Goal: Transaction & Acquisition: Purchase product/service

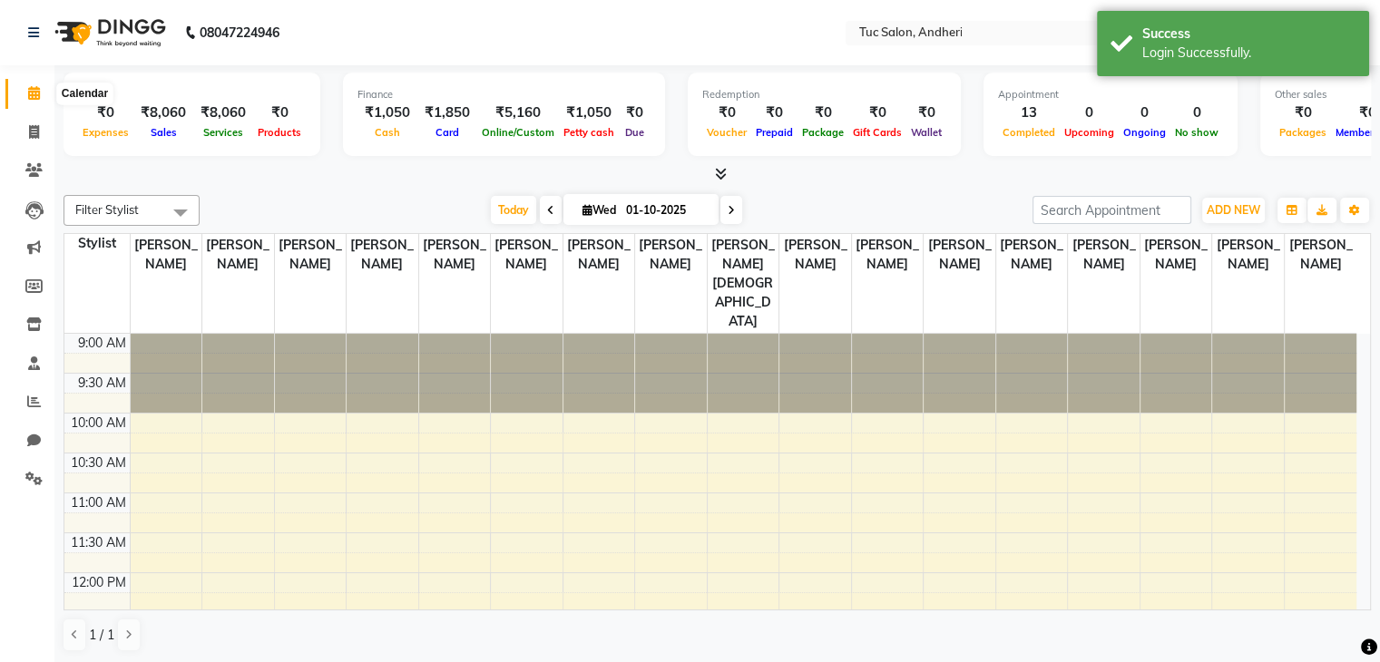
click at [28, 90] on icon at bounding box center [34, 93] width 12 height 14
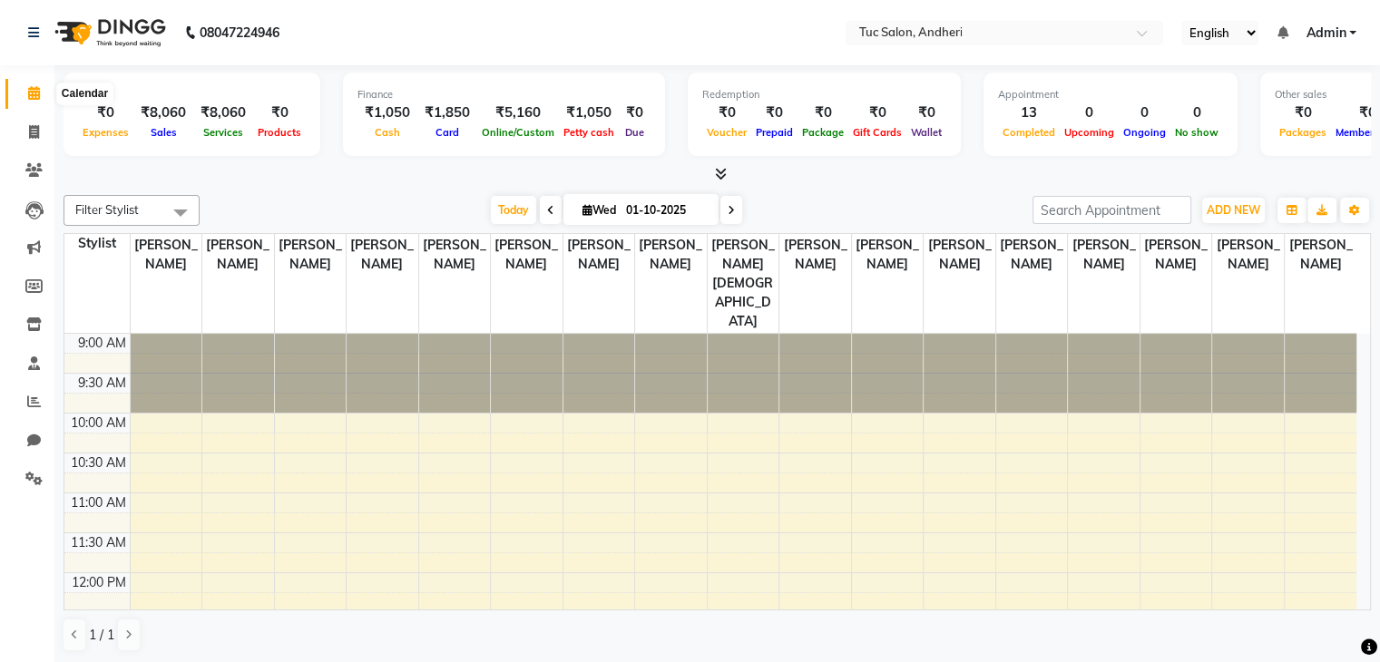
click at [25, 98] on span at bounding box center [34, 93] width 32 height 21
click at [30, 139] on icon at bounding box center [34, 132] width 10 height 14
select select "service"
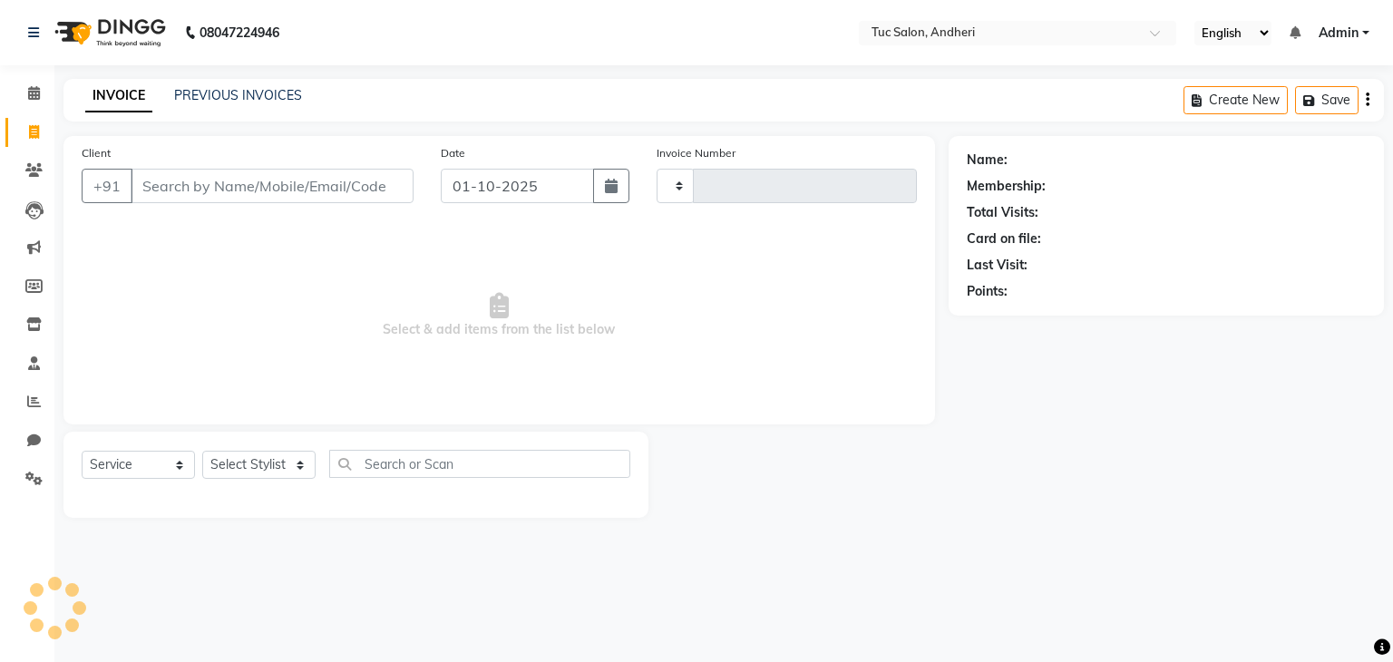
type input "0009"
select select "9101"
click at [131, 99] on link "INVOICE" at bounding box center [118, 96] width 67 height 33
click at [28, 167] on icon at bounding box center [33, 170] width 17 height 14
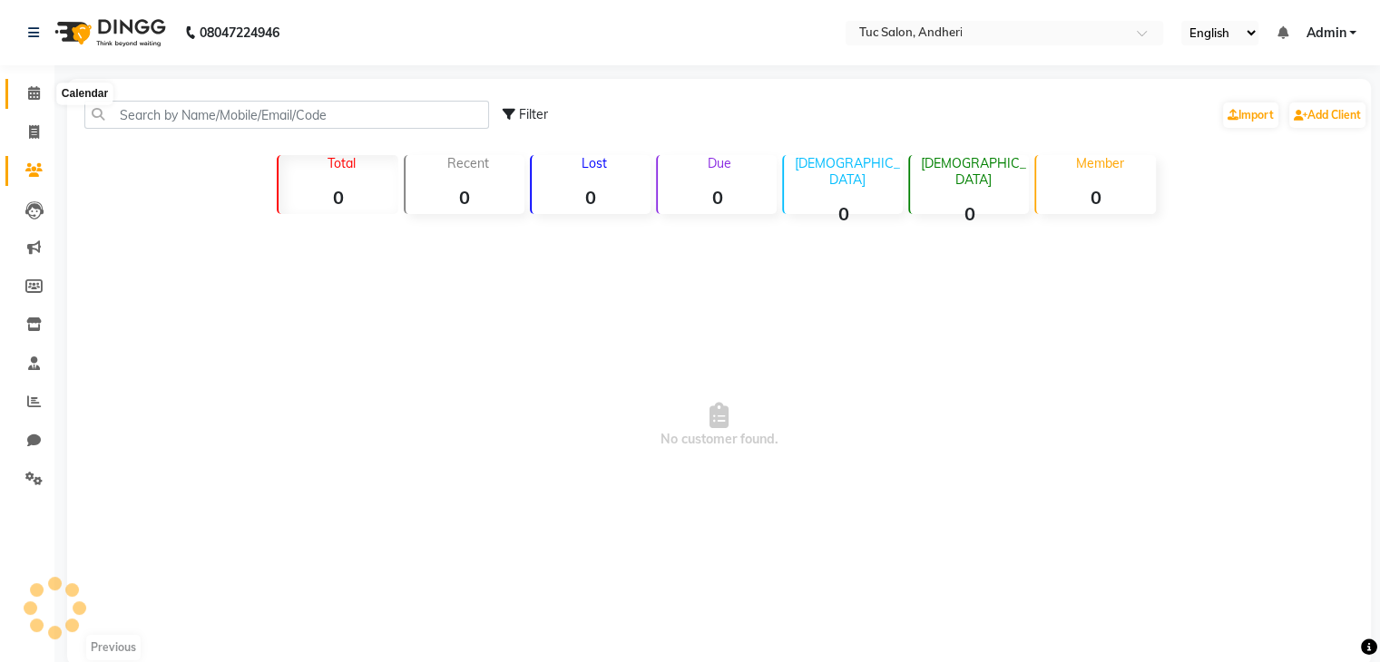
click at [28, 93] on icon at bounding box center [34, 93] width 12 height 14
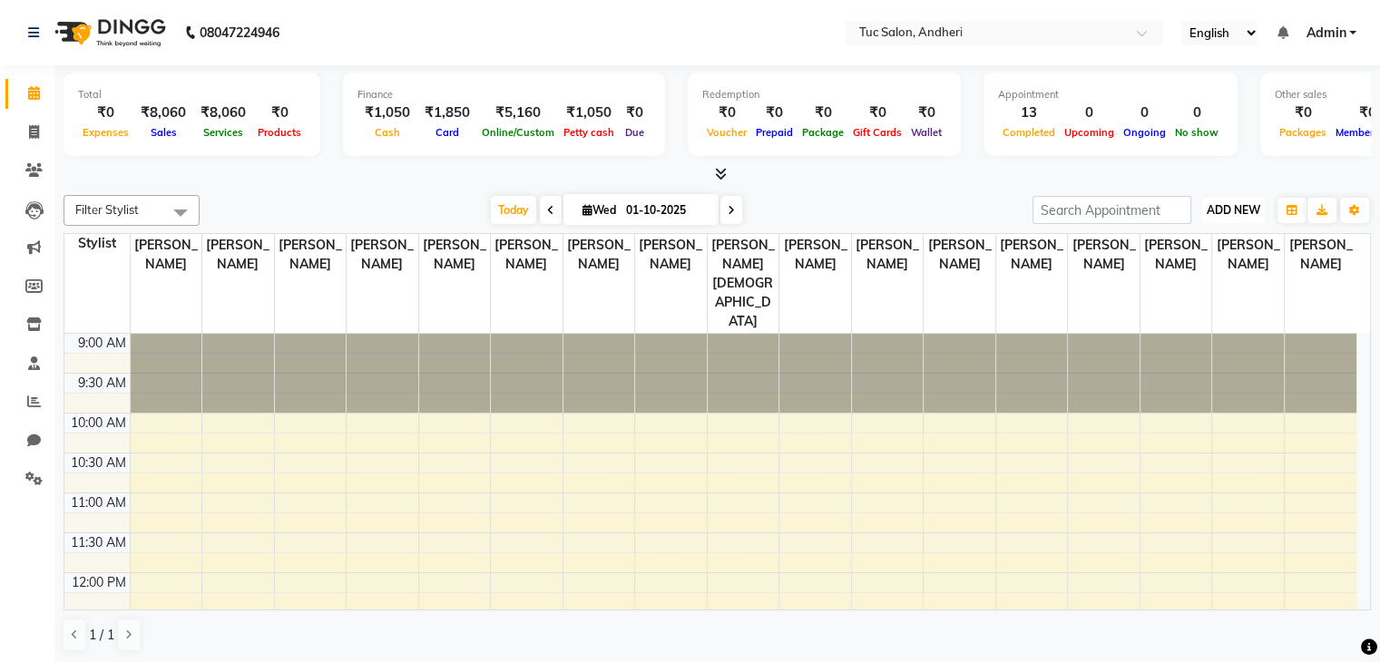
click at [1233, 204] on span "ADD NEW" at bounding box center [1233, 210] width 54 height 14
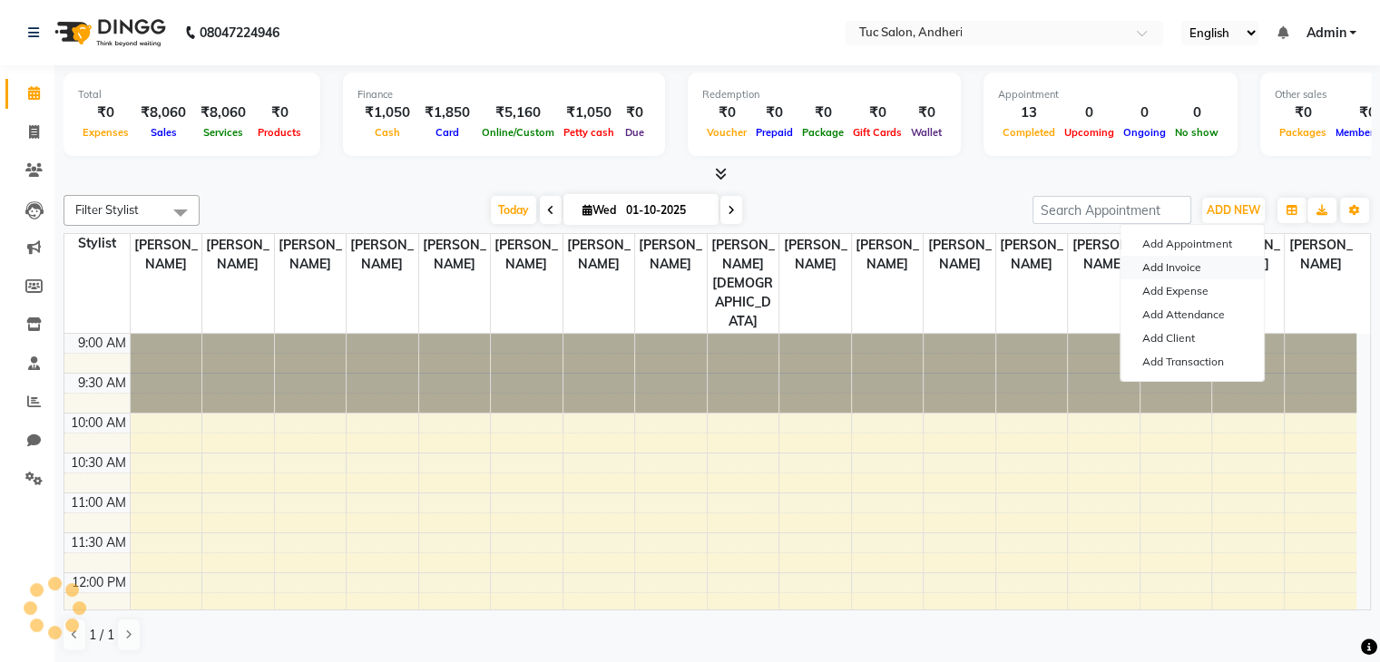
click at [1191, 265] on link "Add Invoice" at bounding box center [1191, 268] width 143 height 24
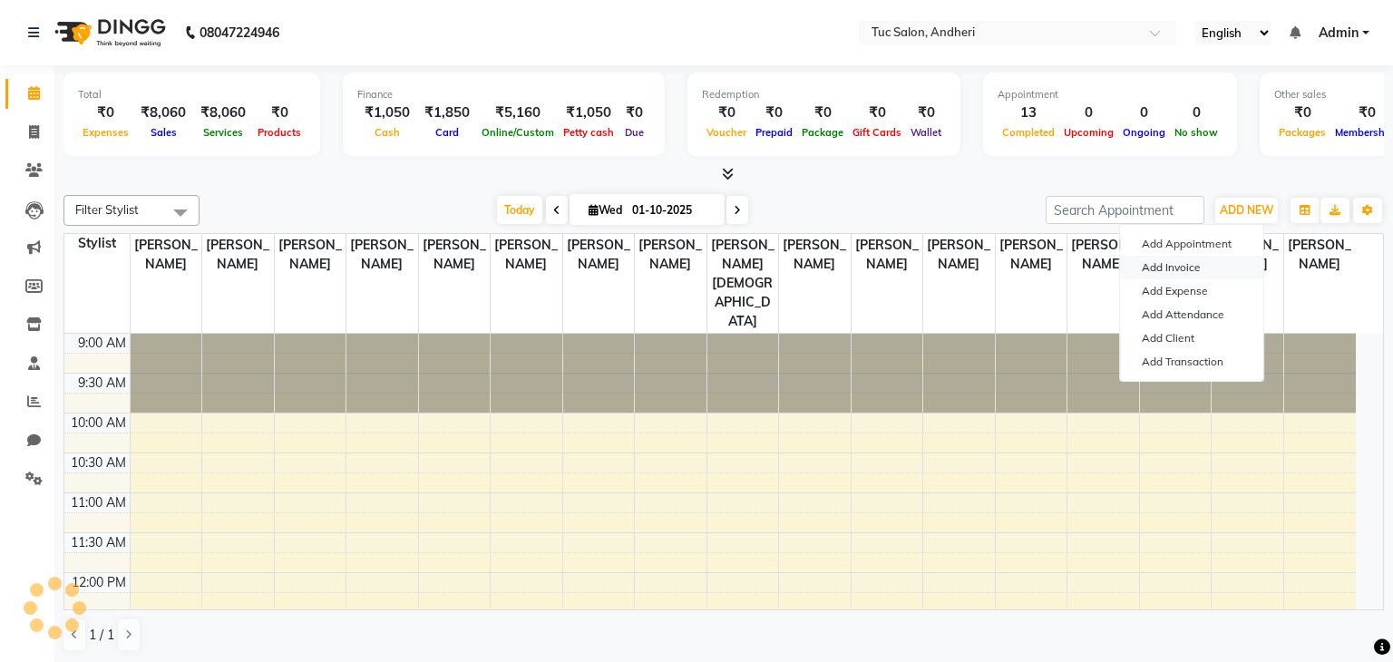
select select "service"
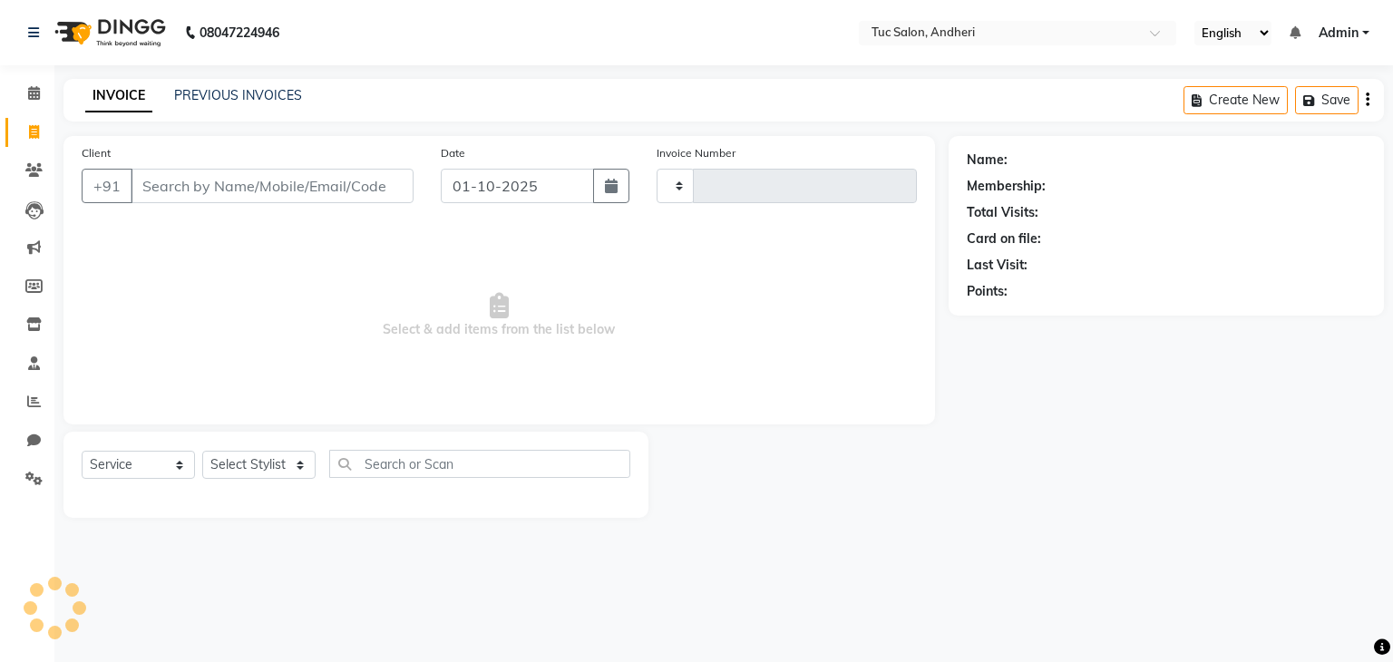
click at [164, 192] on input "Client" at bounding box center [272, 186] width 283 height 34
type input "0009"
select select "9101"
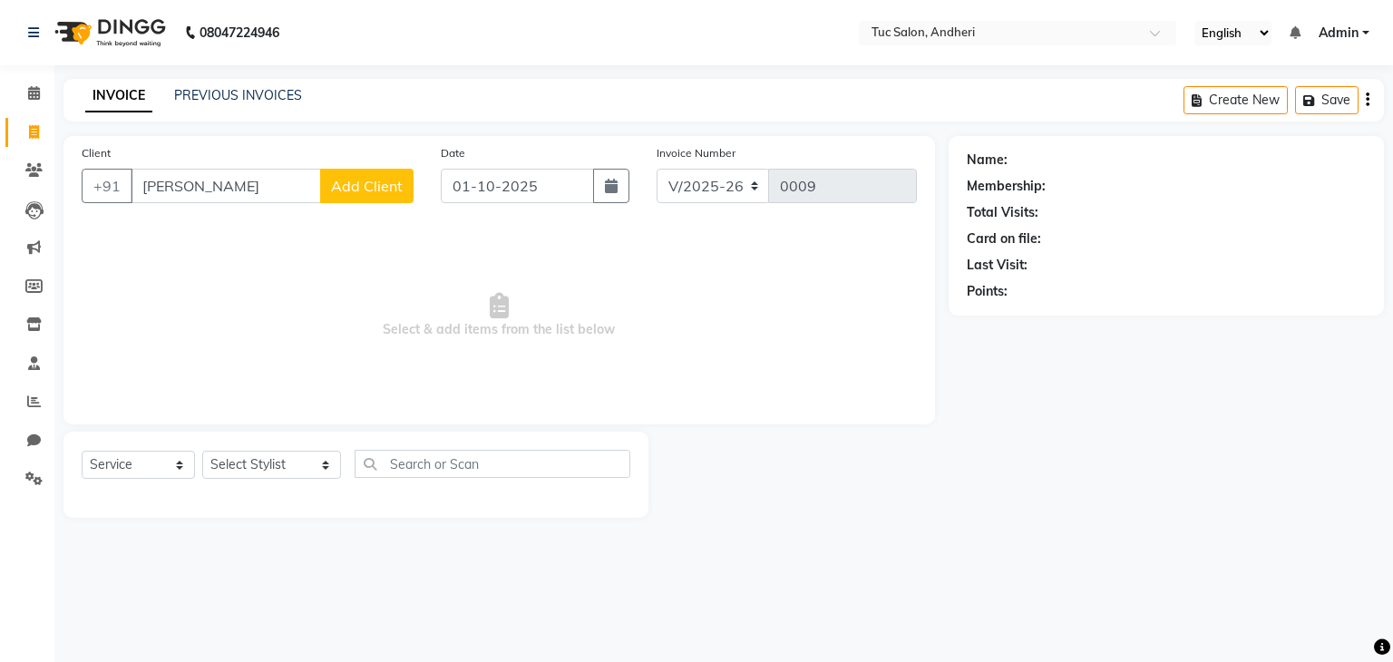
type input "[PERSON_NAME]"
click at [354, 189] on span "Add Client" at bounding box center [367, 186] width 72 height 18
select select "22"
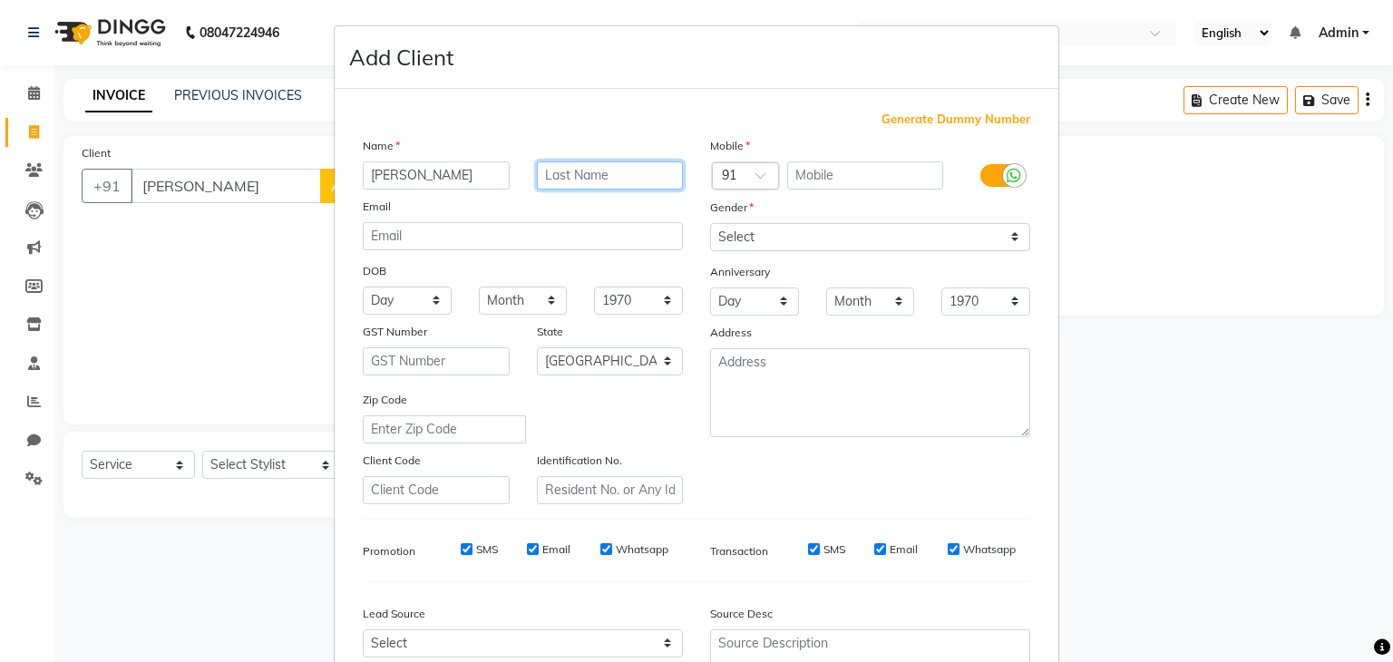
click at [553, 167] on input "text" at bounding box center [610, 175] width 147 height 28
type input "kaur"
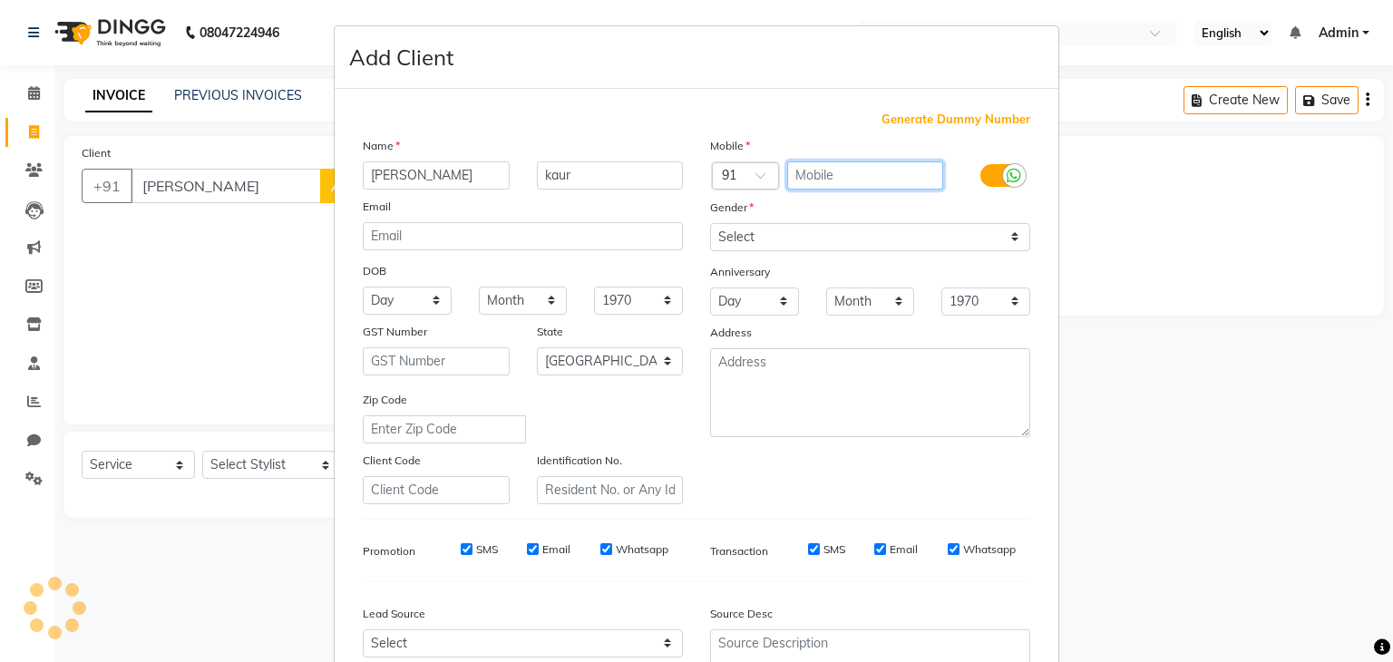
click at [826, 175] on input "text" at bounding box center [865, 175] width 157 height 28
type input "8588038345"
click at [406, 182] on input "[PERSON_NAME]" at bounding box center [436, 175] width 147 height 28
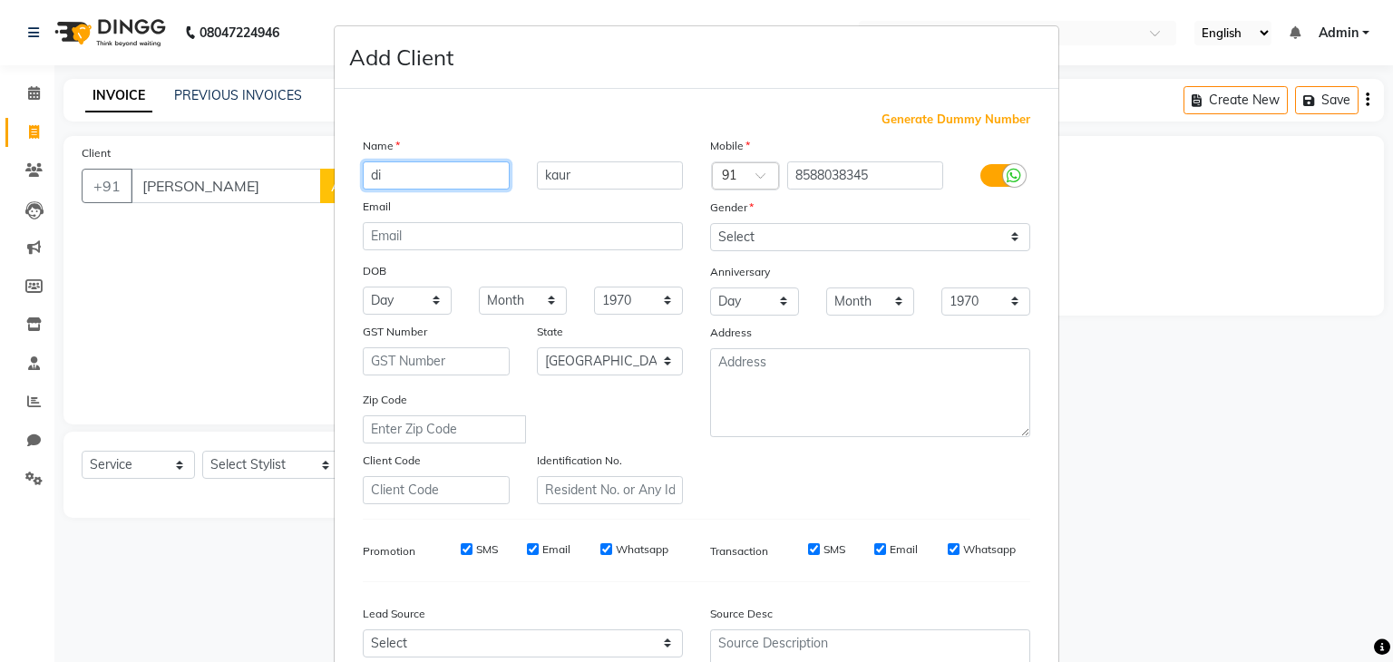
type input "d"
type input "[PERSON_NAME]"
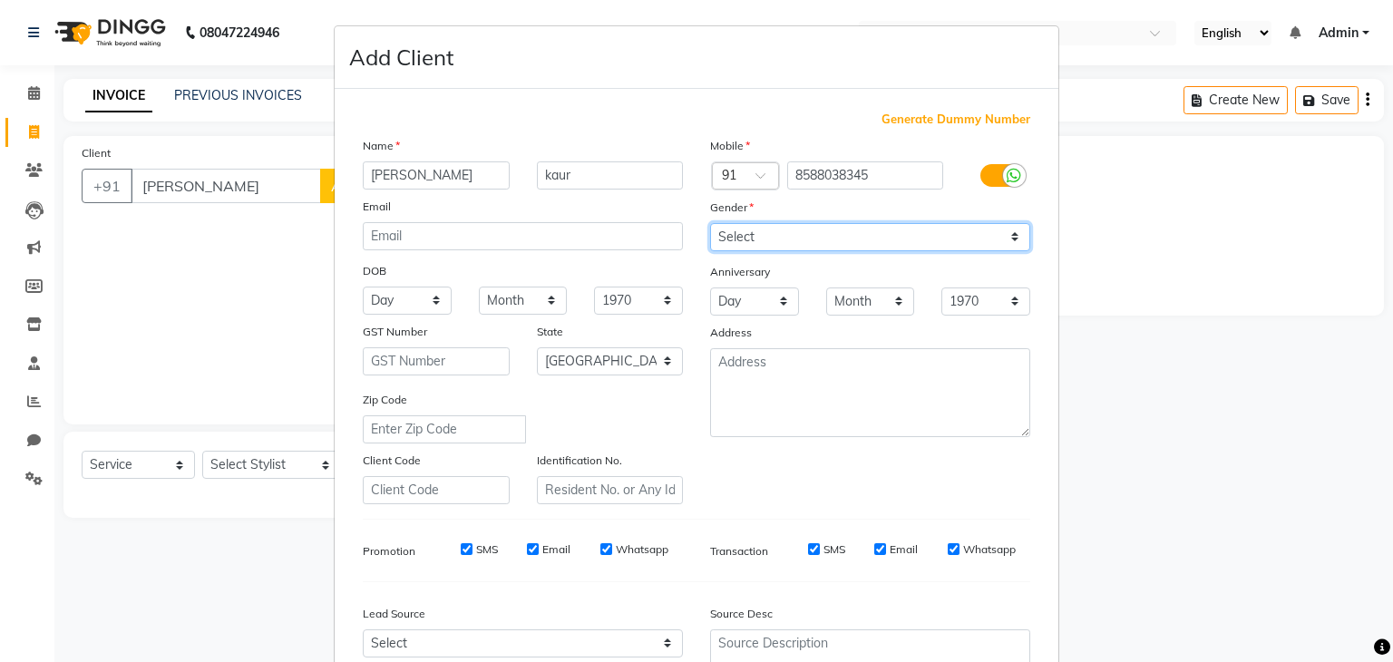
click at [1009, 242] on select "Select [DEMOGRAPHIC_DATA] [DEMOGRAPHIC_DATA] Other Prefer Not To Say" at bounding box center [870, 237] width 320 height 28
select select "[DEMOGRAPHIC_DATA]"
click at [710, 224] on select "Select [DEMOGRAPHIC_DATA] [DEMOGRAPHIC_DATA] Other Prefer Not To Say" at bounding box center [870, 237] width 320 height 28
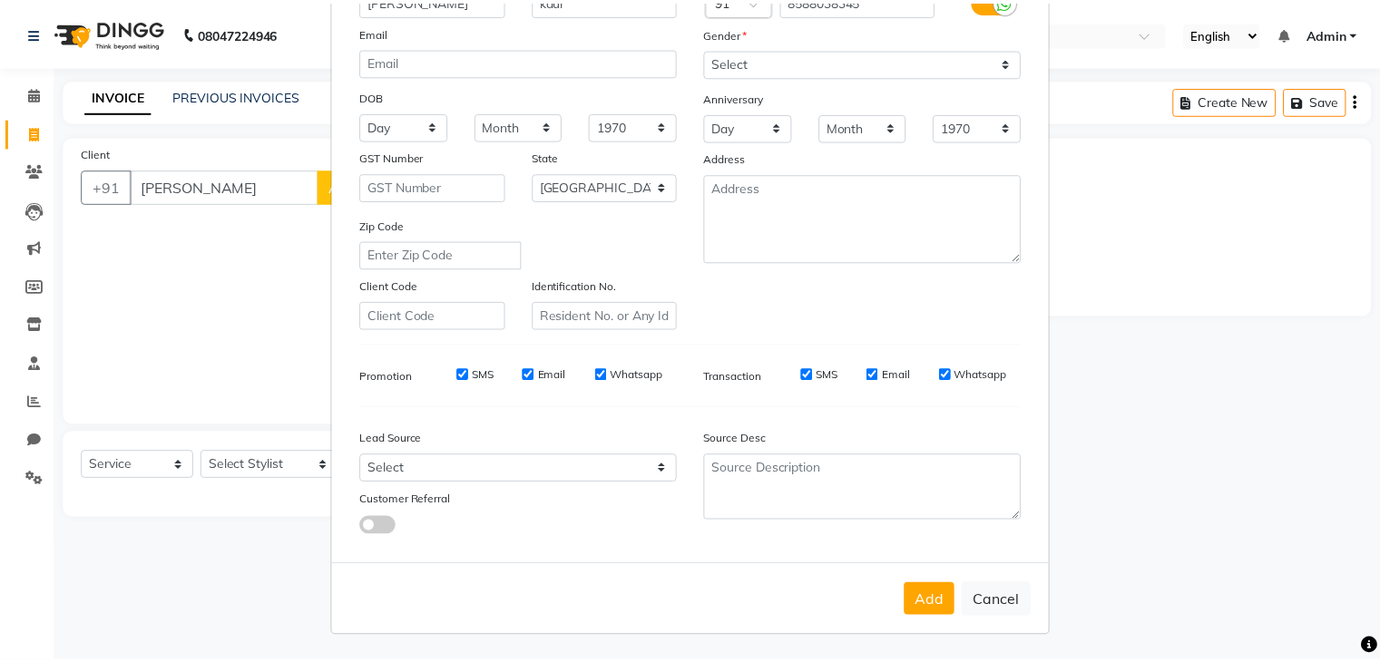
scroll to position [184, 0]
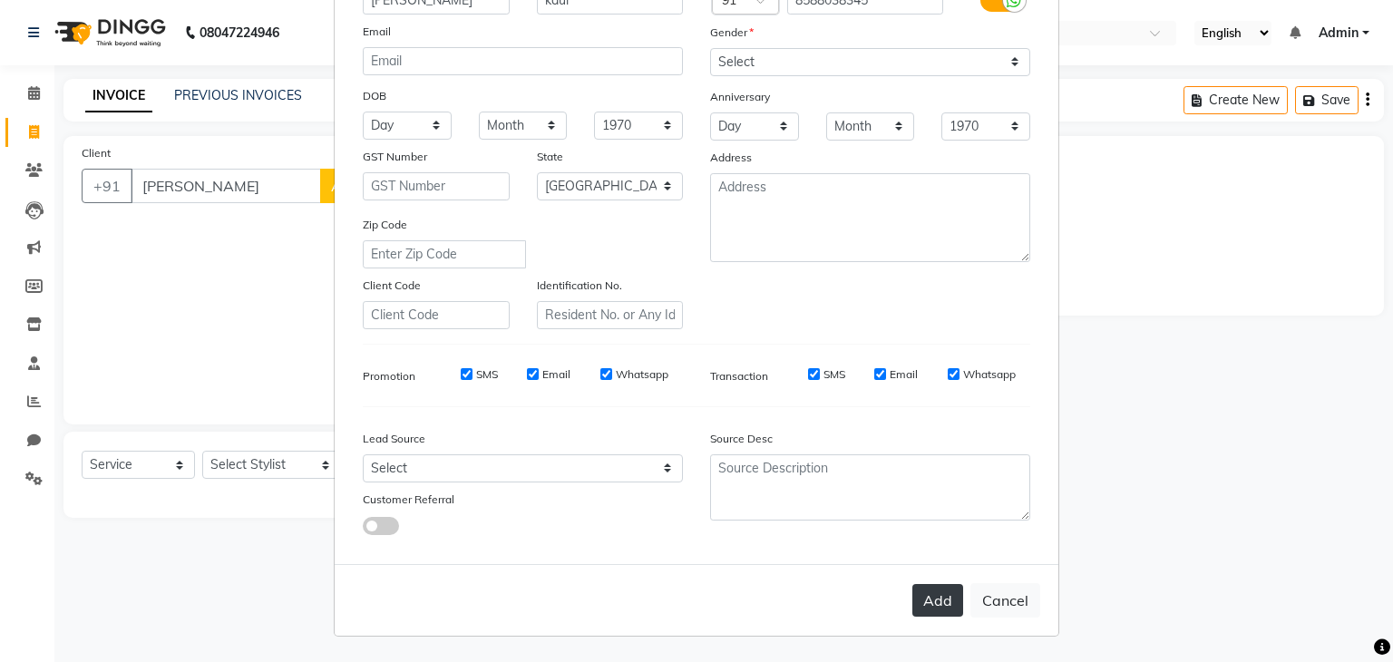
click at [942, 599] on button "Add" at bounding box center [938, 600] width 51 height 33
type input "8588038345"
select select
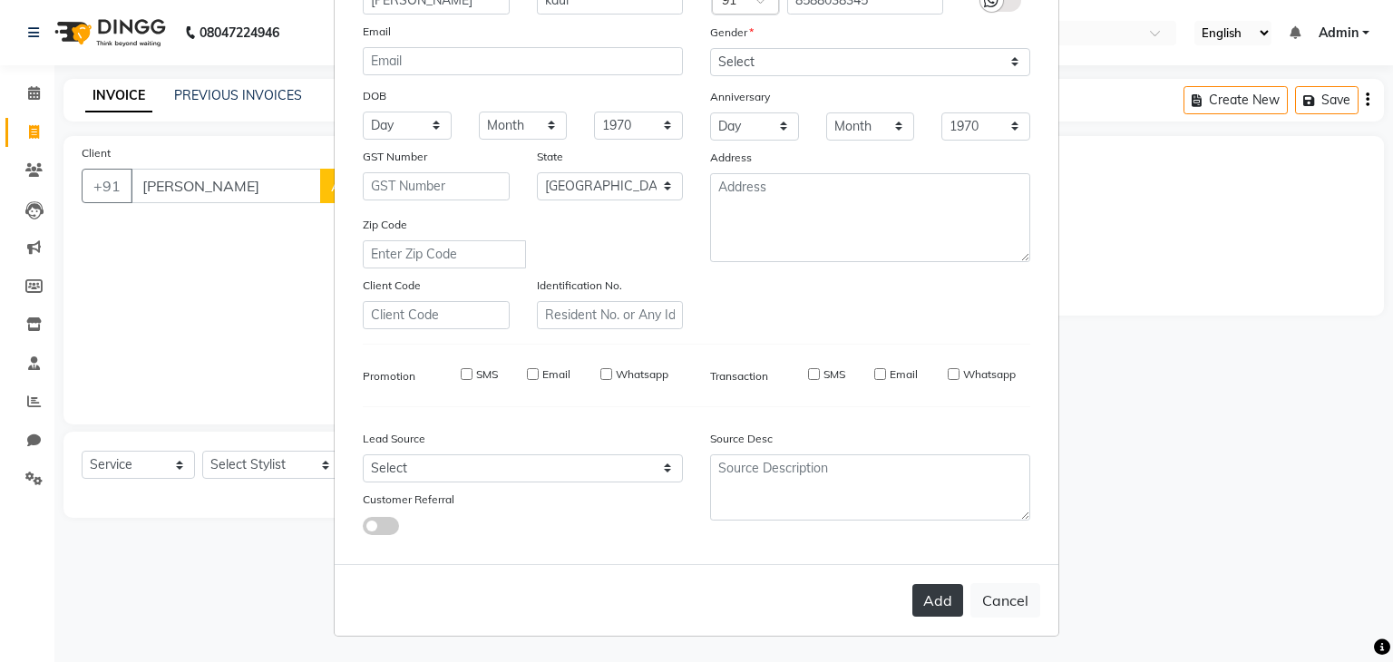
select select "null"
select select
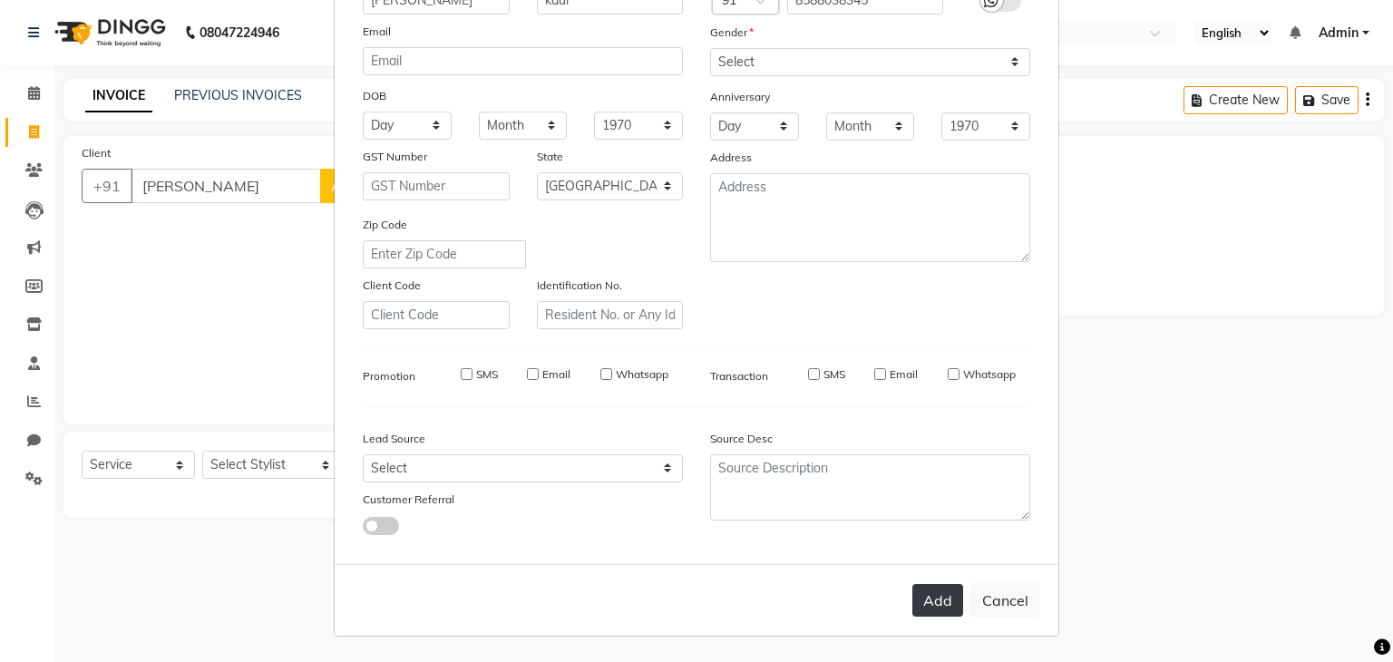
checkbox input "false"
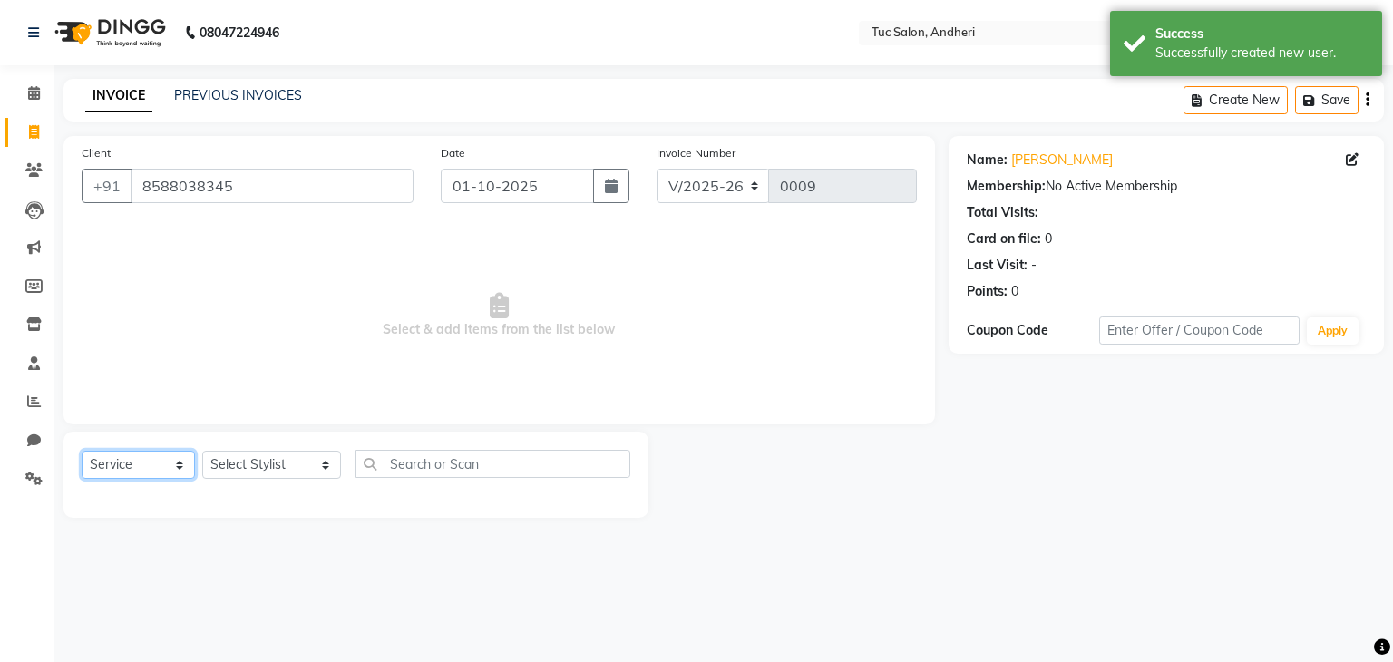
click at [178, 470] on select "Select Service Product Membership Package Voucher Prepaid Gift Card" at bounding box center [138, 465] width 113 height 28
click at [82, 452] on select "Select Service Product Membership Package Voucher Prepaid Gift Card" at bounding box center [138, 465] width 113 height 28
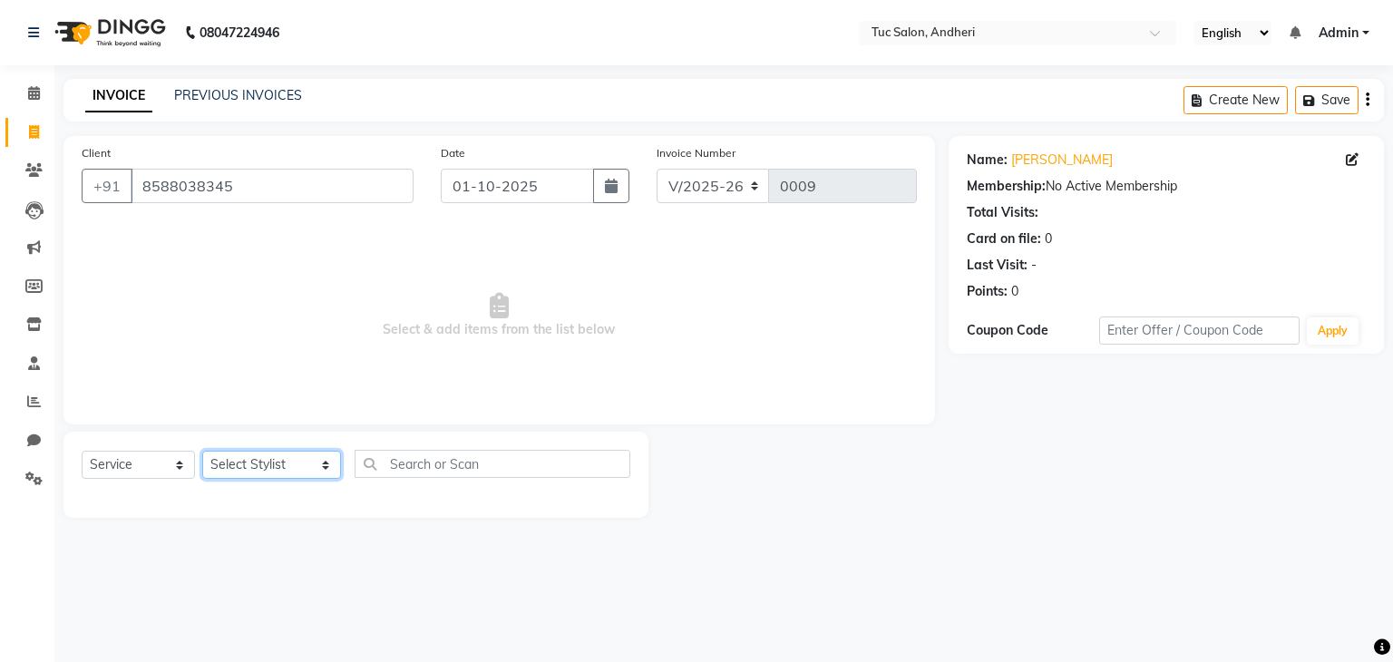
click at [300, 468] on select "Select Stylist [PERSON_NAME] [PERSON_NAME] [PERSON_NAME] [PERSON_NAME] [PERSON_…" at bounding box center [271, 465] width 139 height 28
select select "93125"
click at [202, 452] on select "Select Stylist [PERSON_NAME] [PERSON_NAME] [PERSON_NAME] [PERSON_NAME] [PERSON_…" at bounding box center [271, 465] width 139 height 28
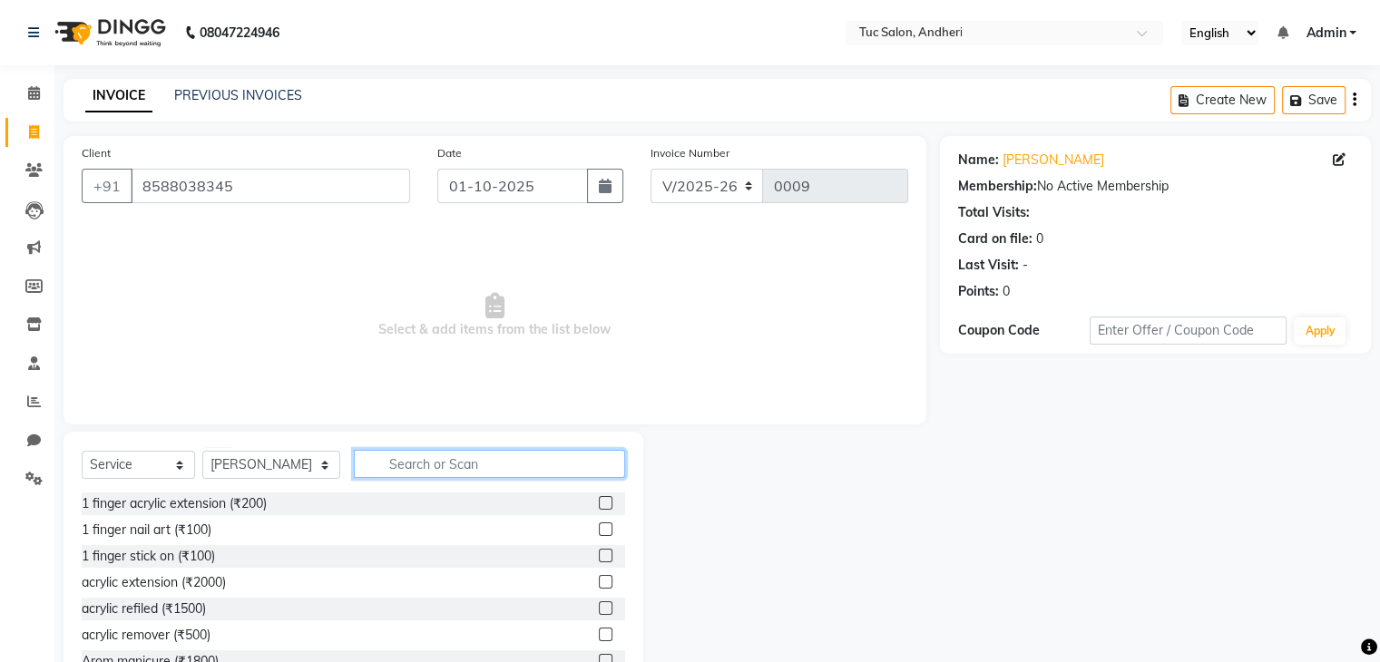
click at [455, 469] on input "text" at bounding box center [489, 464] width 271 height 28
type input "to"
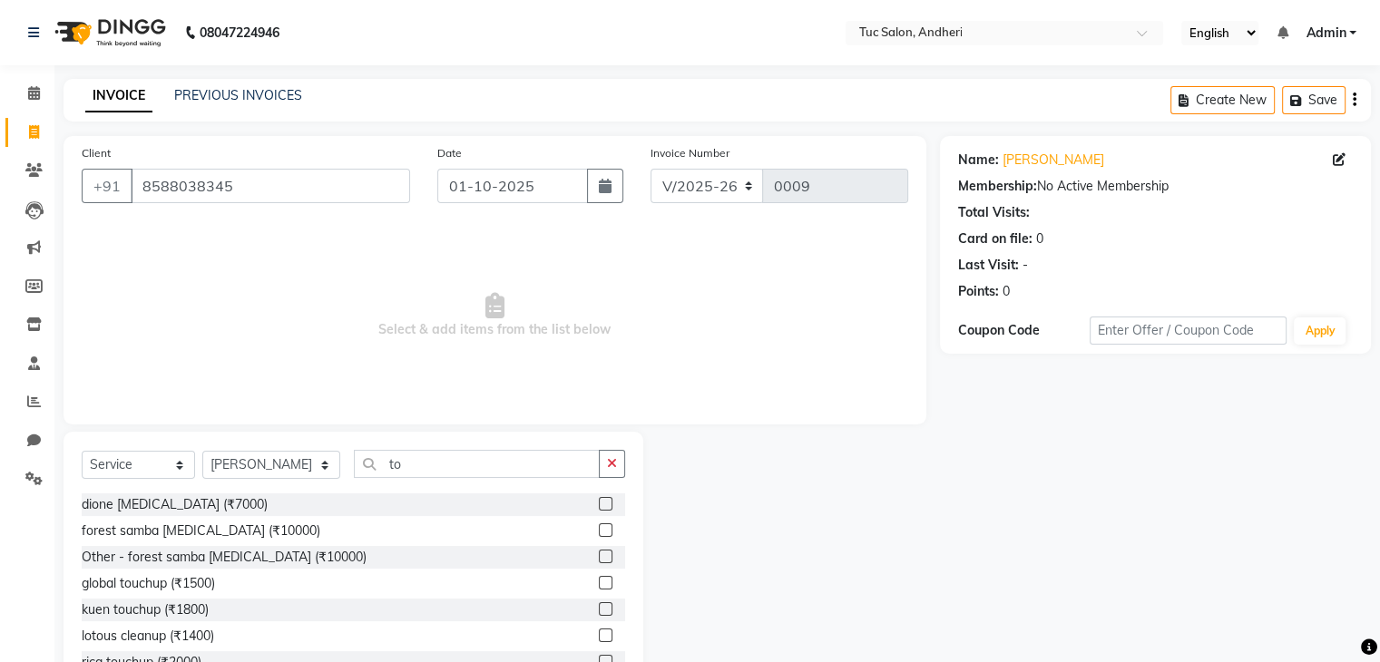
click at [626, 621] on div "Select Service Product Membership Package Voucher Prepaid Gift Card Select Styl…" at bounding box center [353, 566] width 580 height 268
click at [247, 609] on div "Touchup Majirel (₹1350)" at bounding box center [353, 609] width 543 height 23
click at [599, 608] on label at bounding box center [606, 608] width 14 height 14
click at [599, 608] on input "checkbox" at bounding box center [605, 609] width 12 height 12
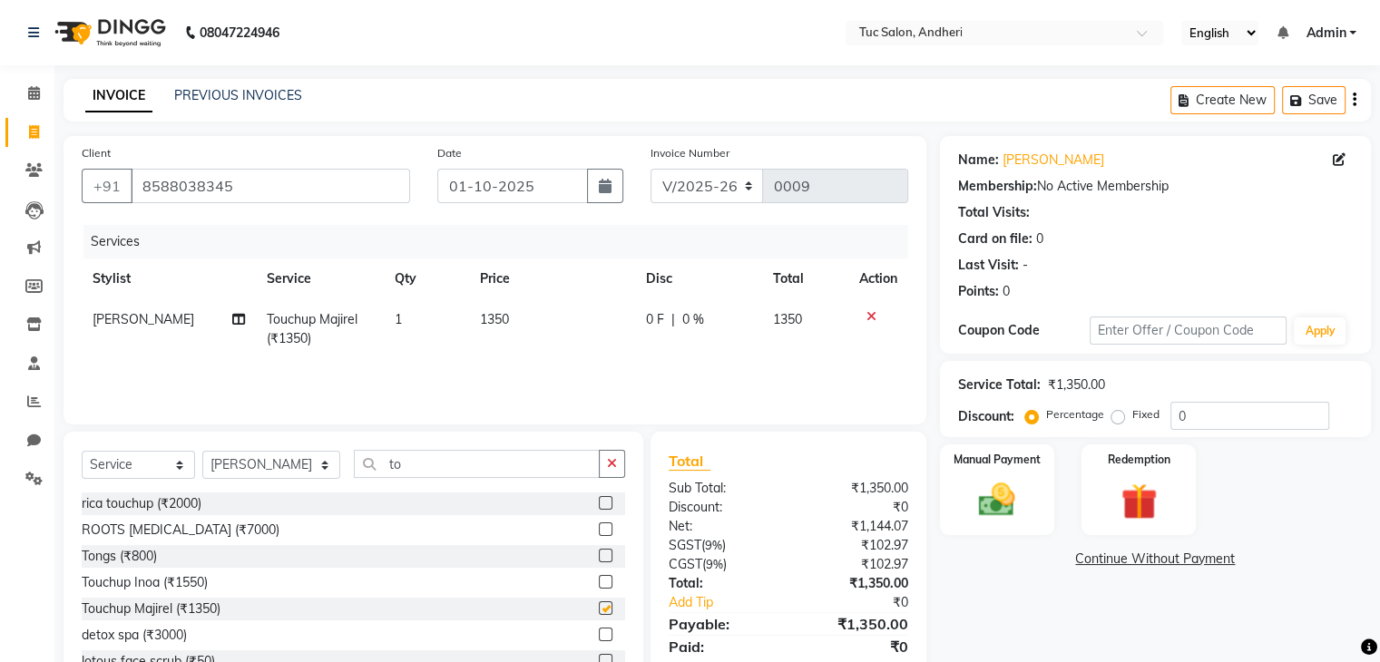
checkbox input "false"
click at [1189, 425] on input "0" at bounding box center [1249, 416] width 159 height 28
click at [1189, 425] on input "025" at bounding box center [1249, 416] width 159 height 28
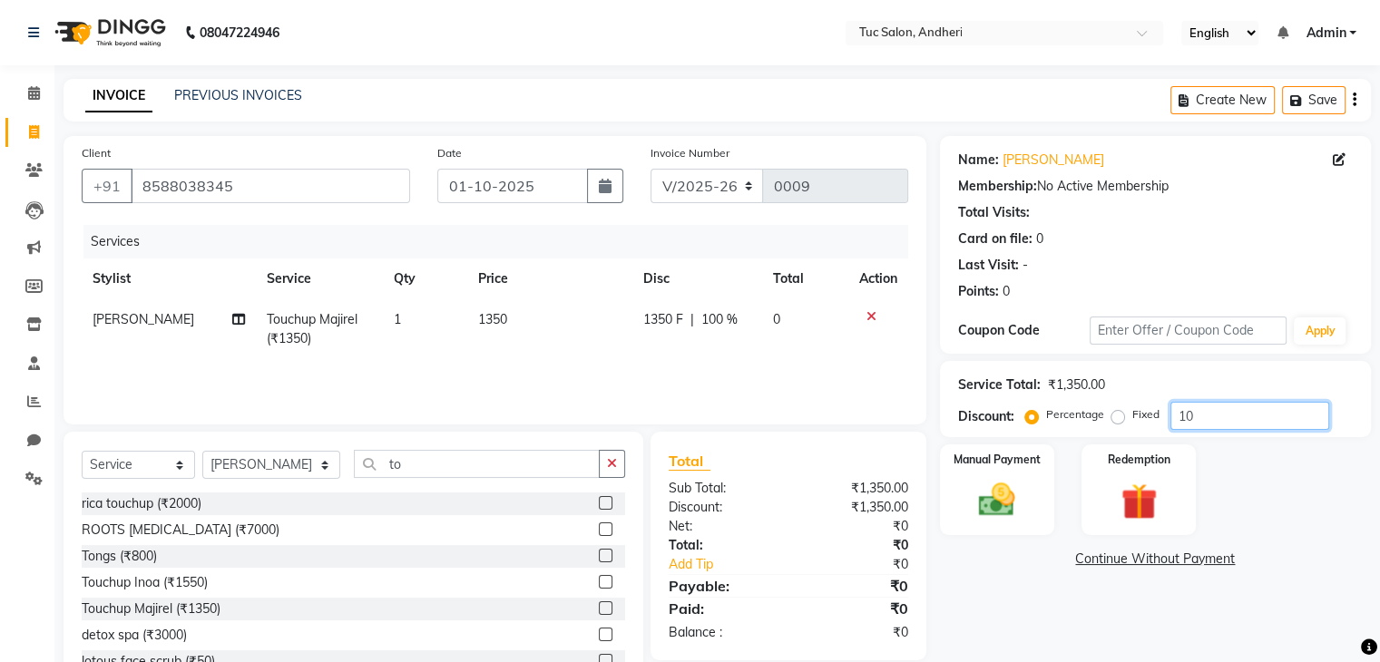
type input "1"
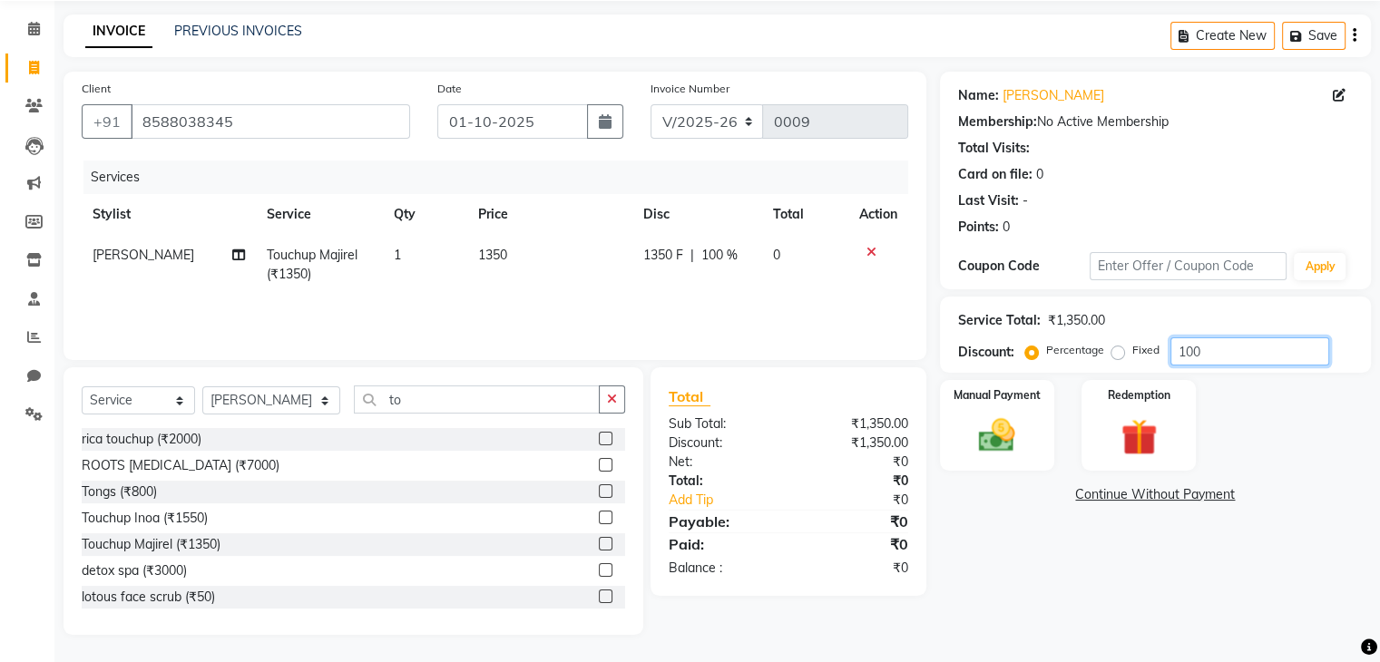
click at [1206, 357] on input "100" at bounding box center [1249, 351] width 159 height 28
type input "1"
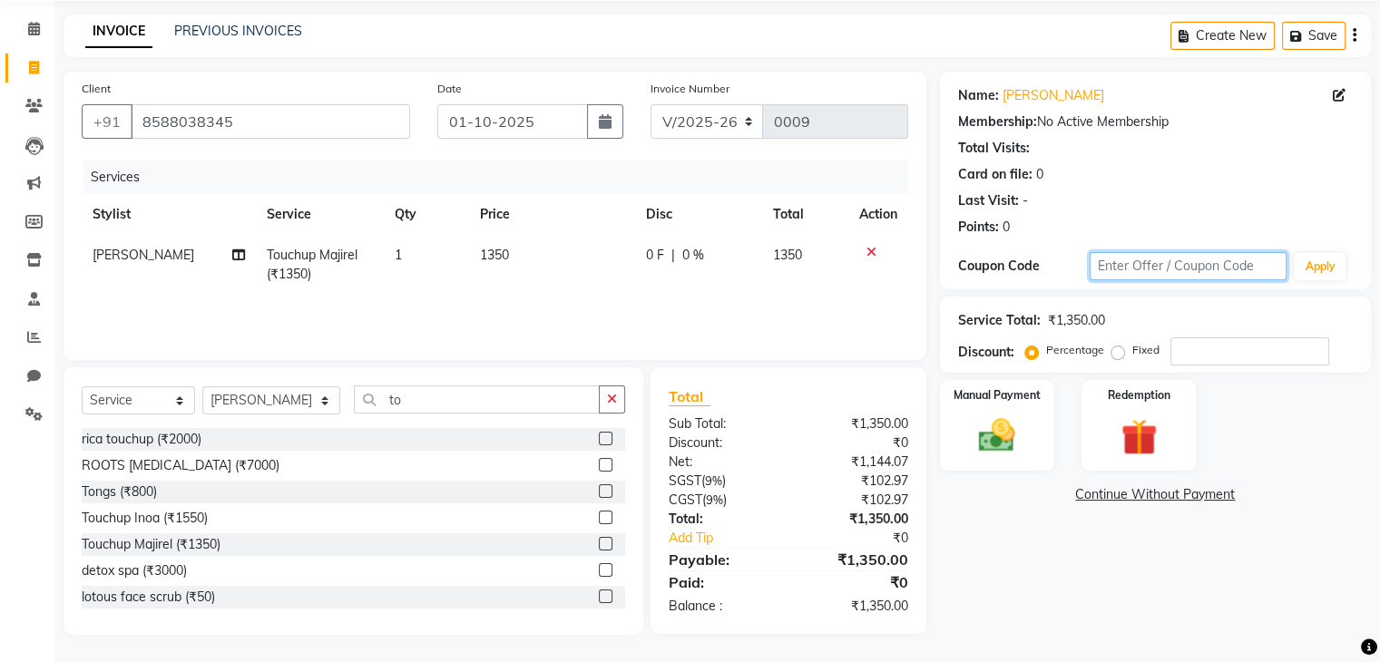
click at [1219, 269] on input "text" at bounding box center [1188, 266] width 198 height 28
click at [1320, 264] on button "Apply" at bounding box center [1320, 266] width 52 height 27
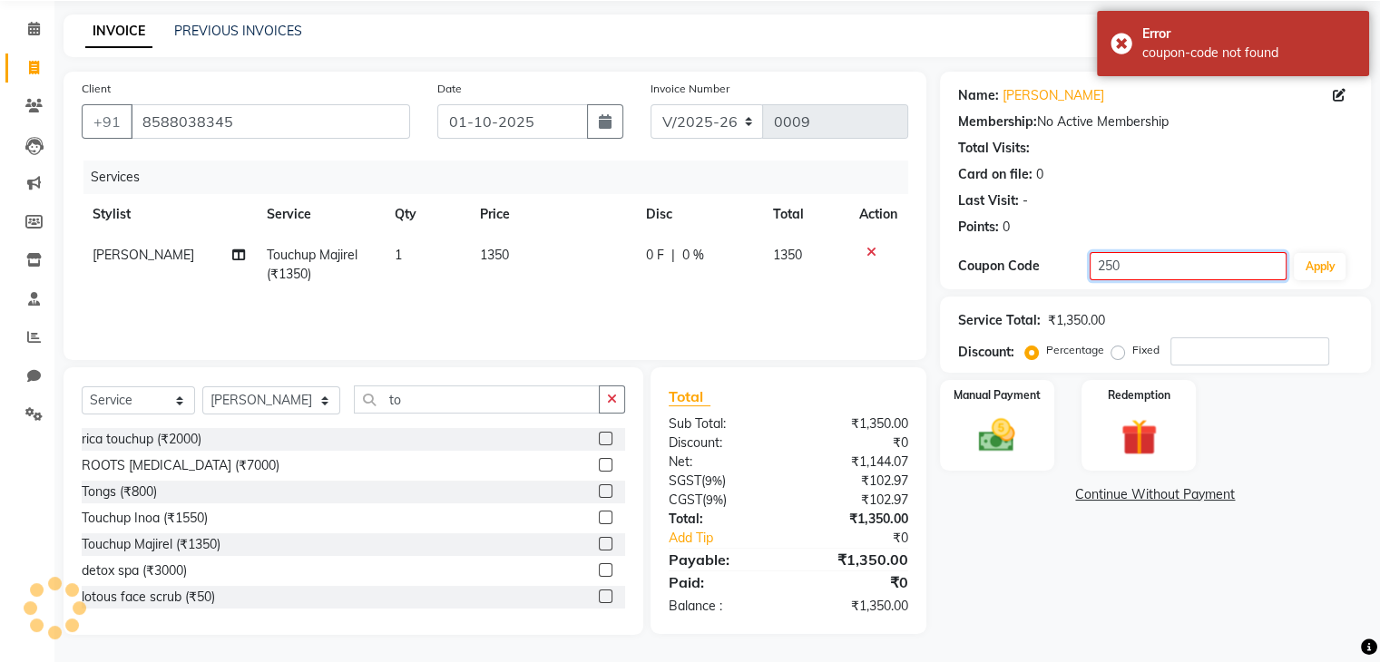
click at [1217, 259] on input "250" at bounding box center [1188, 266] width 198 height 28
type input "2"
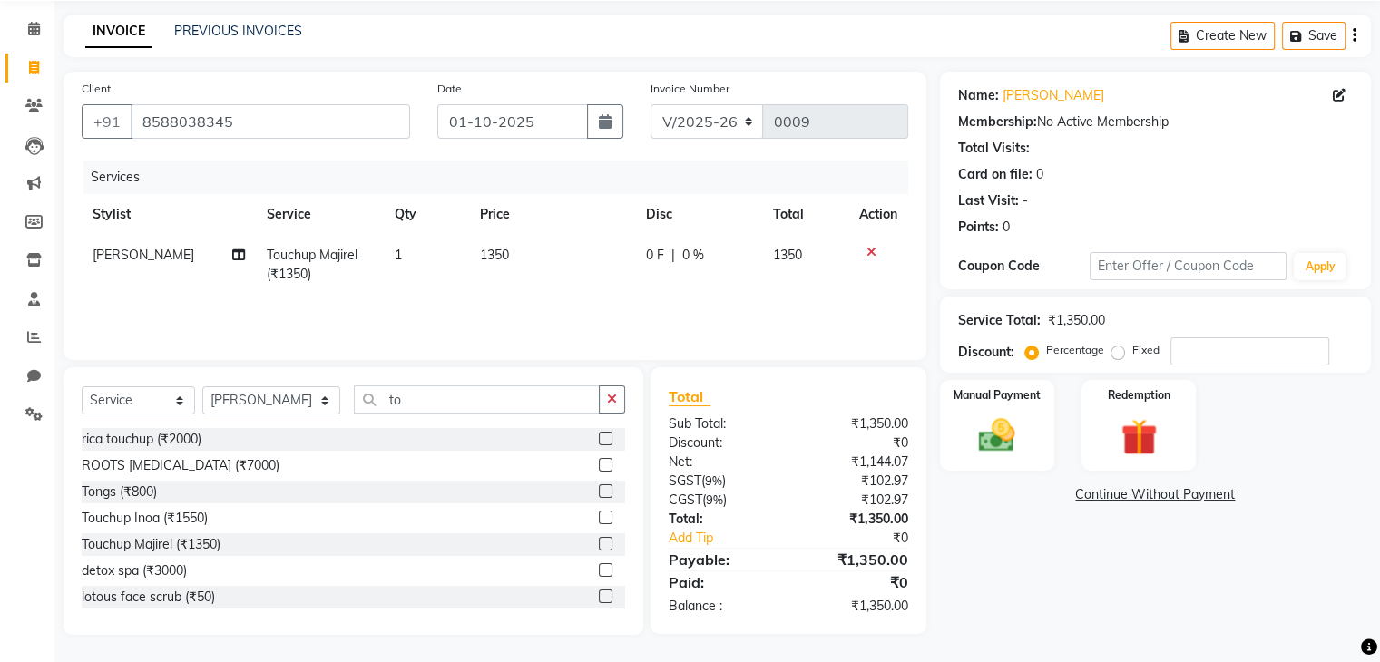
click at [1132, 356] on label "Fixed" at bounding box center [1145, 350] width 27 height 16
click at [1115, 356] on input "Fixed" at bounding box center [1121, 350] width 13 height 13
radio input "true"
click at [1201, 364] on input "number" at bounding box center [1249, 351] width 159 height 28
click at [1201, 364] on input "250" at bounding box center [1249, 351] width 159 height 28
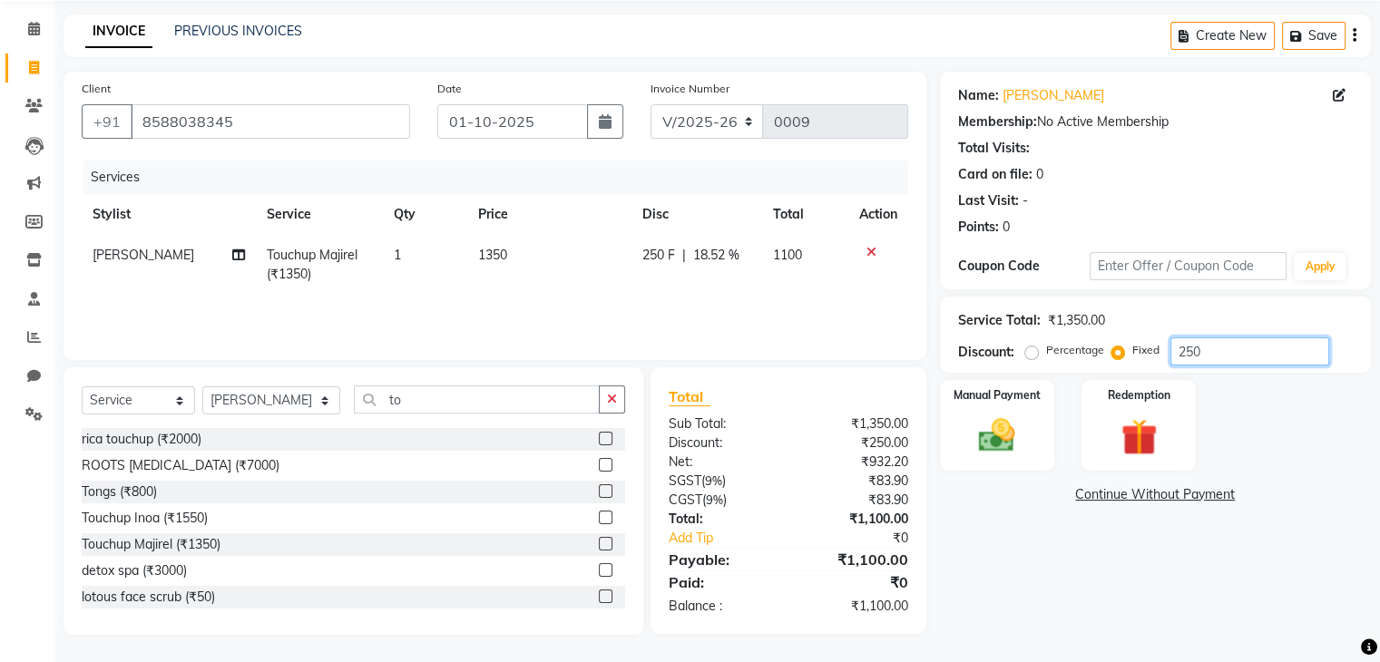
type input "250"
click at [178, 404] on select "Select Service Product Membership Package Voucher Prepaid Gift Card" at bounding box center [138, 400] width 113 height 28
click at [82, 386] on select "Select Service Product Membership Package Voucher Prepaid Gift Card" at bounding box center [138, 400] width 113 height 28
click at [298, 403] on select "Select Stylist [PERSON_NAME] [PERSON_NAME] [PERSON_NAME] [PERSON_NAME] [PERSON_…" at bounding box center [271, 400] width 138 height 28
select select "93131"
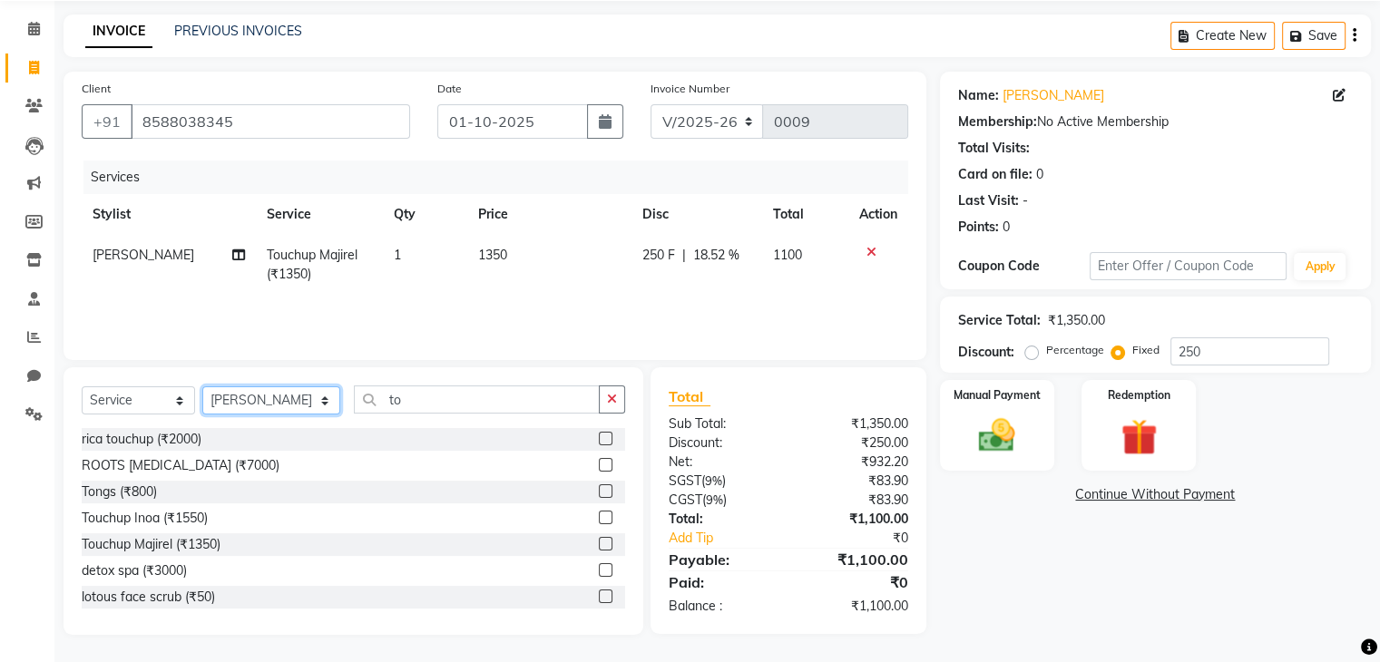
click at [202, 386] on select "Select Stylist [PERSON_NAME] [PERSON_NAME] [PERSON_NAME] [PERSON_NAME] [PERSON_…" at bounding box center [271, 400] width 138 height 28
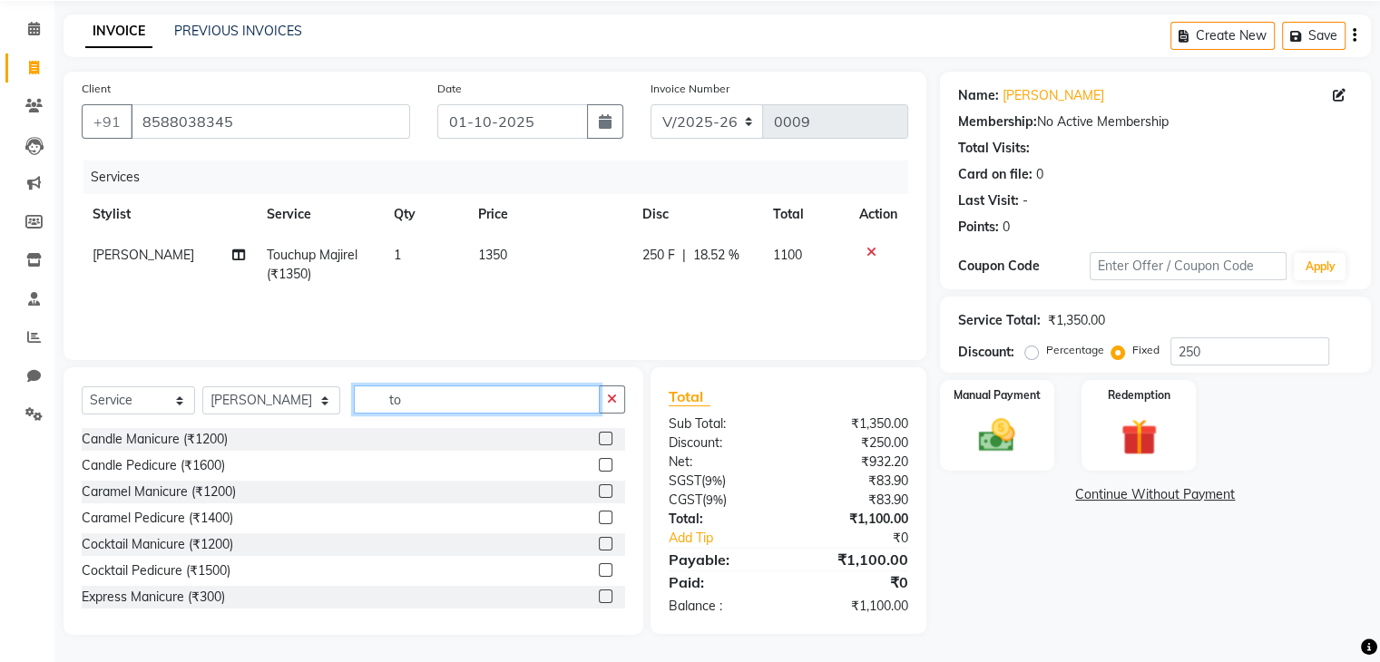
click at [394, 404] on input "to" at bounding box center [477, 400] width 246 height 28
type input "t"
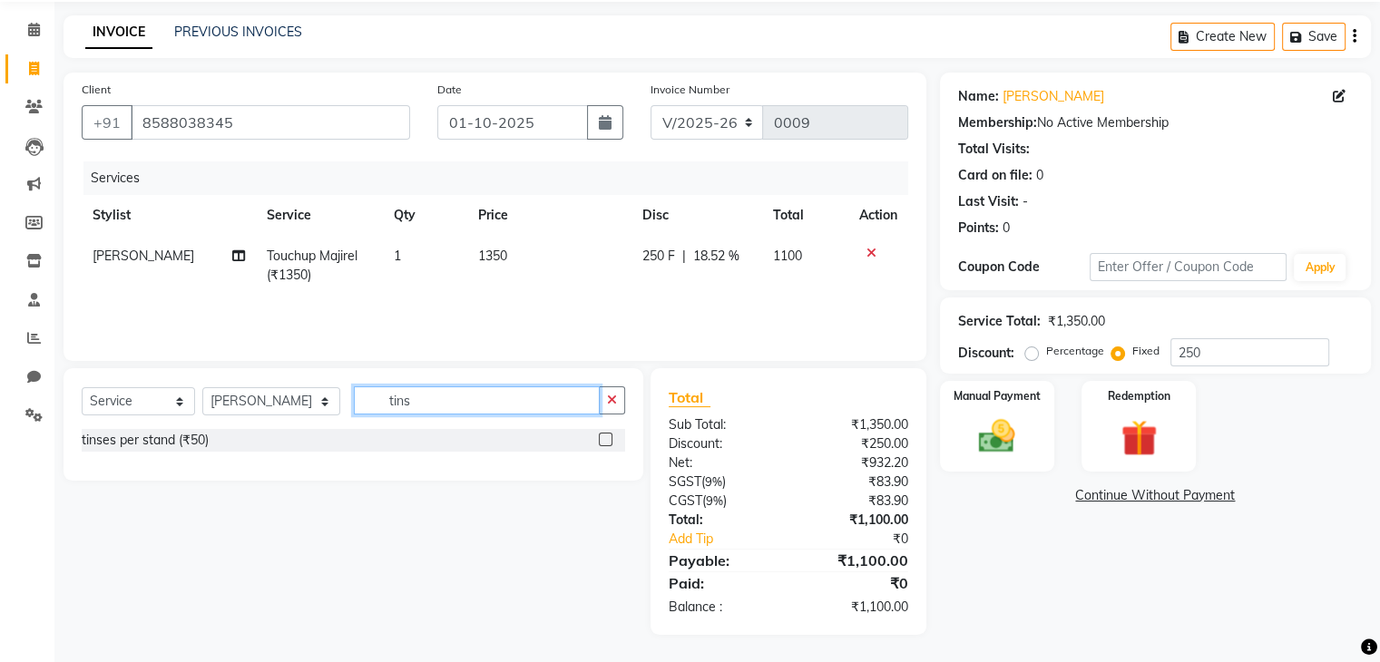
scroll to position [64, 0]
type input "tins"
click at [164, 444] on div "tinses per stand (₹50)" at bounding box center [145, 440] width 127 height 19
checkbox input "false"
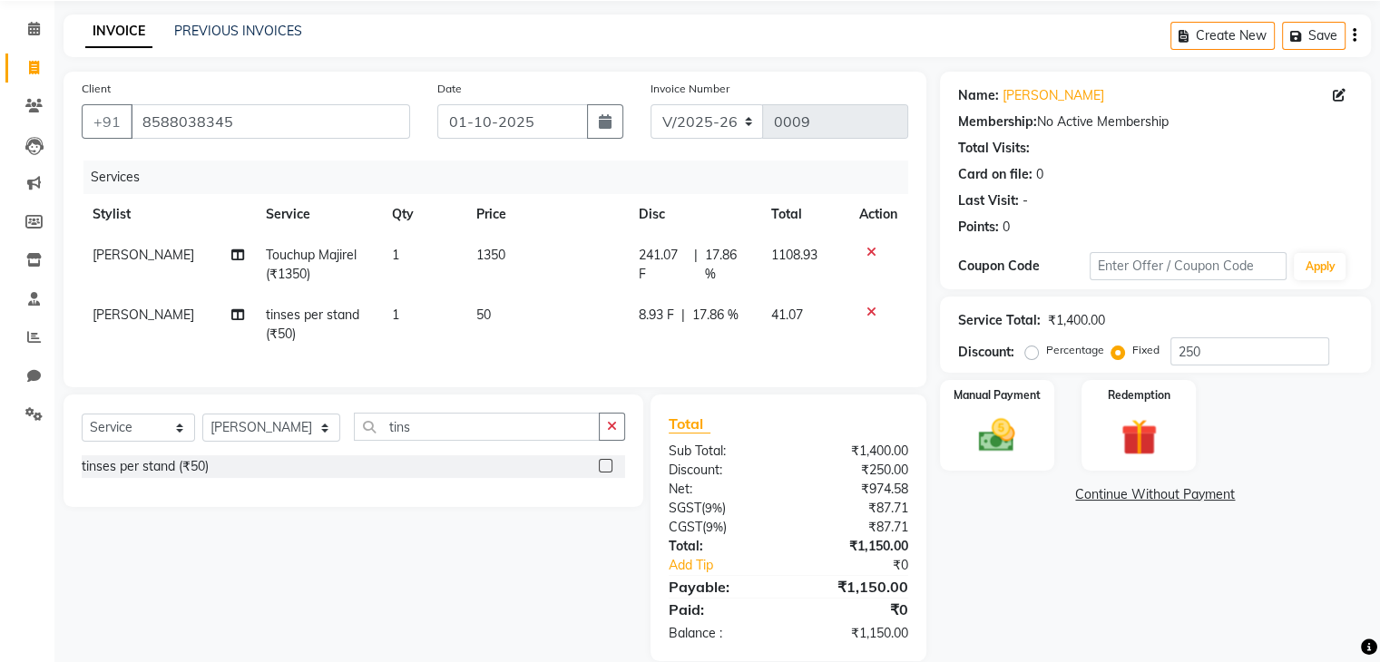
click at [392, 317] on span "1" at bounding box center [395, 315] width 7 height 16
select select "93131"
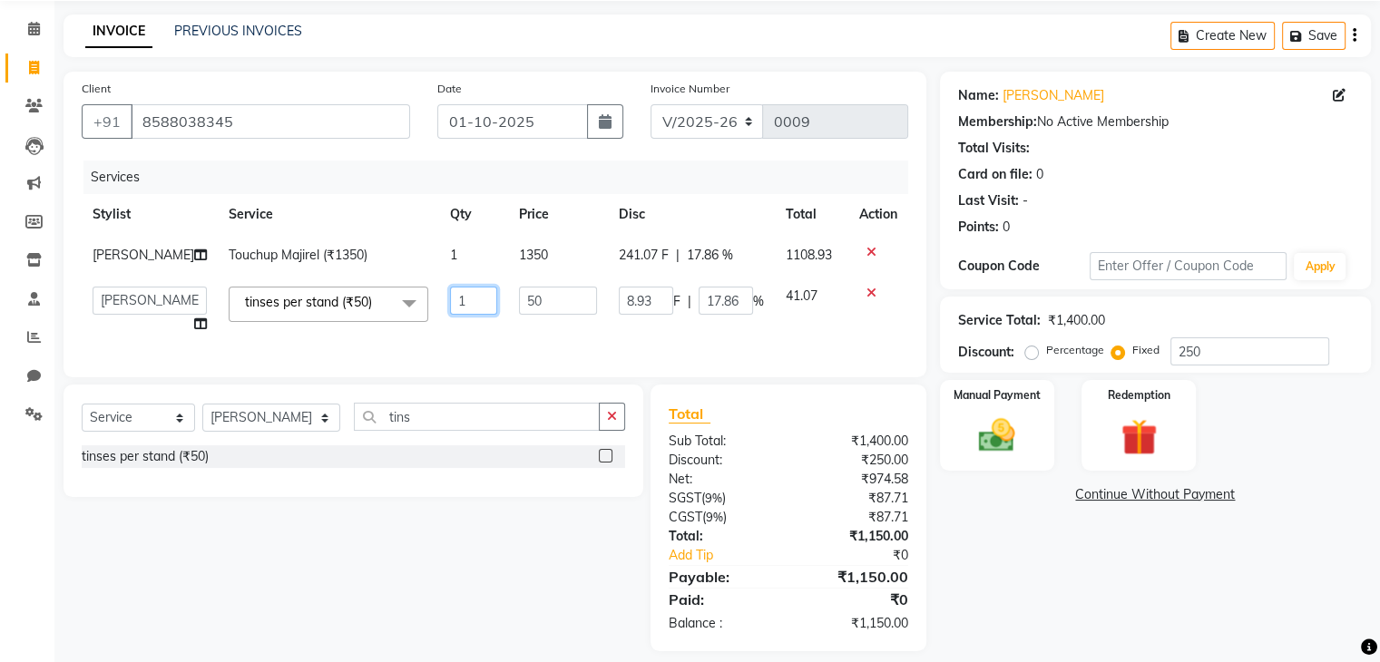
click at [450, 315] on input "1" at bounding box center [473, 301] width 47 height 28
type input "5"
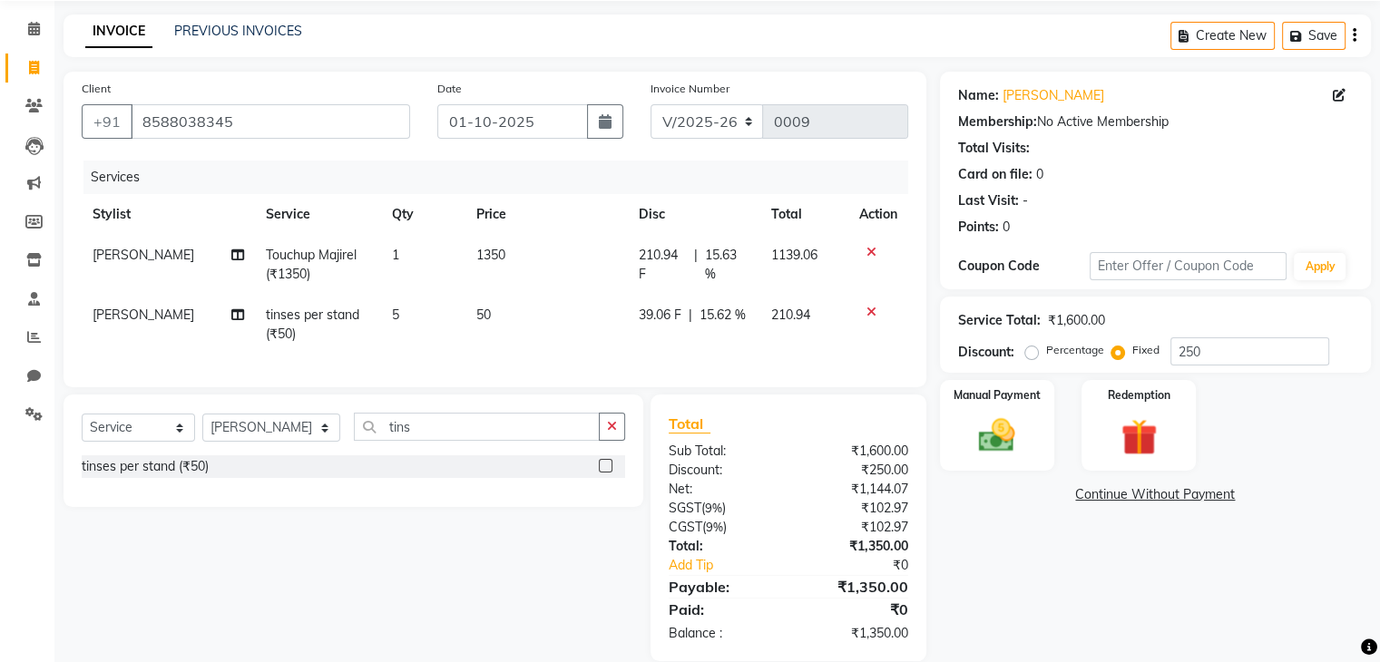
click at [744, 315] on span "15.62 %" at bounding box center [722, 315] width 46 height 19
select select "93131"
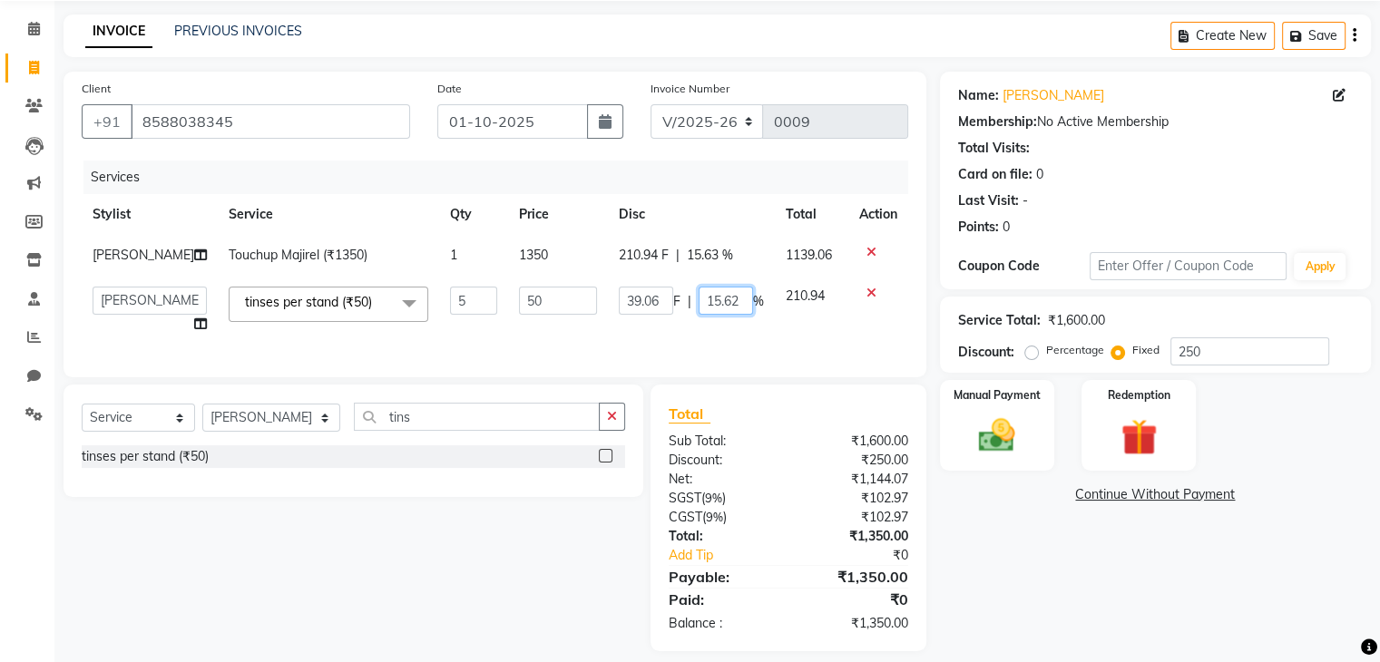
click at [744, 315] on input "15.62" at bounding box center [725, 301] width 54 height 28
type input "1"
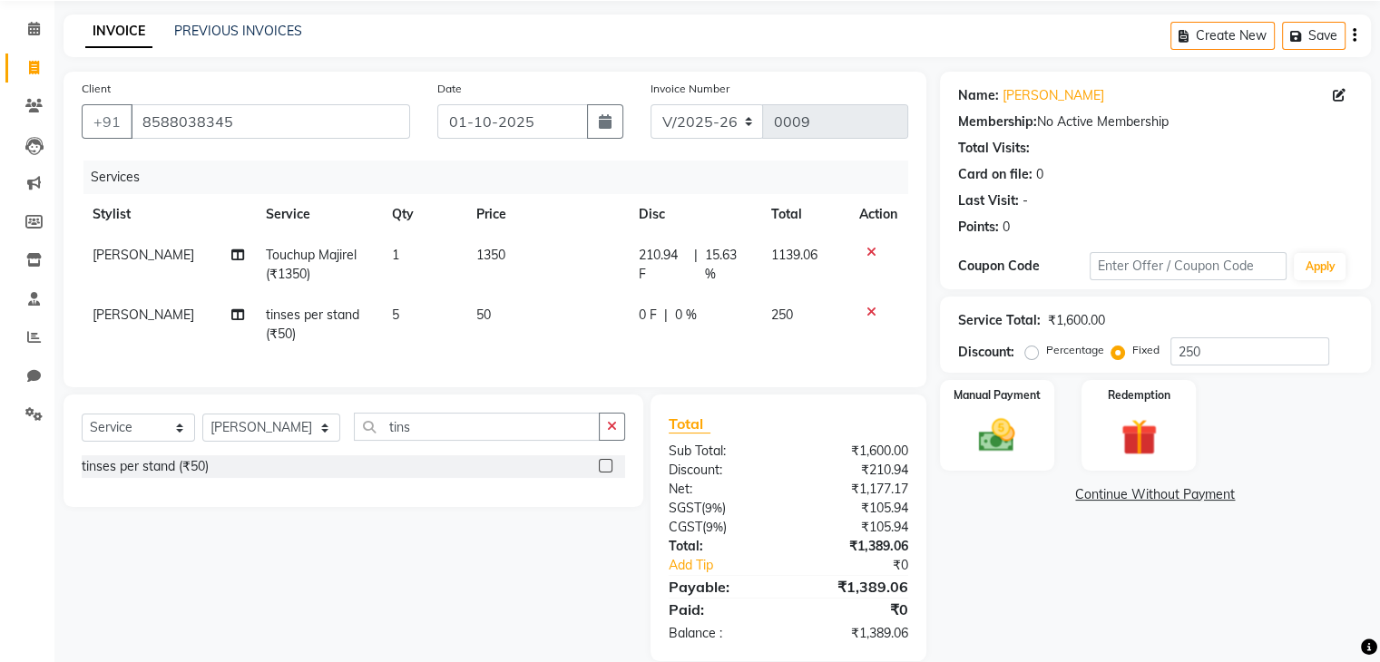
click at [771, 335] on td "250" at bounding box center [803, 325] width 87 height 60
select select "93131"
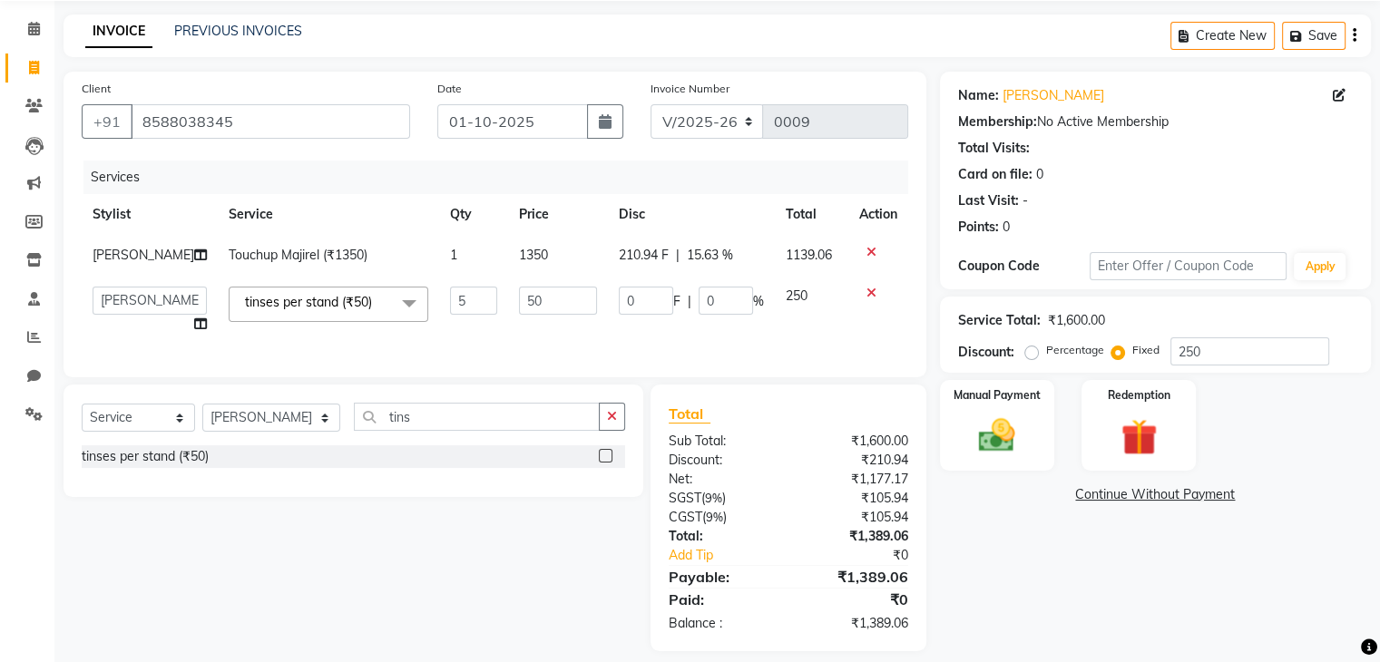
scroll to position [114, 0]
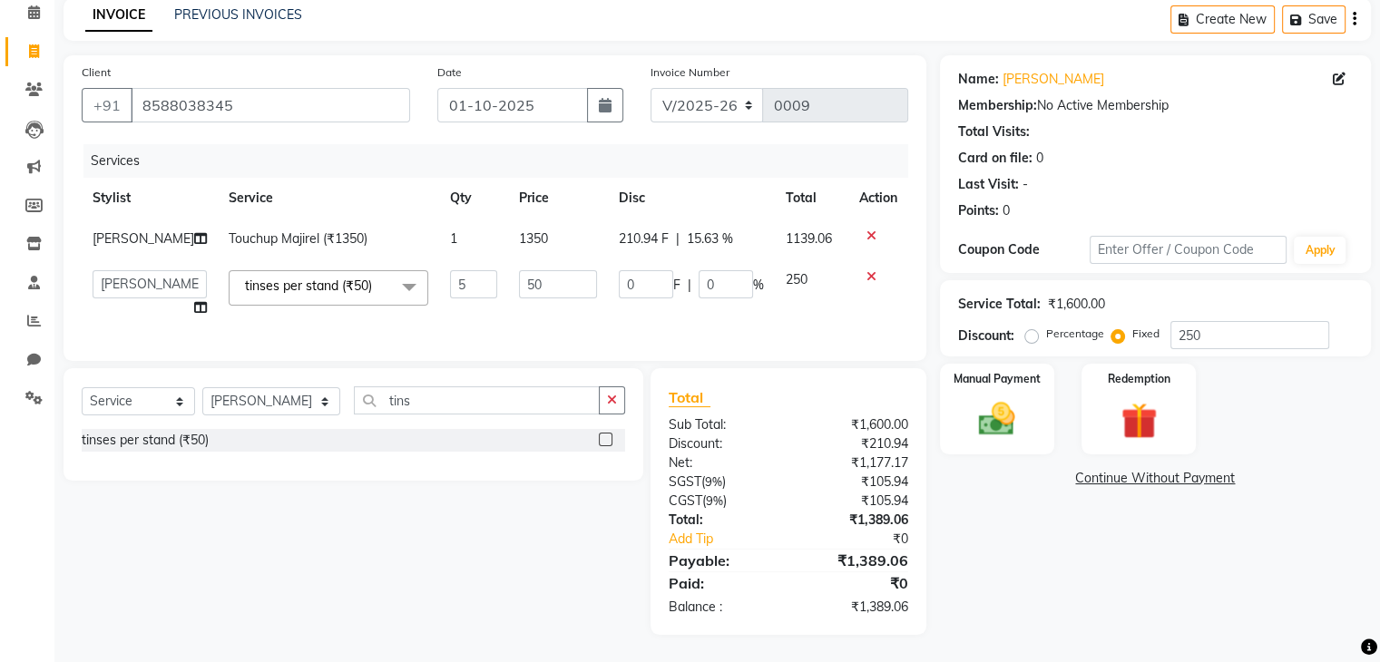
click at [532, 219] on td "1350" at bounding box center [558, 239] width 100 height 41
select select "93125"
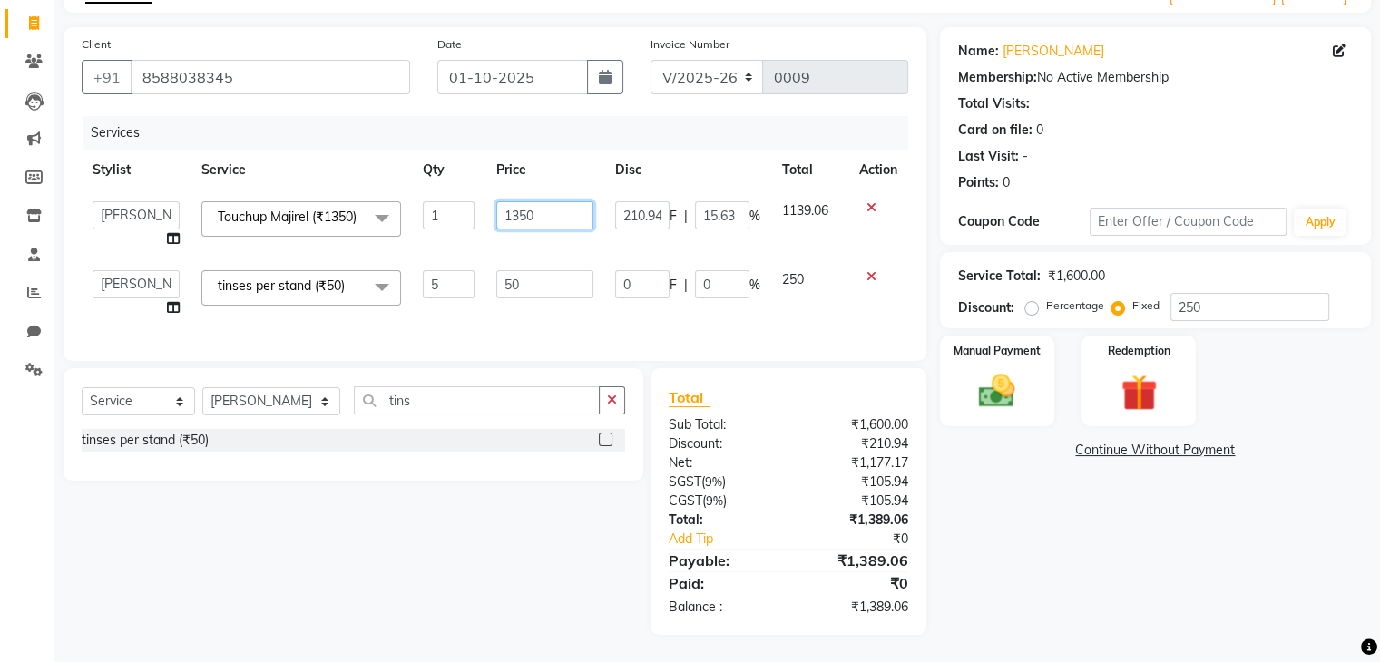
click at [555, 208] on input "1350" at bounding box center [544, 215] width 96 height 28
type input "1"
type input "1100"
click at [867, 201] on icon at bounding box center [871, 207] width 10 height 13
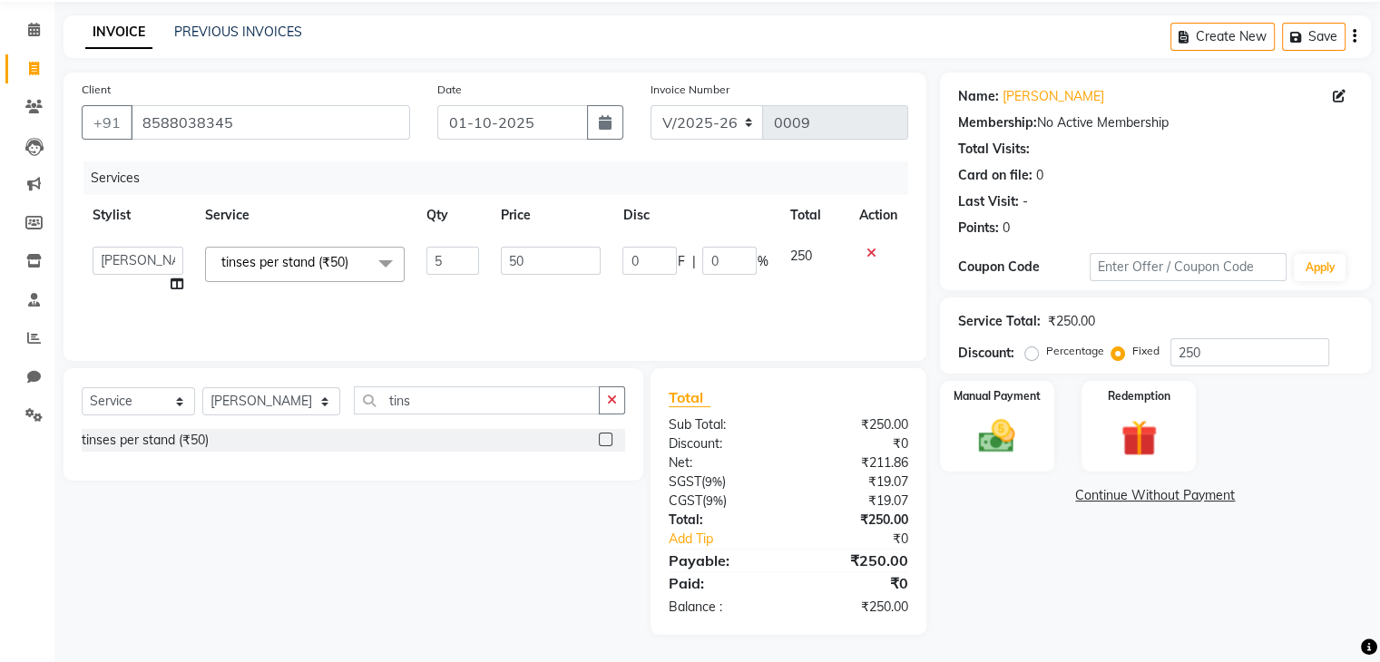
scroll to position [64, 0]
click at [174, 410] on select "Select Service Product Membership Package Voucher Prepaid Gift Card" at bounding box center [138, 401] width 113 height 28
click at [301, 410] on select "Select Stylist [PERSON_NAME] [PERSON_NAME] [PERSON_NAME] [PERSON_NAME] [PERSON_…" at bounding box center [271, 401] width 138 height 28
select select "93125"
click at [202, 387] on select "Select Stylist [PERSON_NAME] [PERSON_NAME] [PERSON_NAME] [PERSON_NAME] [PERSON_…" at bounding box center [271, 401] width 138 height 28
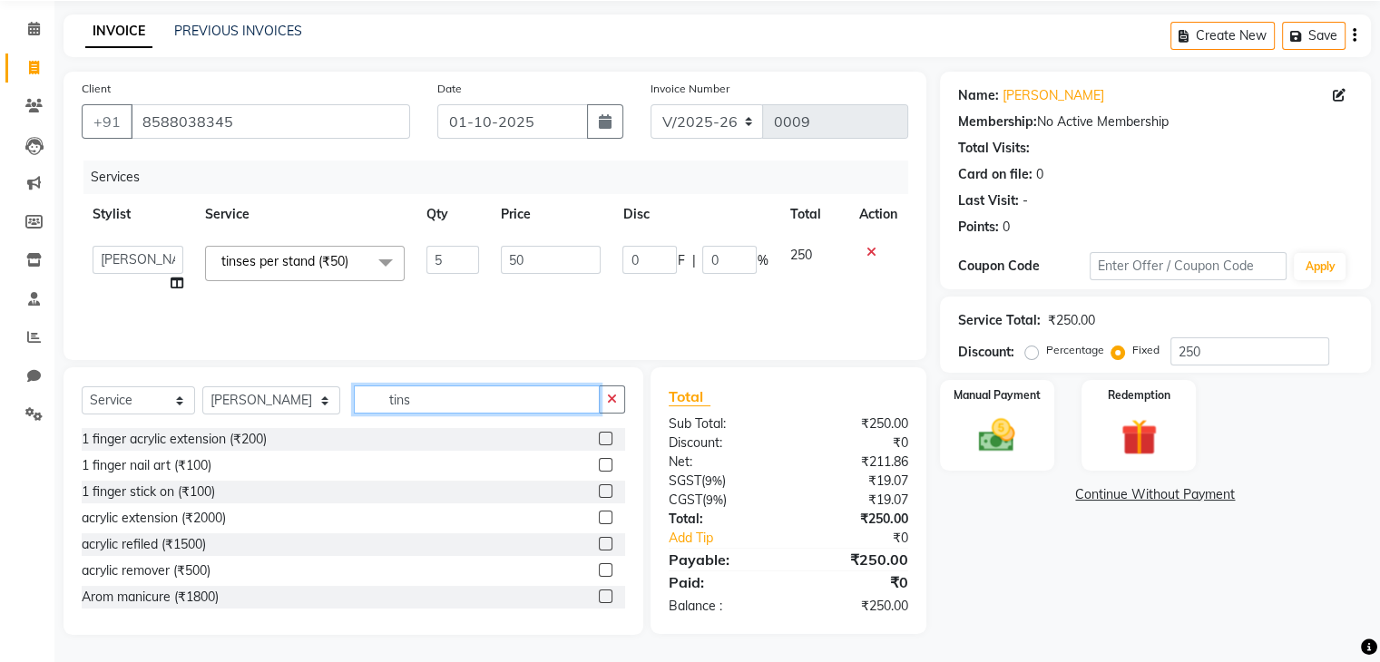
click at [390, 404] on input "tins" at bounding box center [477, 400] width 246 height 28
type input "t"
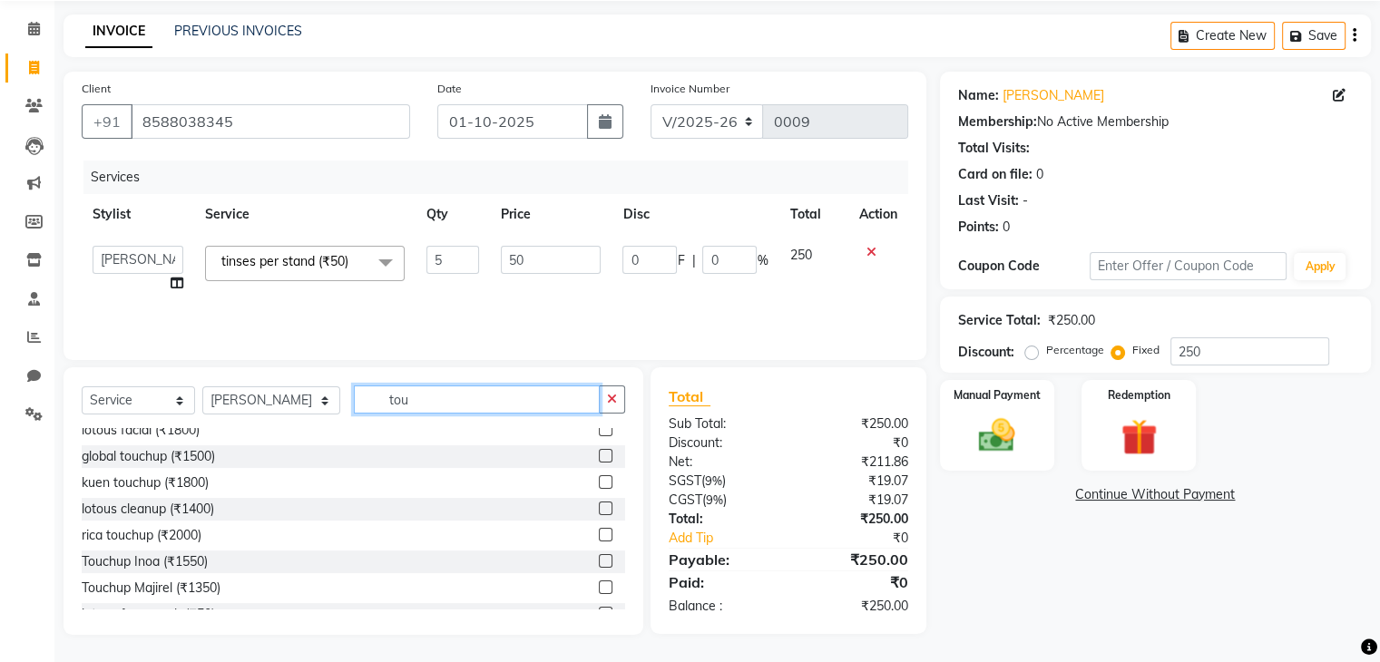
scroll to position [36, 0]
type input "tou"
click at [599, 585] on label at bounding box center [606, 587] width 14 height 14
click at [599, 585] on input "checkbox" at bounding box center [605, 587] width 12 height 12
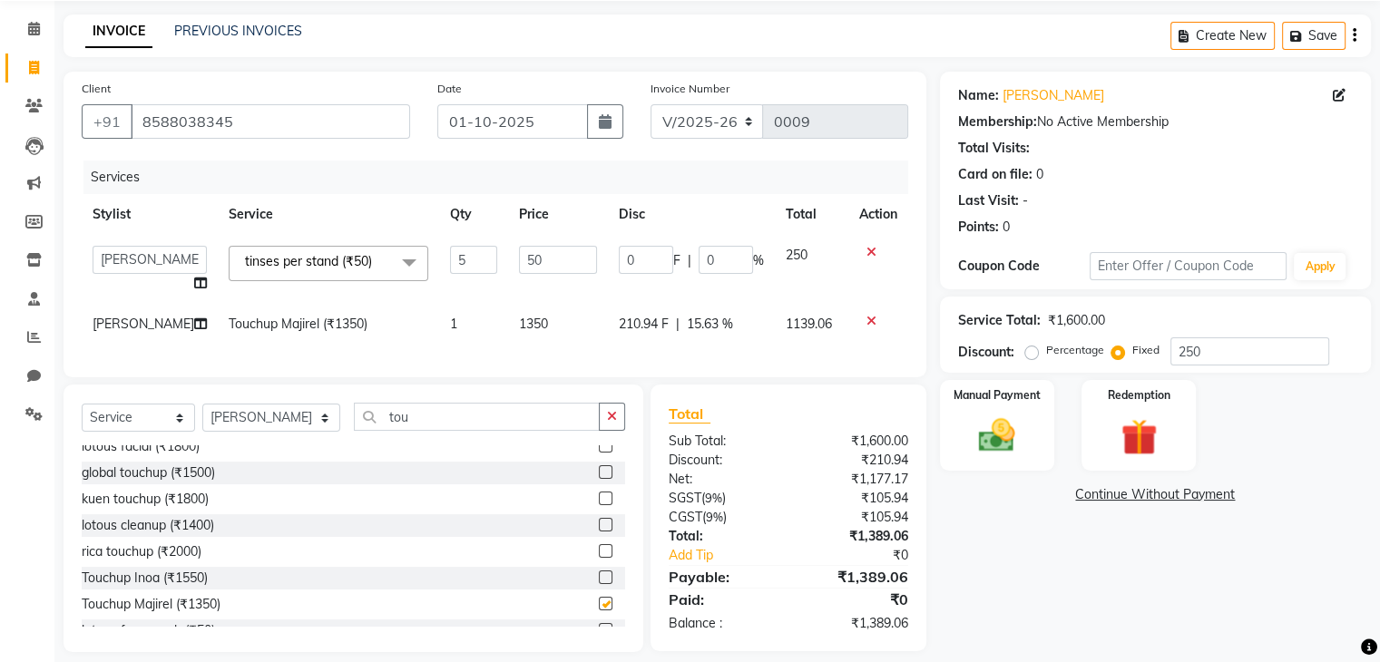
checkbox input "false"
click at [541, 322] on td "1350" at bounding box center [558, 324] width 100 height 41
select select "93125"
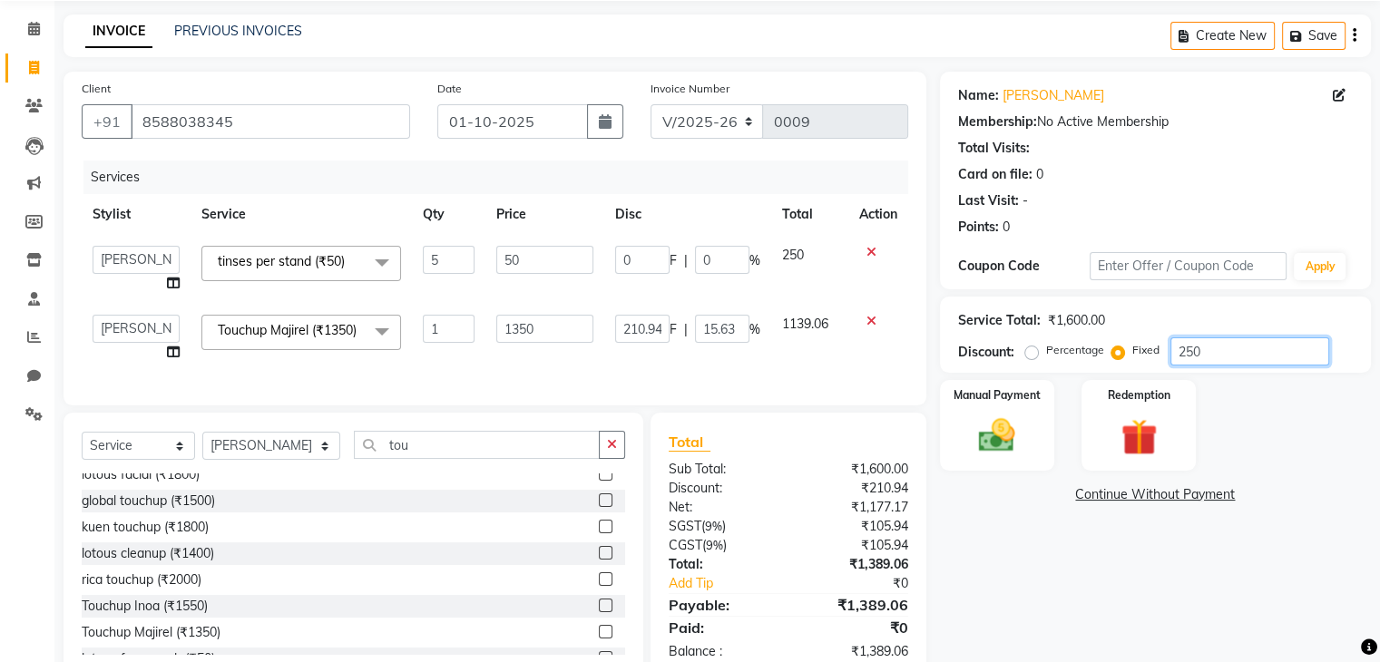
click at [1203, 360] on input "250" at bounding box center [1249, 351] width 159 height 28
type input "25"
type input "3.91"
type input "1.56"
type input "21.09"
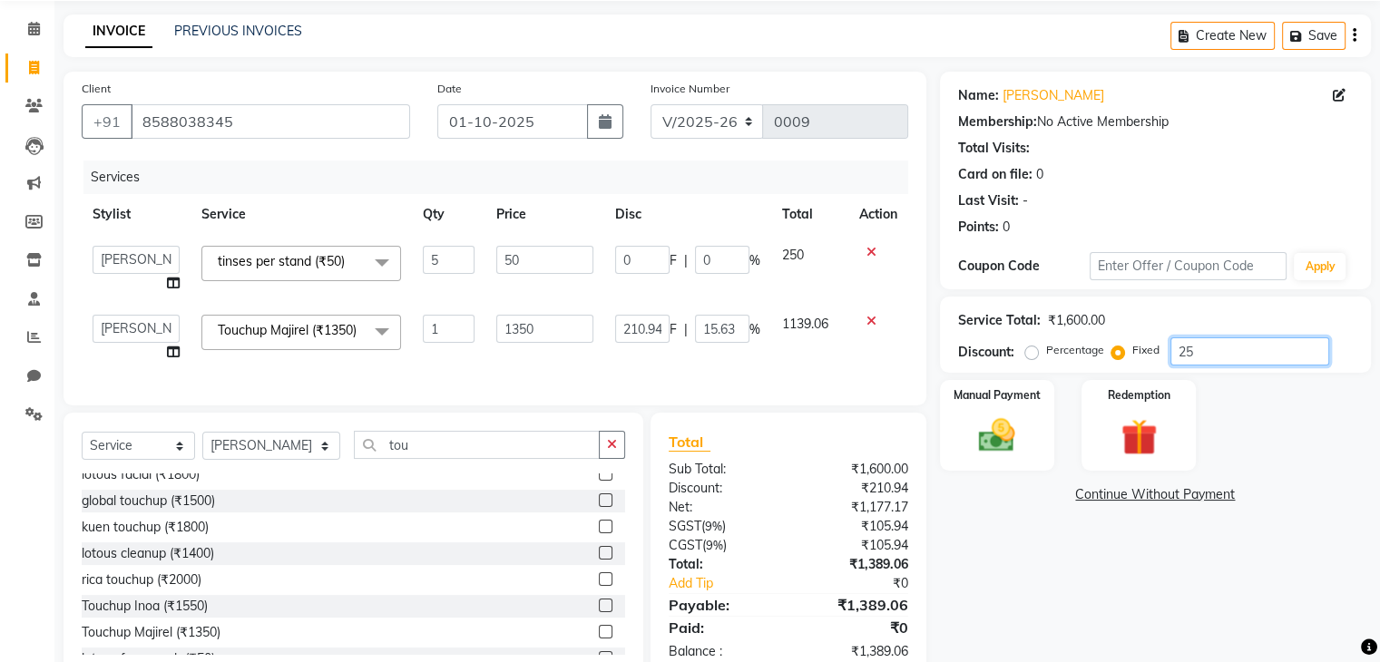
type input "1.56"
type input "2"
type input "0.31"
type input "0.12"
type input "1.69"
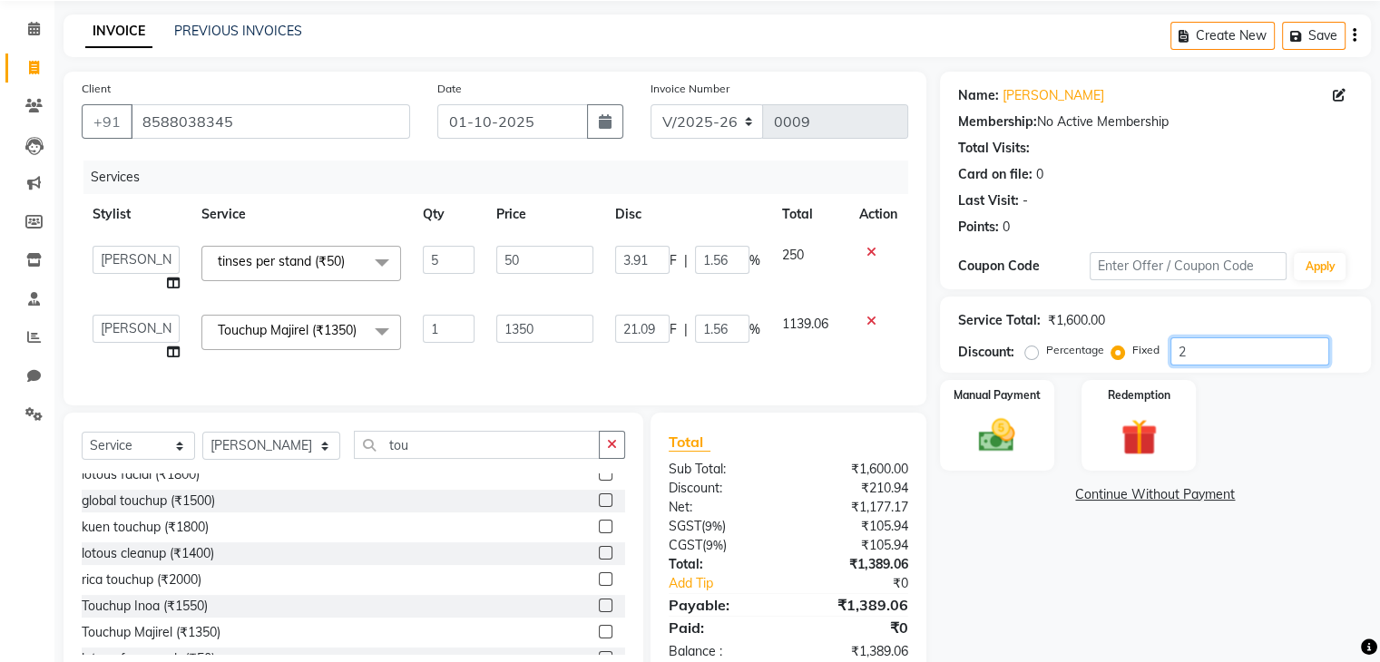
type input "0.13"
type input "0"
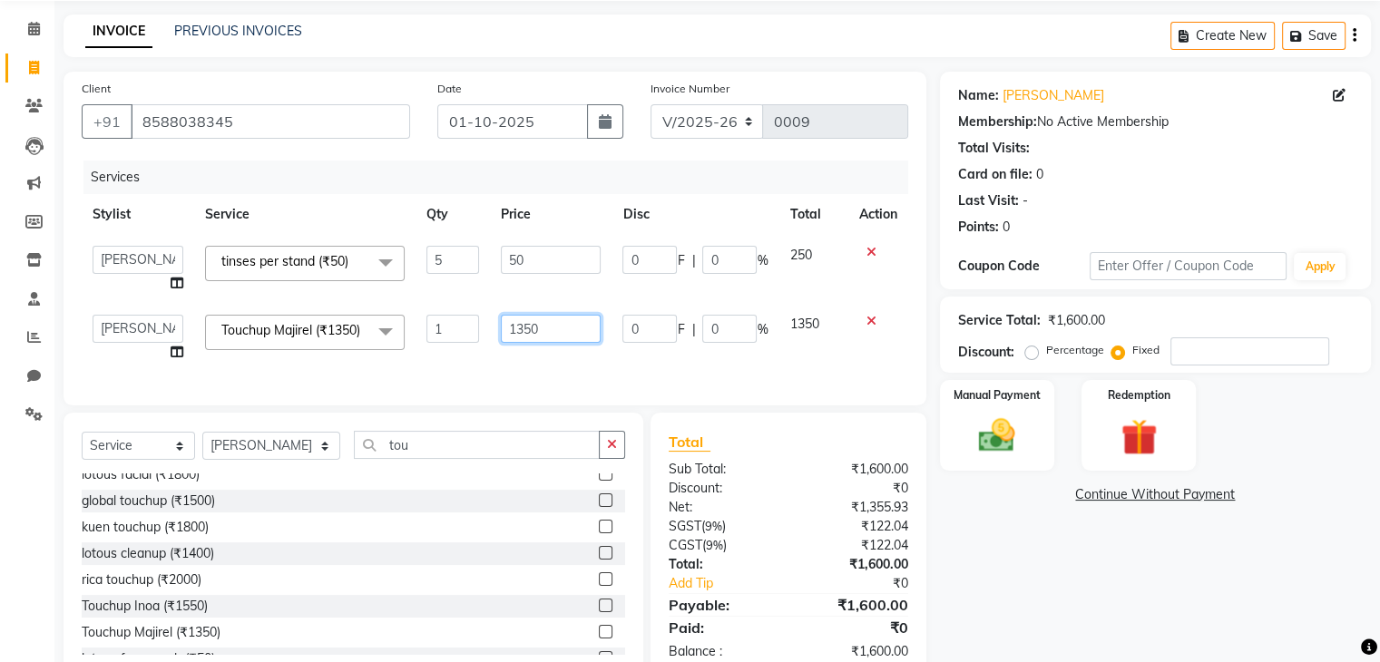
click at [558, 329] on input "1350" at bounding box center [551, 329] width 100 height 28
type input "1"
type input "1100"
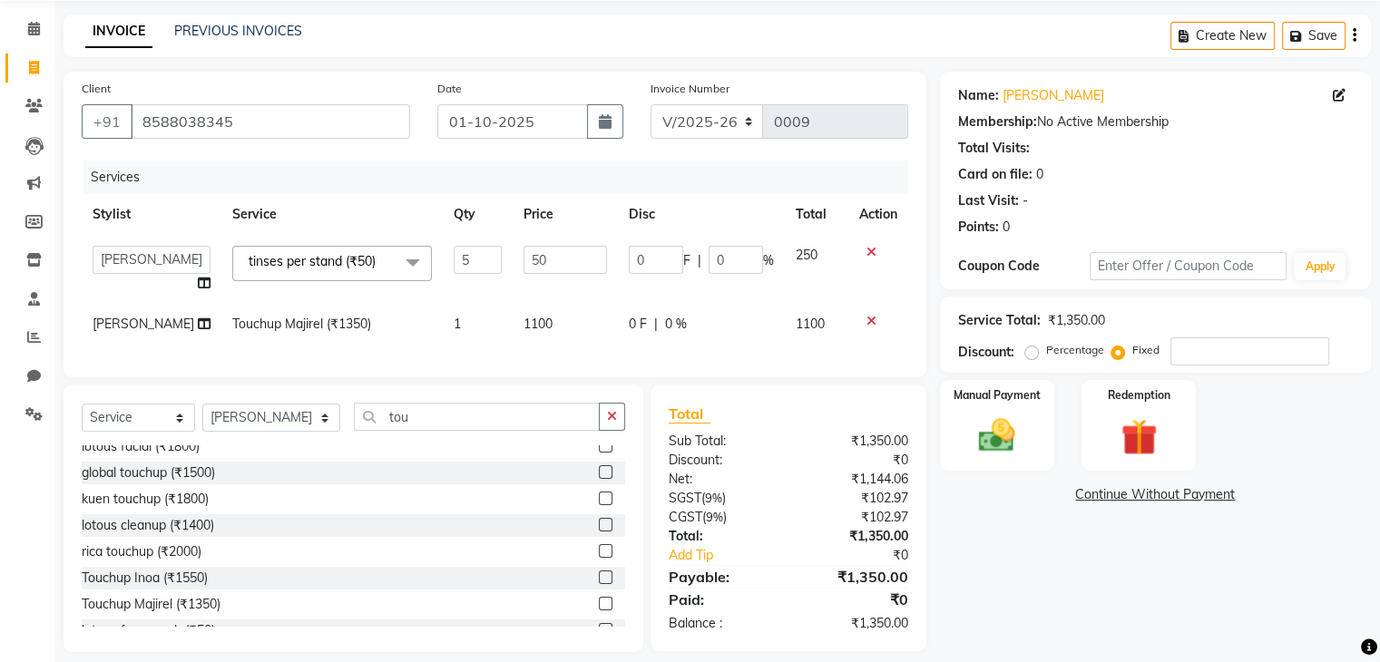
click at [805, 345] on td "1100" at bounding box center [816, 324] width 63 height 41
select select "93125"
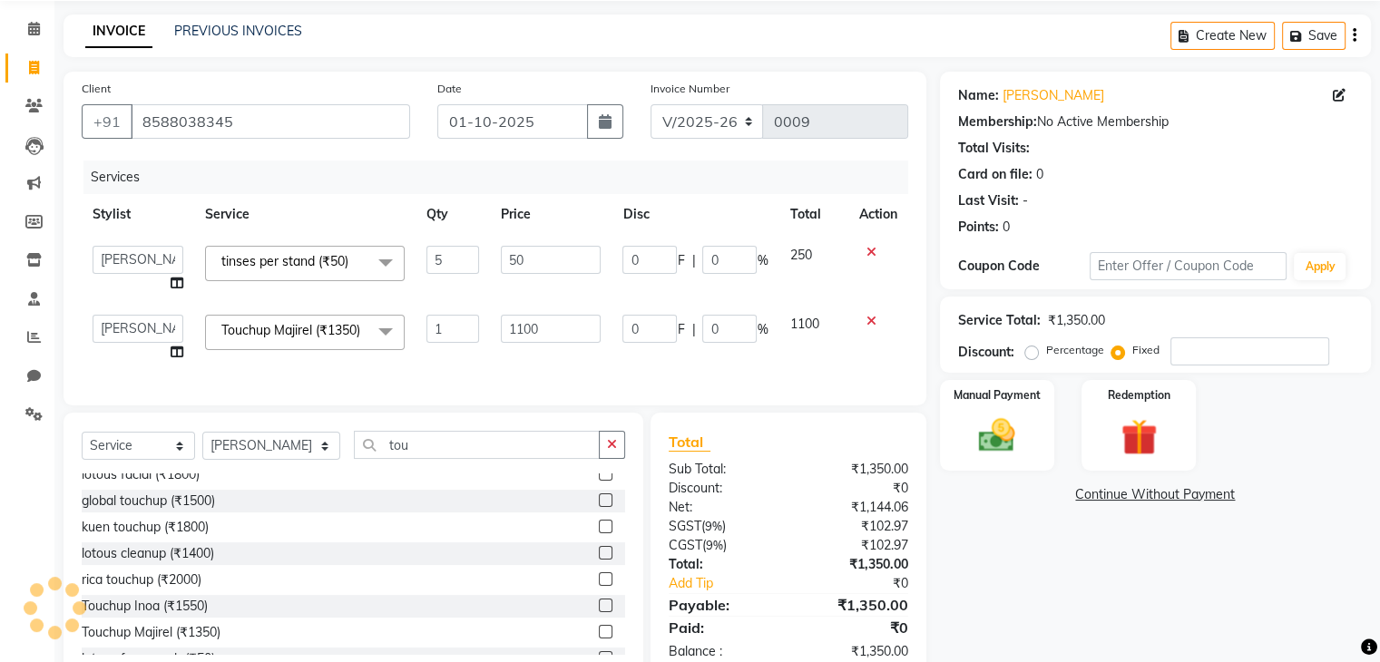
scroll to position [127, 0]
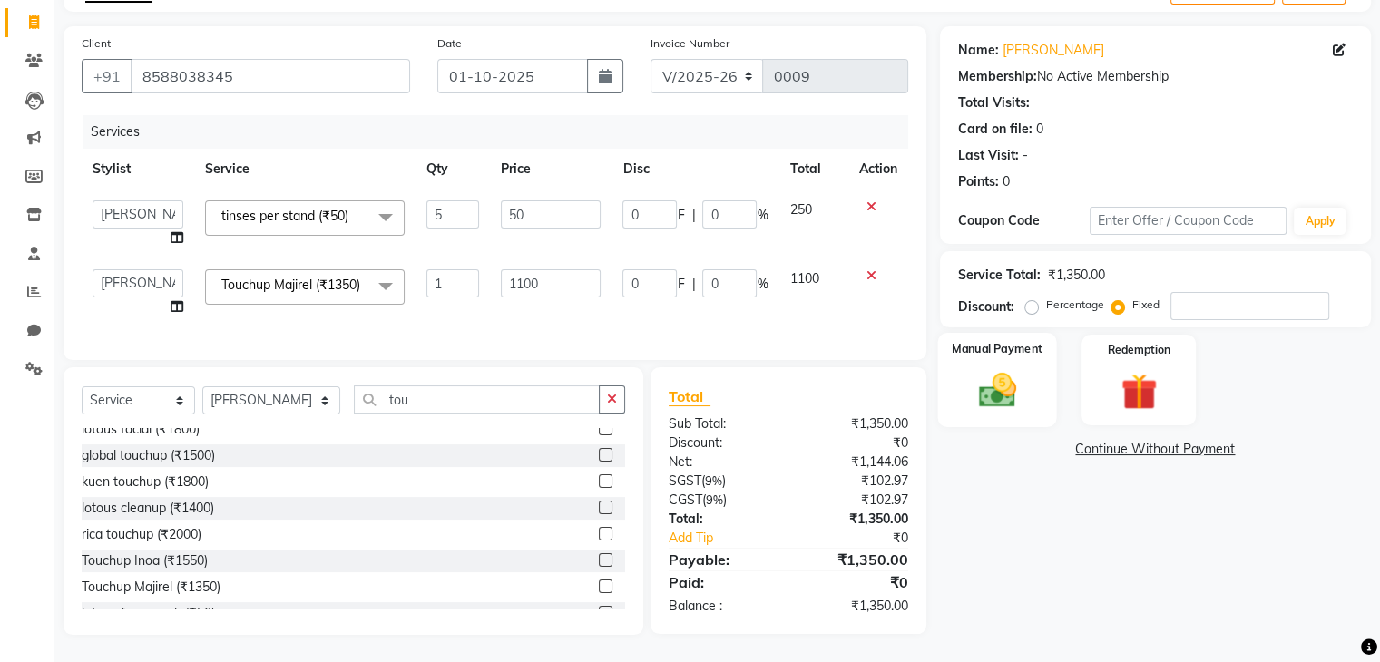
click at [1000, 369] on img at bounding box center [996, 391] width 61 height 44
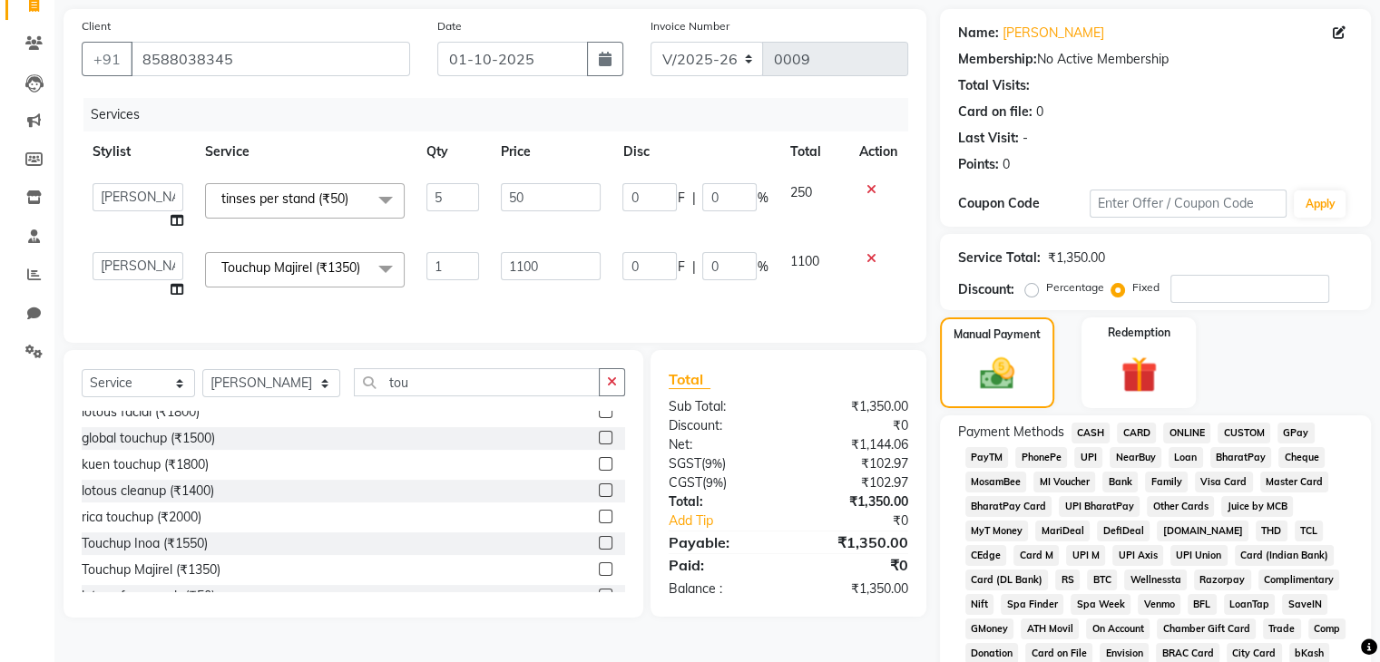
click at [1295, 435] on span "GPay" at bounding box center [1295, 433] width 37 height 21
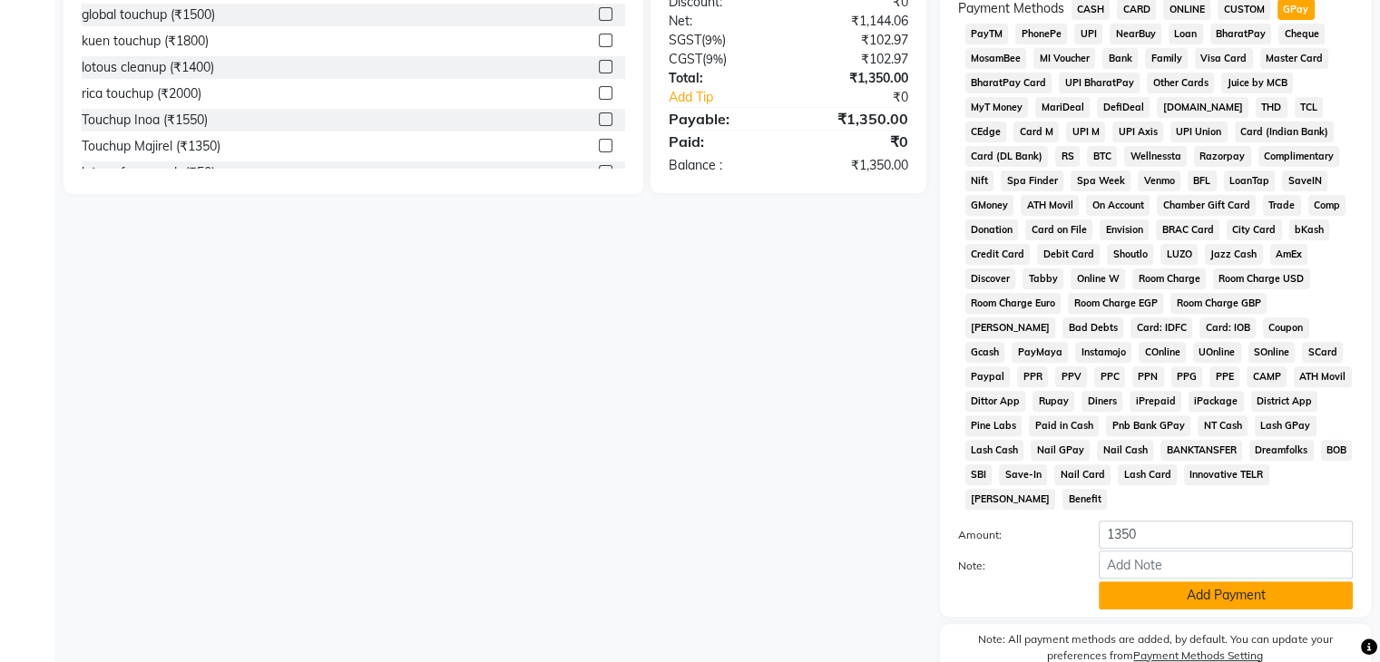
click at [1247, 581] on button "Add Payment" at bounding box center [1226, 595] width 254 height 28
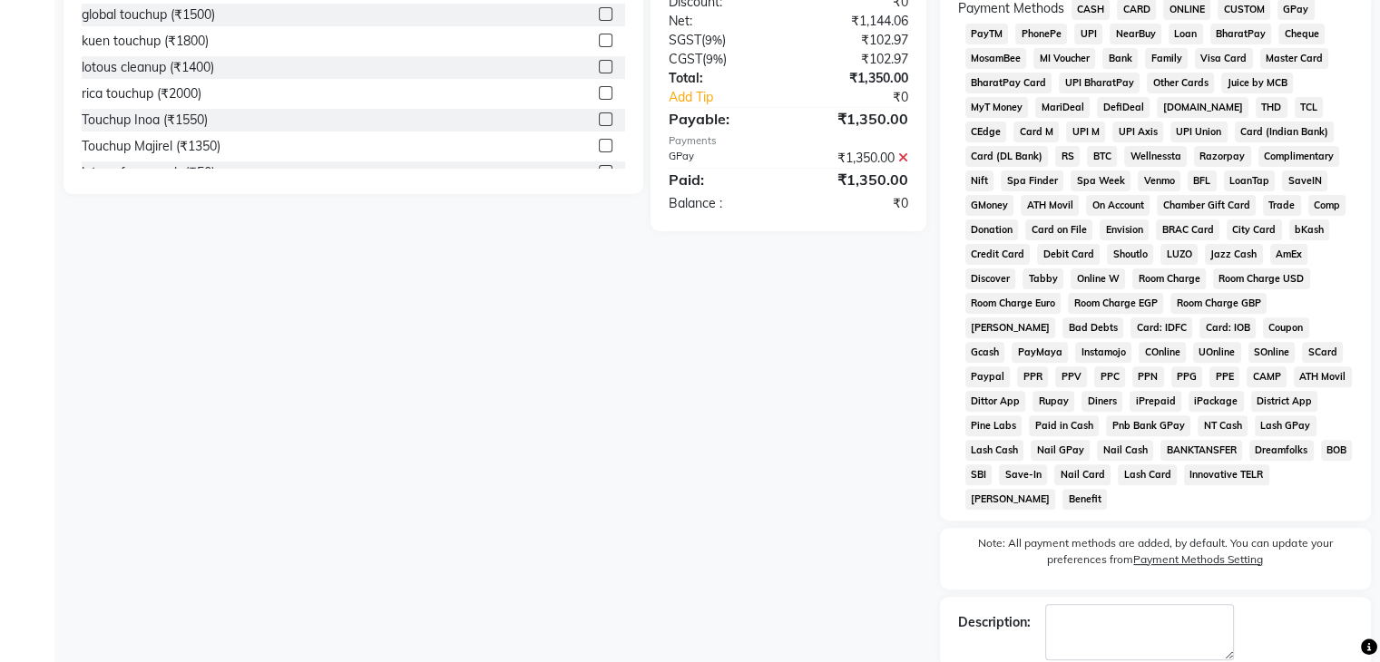
scroll to position [632, 0]
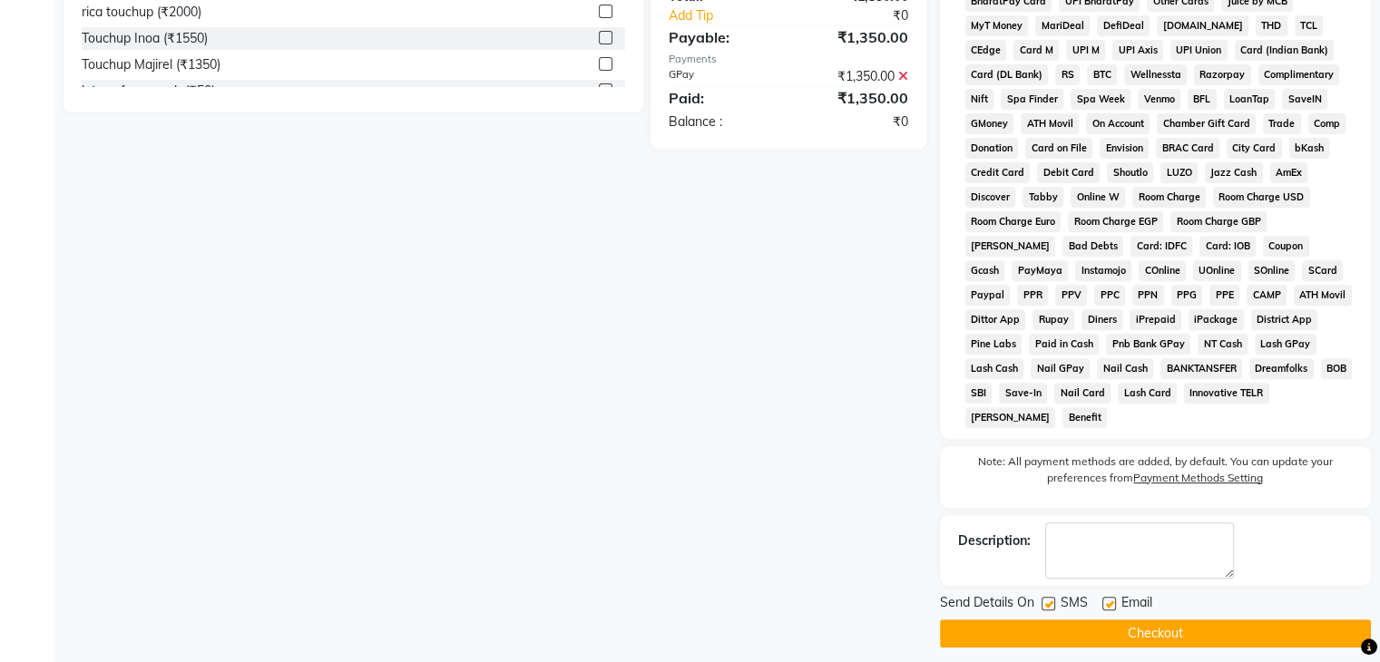
click at [1112, 597] on label at bounding box center [1109, 604] width 14 height 14
click at [1112, 599] on input "checkbox" at bounding box center [1108, 605] width 12 height 12
checkbox input "false"
click at [1041, 597] on label at bounding box center [1048, 604] width 14 height 14
click at [1041, 599] on input "checkbox" at bounding box center [1047, 605] width 12 height 12
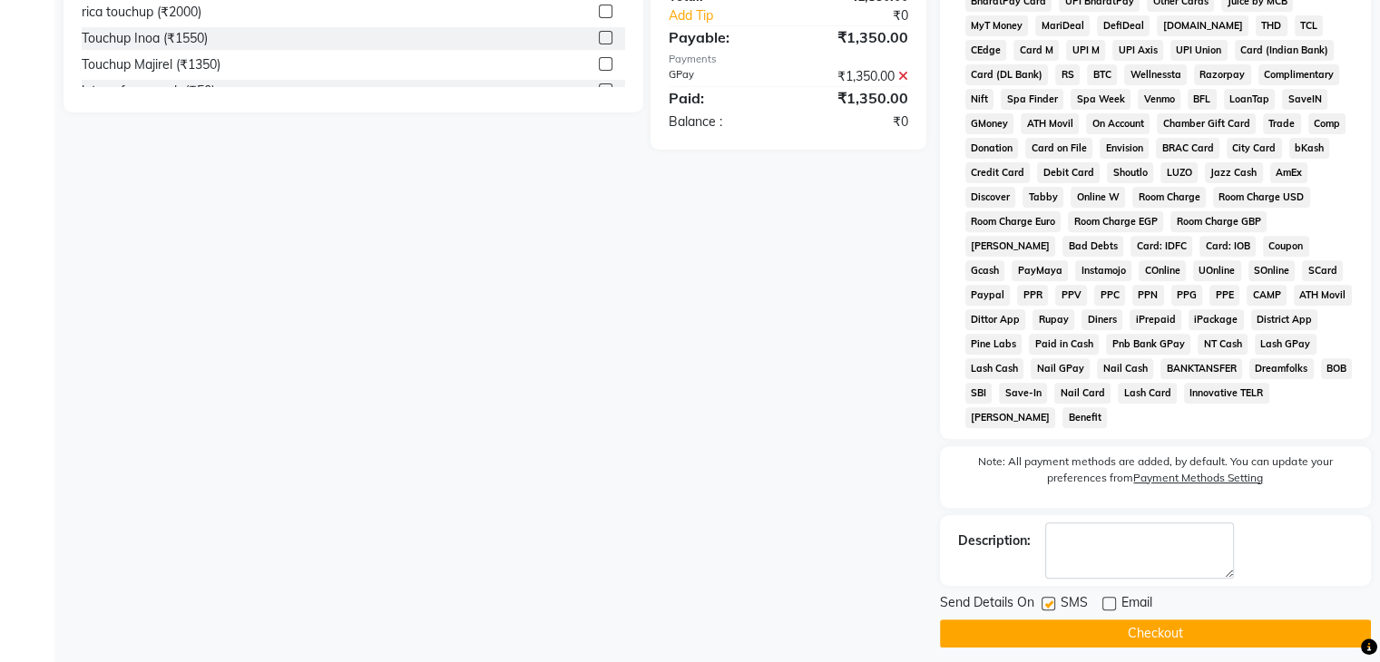
checkbox input "false"
click at [1128, 623] on button "Checkout" at bounding box center [1155, 634] width 431 height 28
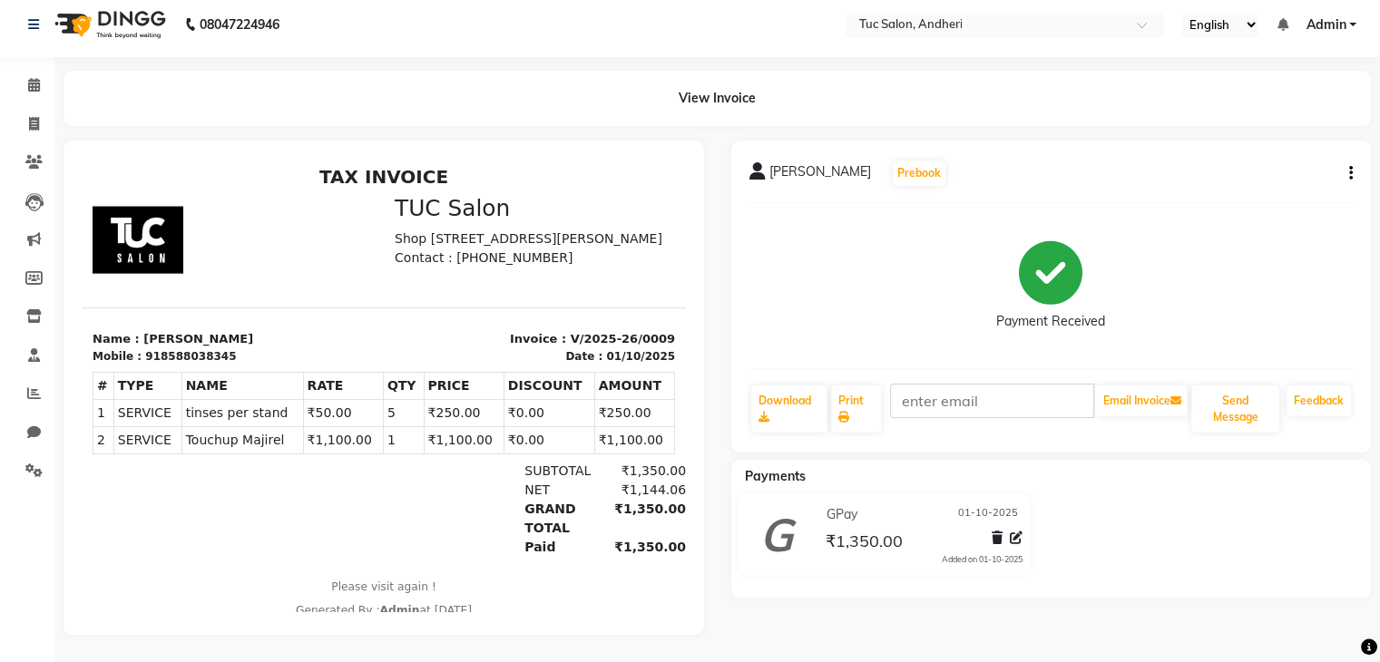
click at [24, 15] on div "08047224946" at bounding box center [154, 24] width 278 height 51
click at [29, 81] on span at bounding box center [34, 85] width 32 height 21
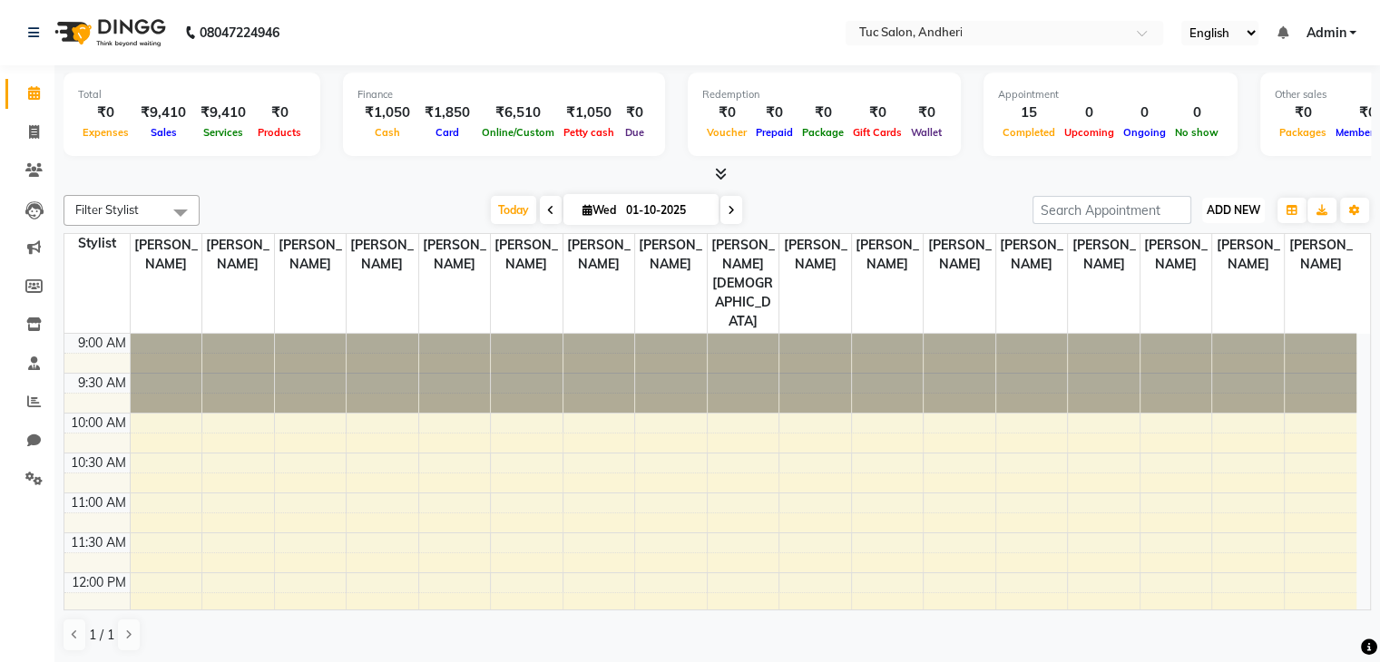
click at [1242, 203] on span "ADD NEW" at bounding box center [1233, 210] width 54 height 14
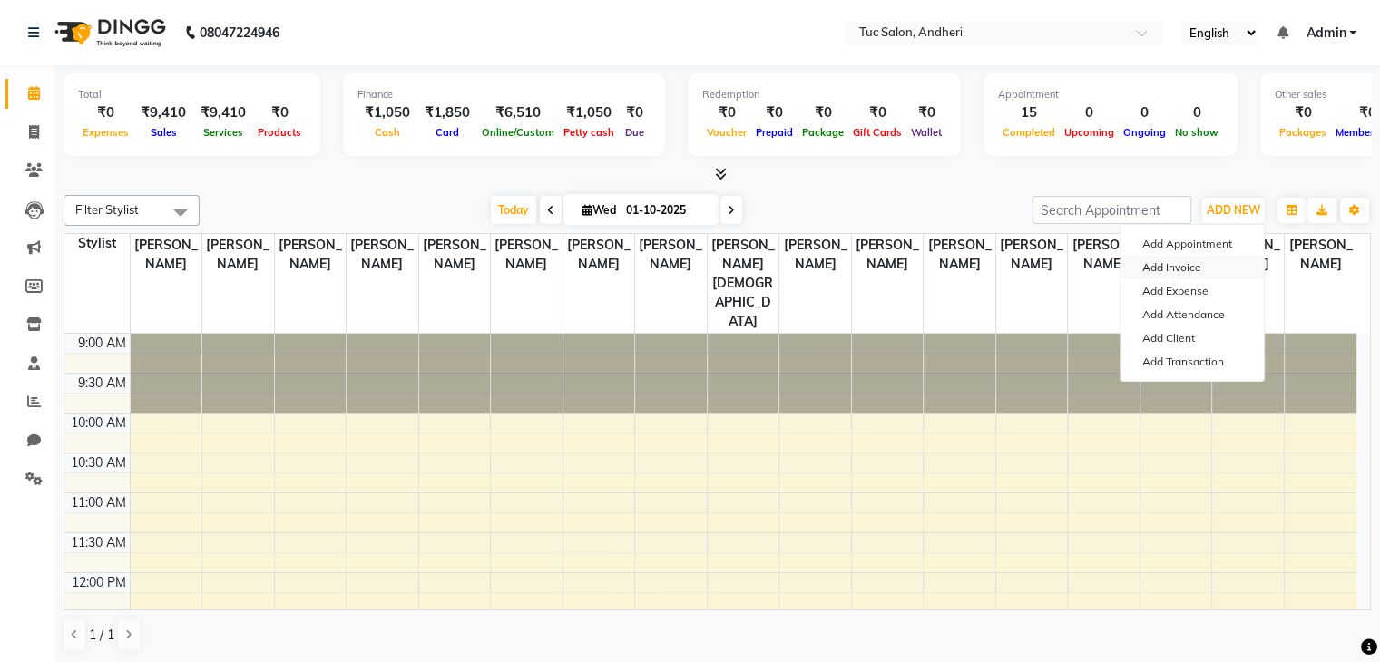
click at [1174, 266] on link "Add Invoice" at bounding box center [1191, 268] width 143 height 24
select select "9101"
select select "service"
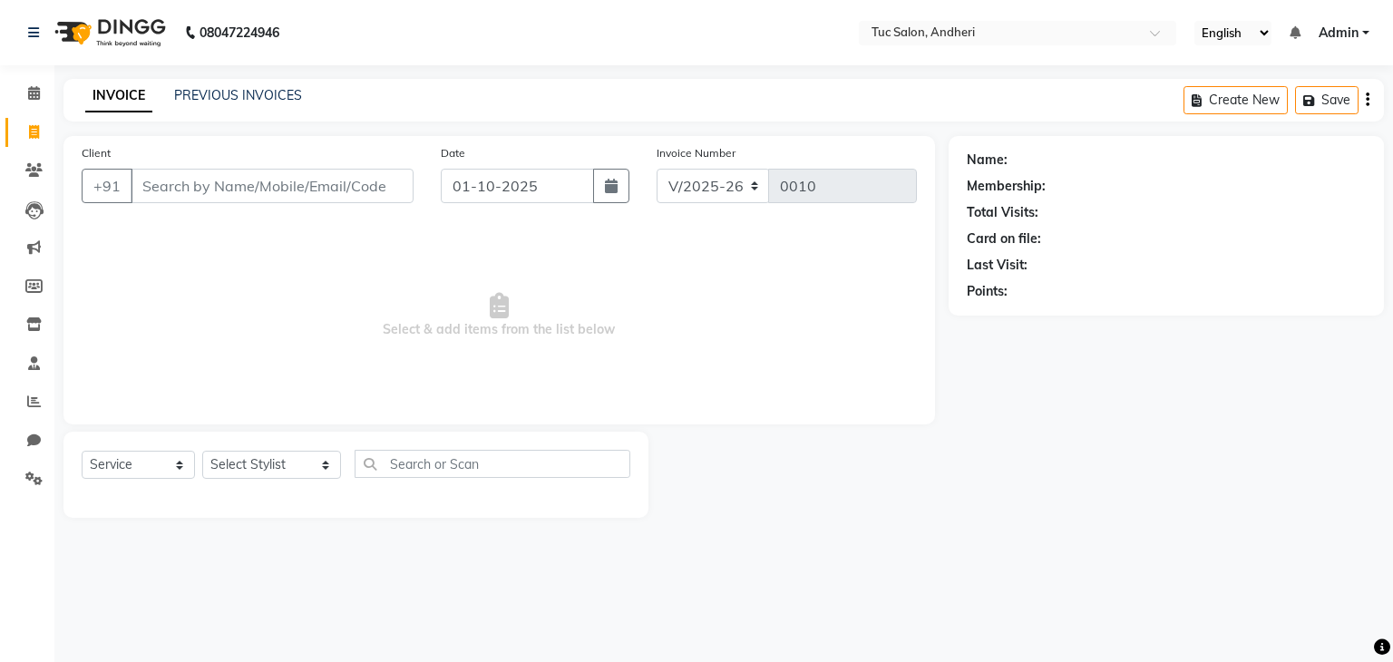
click at [262, 192] on input "Client" at bounding box center [272, 186] width 283 height 34
click at [291, 194] on input "Client" at bounding box center [272, 186] width 283 height 34
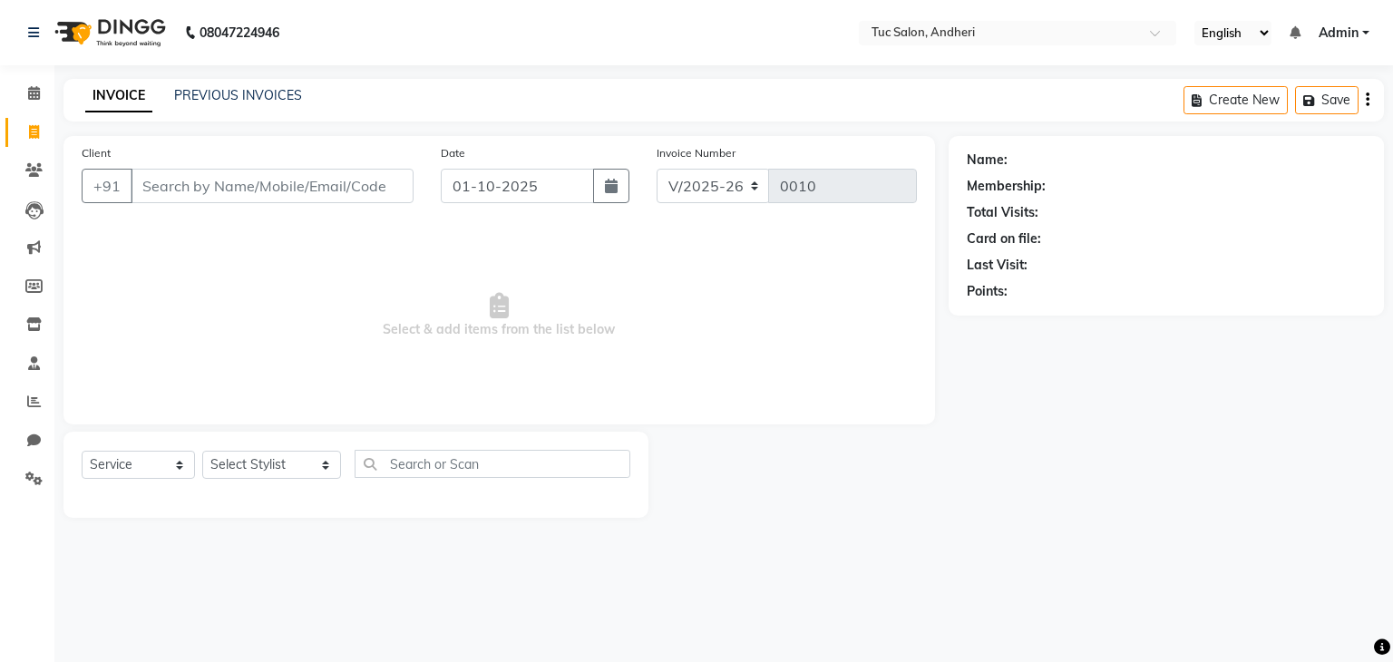
click at [364, 188] on input "Client" at bounding box center [272, 186] width 283 height 34
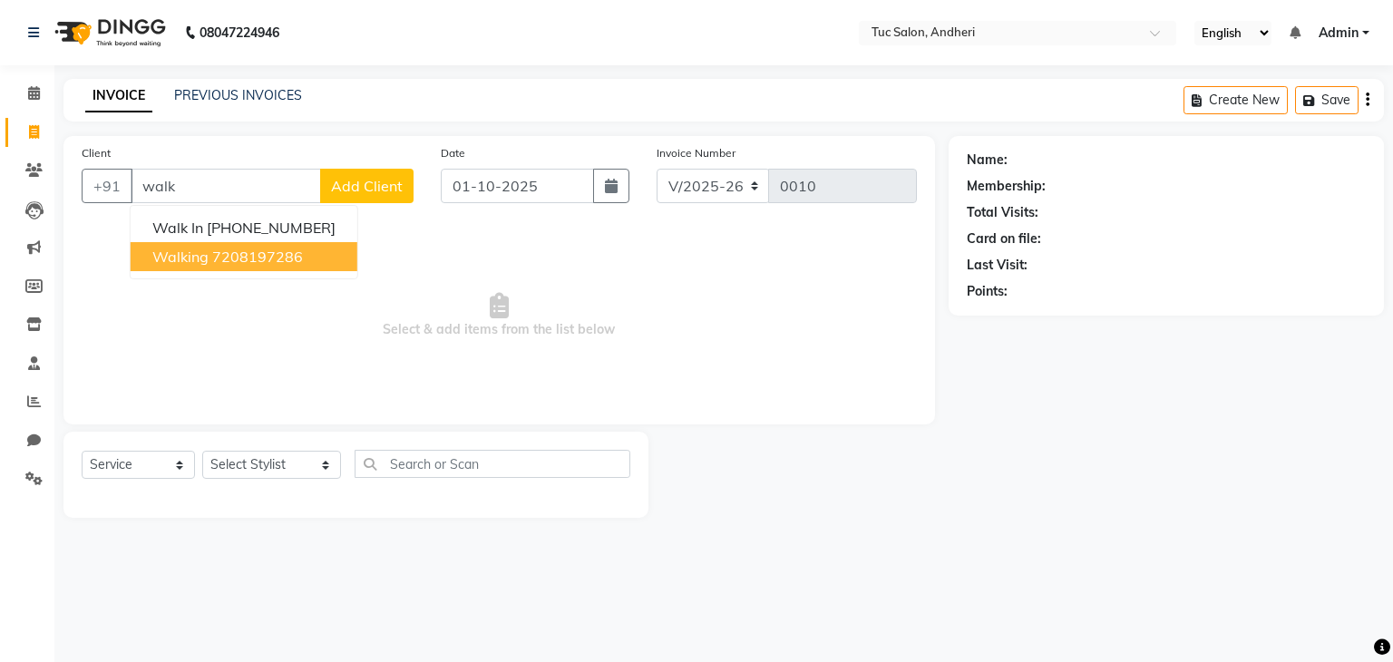
click at [248, 257] on ngb-highlight "7208197286" at bounding box center [257, 257] width 91 height 18
type input "7208197286"
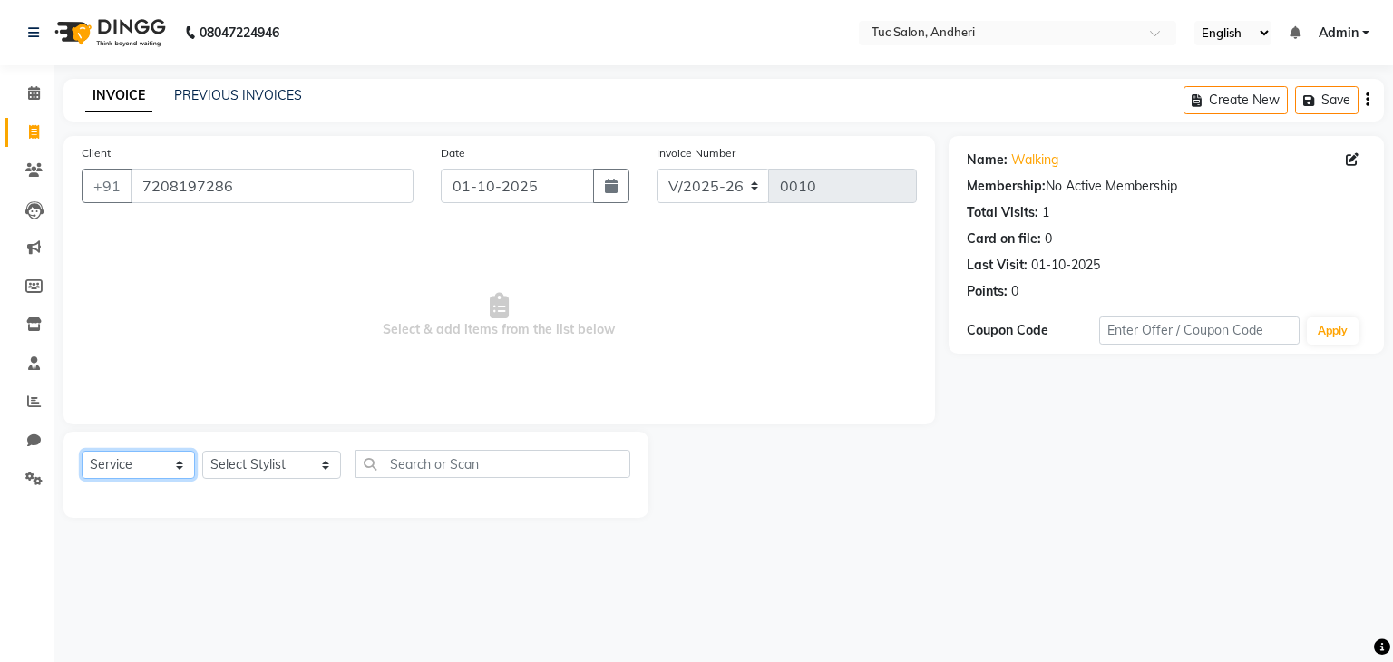
click at [180, 469] on select "Select Service Product Membership Package Voucher Prepaid Gift Card" at bounding box center [138, 465] width 113 height 28
click at [82, 452] on select "Select Service Product Membership Package Voucher Prepaid Gift Card" at bounding box center [138, 465] width 113 height 28
click at [298, 473] on select "Select Stylist [PERSON_NAME] [PERSON_NAME] [PERSON_NAME] [PERSON_NAME] [PERSON_…" at bounding box center [271, 465] width 139 height 28
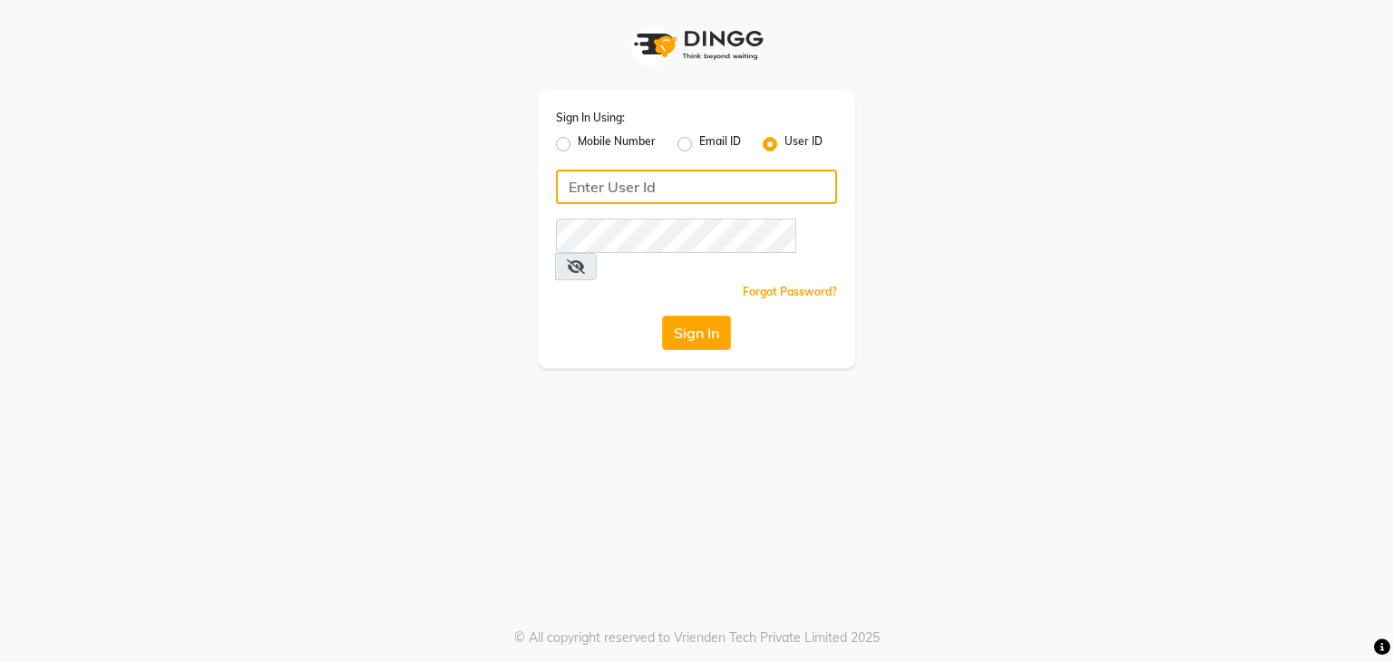
click at [586, 187] on input "Username" at bounding box center [696, 187] width 281 height 34
type input "tucsalon"
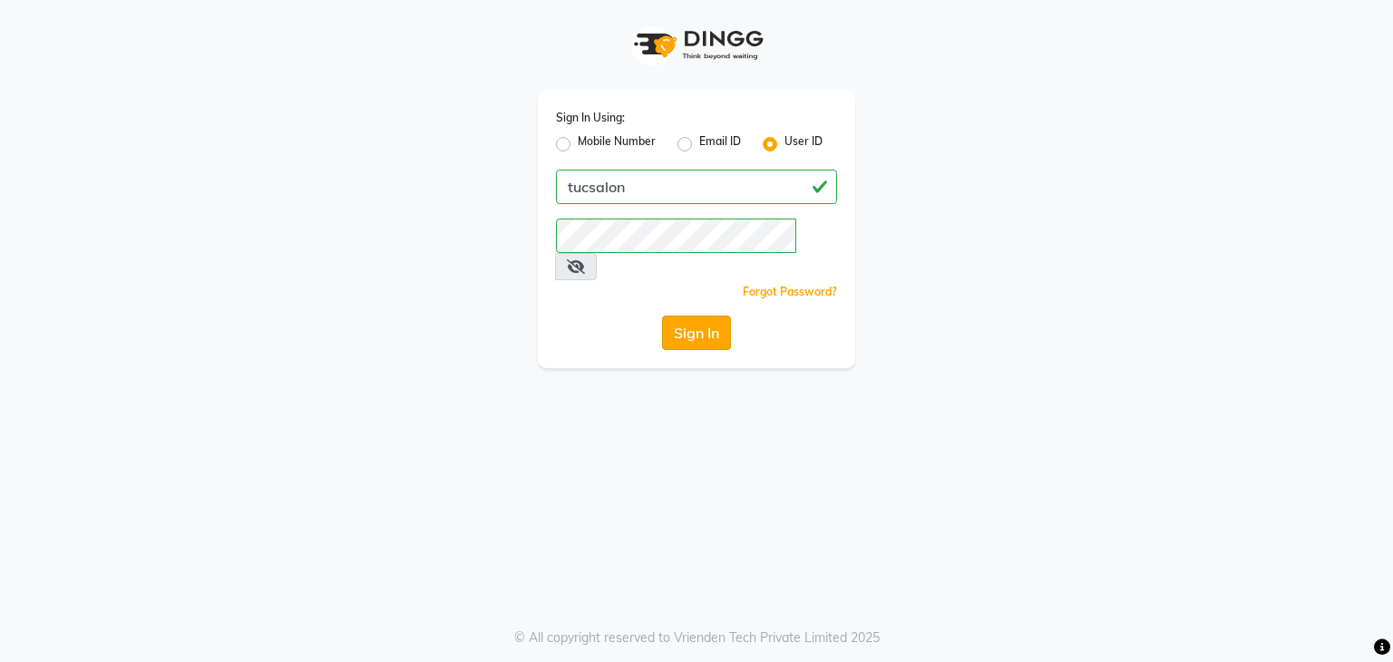
click at [696, 316] on button "Sign In" at bounding box center [696, 333] width 69 height 34
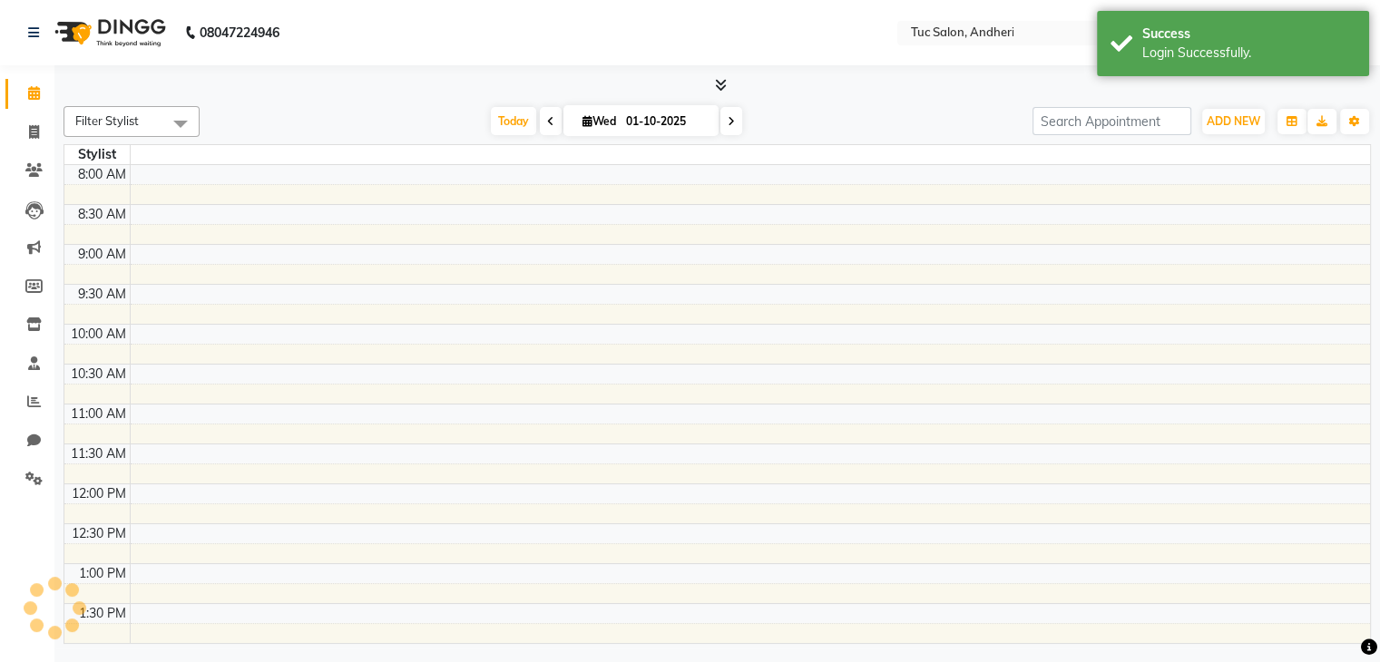
select select "en"
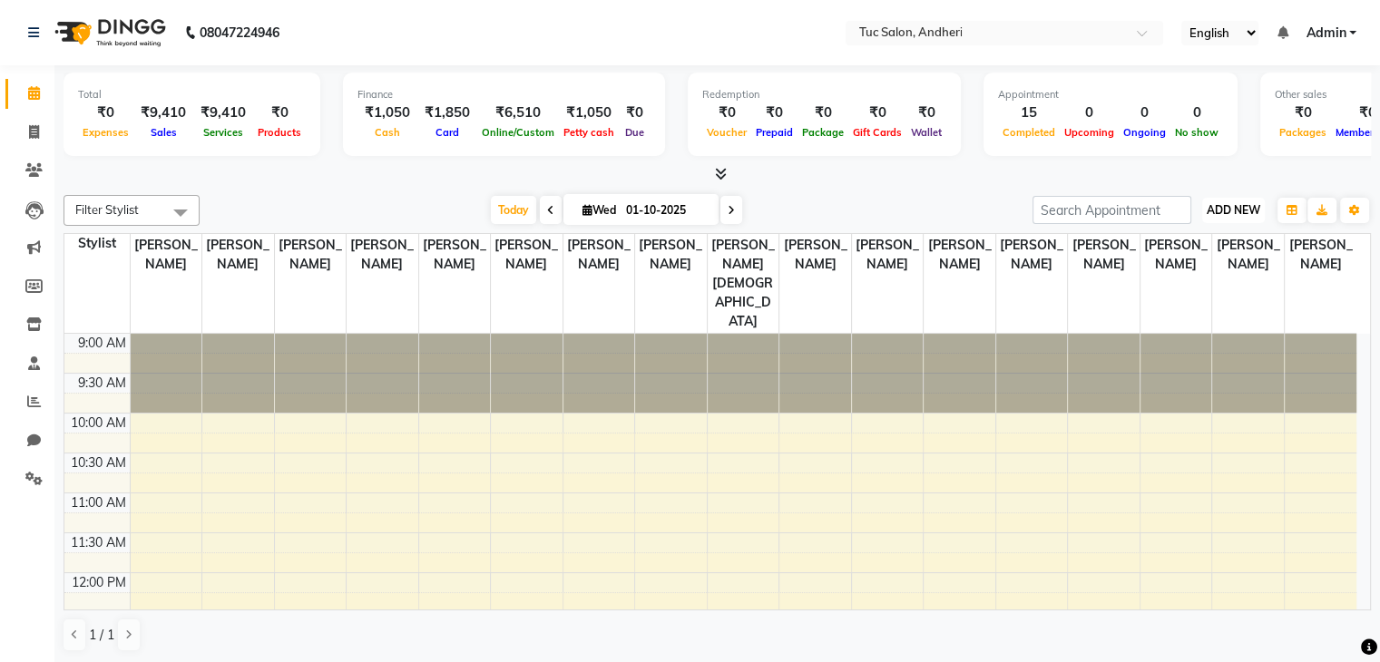
click at [1230, 213] on span "ADD NEW" at bounding box center [1233, 210] width 54 height 14
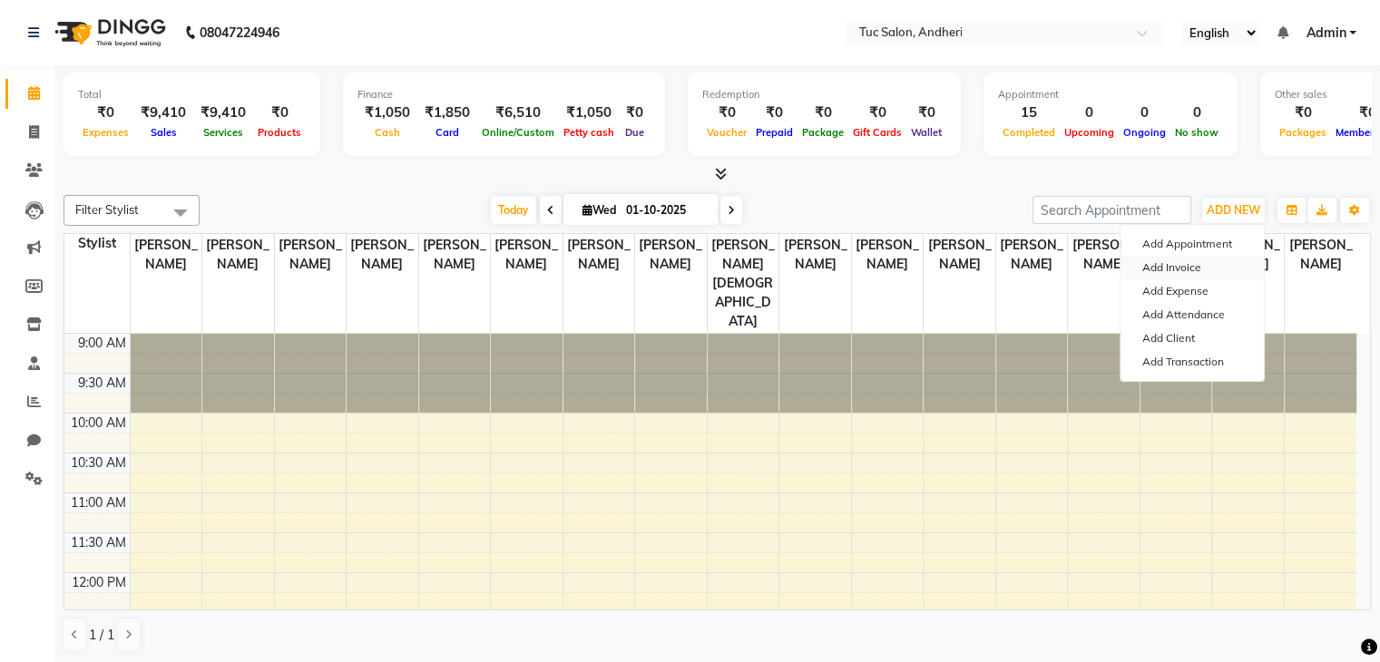
click at [1197, 271] on link "Add Invoice" at bounding box center [1191, 268] width 143 height 24
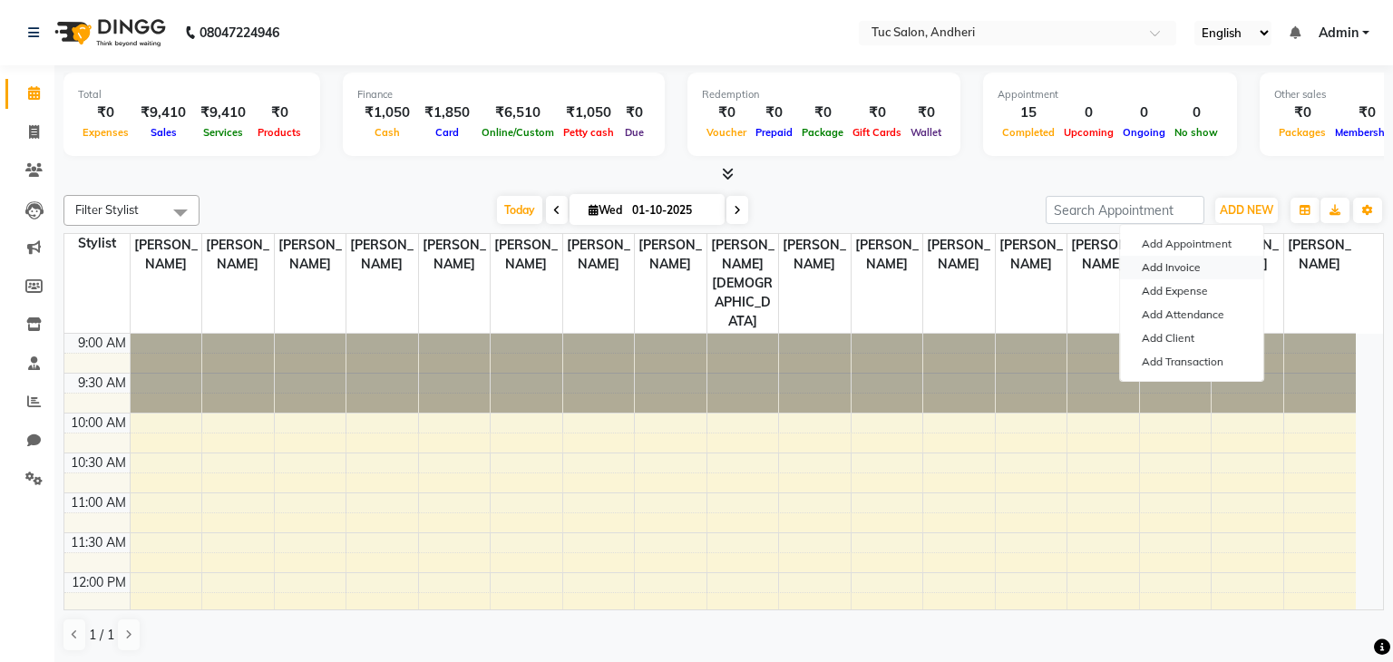
select select "9101"
select select "service"
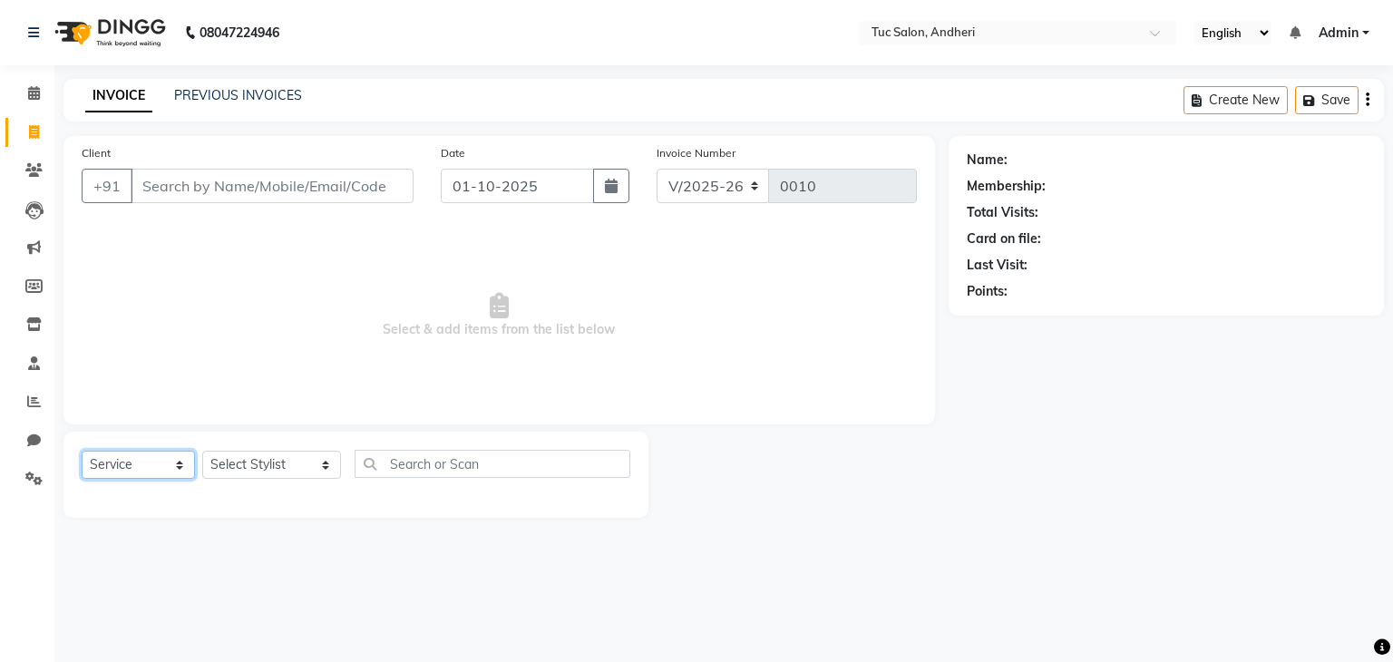
click at [181, 470] on select "Select Service Product Membership Package Voucher Prepaid Gift Card" at bounding box center [138, 465] width 113 height 28
click at [82, 452] on select "Select Service Product Membership Package Voucher Prepaid Gift Card" at bounding box center [138, 465] width 113 height 28
click at [299, 467] on select "Select Stylist [PERSON_NAME] [PERSON_NAME] [PERSON_NAME] [PERSON_NAME] [PERSON_…" at bounding box center [271, 465] width 139 height 28
select select "93123"
click at [202, 452] on select "Select Stylist [PERSON_NAME] [PERSON_NAME] [PERSON_NAME] [PERSON_NAME] [PERSON_…" at bounding box center [271, 465] width 139 height 28
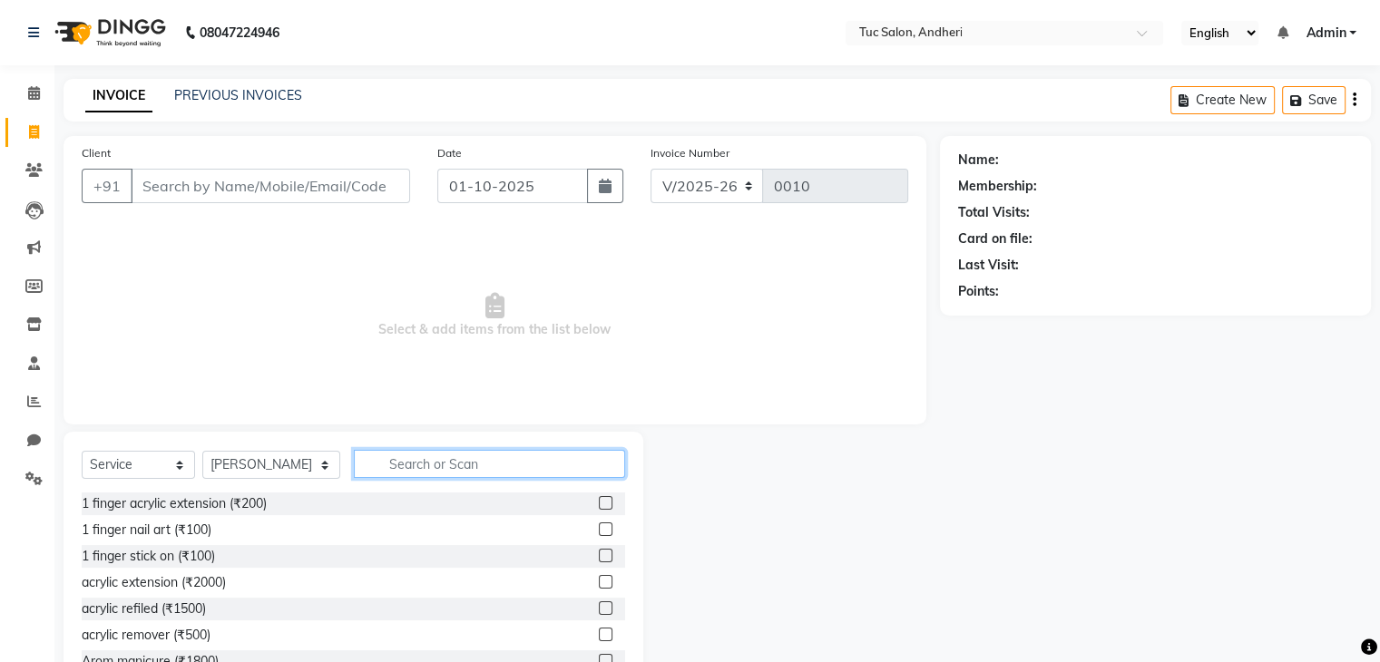
click at [410, 473] on input "text" at bounding box center [489, 464] width 271 height 28
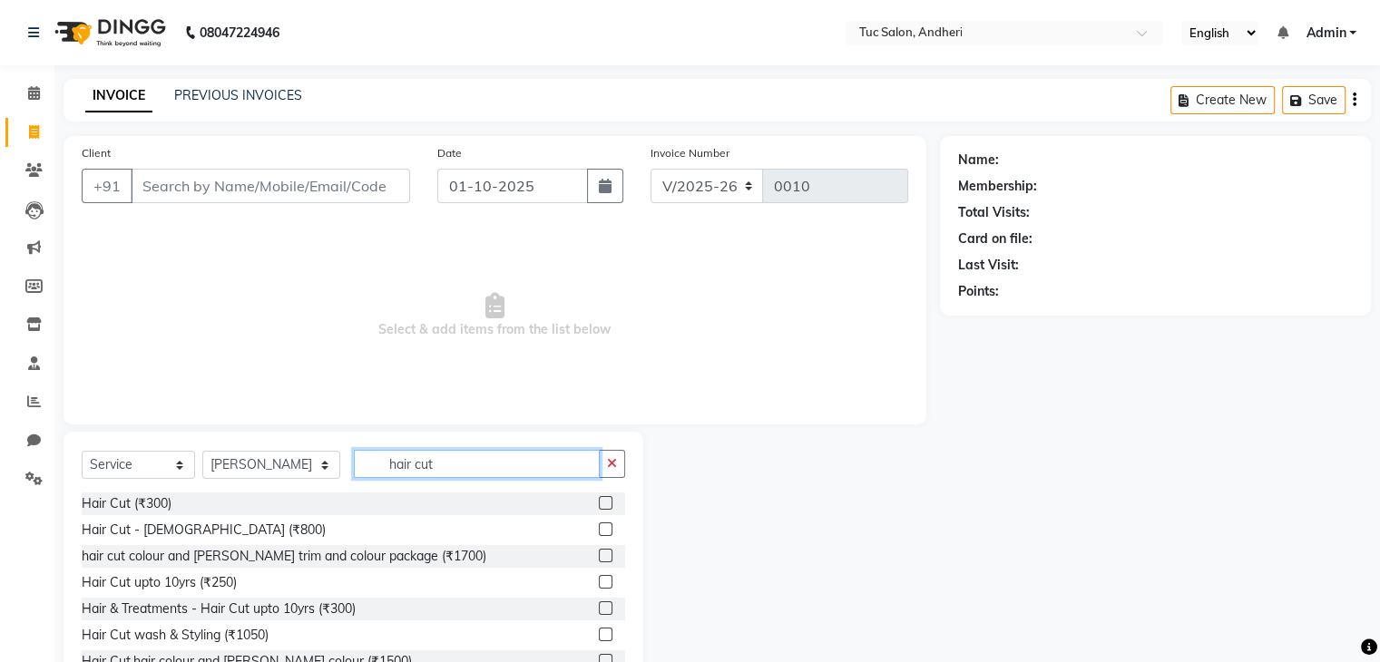
type input "hair cut"
click at [289, 528] on div "Hair Cut - [DEMOGRAPHIC_DATA] (₹800)" at bounding box center [353, 530] width 543 height 23
click at [599, 531] on label at bounding box center [606, 529] width 14 height 14
click at [599, 531] on input "checkbox" at bounding box center [605, 530] width 12 height 12
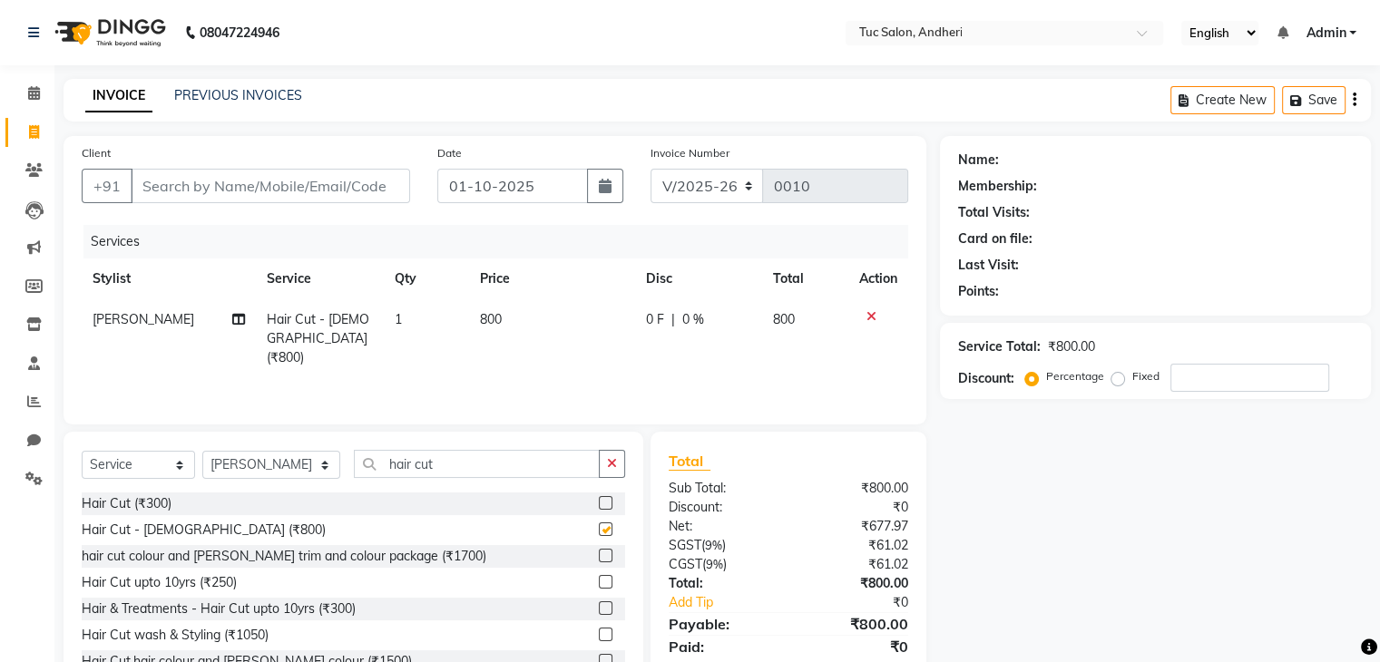
checkbox input "false"
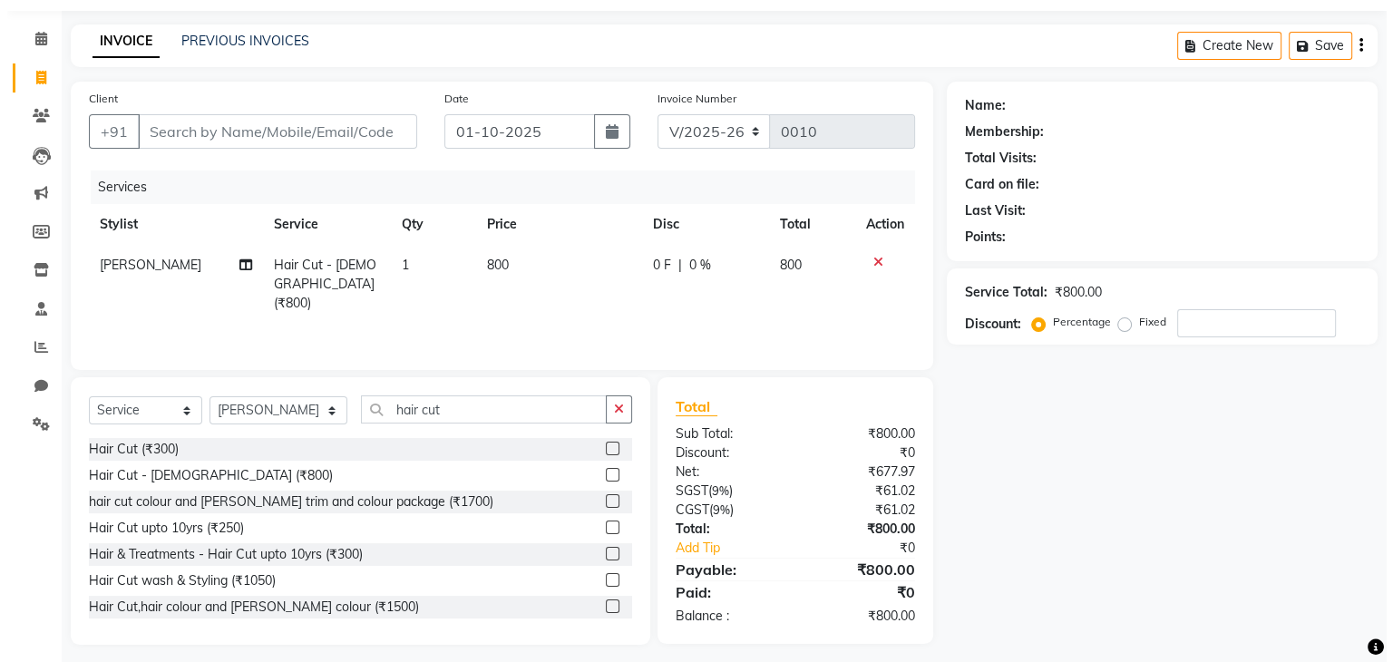
scroll to position [65, 0]
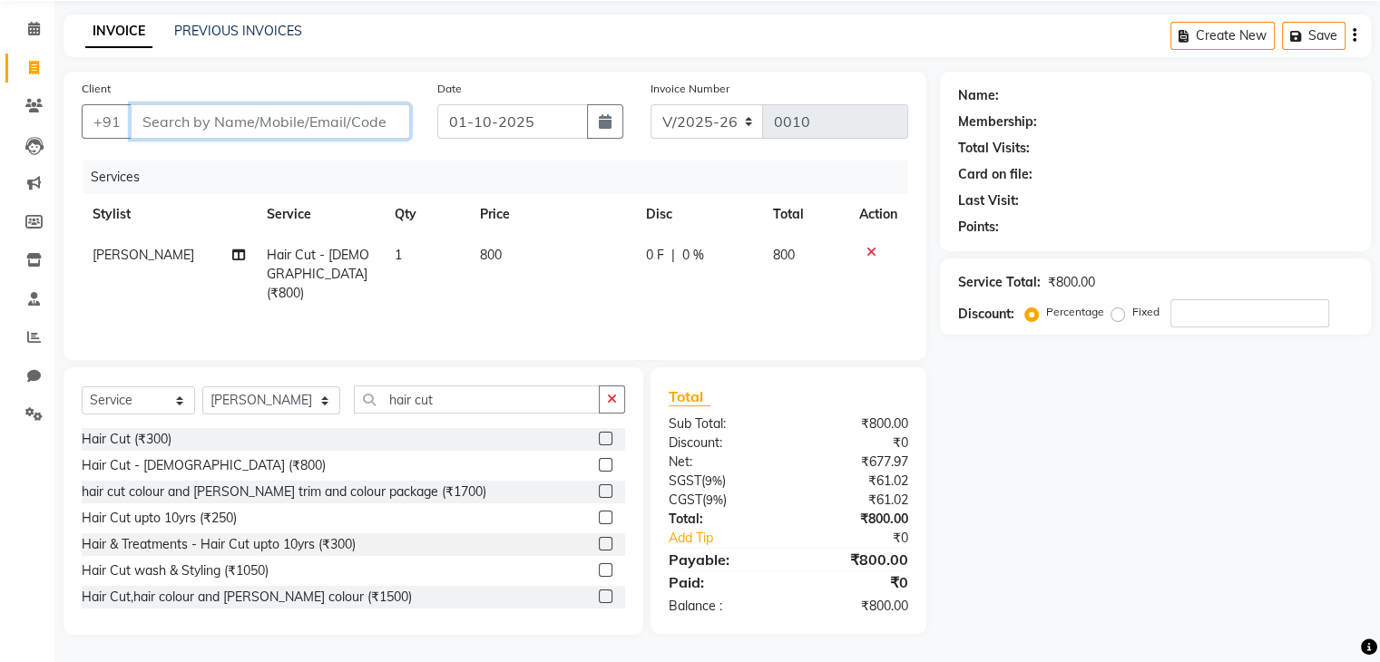
click at [258, 124] on input "Client" at bounding box center [270, 121] width 279 height 34
type input "w"
type input "0"
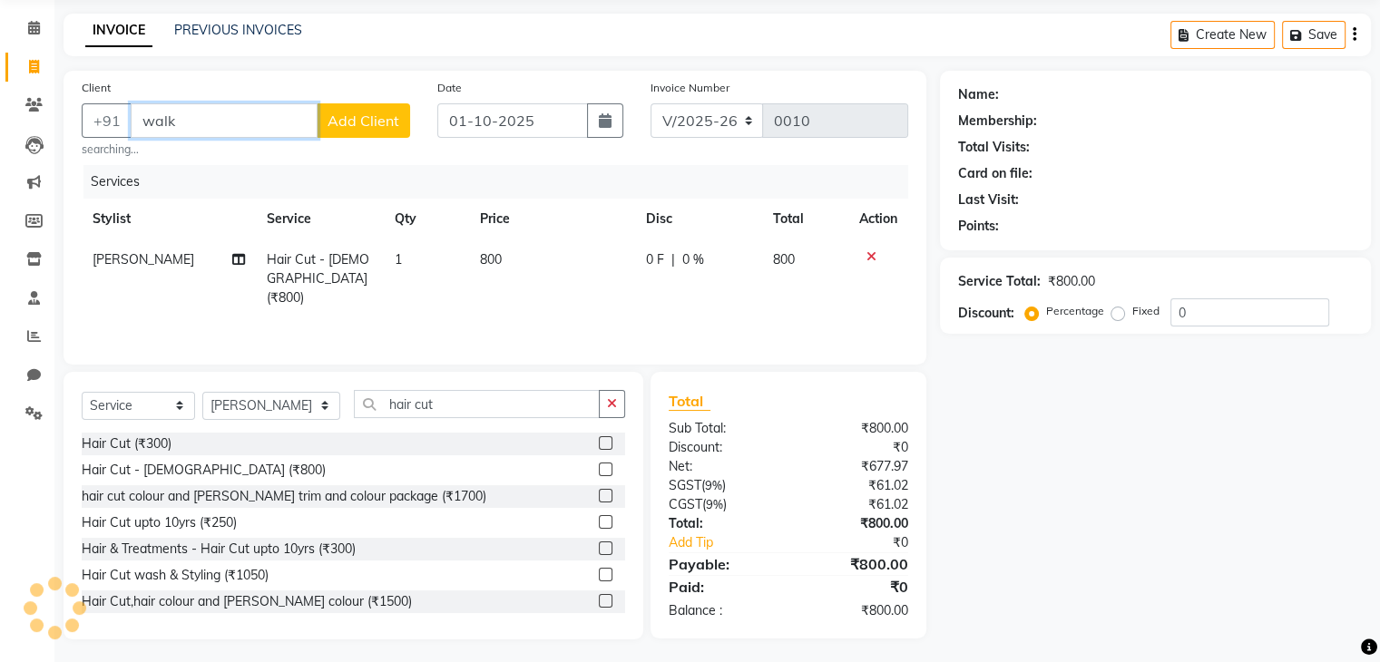
click at [265, 131] on input "walk" at bounding box center [224, 120] width 187 height 34
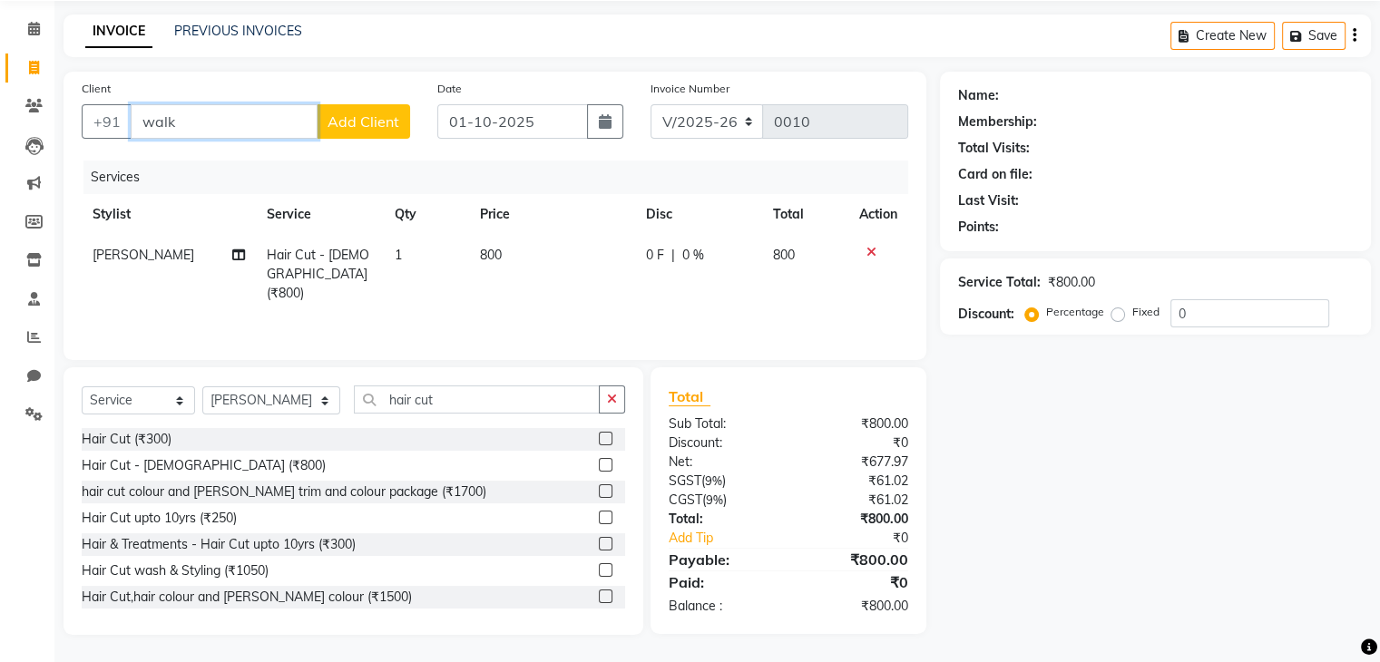
click at [265, 131] on input "walk" at bounding box center [224, 121] width 187 height 34
click at [203, 121] on input "walk" at bounding box center [224, 121] width 187 height 34
type input "walk"
click at [351, 125] on span "Add Client" at bounding box center [363, 121] width 72 height 18
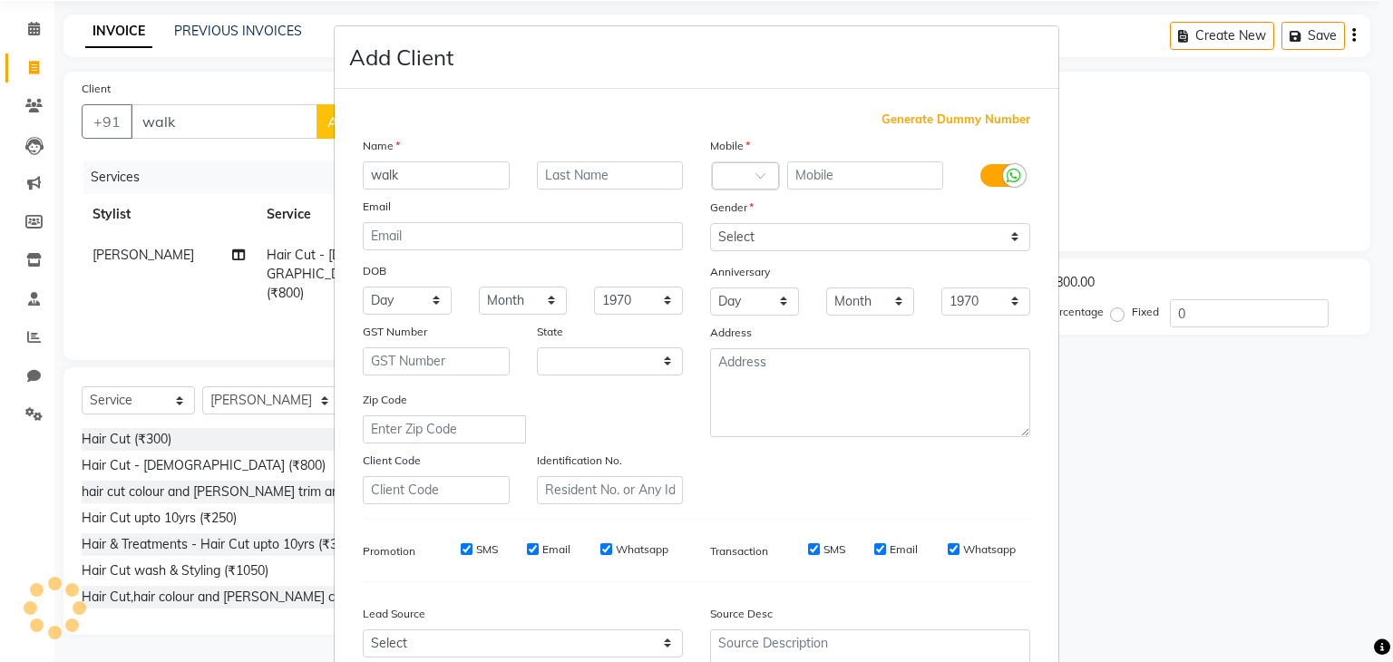
select select "22"
click at [272, 120] on ngb-modal-window "Add Client Generate Dummy Number Name walk Email DOB Day 01 02 03 04 05 06 07 0…" at bounding box center [696, 331] width 1393 height 662
click at [1279, 84] on ngb-modal-window "Add Client Generate Dummy Number Name walk Email DOB Day 01 02 03 04 05 06 07 0…" at bounding box center [696, 331] width 1393 height 662
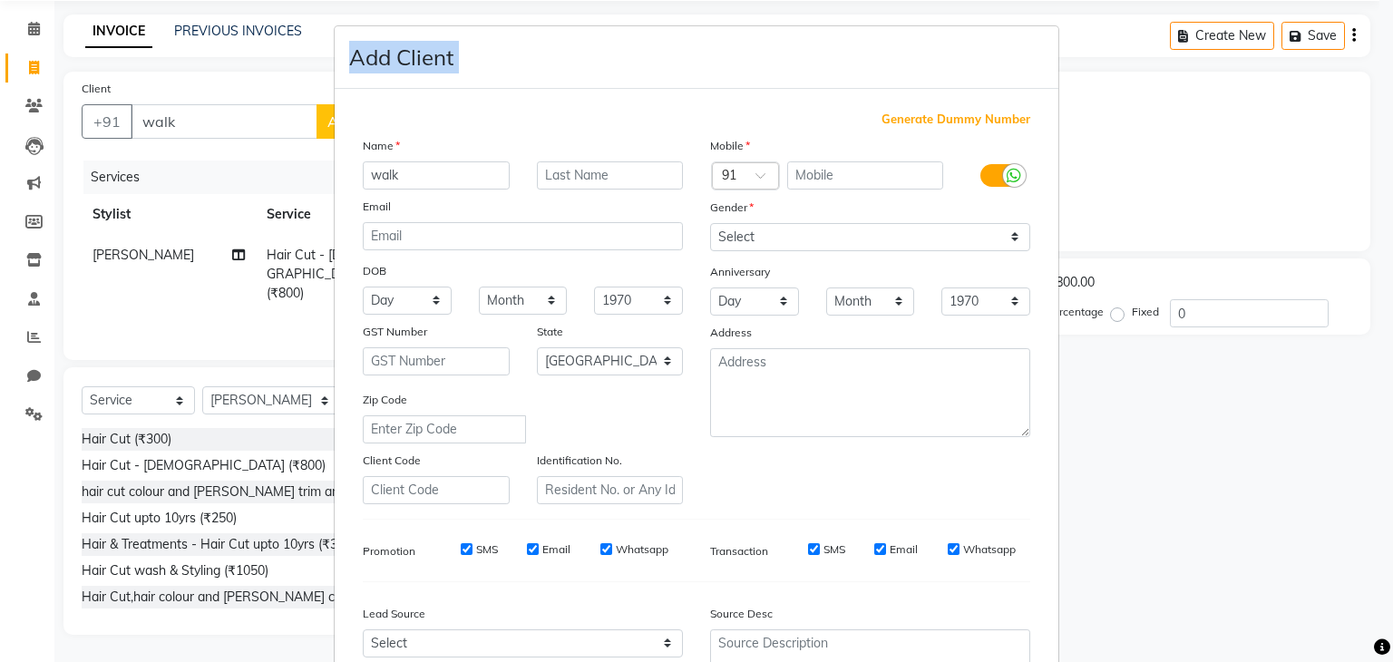
click at [1279, 84] on ngb-modal-window "Add Client Generate Dummy Number Name walk Email DOB Day 01 02 03 04 05 06 07 0…" at bounding box center [696, 331] width 1393 height 662
click at [239, 118] on ngb-modal-window "Add Client Generate Dummy Number Name walk Email DOB Day 01 02 03 04 05 06 07 0…" at bounding box center [696, 331] width 1393 height 662
click at [185, 117] on ngb-modal-window "Add Client Generate Dummy Number Name walk Email DOB Day 01 02 03 04 05 06 07 0…" at bounding box center [696, 331] width 1393 height 662
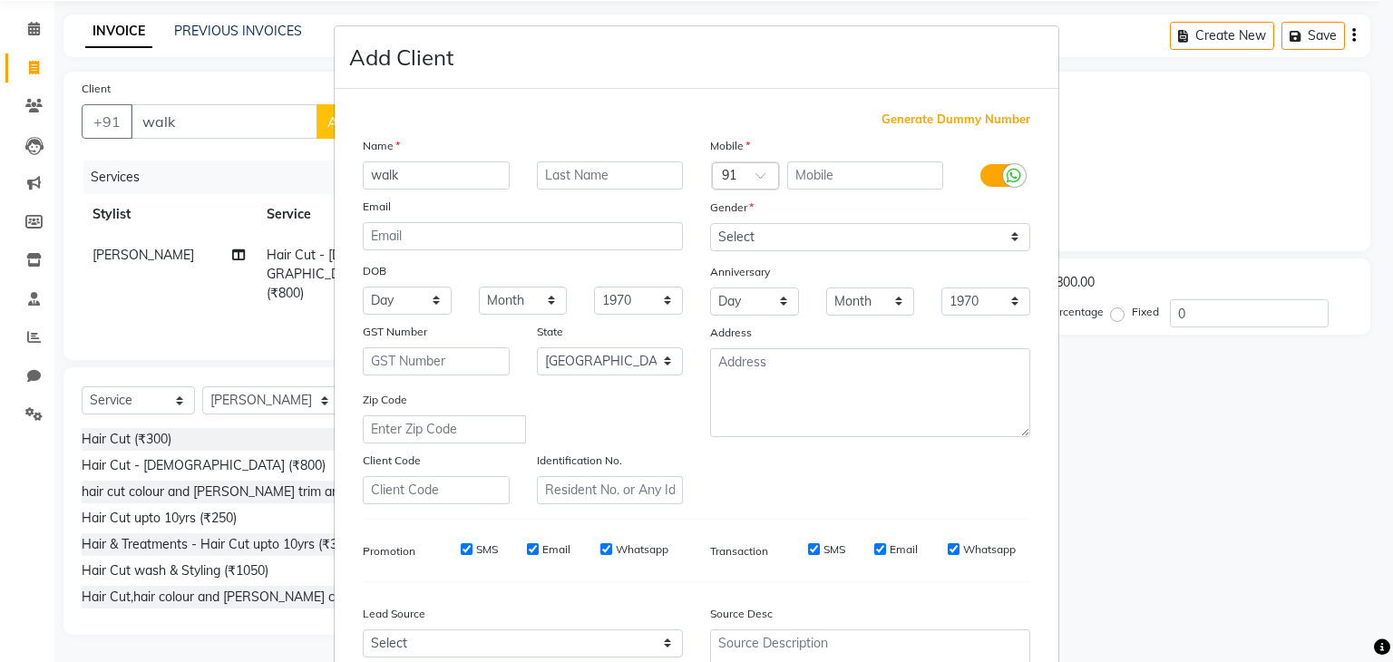
click at [185, 123] on ngb-modal-window "Add Client Generate Dummy Number Name walk Email DOB Day 01 02 03 04 05 06 07 0…" at bounding box center [696, 331] width 1393 height 662
click at [203, 123] on ngb-modal-window "Add Client Generate Dummy Number Name walk Email DOB Day 01 02 03 04 05 06 07 0…" at bounding box center [696, 331] width 1393 height 662
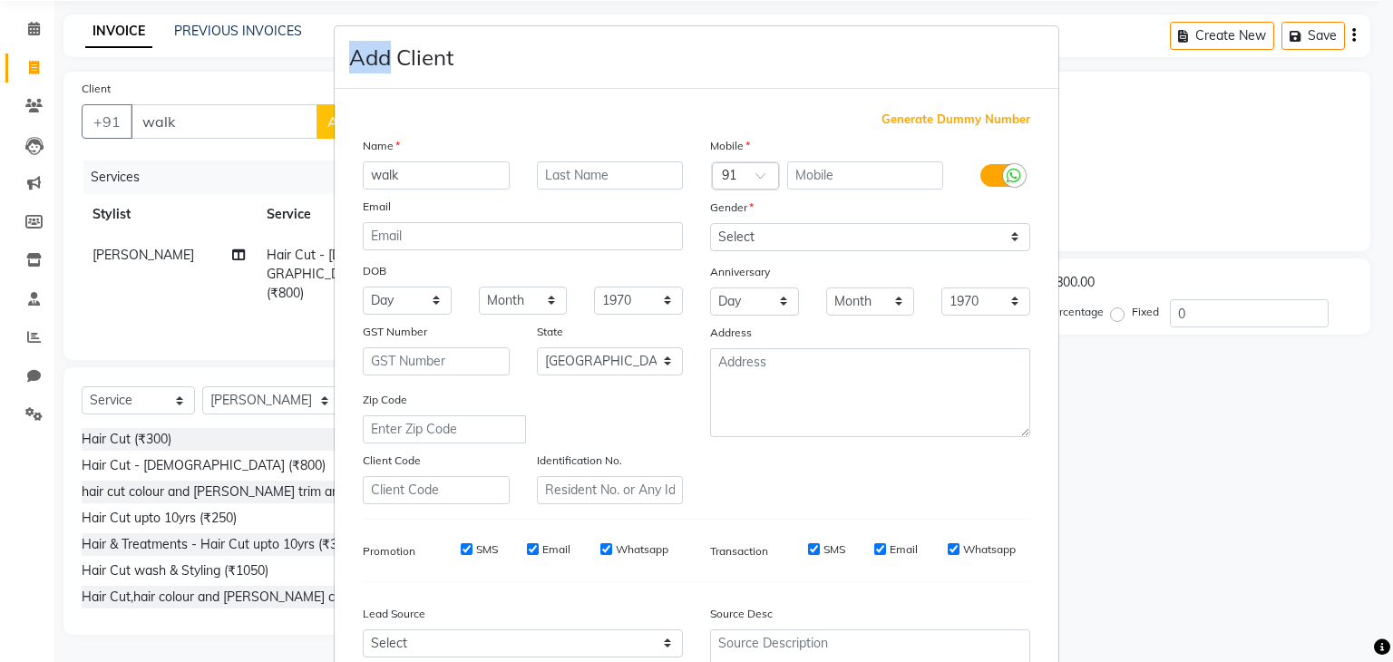
click at [203, 123] on ngb-modal-window "Add Client Generate Dummy Number Name walk Email DOB Day 01 02 03 04 05 06 07 0…" at bounding box center [696, 331] width 1393 height 662
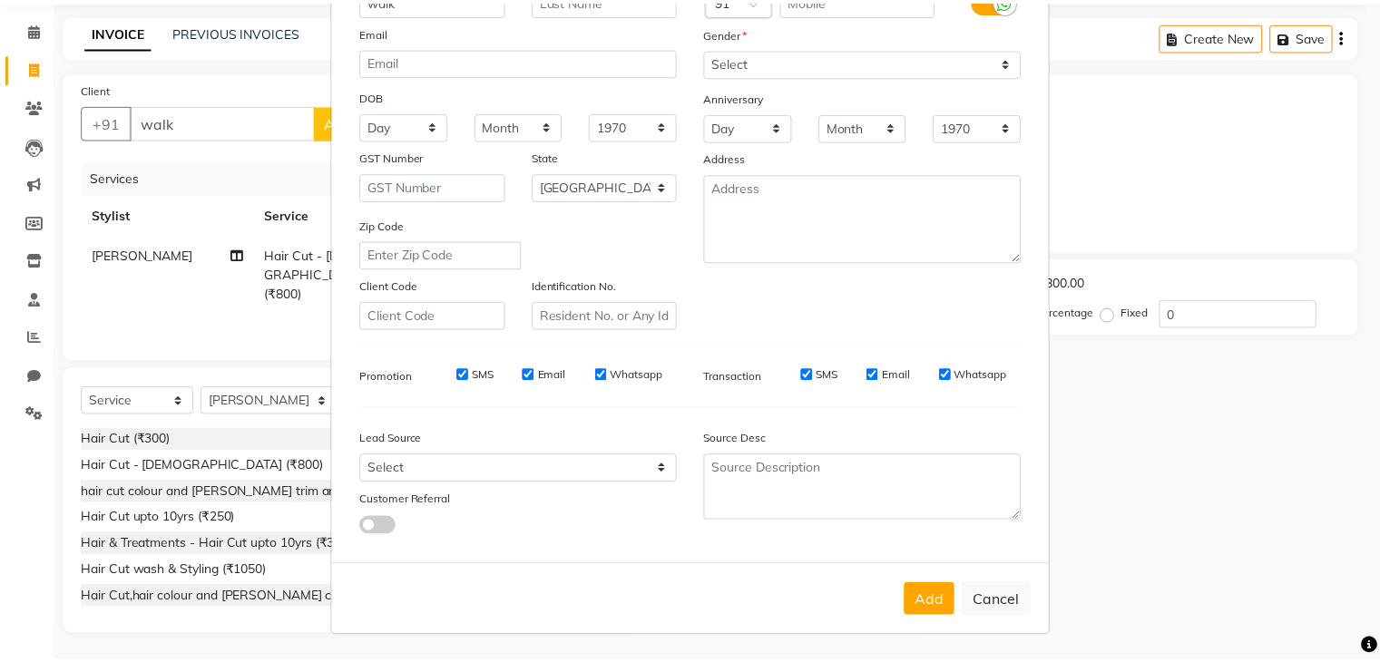
scroll to position [183, 0]
click at [1008, 608] on button "Cancel" at bounding box center [1006, 600] width 70 height 34
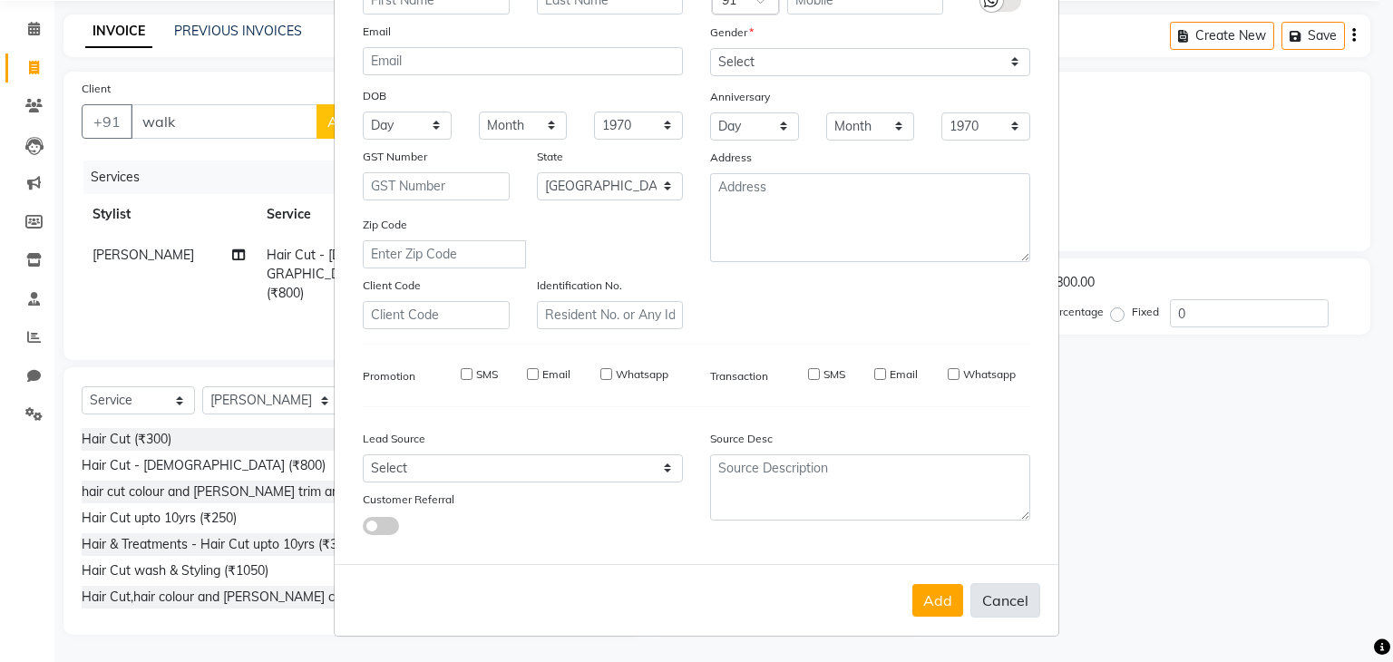
select select
select select "null"
select select
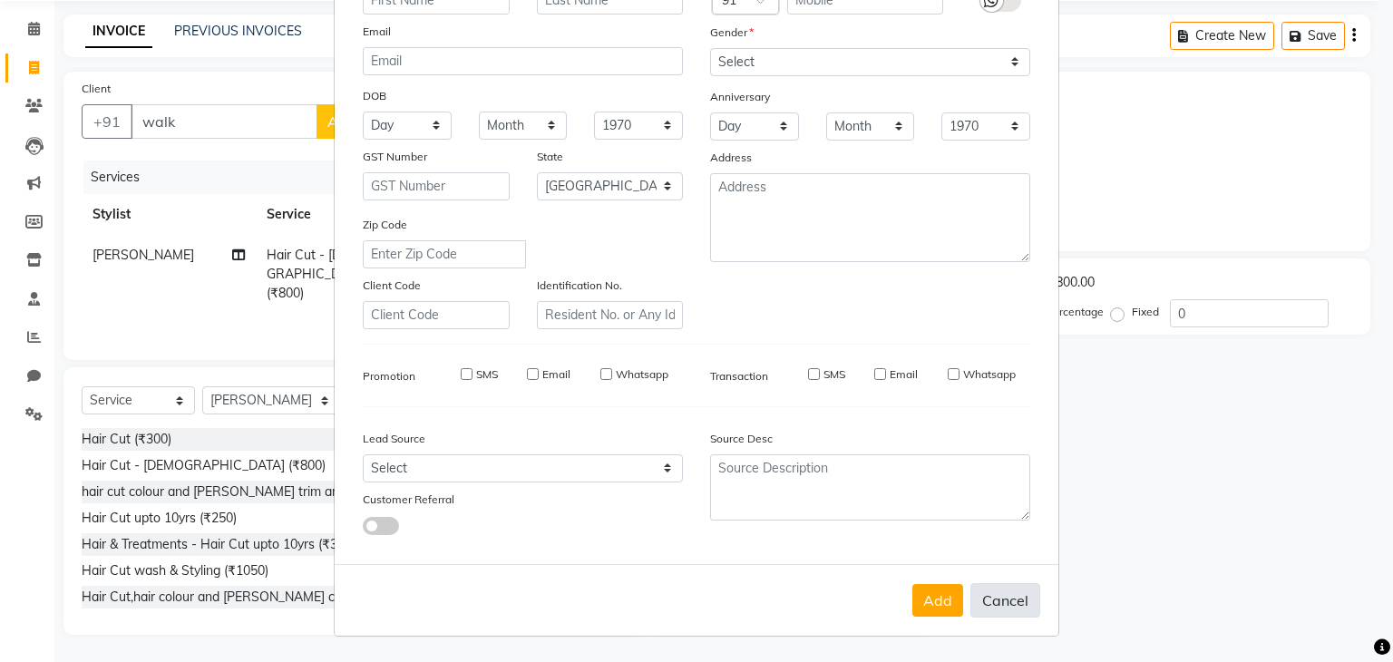
select select
checkbox input "false"
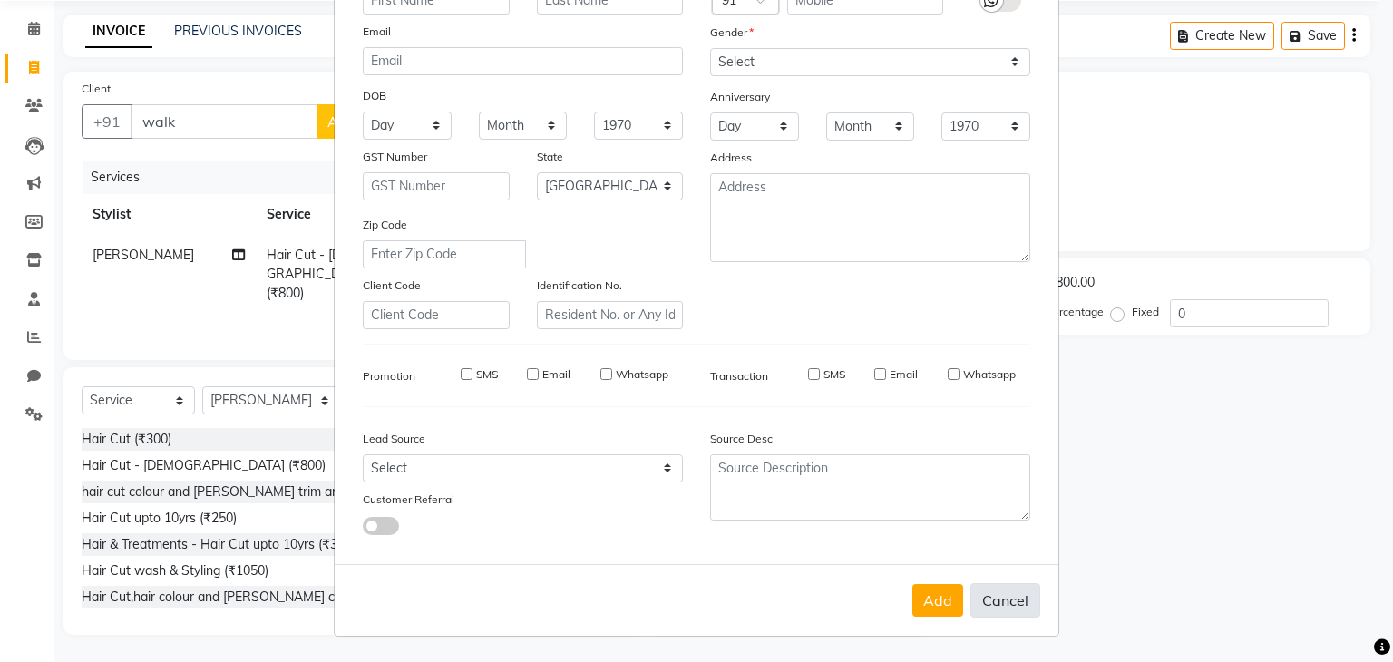
checkbox input "false"
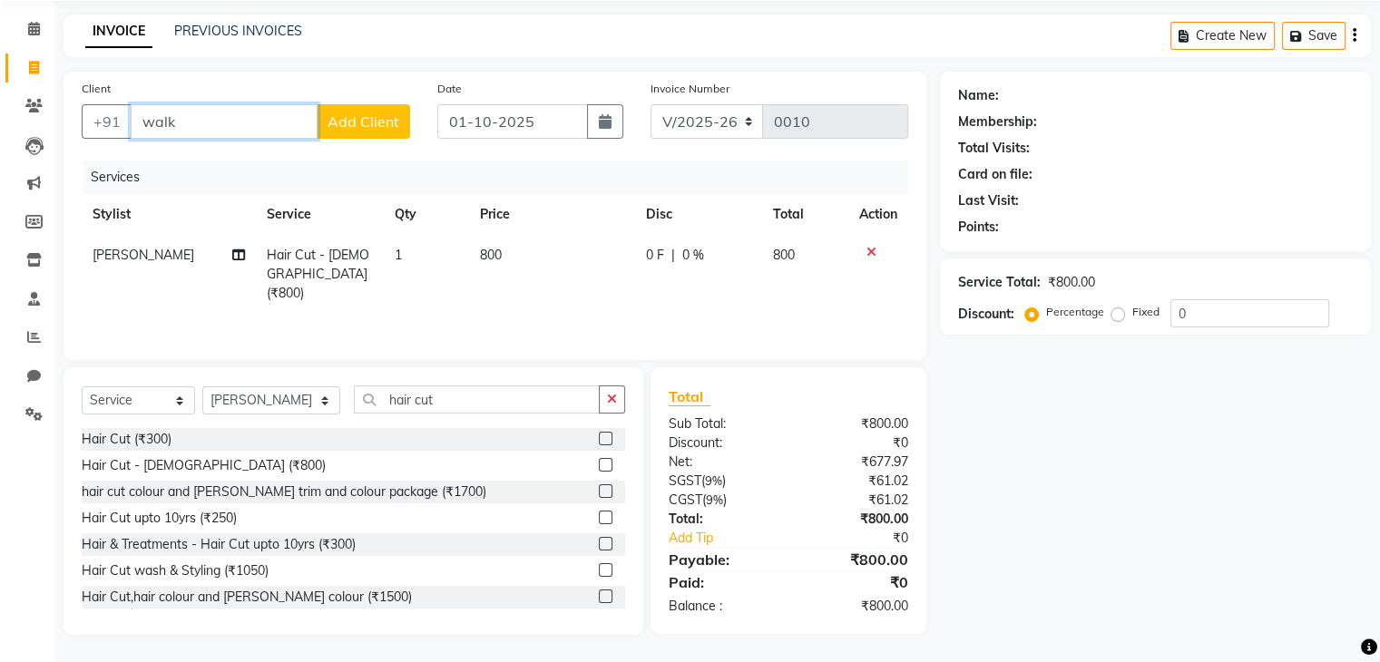
click at [199, 121] on input "walk" at bounding box center [224, 121] width 187 height 34
click at [265, 168] on ngb-highlight "7208197286" at bounding box center [257, 163] width 91 height 18
type input "7208197286"
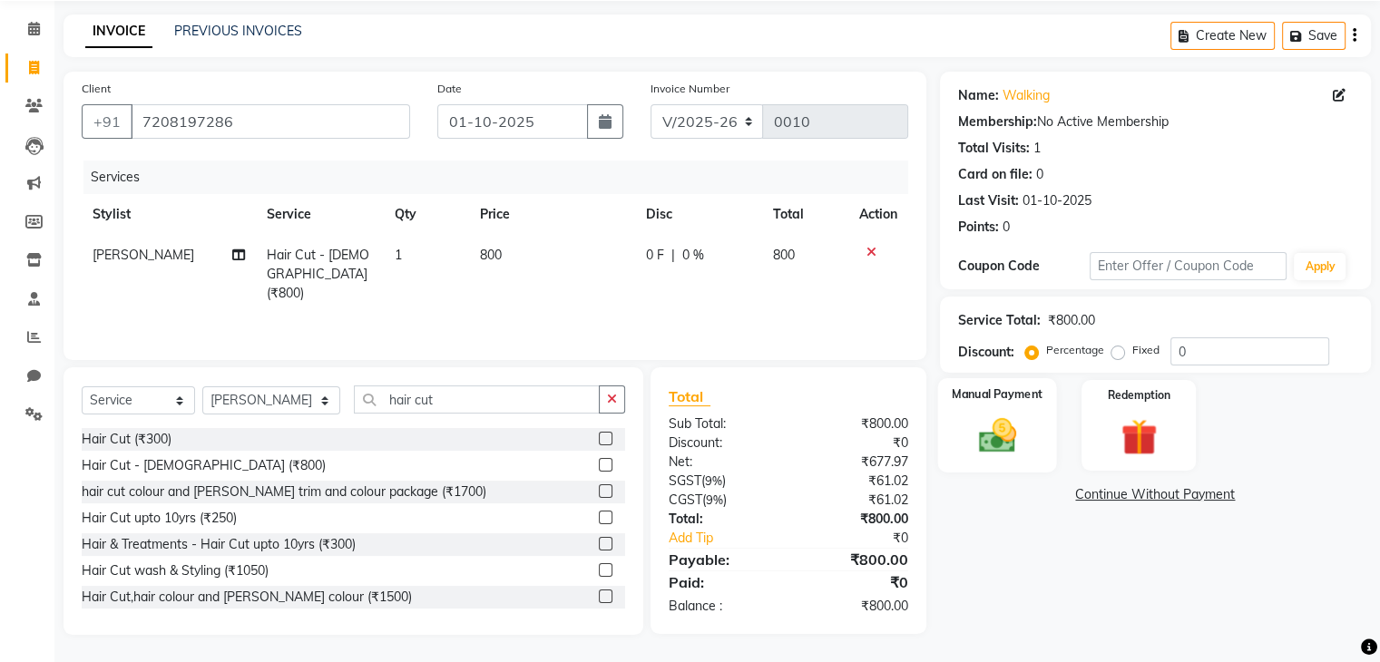
click at [983, 426] on img at bounding box center [996, 437] width 61 height 44
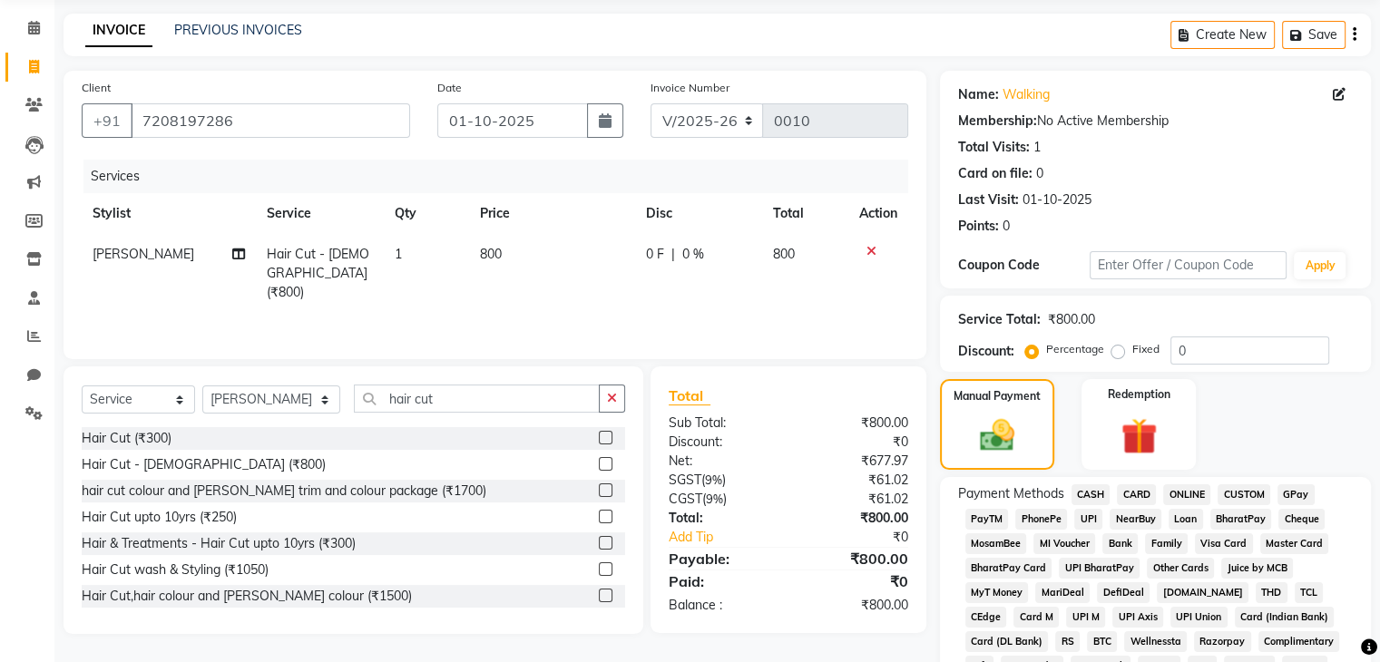
click at [1097, 497] on span "CASH" at bounding box center [1090, 494] width 39 height 21
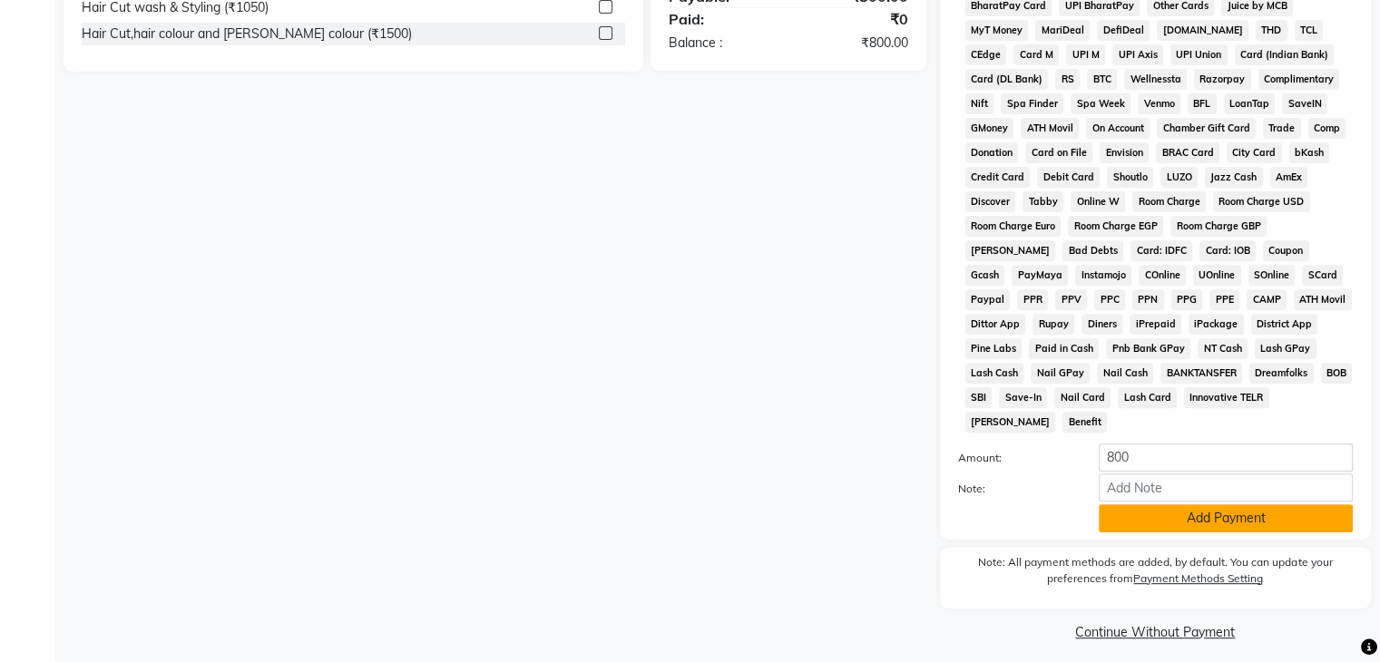
click at [1201, 520] on button "Add Payment" at bounding box center [1226, 518] width 254 height 28
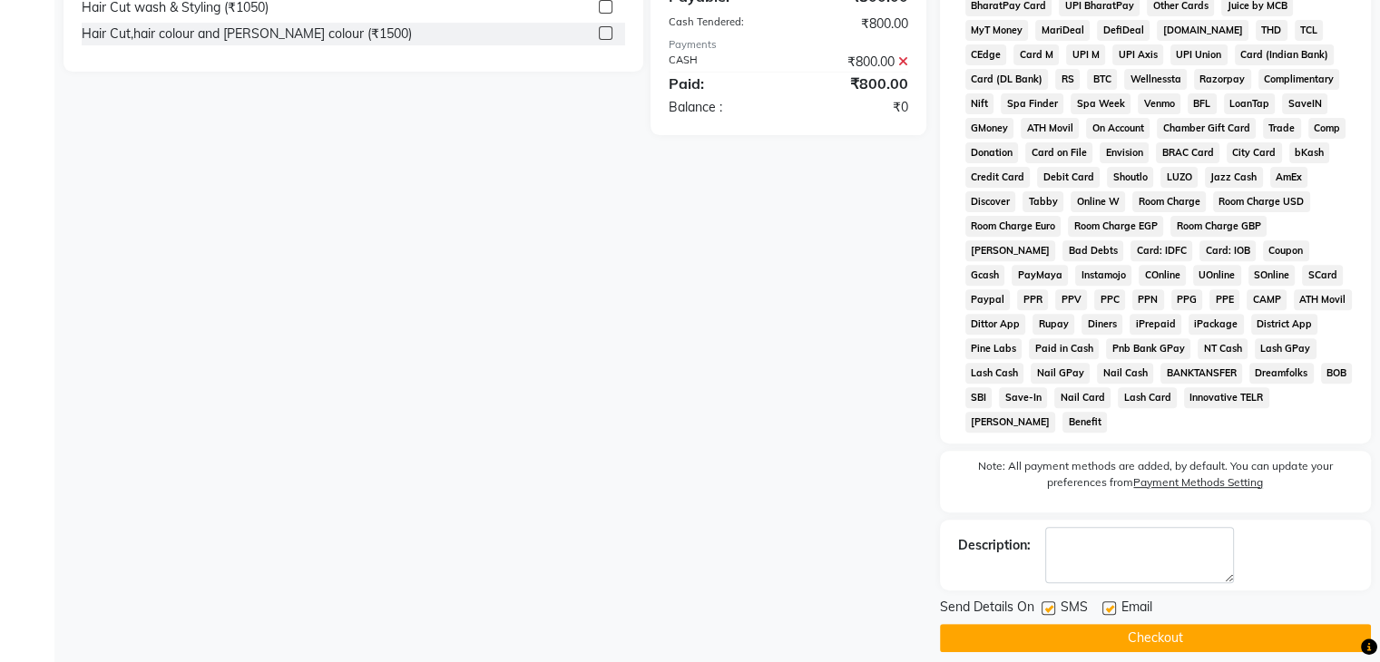
click at [1104, 625] on button "Checkout" at bounding box center [1155, 638] width 431 height 28
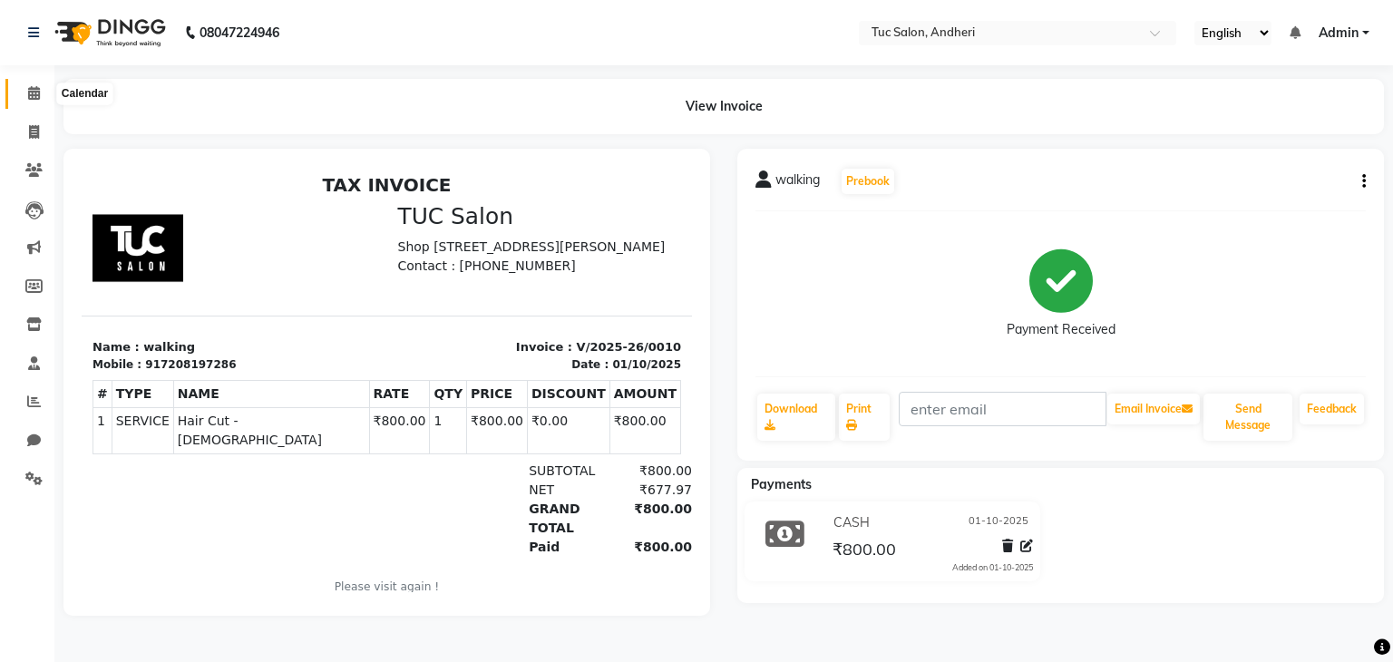
click at [28, 98] on icon at bounding box center [34, 93] width 12 height 14
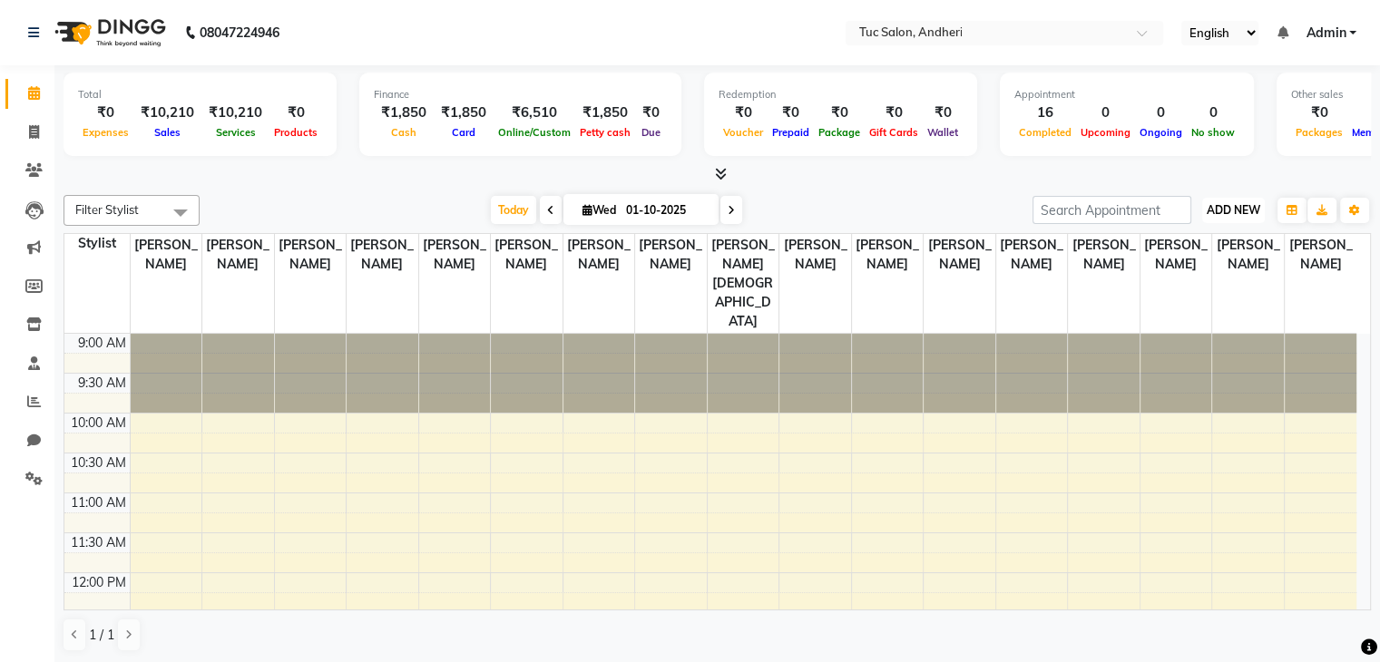
click at [1222, 209] on span "ADD NEW" at bounding box center [1233, 210] width 54 height 14
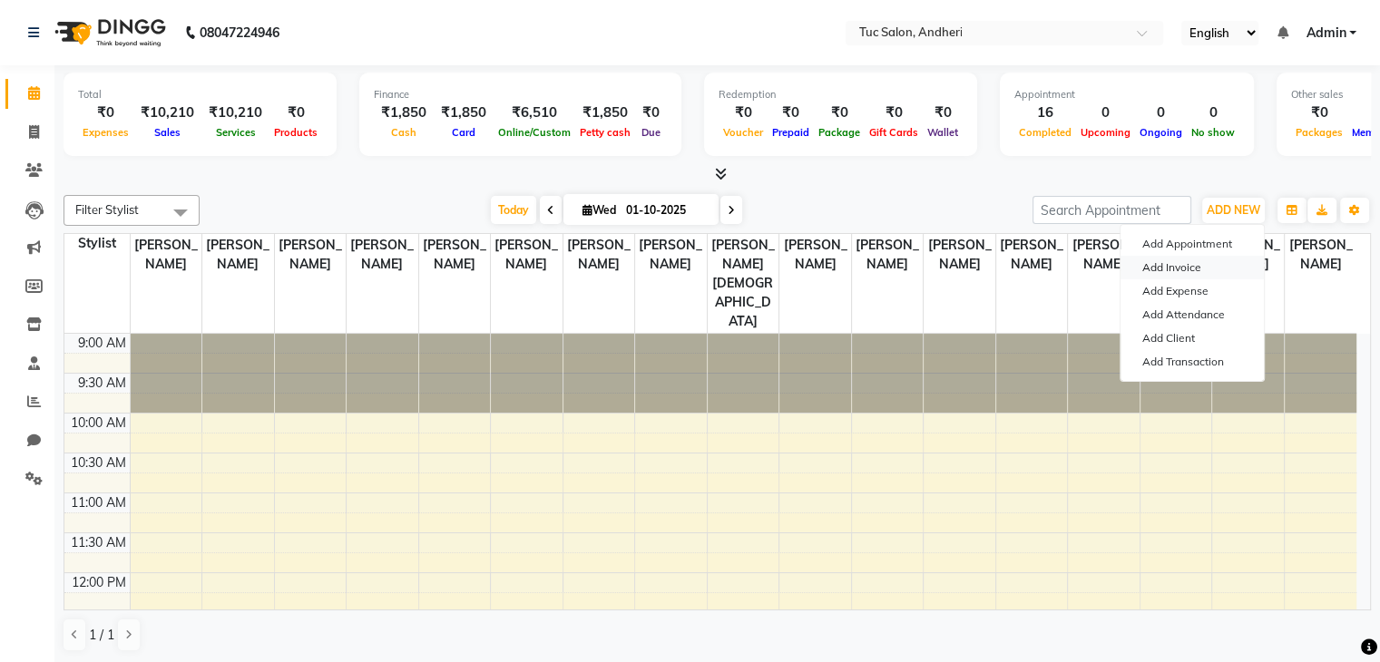
click at [1186, 269] on link "Add Invoice" at bounding box center [1191, 268] width 143 height 24
select select "service"
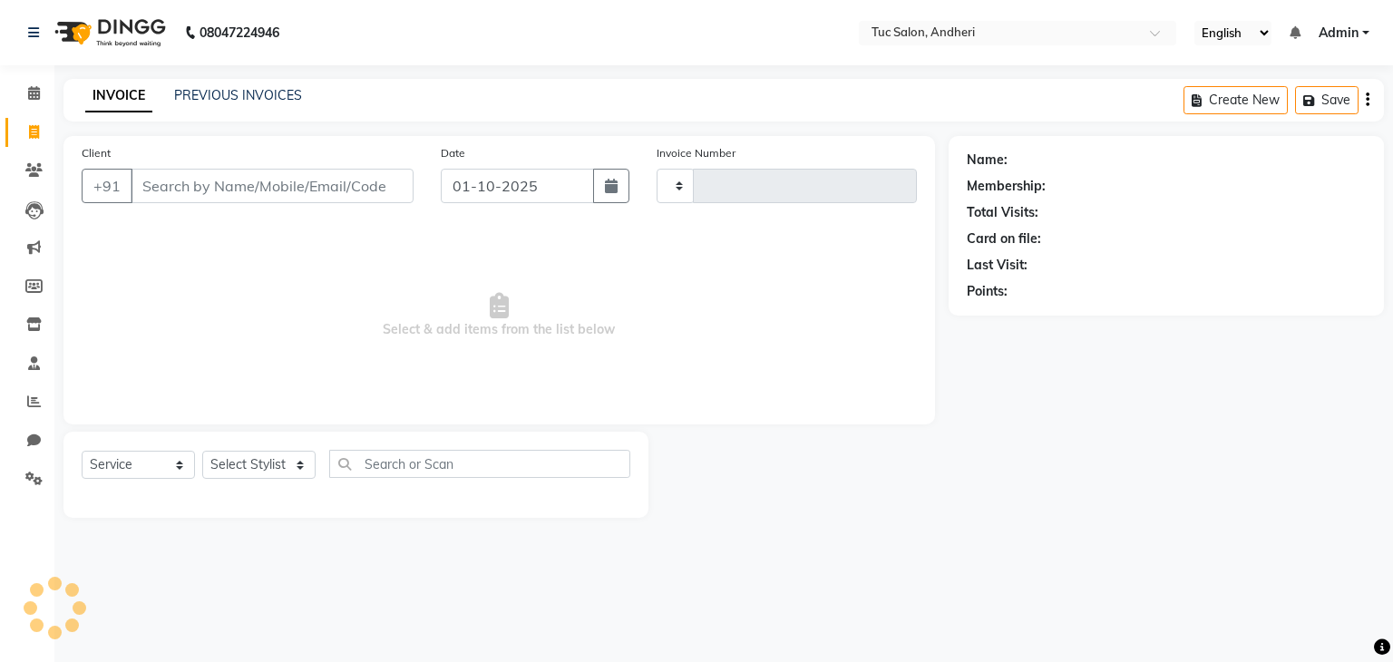
type input "0011"
select select "9101"
click at [169, 190] on input "Client" at bounding box center [272, 186] width 283 height 34
click at [161, 190] on input "lu" at bounding box center [272, 186] width 283 height 34
type input "l"
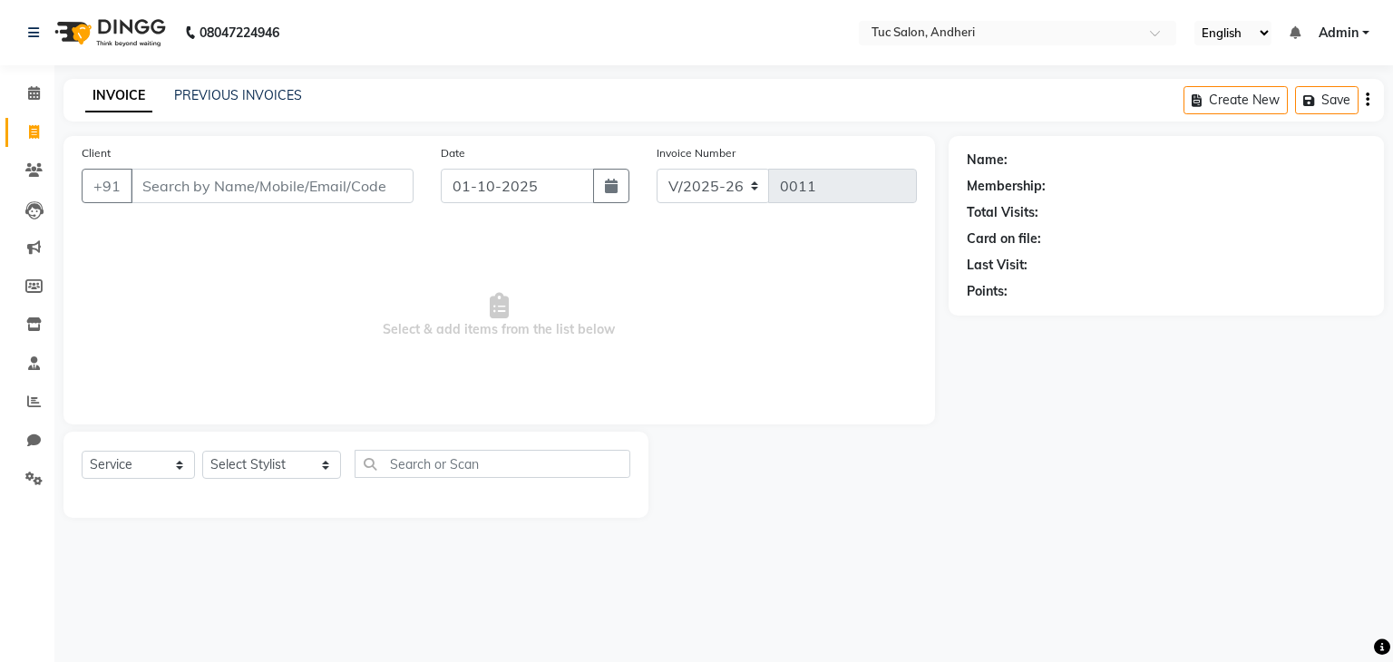
click at [388, 190] on input "Client" at bounding box center [272, 186] width 283 height 34
type input "lubna"
click at [366, 180] on span "Add Client" at bounding box center [367, 186] width 72 height 18
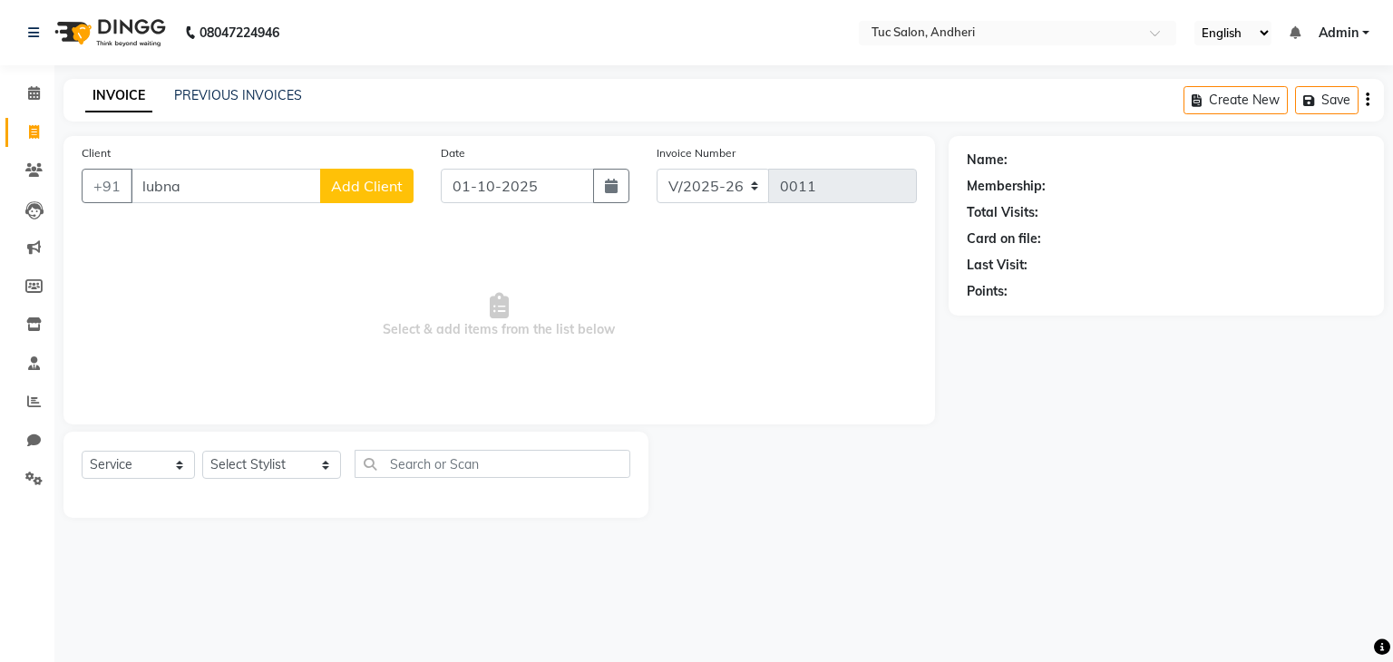
select select "22"
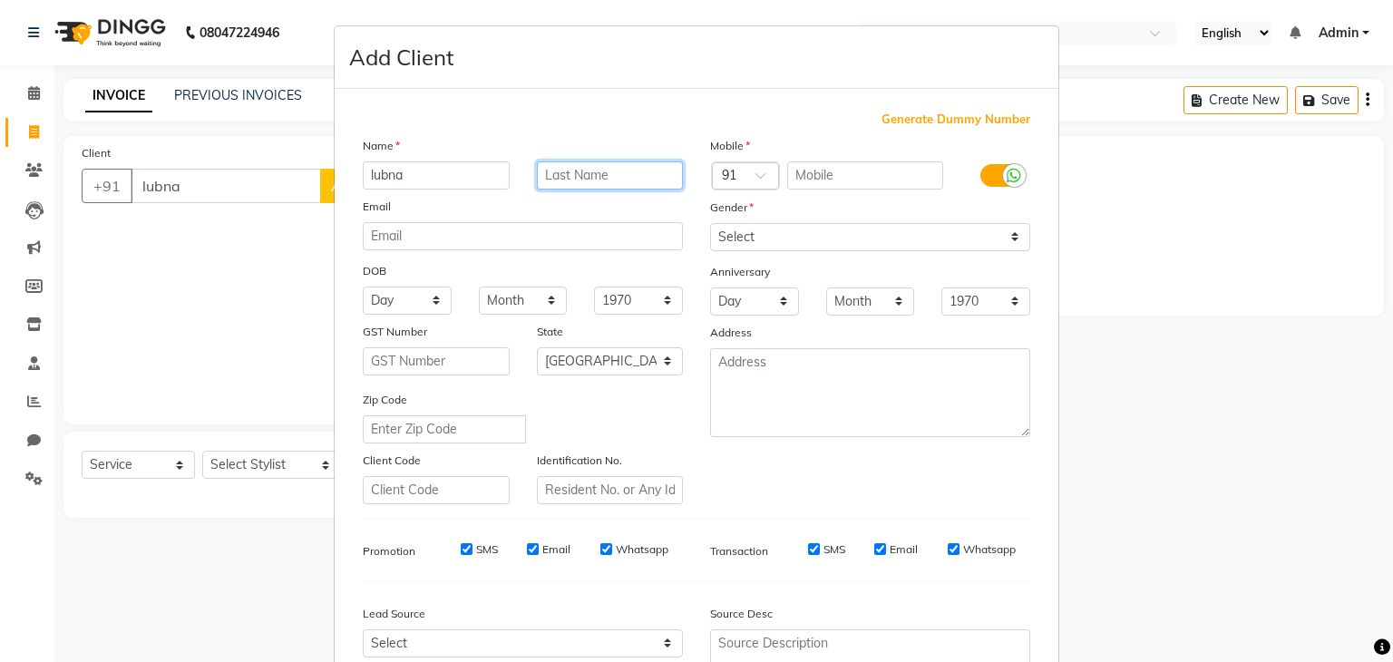
click at [612, 168] on input "text" at bounding box center [610, 175] width 147 height 28
type input "hussain"
click at [815, 179] on input "text" at bounding box center [865, 175] width 157 height 28
type input "9769502529"
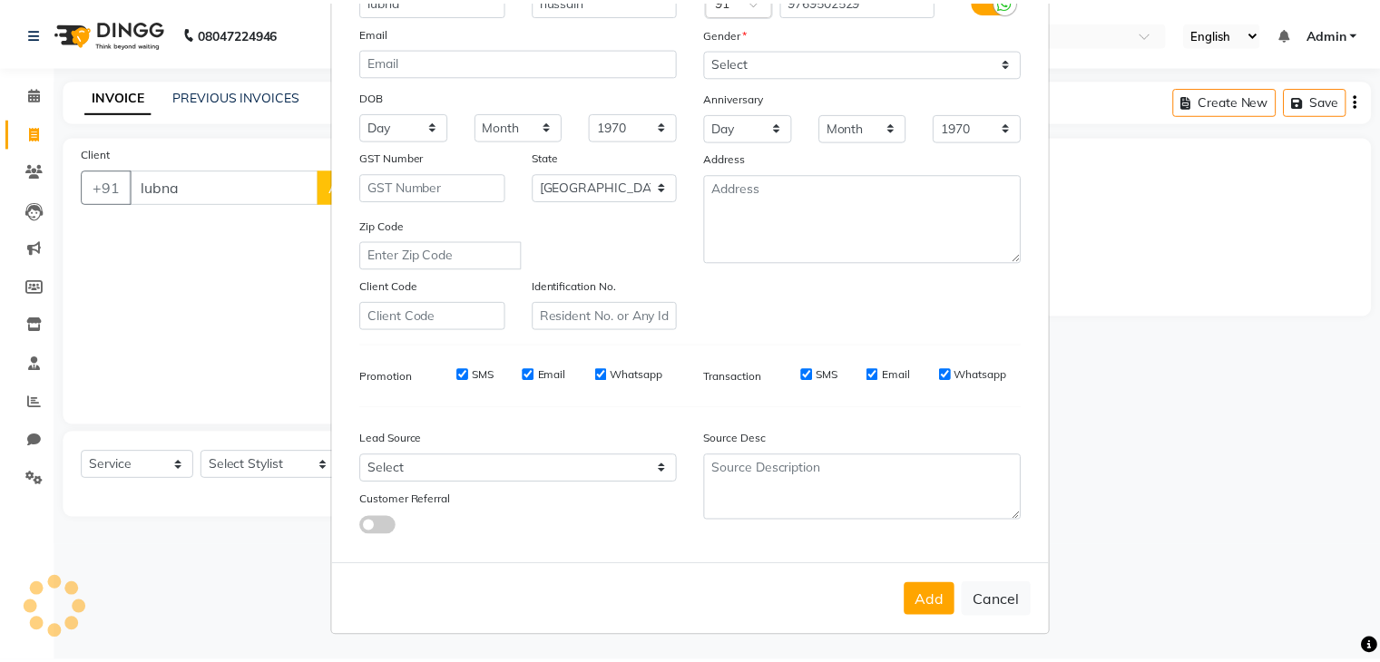
scroll to position [183, 0]
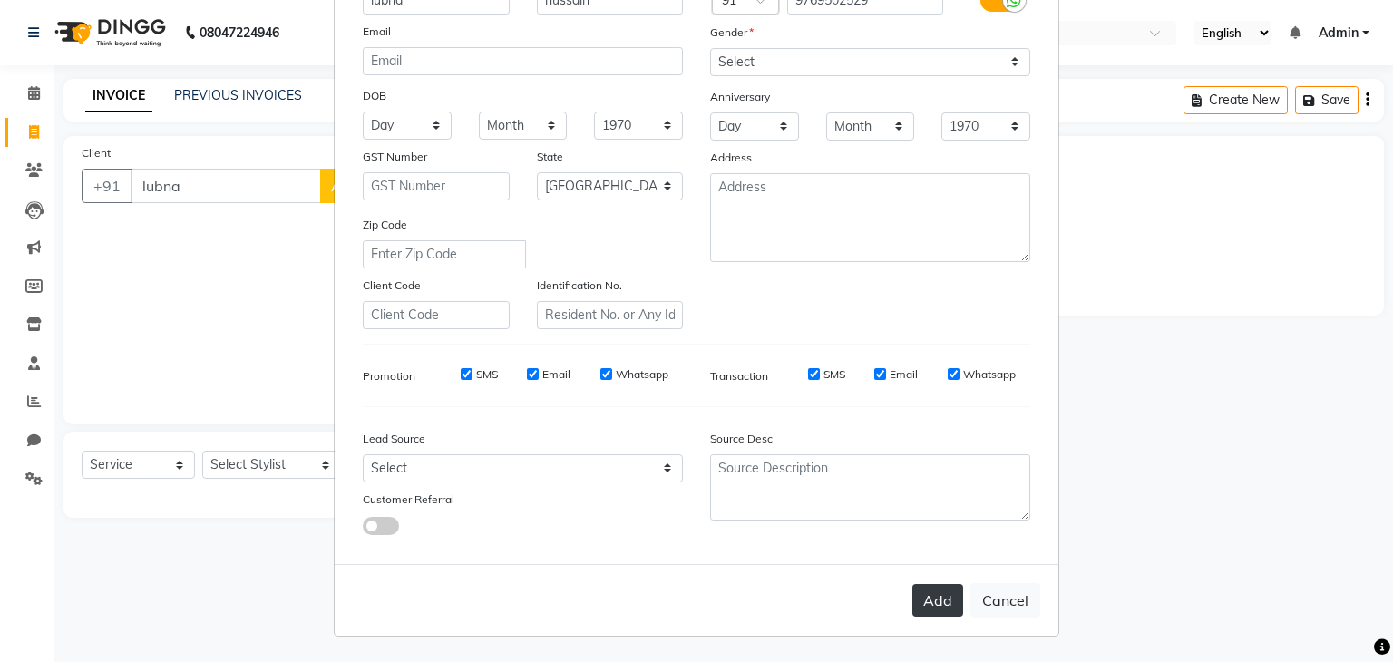
click at [935, 600] on button "Add" at bounding box center [938, 600] width 51 height 33
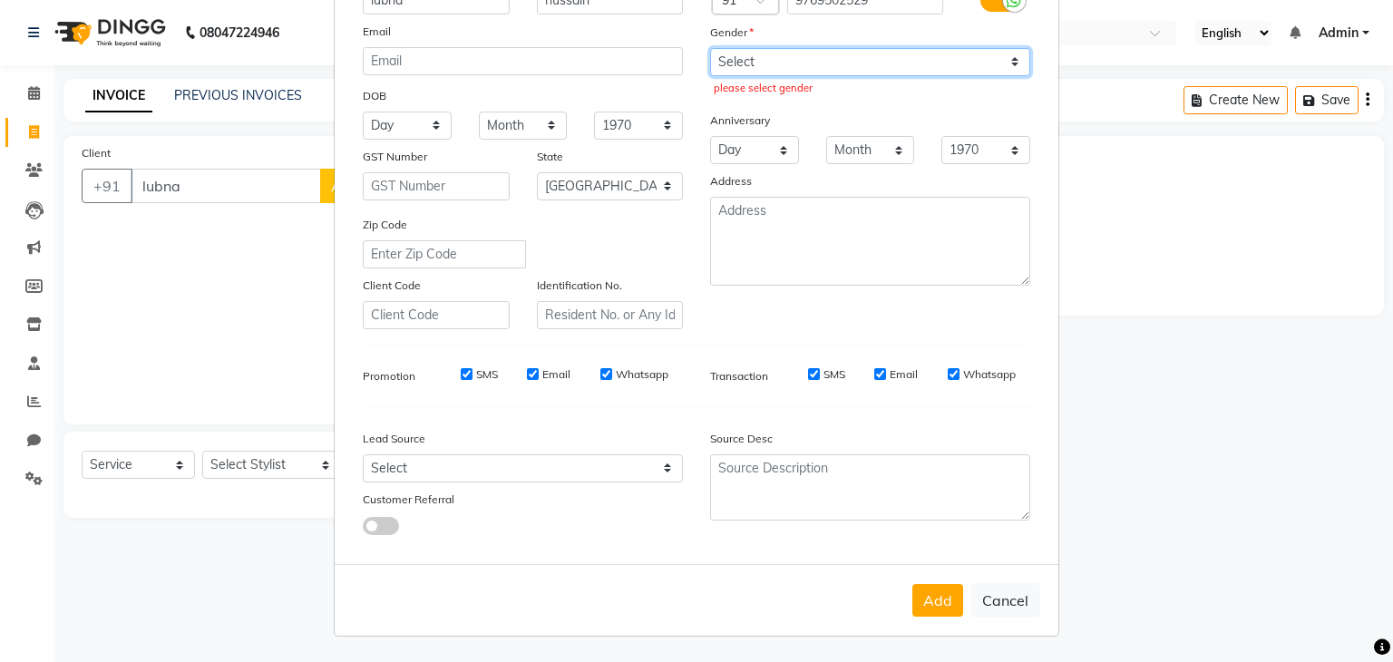
click at [1009, 54] on select "Select [DEMOGRAPHIC_DATA] [DEMOGRAPHIC_DATA] Other Prefer Not To Say" at bounding box center [870, 62] width 320 height 28
select select "[DEMOGRAPHIC_DATA]"
click at [710, 48] on select "Select [DEMOGRAPHIC_DATA] [DEMOGRAPHIC_DATA] Other Prefer Not To Say" at bounding box center [870, 62] width 320 height 28
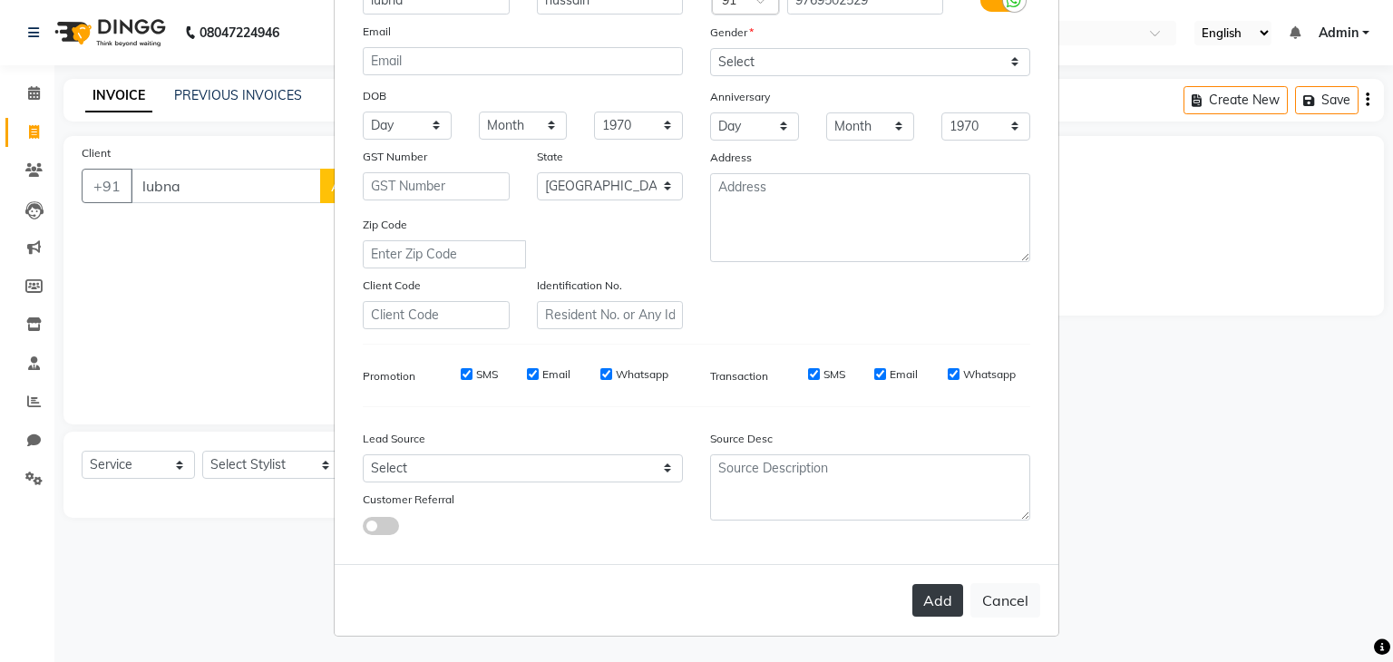
click at [942, 598] on button "Add" at bounding box center [938, 600] width 51 height 33
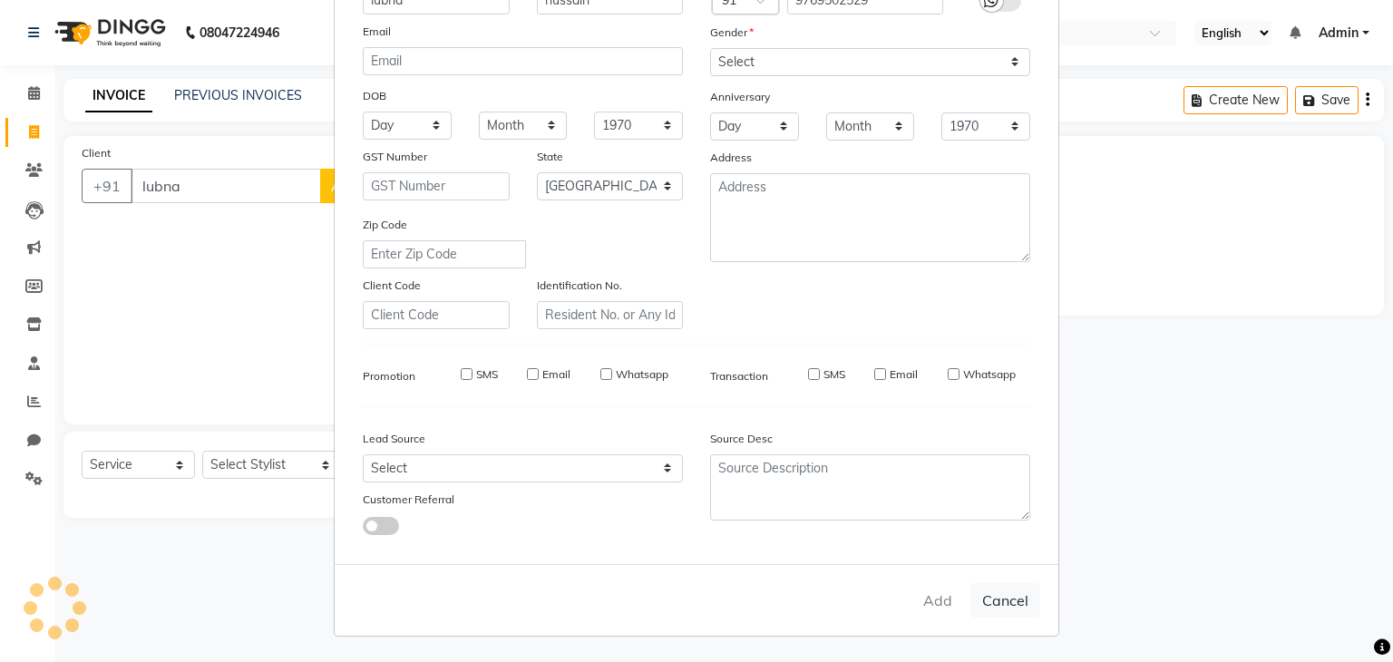
type input "9769502529"
select select
select select "null"
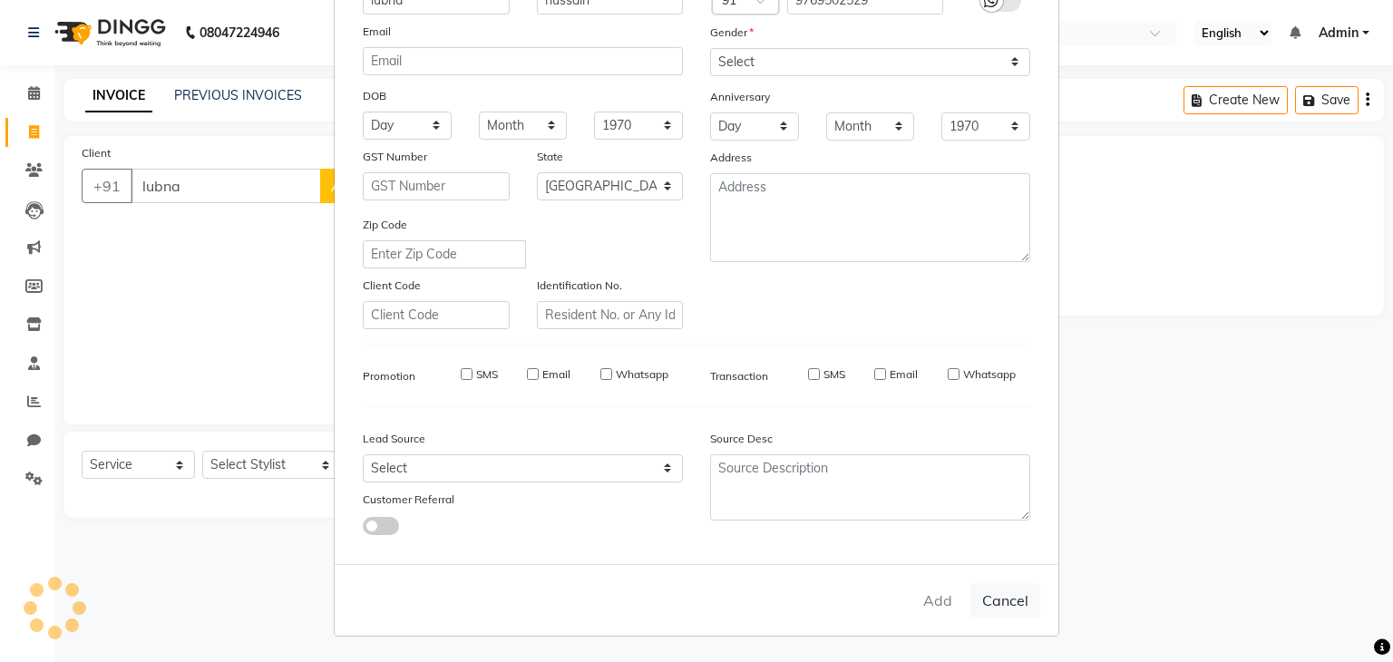
select select
checkbox input "false"
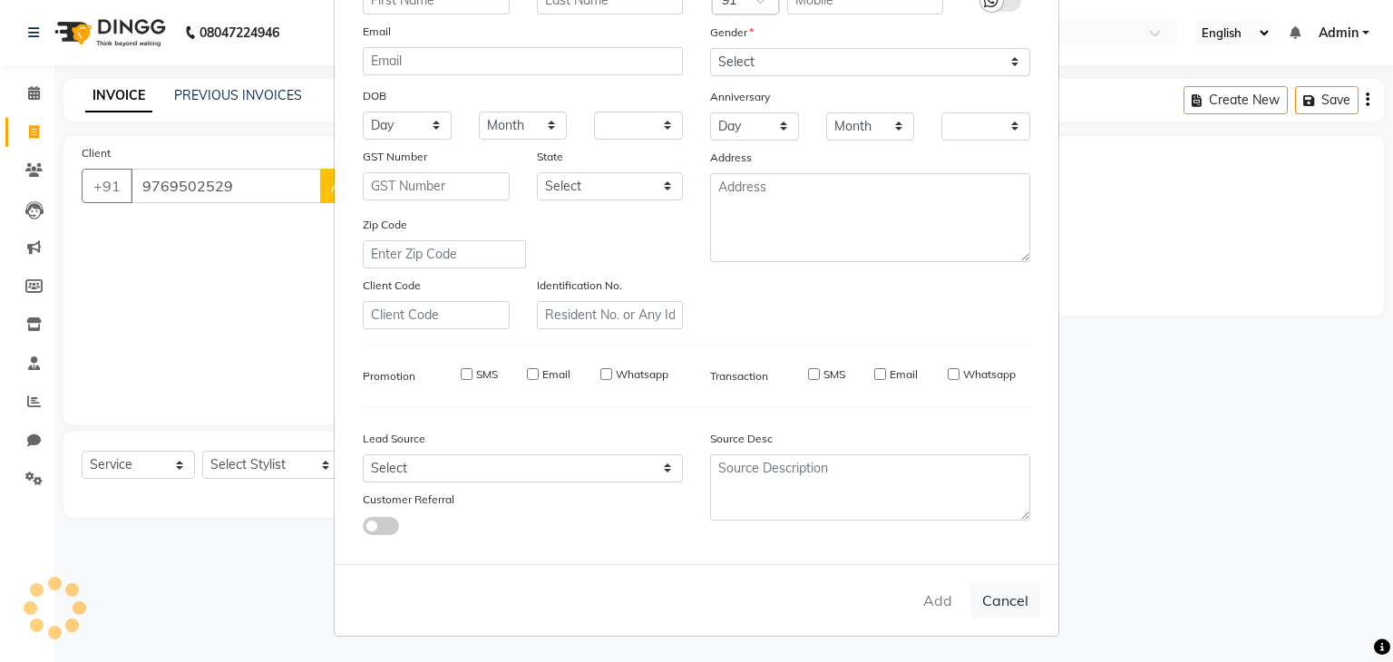
checkbox input "false"
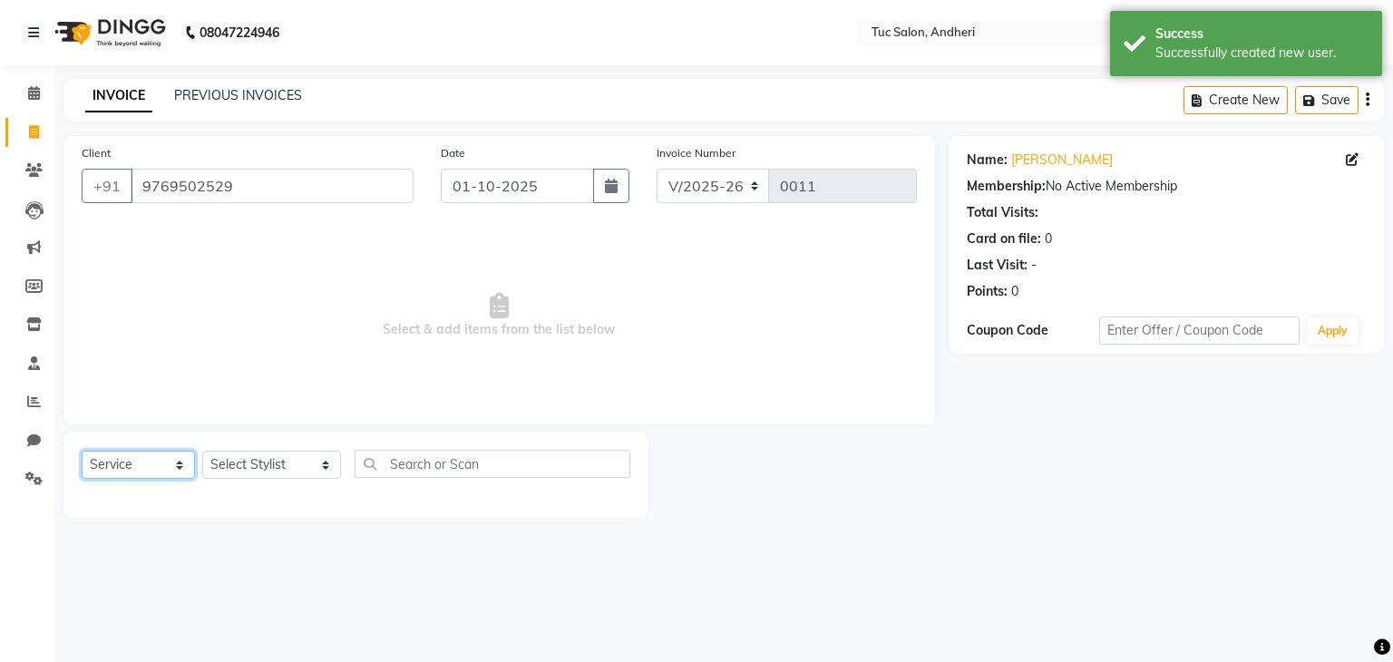
click at [177, 472] on select "Select Service Product Membership Package Voucher Prepaid Gift Card" at bounding box center [138, 465] width 113 height 28
click at [82, 452] on select "Select Service Product Membership Package Voucher Prepaid Gift Card" at bounding box center [138, 465] width 113 height 28
click at [301, 466] on select "Select Stylist [PERSON_NAME] [PERSON_NAME] [PERSON_NAME] [PERSON_NAME] [PERSON_…" at bounding box center [271, 465] width 139 height 28
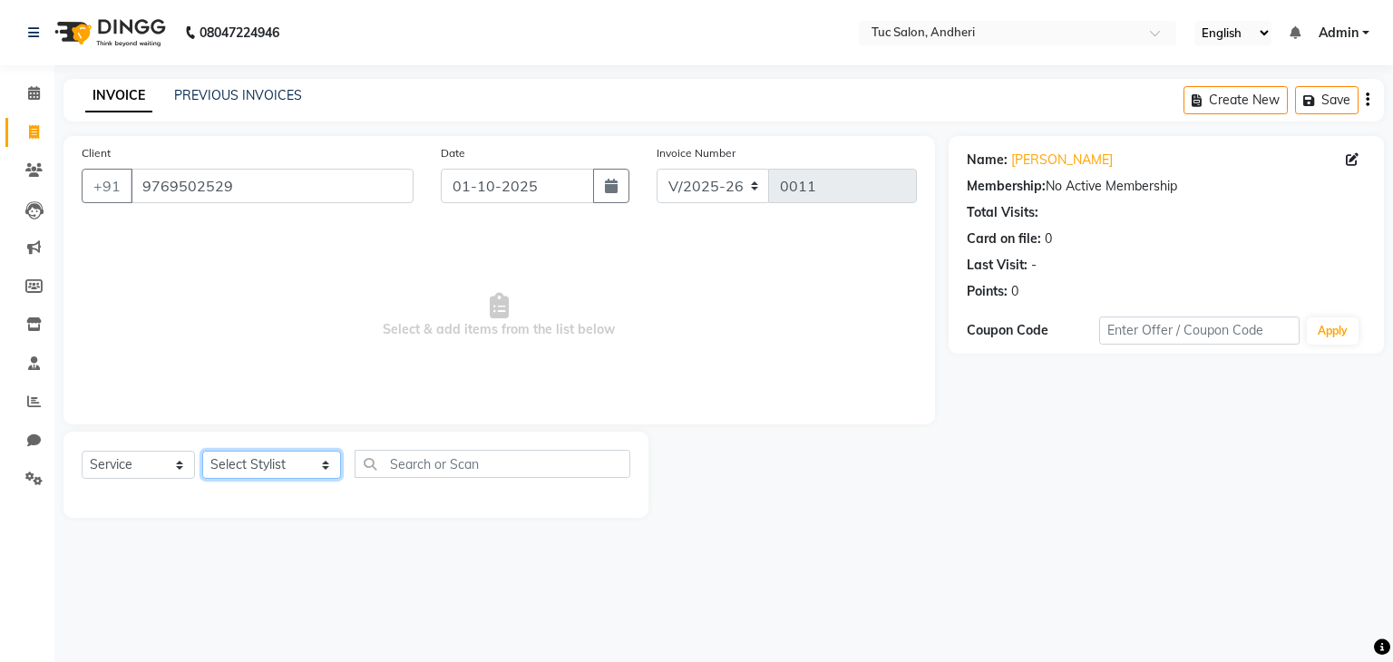
select select "93124"
click at [202, 452] on select "Select Stylist [PERSON_NAME] [PERSON_NAME] [PERSON_NAME] [PERSON_NAME] [PERSON_…" at bounding box center [271, 465] width 139 height 28
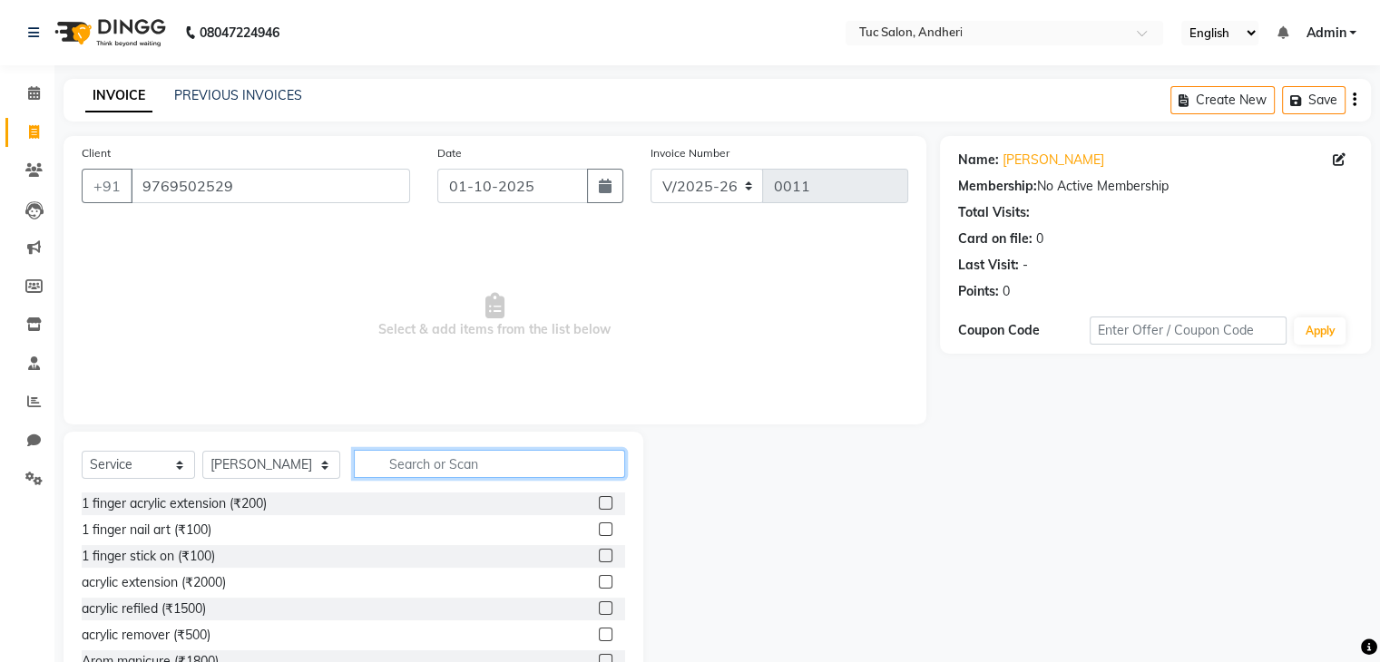
click at [399, 464] on input "text" at bounding box center [489, 464] width 271 height 28
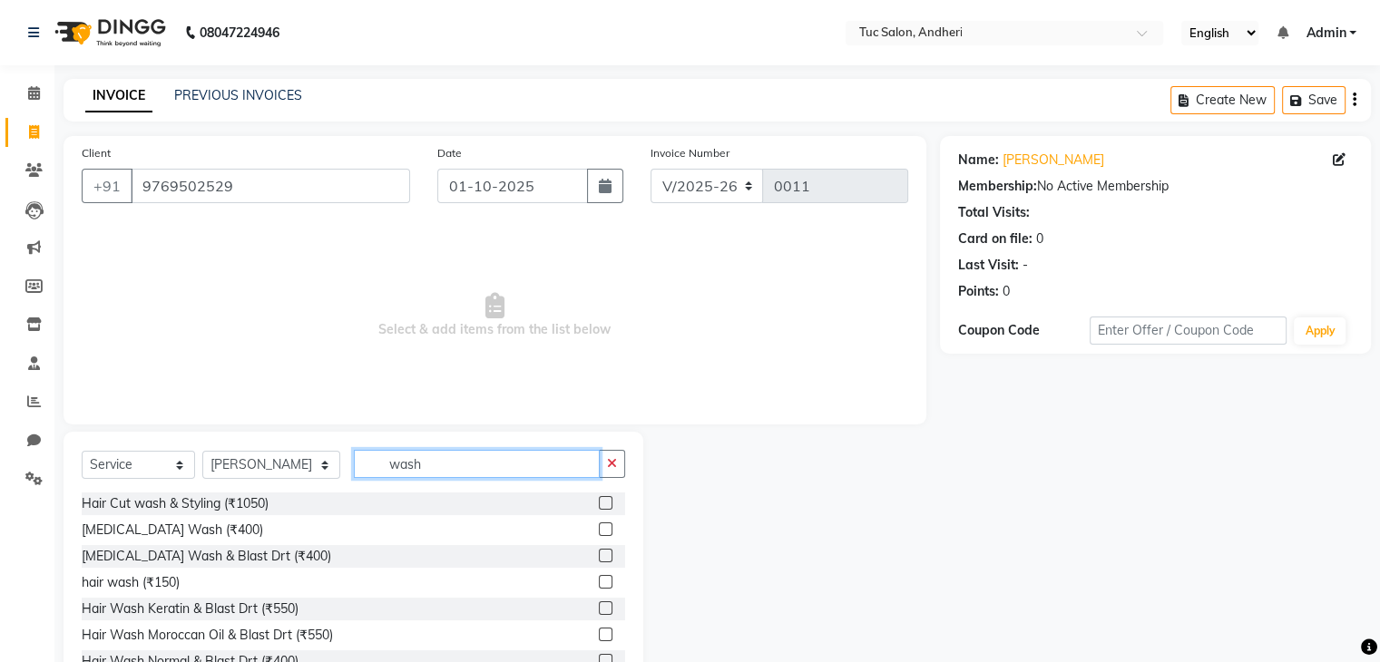
click at [399, 464] on input "wash" at bounding box center [477, 464] width 246 height 28
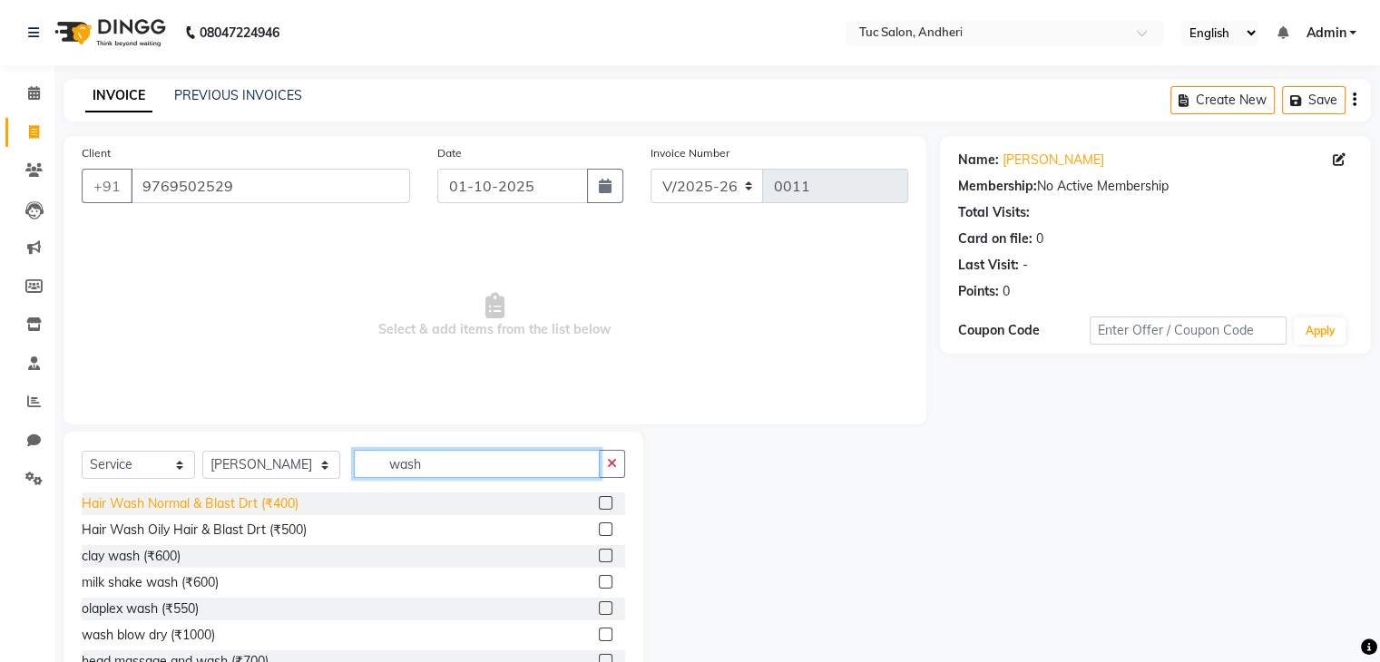
type input "wash"
click at [283, 502] on div "Hair Wash Normal & Blast Drt (₹400)" at bounding box center [190, 503] width 217 height 19
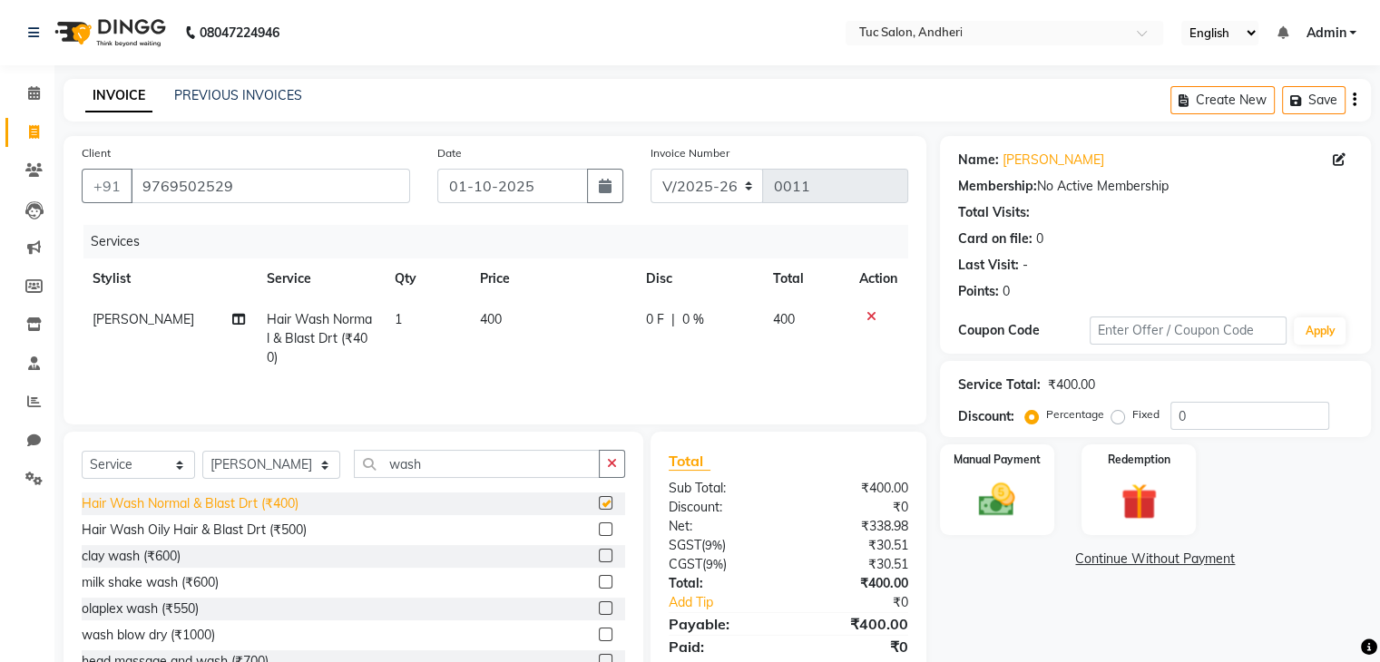
checkbox input "false"
click at [180, 469] on select "Select Service Product Membership Package Voucher Prepaid Gift Card" at bounding box center [138, 465] width 113 height 28
click at [305, 468] on select "Select Stylist [PERSON_NAME] [PERSON_NAME] [PERSON_NAME] [PERSON_NAME] [PERSON_…" at bounding box center [271, 465] width 138 height 28
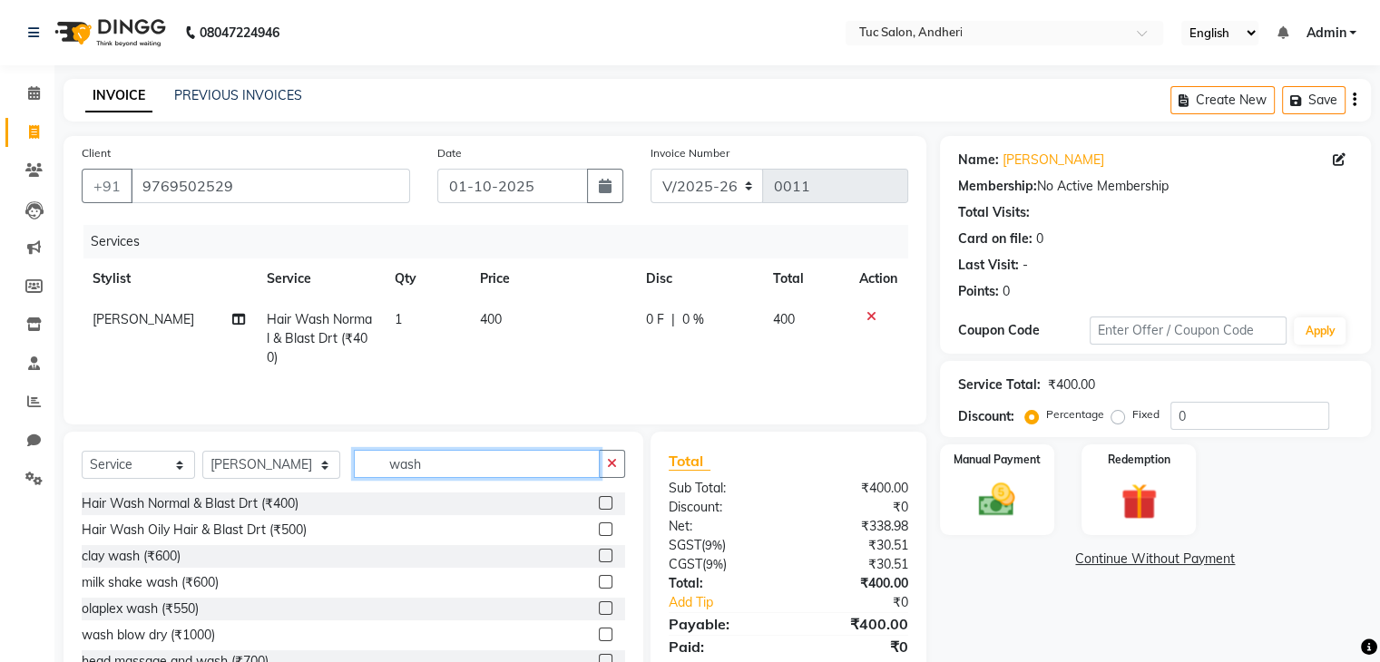
click at [438, 464] on input "wash" at bounding box center [477, 464] width 246 height 28
type input "w"
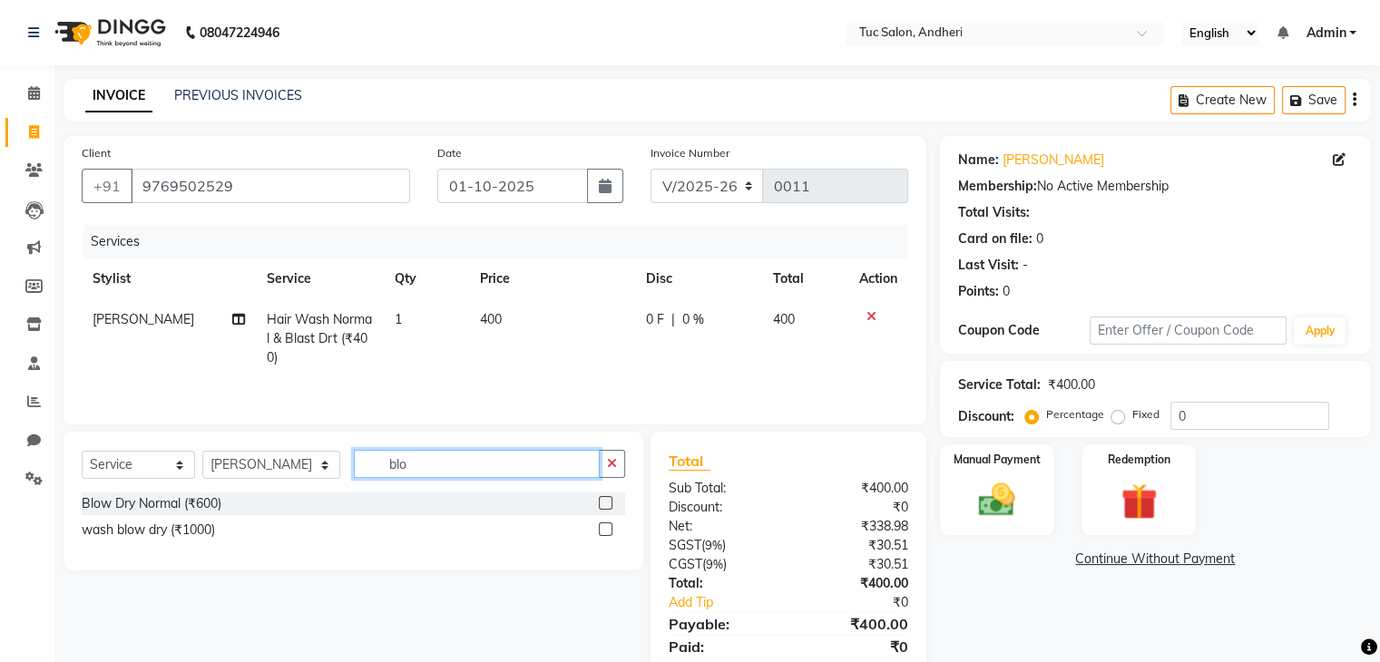
type input "blo"
click at [299, 504] on div "Blow Dry Normal (₹600)" at bounding box center [353, 504] width 543 height 23
click at [602, 500] on label at bounding box center [606, 503] width 14 height 14
click at [602, 500] on input "checkbox" at bounding box center [605, 504] width 12 height 12
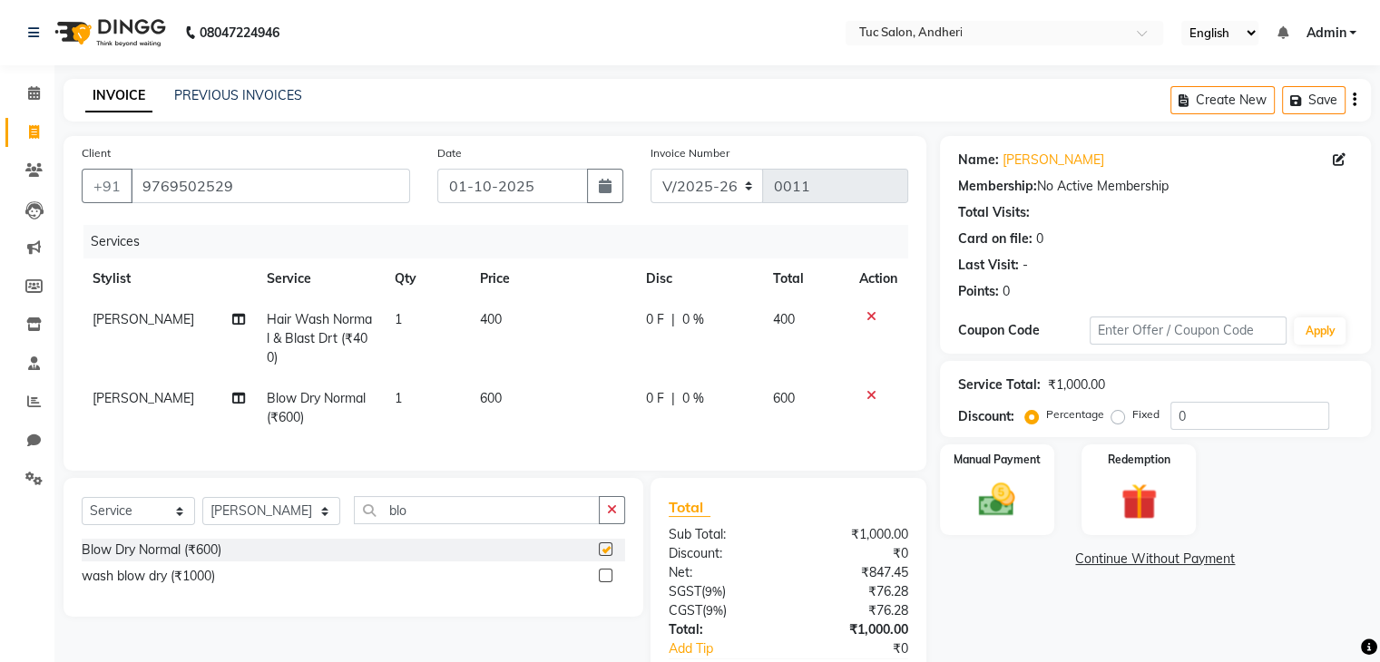
checkbox input "false"
click at [982, 494] on img at bounding box center [996, 501] width 61 height 44
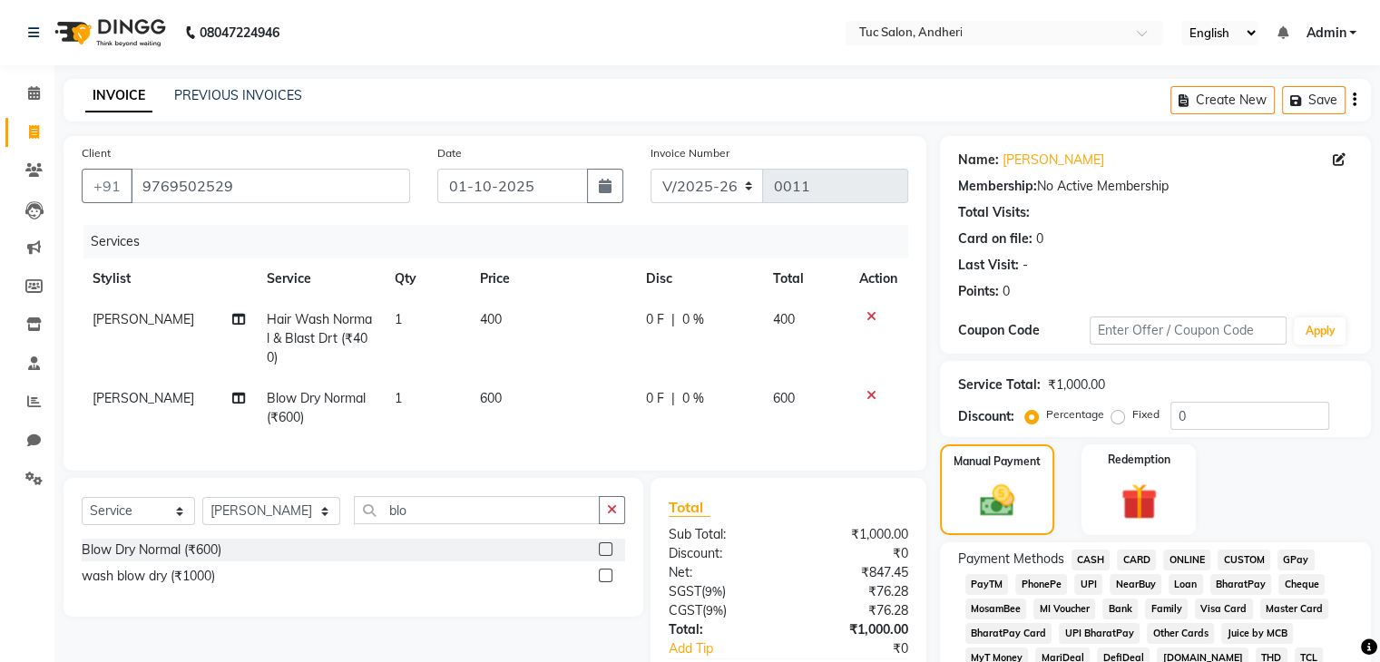
click at [1292, 561] on span "GPay" at bounding box center [1295, 560] width 37 height 21
click at [1371, 650] on icon at bounding box center [1369, 648] width 16 height 16
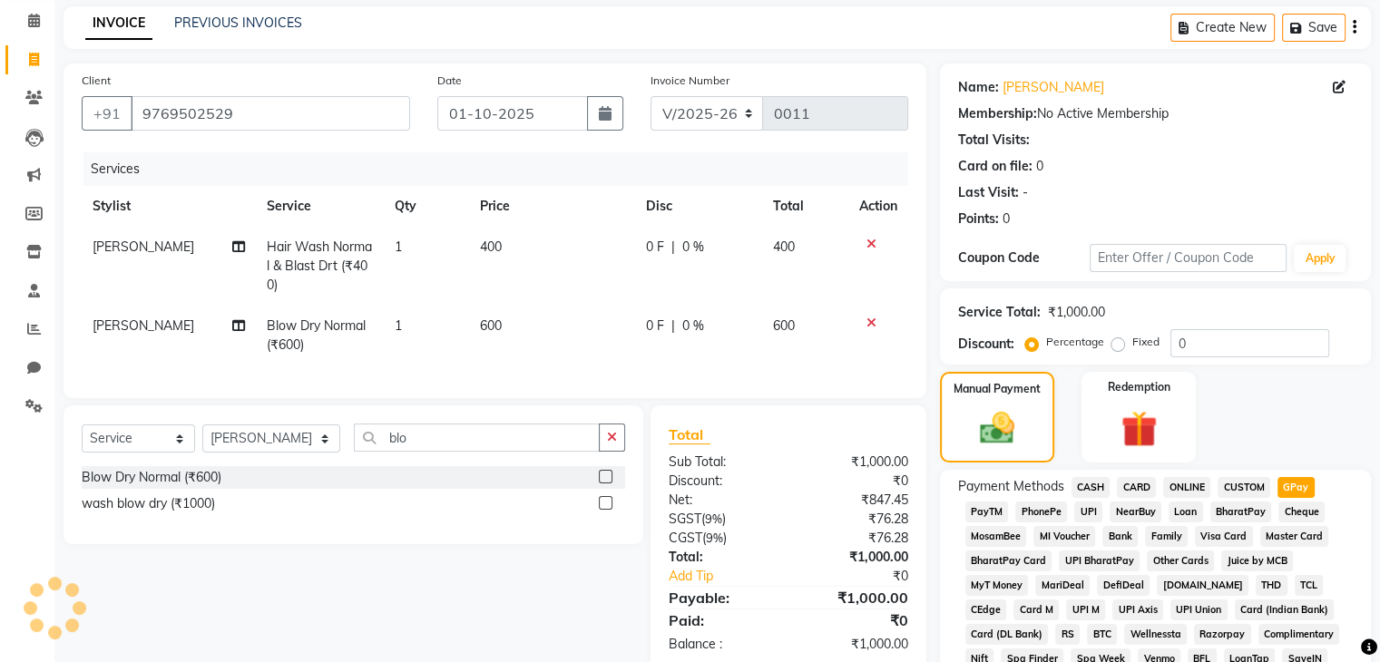
click at [1371, 650] on icon at bounding box center [1369, 648] width 16 height 16
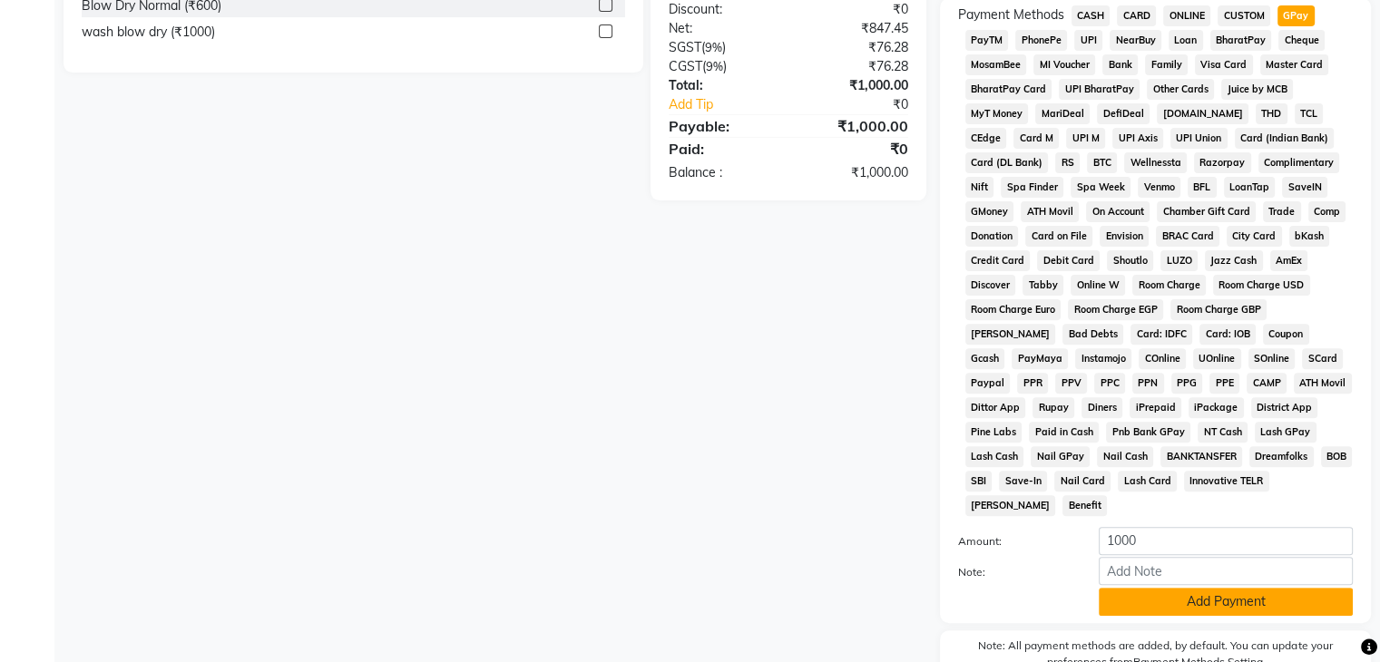
click at [1160, 599] on button "Add Payment" at bounding box center [1226, 602] width 254 height 28
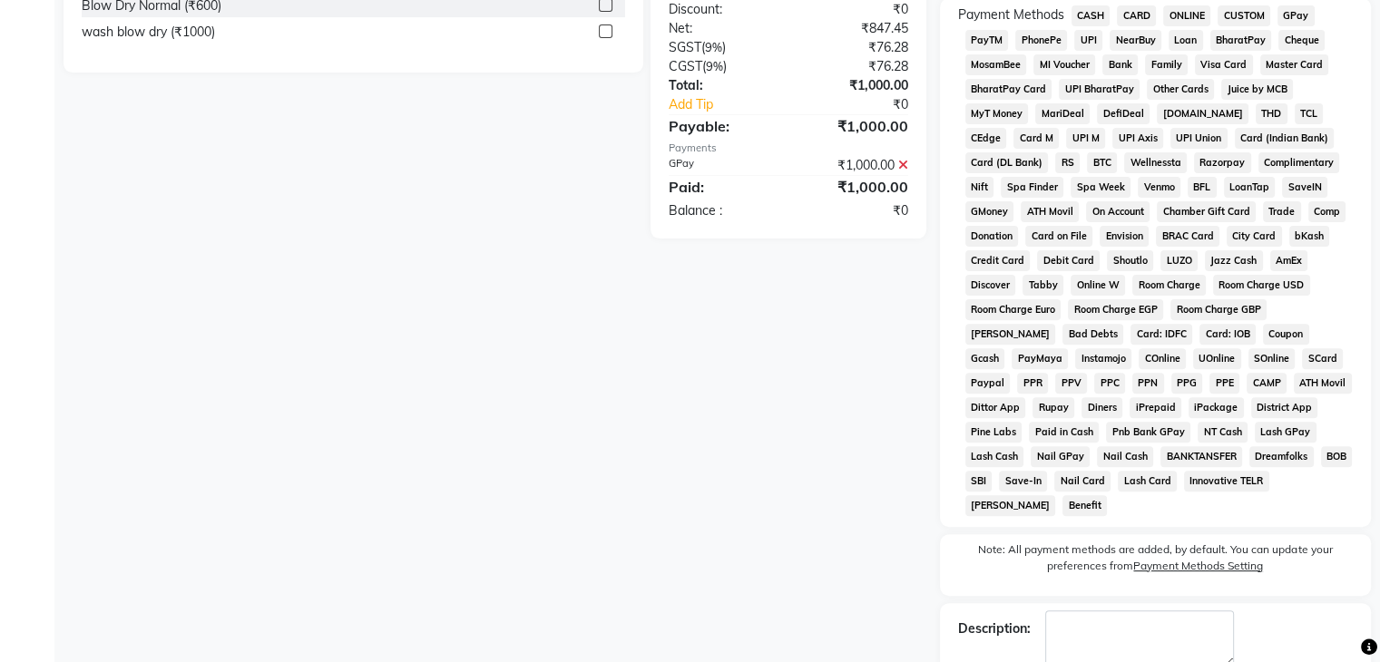
scroll to position [634, 0]
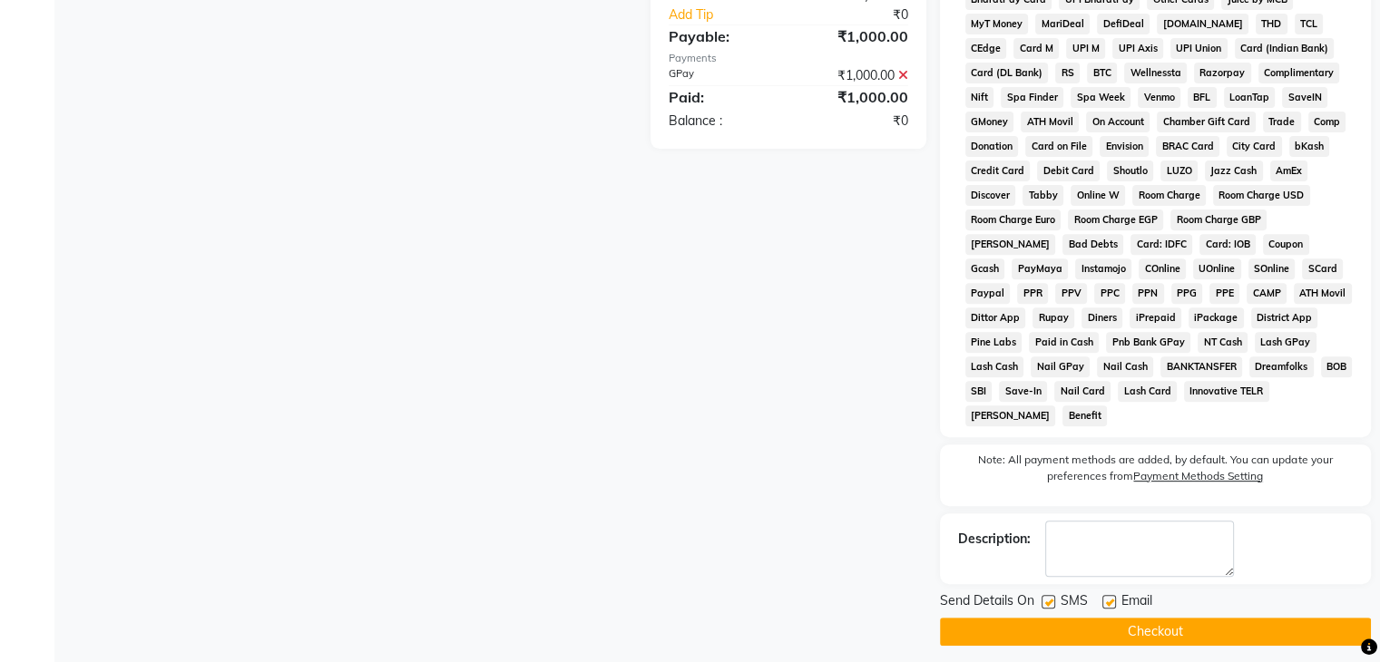
click at [1177, 623] on button "Checkout" at bounding box center [1155, 632] width 431 height 28
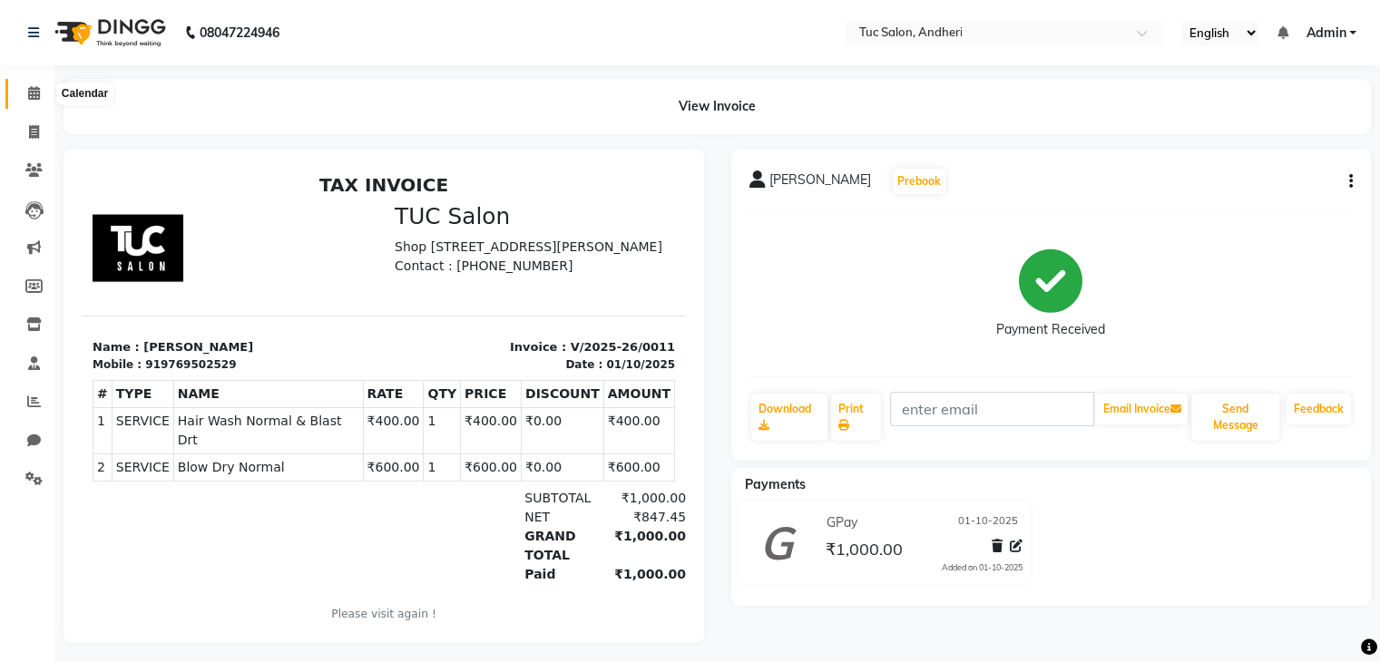
click at [37, 94] on icon at bounding box center [34, 93] width 12 height 14
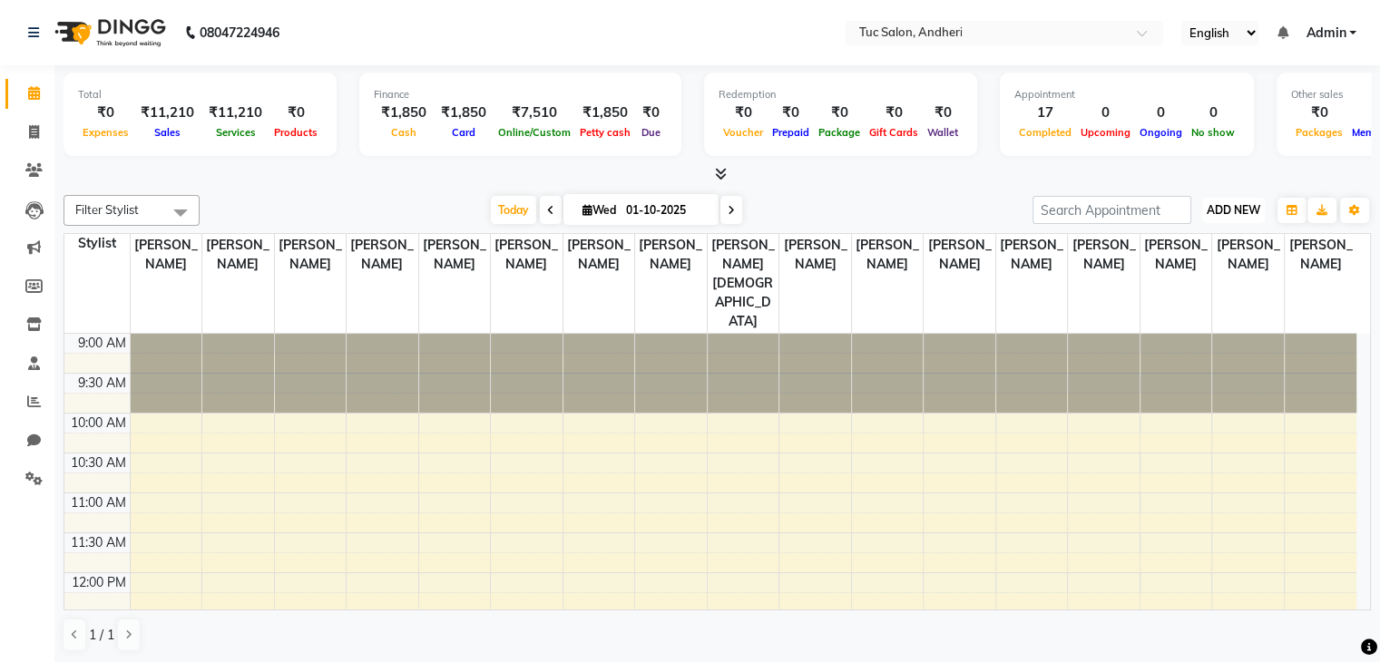
click at [1232, 206] on span "ADD NEW" at bounding box center [1233, 210] width 54 height 14
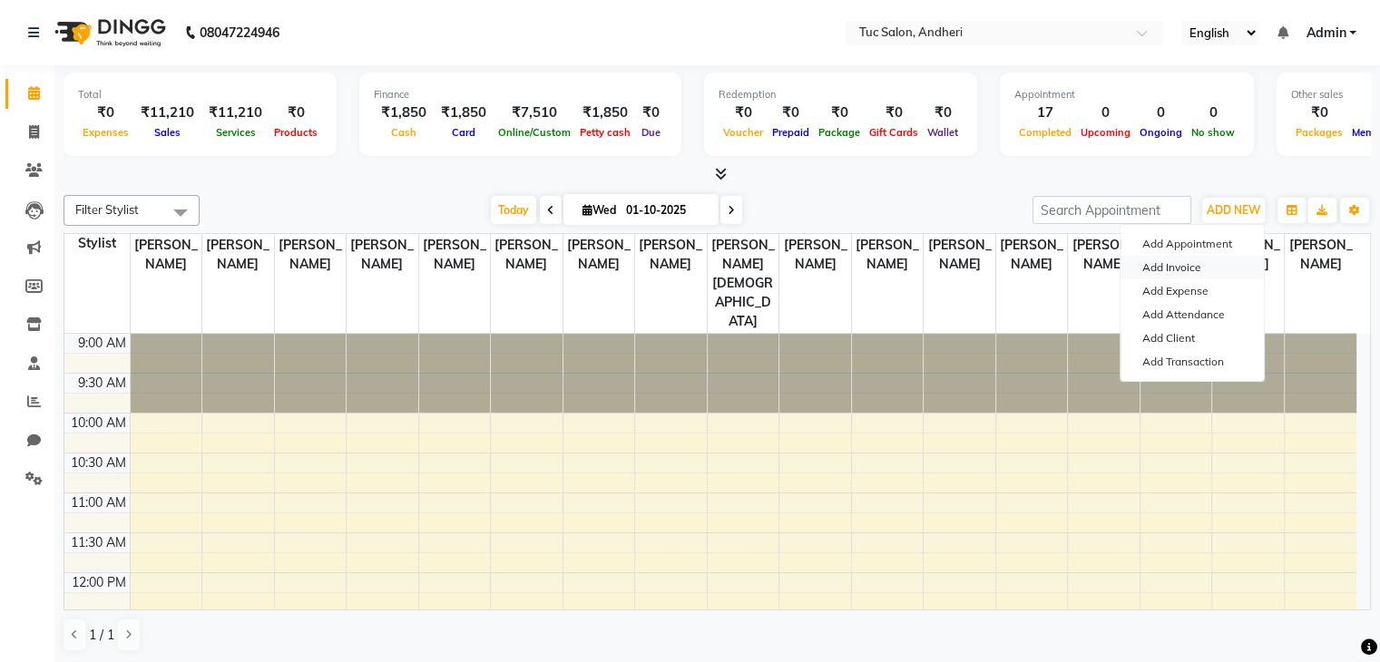
click at [1184, 272] on link "Add Invoice" at bounding box center [1191, 268] width 143 height 24
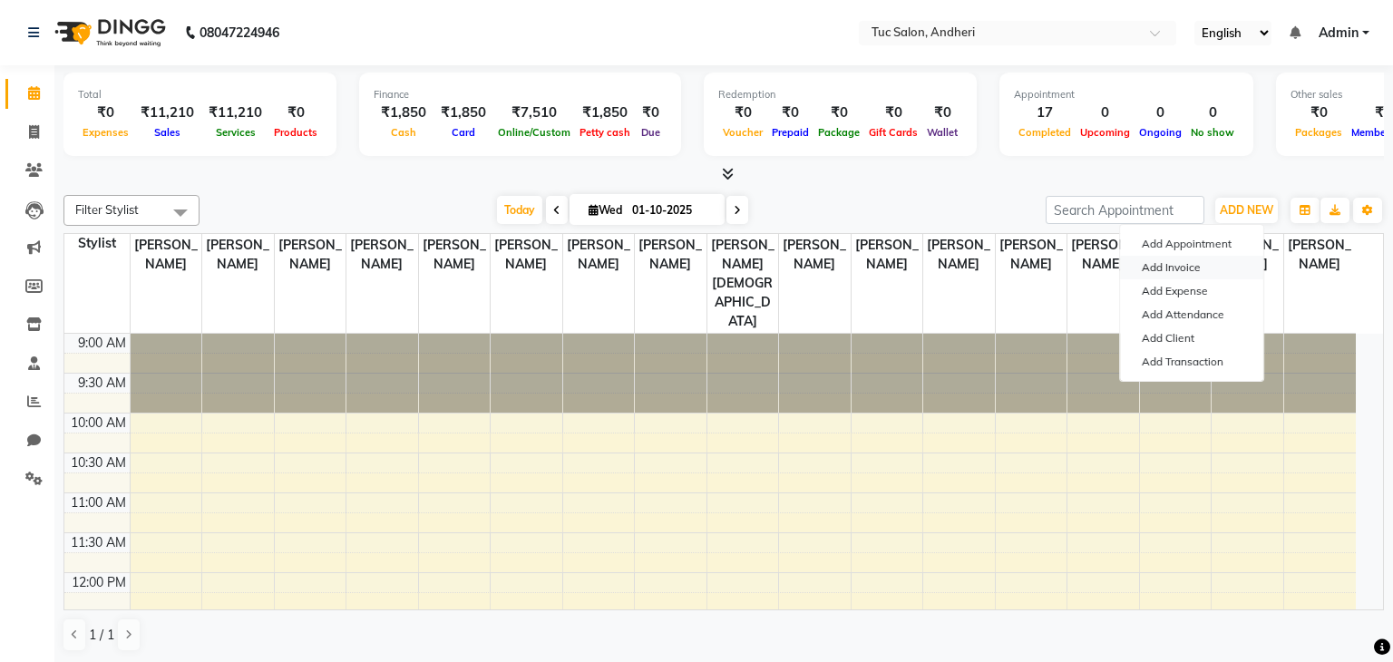
select select "9101"
select select "service"
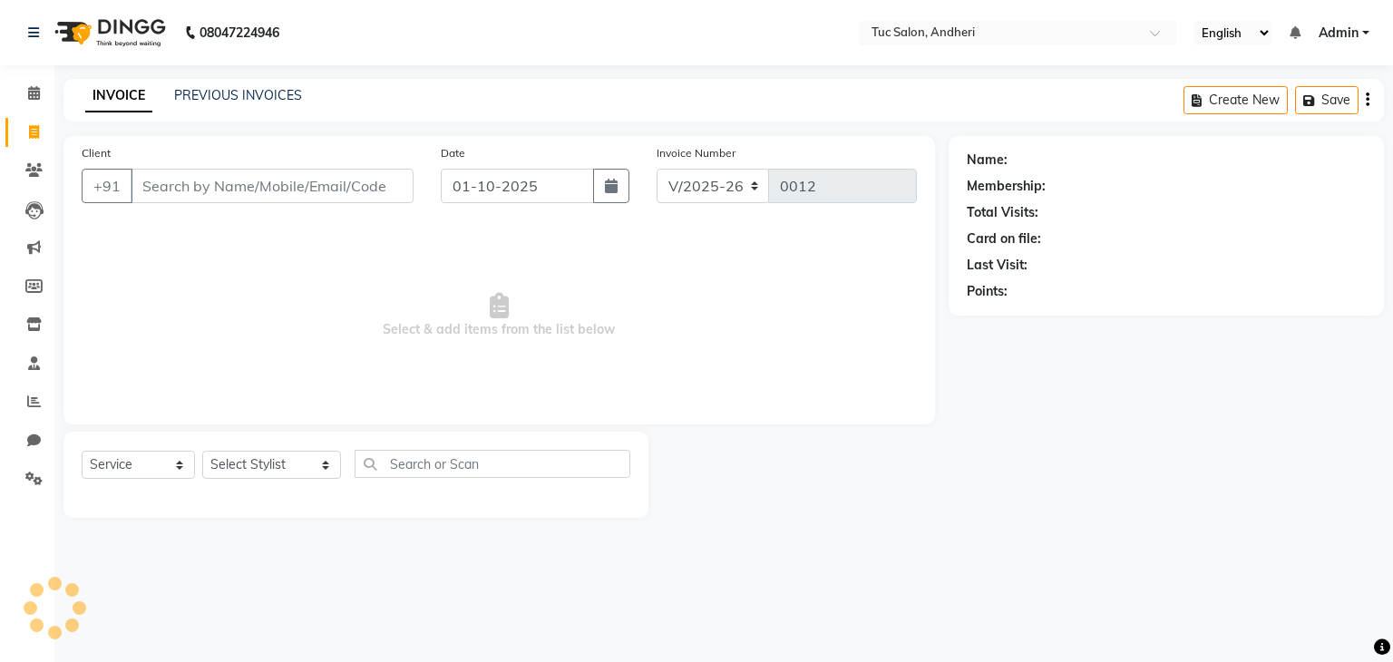
click at [210, 185] on input "Client" at bounding box center [272, 186] width 283 height 34
type input "[PERSON_NAME]"
click at [357, 183] on span "Add Client" at bounding box center [367, 186] width 72 height 18
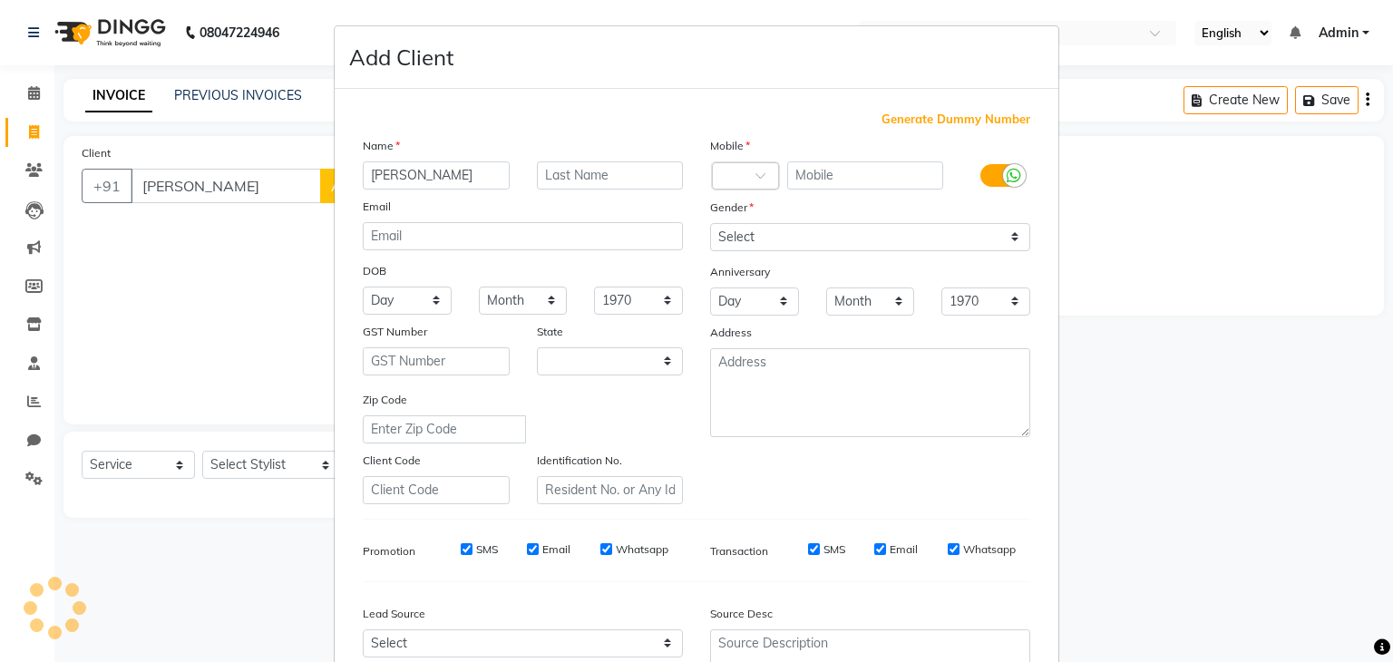
select select "22"
click at [612, 179] on input "text" at bounding box center [610, 175] width 147 height 28
click at [822, 175] on input "text" at bounding box center [865, 175] width 157 height 28
type input "9322700873"
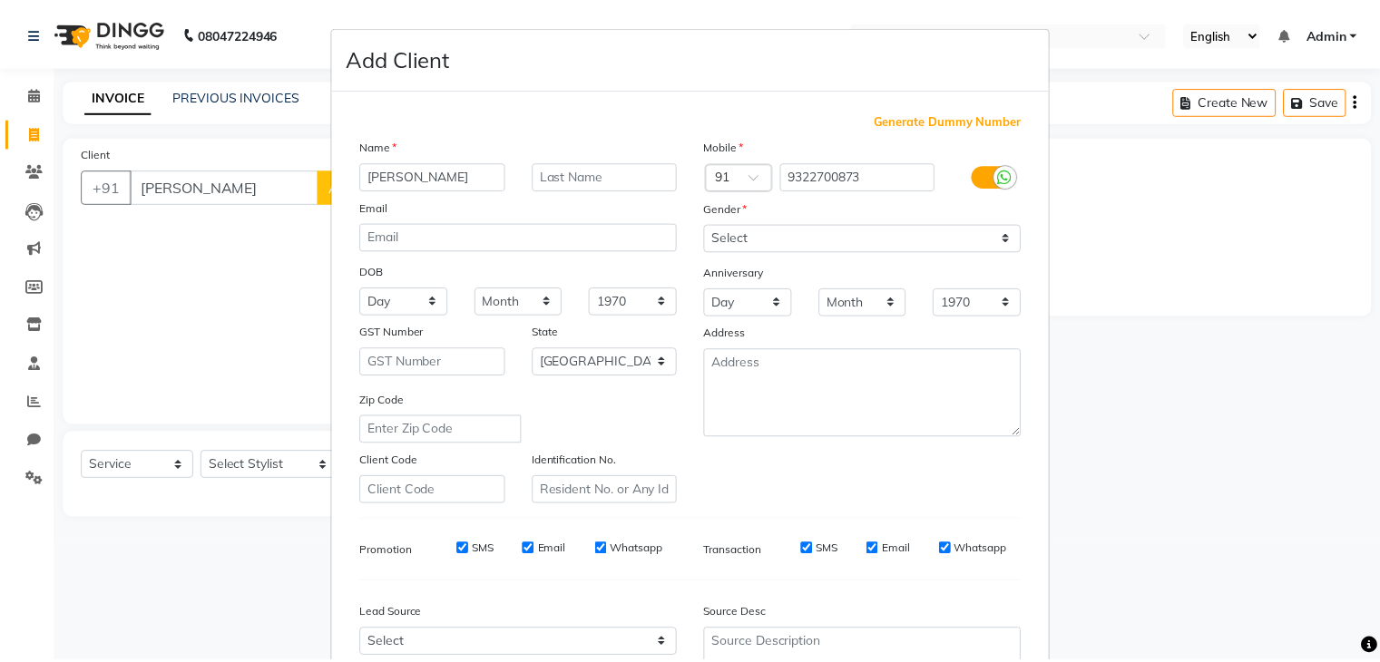
scroll to position [183, 0]
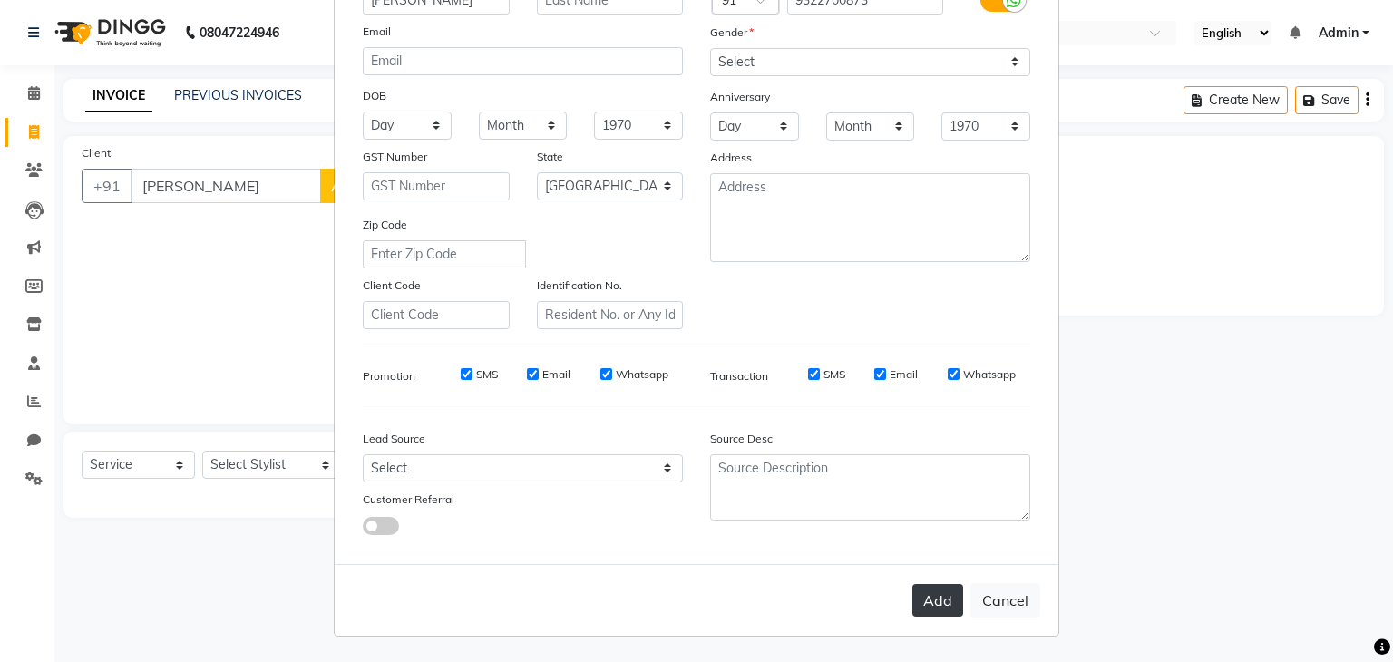
click at [922, 607] on button "Add" at bounding box center [938, 600] width 51 height 33
click at [925, 600] on button "Add" at bounding box center [938, 600] width 51 height 33
click at [933, 597] on button "Add" at bounding box center [938, 600] width 51 height 33
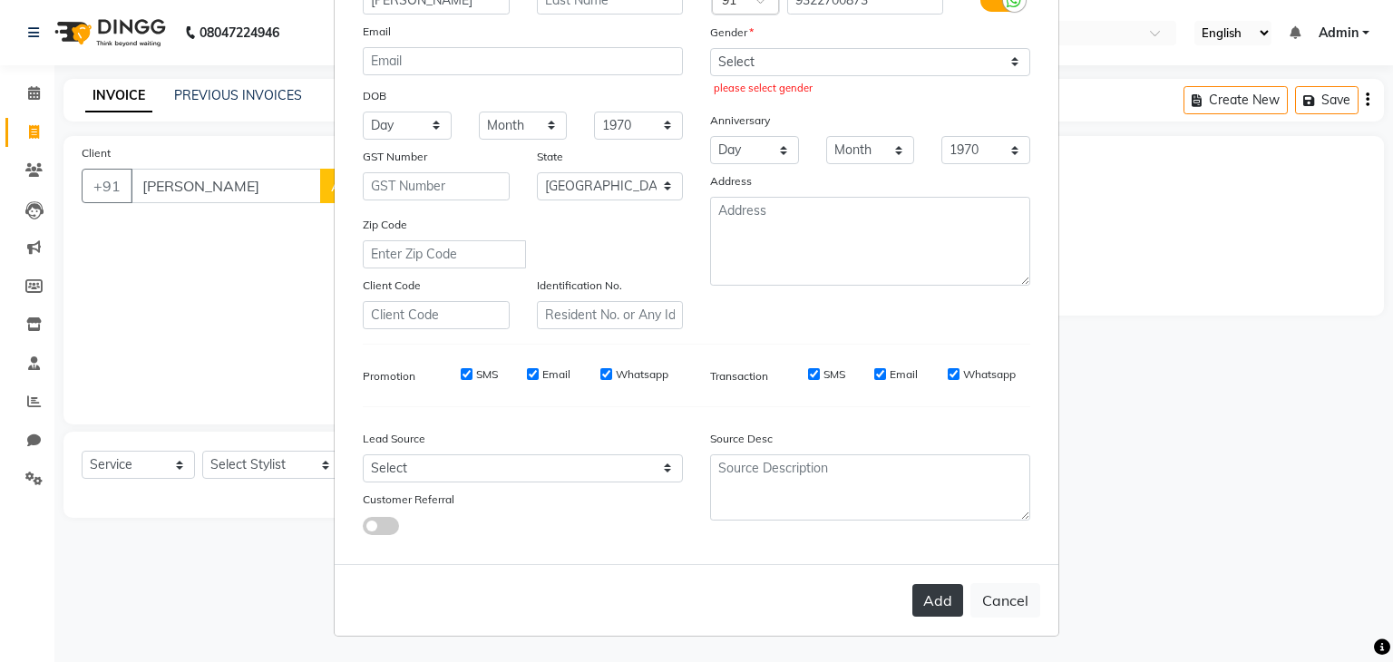
click at [933, 597] on button "Add" at bounding box center [938, 600] width 51 height 33
click at [198, 264] on ngb-modal-window "Add Client Generate Dummy Number Name [PERSON_NAME] Email DOB Day 01 02 03 04 0…" at bounding box center [696, 331] width 1393 height 662
click at [929, 597] on button "Add" at bounding box center [938, 600] width 51 height 33
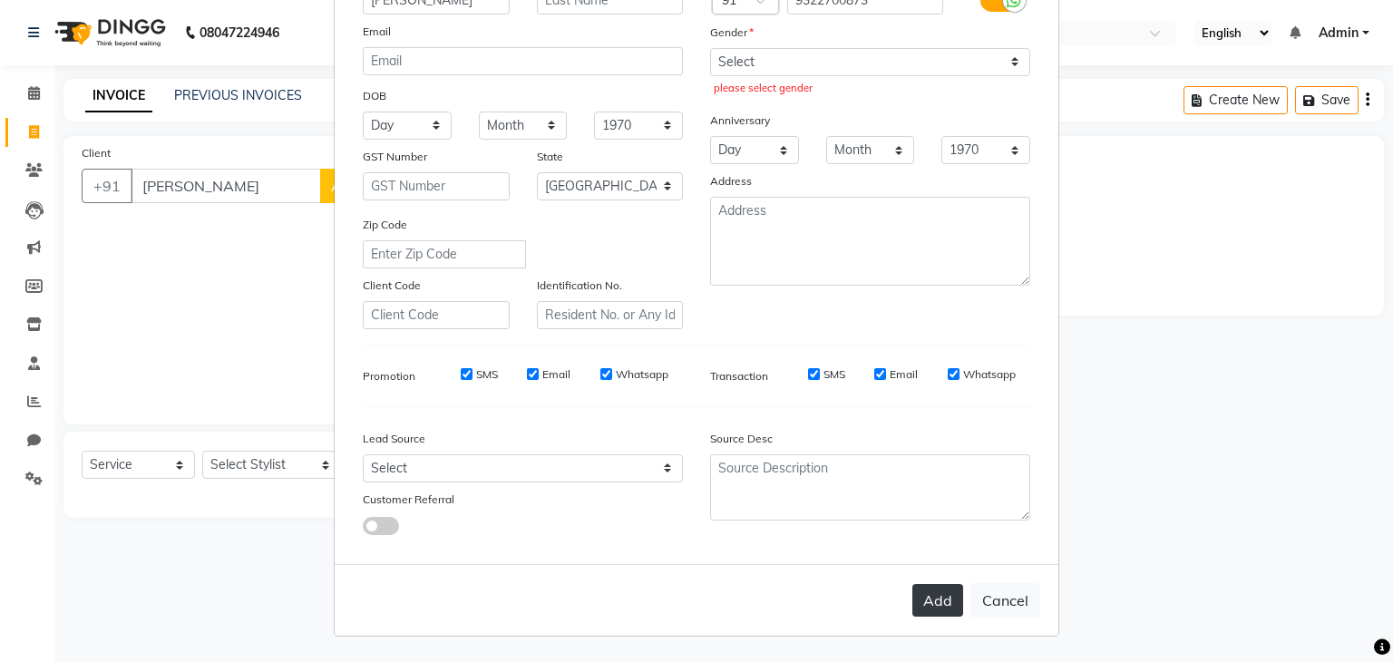
click at [929, 597] on button "Add" at bounding box center [938, 600] width 51 height 33
click at [928, 595] on button "Add" at bounding box center [938, 600] width 51 height 33
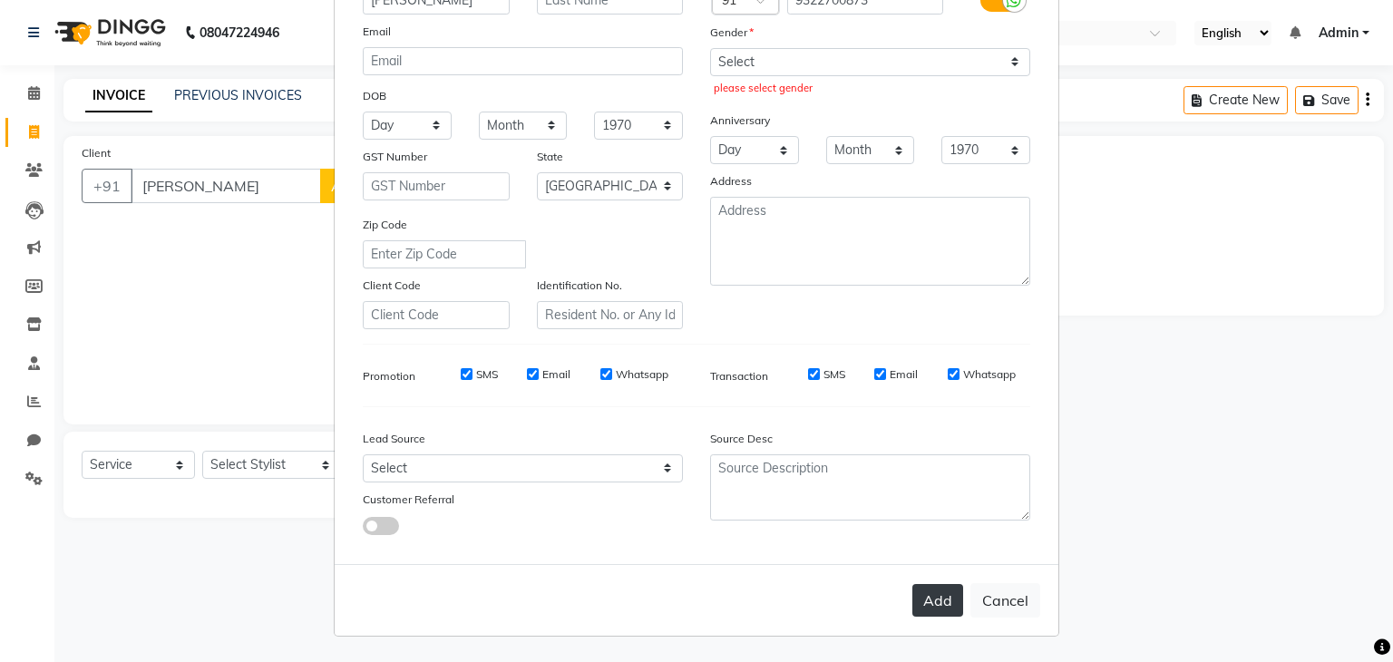
click at [928, 595] on button "Add" at bounding box center [938, 600] width 51 height 33
drag, startPoint x: 928, startPoint y: 595, endPoint x: 1011, endPoint y: 606, distance: 84.2
click at [1011, 606] on div "Add Cancel" at bounding box center [697, 600] width 724 height 72
click at [1011, 606] on button "Cancel" at bounding box center [1006, 600] width 70 height 34
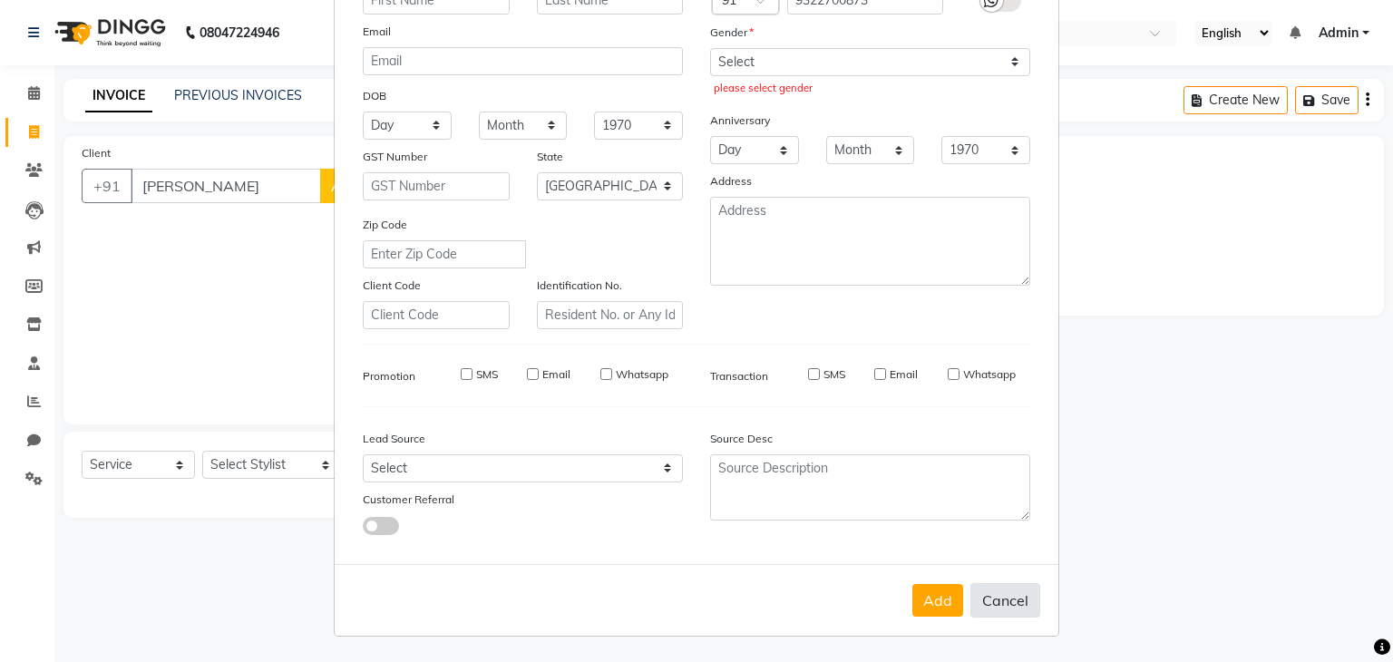
select select
select select "null"
select select
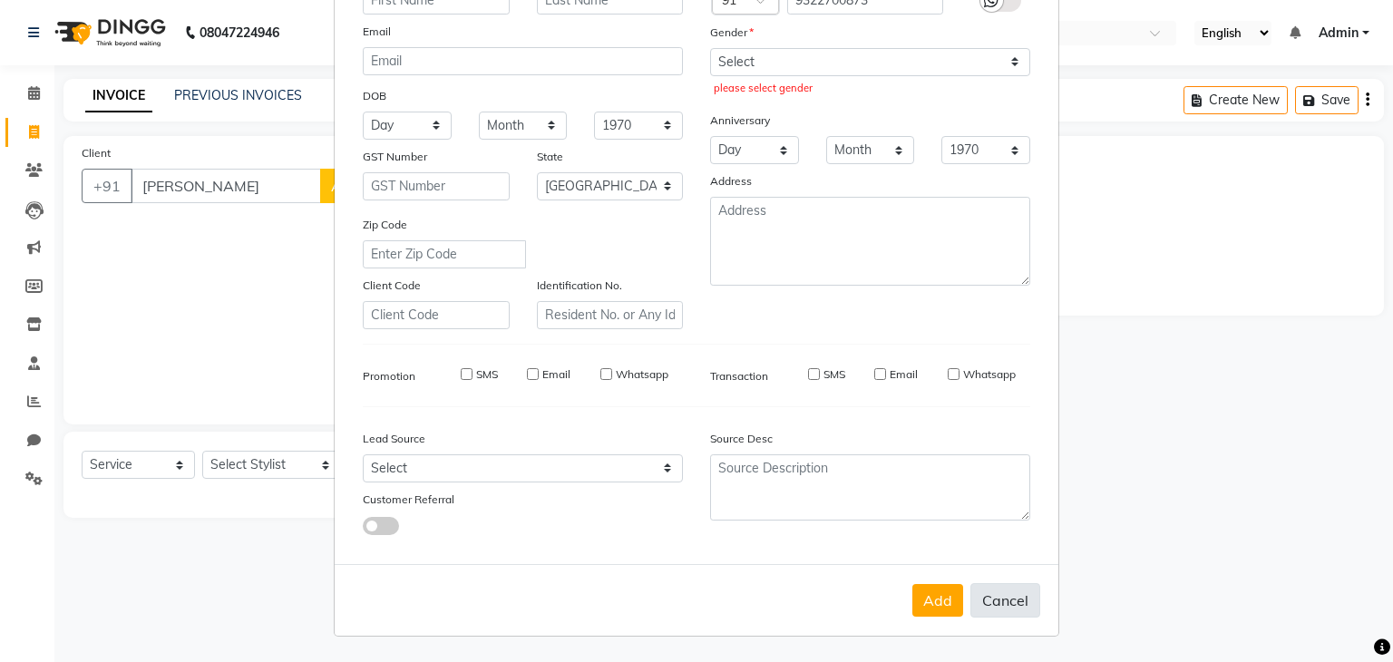
select select
checkbox input "false"
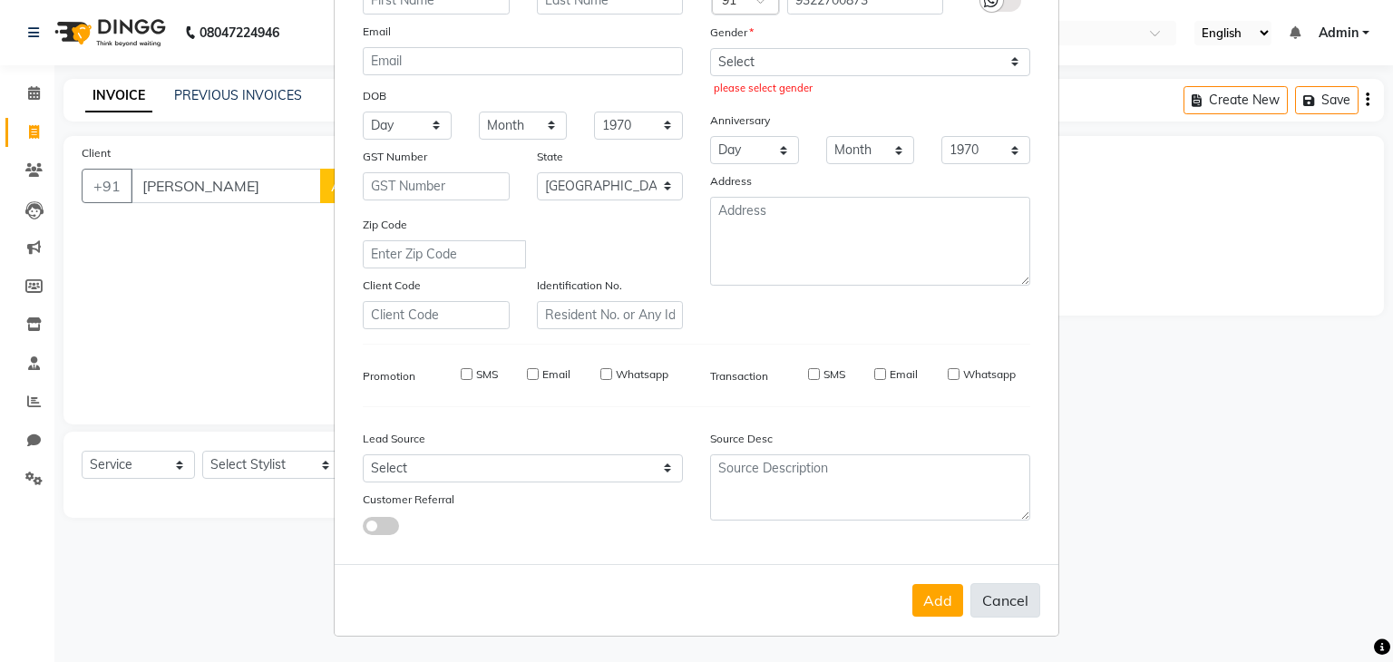
checkbox input "false"
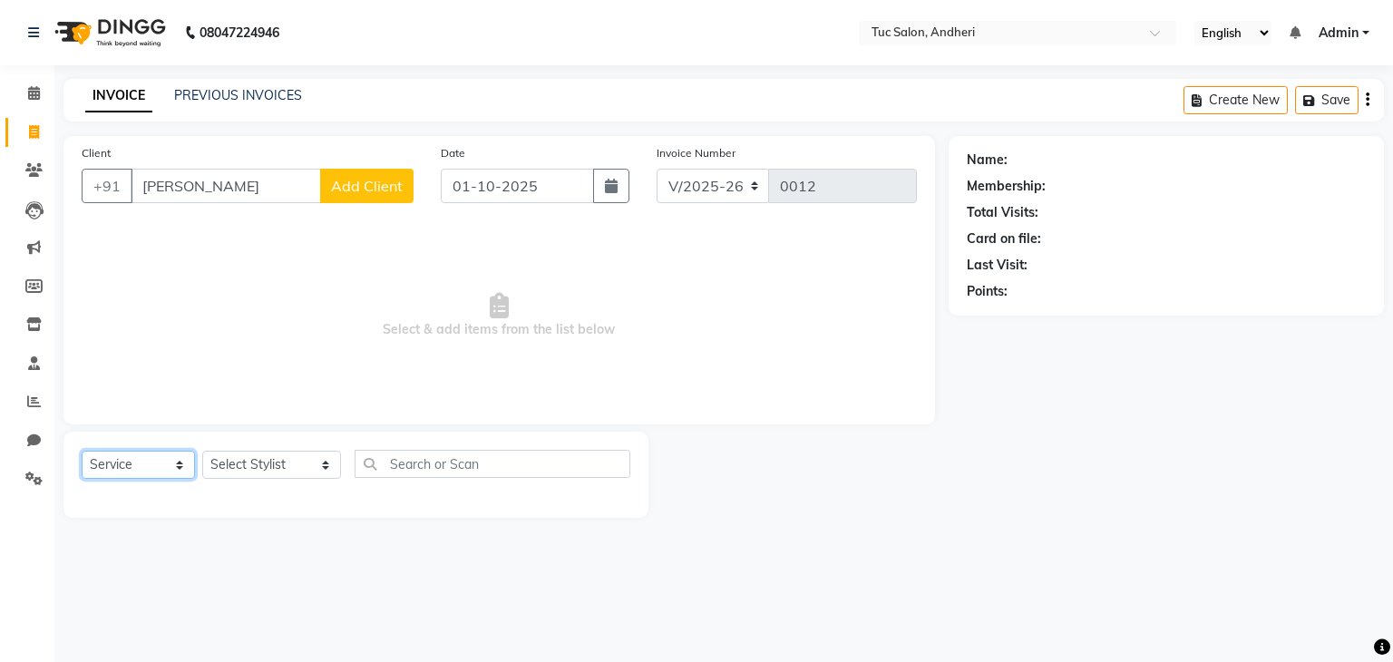
click at [177, 469] on select "Select Service Product Membership Package Voucher Prepaid Gift Card" at bounding box center [138, 465] width 113 height 28
click at [82, 452] on select "Select Service Product Membership Package Voucher Prepaid Gift Card" at bounding box center [138, 465] width 113 height 28
click at [290, 469] on select "Select Stylist [PERSON_NAME] [PERSON_NAME] [PERSON_NAME] [PERSON_NAME] [PERSON_…" at bounding box center [271, 465] width 139 height 28
select select "93472"
click at [202, 452] on select "Select Stylist [PERSON_NAME] [PERSON_NAME] [PERSON_NAME] [PERSON_NAME] [PERSON_…" at bounding box center [271, 465] width 139 height 28
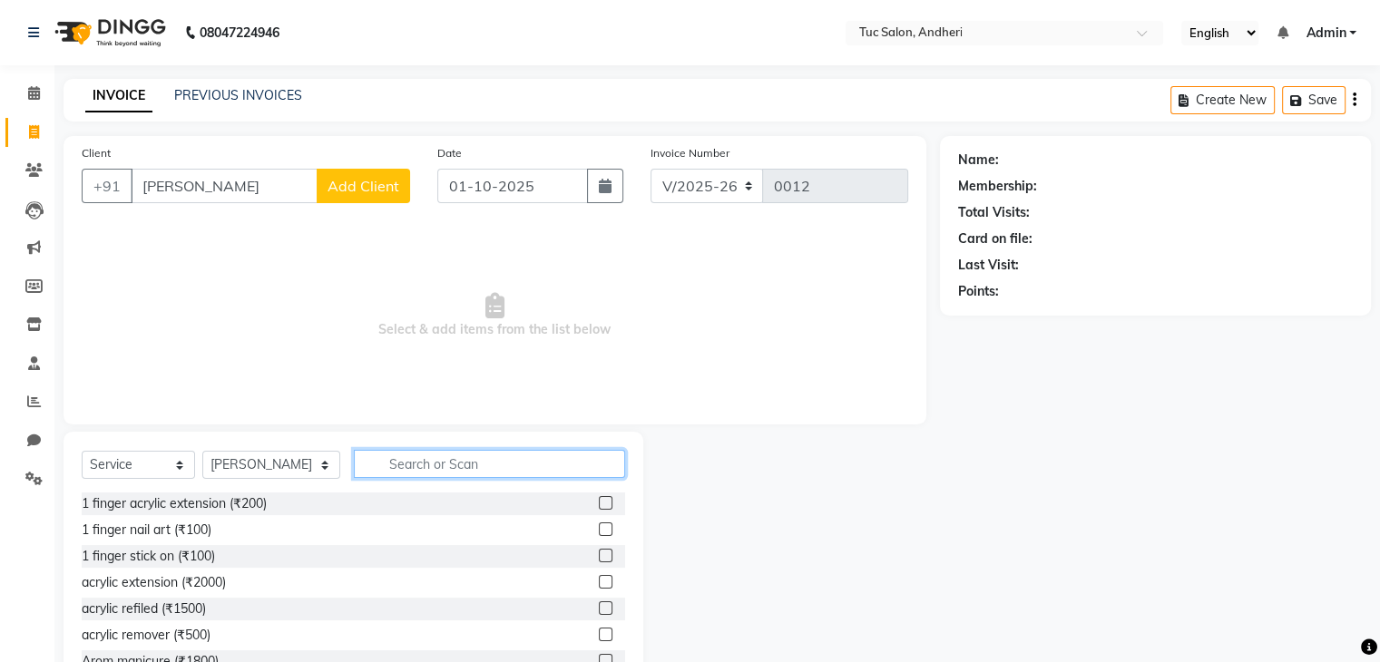
click at [370, 461] on input "text" at bounding box center [489, 464] width 271 height 28
type input "pedi"
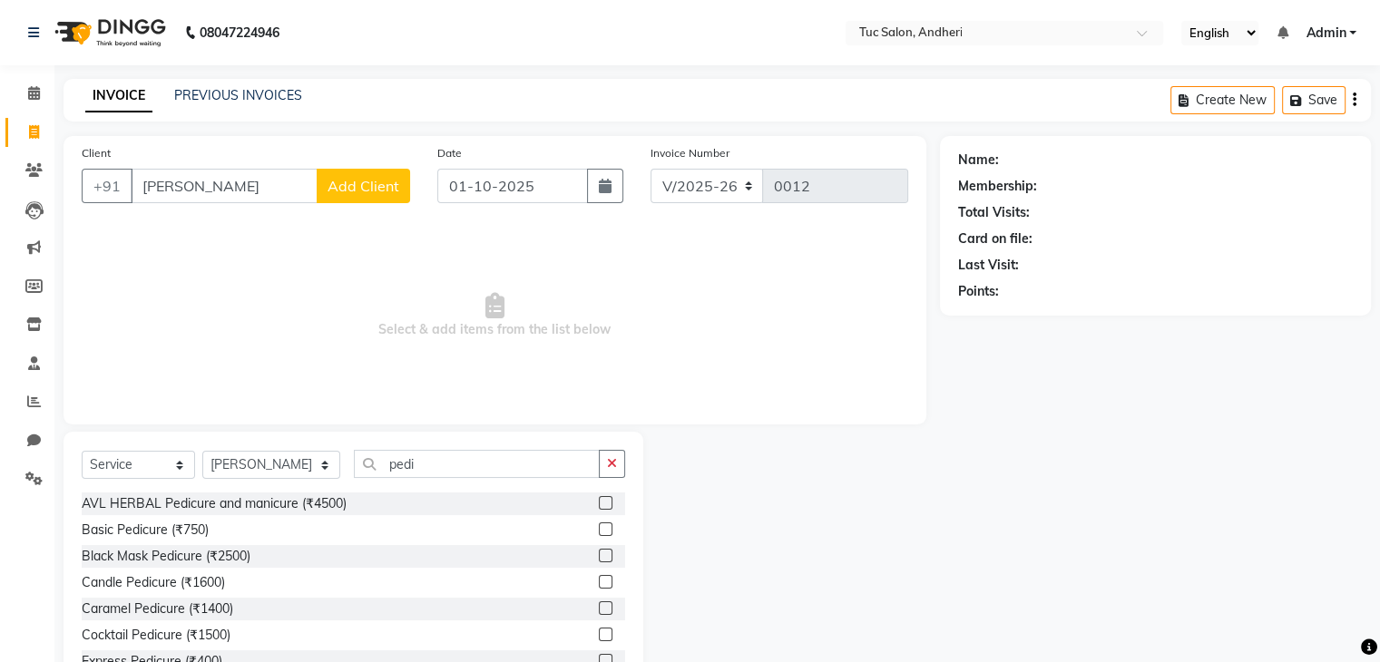
click at [347, 527] on div "Basic Pedicure (₹750)" at bounding box center [353, 530] width 543 height 23
click at [599, 530] on label at bounding box center [606, 529] width 14 height 14
click at [599, 530] on input "checkbox" at bounding box center [605, 530] width 12 height 12
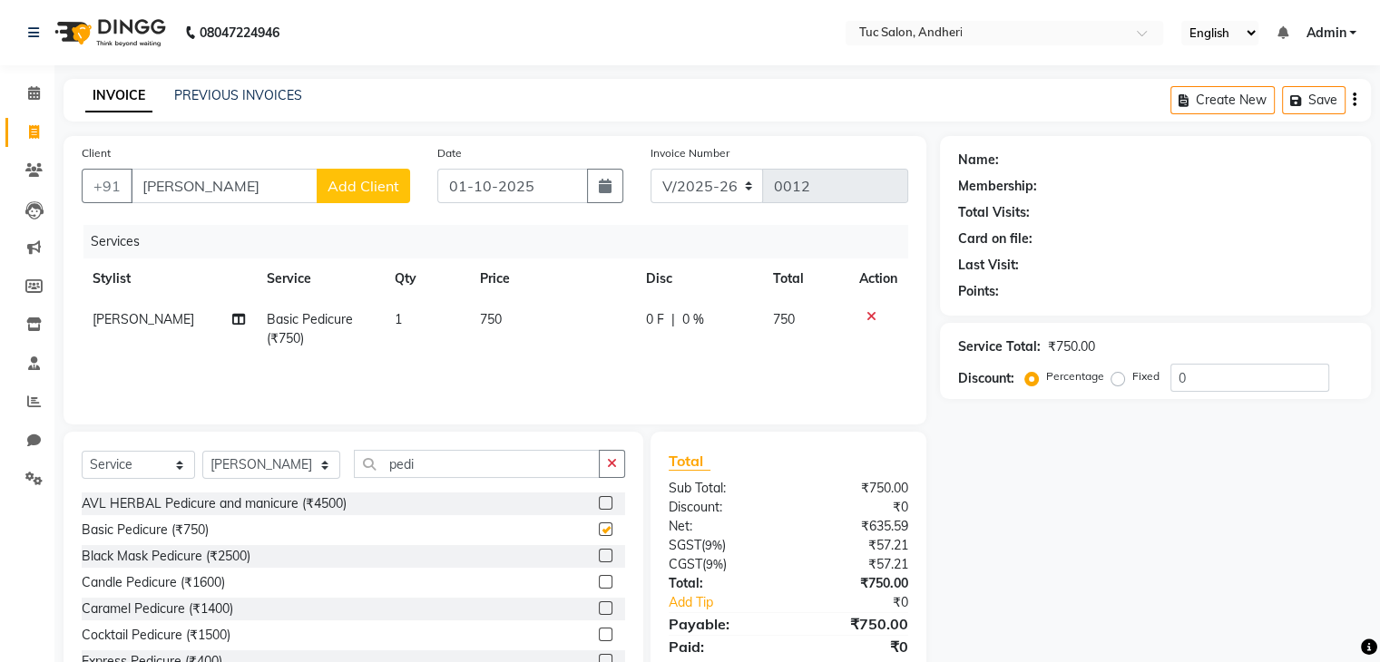
checkbox input "false"
click at [513, 317] on td "750" at bounding box center [552, 329] width 166 height 60
select select "93472"
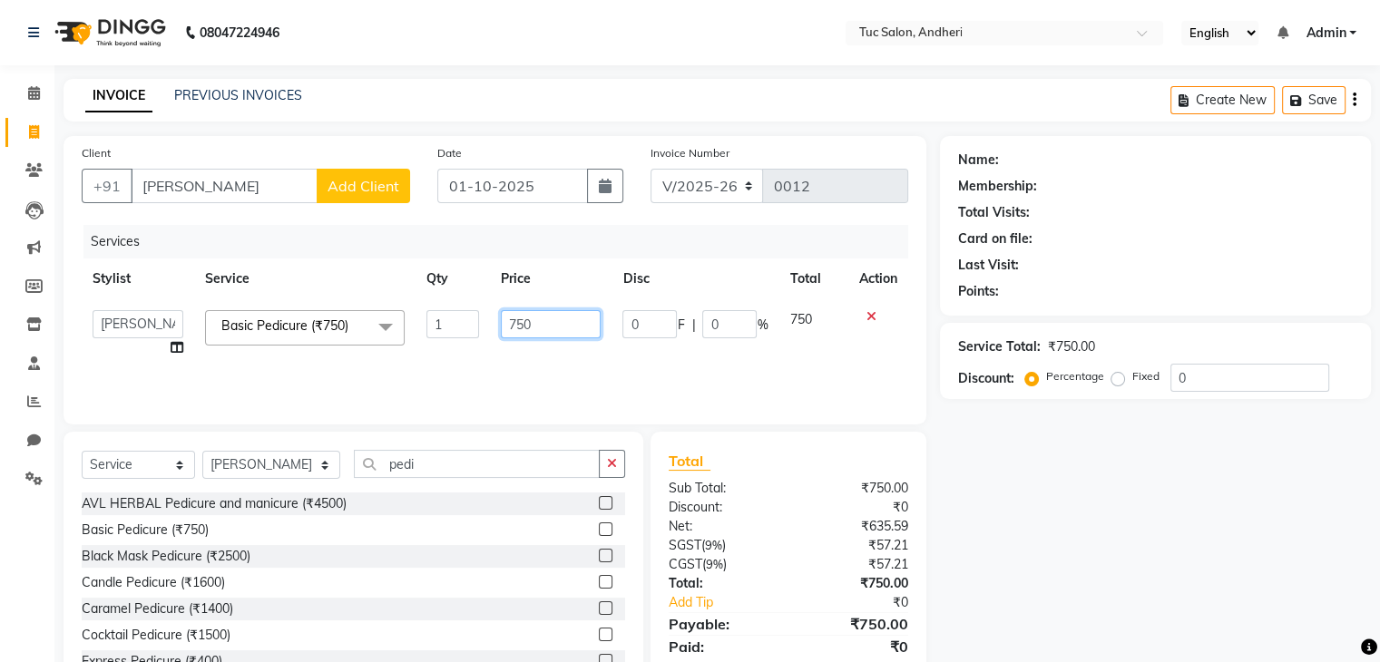
click at [556, 324] on input "750" at bounding box center [551, 324] width 100 height 28
type input "7"
type input "900"
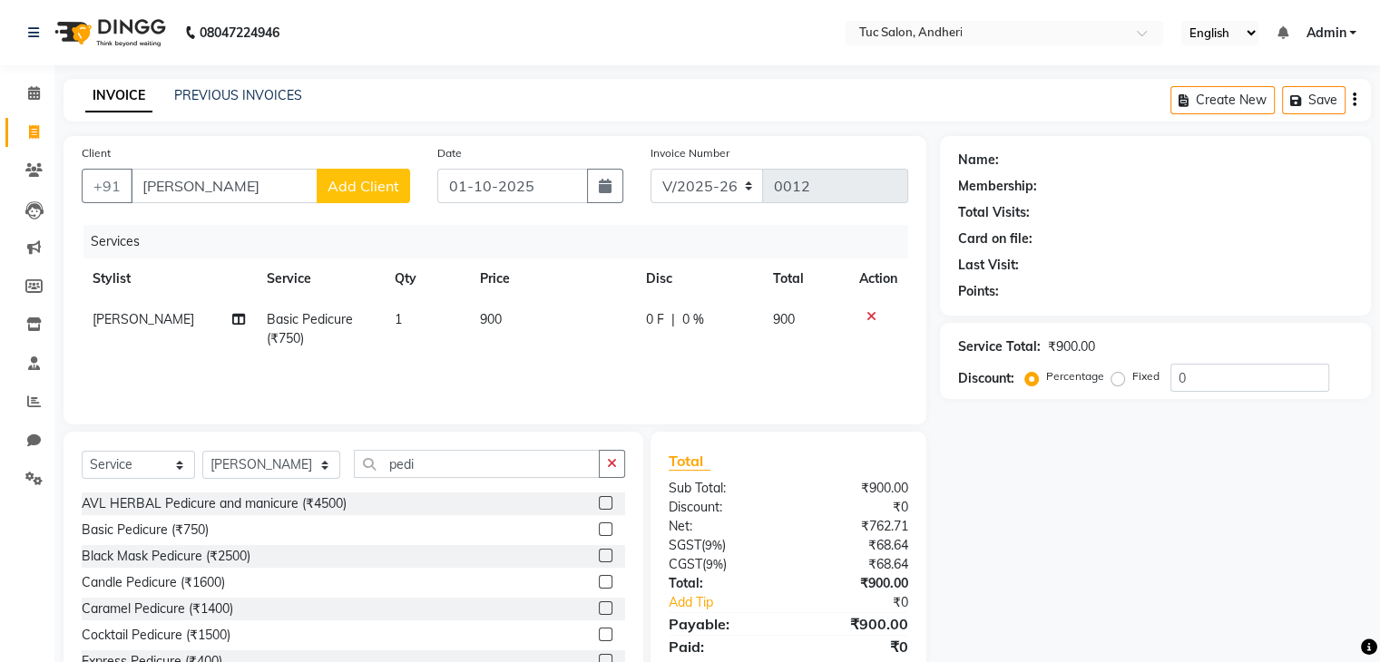
click at [689, 324] on span "0 %" at bounding box center [693, 319] width 22 height 19
select select "93472"
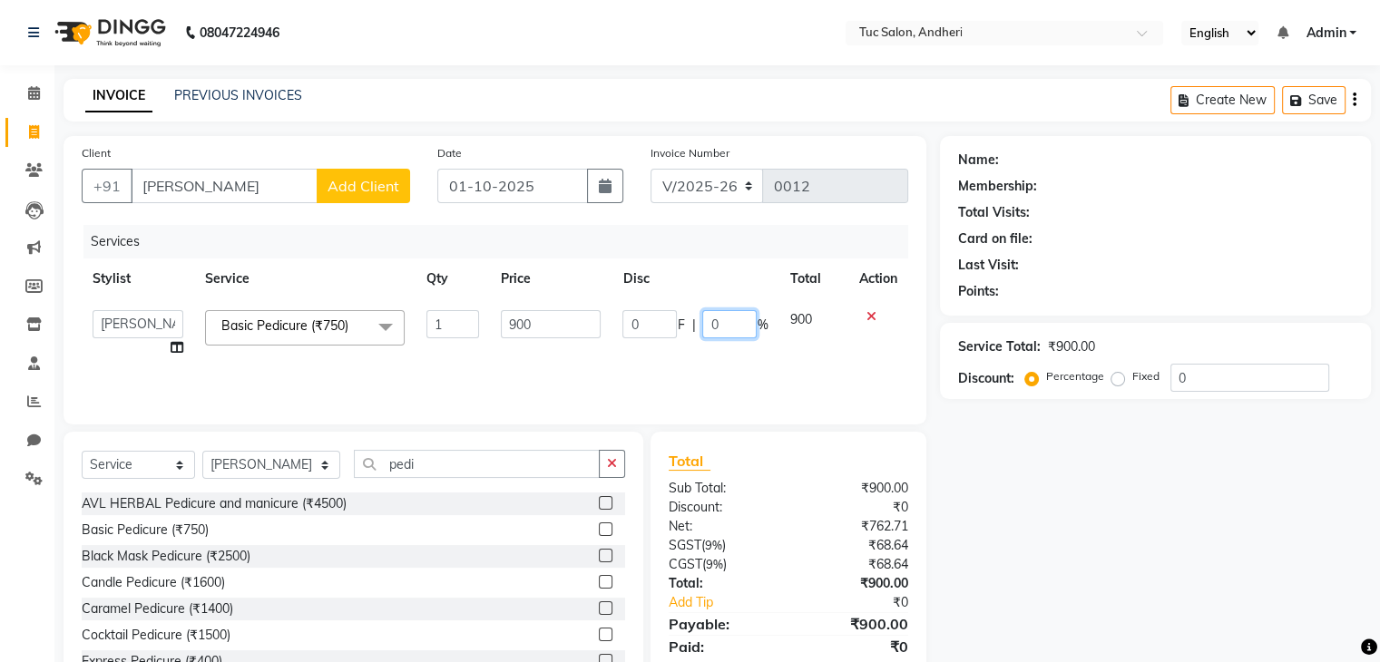
click at [726, 325] on input "0" at bounding box center [729, 324] width 54 height 28
type input "020"
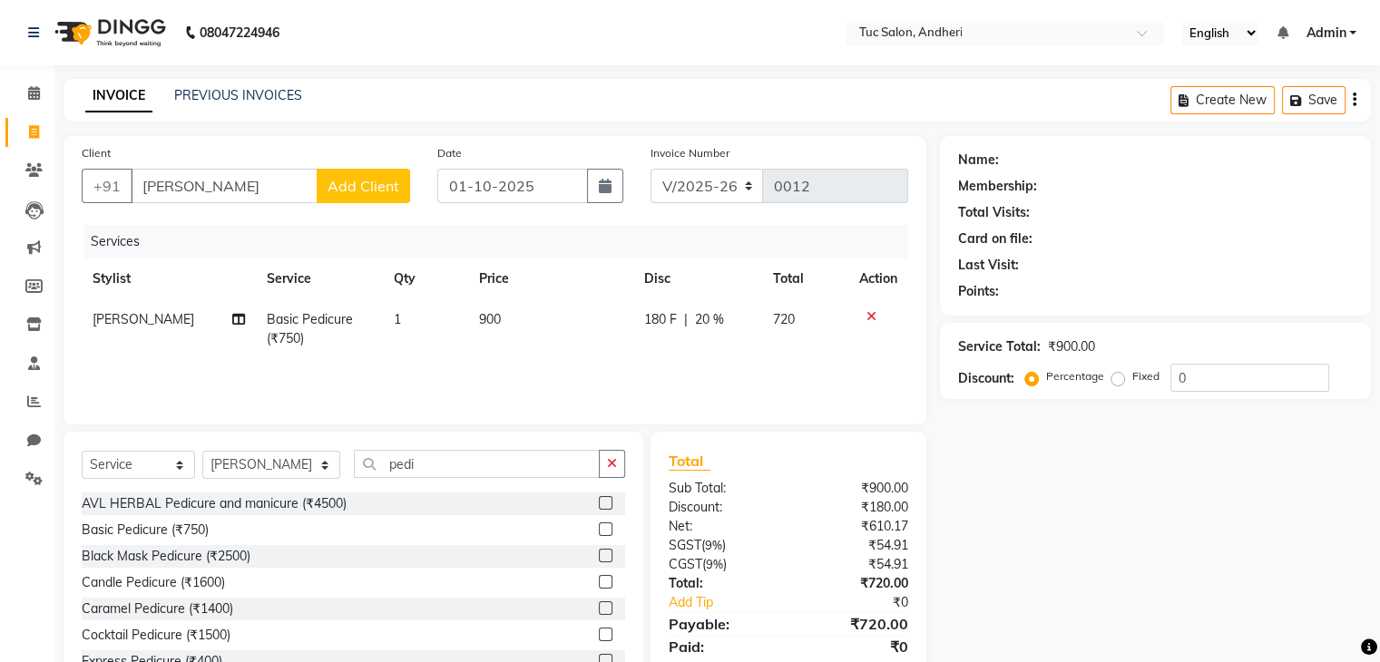
click at [804, 360] on div "Services Stylist Service Qty Price Disc Total Action [PERSON_NAME] Basic Pedicu…" at bounding box center [495, 315] width 826 height 181
click at [512, 317] on td "900" at bounding box center [550, 329] width 165 height 60
select select "93472"
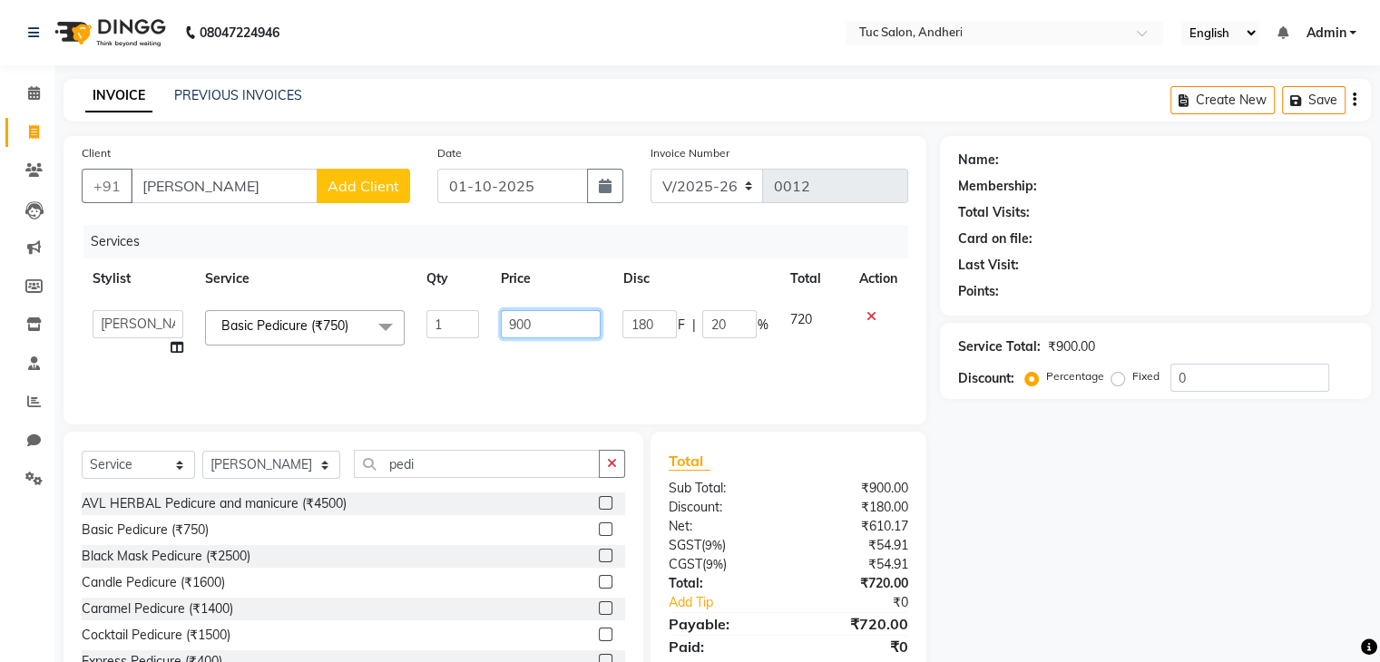
click at [546, 324] on input "900" at bounding box center [551, 324] width 100 height 28
type input "9"
type input "950"
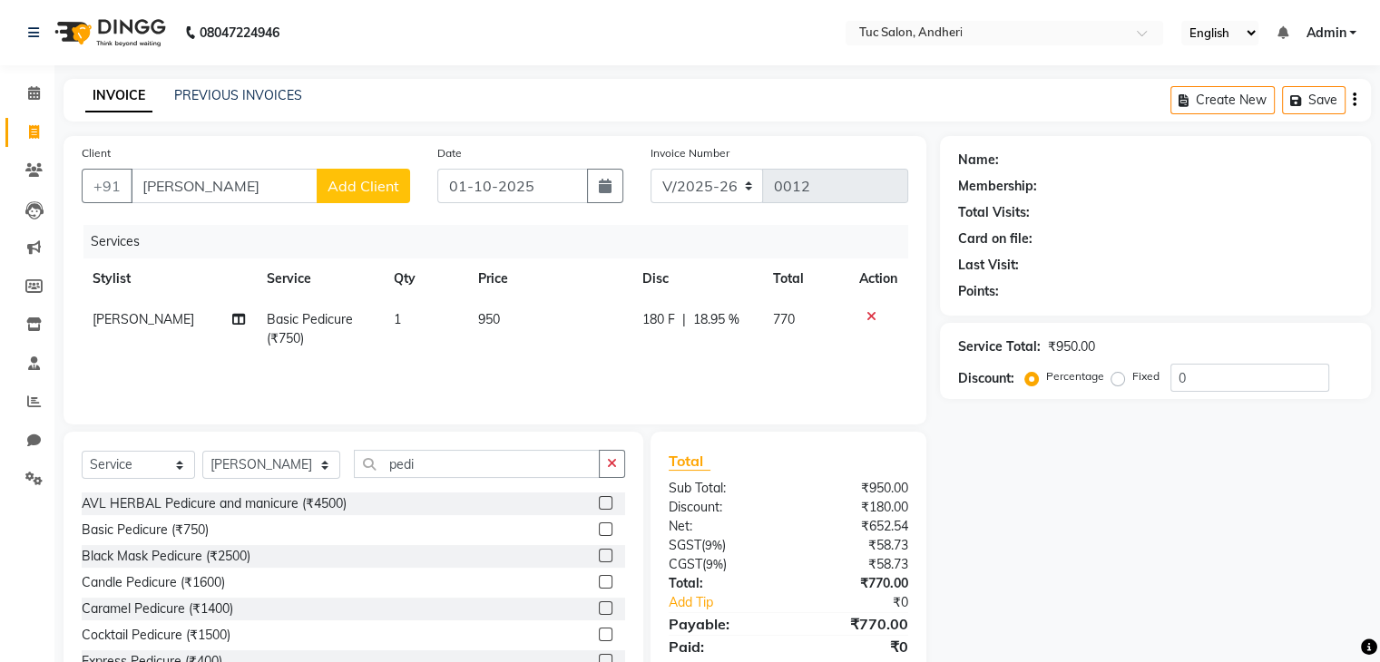
click at [785, 356] on td "770" at bounding box center [805, 329] width 86 height 60
select select "93472"
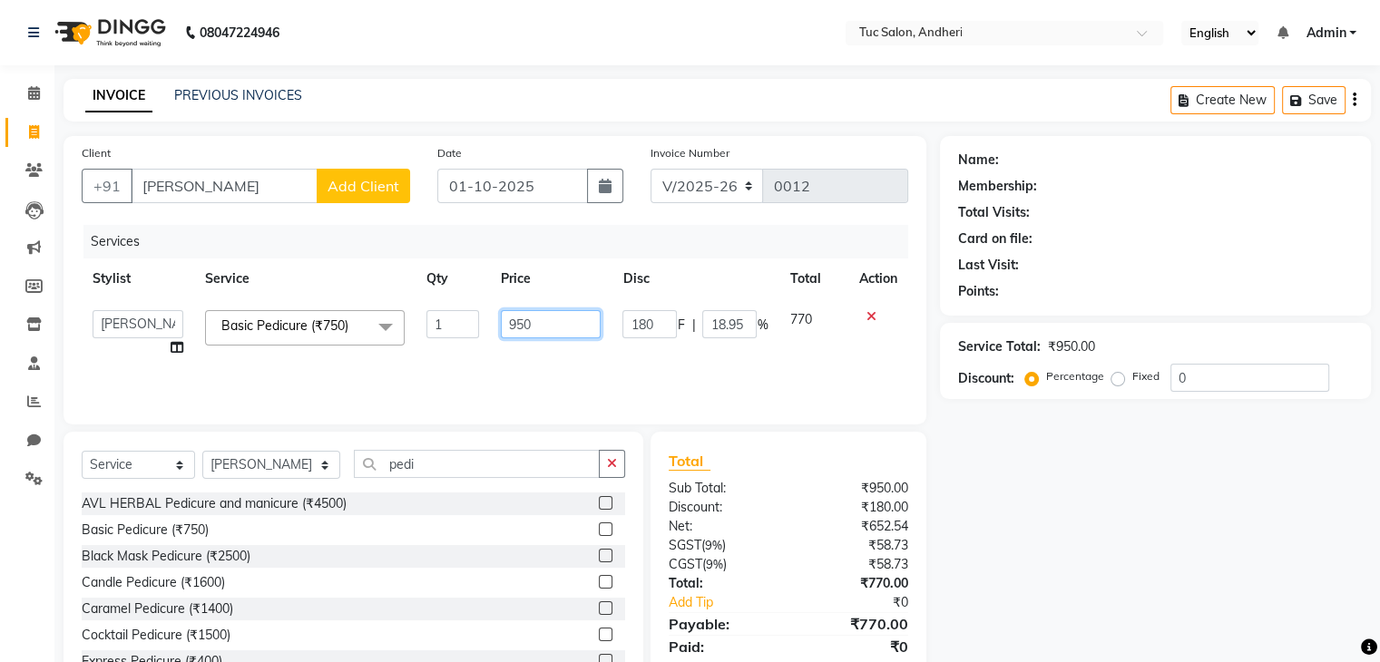
click at [550, 322] on input "950" at bounding box center [551, 324] width 100 height 28
type input "9"
type input "925"
click at [814, 315] on td "770" at bounding box center [812, 333] width 69 height 69
select select "93472"
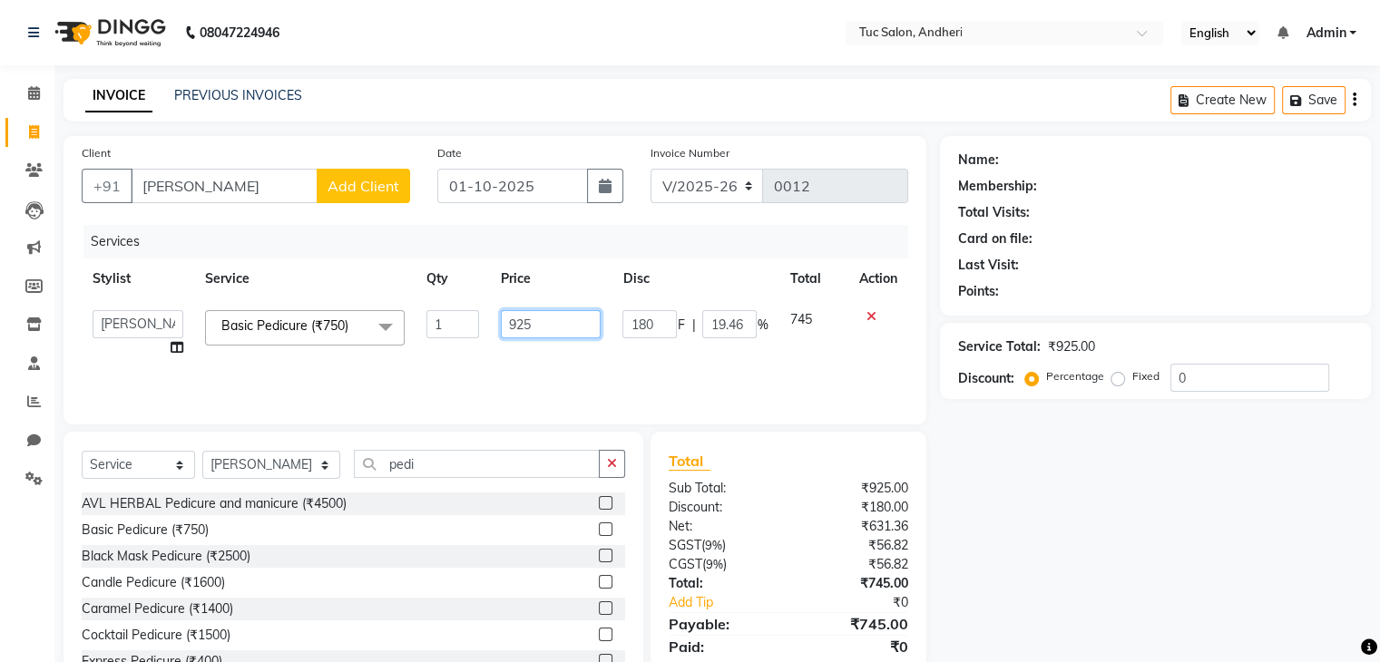
click at [564, 317] on input "925" at bounding box center [551, 324] width 100 height 28
type input "9"
type input "750"
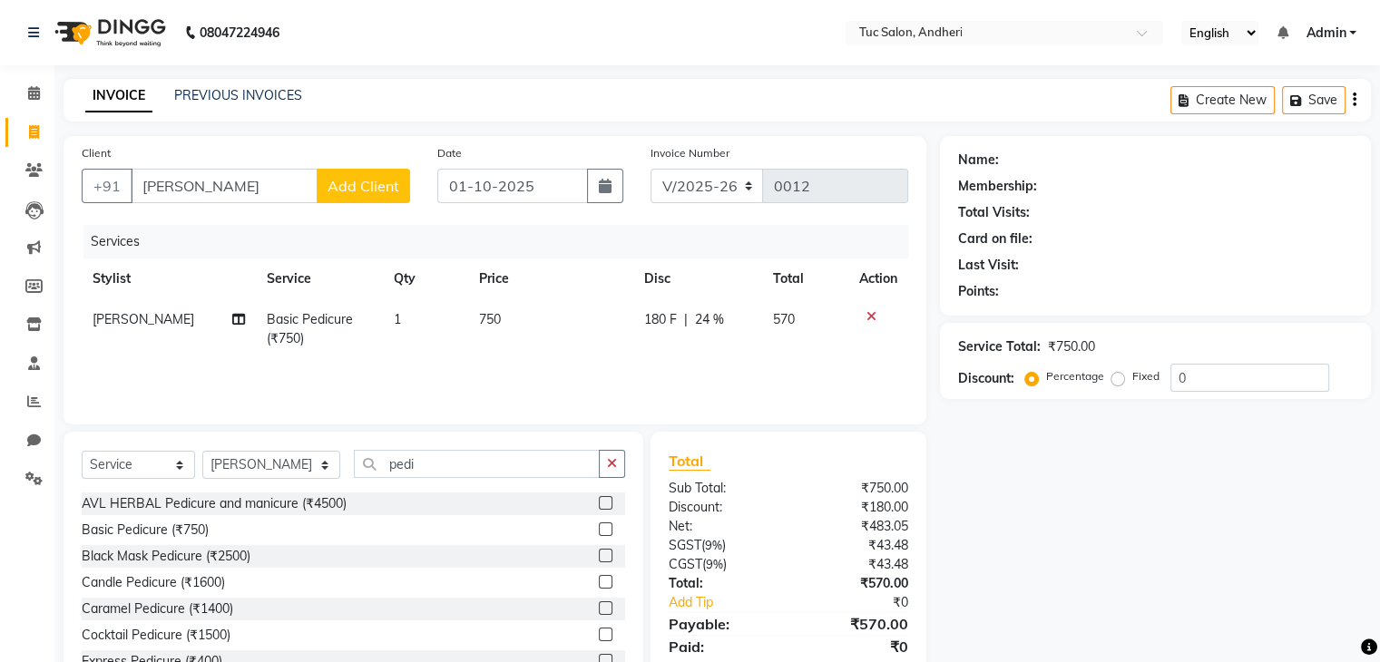
click at [719, 317] on span "24 %" at bounding box center [709, 319] width 29 height 19
select select "93472"
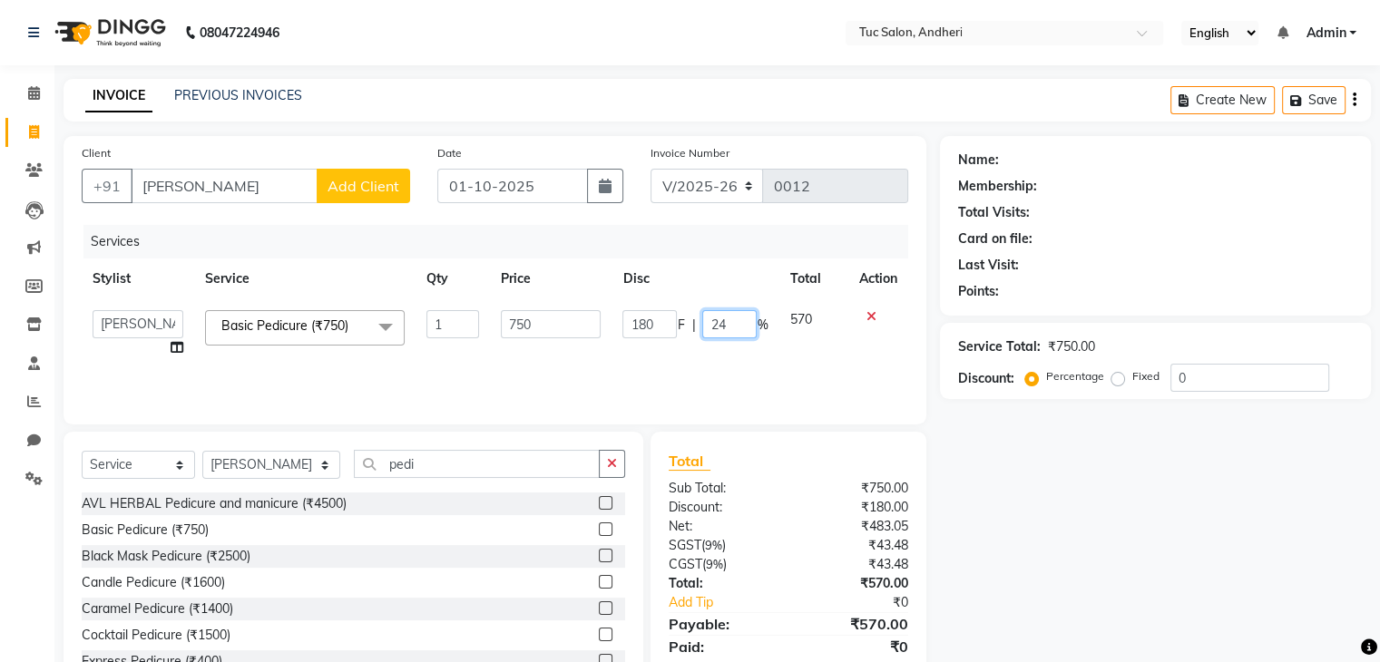
click at [729, 327] on input "24" at bounding box center [729, 324] width 54 height 28
type input "2"
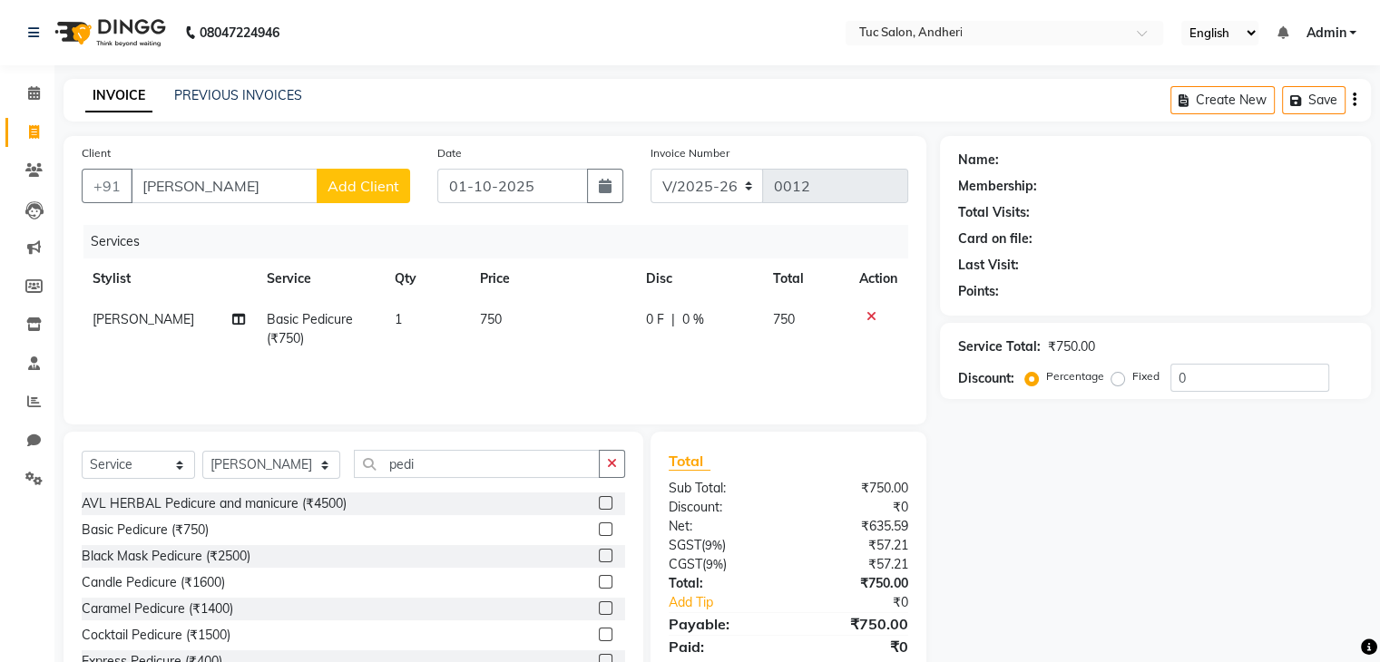
click at [804, 343] on td "750" at bounding box center [805, 329] width 86 height 60
select select "93472"
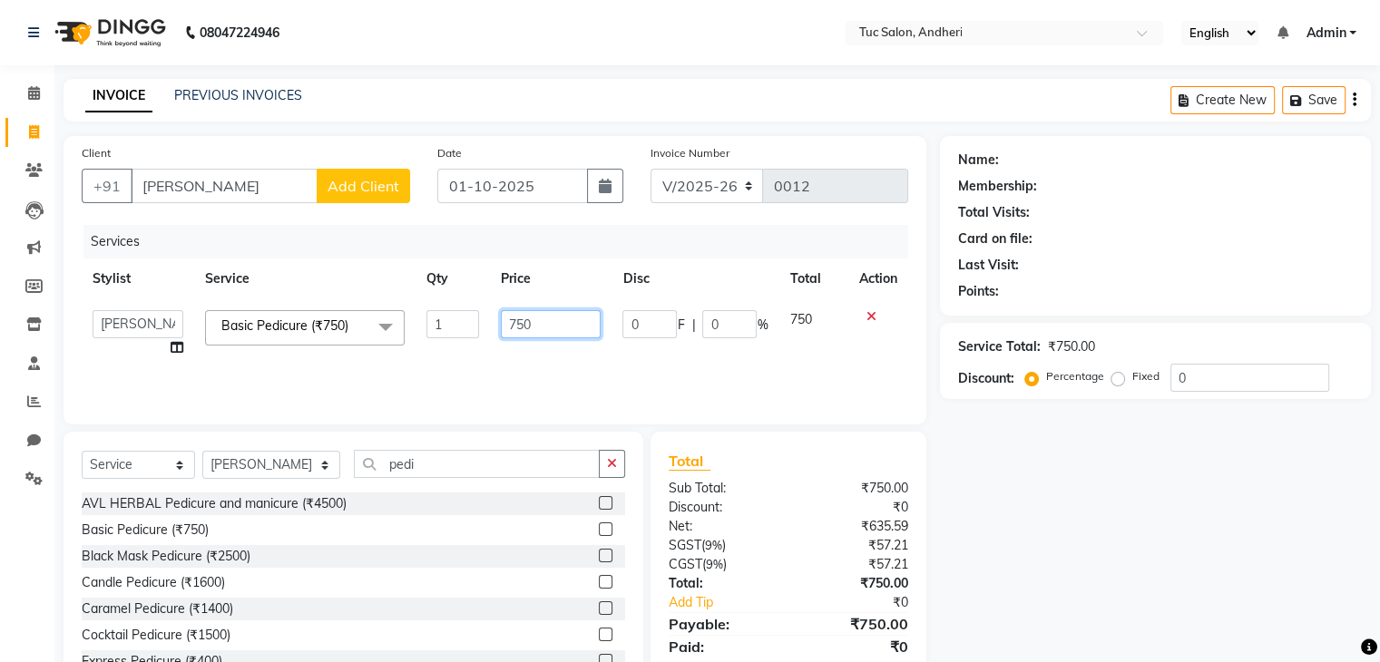
click at [552, 327] on input "750" at bounding box center [551, 324] width 100 height 28
type input "7"
type input "900"
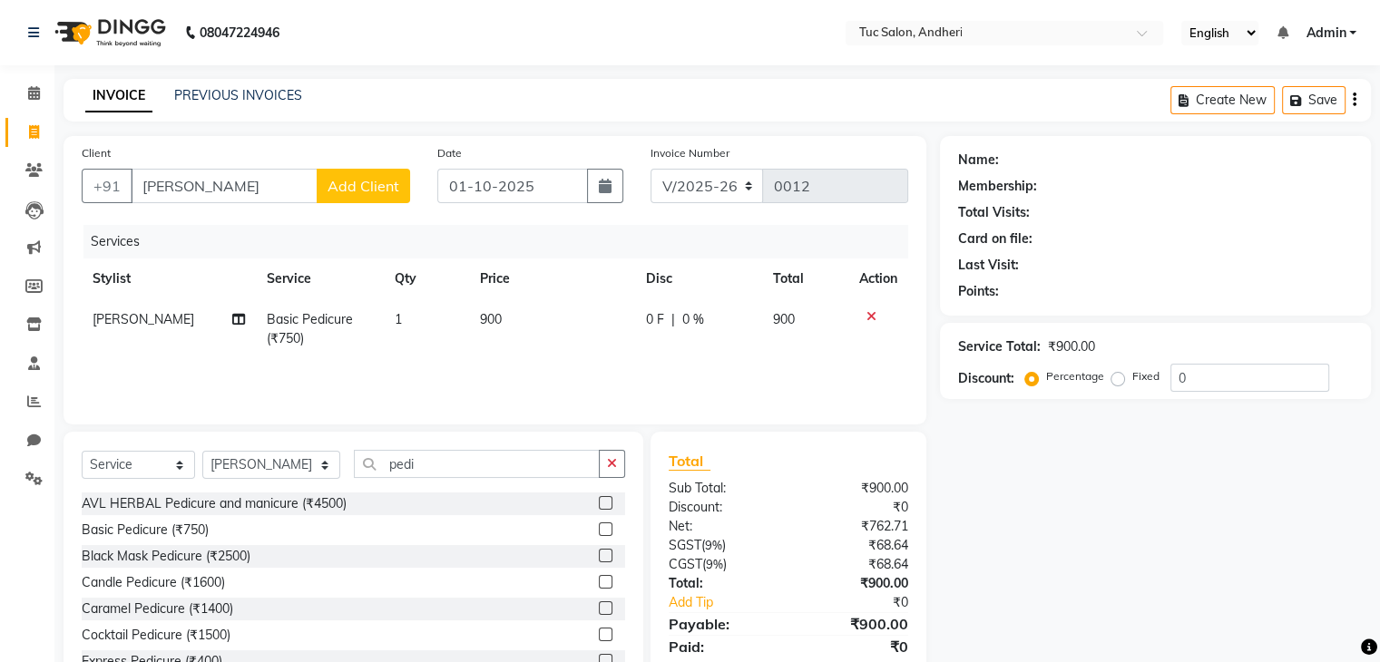
click at [698, 364] on div "Services Stylist Service Qty Price Disc Total Action [PERSON_NAME] Basic Pedicu…" at bounding box center [495, 315] width 826 height 181
click at [287, 347] on td "Basic Pedicure (₹750)" at bounding box center [320, 329] width 128 height 60
select select "93472"
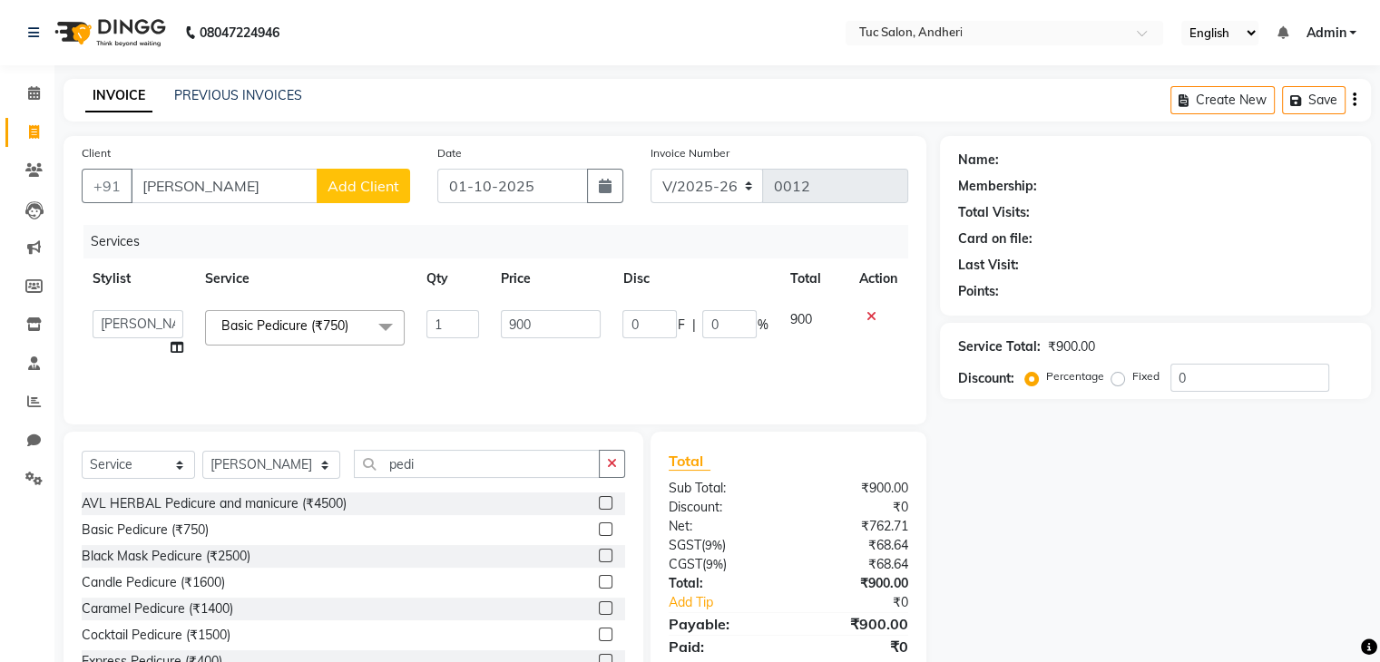
click at [361, 327] on span "Basic Pedicure (₹750) x" at bounding box center [289, 326] width 144 height 19
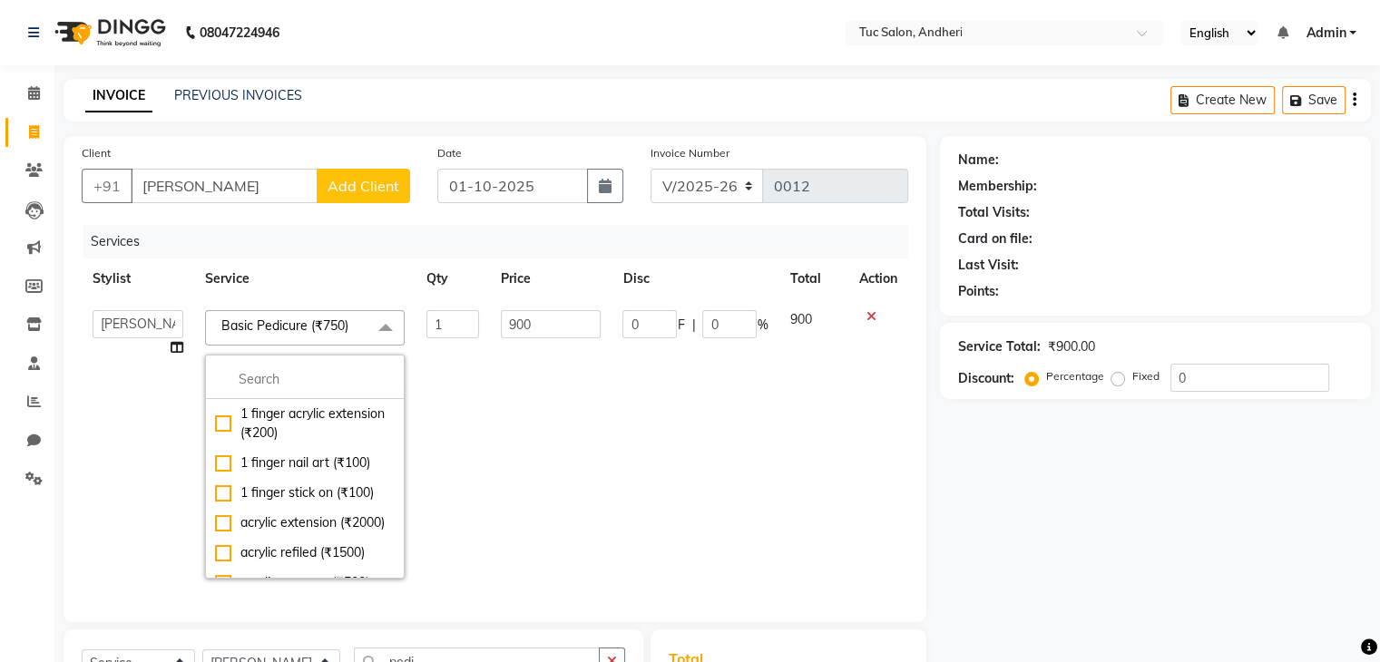
click at [359, 332] on span "Basic Pedicure (₹750) x" at bounding box center [291, 328] width 148 height 23
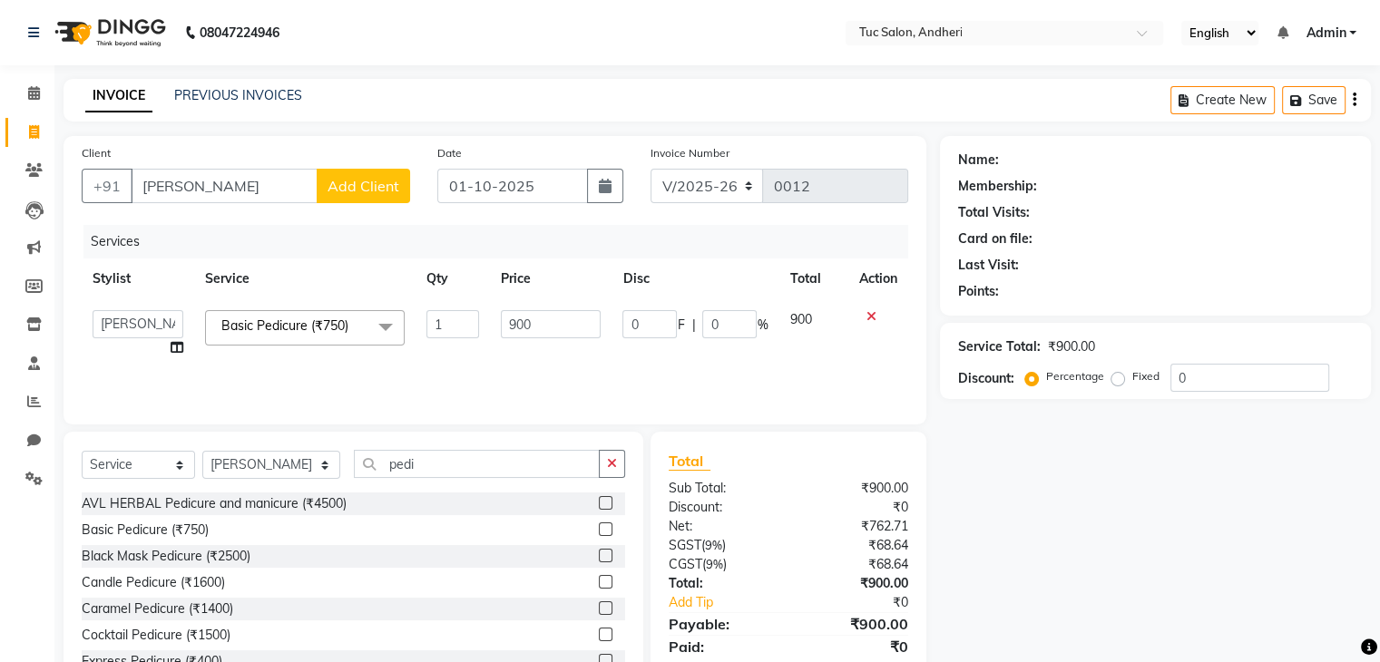
click at [822, 326] on td "900" at bounding box center [812, 333] width 69 height 69
click at [740, 323] on input "0" at bounding box center [729, 324] width 54 height 28
type input "022"
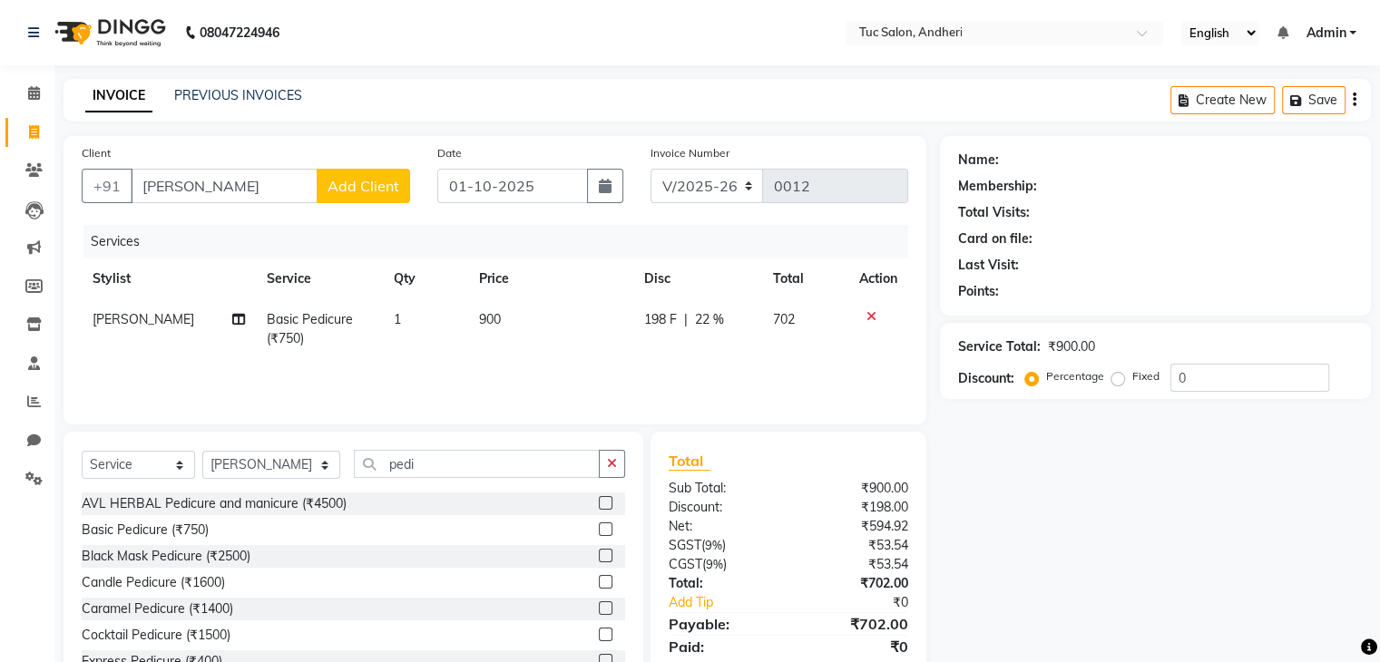
click at [887, 370] on div "Services Stylist Service Qty Price Disc Total Action [PERSON_NAME] Basic Pedicu…" at bounding box center [495, 315] width 826 height 181
click at [718, 321] on span "22 %" at bounding box center [709, 319] width 29 height 19
select select "93472"
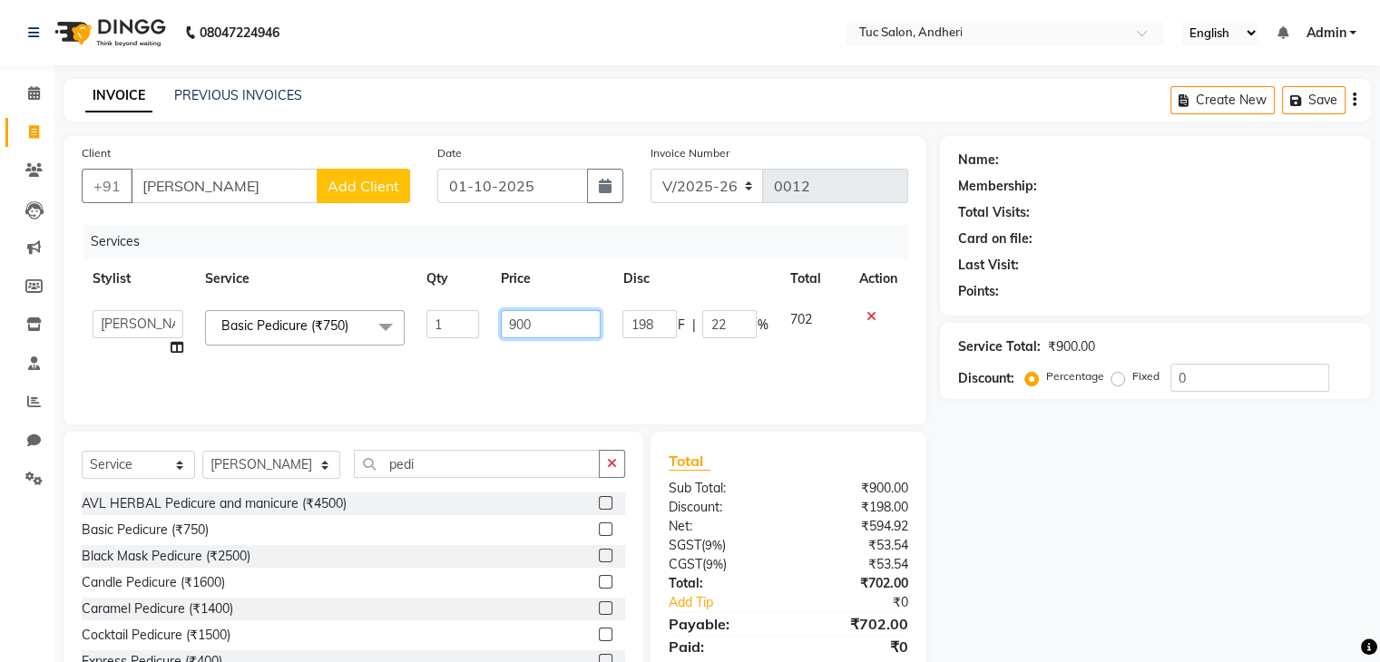
click at [564, 322] on input "900" at bounding box center [551, 324] width 100 height 28
type input "9"
type input "925"
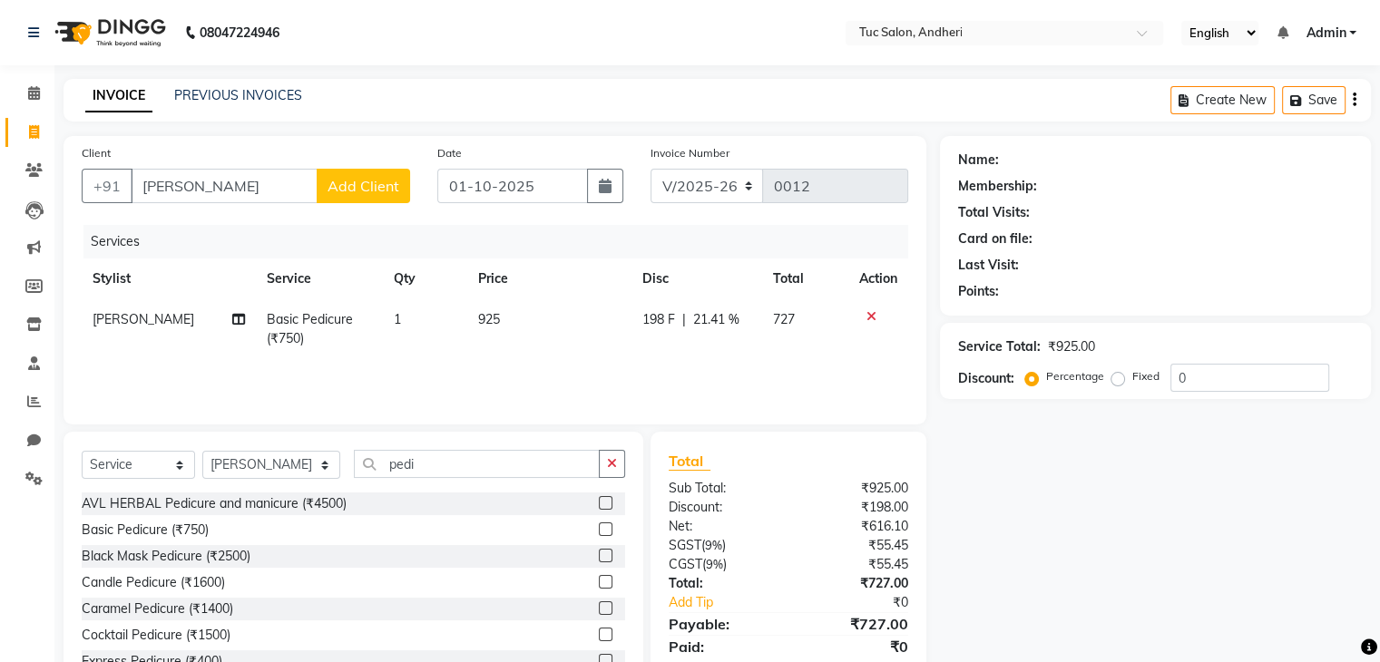
click at [515, 319] on td "925" at bounding box center [549, 329] width 164 height 60
select select "93472"
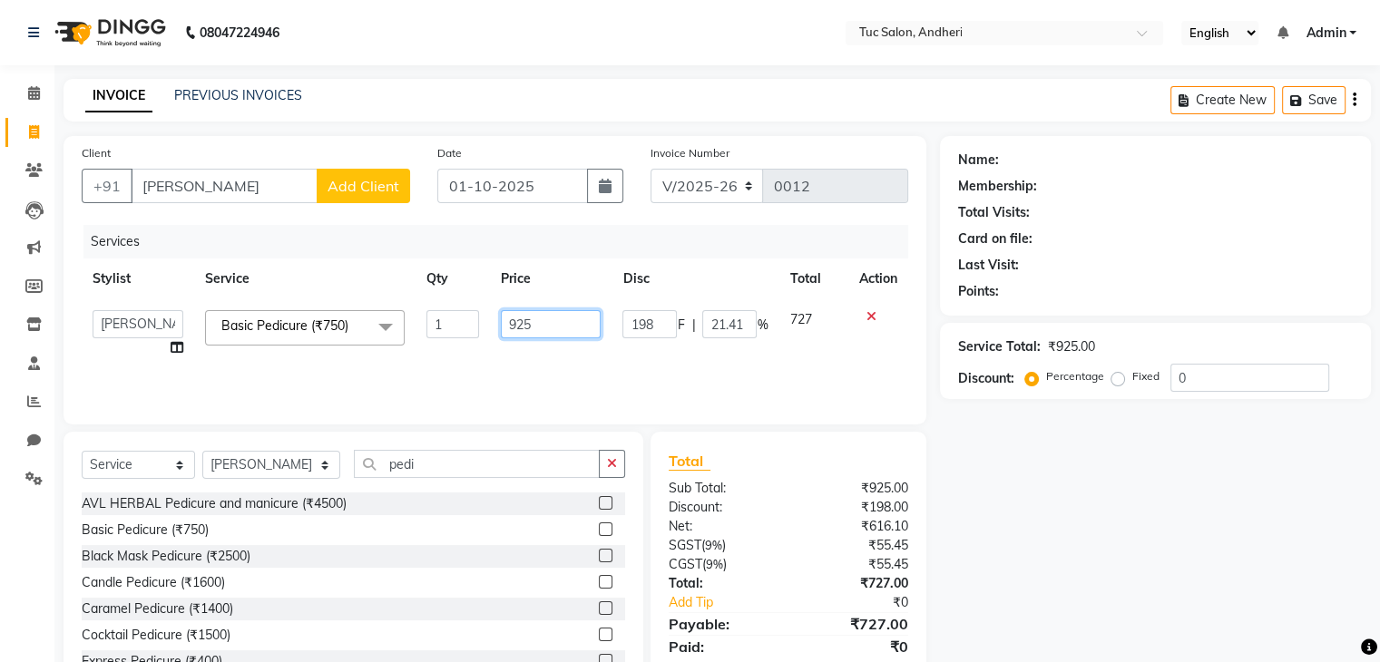
click at [546, 324] on input "925" at bounding box center [551, 324] width 100 height 28
type input "9"
type input "940"
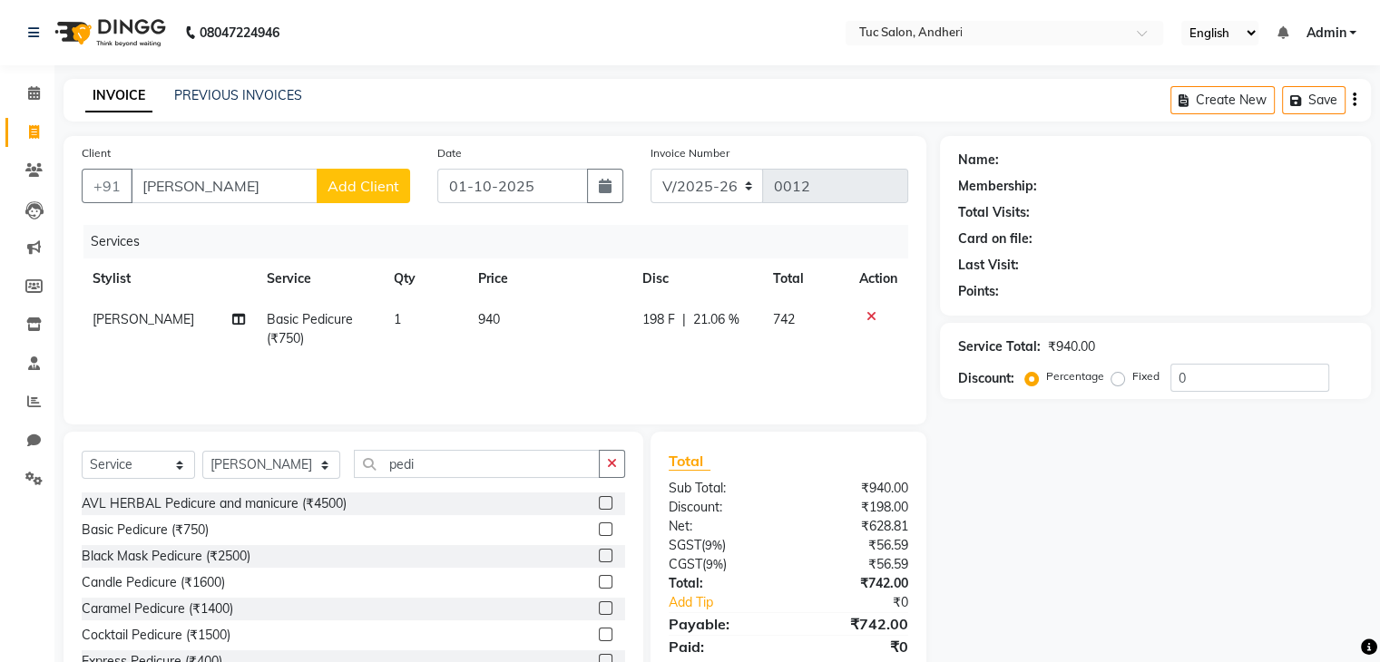
click at [642, 362] on div "Services Stylist Service Qty Price Disc Total Action [PERSON_NAME] Basic Pedicu…" at bounding box center [495, 315] width 826 height 181
click at [799, 313] on td "742" at bounding box center [805, 329] width 86 height 60
select select "93472"
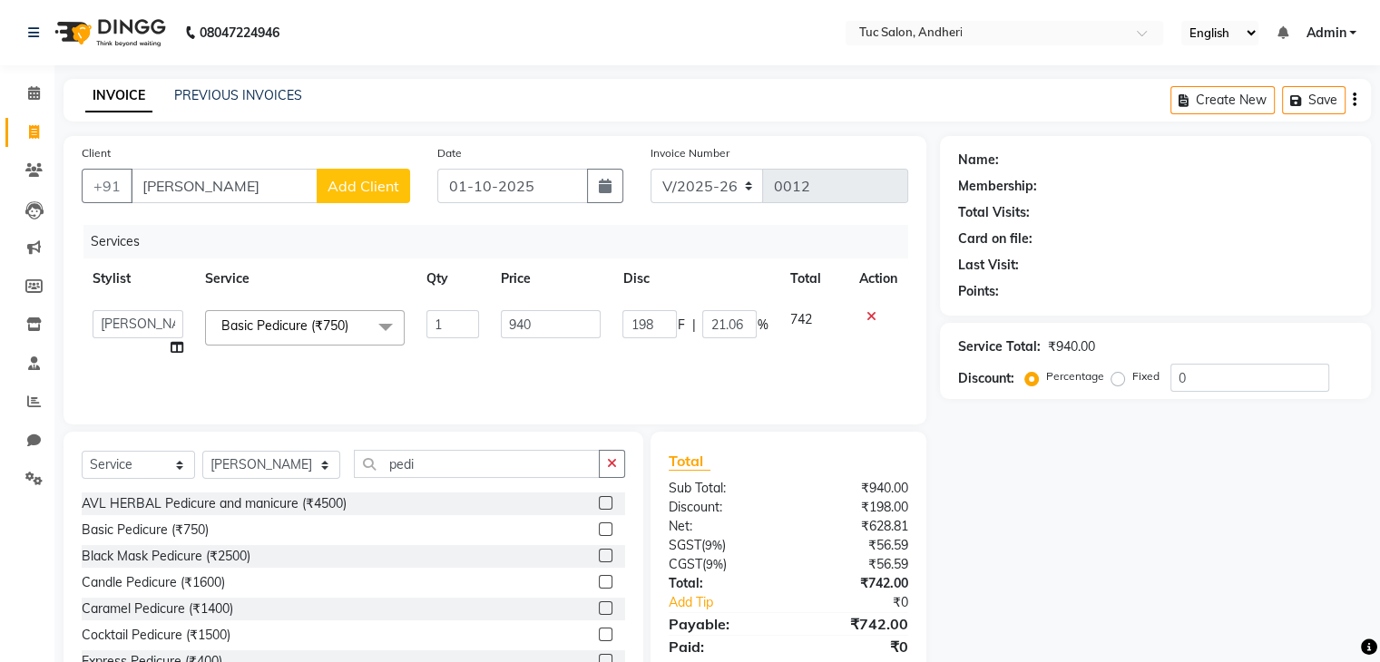
click at [822, 320] on td "742" at bounding box center [812, 333] width 69 height 69
click at [747, 324] on input "21.06" at bounding box center [729, 324] width 54 height 28
type input "20"
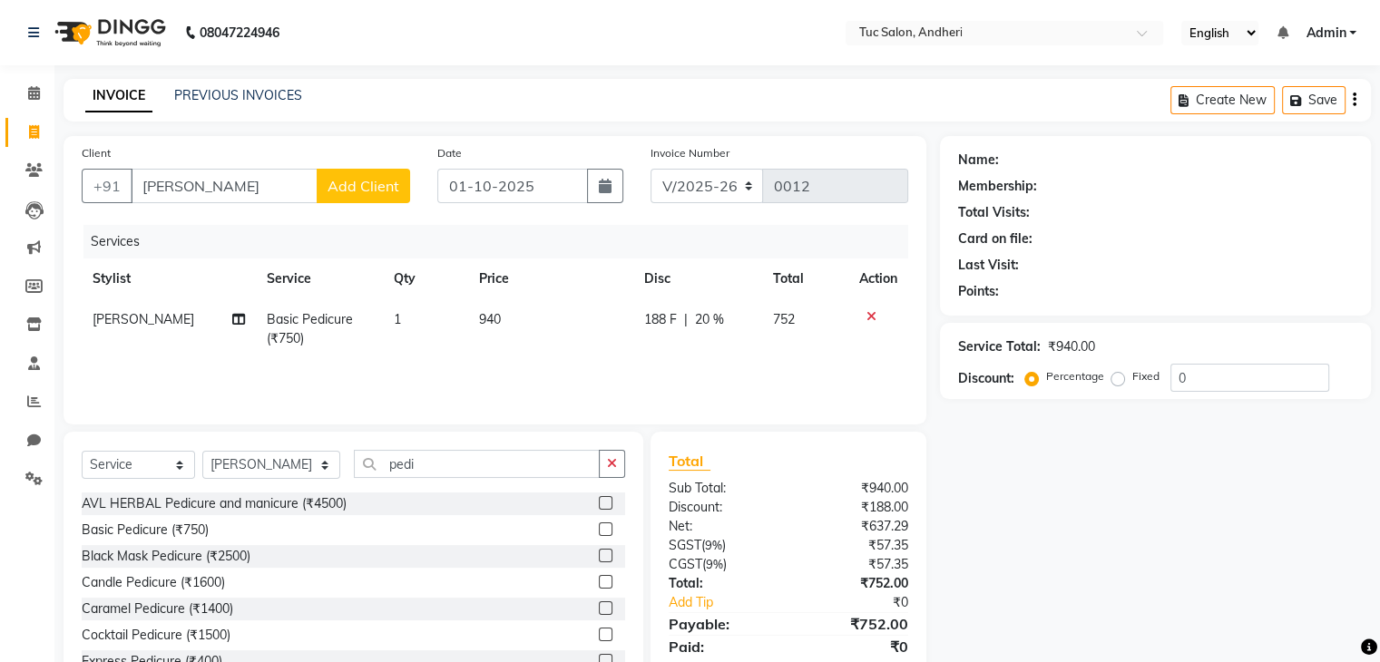
click at [755, 361] on div "Services Stylist Service Qty Price Disc Total Action [PERSON_NAME] Basic Pedicu…" at bounding box center [495, 315] width 826 height 181
click at [515, 314] on td "940" at bounding box center [550, 329] width 165 height 60
select select "93472"
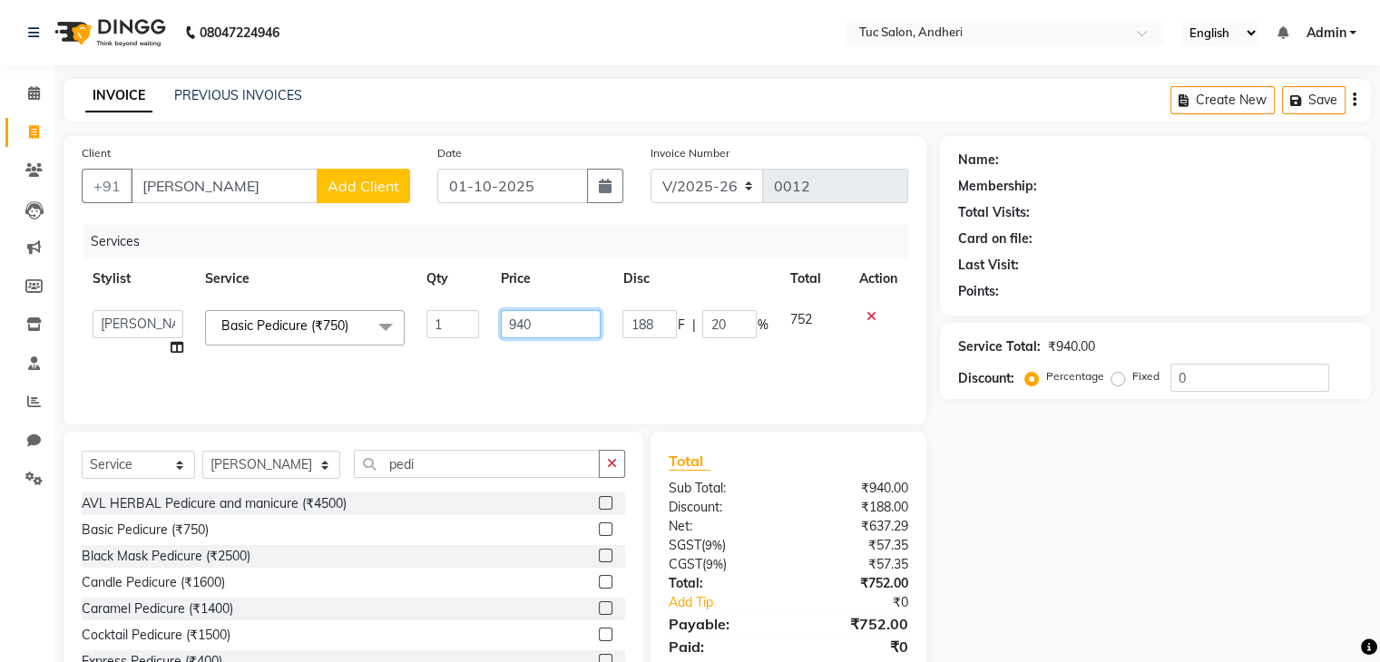
click at [552, 327] on input "940" at bounding box center [551, 324] width 100 height 28
type input "9"
type input "950"
click at [724, 376] on div "Services Stylist Service Qty Price Disc Total Action [PERSON_NAME] [PERSON_NAME…" at bounding box center [495, 315] width 826 height 181
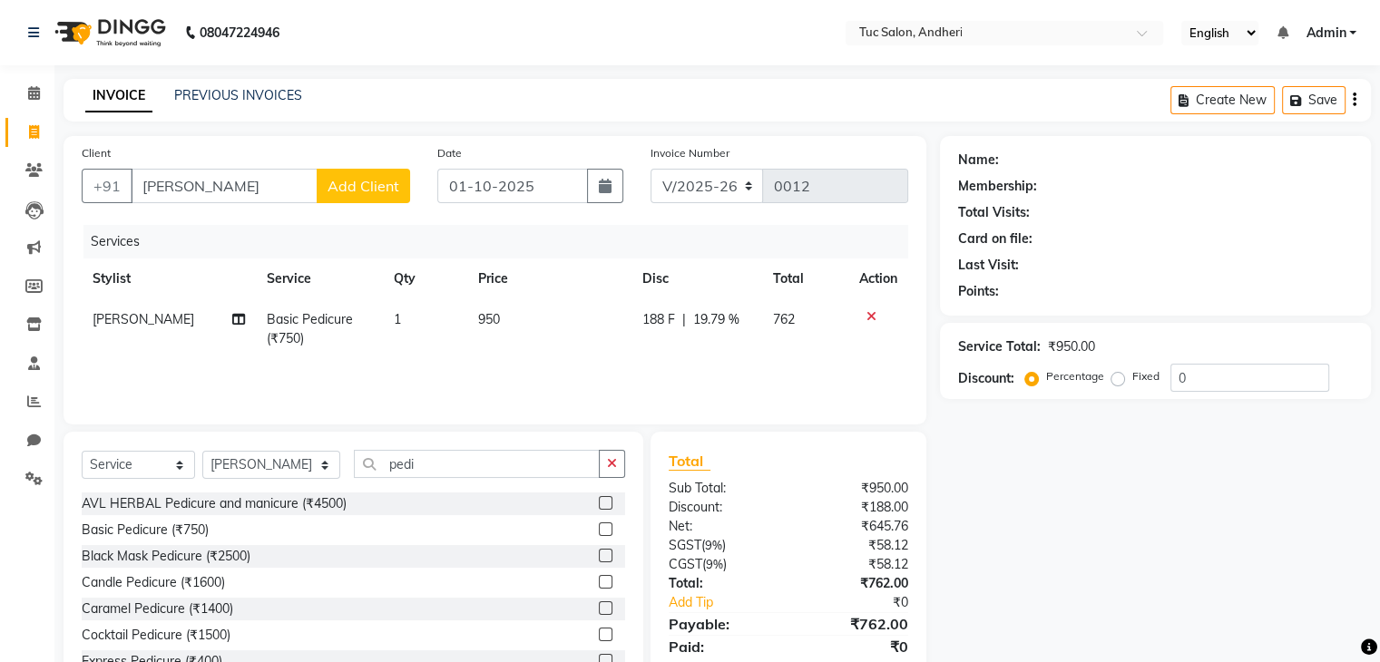
click at [298, 334] on td "Basic Pedicure (₹750)" at bounding box center [319, 329] width 127 height 60
select select "93472"
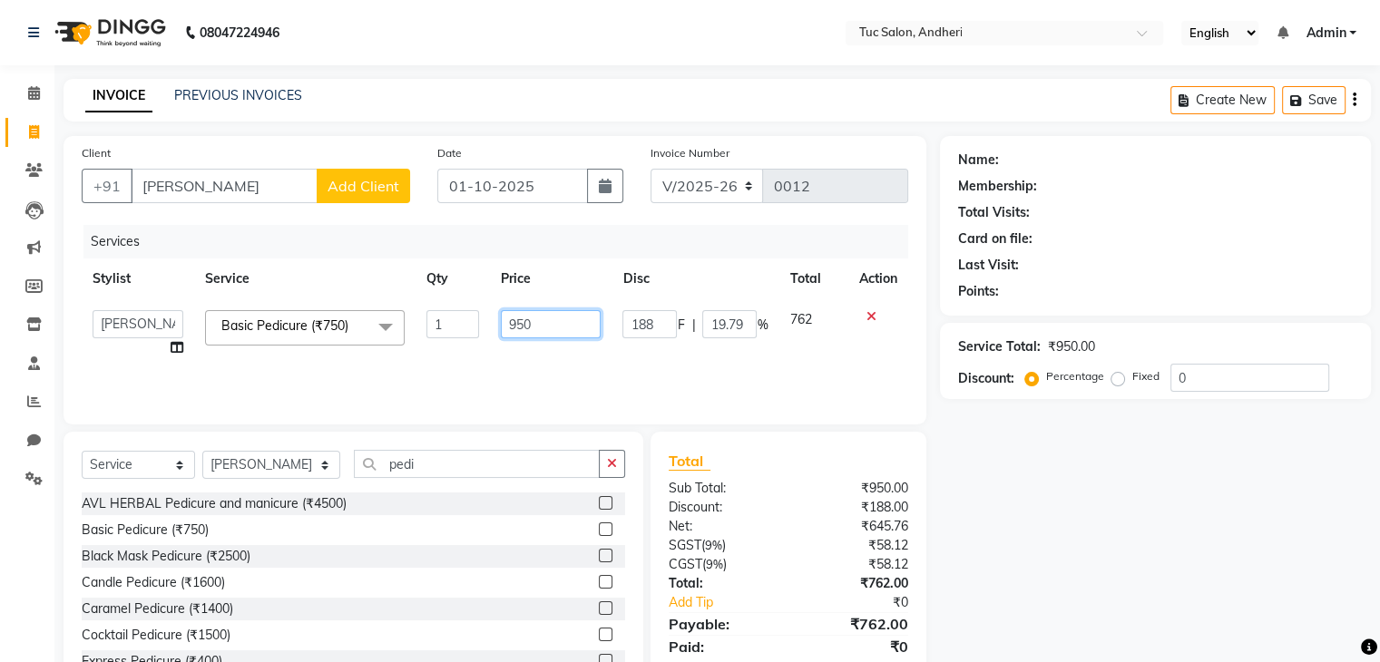
click at [548, 324] on input "950" at bounding box center [551, 324] width 100 height 28
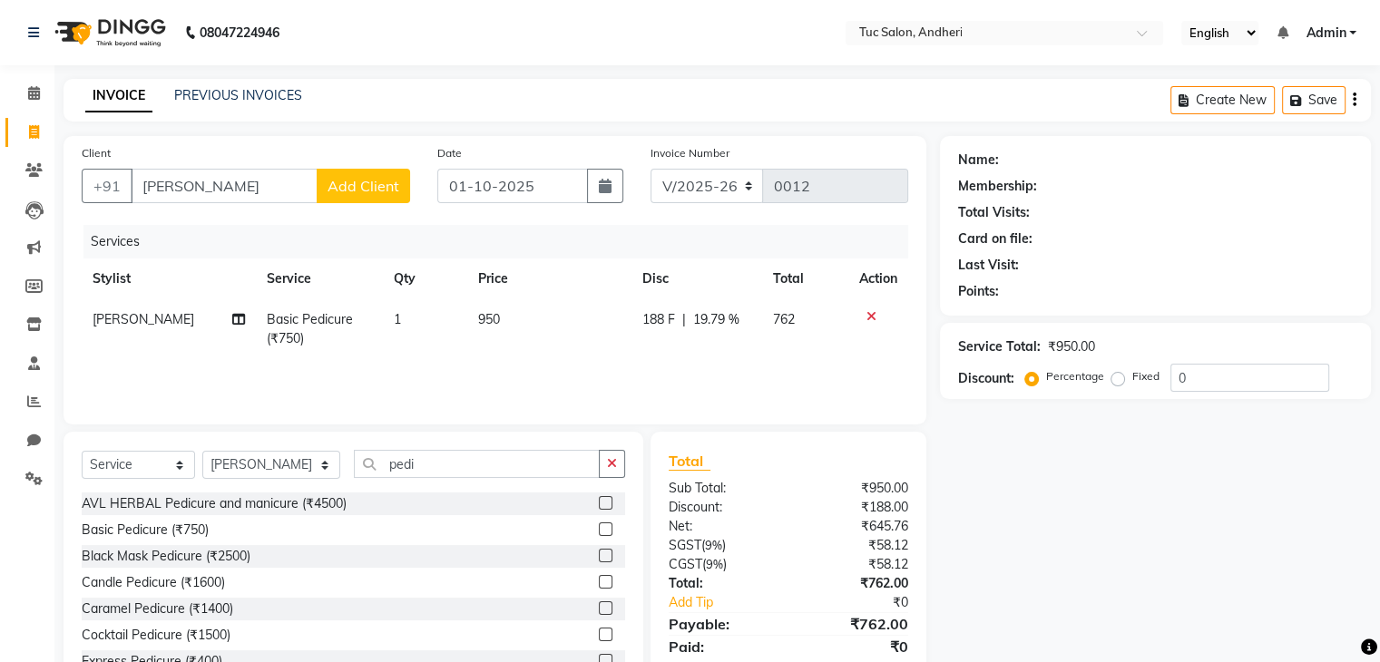
click at [582, 369] on div "Services Stylist Service Qty Price Disc Total Action [PERSON_NAME] Basic Pedicu…" at bounding box center [495, 315] width 826 height 181
click at [550, 330] on td "950" at bounding box center [549, 329] width 164 height 60
select select "93472"
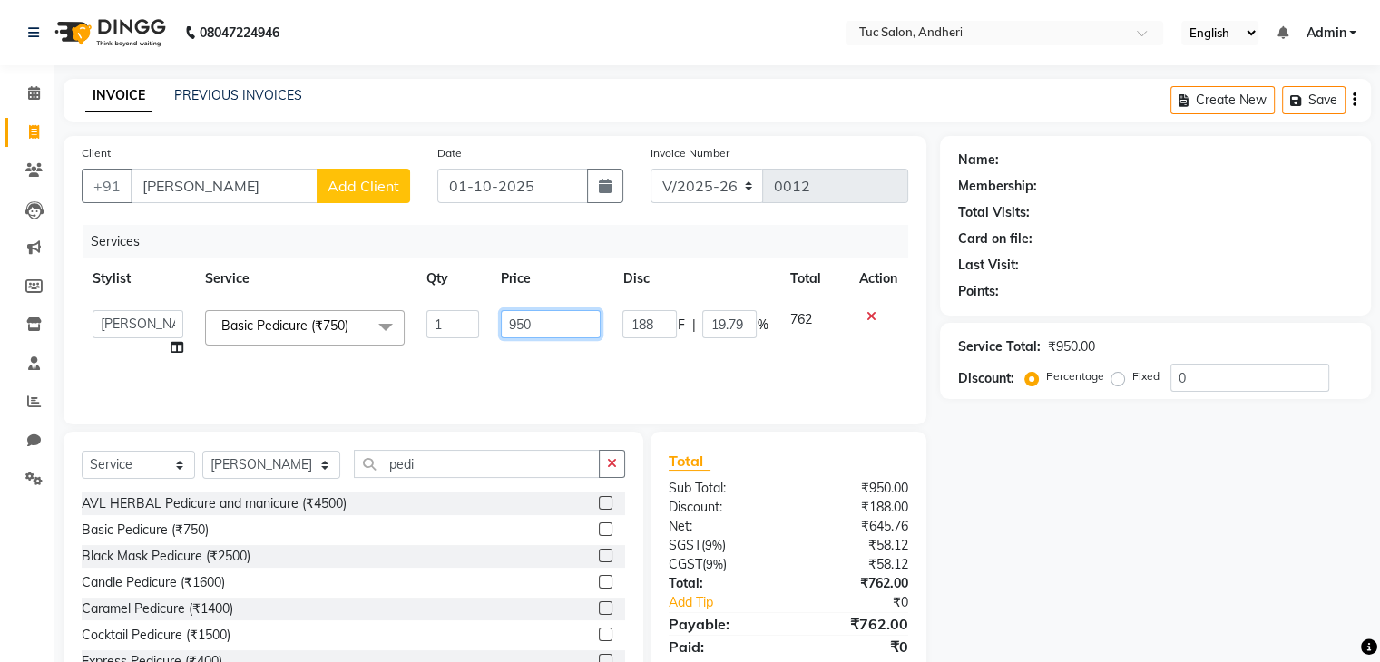
click at [550, 330] on input "950" at bounding box center [551, 324] width 100 height 28
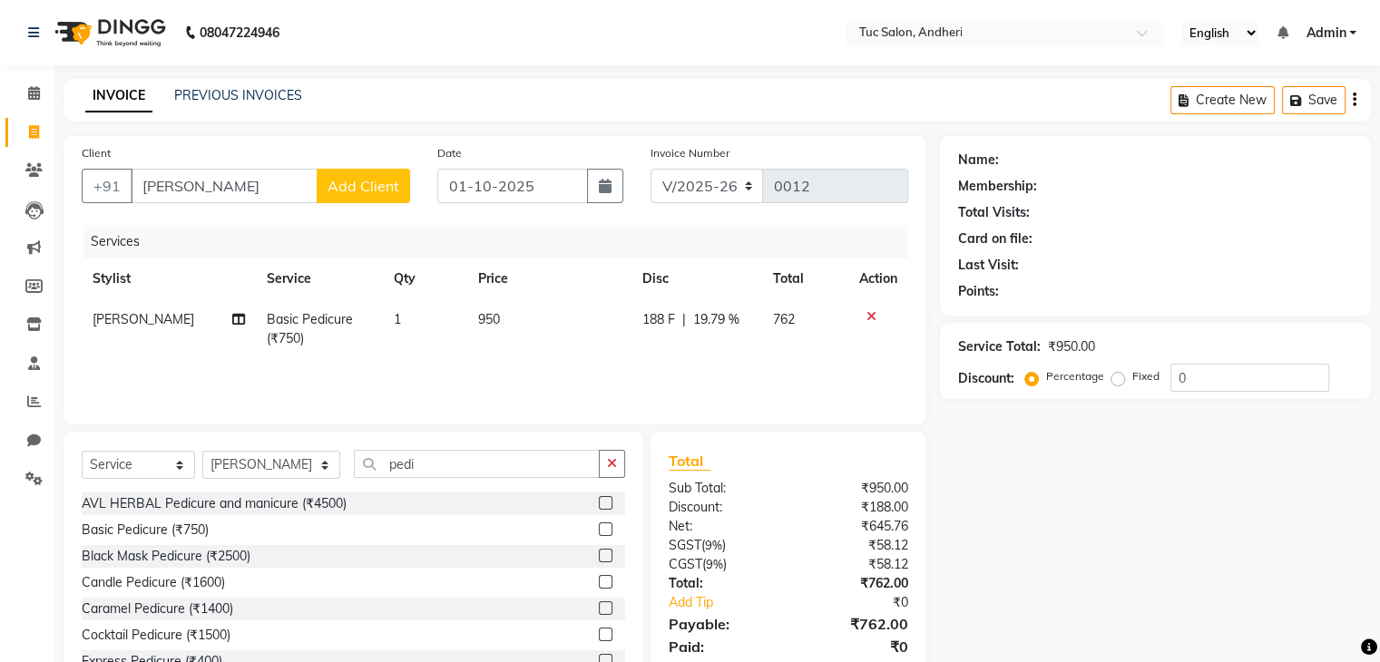
click at [767, 361] on div "Services Stylist Service Qty Price Disc Total Action [PERSON_NAME] Basic Pedicu…" at bounding box center [495, 315] width 826 height 181
drag, startPoint x: 1184, startPoint y: 365, endPoint x: 1060, endPoint y: 288, distance: 145.0
click at [1060, 288] on div "Name: Membership: Total Visits: Card on file: Last Visit: Points: Service Total…" at bounding box center [1162, 417] width 444 height 563
click at [530, 320] on td "950" at bounding box center [549, 329] width 164 height 60
select select "93472"
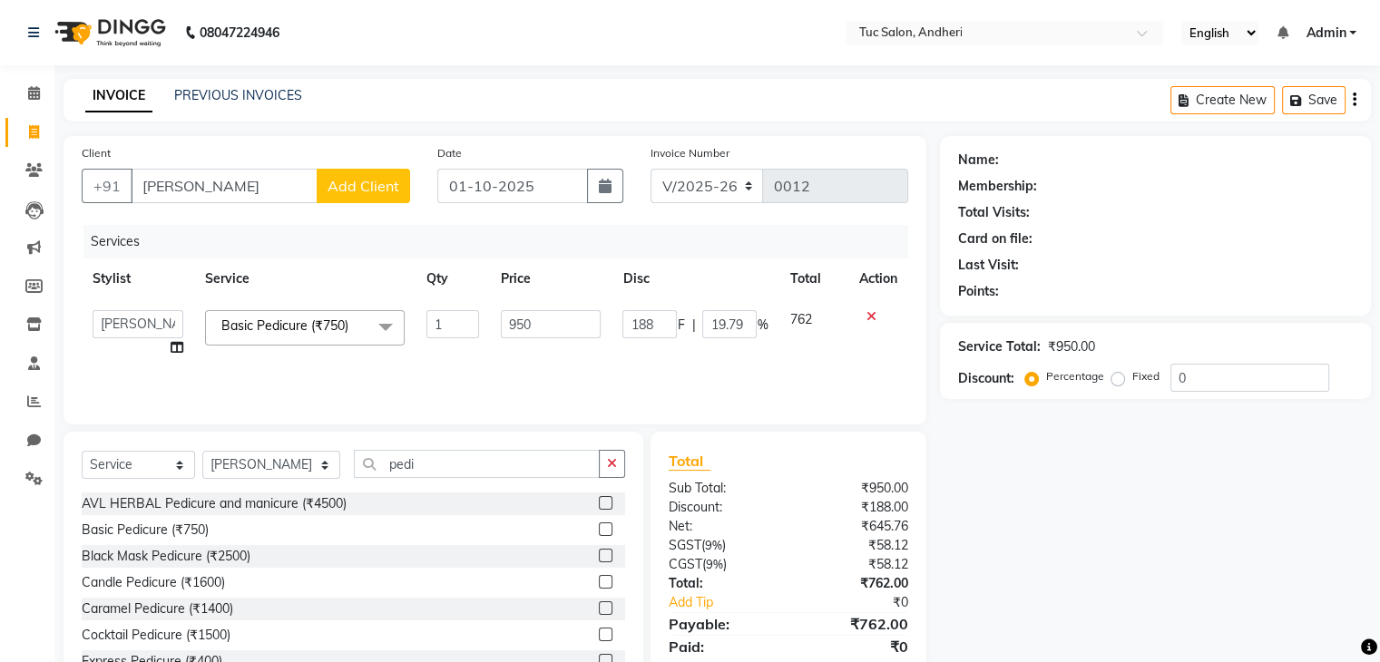
click at [813, 327] on td "762" at bounding box center [812, 333] width 69 height 69
click at [562, 329] on input "950" at bounding box center [551, 324] width 100 height 28
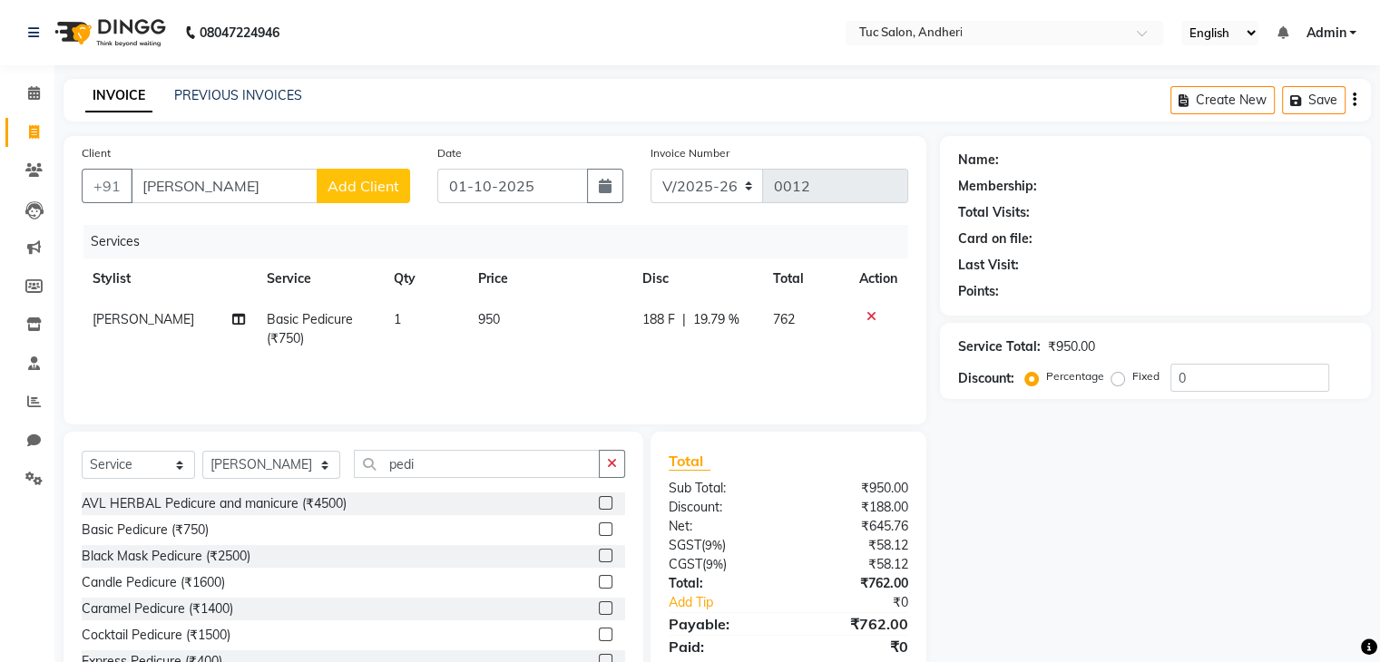
click at [500, 319] on td "950" at bounding box center [549, 329] width 164 height 60
select select "93472"
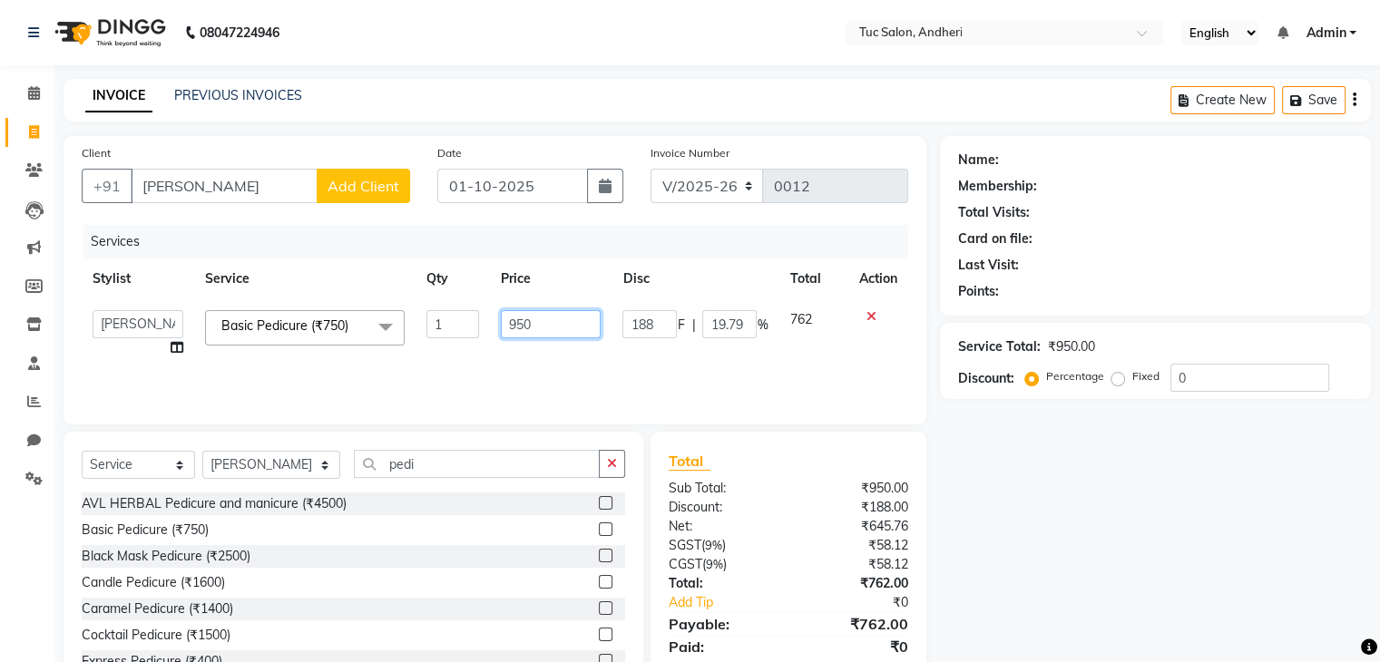
click at [558, 324] on input "950" at bounding box center [551, 324] width 100 height 28
type input "9"
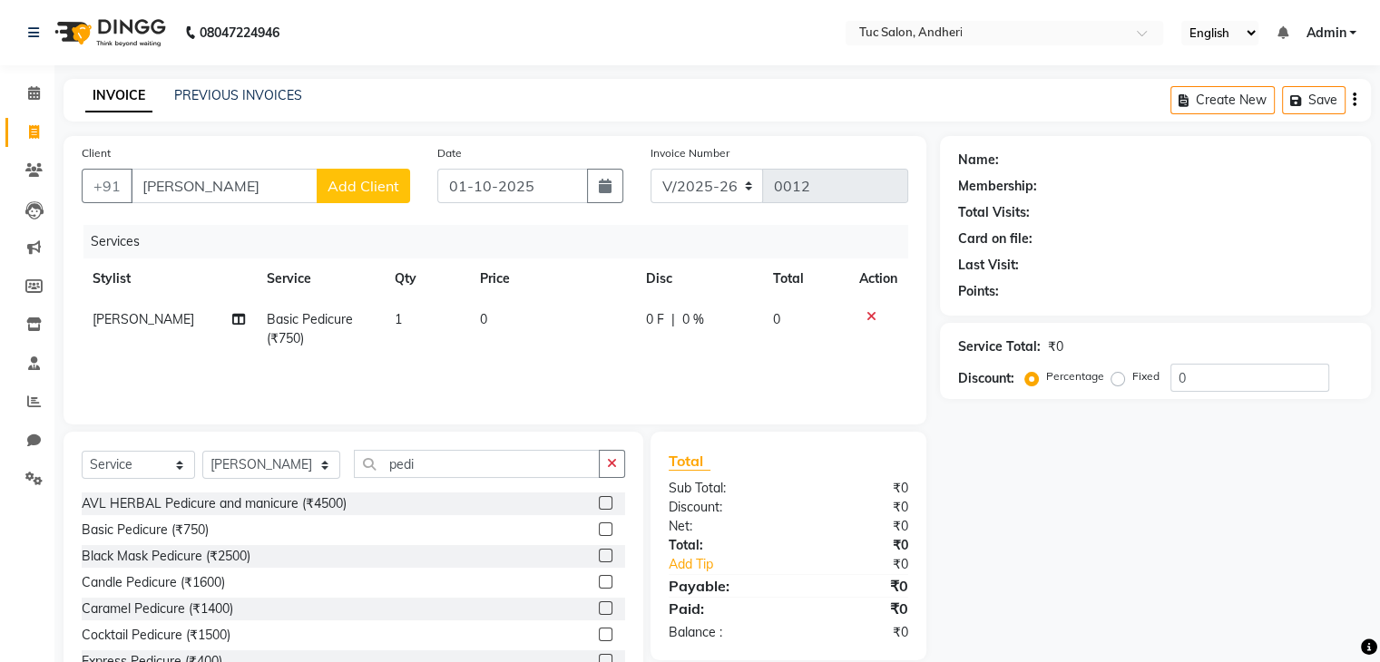
click at [694, 376] on div "Services Stylist Service Qty Price Disc Total Action [PERSON_NAME] Basic Pedicu…" at bounding box center [495, 315] width 826 height 181
click at [486, 321] on td "0" at bounding box center [552, 329] width 166 height 60
select select "93472"
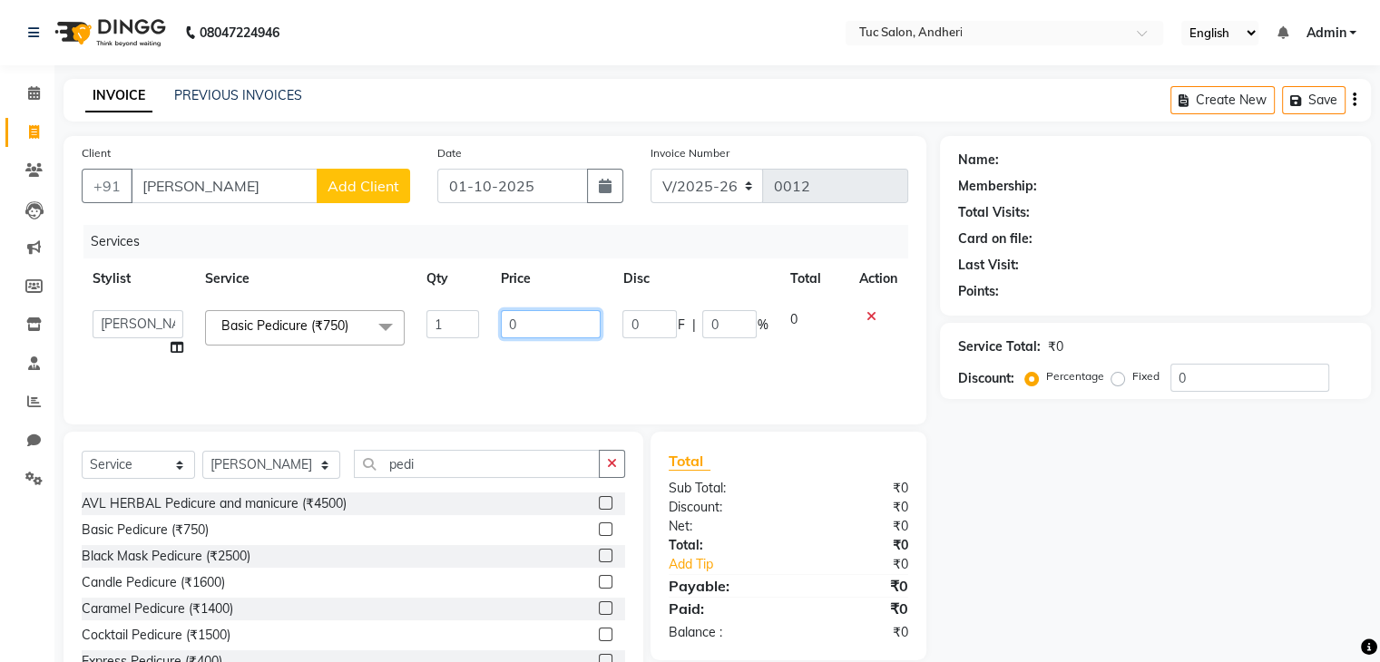
click at [535, 313] on input "0" at bounding box center [551, 324] width 100 height 28
type input "0950"
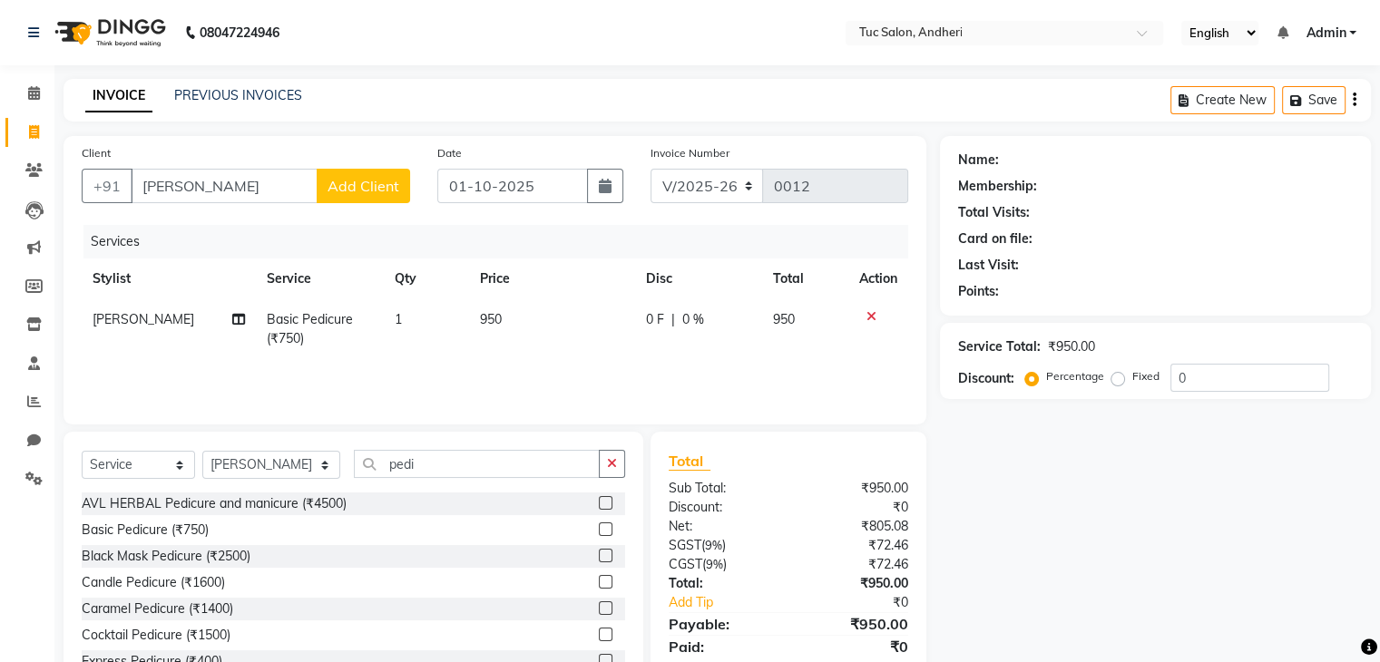
click at [758, 366] on div "Services Stylist Service Qty Price Disc Total Action [PERSON_NAME] Basic Pedicu…" at bounding box center [495, 315] width 826 height 181
click at [1132, 379] on label "Fixed" at bounding box center [1145, 376] width 27 height 16
click at [1122, 379] on input "Fixed" at bounding box center [1121, 376] width 13 height 13
click at [1207, 377] on input "0" at bounding box center [1249, 378] width 159 height 28
click at [737, 365] on div "Services Stylist Service Qty Price Disc Total Action [PERSON_NAME] Basic Pedicu…" at bounding box center [495, 315] width 826 height 181
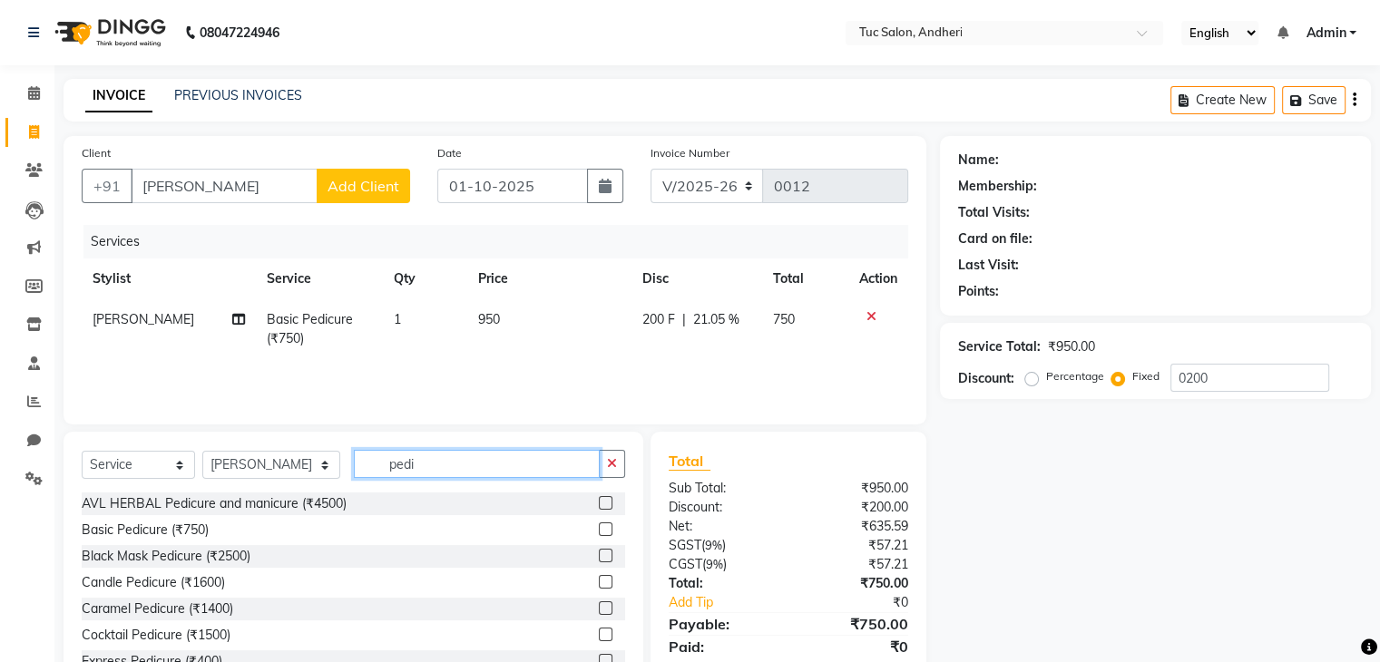
click at [475, 471] on input "pedi" at bounding box center [477, 464] width 246 height 28
click at [300, 467] on select "Select Stylist [PERSON_NAME] [PERSON_NAME] [PERSON_NAME] [PERSON_NAME] [PERSON_…" at bounding box center [271, 465] width 138 height 28
click at [202, 452] on select "Select Stylist [PERSON_NAME] [PERSON_NAME] [PERSON_NAME] [PERSON_NAME] [PERSON_…" at bounding box center [271, 465] width 138 height 28
click at [423, 464] on input "pedi" at bounding box center [477, 464] width 246 height 28
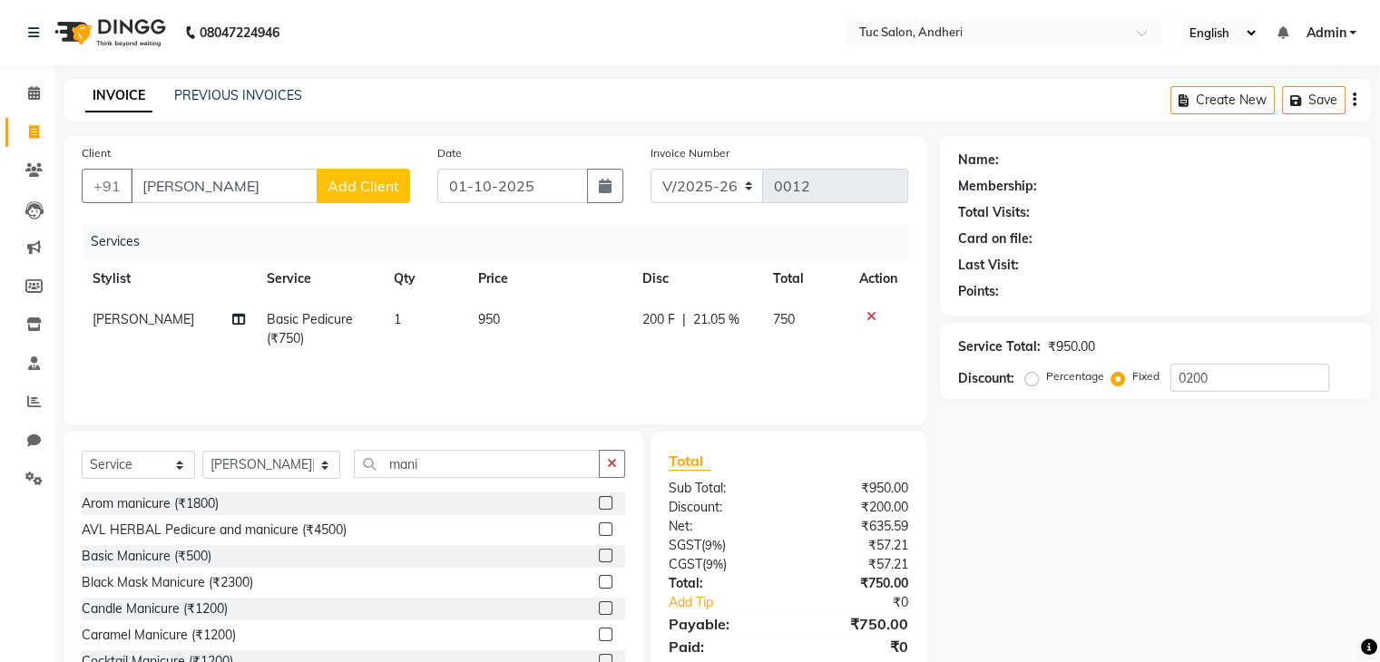
click at [599, 554] on label at bounding box center [606, 556] width 14 height 14
click at [599, 554] on input "checkbox" at bounding box center [605, 557] width 12 height 12
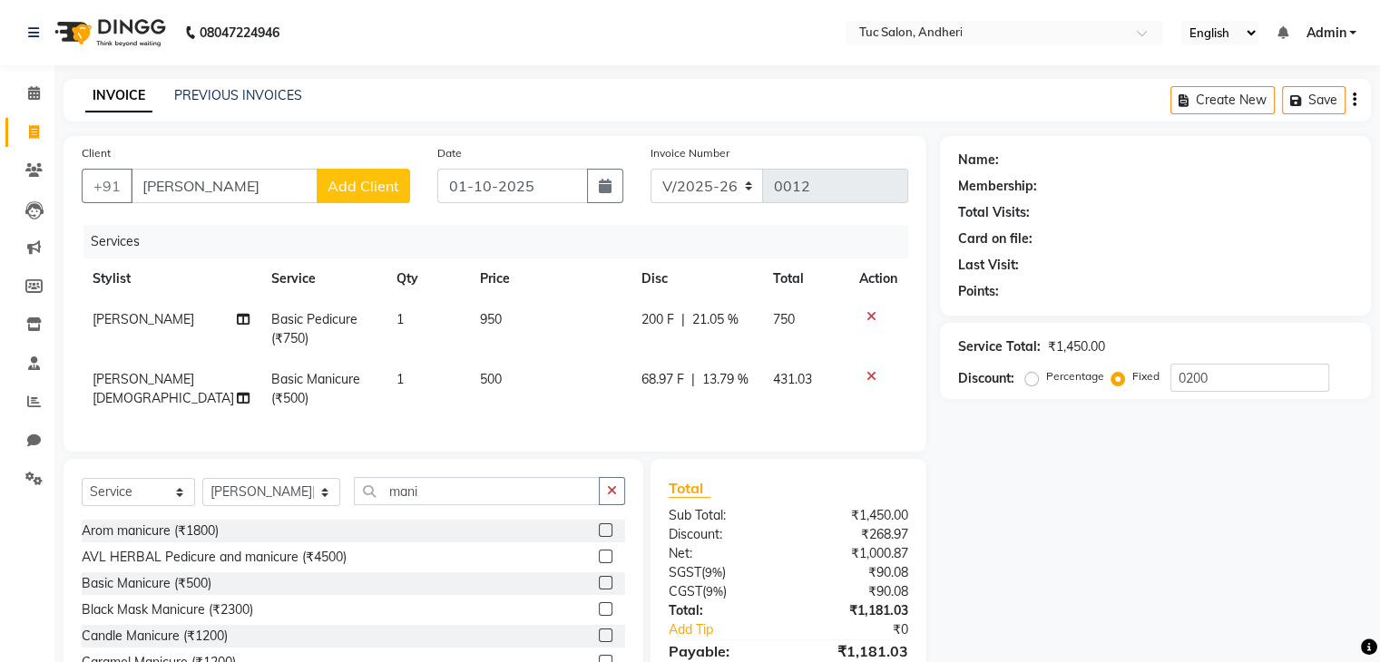
click at [516, 375] on td "500" at bounding box center [549, 389] width 161 height 60
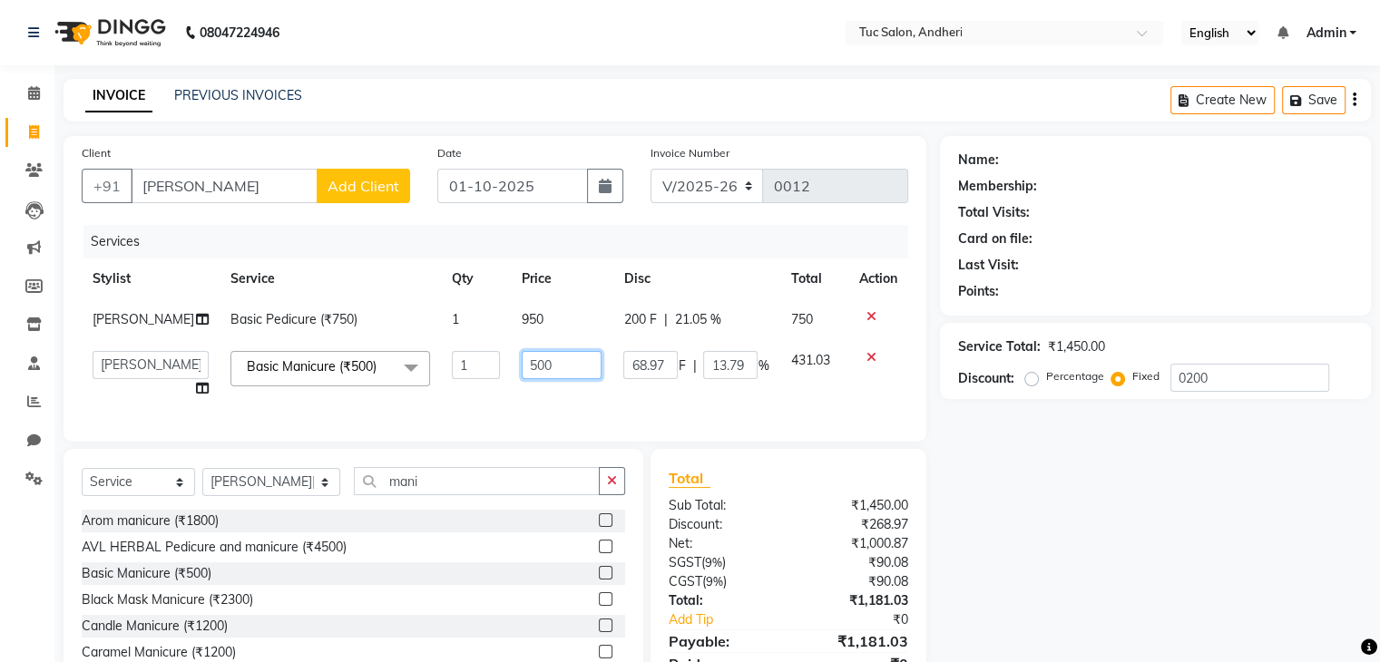
click at [551, 370] on input "500" at bounding box center [562, 365] width 81 height 28
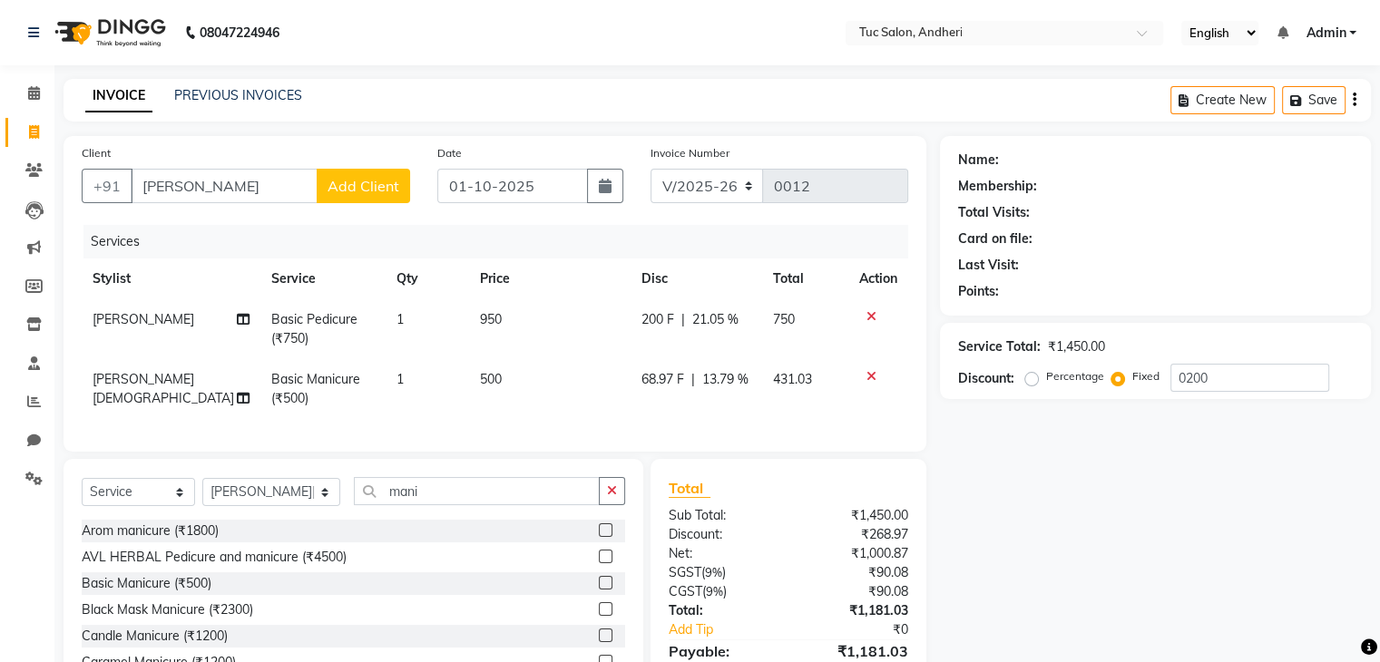
click at [1132, 379] on label "Fixed" at bounding box center [1145, 376] width 27 height 16
click at [1115, 379] on input "Fixed" at bounding box center [1121, 376] width 13 height 13
click at [530, 388] on td "500" at bounding box center [549, 389] width 161 height 60
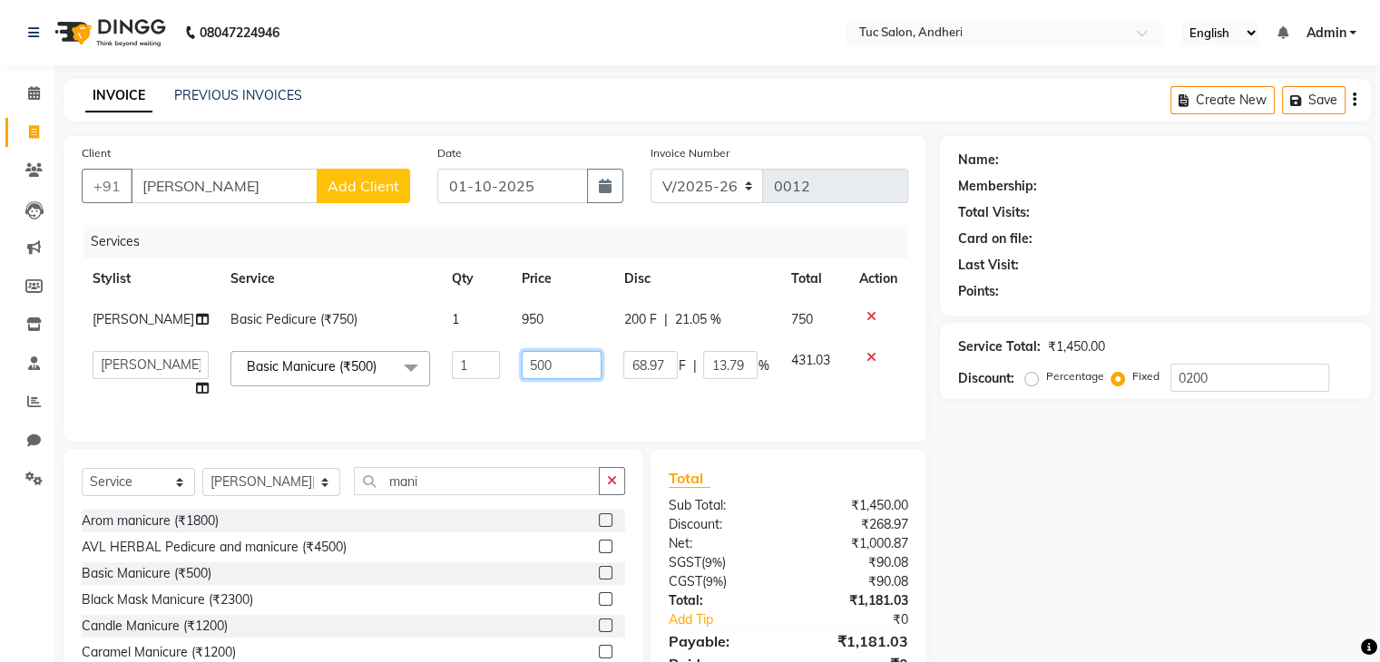
click at [542, 363] on input "500" at bounding box center [562, 365] width 81 height 28
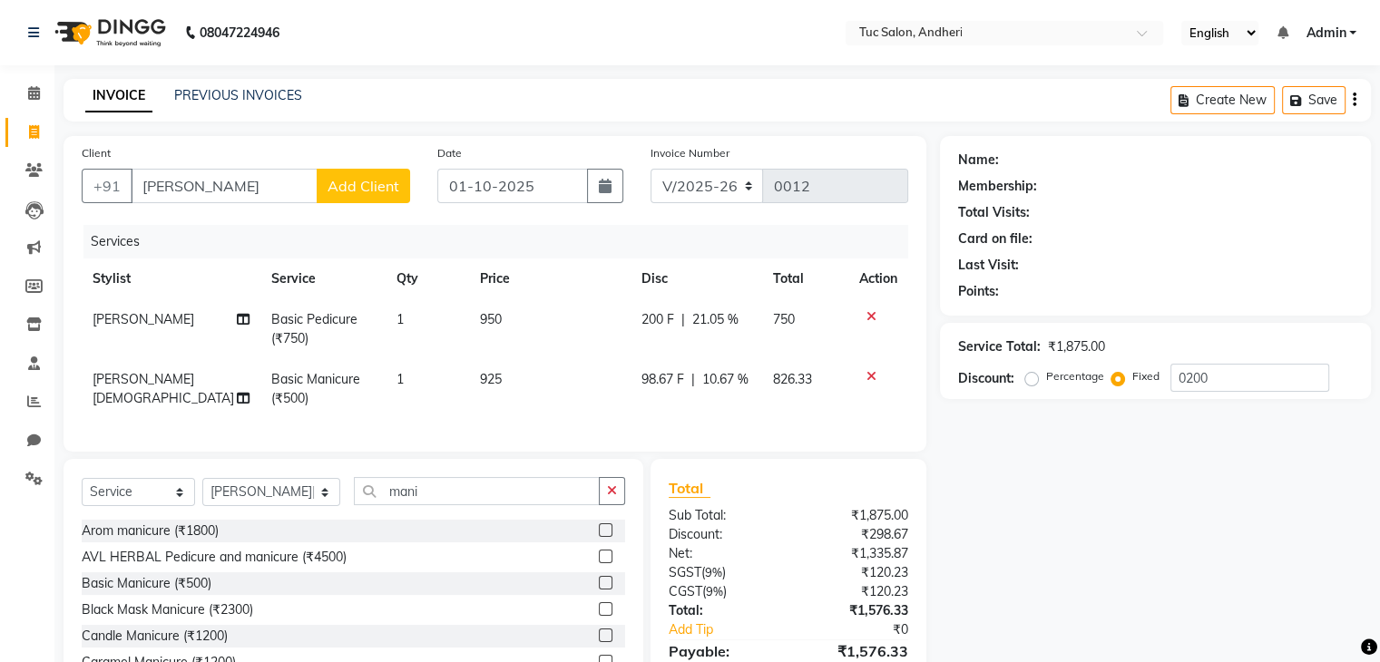
click at [1132, 376] on label "Fixed" at bounding box center [1145, 376] width 27 height 16
click at [1115, 376] on input "Fixed" at bounding box center [1121, 376] width 13 height 13
click at [1046, 380] on label "Percentage" at bounding box center [1075, 376] width 58 height 16
click at [1029, 380] on input "Percentage" at bounding box center [1035, 376] width 13 height 13
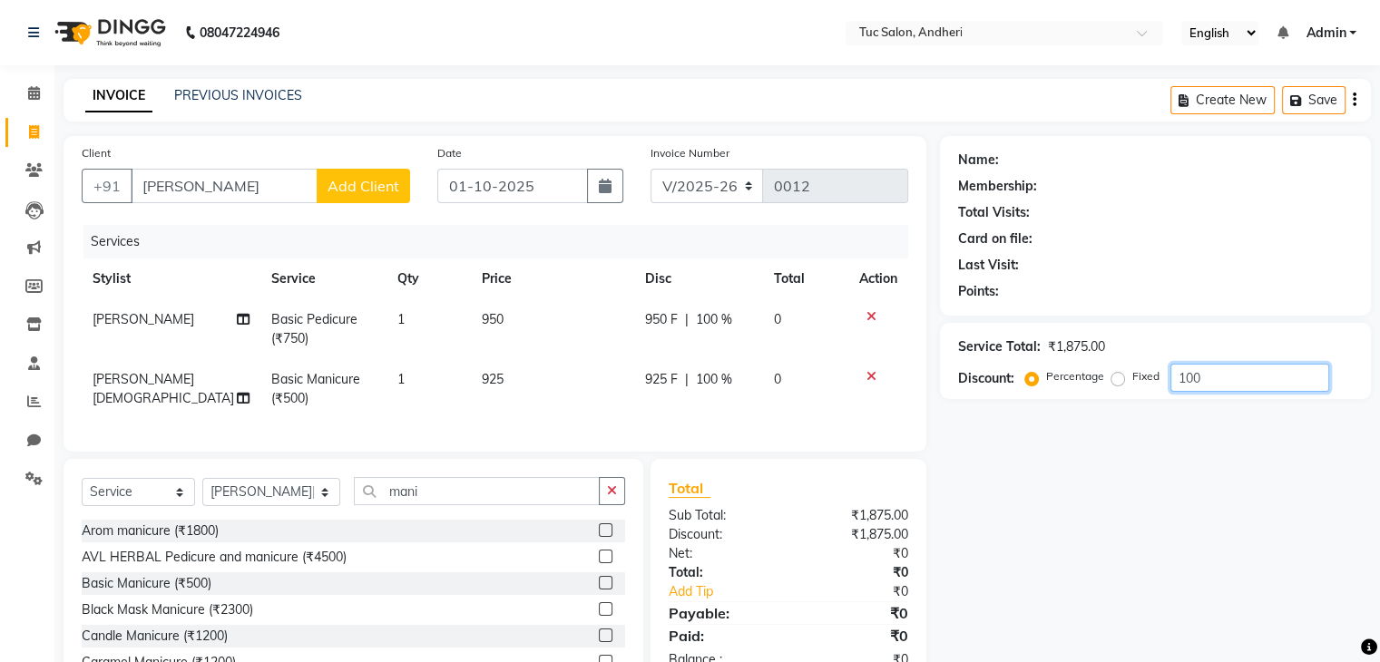
click at [1233, 386] on input "100" at bounding box center [1249, 378] width 159 height 28
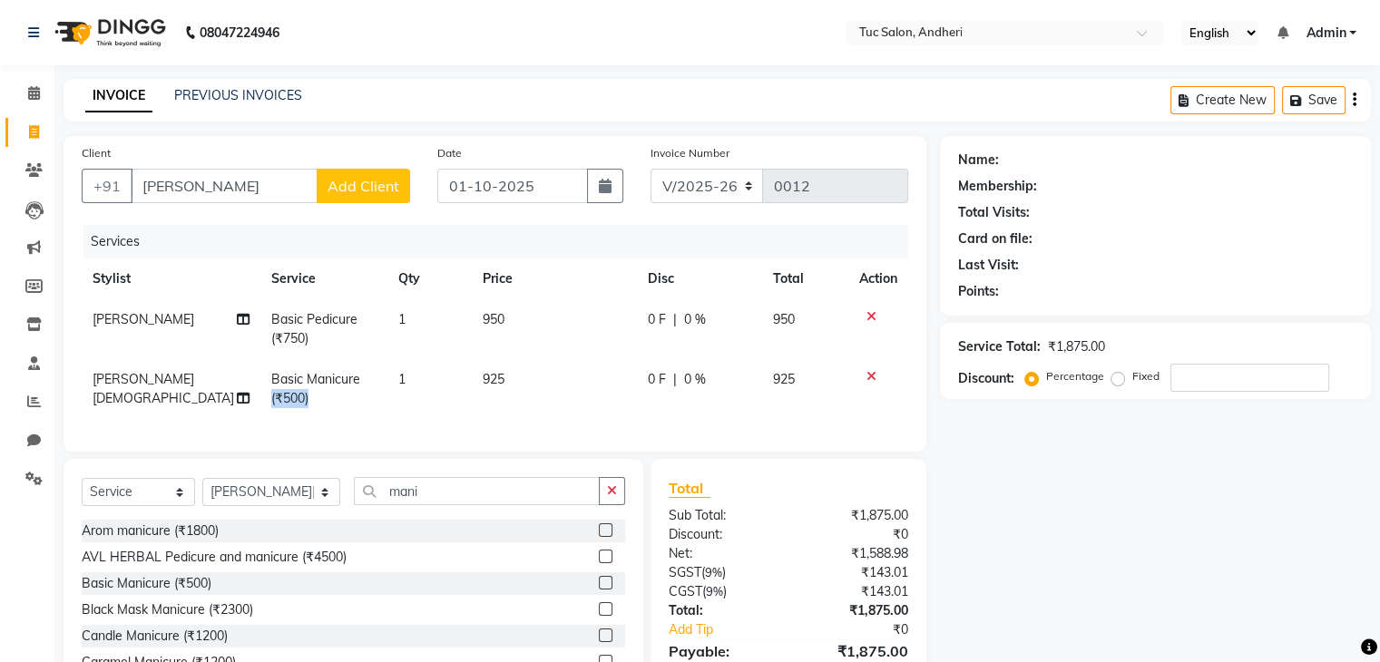
drag, startPoint x: 261, startPoint y: 402, endPoint x: 385, endPoint y: 405, distance: 123.4
click at [385, 405] on tr "Reena Gud Basic Manicure (₹500) 1 925 0 F | 0 % 925" at bounding box center [495, 389] width 826 height 60
click at [387, 405] on td "1" at bounding box center [429, 389] width 84 height 60
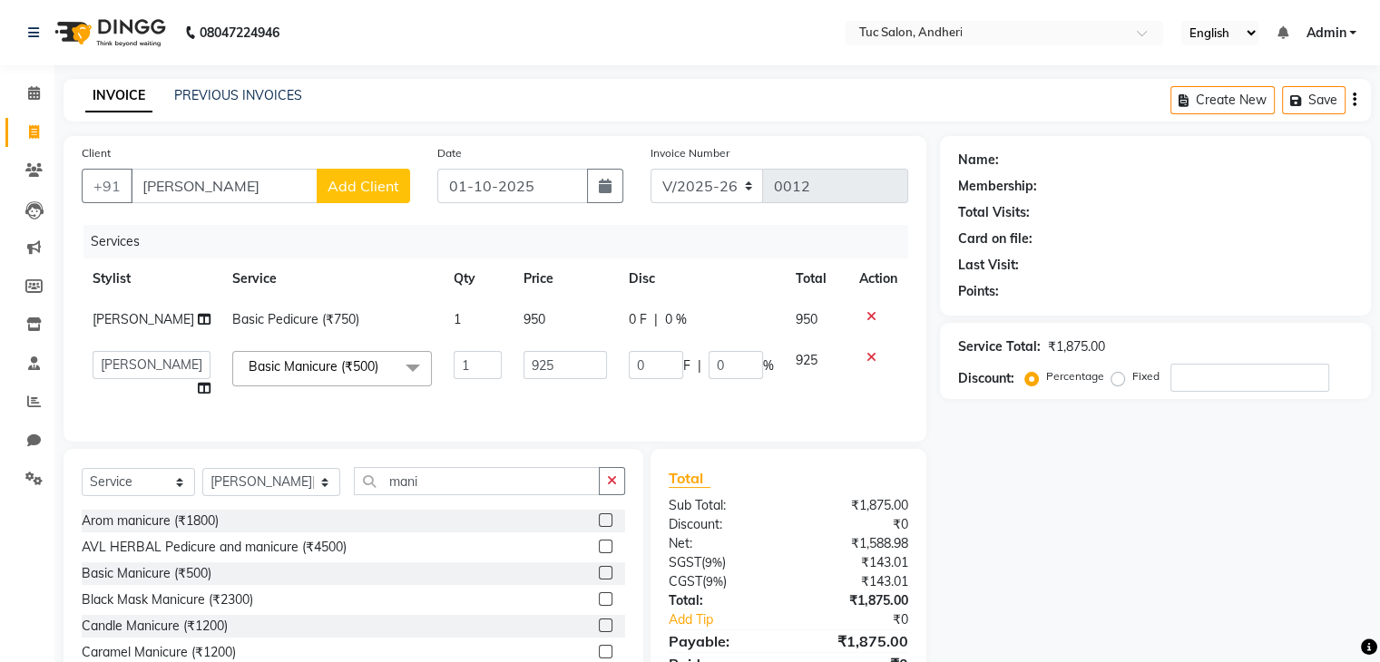
click at [869, 317] on icon at bounding box center [871, 316] width 10 height 13
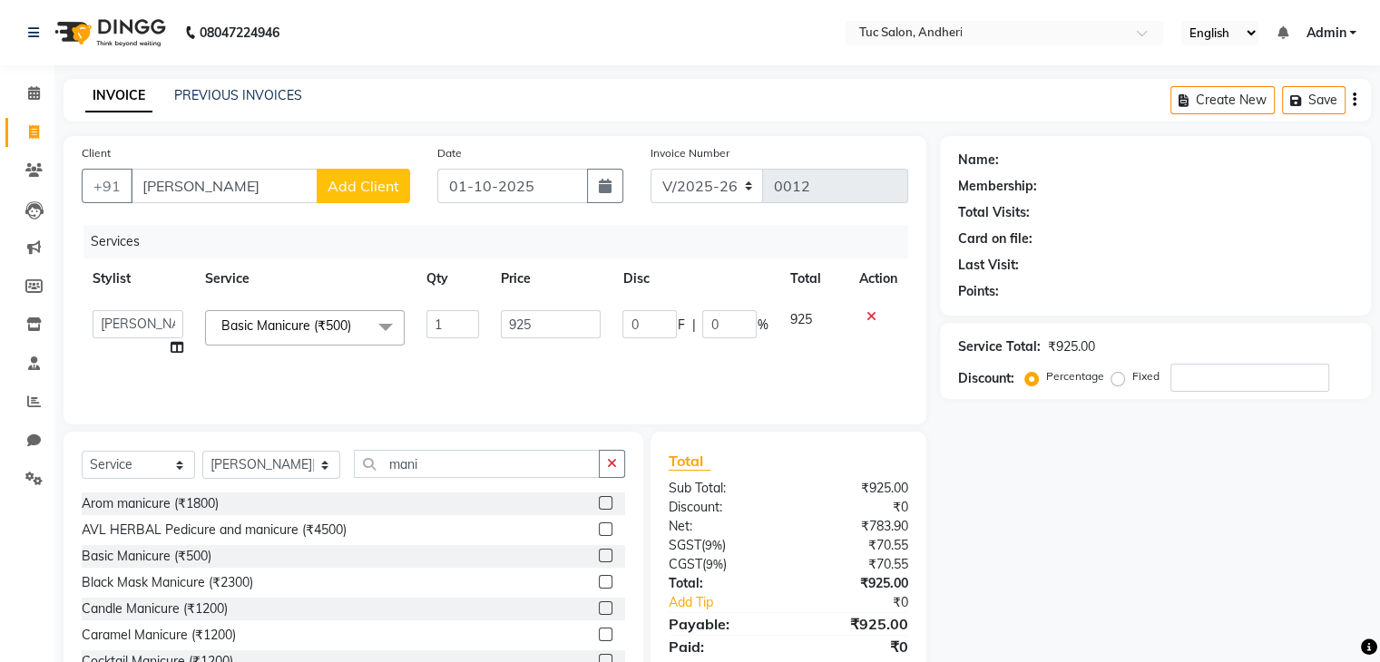
click at [869, 317] on icon at bounding box center [871, 316] width 10 height 13
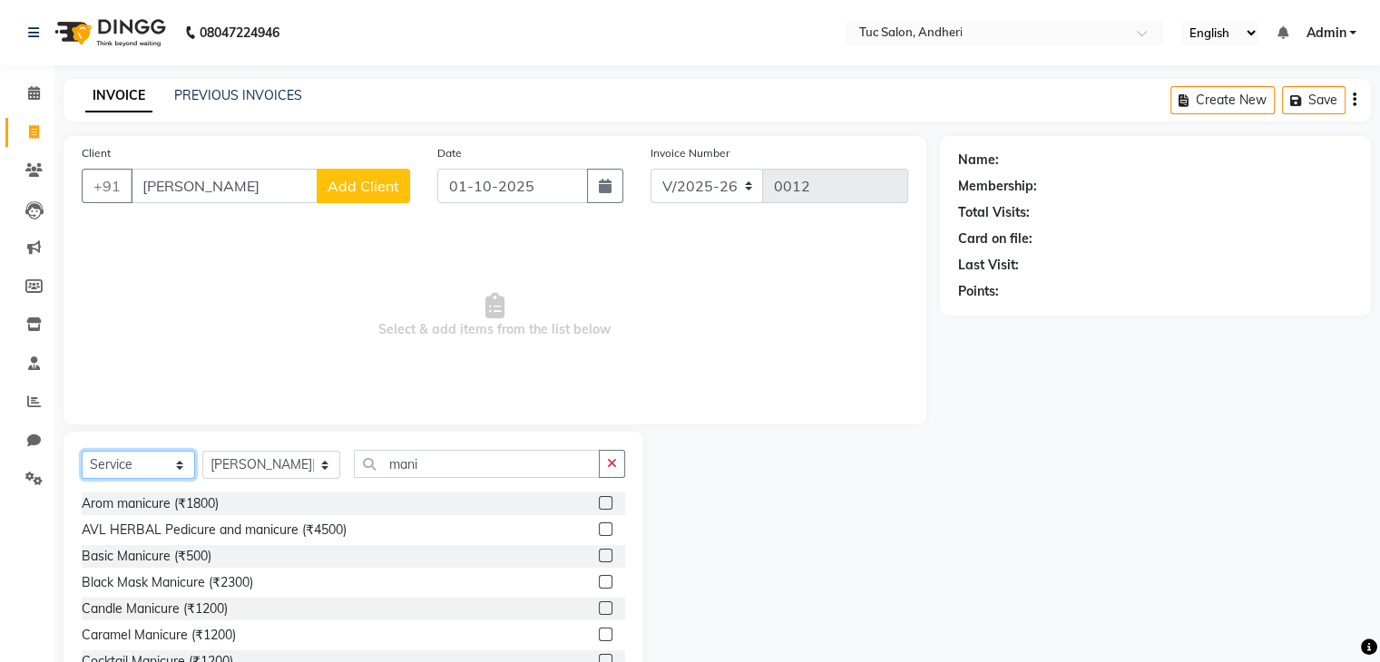
click at [181, 469] on select "Select Service Product Membership Package Voucher Prepaid Gift Card" at bounding box center [138, 465] width 113 height 28
click at [82, 452] on select "Select Service Product Membership Package Voucher Prepaid Gift Card" at bounding box center [138, 465] width 113 height 28
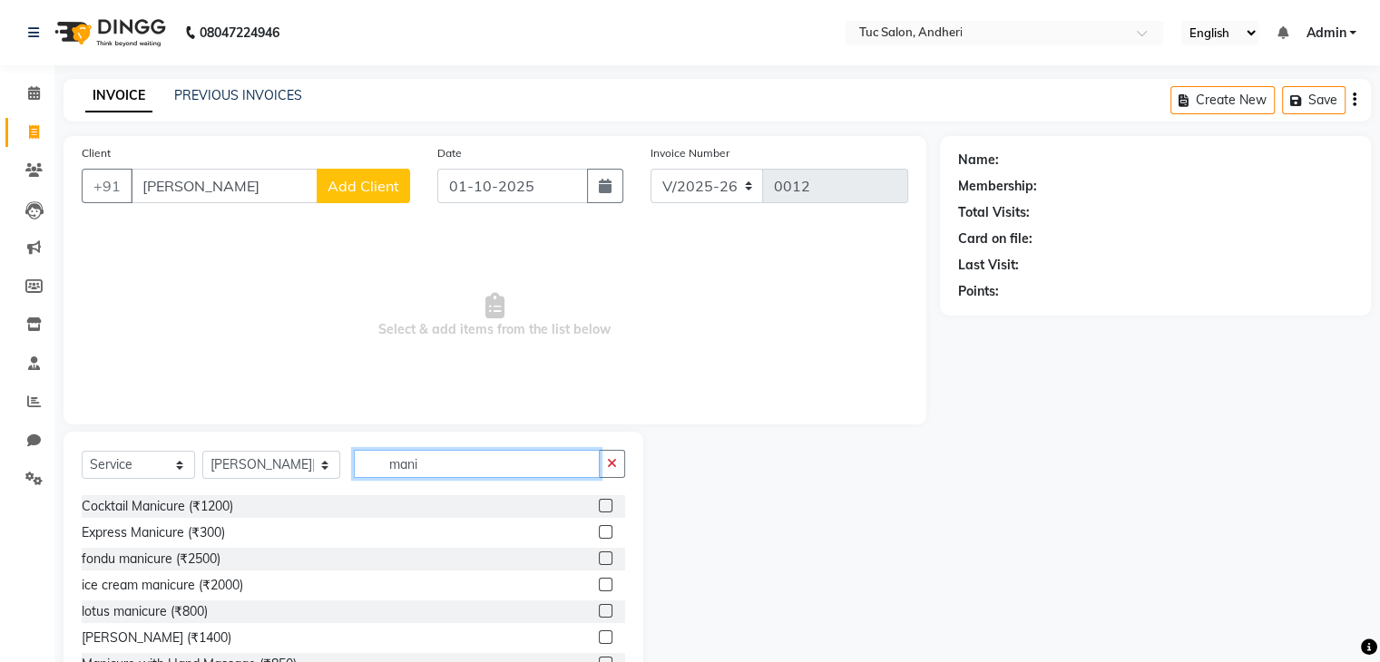
click at [410, 464] on input "mani" at bounding box center [477, 464] width 246 height 28
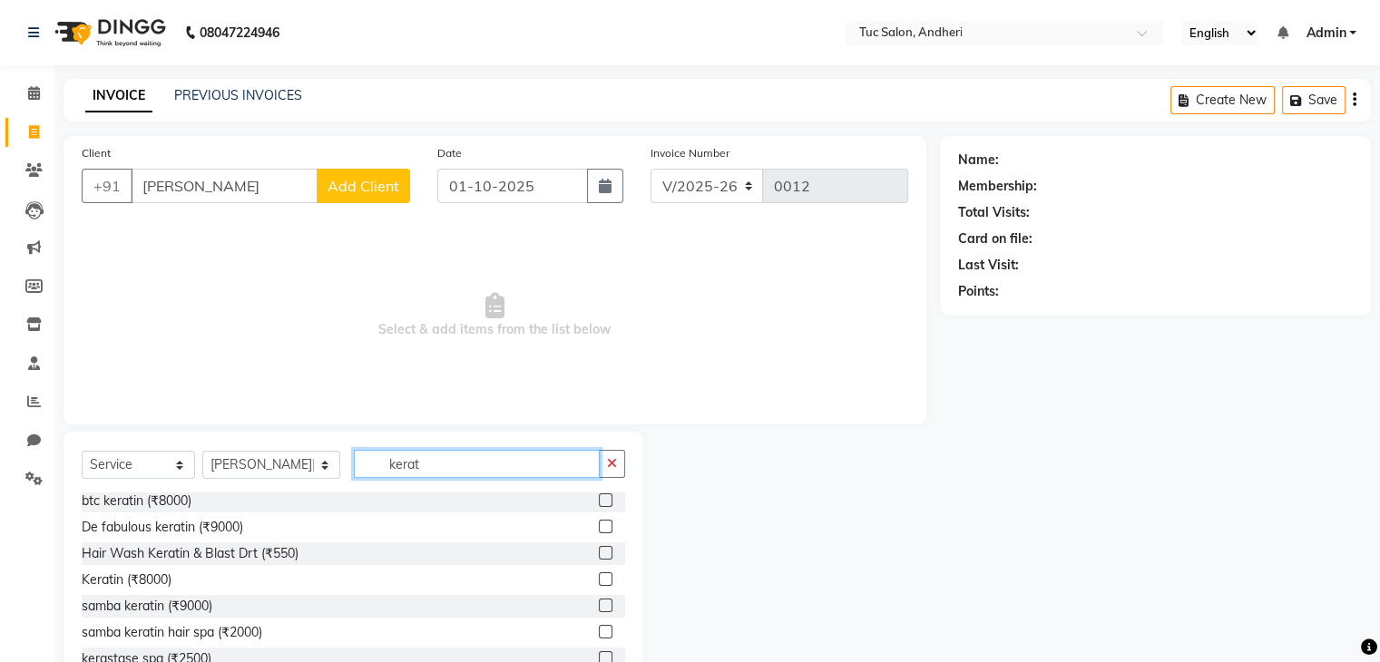
scroll to position [0, 0]
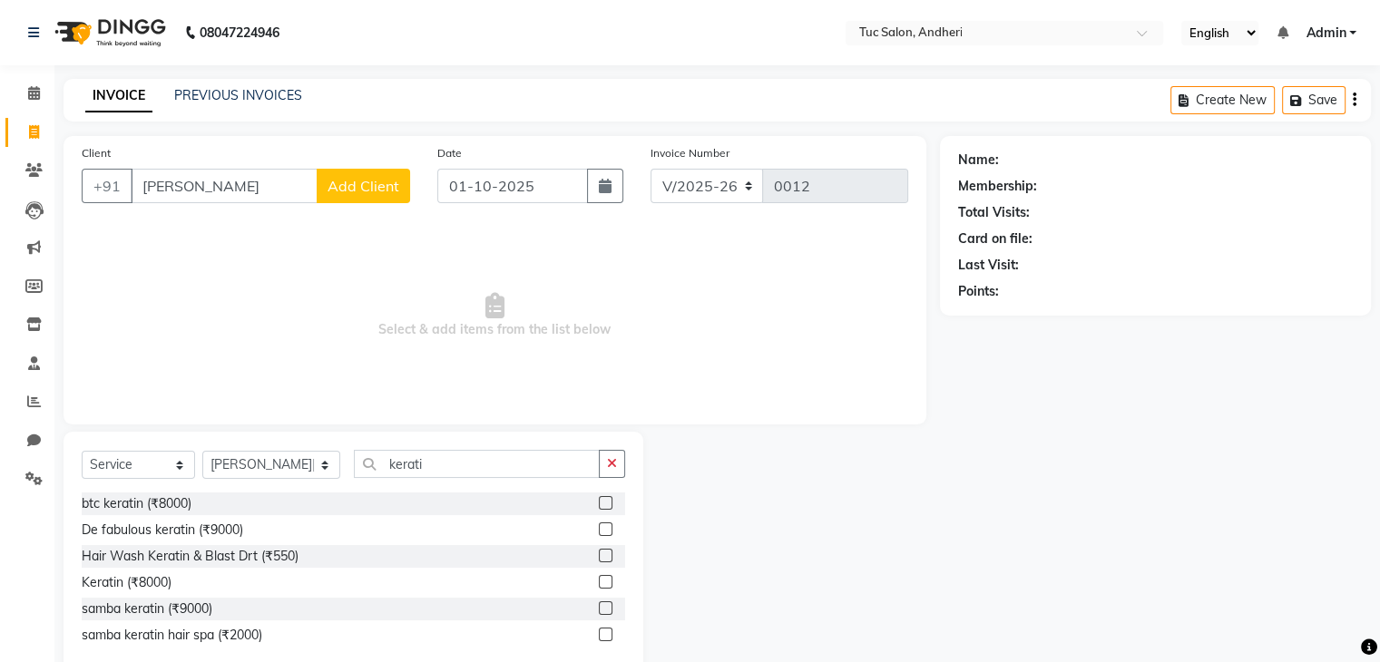
click at [232, 501] on div "btc keratin (₹8000)" at bounding box center [353, 504] width 543 height 23
click at [606, 507] on label at bounding box center [606, 503] width 14 height 14
click at [606, 507] on input "checkbox" at bounding box center [605, 504] width 12 height 12
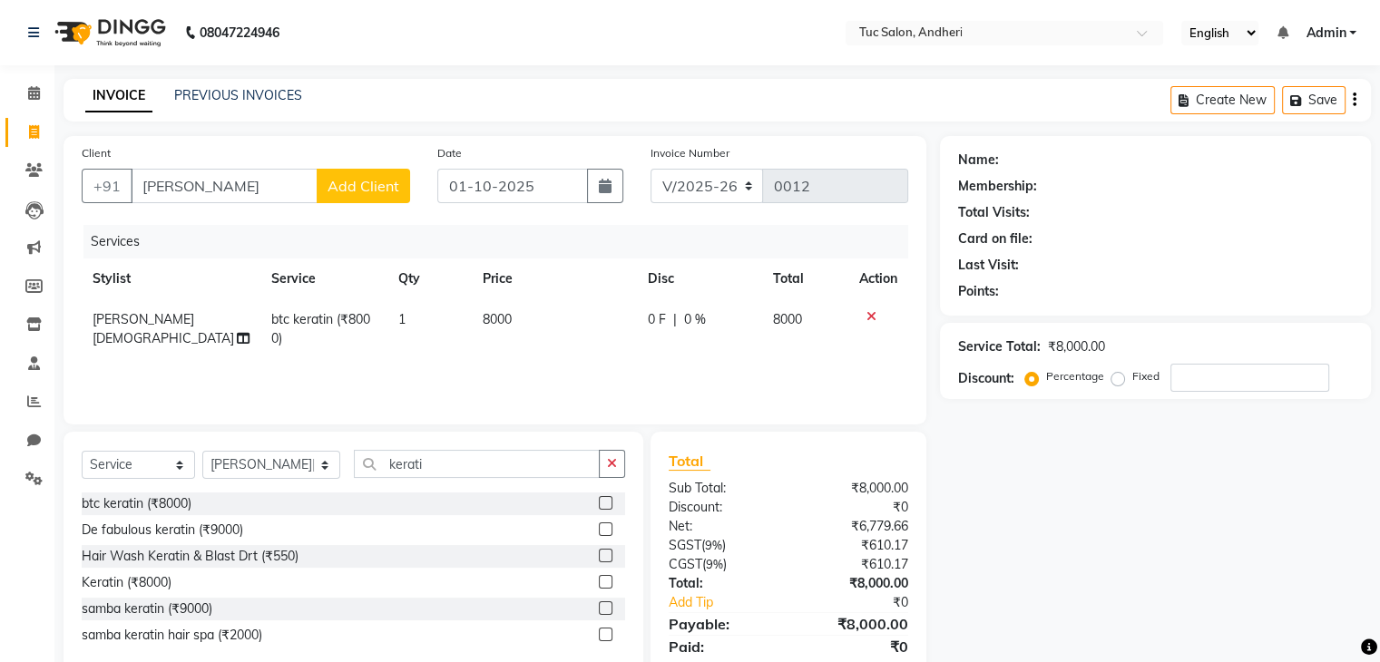
click at [345, 324] on span "btc keratin (₹8000)" at bounding box center [320, 328] width 99 height 35
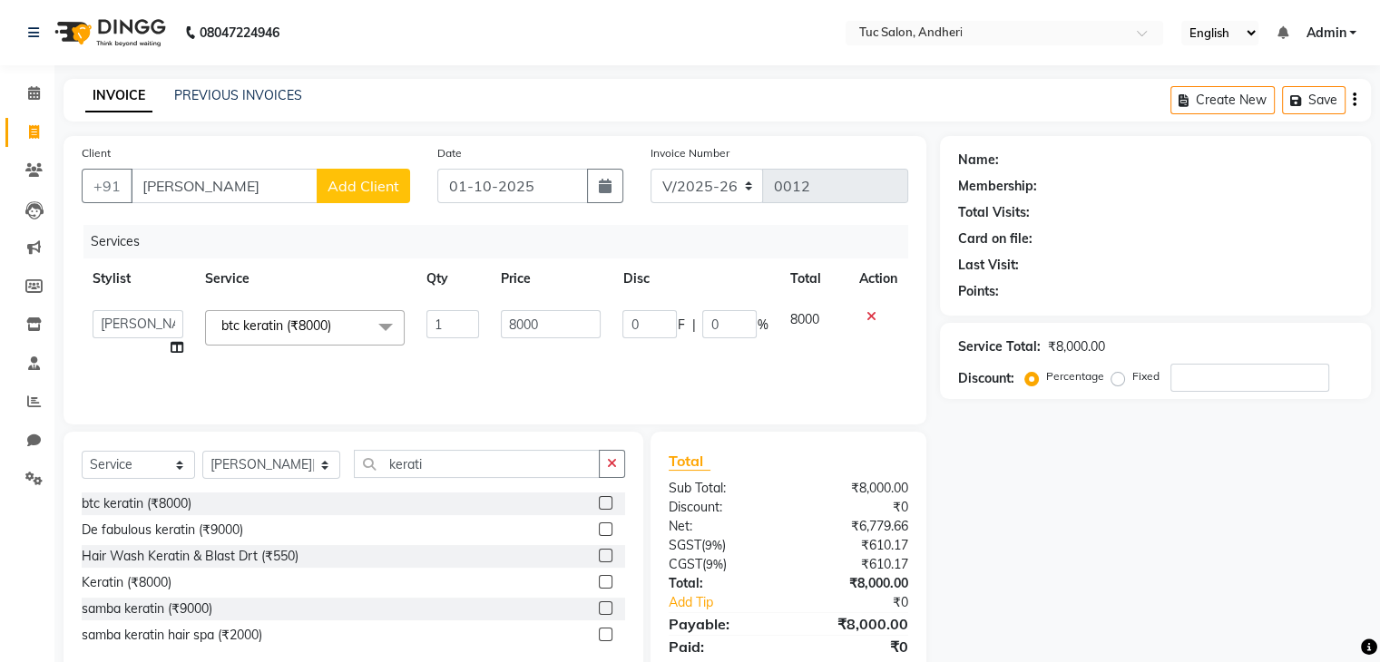
click at [344, 324] on span "btc keratin (₹8000) x" at bounding box center [280, 326] width 127 height 19
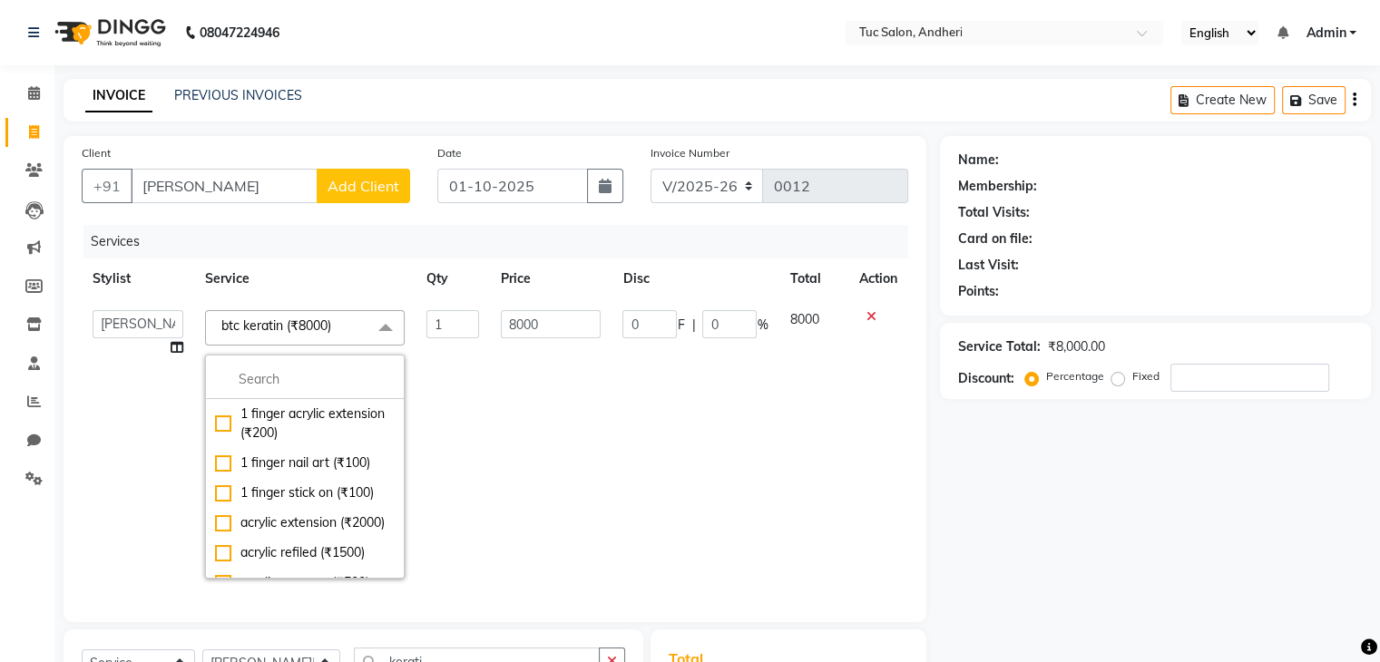
click at [345, 324] on span "btc keratin (₹8000) x" at bounding box center [282, 328] width 131 height 23
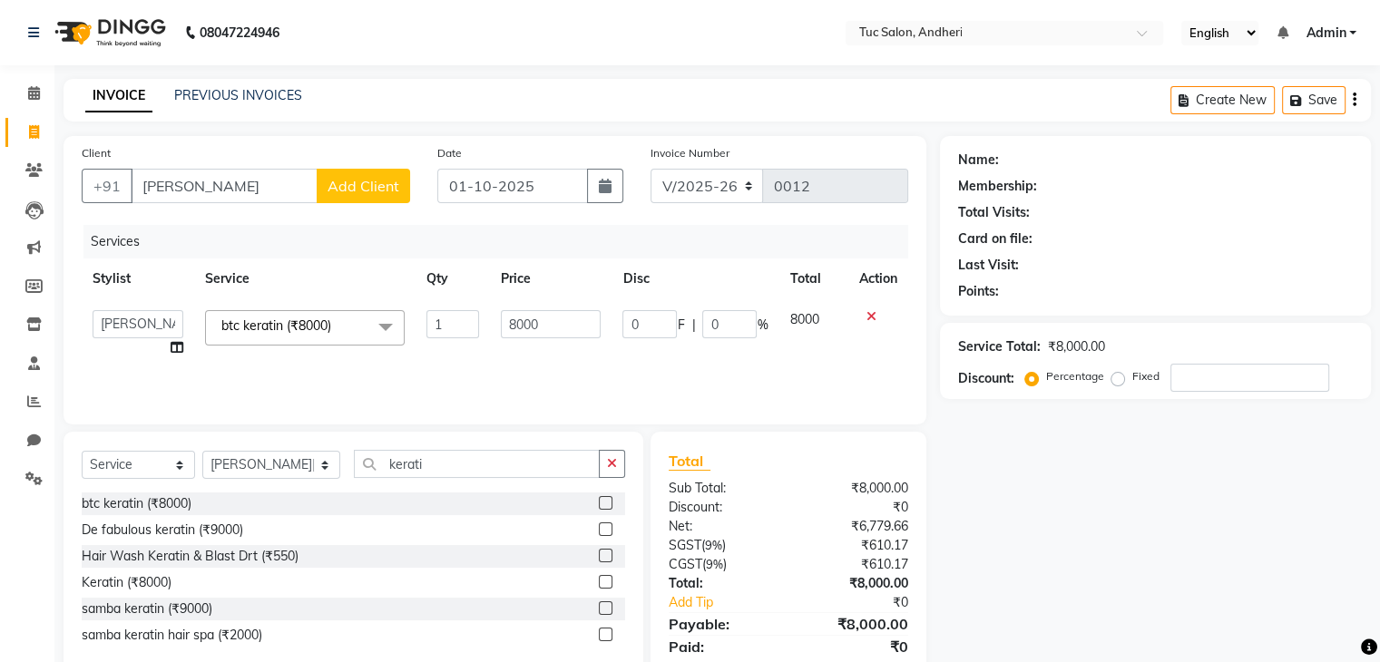
click at [344, 324] on span "btc keratin (₹8000) x" at bounding box center [280, 326] width 127 height 19
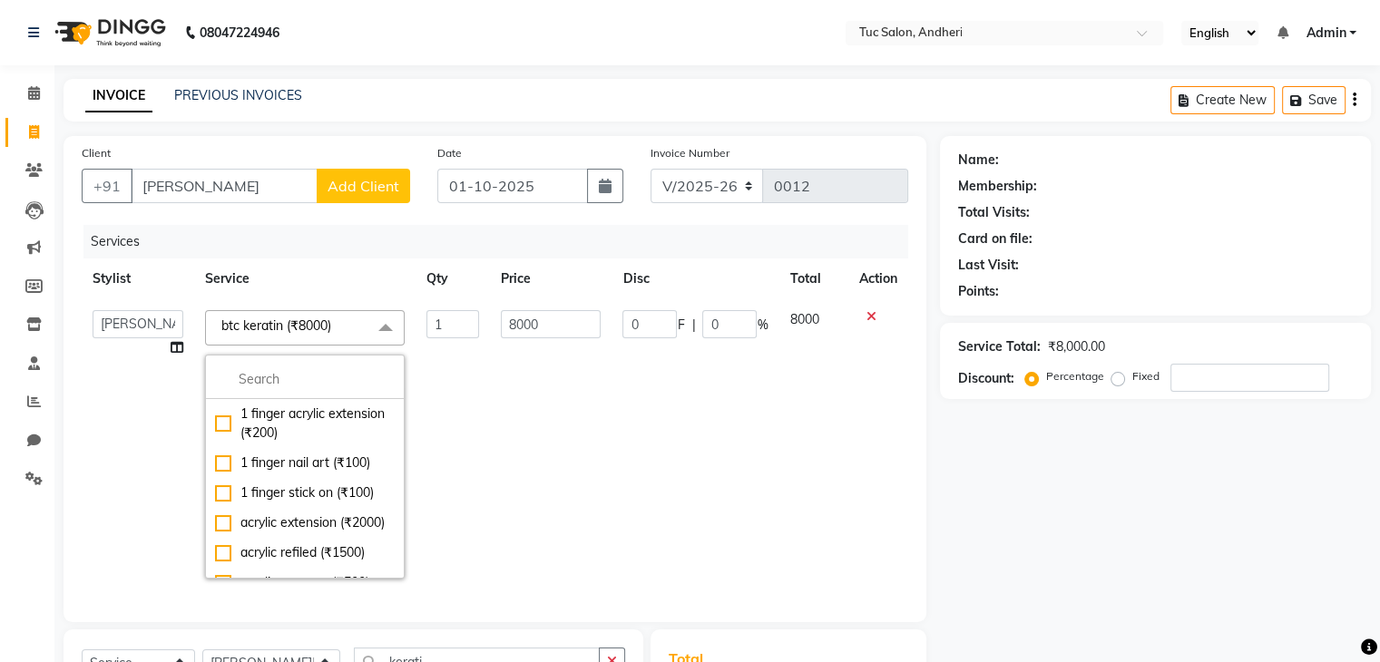
click at [336, 328] on link "x" at bounding box center [335, 325] width 8 height 16
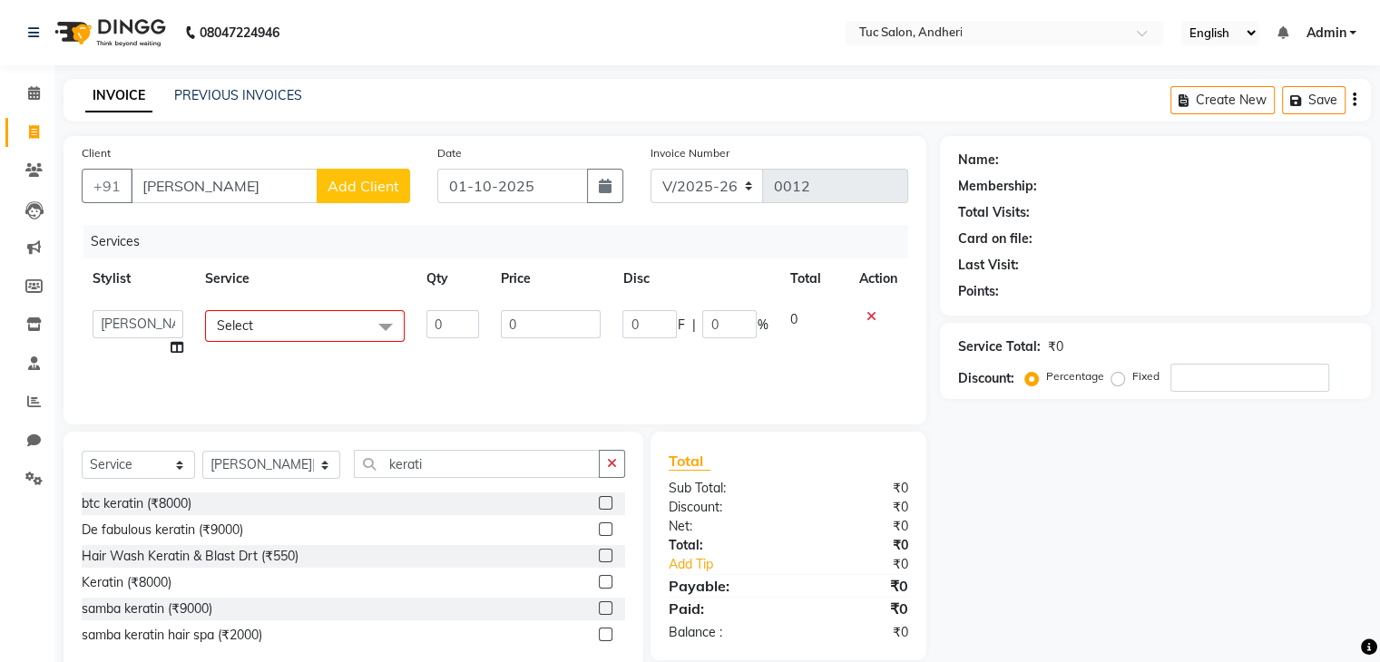
click at [870, 322] on icon at bounding box center [871, 316] width 10 height 13
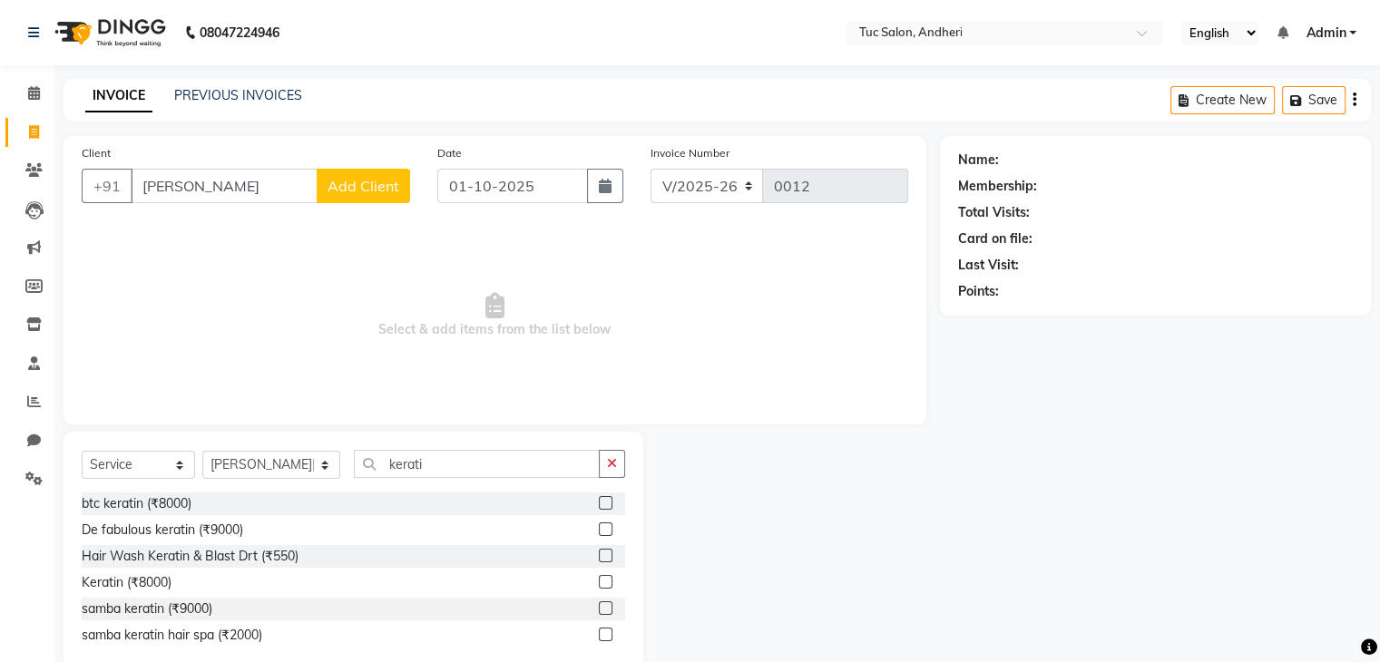
click at [319, 522] on div "De fabulous keratin (₹9000)" at bounding box center [353, 530] width 543 height 23
click at [467, 465] on input "kerati" at bounding box center [477, 464] width 246 height 28
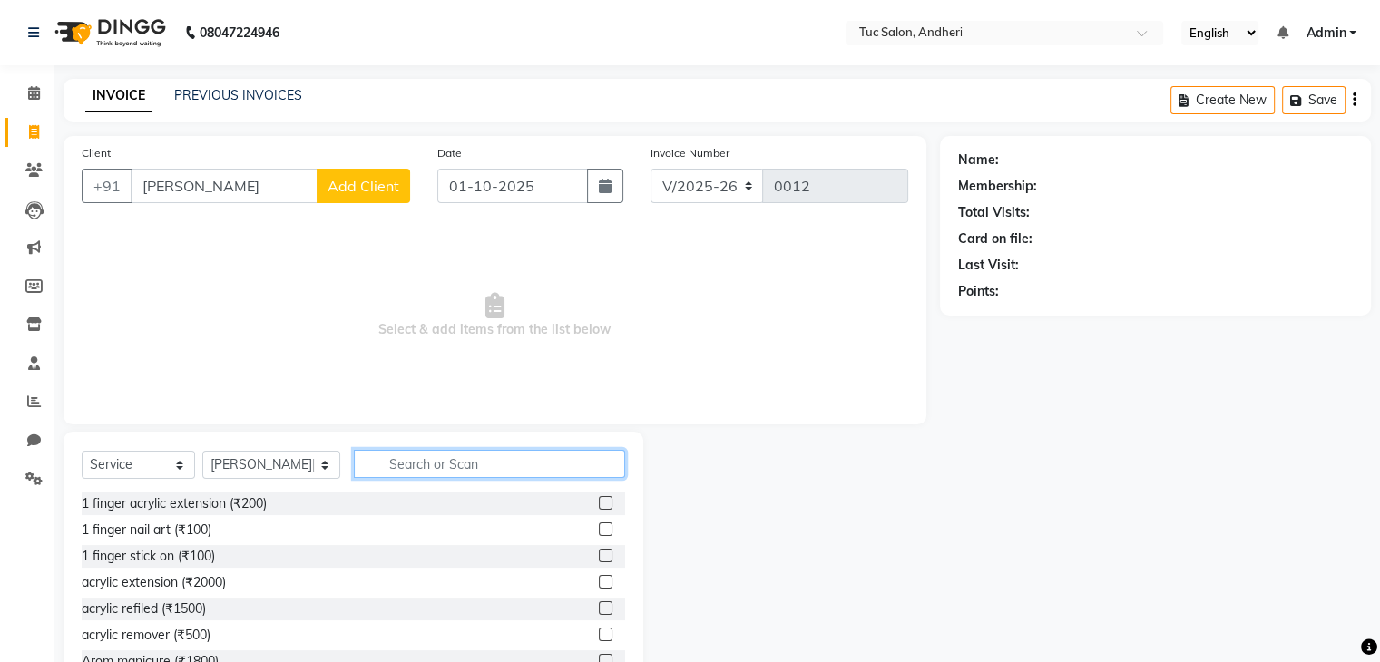
click at [467, 465] on input "text" at bounding box center [489, 464] width 271 height 28
click at [257, 532] on div "1 finger nail art (₹100)" at bounding box center [353, 530] width 543 height 23
click at [599, 526] on label at bounding box center [606, 529] width 14 height 14
click at [599, 526] on input "checkbox" at bounding box center [605, 530] width 12 height 12
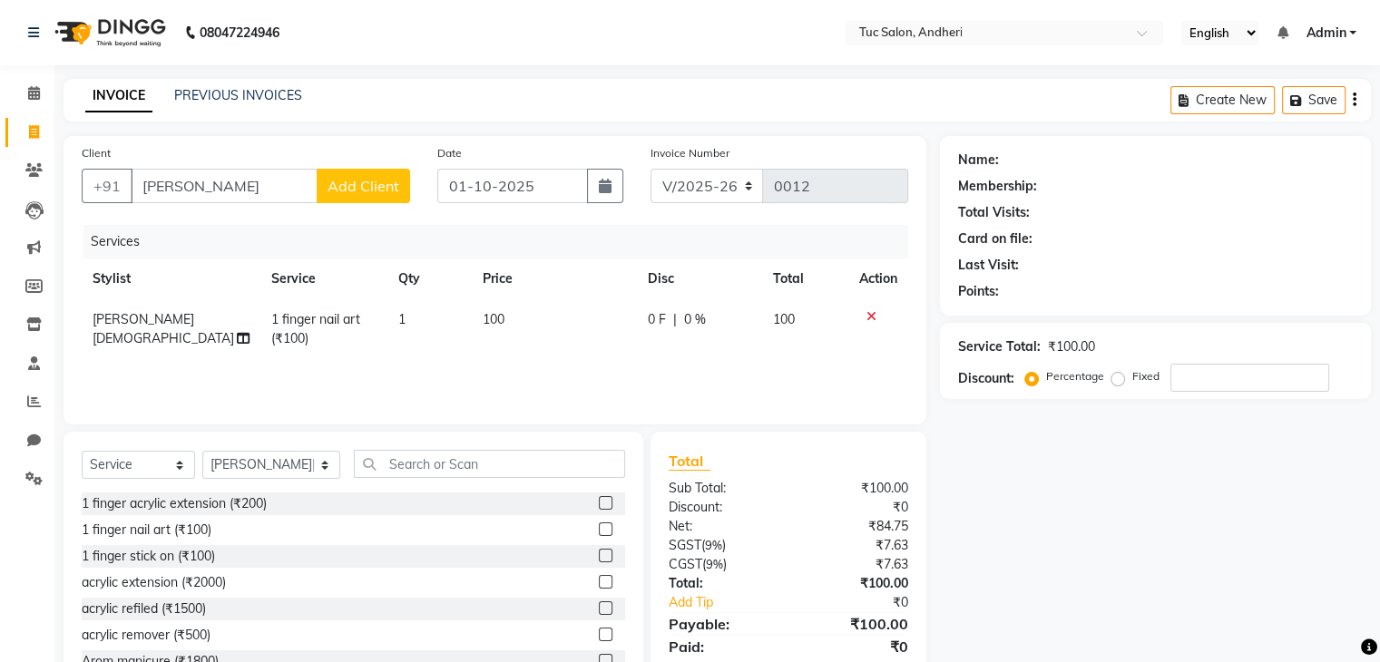
click at [798, 320] on td "100" at bounding box center [805, 329] width 86 height 60
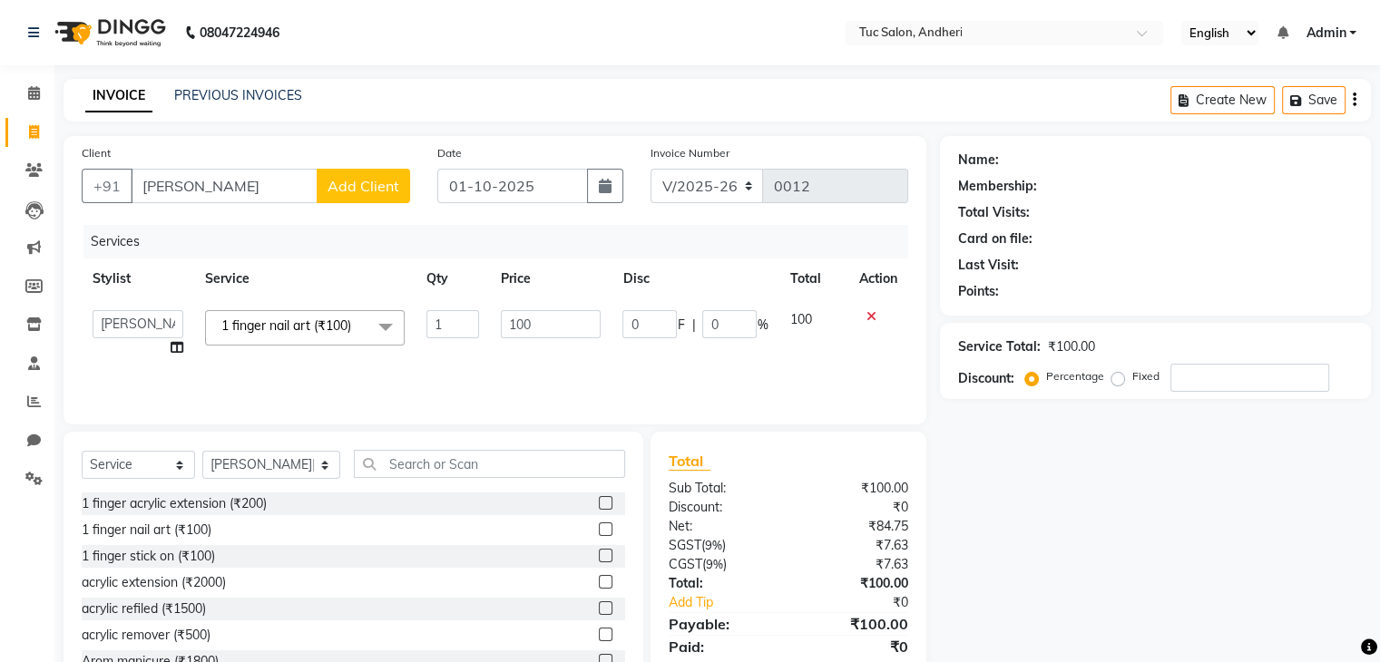
click at [386, 325] on span at bounding box center [385, 327] width 36 height 34
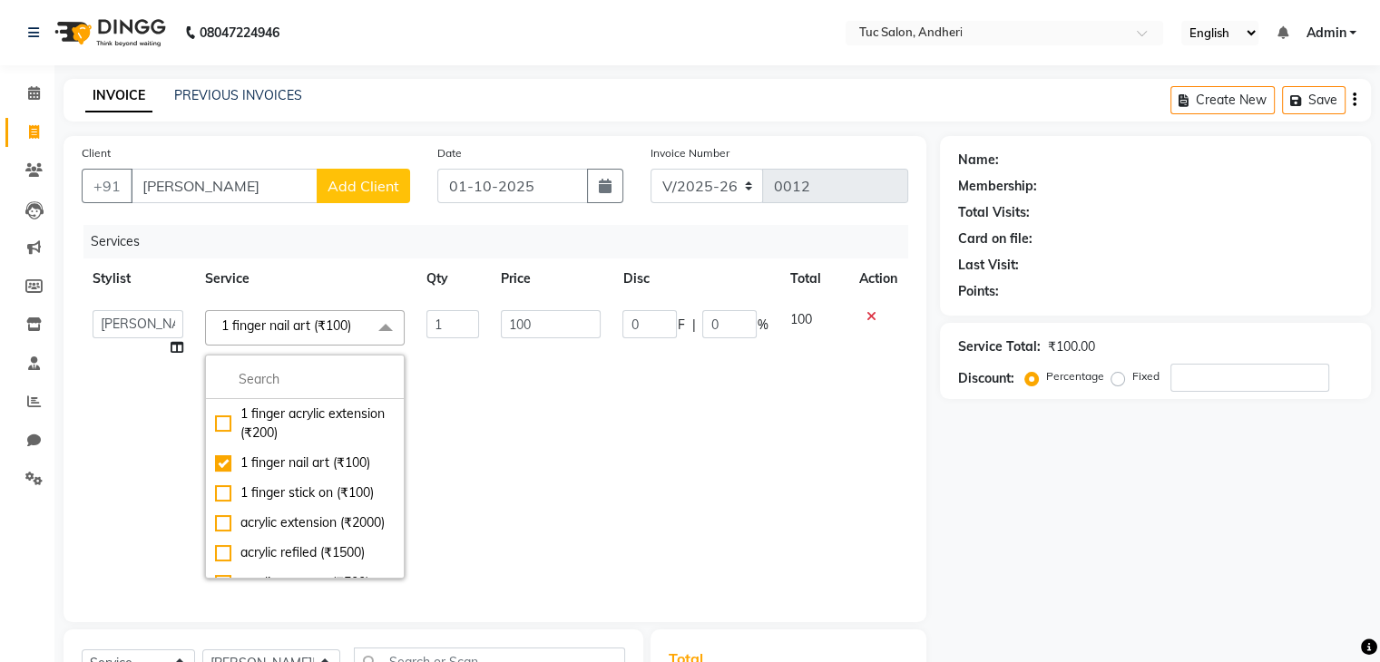
click at [386, 325] on span at bounding box center [385, 327] width 36 height 34
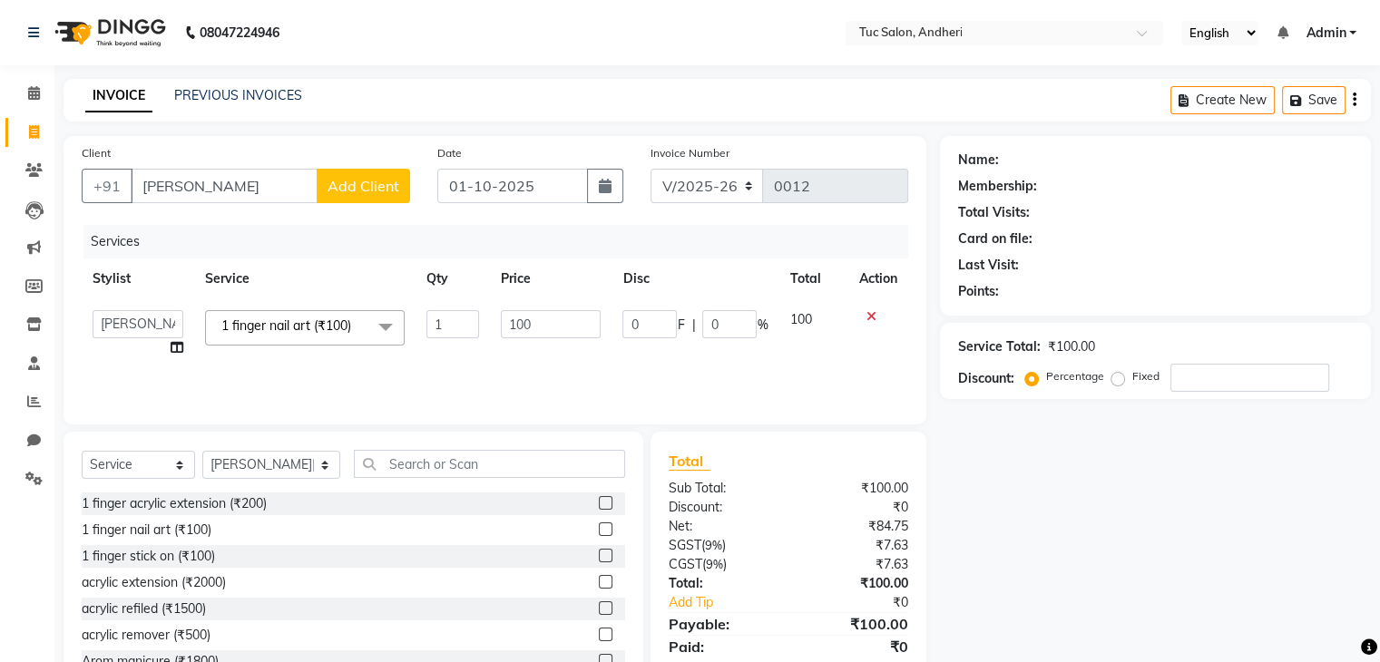
click at [787, 312] on td "100" at bounding box center [812, 333] width 69 height 69
click at [570, 88] on div "INVOICE PREVIOUS INVOICES Create New Save" at bounding box center [716, 100] width 1307 height 43
click at [649, 322] on input "0" at bounding box center [649, 324] width 54 height 28
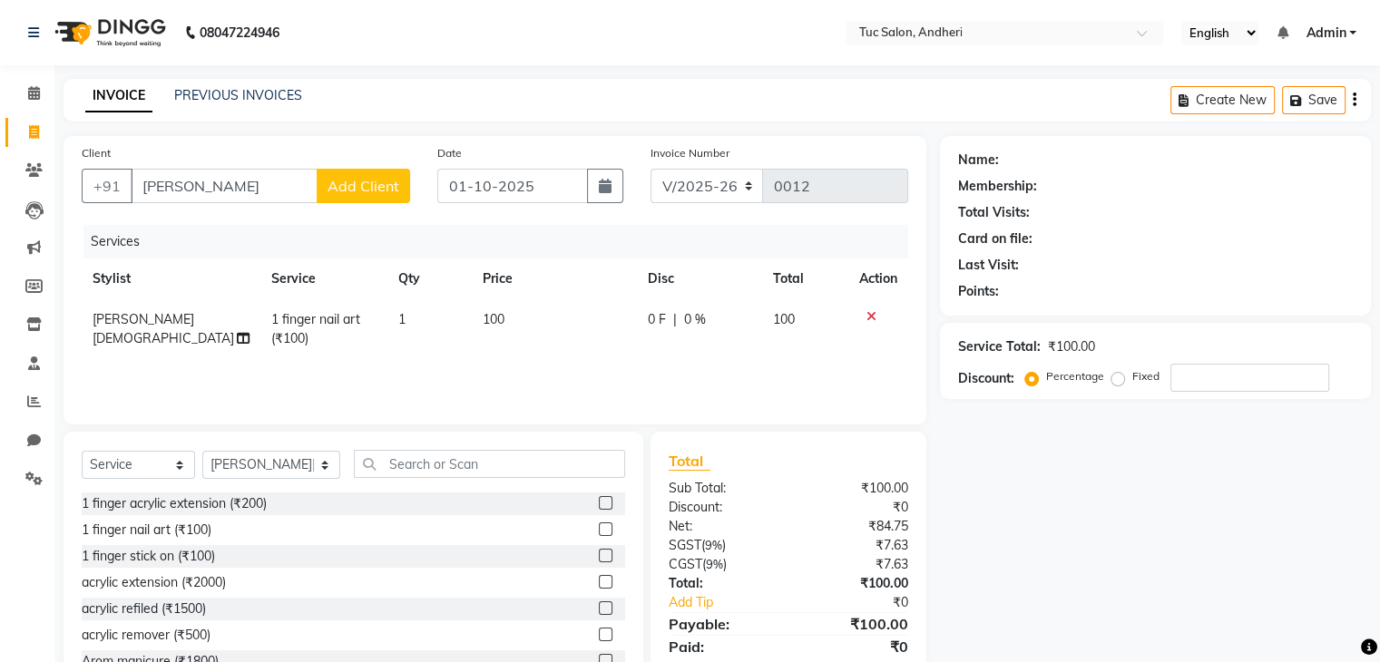
click at [317, 330] on td "1 finger nail art (₹100)" at bounding box center [323, 329] width 127 height 60
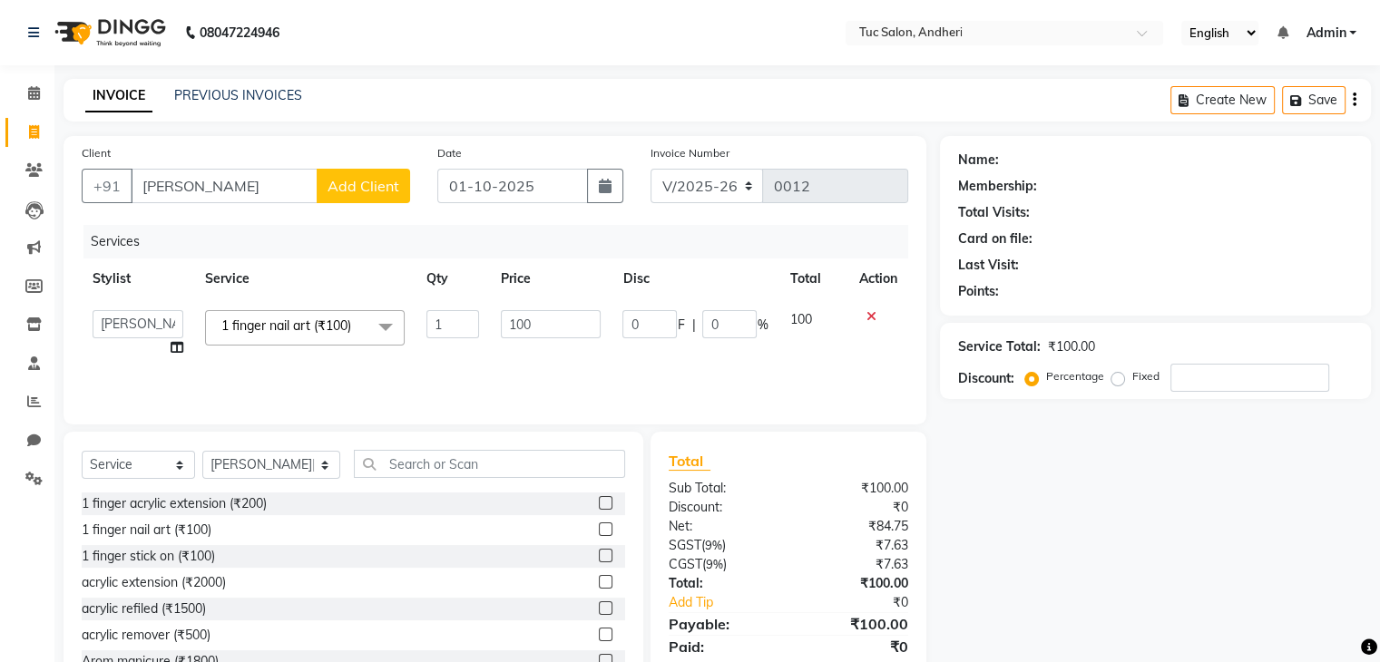
click at [867, 317] on icon at bounding box center [871, 316] width 10 height 13
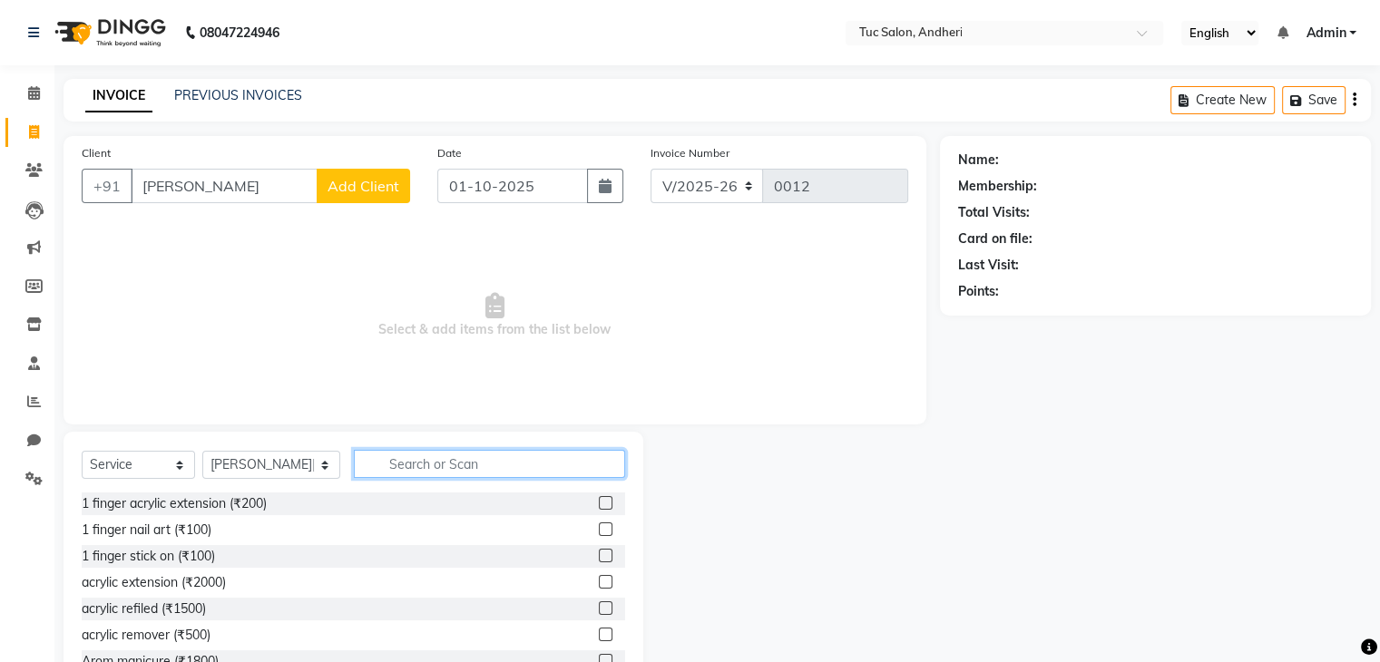
click at [442, 467] on input "text" at bounding box center [489, 464] width 271 height 28
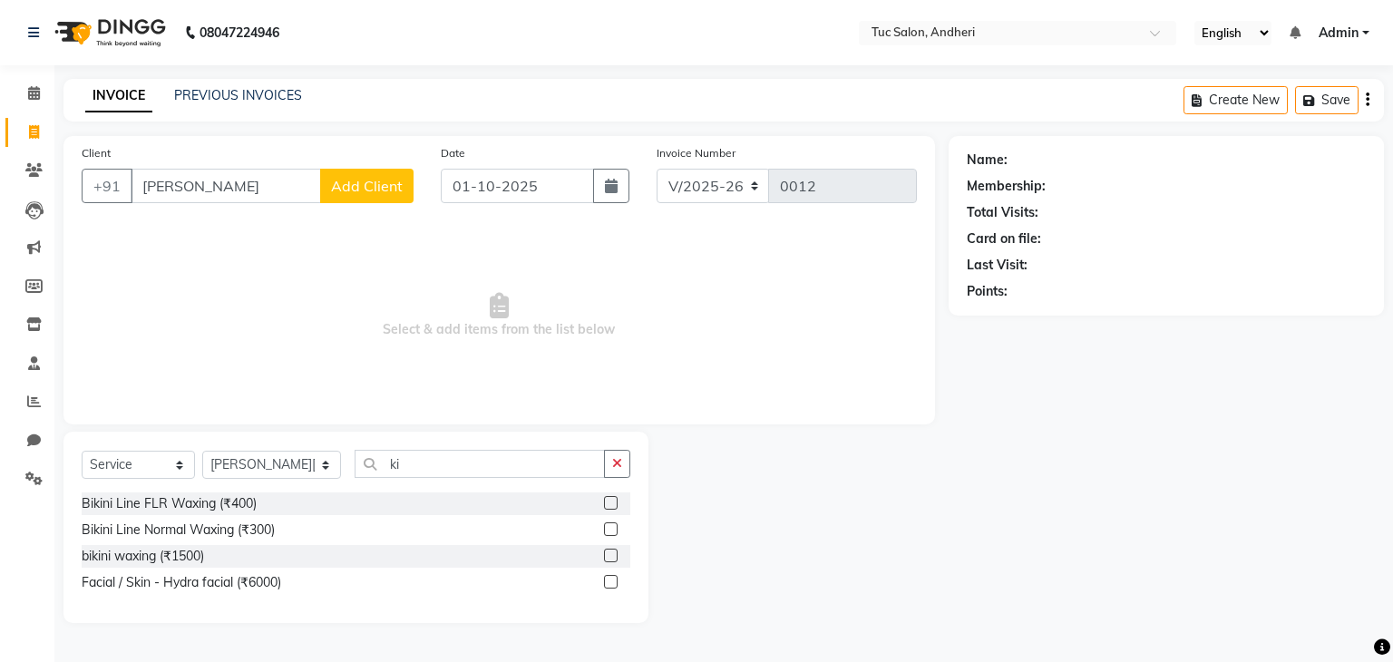
click at [301, 587] on div "Facial / Skin - Hydra facial (₹6000)" at bounding box center [356, 582] width 549 height 23
click at [610, 588] on label at bounding box center [611, 582] width 14 height 14
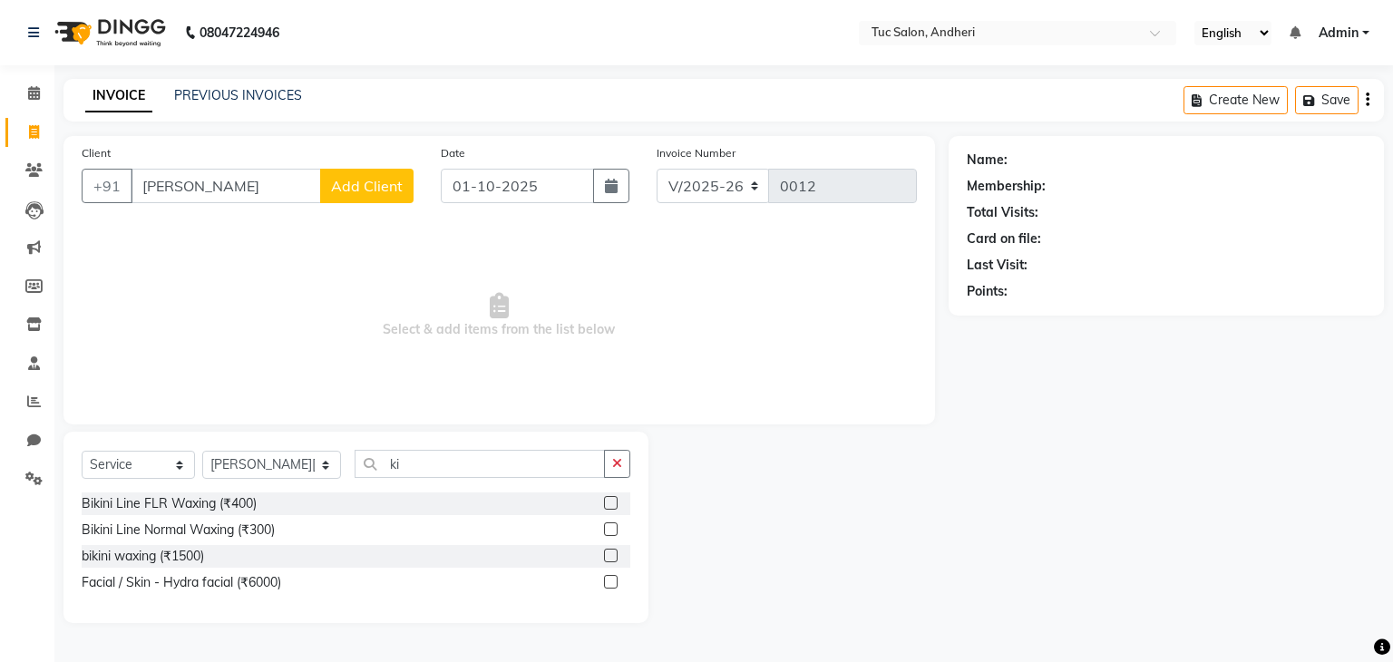
click at [610, 588] on input "checkbox" at bounding box center [610, 583] width 12 height 12
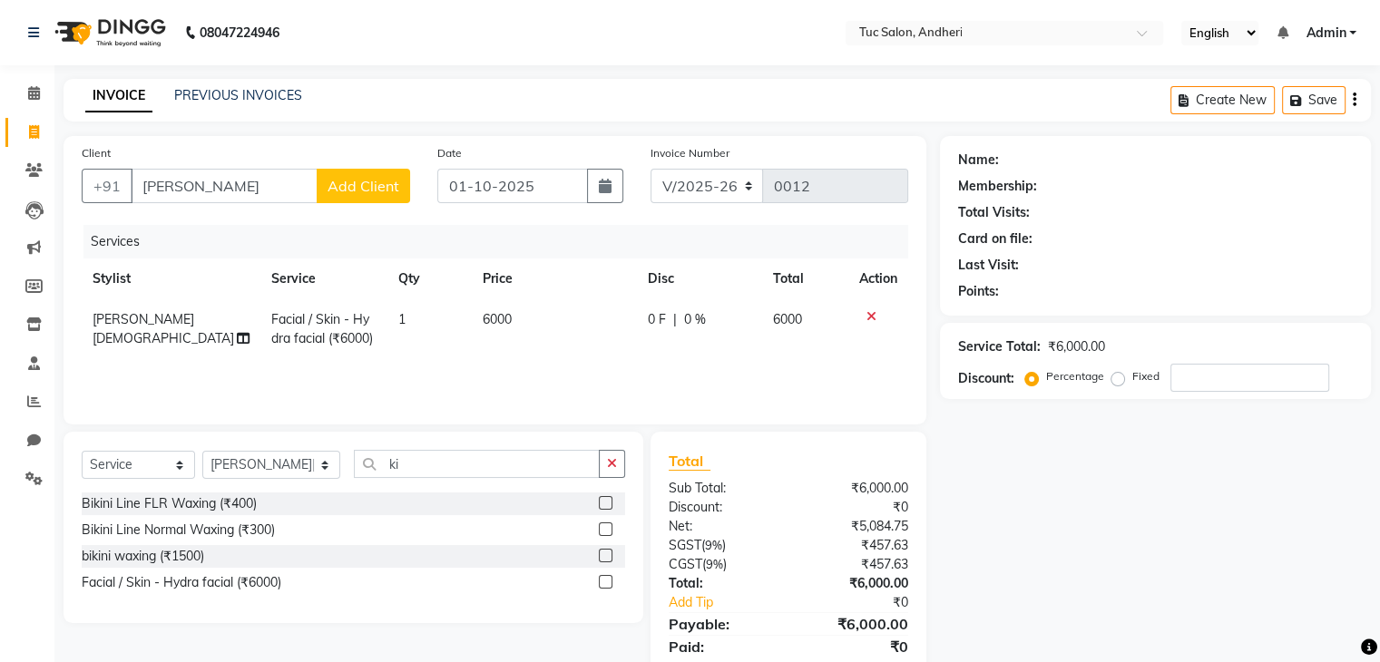
click at [337, 337] on span "Facial / Skin - Hydra facial (₹6000)" at bounding box center [322, 328] width 102 height 35
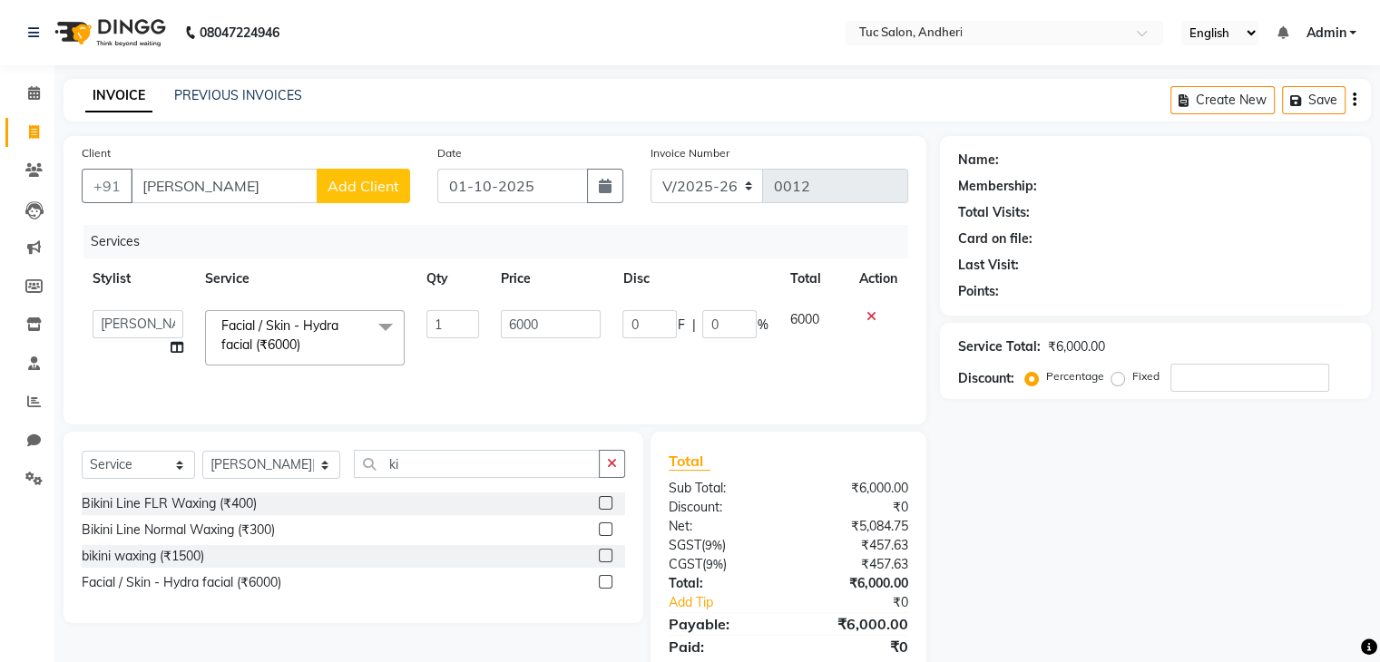
click at [383, 323] on span at bounding box center [385, 327] width 36 height 34
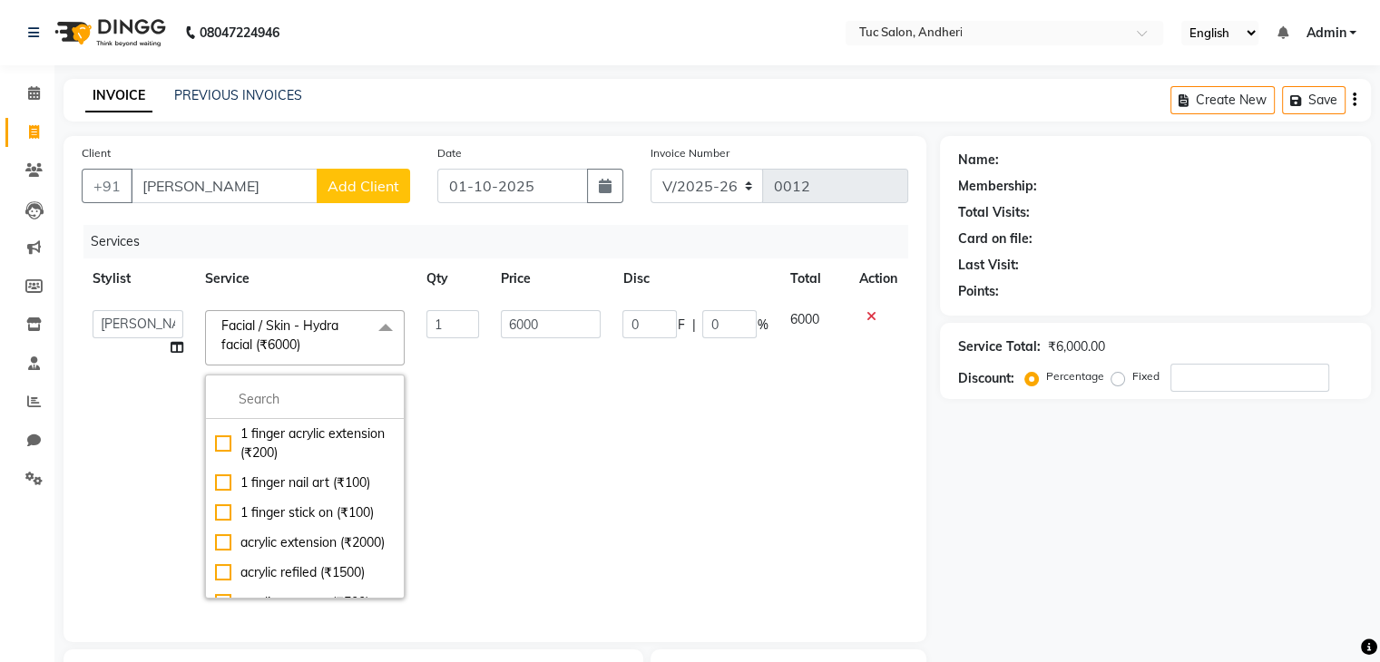
click at [866, 310] on icon at bounding box center [871, 316] width 10 height 13
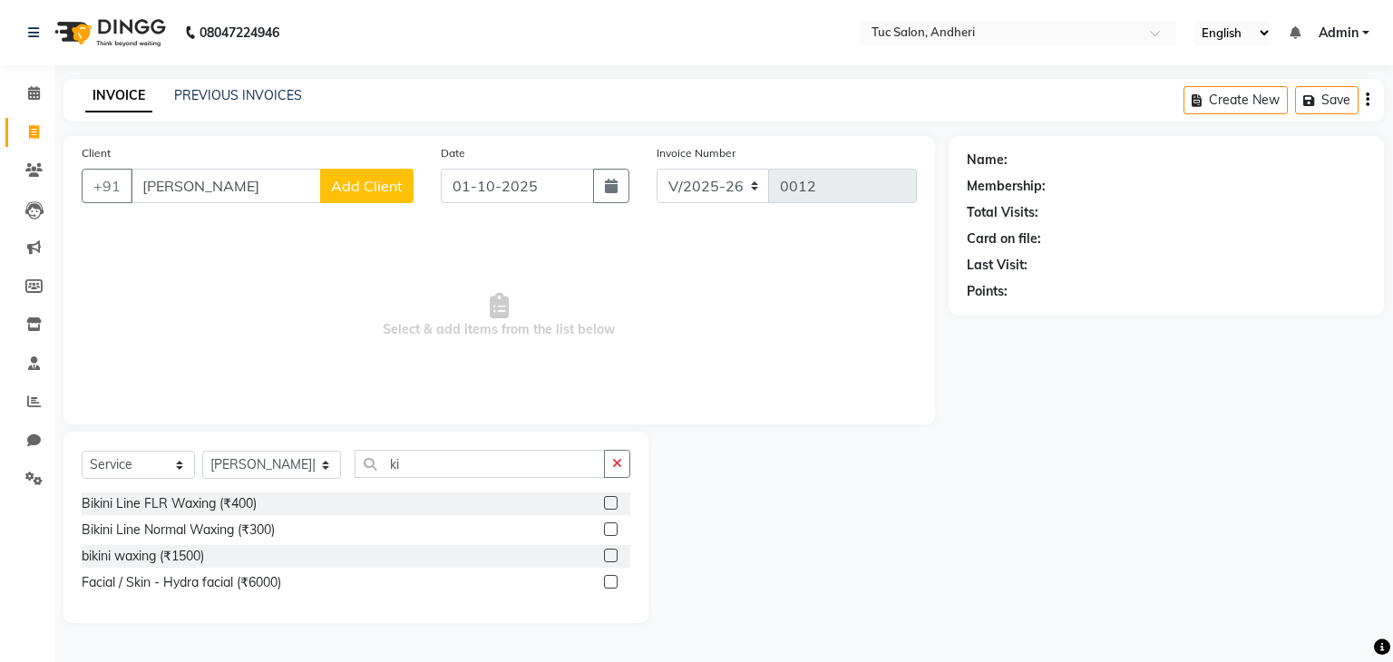
click at [1171, 562] on div "Name: Membership: Total Visits: Card on file: Last Visit: Points:" at bounding box center [1173, 379] width 449 height 487
click at [328, 516] on div "Bikini Line FLR Waxing (₹400) Bikini Line Normal Waxing (₹300) bikini waxing (₹…" at bounding box center [356, 545] width 549 height 105
click at [391, 469] on input "ki" at bounding box center [480, 464] width 250 height 28
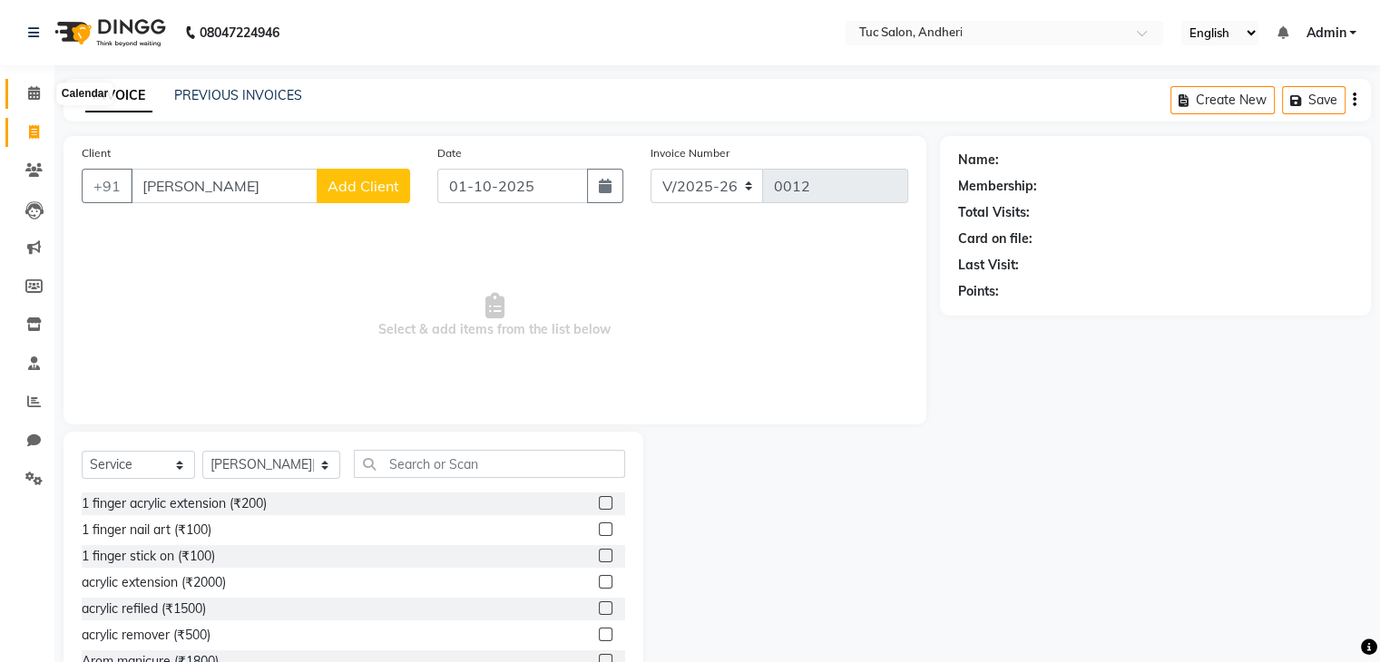
click at [35, 101] on span at bounding box center [34, 93] width 32 height 21
click at [34, 94] on icon at bounding box center [34, 93] width 12 height 14
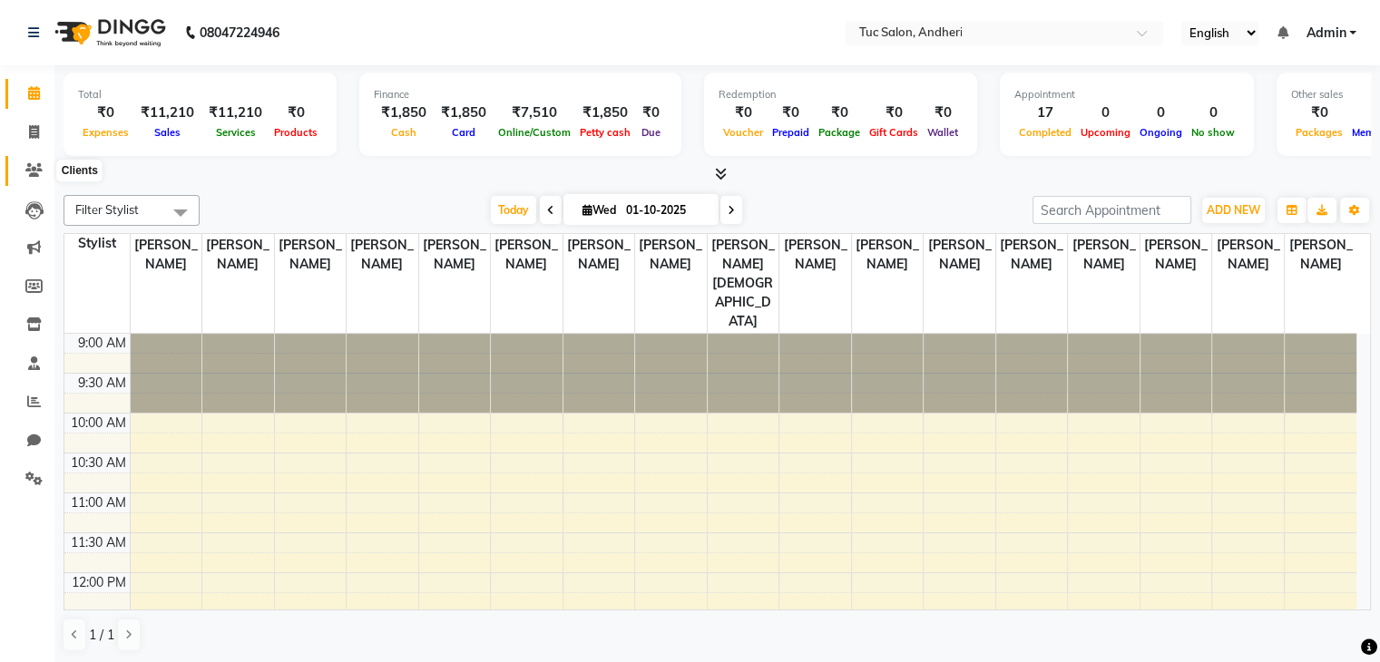
click at [35, 170] on icon at bounding box center [33, 170] width 17 height 14
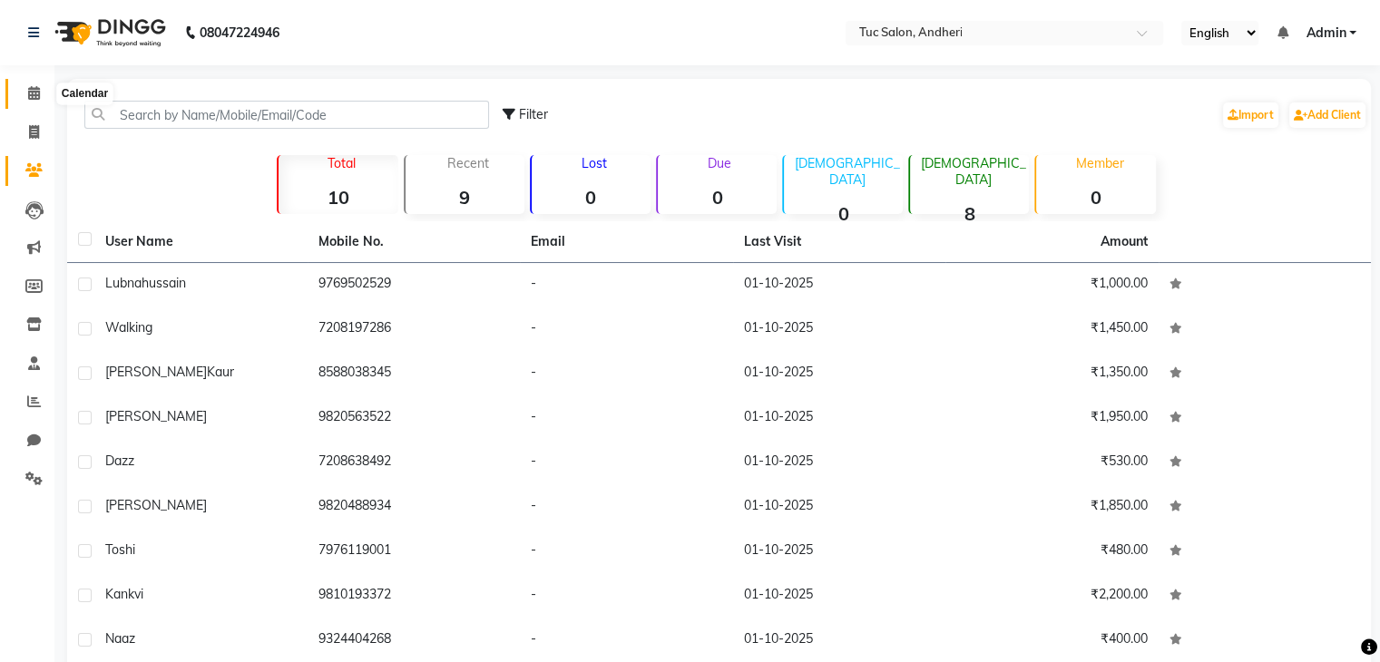
click at [38, 103] on span at bounding box center [34, 93] width 32 height 21
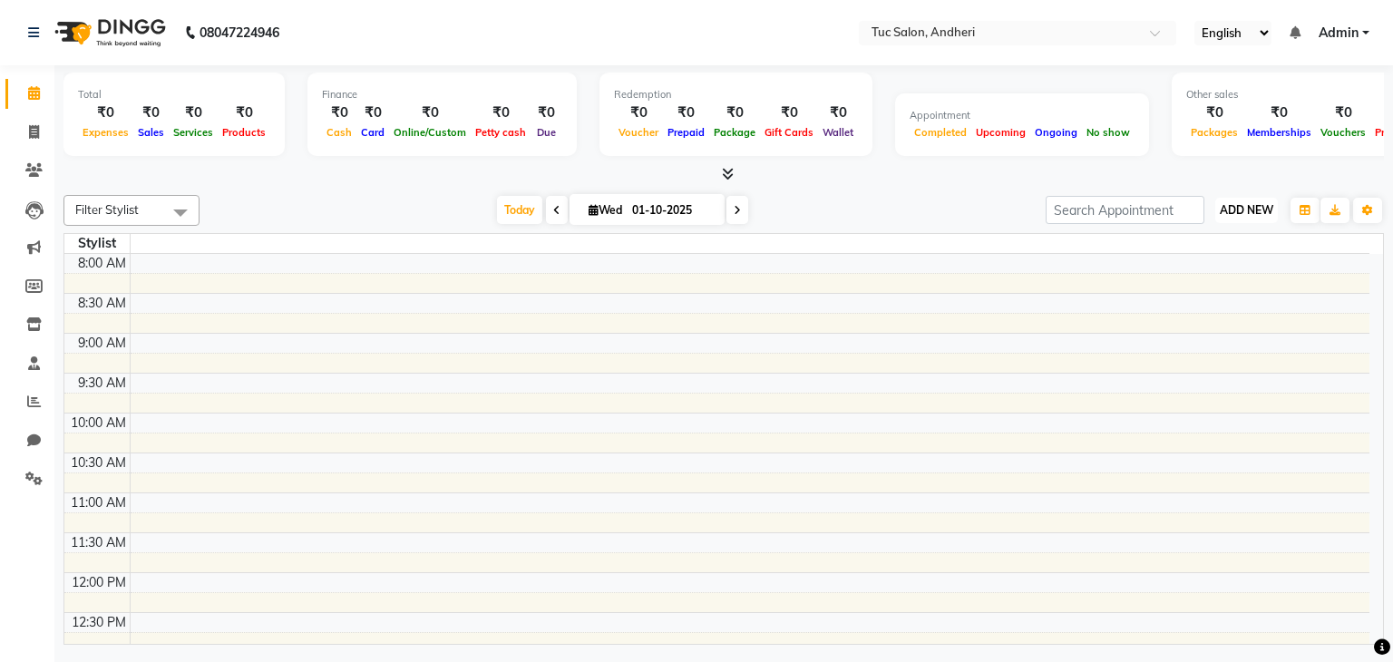
click at [1245, 207] on span "ADD NEW" at bounding box center [1247, 210] width 54 height 14
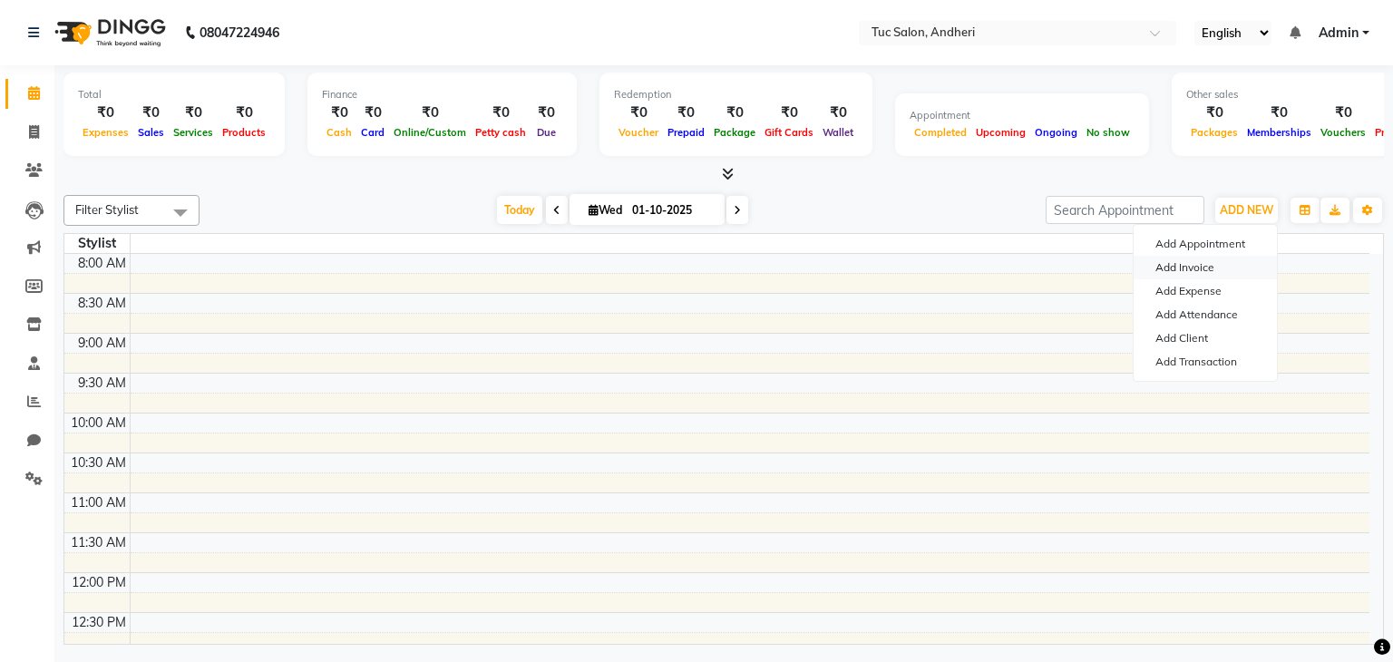
click at [1207, 269] on link "Add Invoice" at bounding box center [1205, 268] width 143 height 24
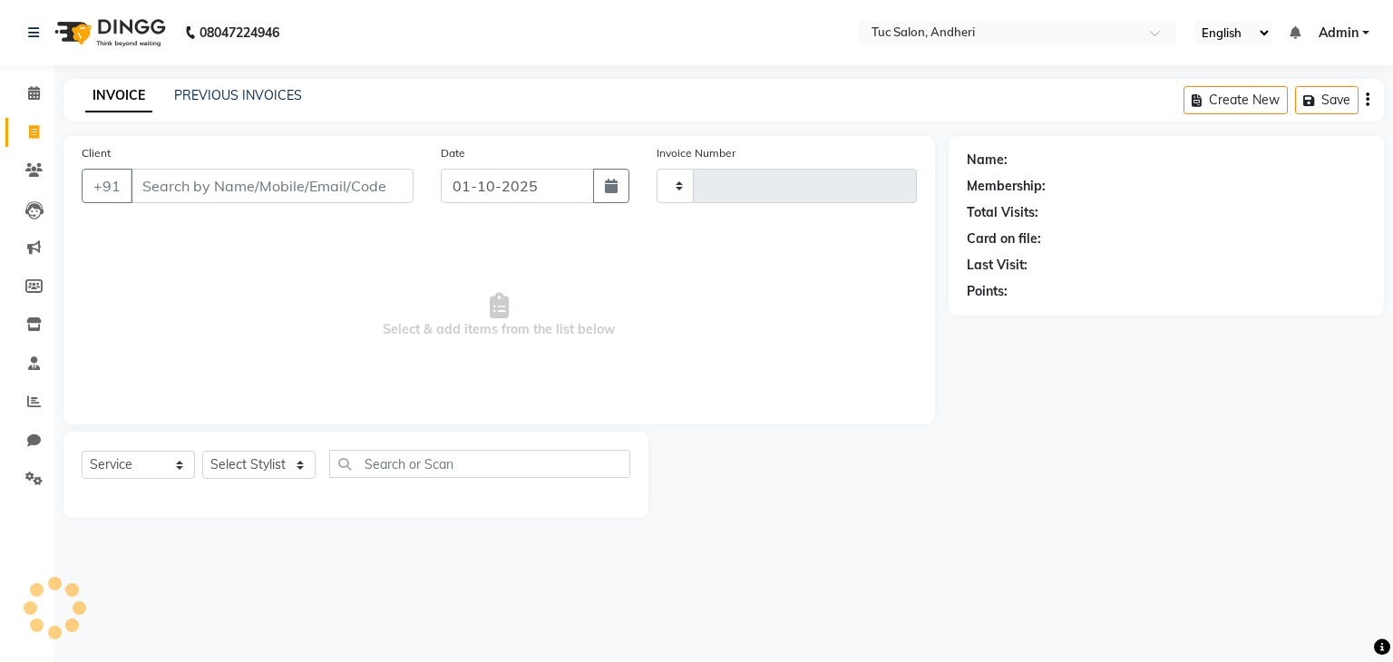
click at [292, 186] on input "Client" at bounding box center [272, 186] width 283 height 34
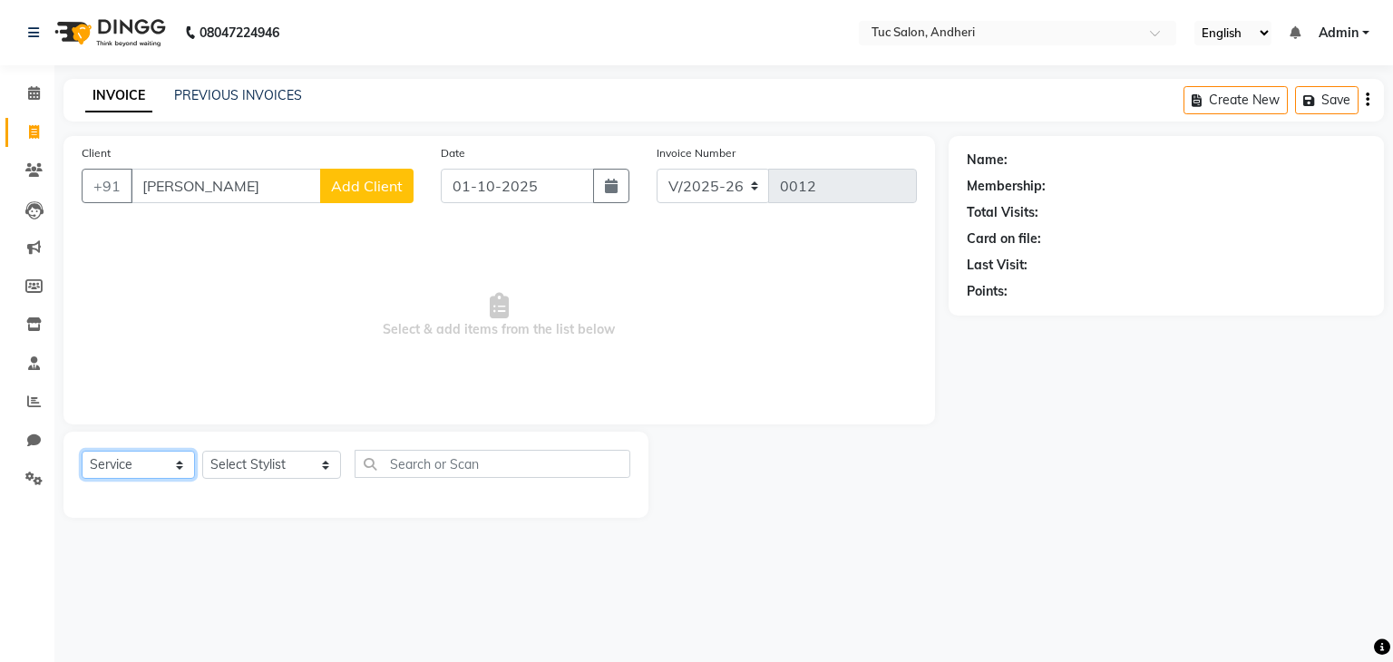
click at [181, 473] on select "Select Service Product Membership Package Voucher Prepaid Gift Card" at bounding box center [138, 465] width 113 height 28
click at [82, 452] on select "Select Service Product Membership Package Voucher Prepaid Gift Card" at bounding box center [138, 465] width 113 height 28
click at [298, 464] on select "Select Stylist [PERSON_NAME] [PERSON_NAME] [PERSON_NAME] [PERSON_NAME] [PERSON_…" at bounding box center [271, 465] width 139 height 28
click at [202, 452] on select "Select Stylist [PERSON_NAME] [PERSON_NAME] [PERSON_NAME] [PERSON_NAME] [PERSON_…" at bounding box center [271, 465] width 139 height 28
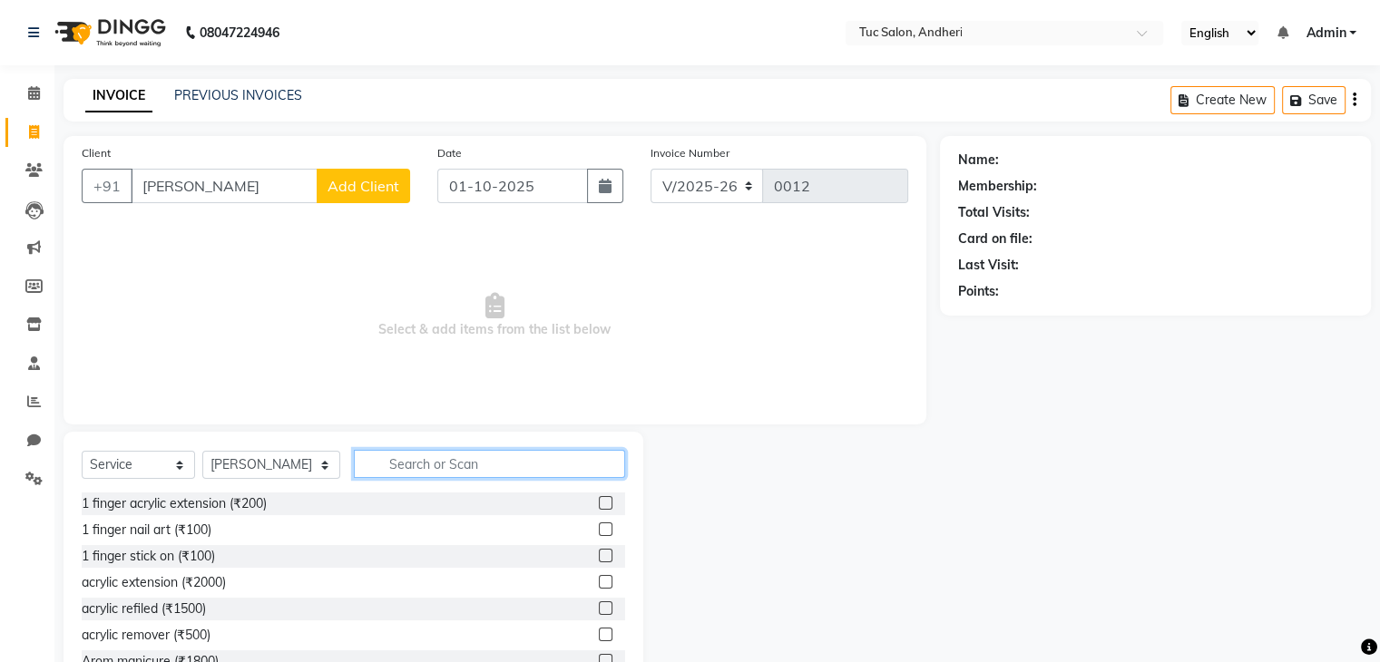
click at [427, 474] on input "text" at bounding box center [489, 464] width 271 height 28
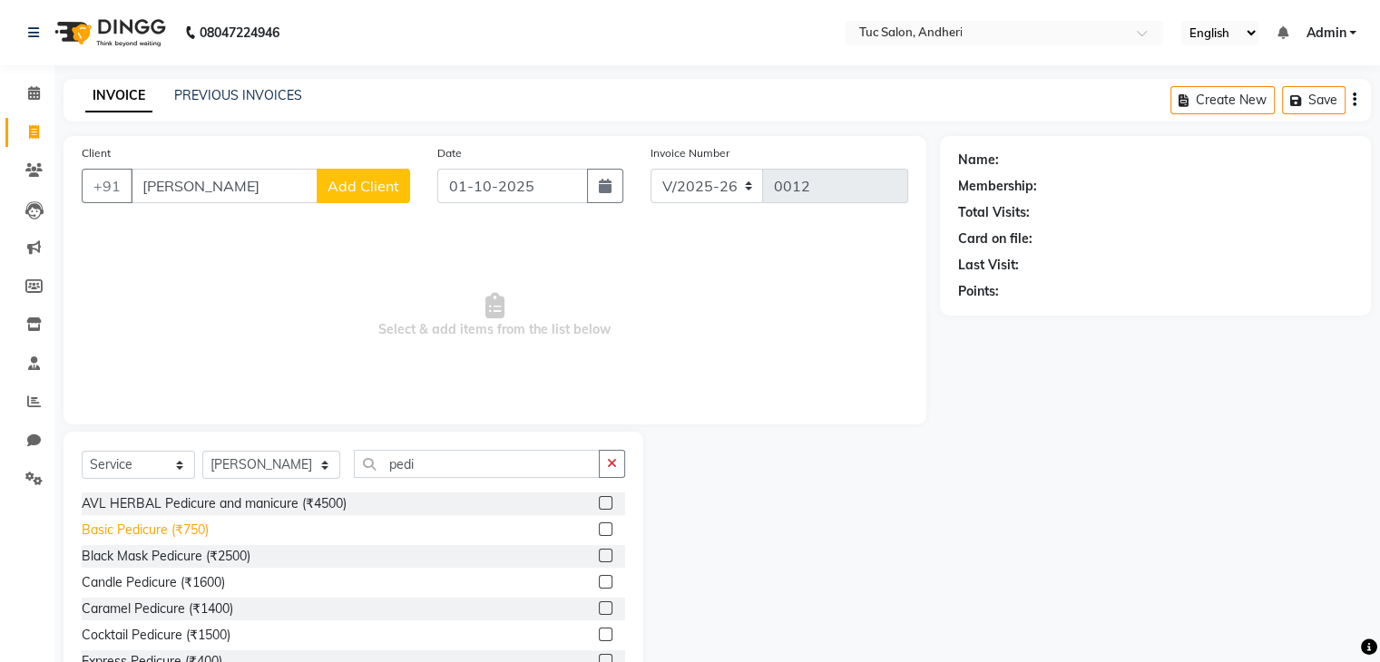
click at [181, 531] on div "Basic Pedicure (₹750)" at bounding box center [145, 530] width 127 height 19
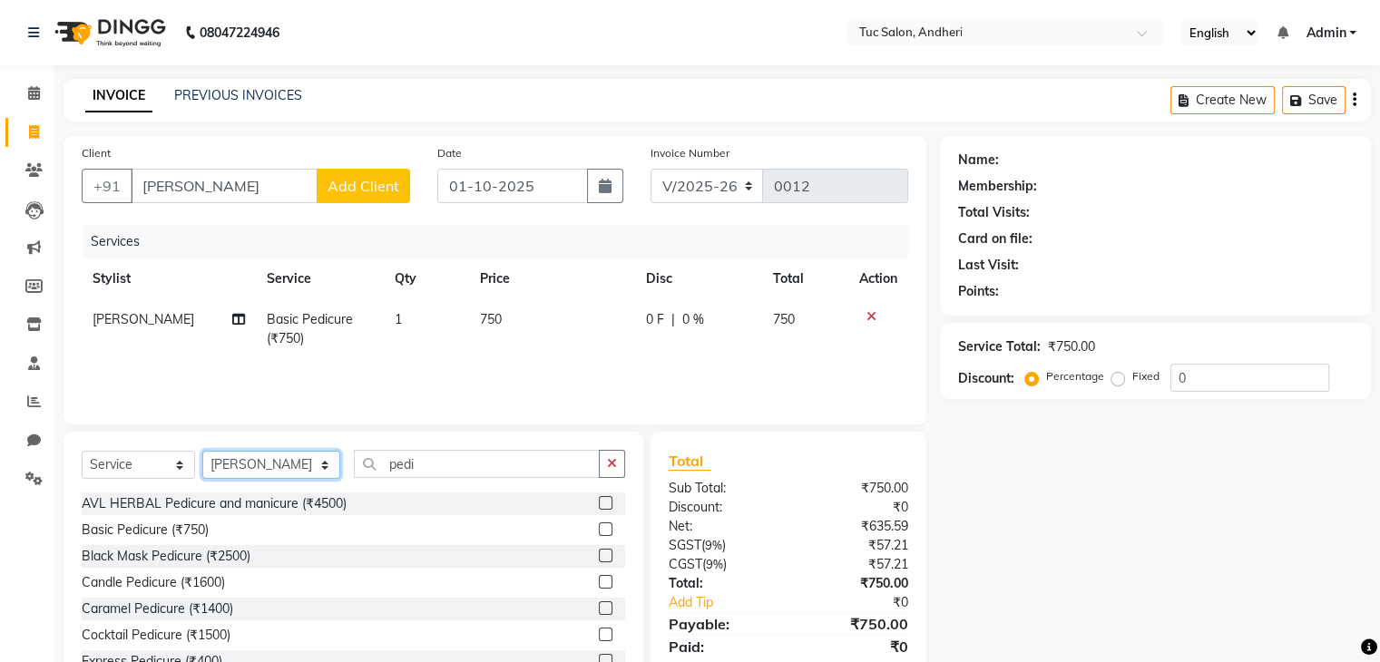
click at [301, 469] on select "Select Stylist [PERSON_NAME] [PERSON_NAME] [PERSON_NAME] [PERSON_NAME] [PERSON_…" at bounding box center [271, 465] width 138 height 28
click at [202, 452] on select "Select Stylist [PERSON_NAME] [PERSON_NAME] [PERSON_NAME] [PERSON_NAME] [PERSON_…" at bounding box center [271, 465] width 138 height 28
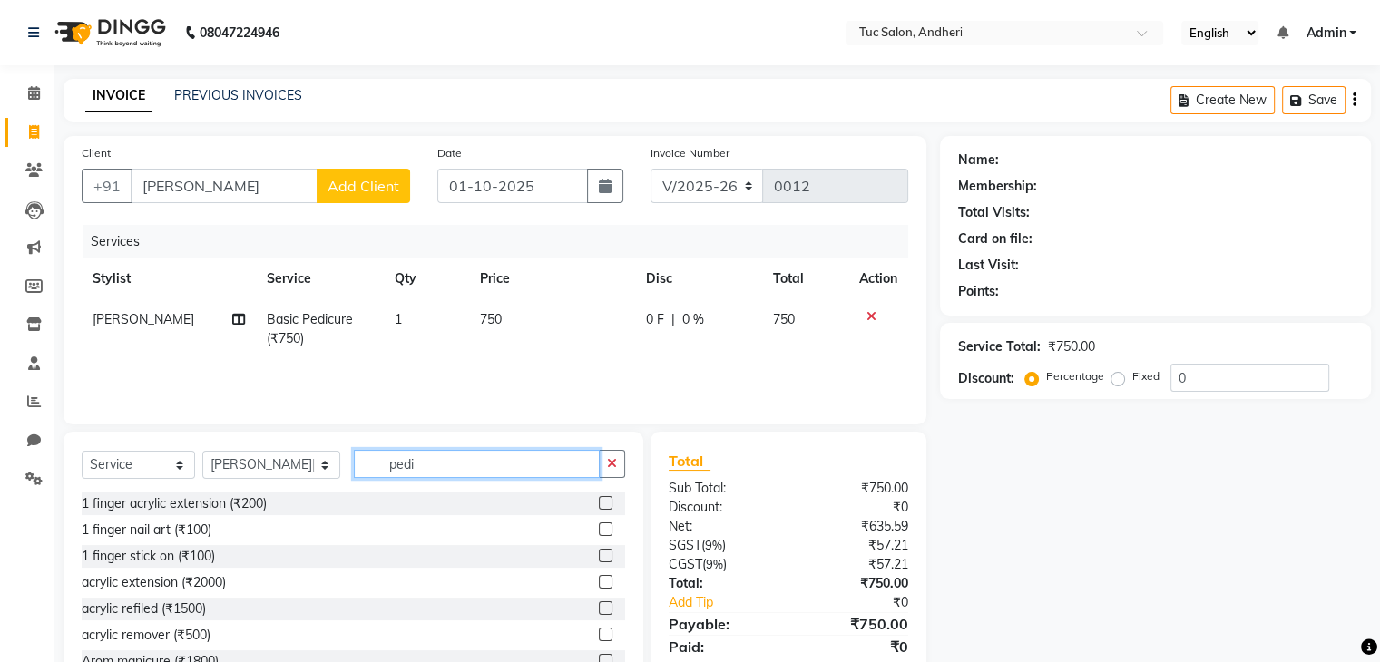
click at [415, 465] on input "pedi" at bounding box center [477, 464] width 246 height 28
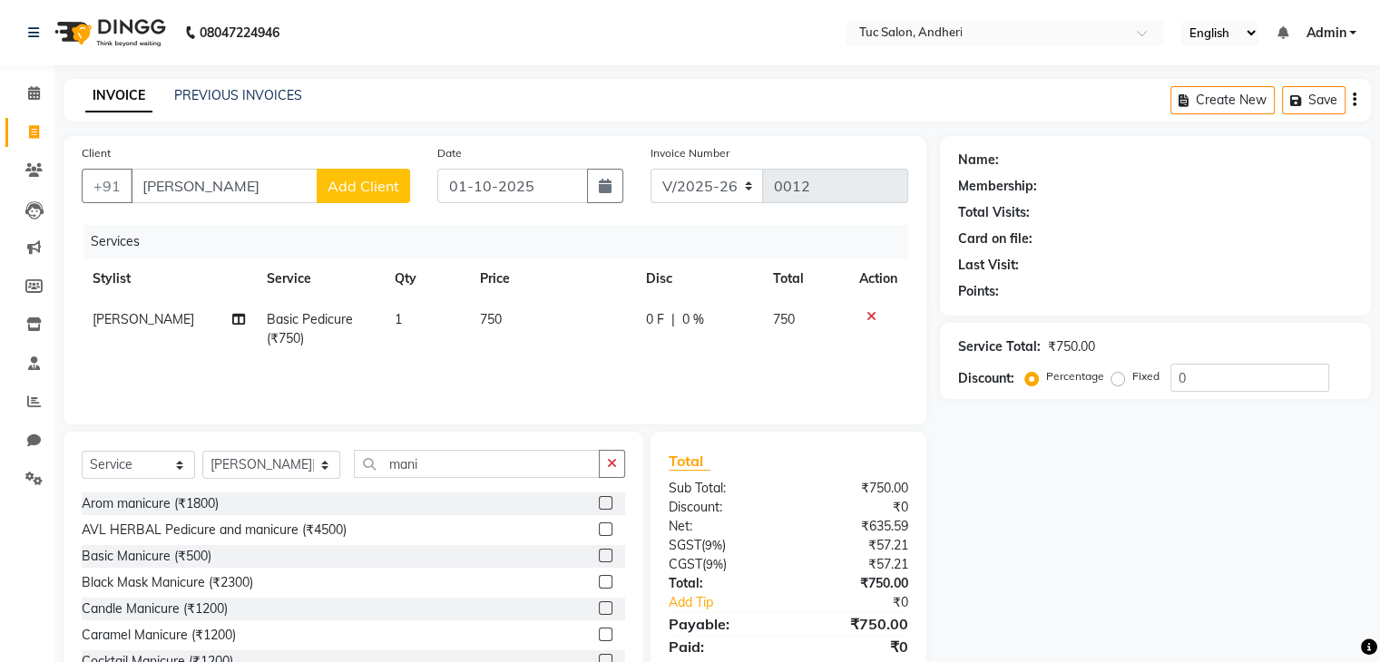
click at [219, 561] on div "Basic Manicure (₹500)" at bounding box center [353, 556] width 543 height 23
click at [250, 556] on div "Basic Manicure (₹500)" at bounding box center [353, 556] width 543 height 23
click at [599, 554] on label at bounding box center [606, 556] width 14 height 14
click at [599, 554] on input "checkbox" at bounding box center [605, 557] width 12 height 12
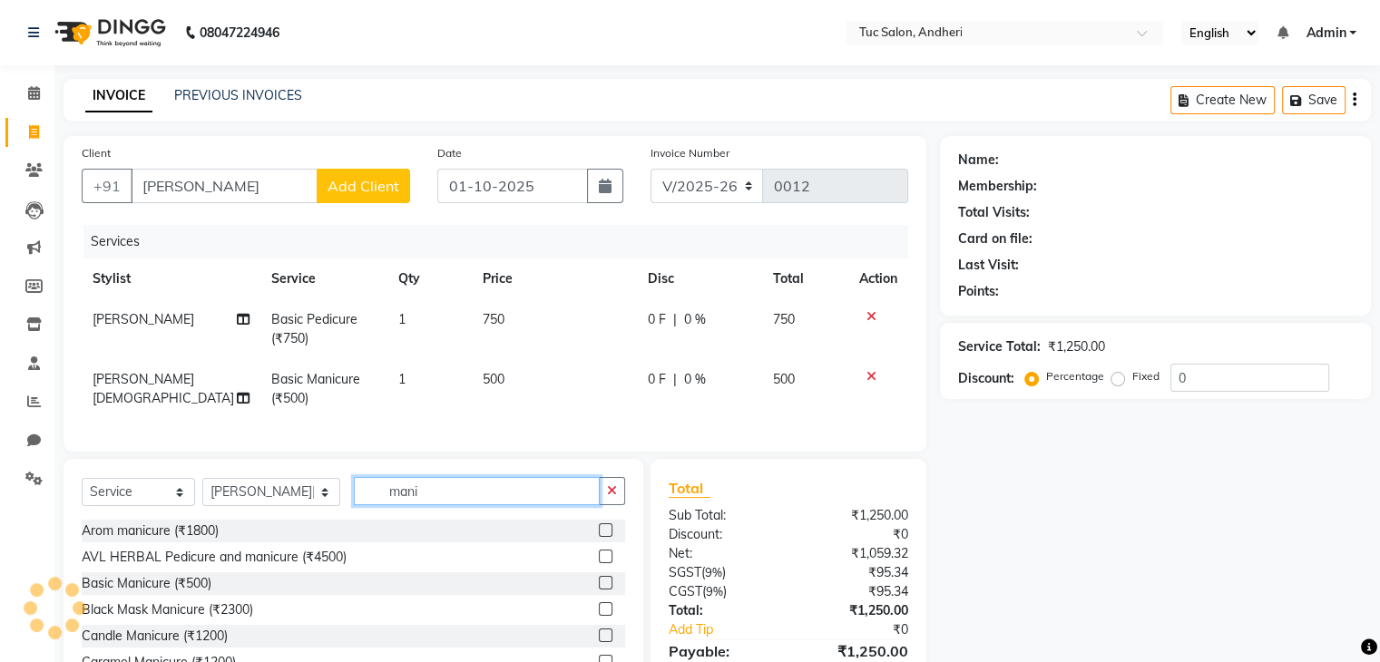
click at [421, 505] on input "mani" at bounding box center [477, 491] width 246 height 28
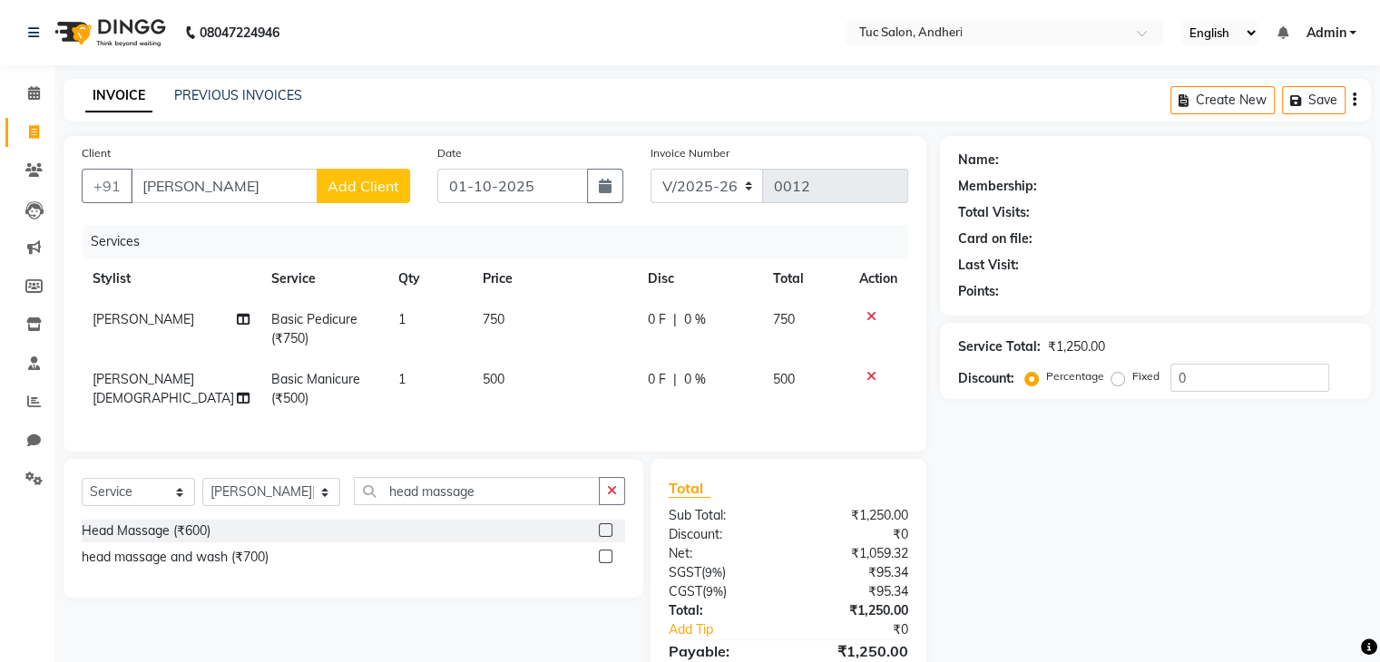
click at [211, 542] on div "Head Massage (₹600)" at bounding box center [353, 531] width 543 height 23
click at [603, 537] on label at bounding box center [606, 530] width 14 height 14
click at [603, 537] on input "checkbox" at bounding box center [605, 531] width 12 height 12
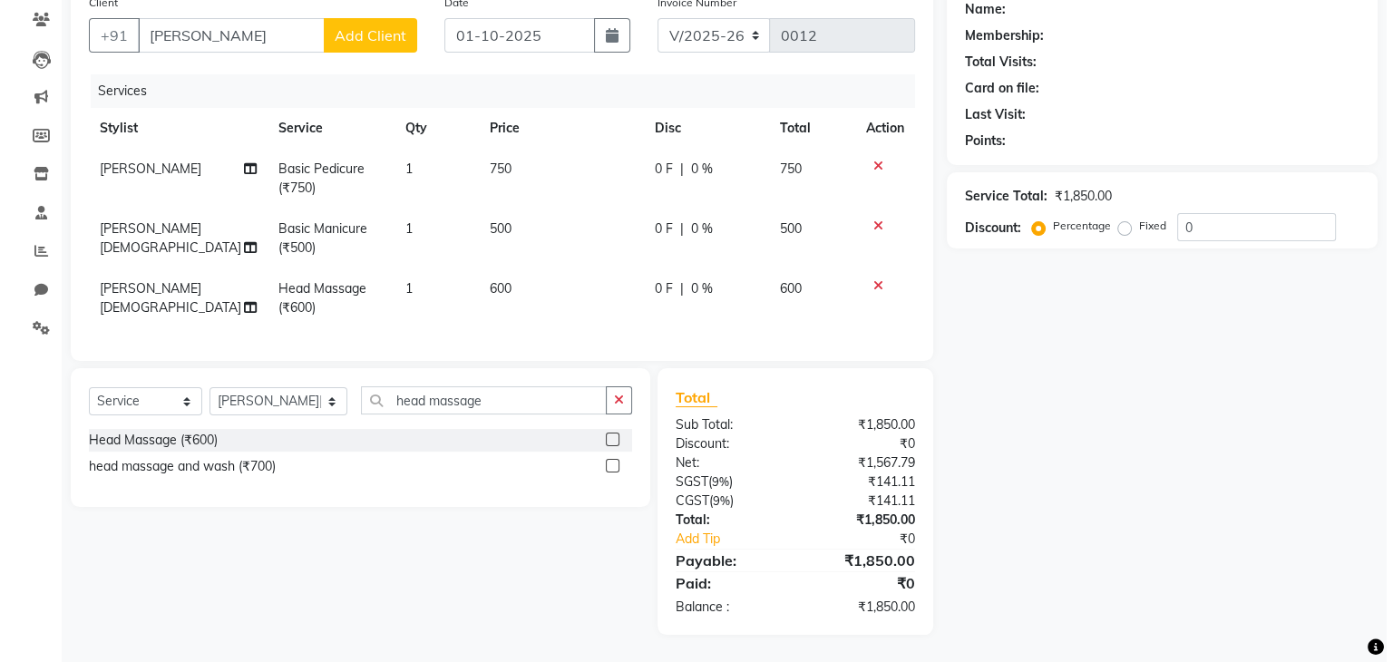
scroll to position [5, 0]
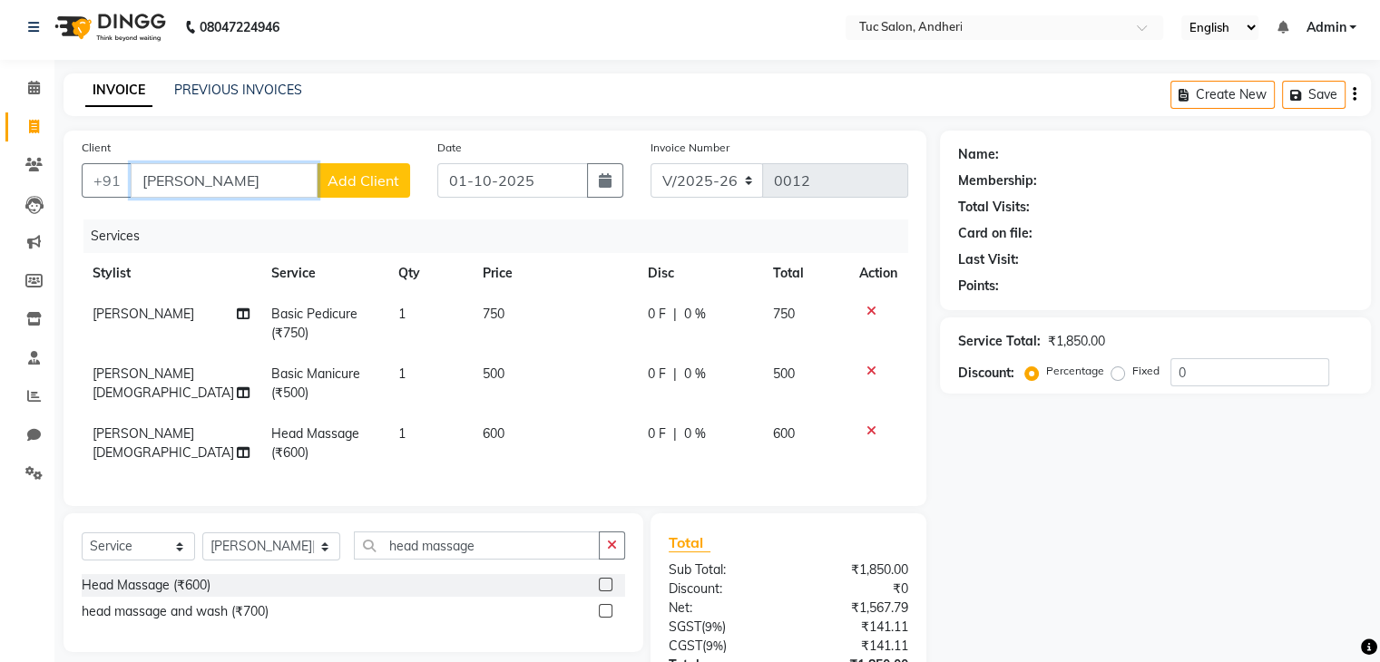
click at [234, 184] on input "[PERSON_NAME]" at bounding box center [224, 180] width 187 height 34
click at [379, 185] on span "Add Client" at bounding box center [363, 180] width 72 height 18
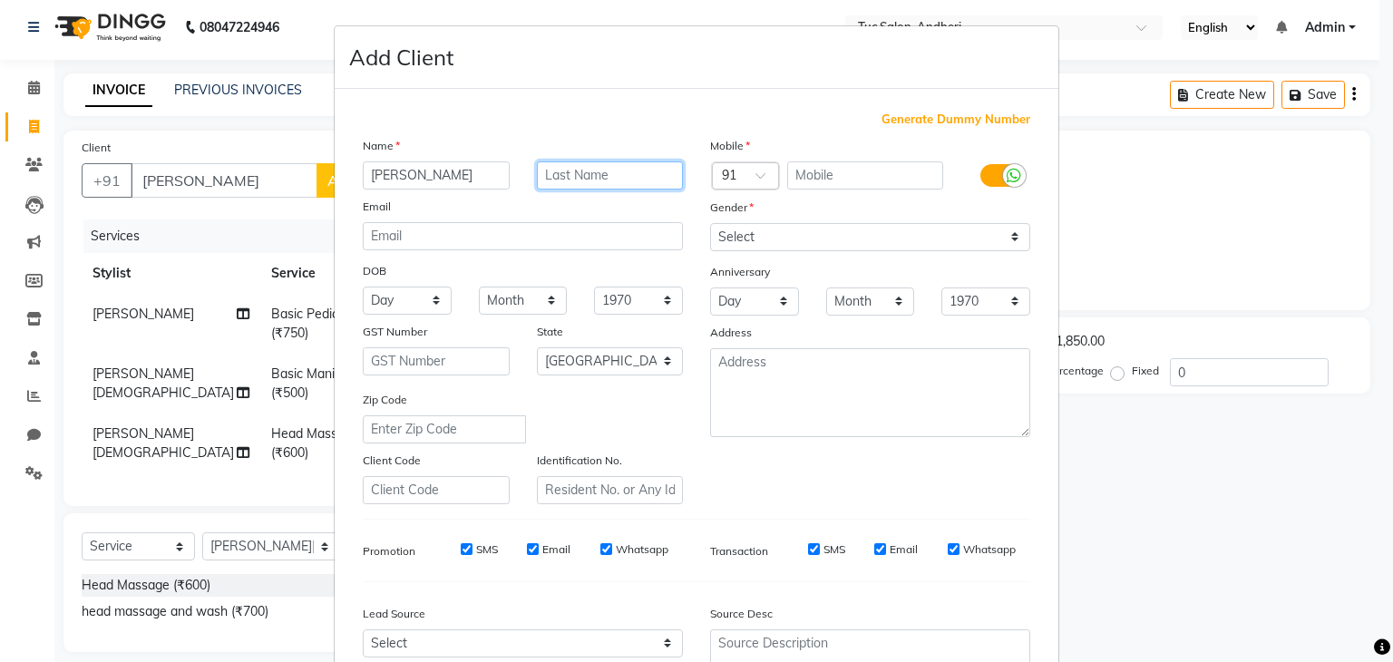
click at [606, 173] on input "text" at bounding box center [610, 175] width 147 height 28
click at [836, 178] on input "text" at bounding box center [865, 175] width 157 height 28
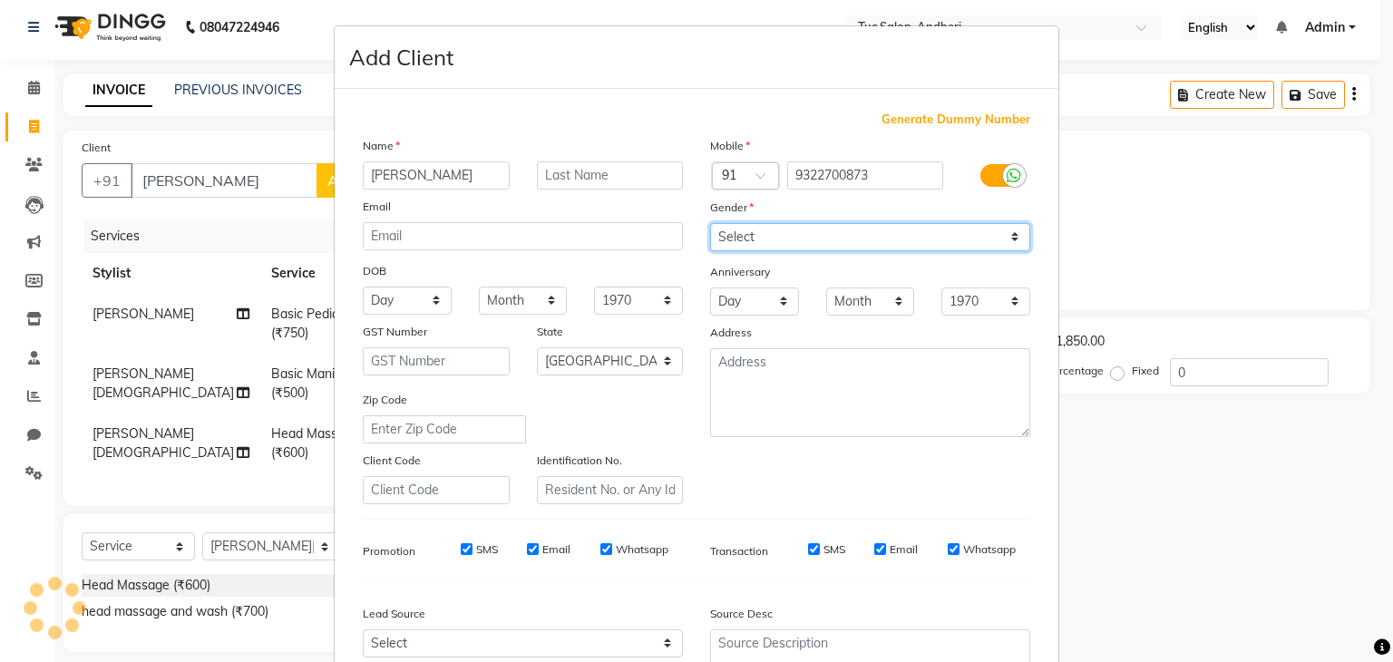
click at [1010, 240] on select "Select [DEMOGRAPHIC_DATA] [DEMOGRAPHIC_DATA] Other Prefer Not To Say" at bounding box center [870, 237] width 320 height 28
click at [710, 224] on select "Select [DEMOGRAPHIC_DATA] [DEMOGRAPHIC_DATA] Other Prefer Not To Say" at bounding box center [870, 237] width 320 height 28
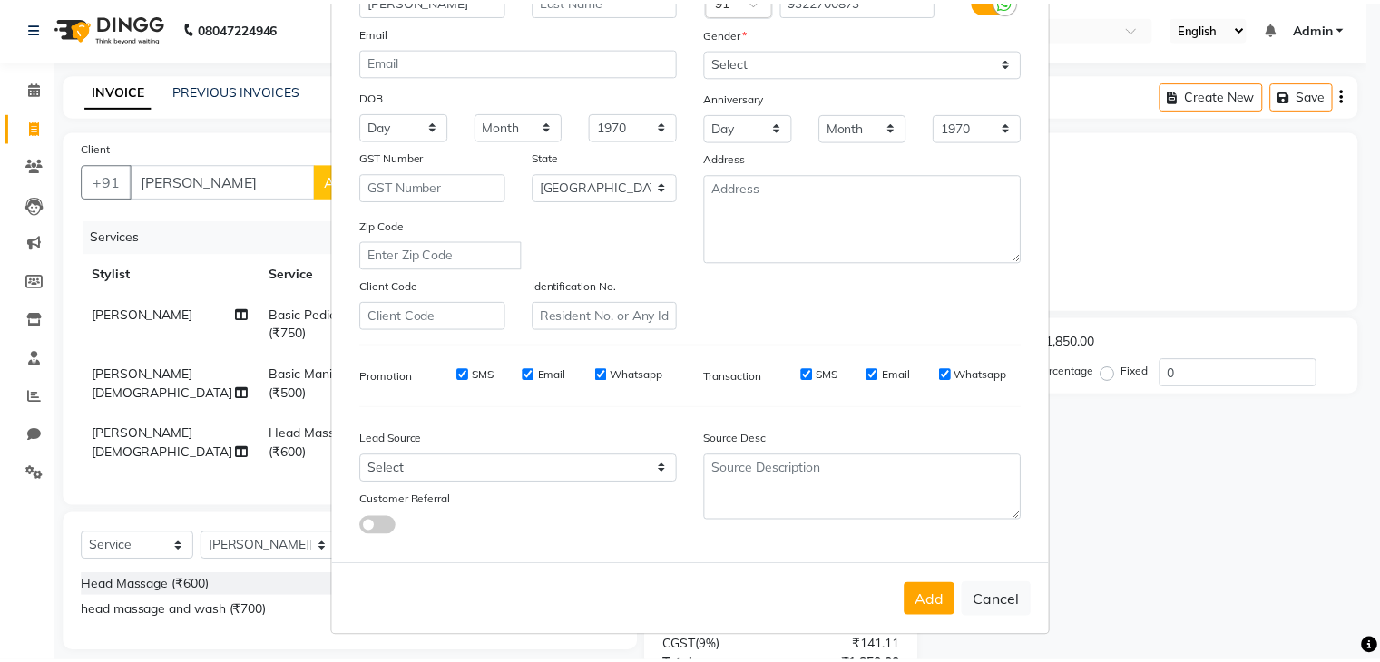
scroll to position [184, 0]
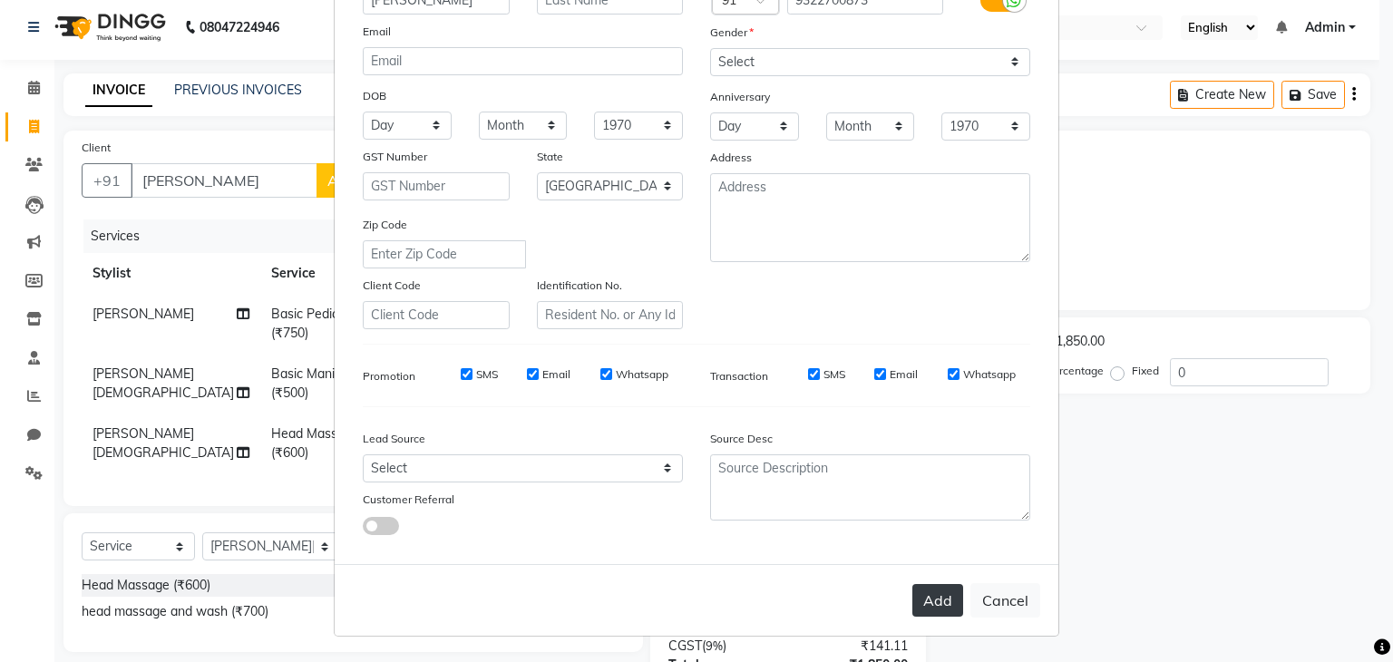
click at [927, 601] on button "Add" at bounding box center [938, 600] width 51 height 33
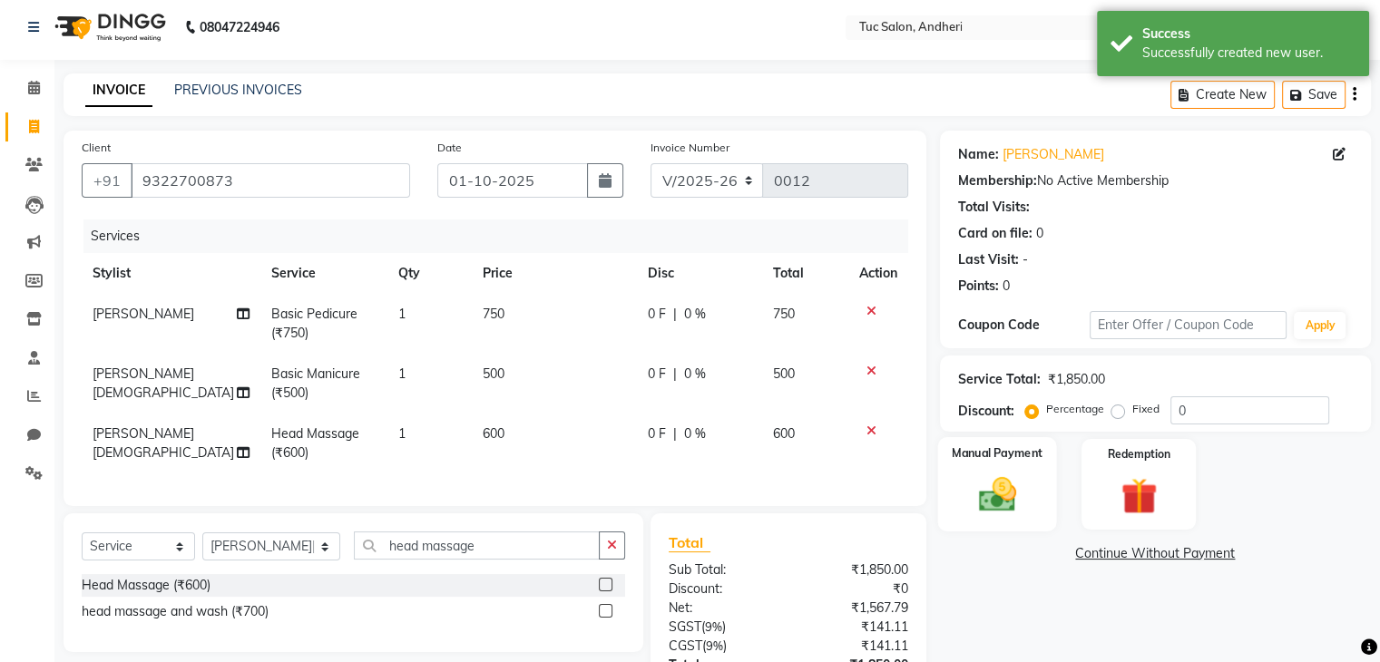
click at [971, 509] on img at bounding box center [996, 496] width 61 height 44
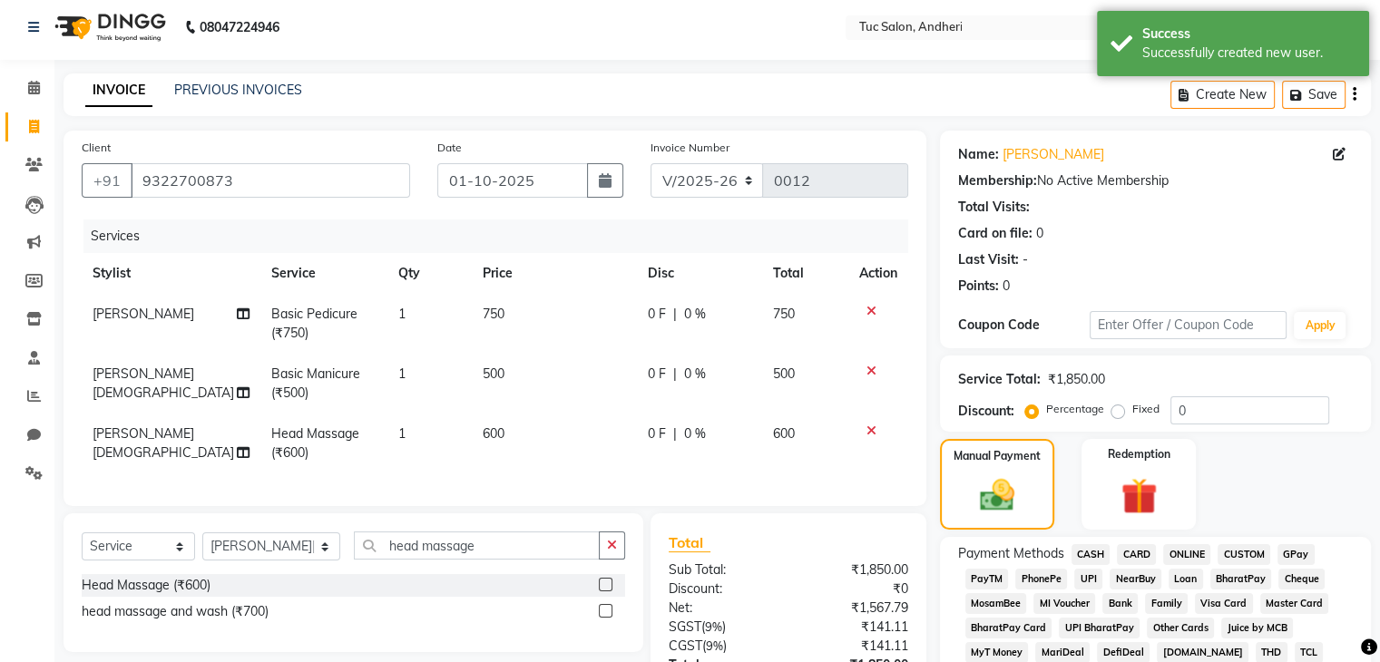
click at [1294, 552] on span "GPay" at bounding box center [1295, 554] width 37 height 21
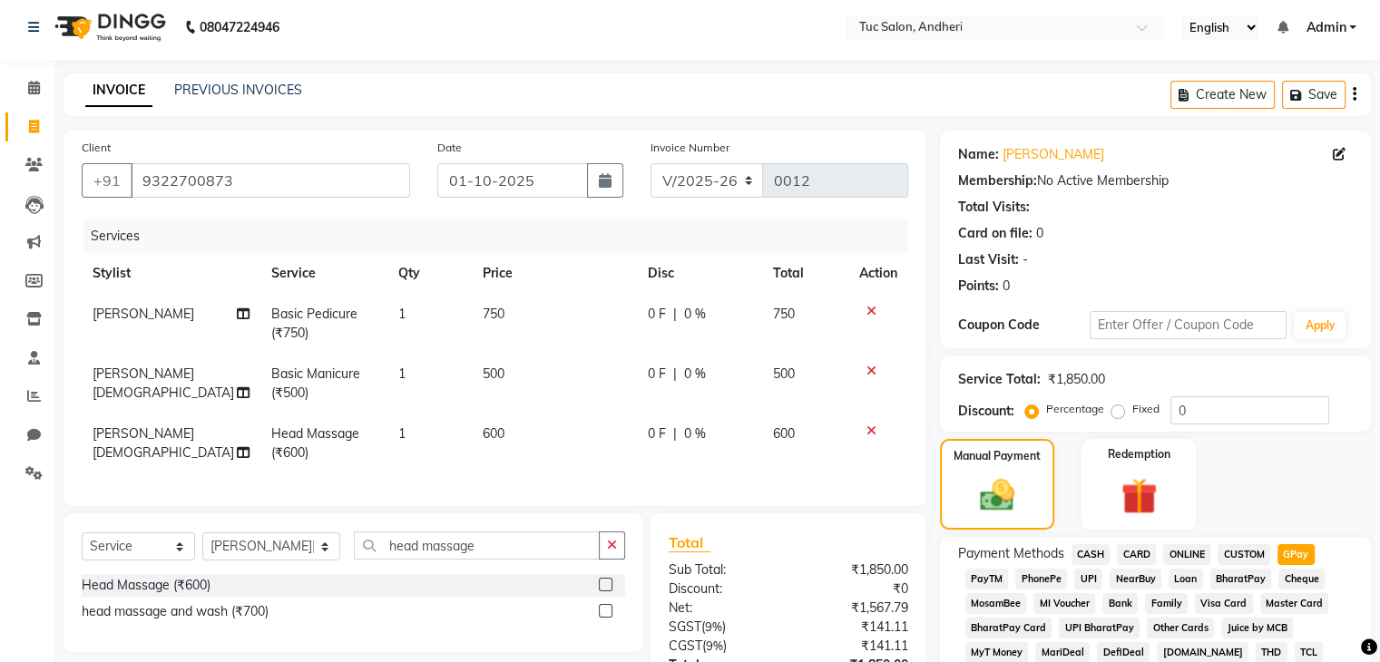
click at [1095, 555] on span "CASH" at bounding box center [1090, 554] width 39 height 21
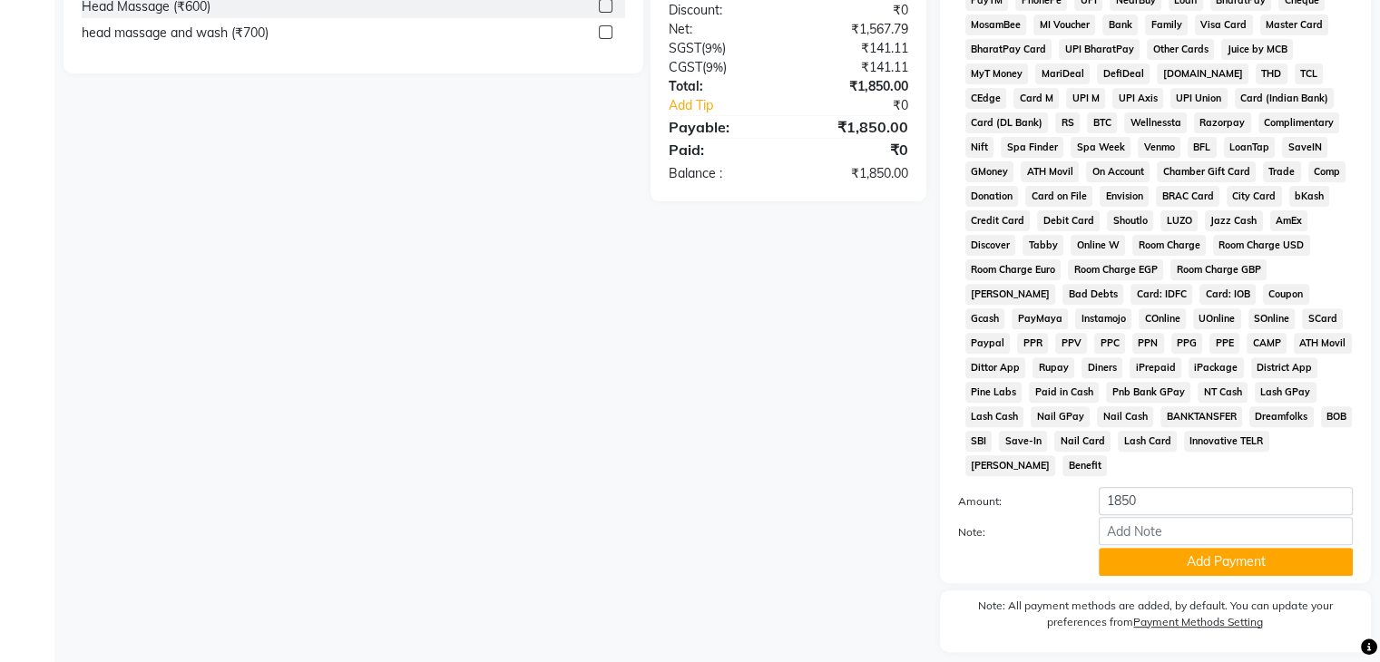
scroll to position [584, 0]
click at [1186, 556] on button "Add Payment" at bounding box center [1226, 562] width 254 height 28
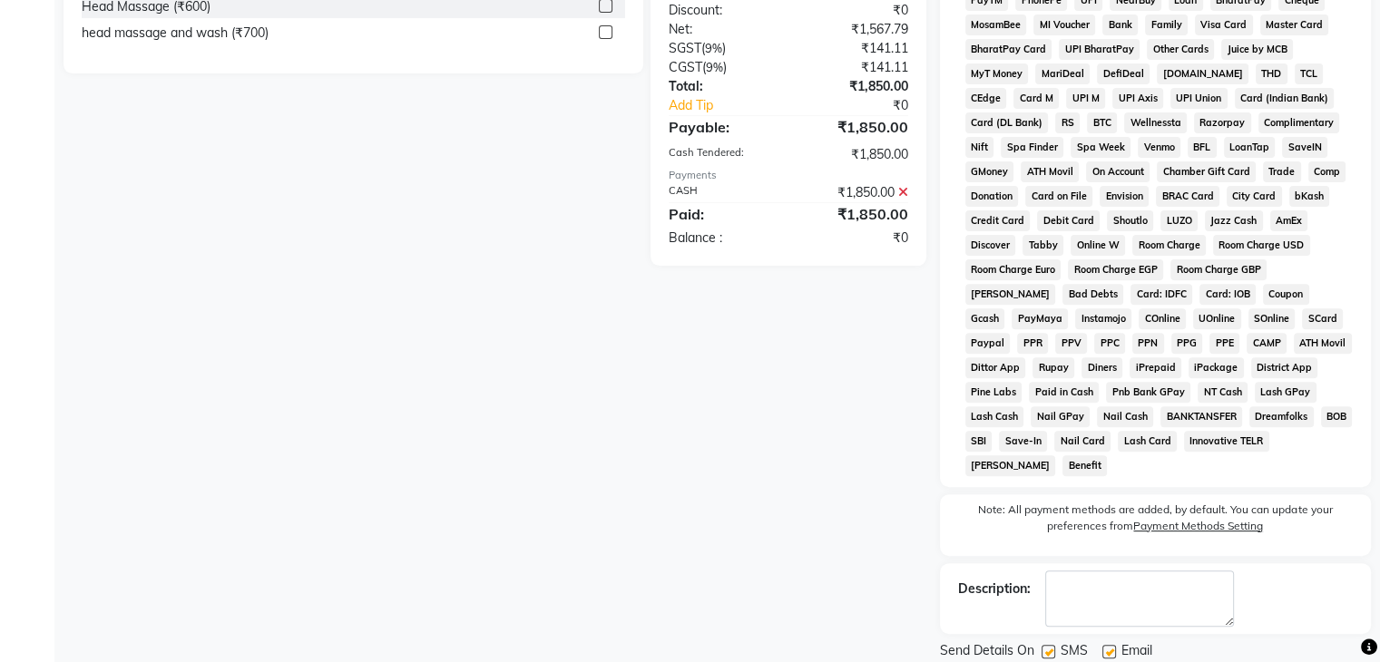
click at [1043, 645] on label at bounding box center [1048, 652] width 14 height 14
click at [1043, 647] on input "checkbox" at bounding box center [1047, 653] width 12 height 12
click at [1108, 645] on label at bounding box center [1109, 652] width 14 height 14
click at [1108, 647] on input "checkbox" at bounding box center [1108, 653] width 12 height 12
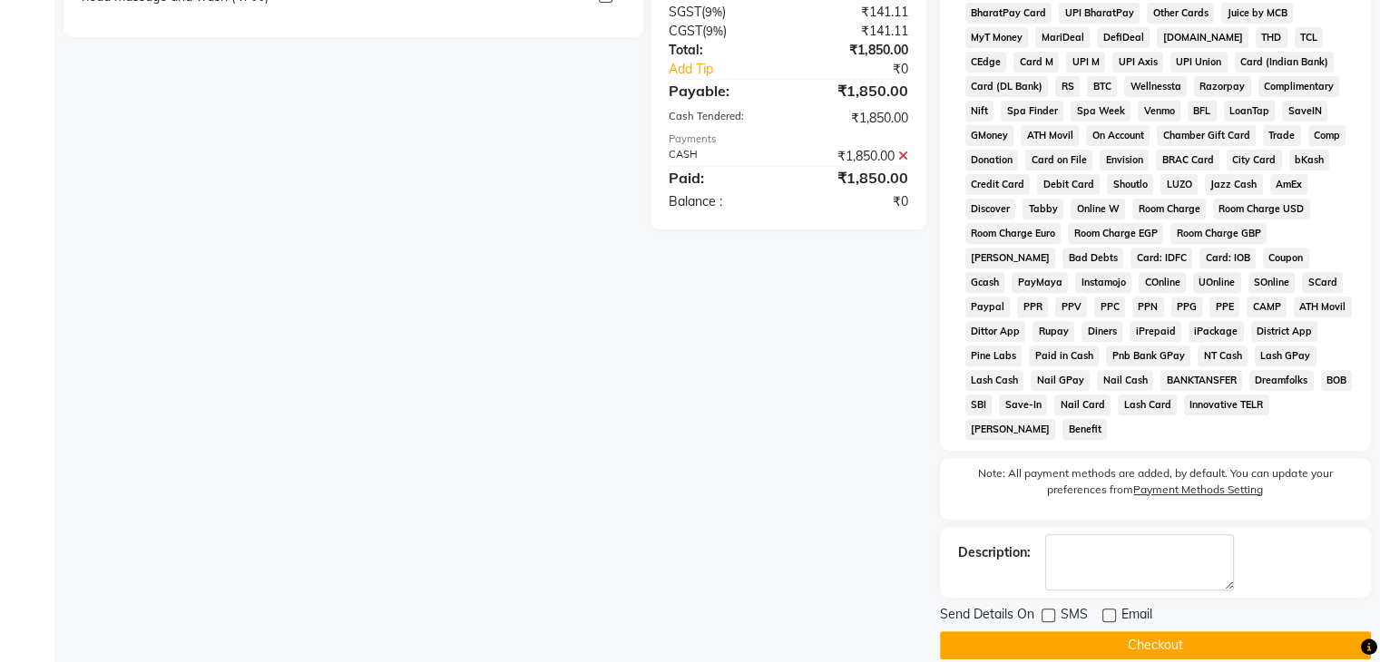
click at [1181, 632] on button "Checkout" at bounding box center [1155, 645] width 431 height 28
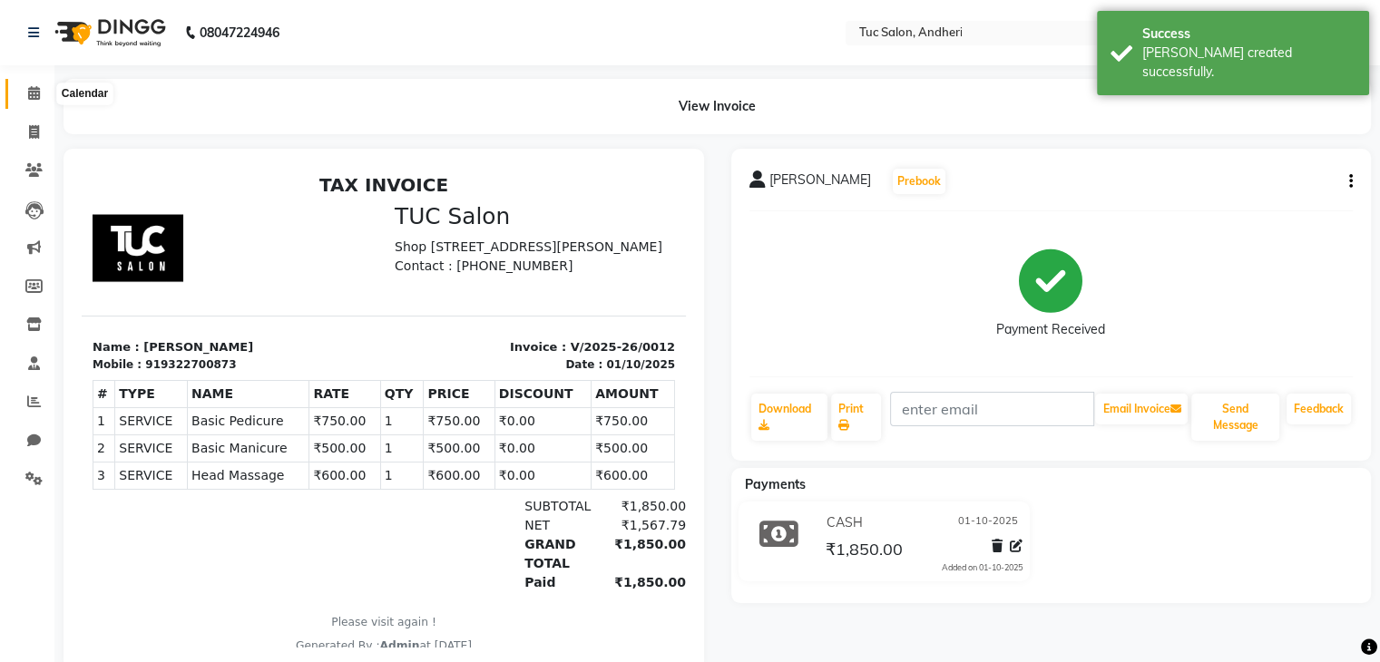
click at [36, 89] on icon at bounding box center [34, 93] width 12 height 14
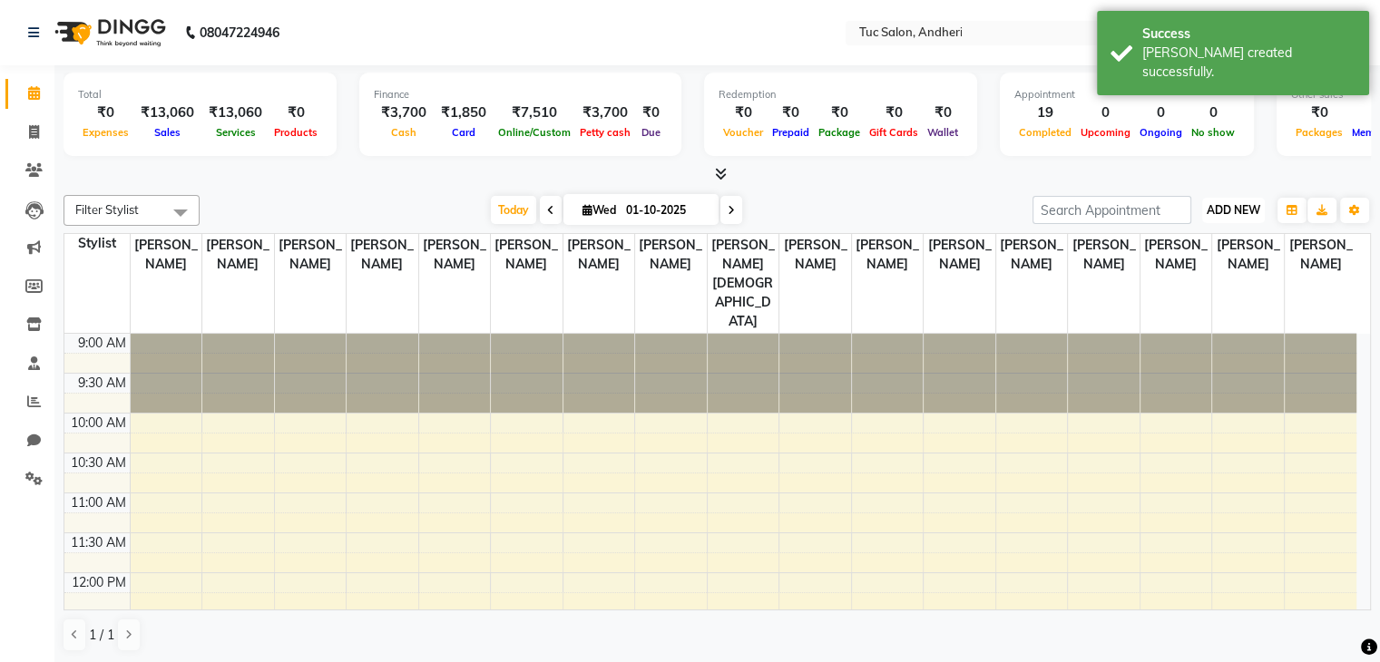
click at [1238, 211] on span "ADD NEW" at bounding box center [1233, 210] width 54 height 14
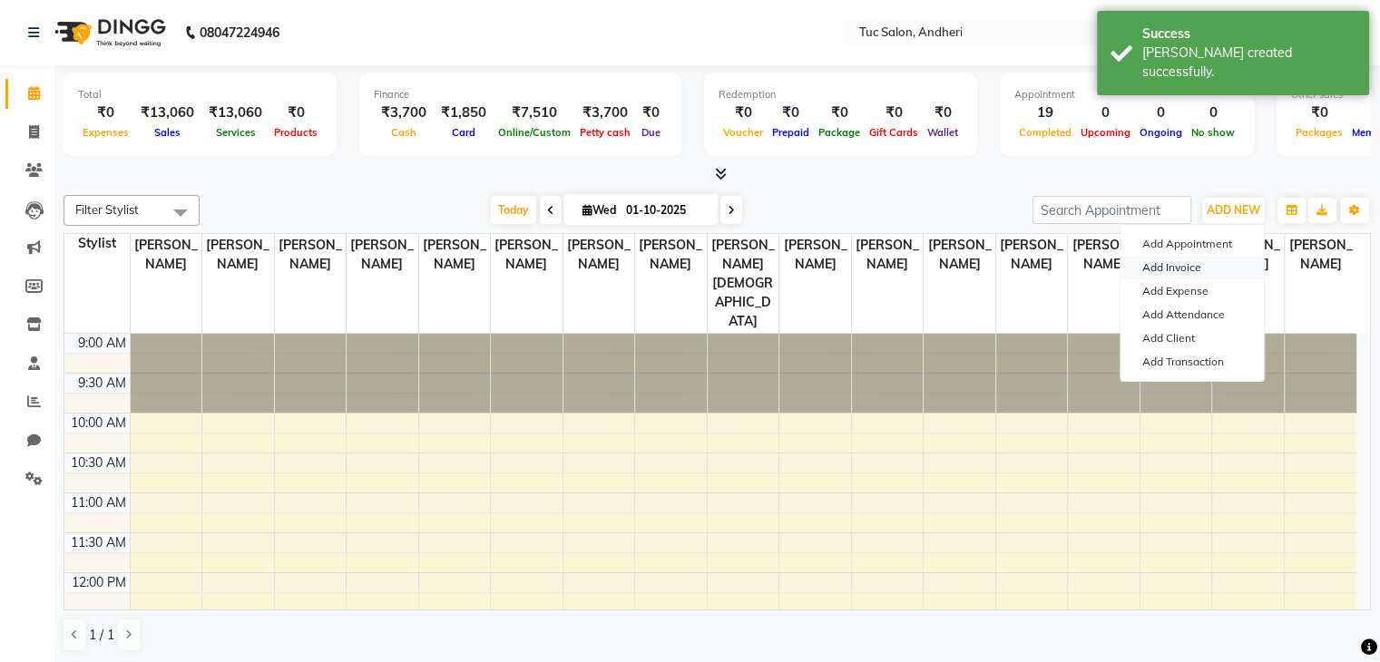
click at [1176, 270] on link "Add Invoice" at bounding box center [1191, 268] width 143 height 24
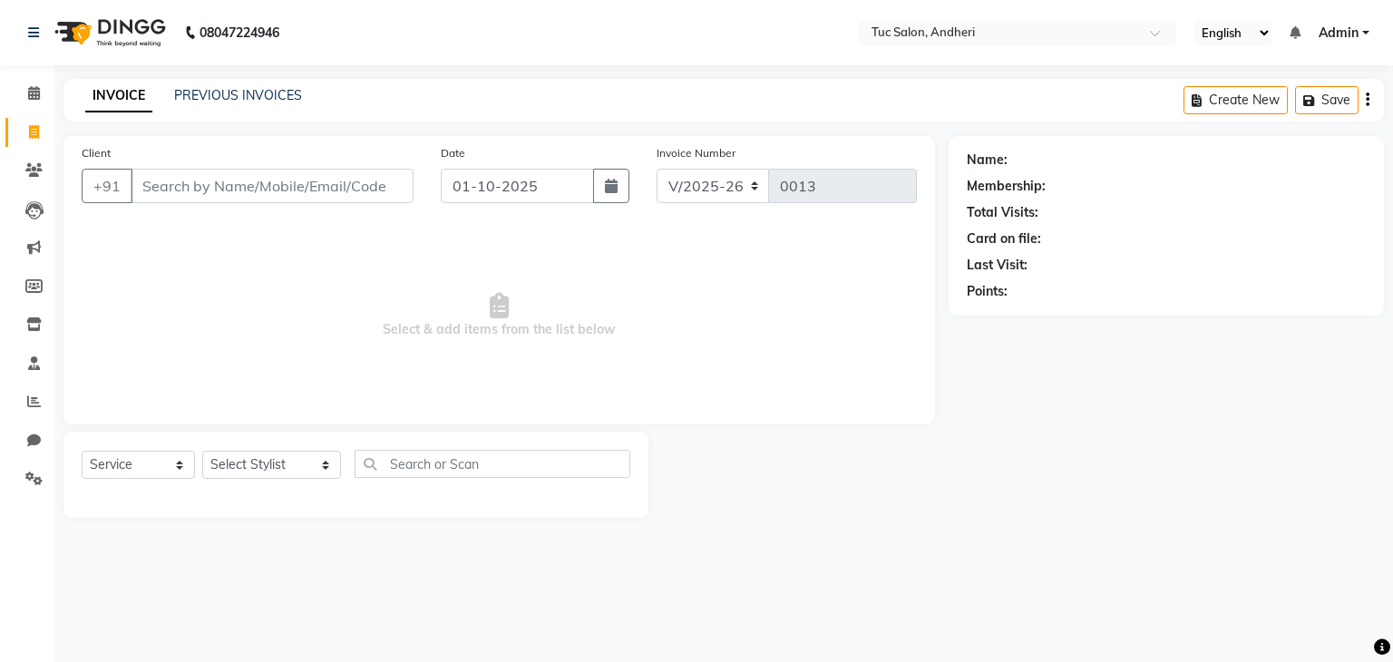
click at [221, 187] on input "Client" at bounding box center [272, 186] width 283 height 34
click at [160, 189] on input "Client" at bounding box center [272, 186] width 283 height 34
click at [374, 177] on span "Add Client" at bounding box center [367, 186] width 72 height 18
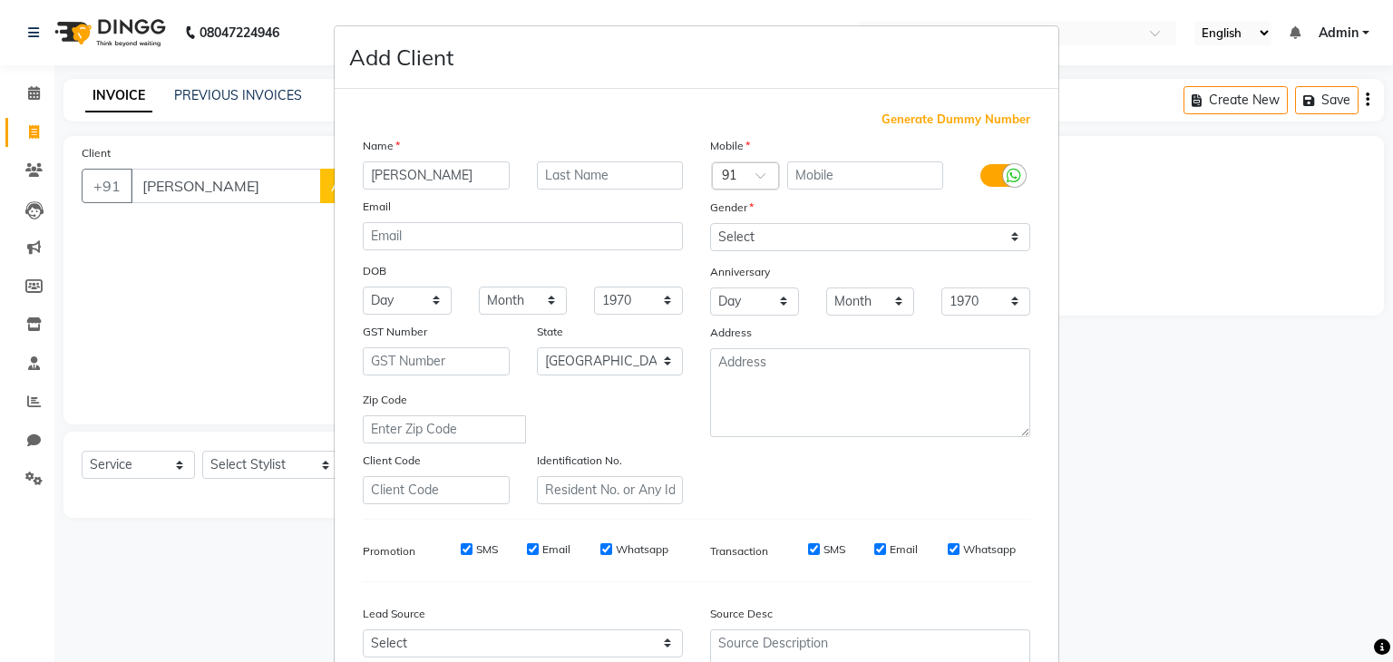
drag, startPoint x: 374, startPoint y: 176, endPoint x: 604, endPoint y: 163, distance: 230.8
click at [604, 163] on div "[PERSON_NAME]" at bounding box center [522, 175] width 347 height 28
click at [604, 163] on input "text" at bounding box center [610, 175] width 147 height 28
click at [827, 164] on input "text" at bounding box center [865, 175] width 157 height 28
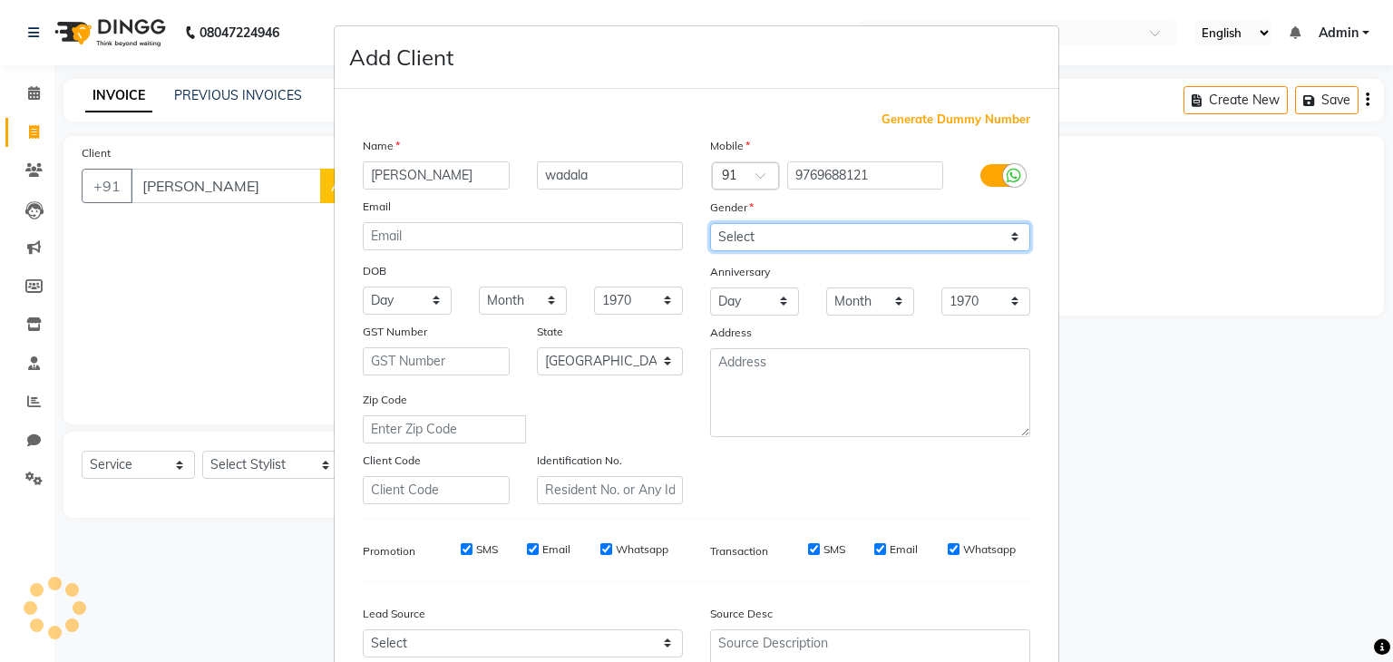
click at [1010, 243] on select "Select [DEMOGRAPHIC_DATA] [DEMOGRAPHIC_DATA] Other Prefer Not To Say" at bounding box center [870, 237] width 320 height 28
click at [710, 224] on select "Select [DEMOGRAPHIC_DATA] [DEMOGRAPHIC_DATA] Other Prefer Not To Say" at bounding box center [870, 237] width 320 height 28
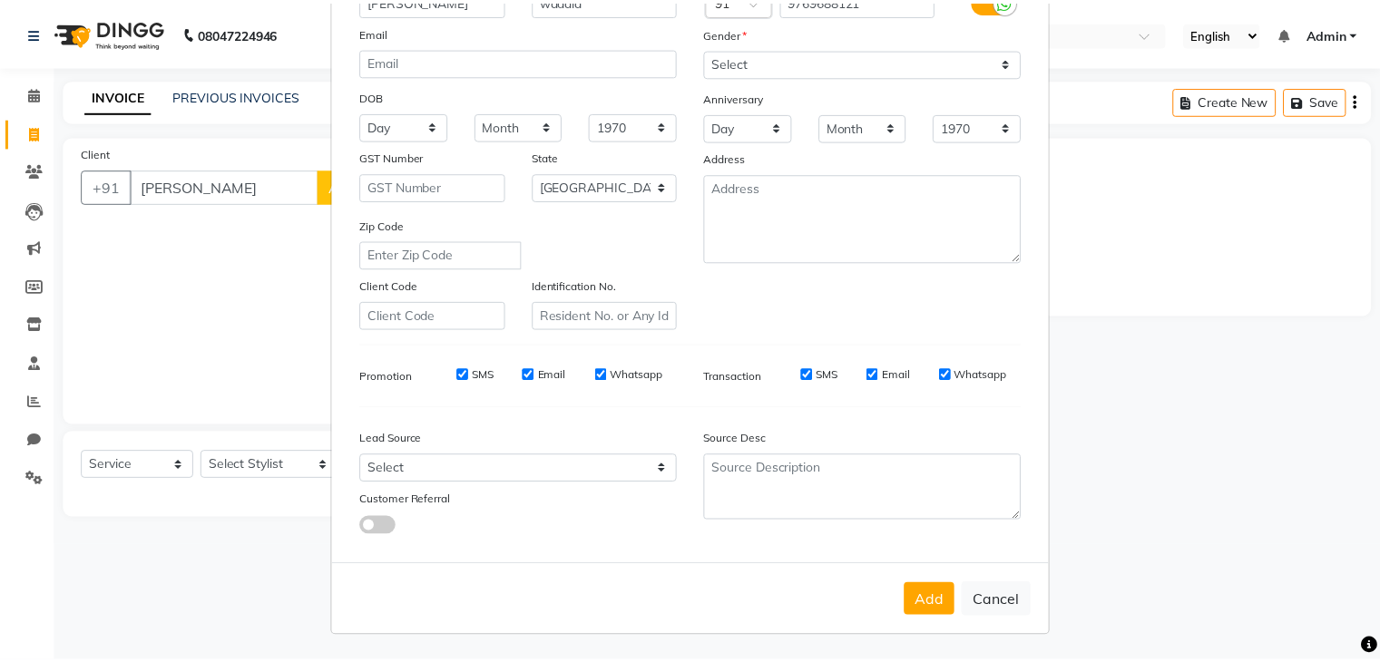
scroll to position [181, 0]
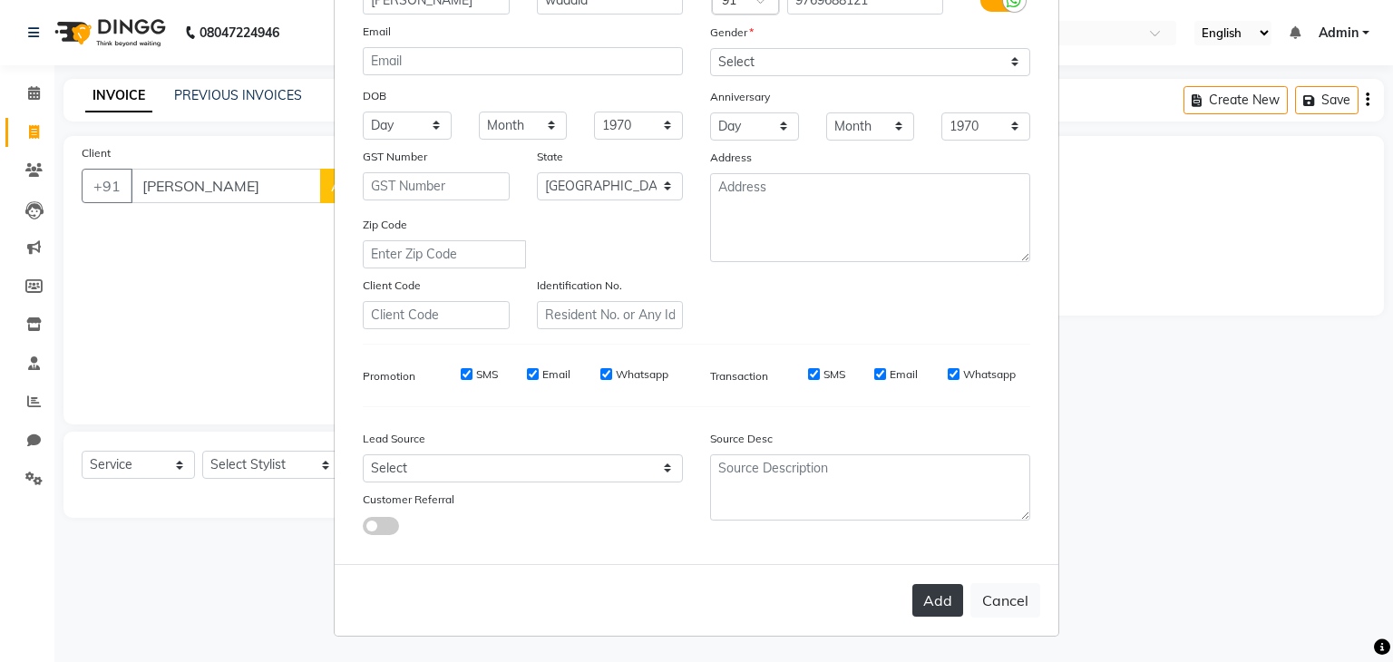
click at [934, 610] on button "Add" at bounding box center [938, 600] width 51 height 33
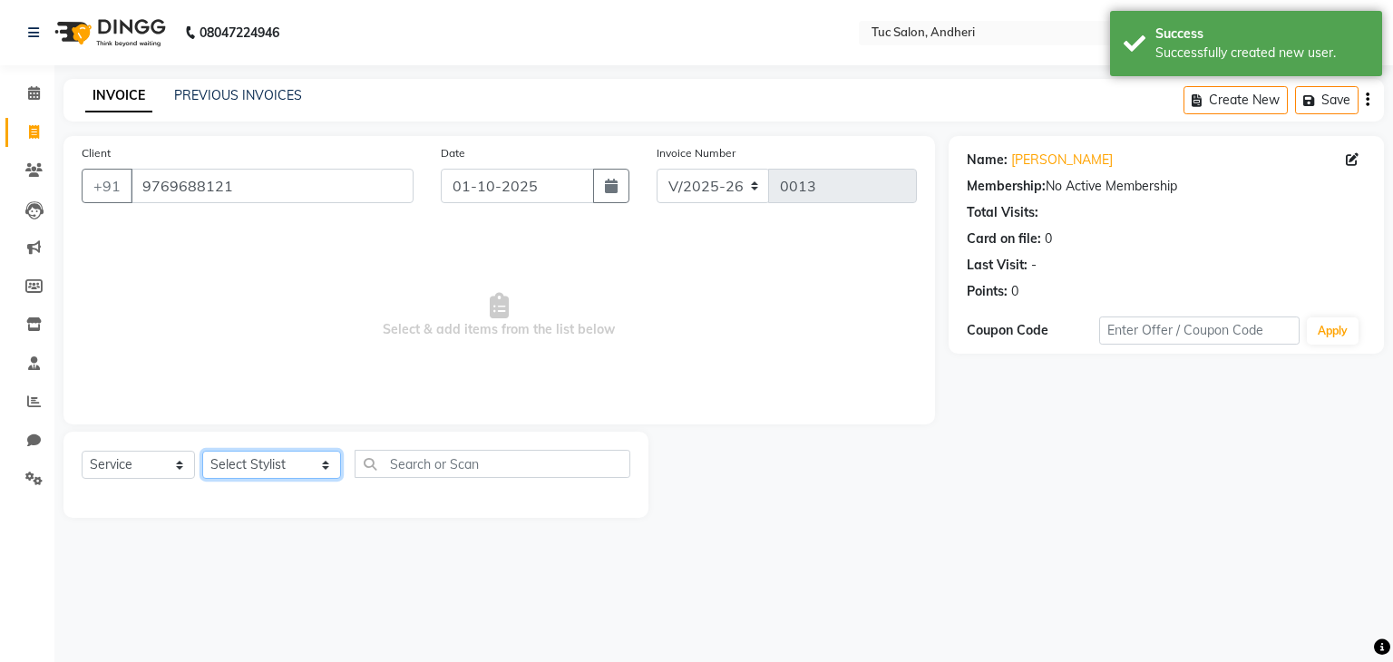
click at [299, 472] on select "Select Stylist [PERSON_NAME] [PERSON_NAME] [PERSON_NAME] [PERSON_NAME] [PERSON_…" at bounding box center [271, 465] width 139 height 28
click at [202, 452] on select "Select Stylist [PERSON_NAME] [PERSON_NAME] [PERSON_NAME] [PERSON_NAME] [PERSON_…" at bounding box center [271, 465] width 139 height 28
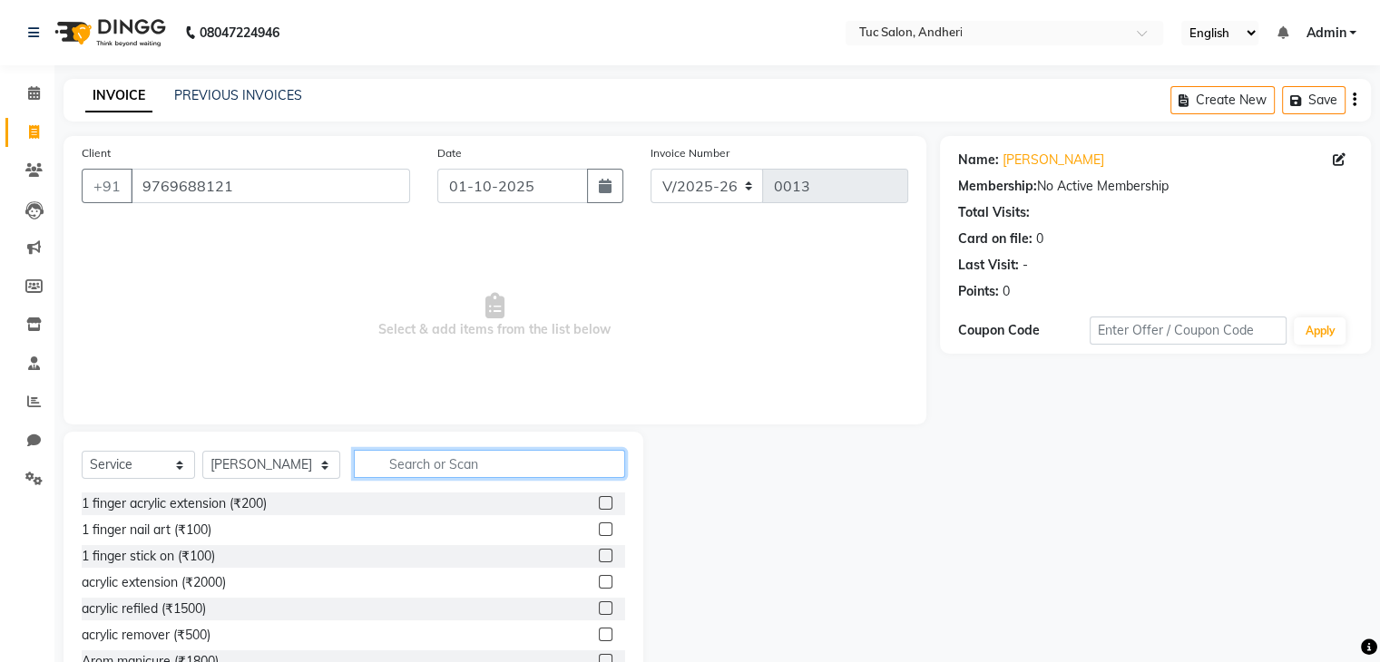
click at [410, 471] on input "text" at bounding box center [489, 464] width 271 height 28
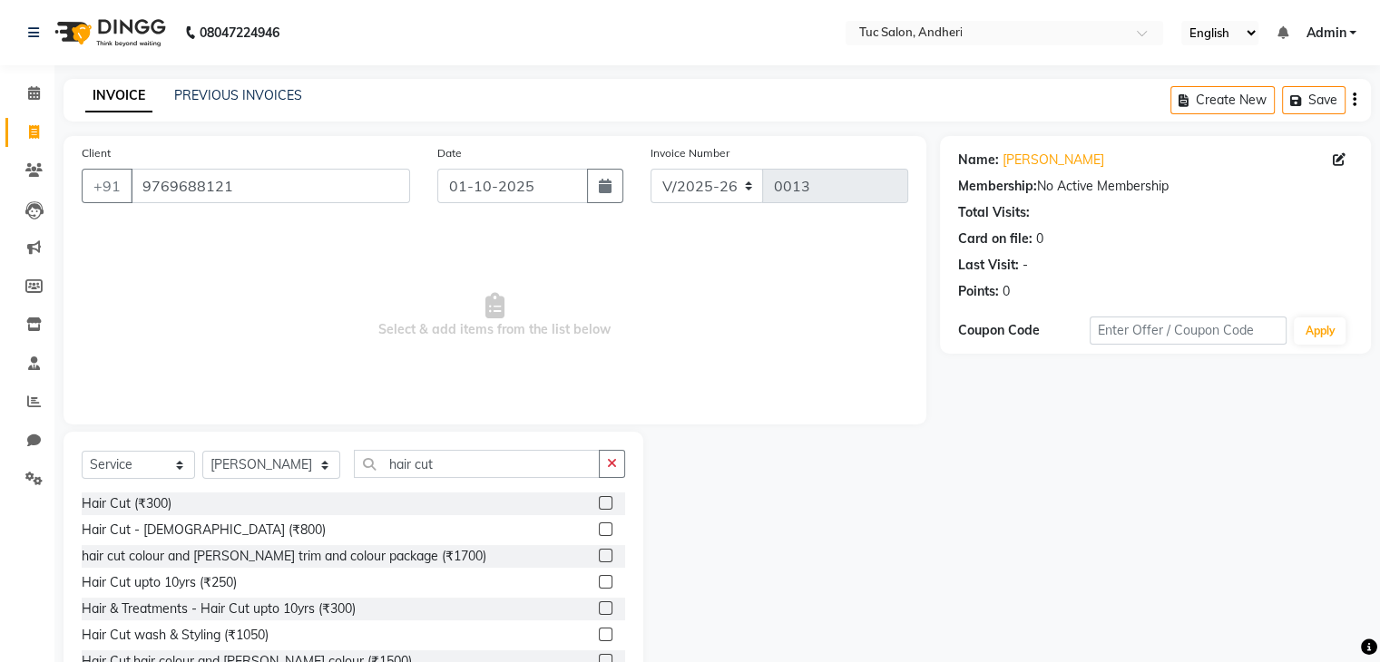
click at [251, 534] on div "Hair Cut - [DEMOGRAPHIC_DATA] (₹800)" at bounding box center [353, 530] width 543 height 23
click at [599, 532] on label at bounding box center [606, 529] width 14 height 14
click at [599, 532] on input "checkbox" at bounding box center [605, 530] width 12 height 12
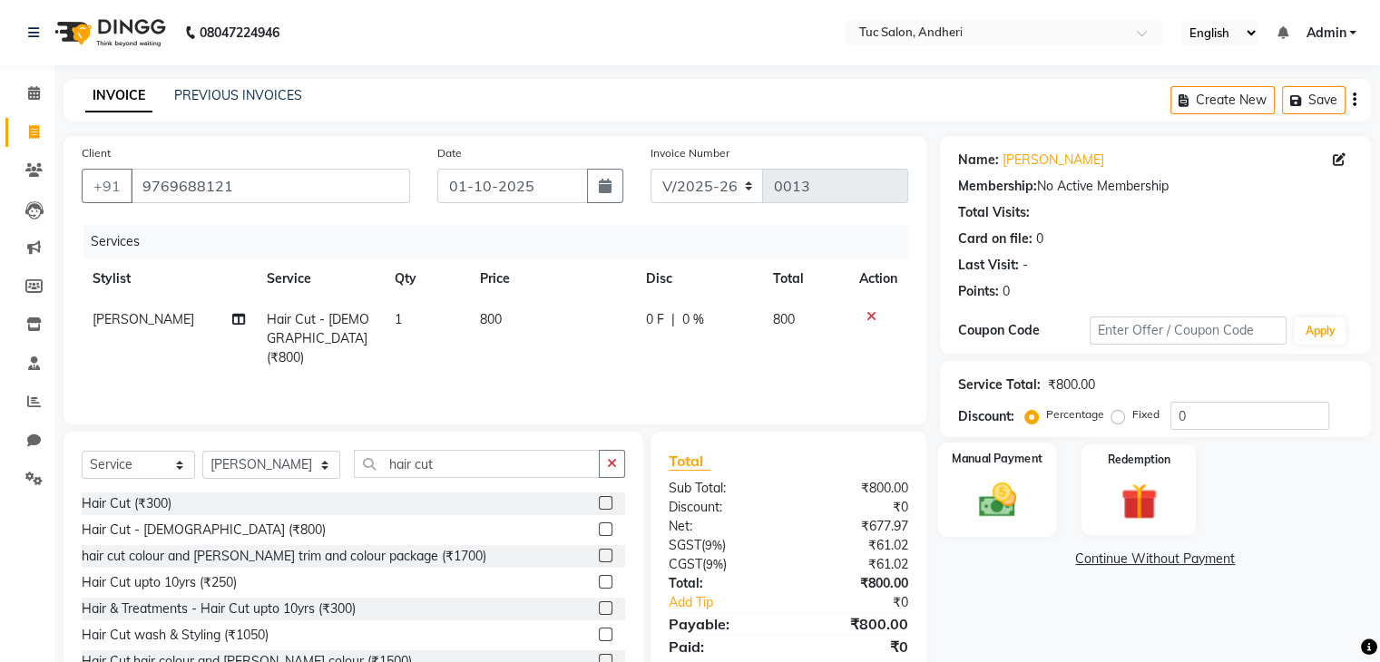
click at [968, 491] on img at bounding box center [996, 501] width 61 height 44
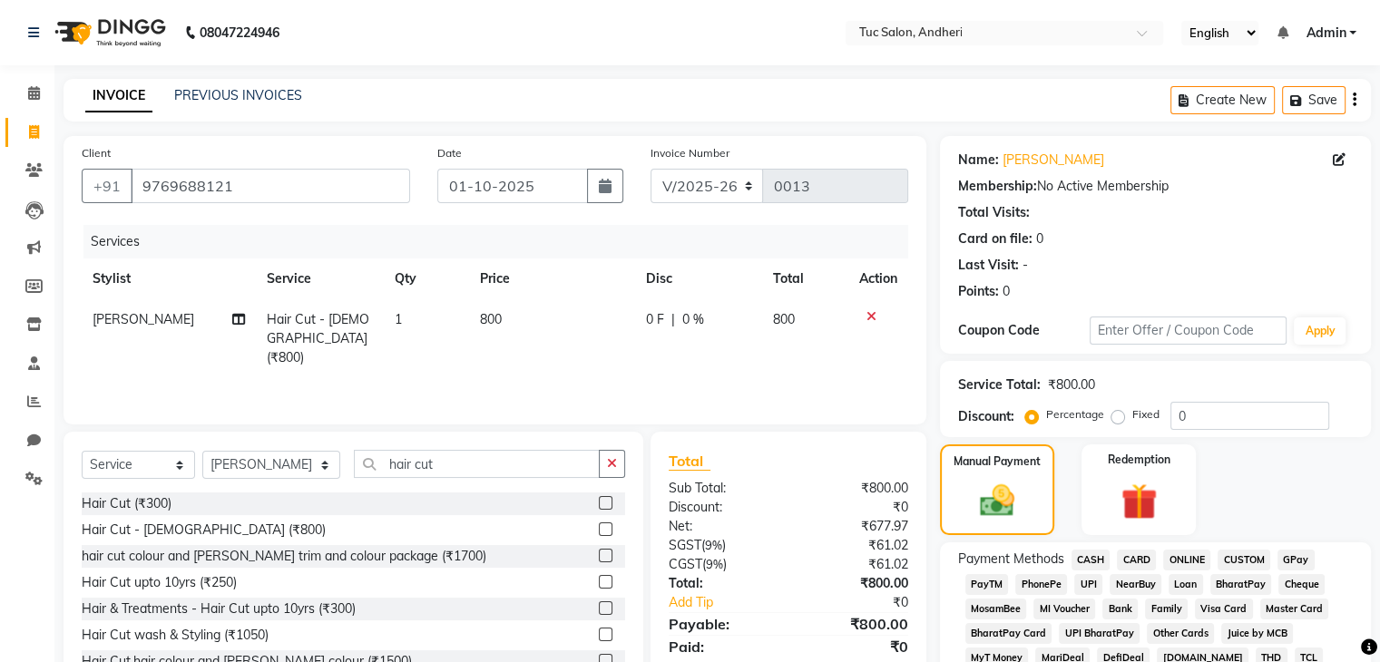
click at [1292, 557] on span "GPay" at bounding box center [1295, 560] width 37 height 21
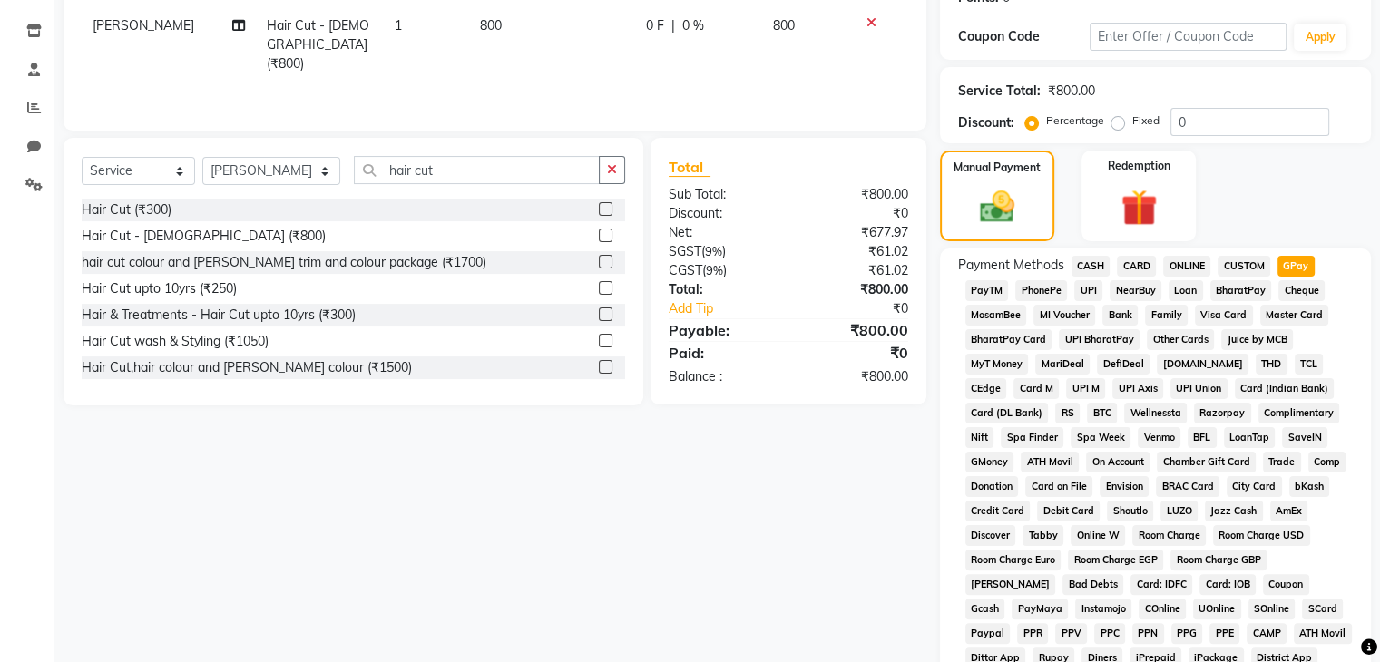
scroll to position [614, 0]
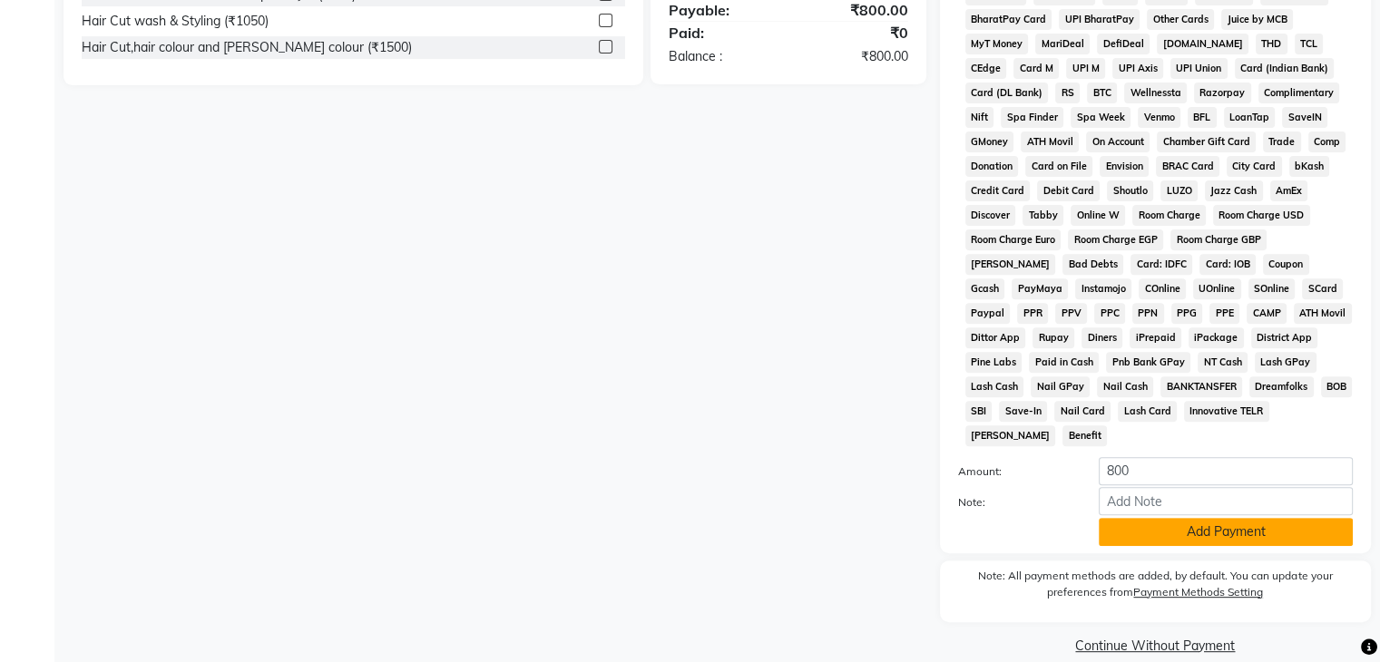
click at [1179, 523] on button "Add Payment" at bounding box center [1226, 532] width 254 height 28
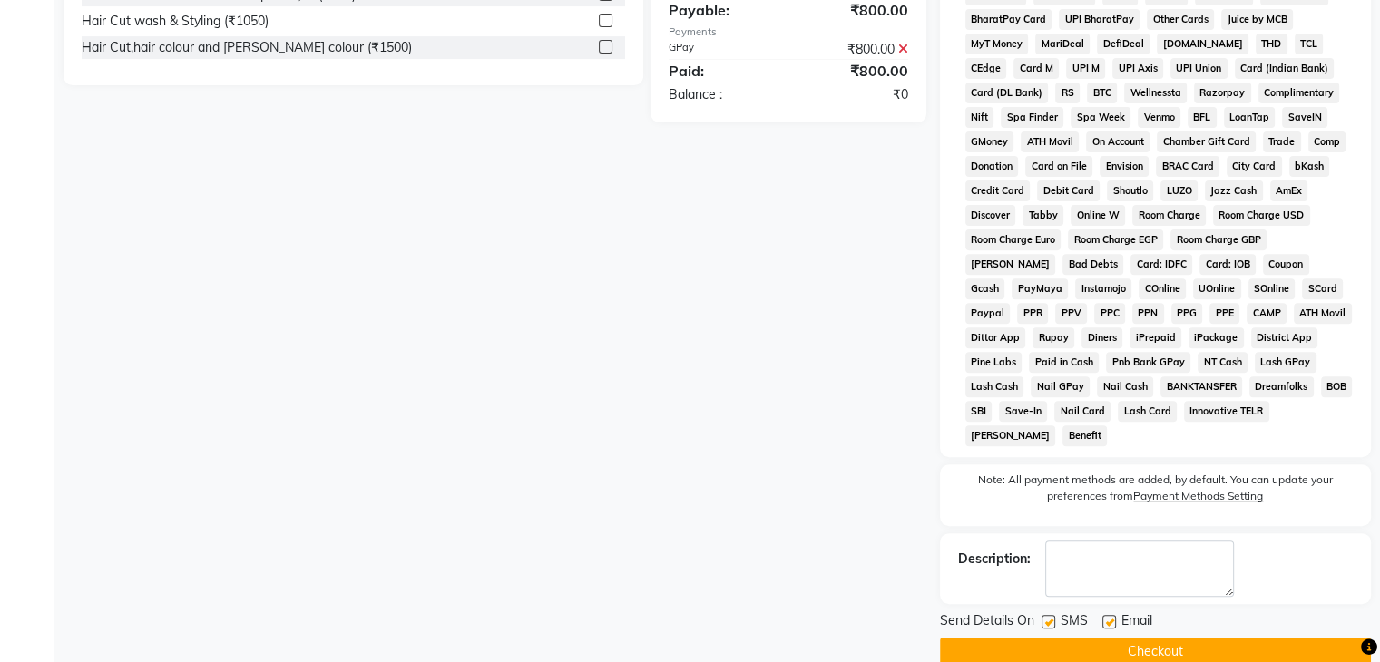
click at [1049, 615] on label at bounding box center [1048, 622] width 14 height 14
click at [1049, 617] on input "checkbox" at bounding box center [1047, 623] width 12 height 12
click at [1107, 615] on label at bounding box center [1109, 622] width 14 height 14
click at [1107, 617] on input "checkbox" at bounding box center [1108, 623] width 12 height 12
click at [1096, 640] on button "Checkout" at bounding box center [1155, 652] width 431 height 28
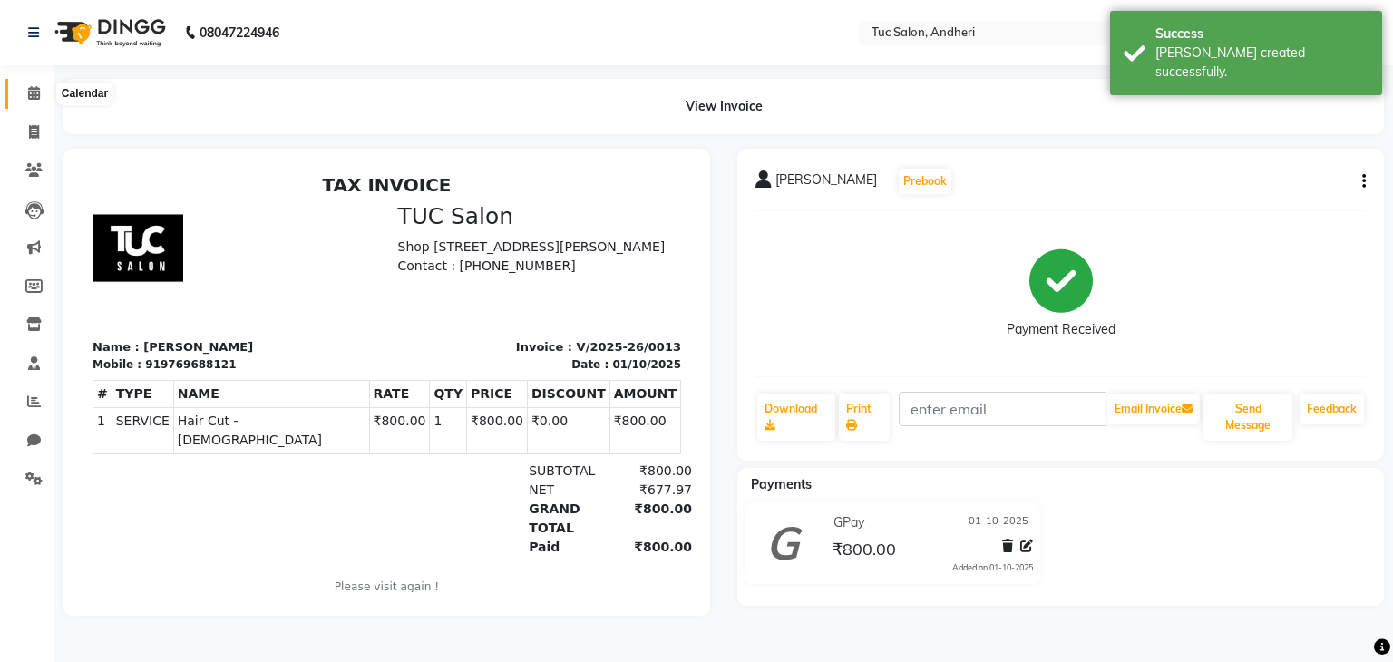
click at [27, 102] on span at bounding box center [34, 93] width 32 height 21
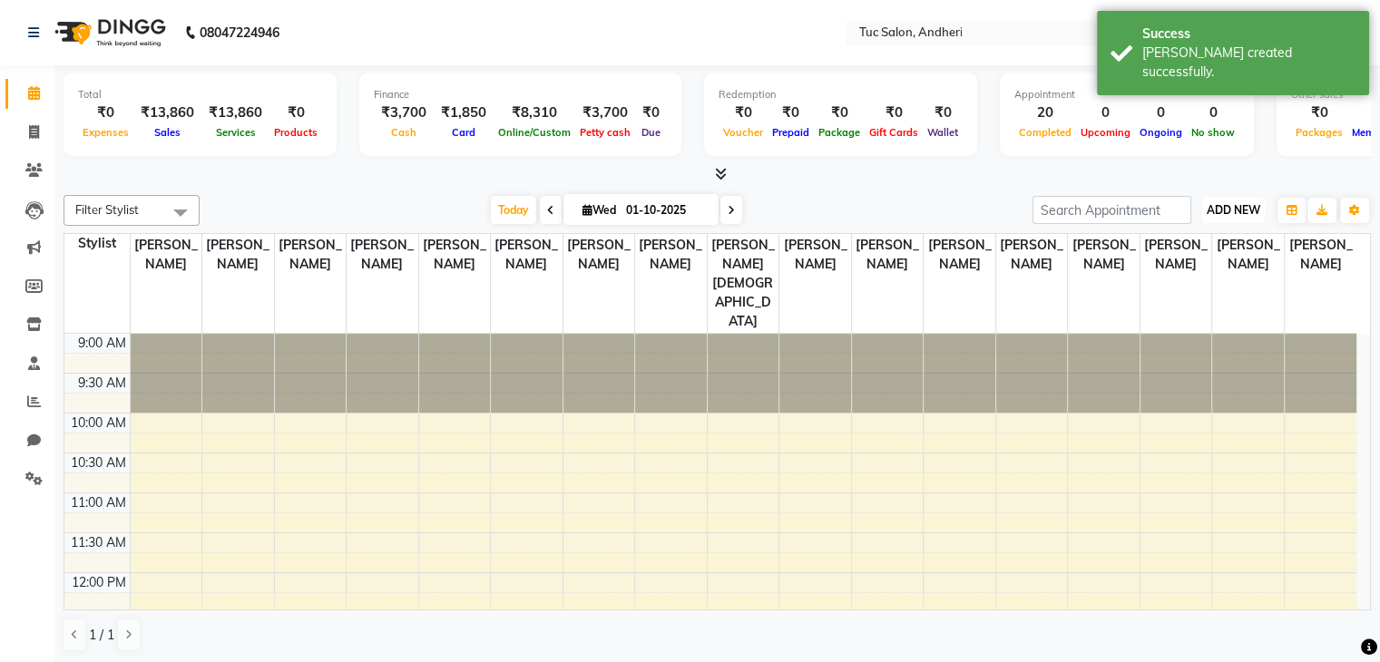
click at [1219, 211] on span "ADD NEW" at bounding box center [1233, 210] width 54 height 14
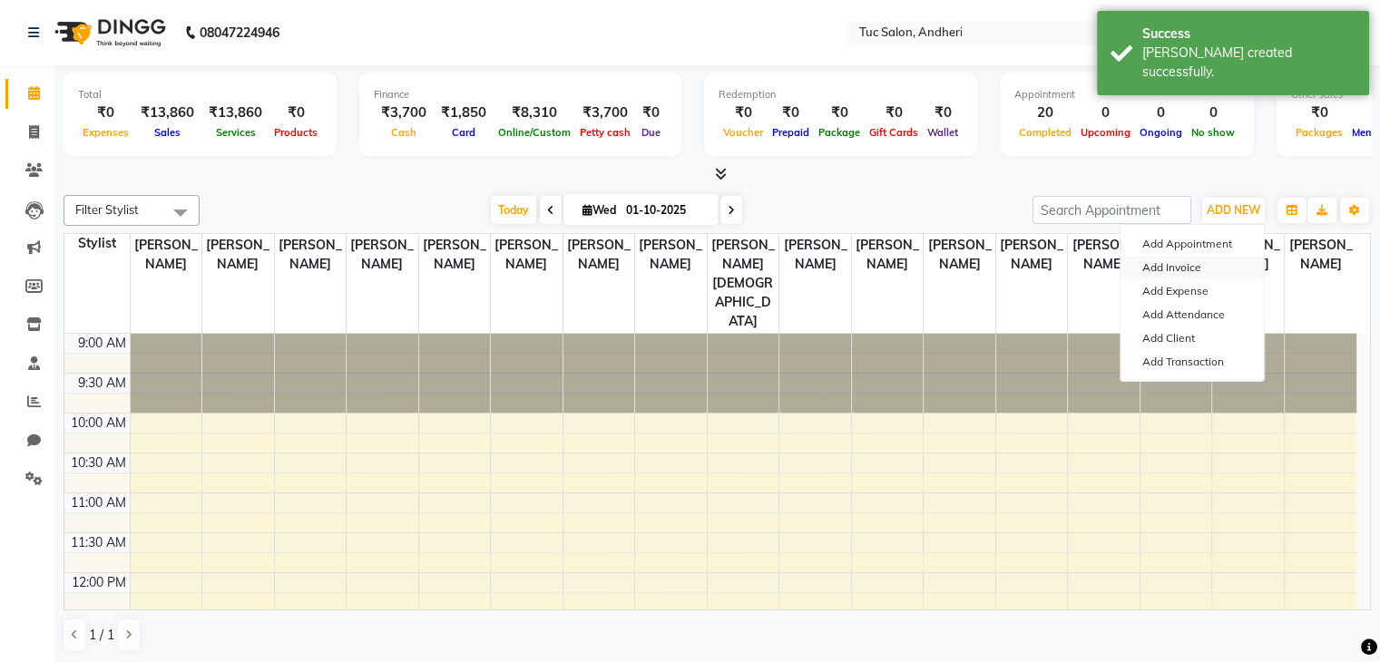
click at [1189, 259] on link "Add Invoice" at bounding box center [1191, 268] width 143 height 24
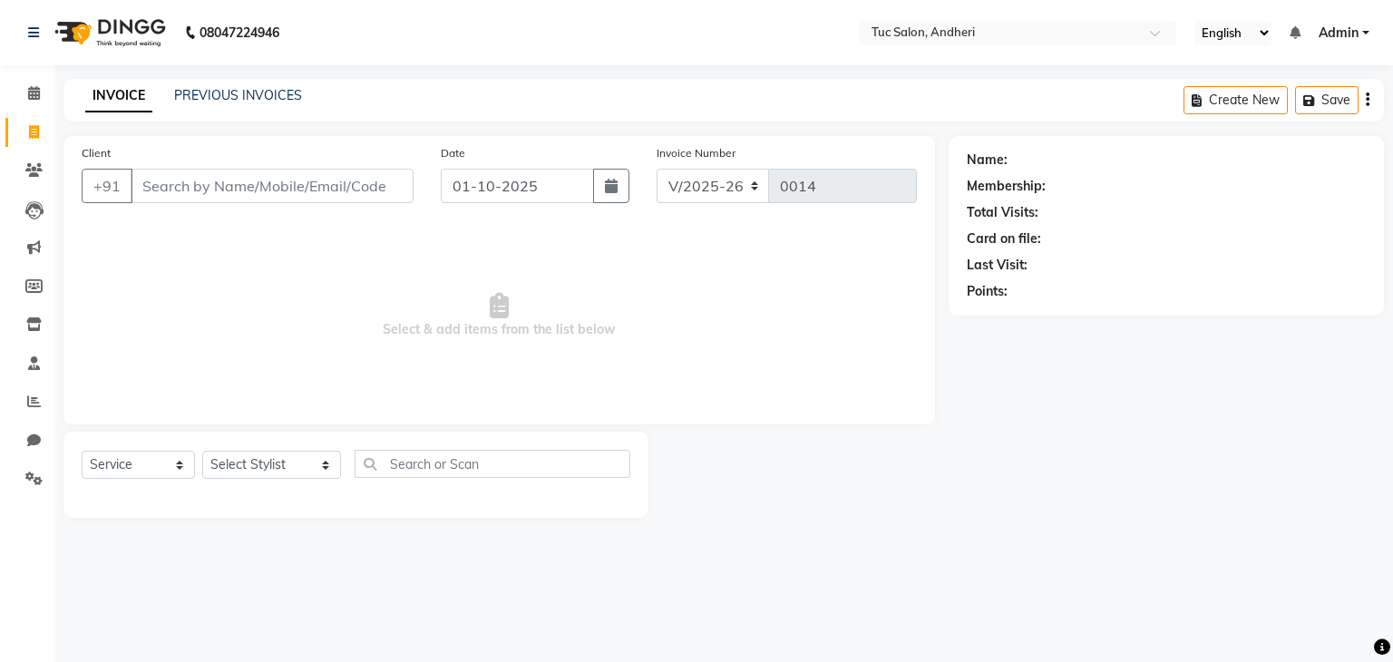
click at [279, 181] on input "Client" at bounding box center [272, 186] width 283 height 34
click at [160, 186] on input "Client" at bounding box center [272, 186] width 283 height 34
click at [374, 186] on span "Add Client" at bounding box center [367, 186] width 72 height 18
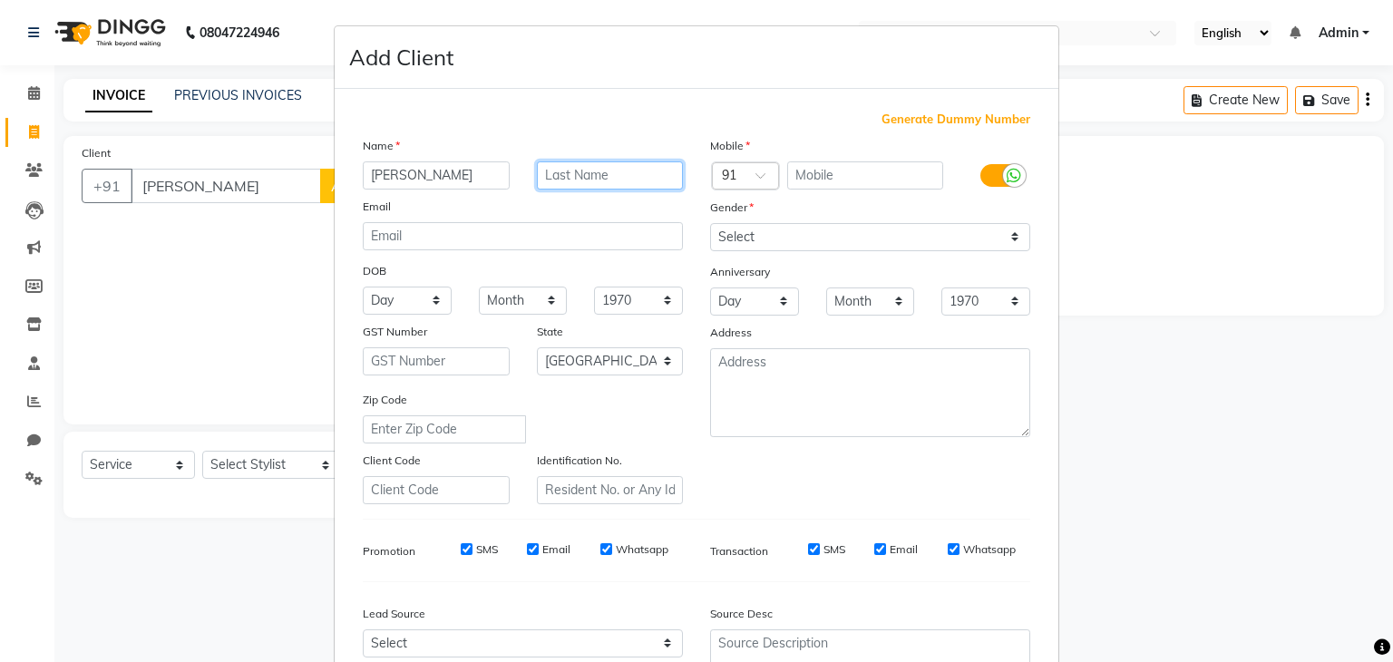
click at [570, 178] on input "text" at bounding box center [610, 175] width 147 height 28
click at [835, 175] on input "text" at bounding box center [865, 175] width 157 height 28
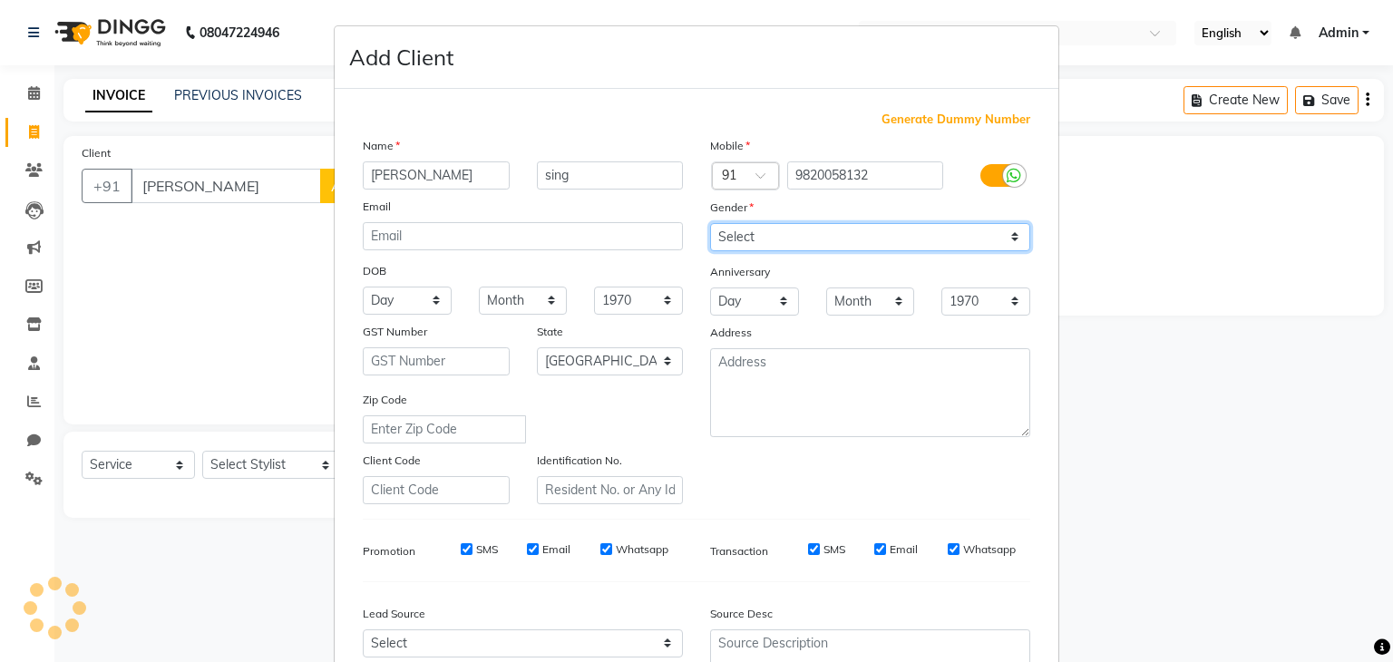
click at [1008, 240] on select "Select [DEMOGRAPHIC_DATA] [DEMOGRAPHIC_DATA] Other Prefer Not To Say" at bounding box center [870, 237] width 320 height 28
click at [710, 224] on select "Select [DEMOGRAPHIC_DATA] [DEMOGRAPHIC_DATA] Other Prefer Not To Say" at bounding box center [870, 237] width 320 height 28
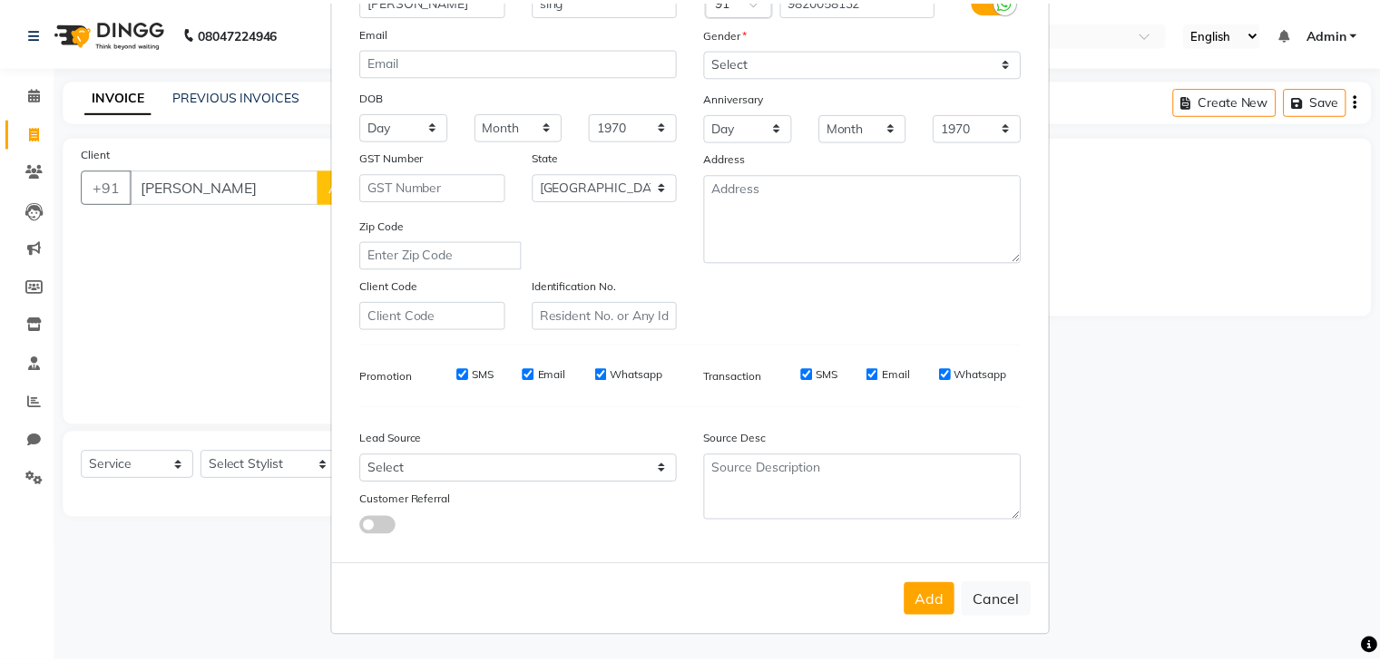
scroll to position [181, 0]
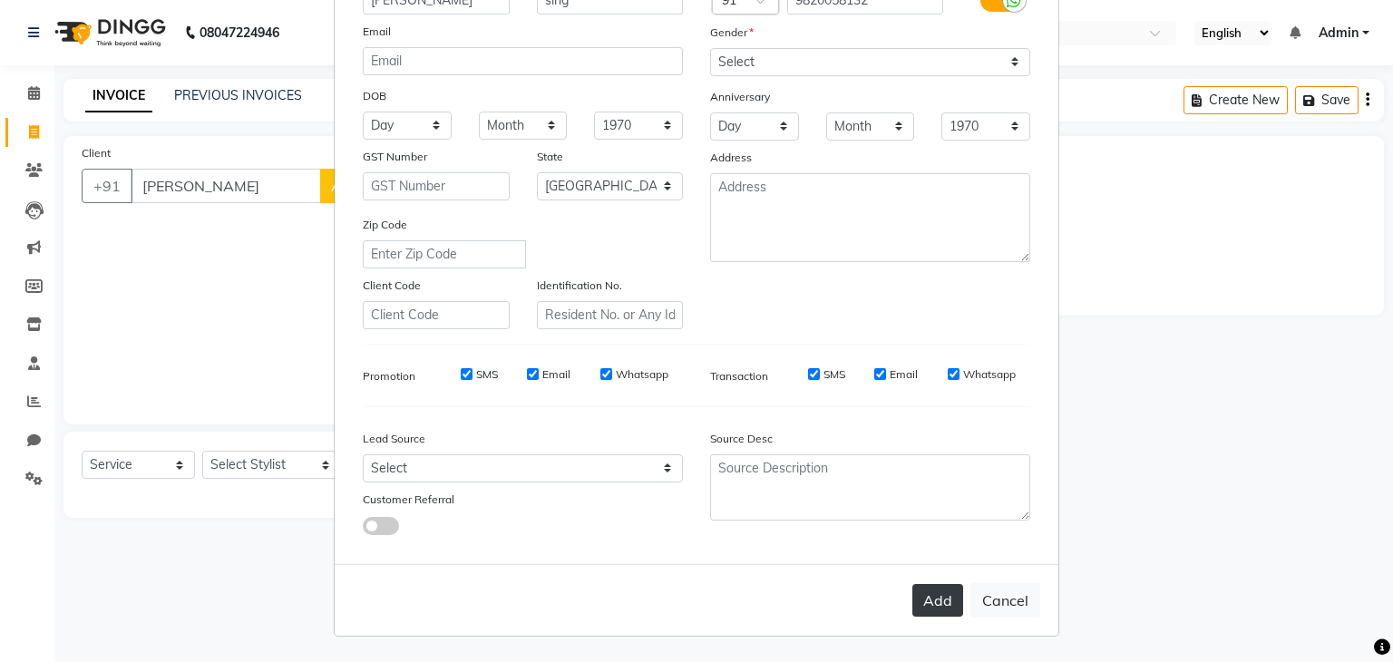
click at [940, 606] on button "Add" at bounding box center [938, 600] width 51 height 33
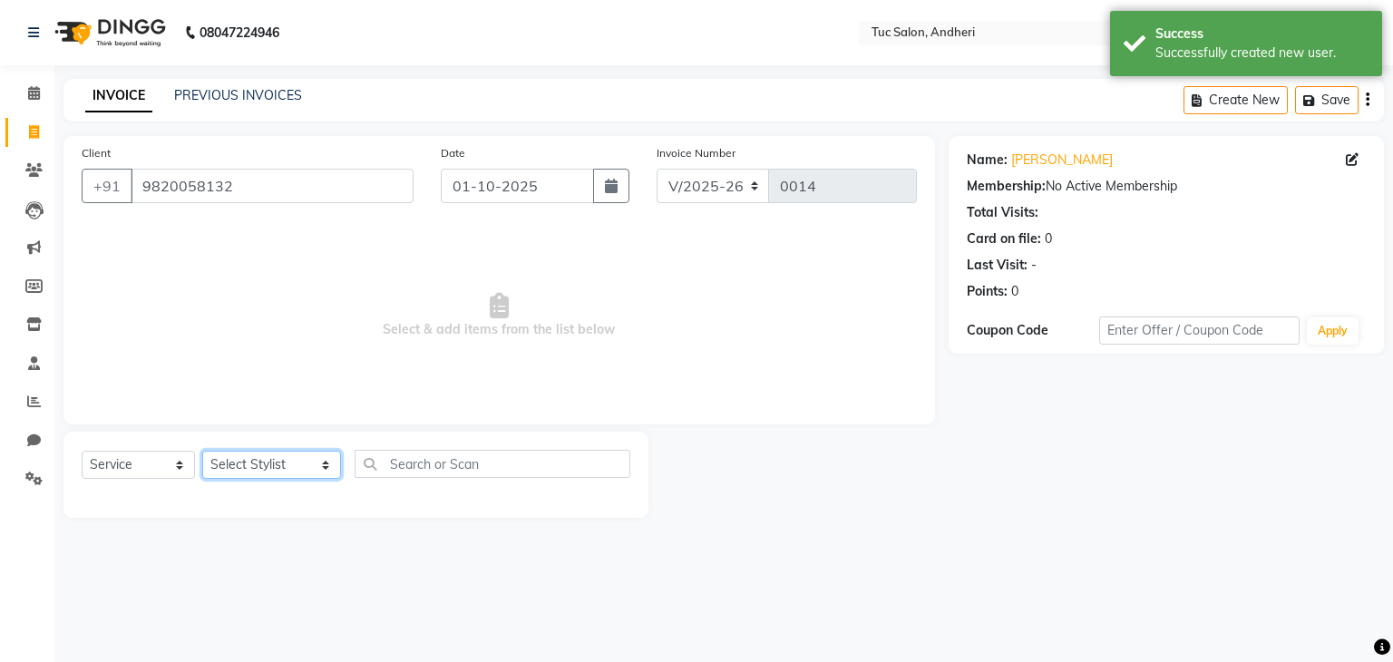
click at [300, 473] on select "Select Stylist [PERSON_NAME] [PERSON_NAME] [PERSON_NAME] [PERSON_NAME] [PERSON_…" at bounding box center [271, 465] width 139 height 28
click at [202, 452] on select "Select Stylist [PERSON_NAME] [PERSON_NAME] [PERSON_NAME] [PERSON_NAME] [PERSON_…" at bounding box center [271, 465] width 139 height 28
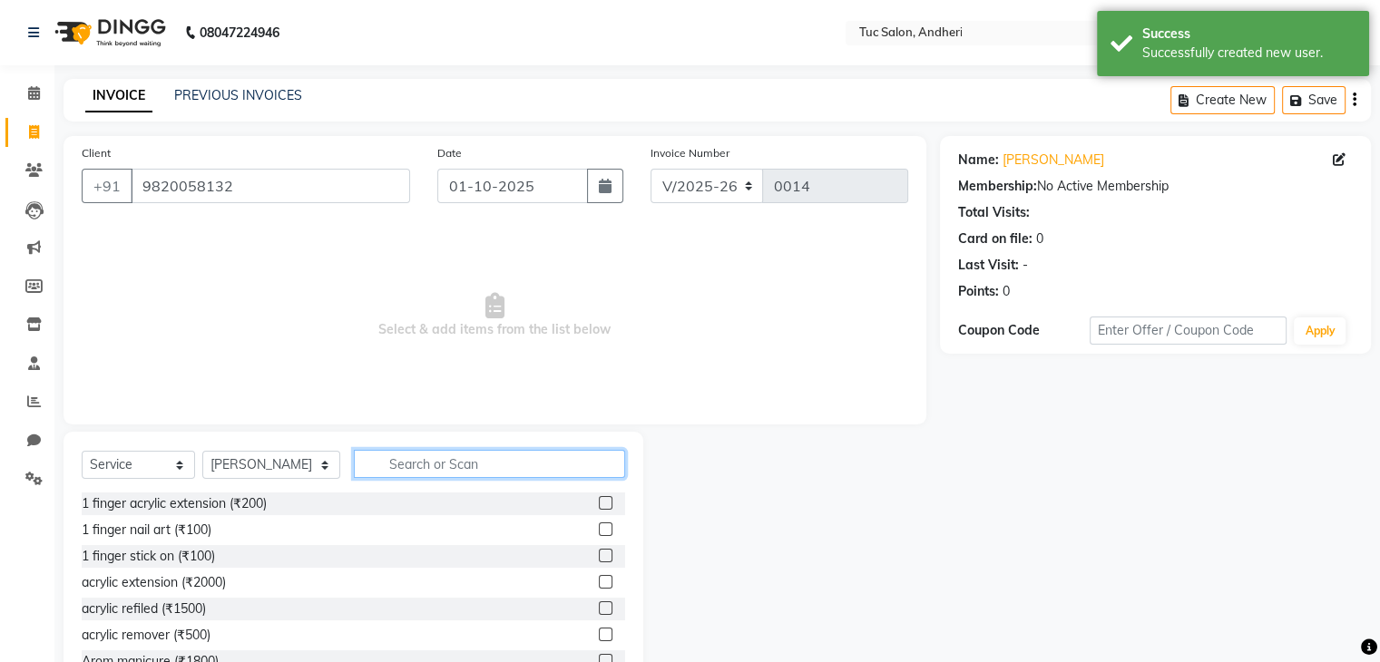
click at [404, 466] on input "text" at bounding box center [489, 464] width 271 height 28
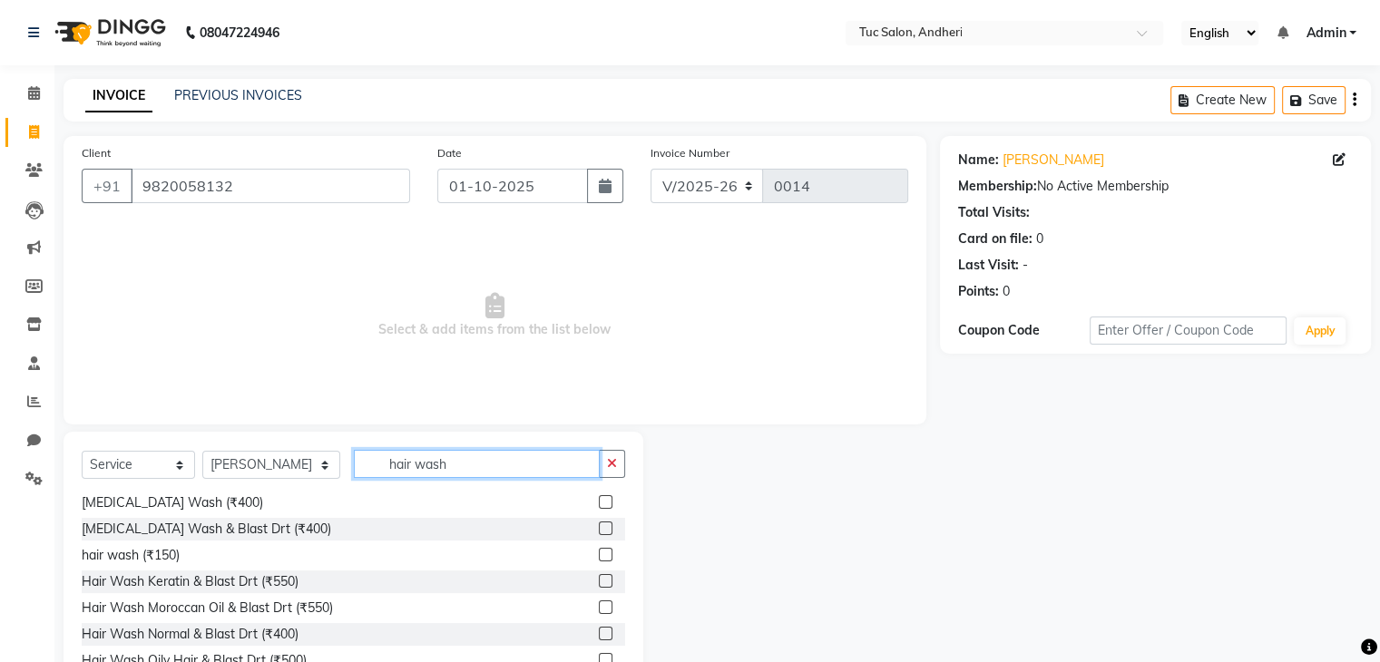
scroll to position [29, 0]
click at [599, 656] on label at bounding box center [606, 658] width 14 height 14
click at [599, 656] on input "checkbox" at bounding box center [605, 659] width 12 height 12
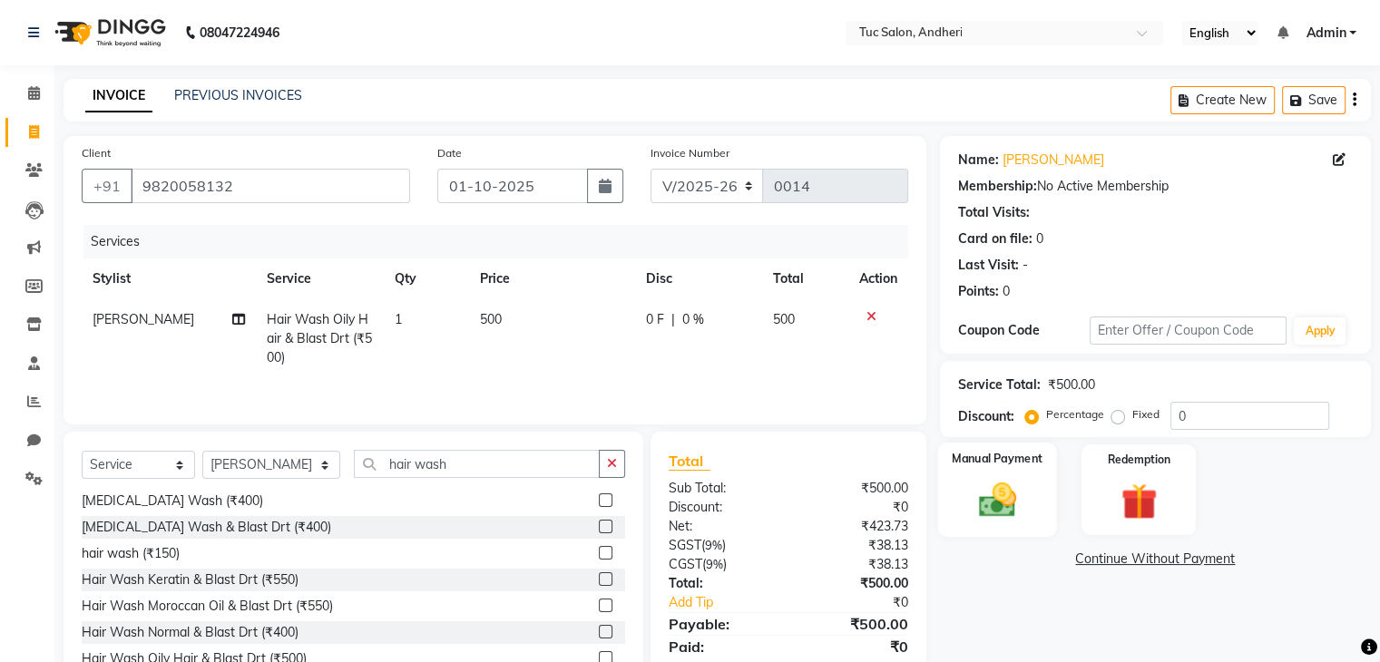
click at [992, 483] on img at bounding box center [996, 501] width 61 height 44
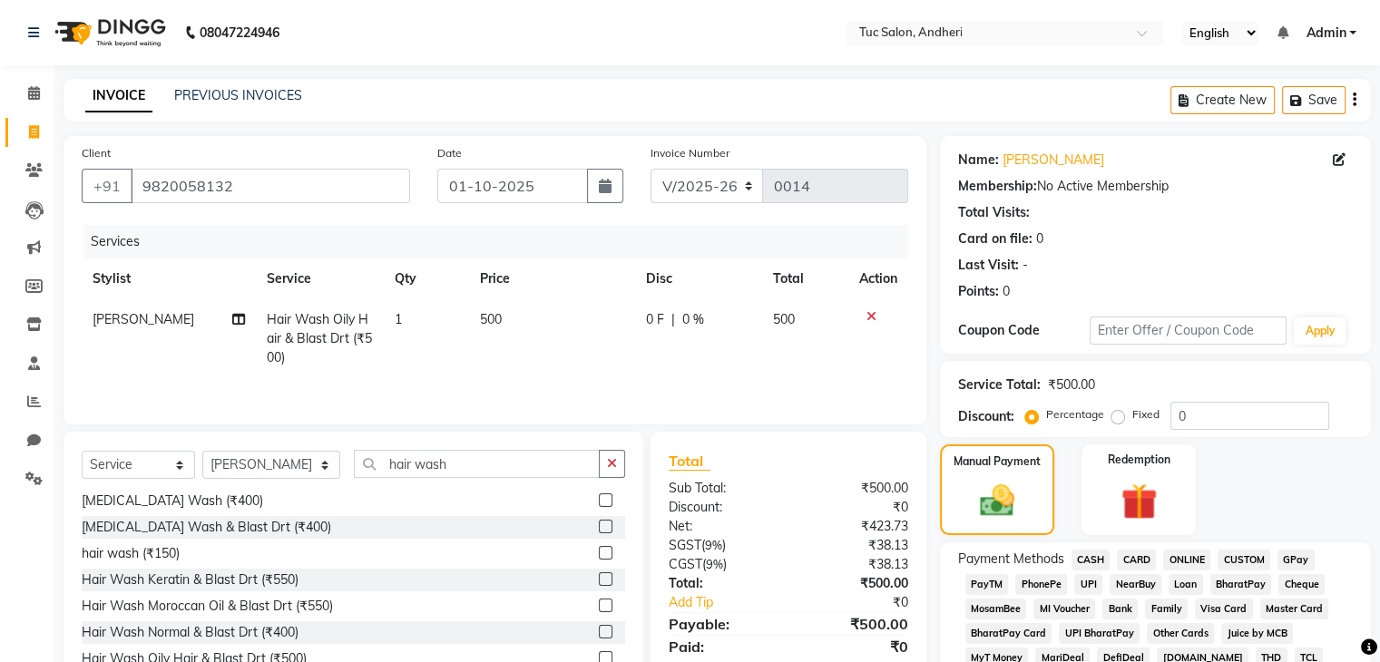
click at [1293, 558] on span "GPay" at bounding box center [1295, 560] width 37 height 21
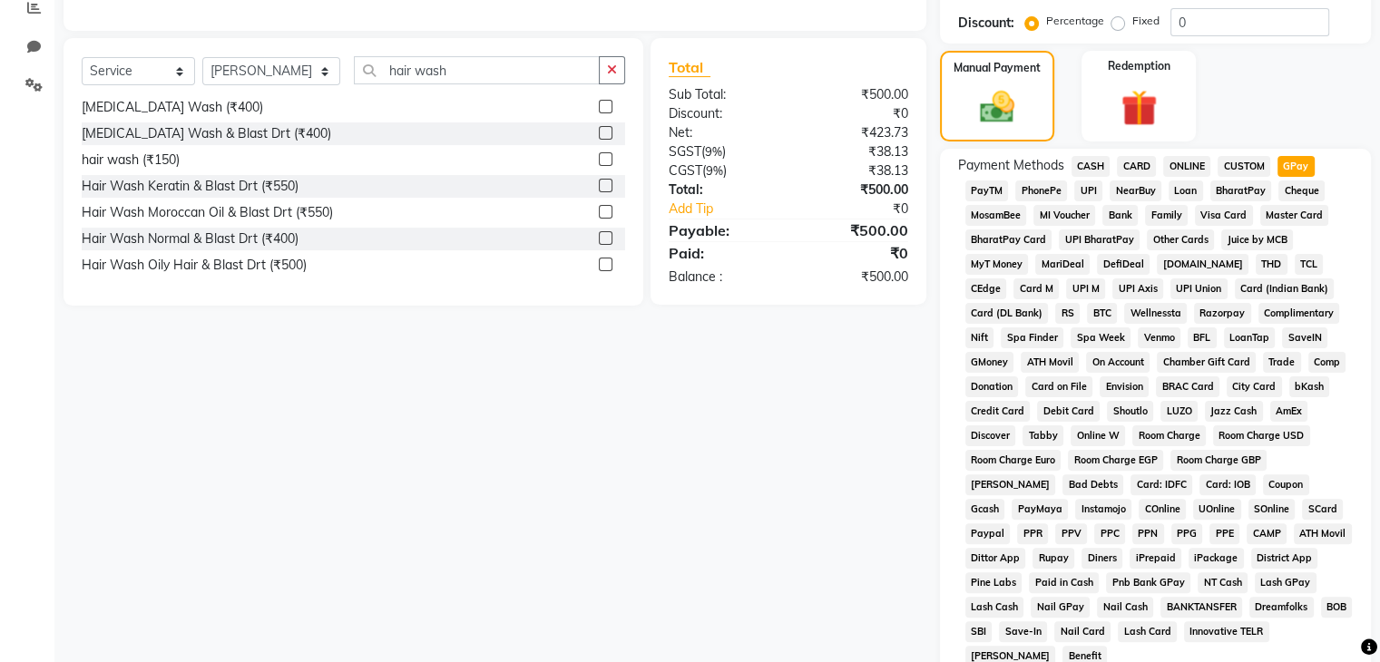
scroll to position [629, 0]
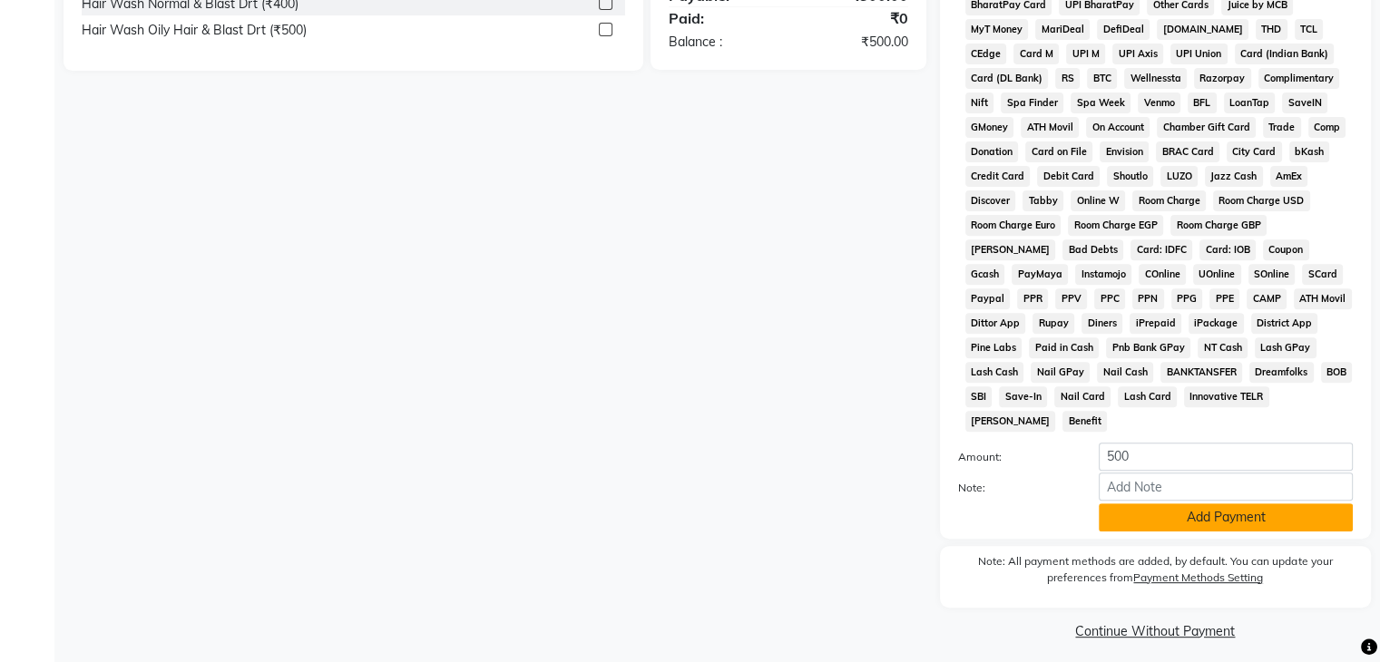
click at [1255, 503] on button "Add Payment" at bounding box center [1226, 517] width 254 height 28
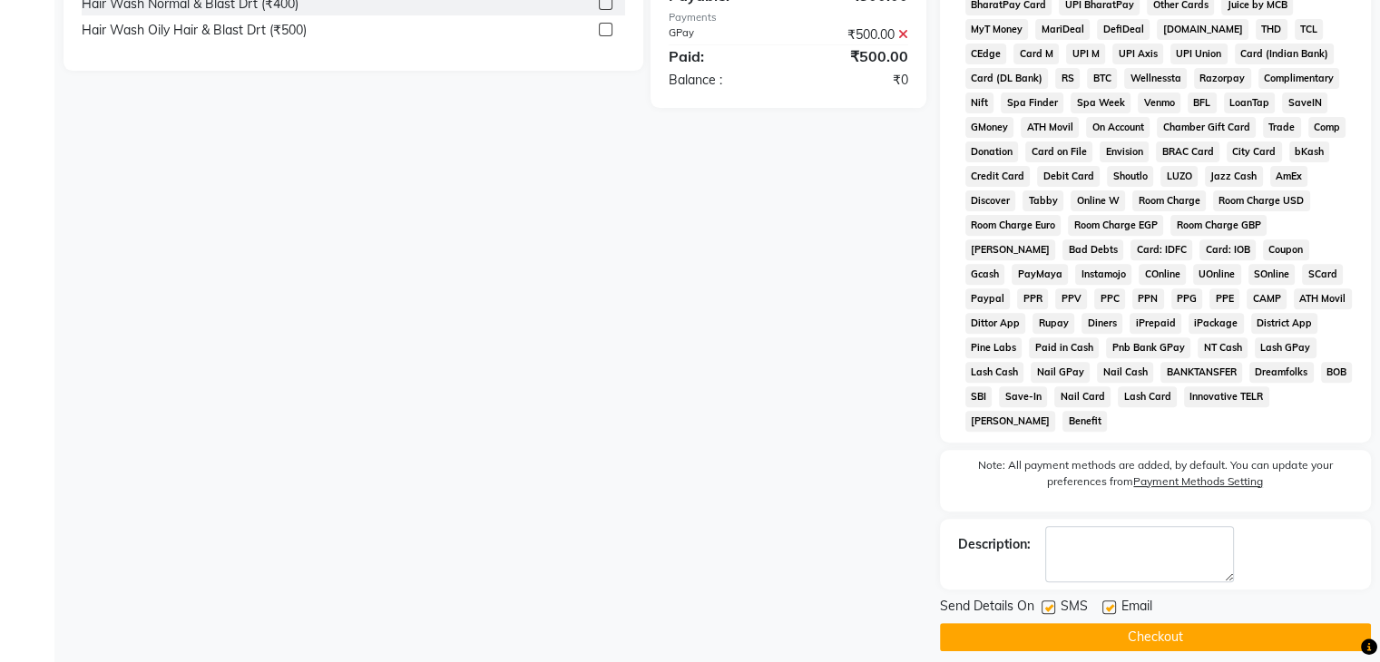
click at [1047, 601] on label at bounding box center [1048, 608] width 14 height 14
click at [1047, 602] on input "checkbox" at bounding box center [1047, 608] width 12 height 12
click at [1106, 601] on label at bounding box center [1109, 608] width 14 height 14
click at [1106, 602] on input "checkbox" at bounding box center [1108, 608] width 12 height 12
click at [1117, 624] on button "Checkout" at bounding box center [1155, 637] width 431 height 28
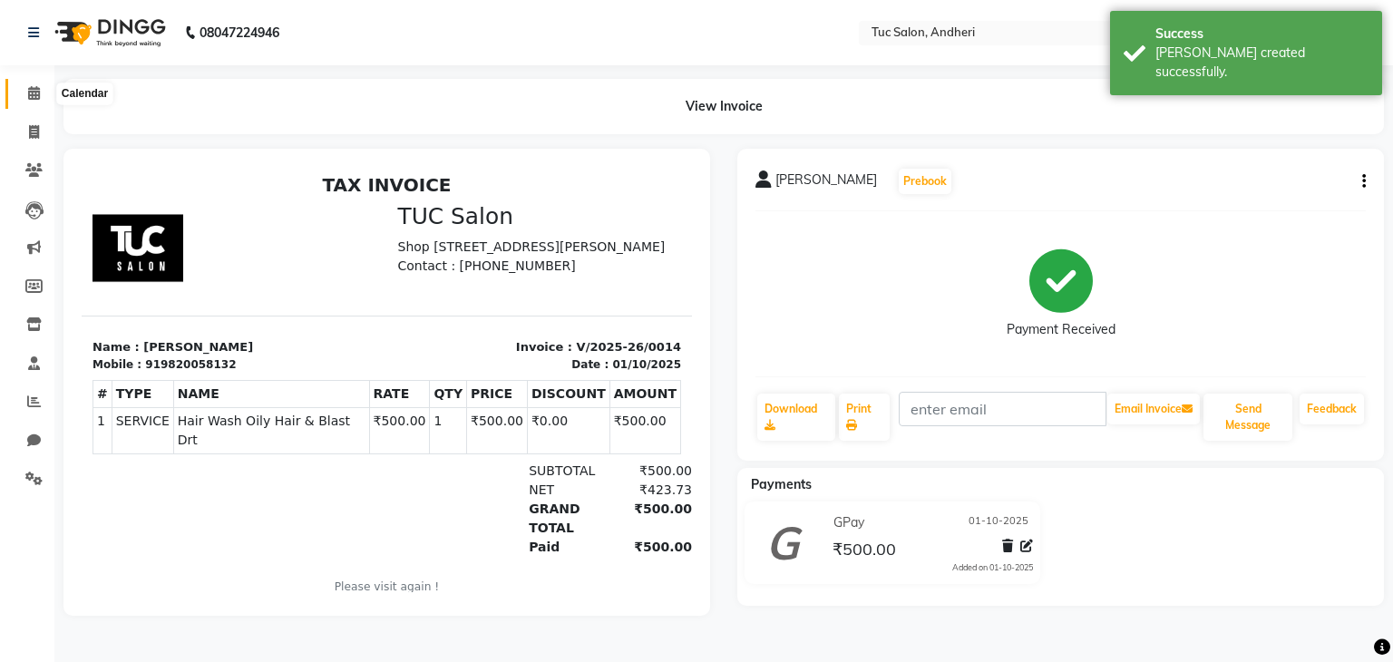
click at [28, 95] on icon at bounding box center [34, 93] width 12 height 14
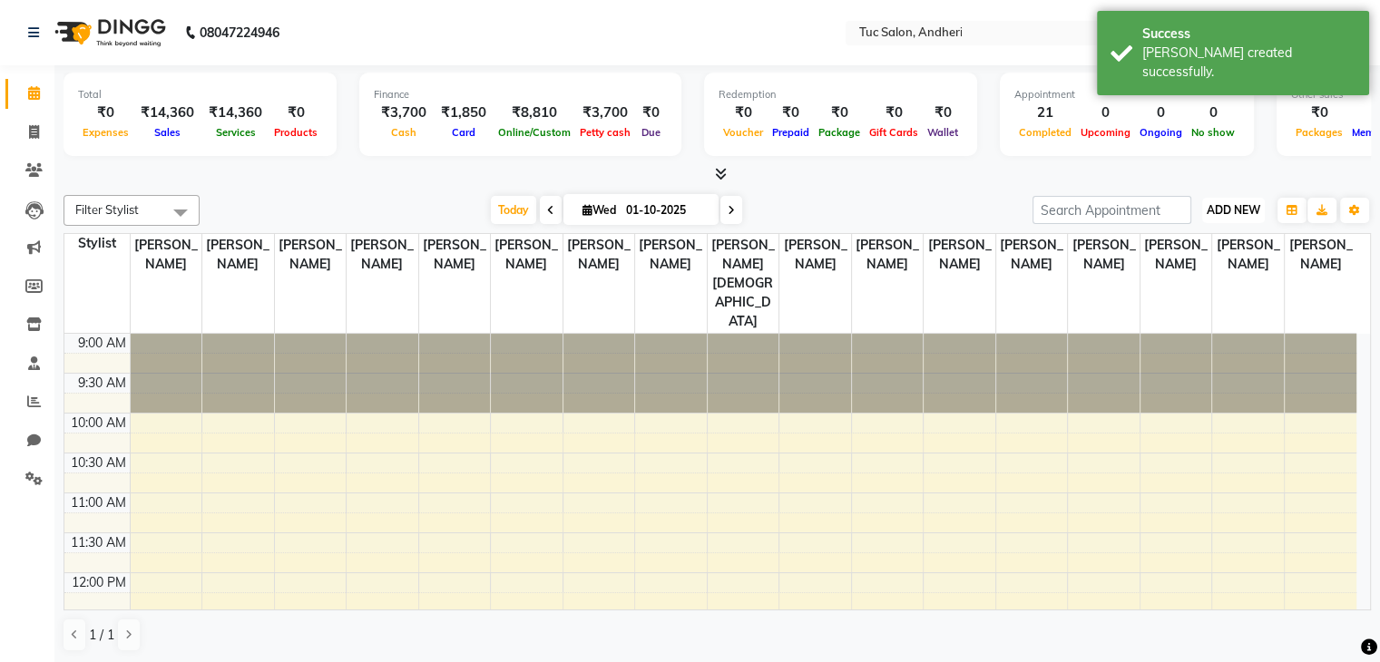
click at [1218, 211] on span "ADD NEW" at bounding box center [1233, 210] width 54 height 14
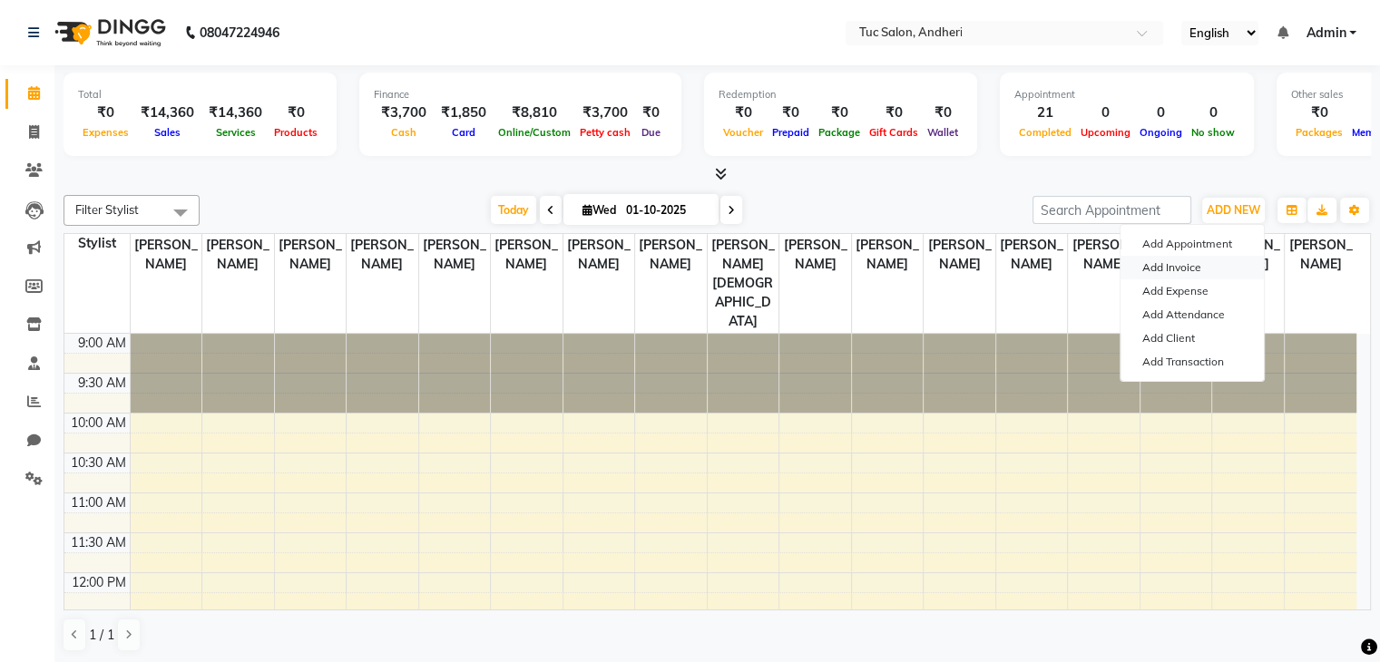
click at [1190, 266] on link "Add Invoice" at bounding box center [1191, 268] width 143 height 24
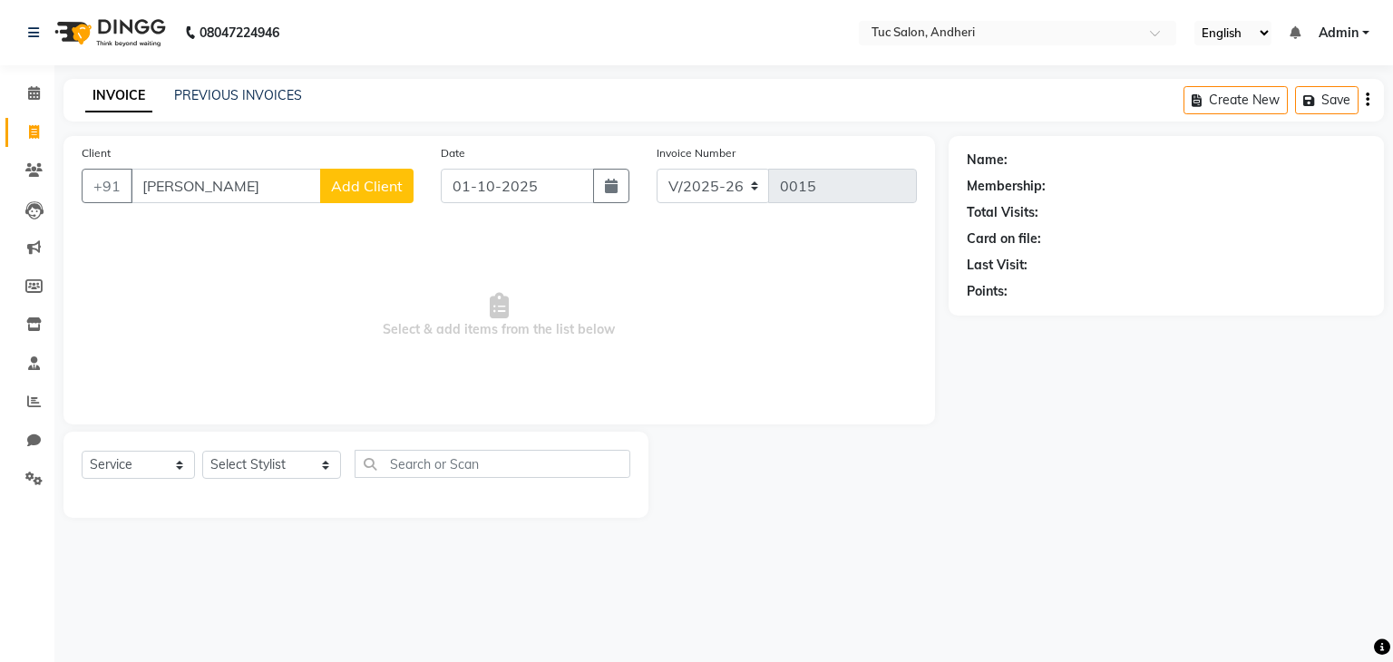
click at [387, 179] on span "Add Client" at bounding box center [367, 186] width 72 height 18
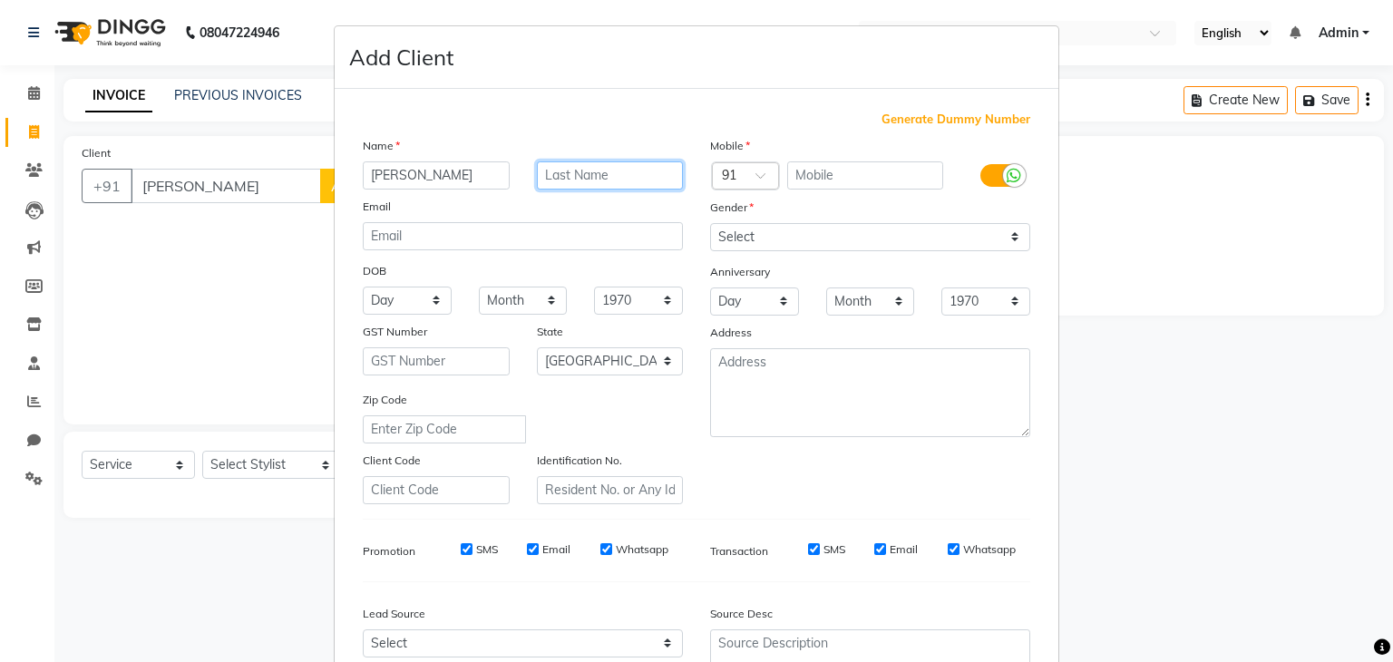
click at [616, 179] on input "text" at bounding box center [610, 175] width 147 height 28
click at [845, 175] on input "text" at bounding box center [865, 175] width 157 height 28
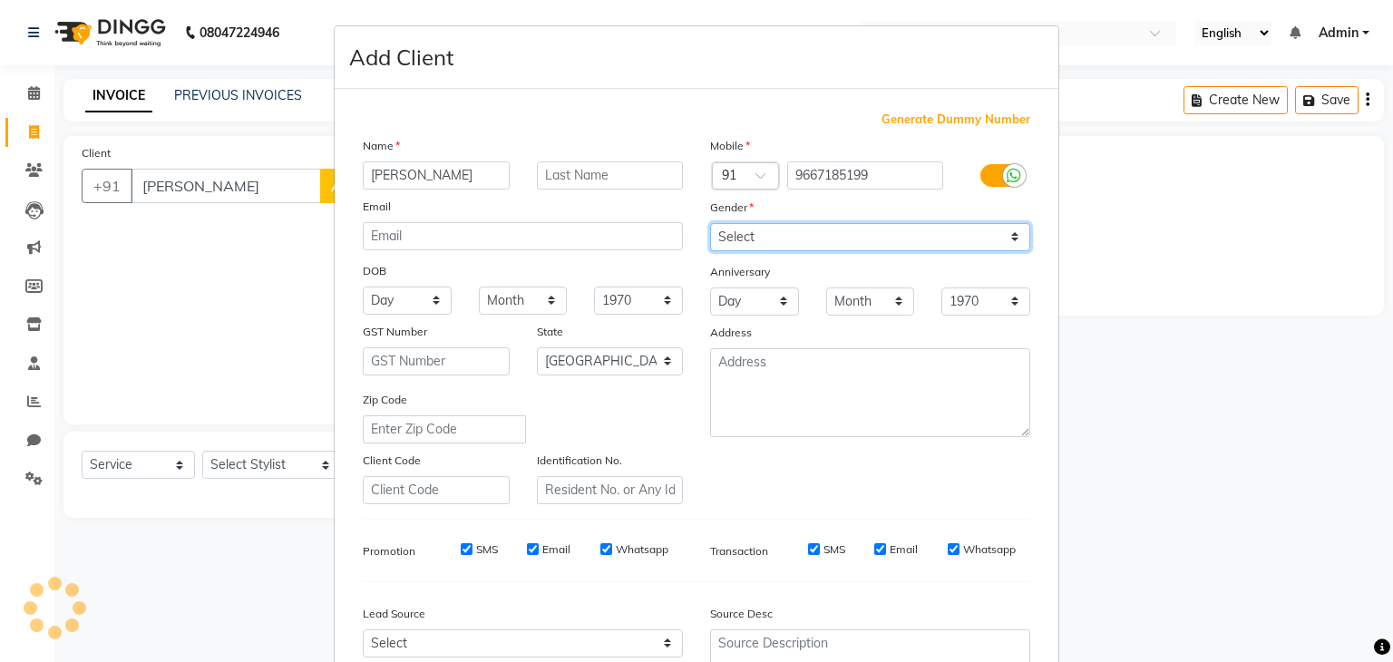
click at [1004, 240] on select "Select [DEMOGRAPHIC_DATA] [DEMOGRAPHIC_DATA] Other Prefer Not To Say" at bounding box center [870, 237] width 320 height 28
click at [710, 224] on select "Select [DEMOGRAPHIC_DATA] [DEMOGRAPHIC_DATA] Other Prefer Not To Say" at bounding box center [870, 237] width 320 height 28
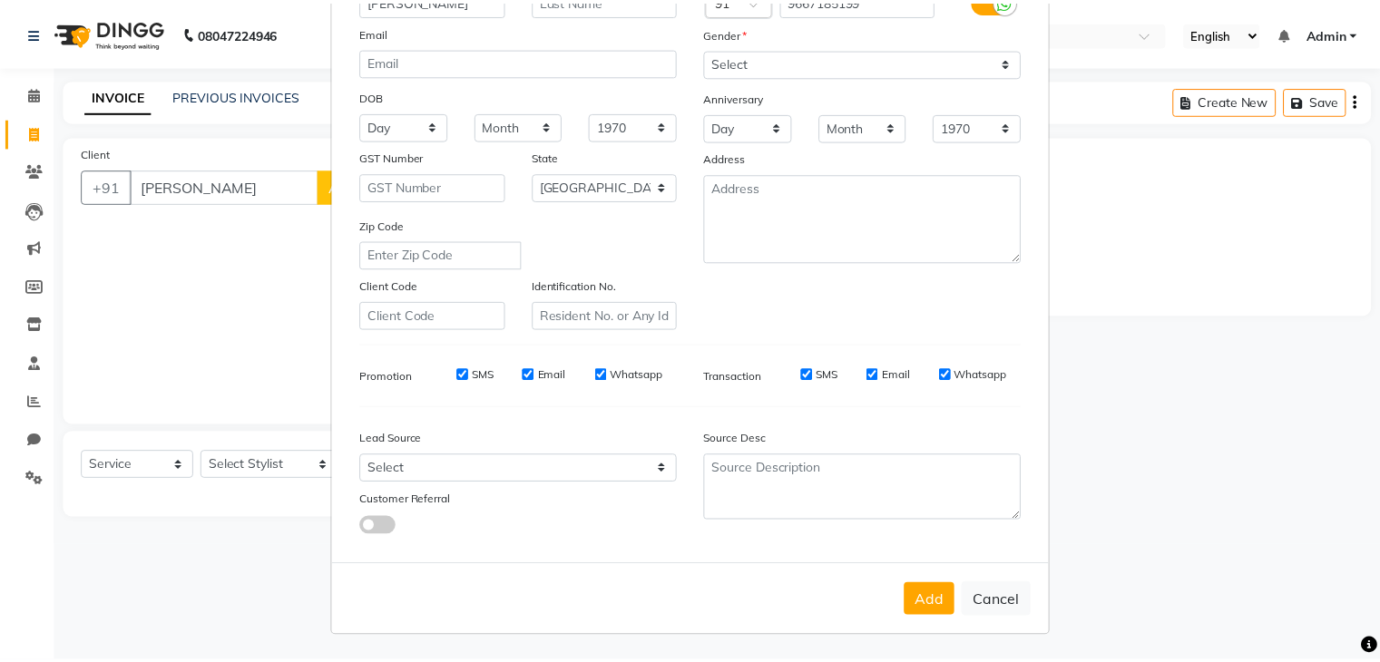
scroll to position [184, 0]
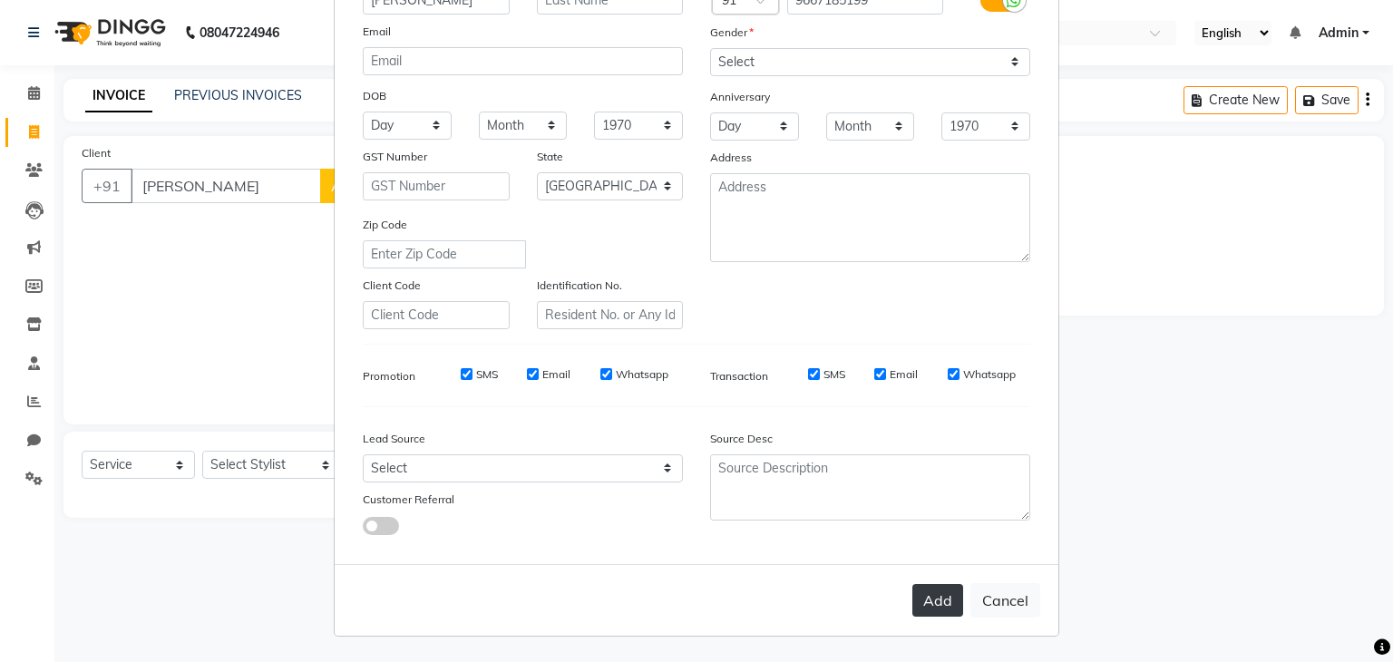
click at [936, 607] on button "Add" at bounding box center [938, 600] width 51 height 33
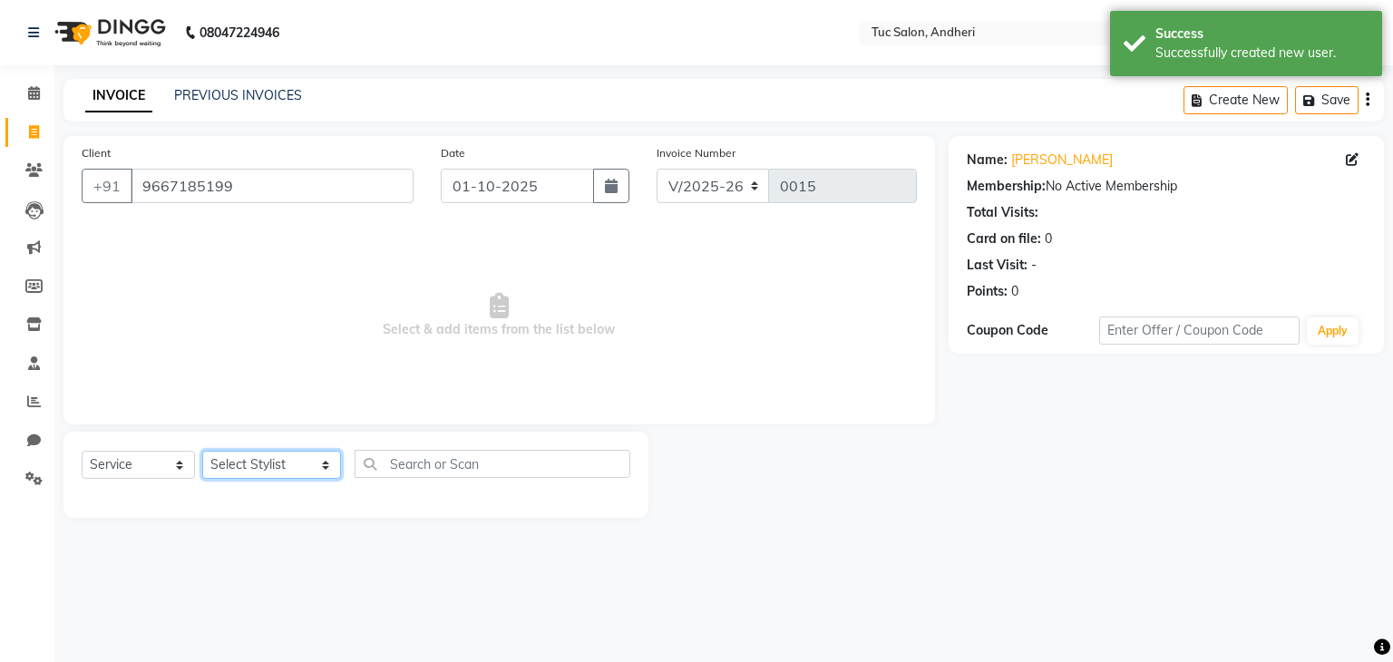
click at [298, 466] on select "Select Stylist [PERSON_NAME] [PERSON_NAME] [PERSON_NAME] [PERSON_NAME] [PERSON_…" at bounding box center [271, 465] width 139 height 28
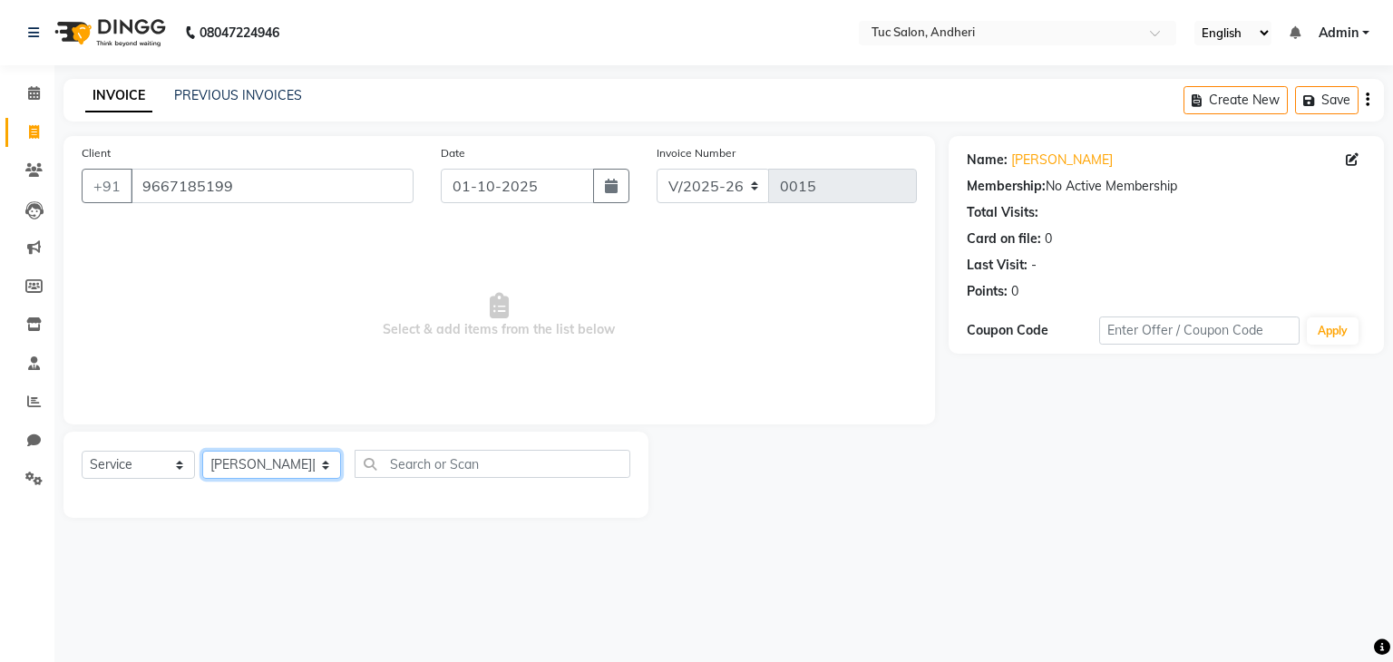
click at [202, 452] on select "Select Stylist [PERSON_NAME] [PERSON_NAME] [PERSON_NAME] [PERSON_NAME] [PERSON_…" at bounding box center [271, 465] width 139 height 28
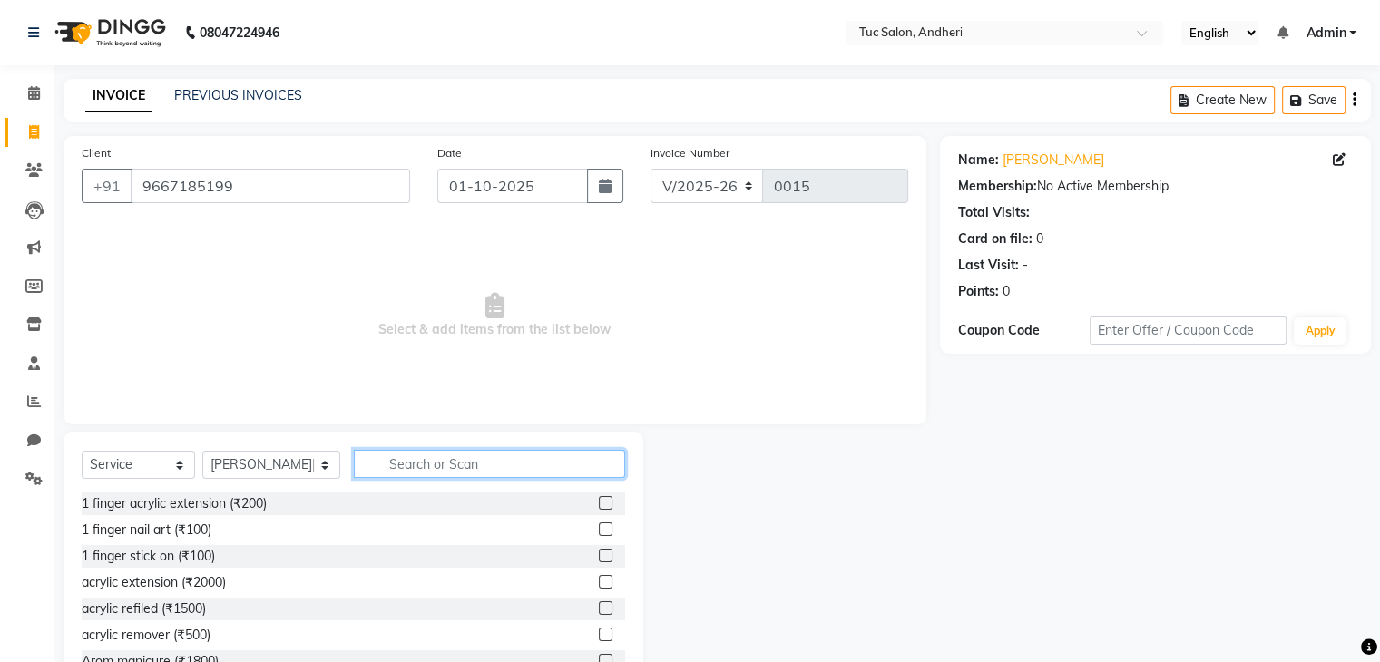
click at [424, 472] on input "text" at bounding box center [489, 464] width 271 height 28
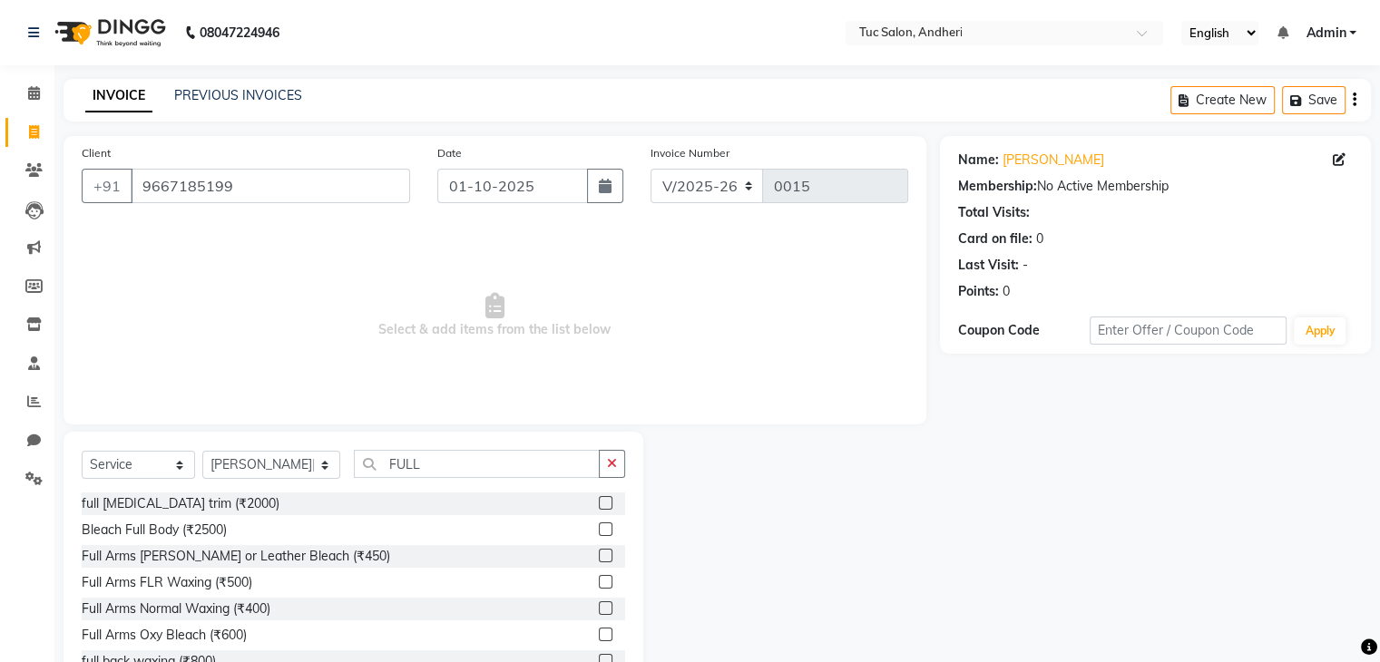
click at [599, 581] on label at bounding box center [606, 582] width 14 height 14
click at [599, 581] on input "checkbox" at bounding box center [605, 583] width 12 height 12
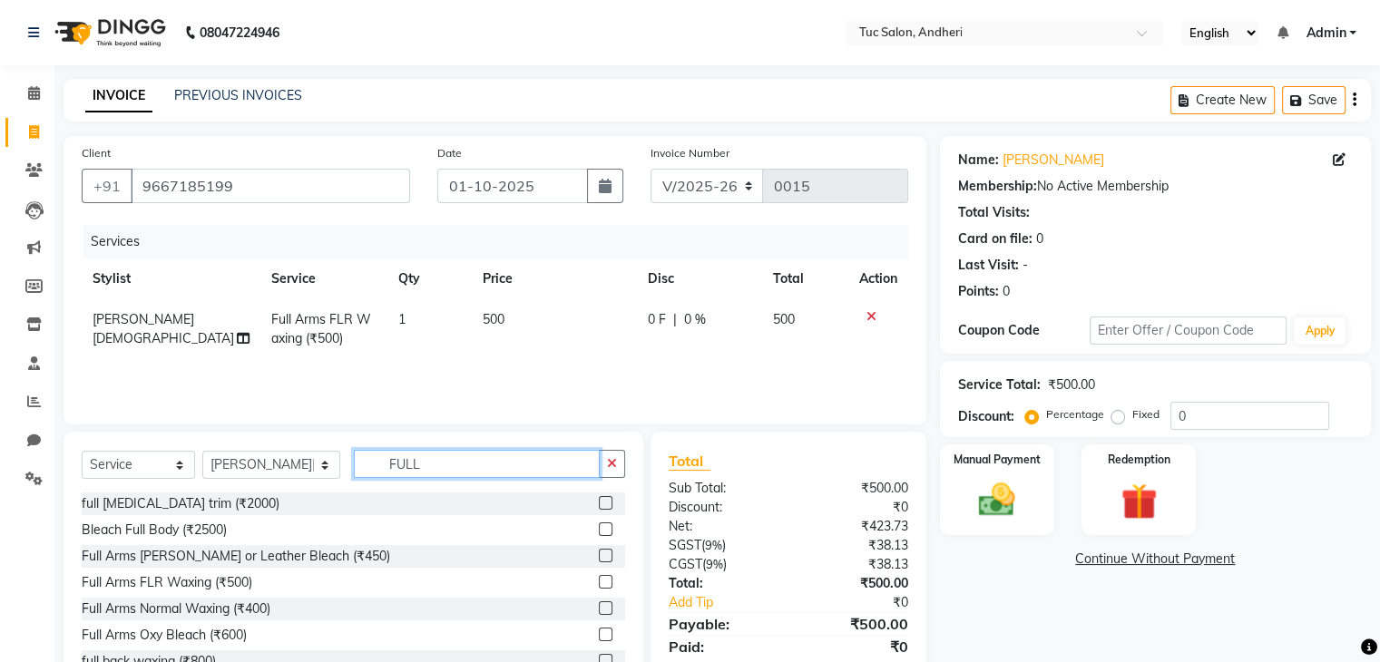
click at [443, 465] on input "FULL" at bounding box center [477, 464] width 246 height 28
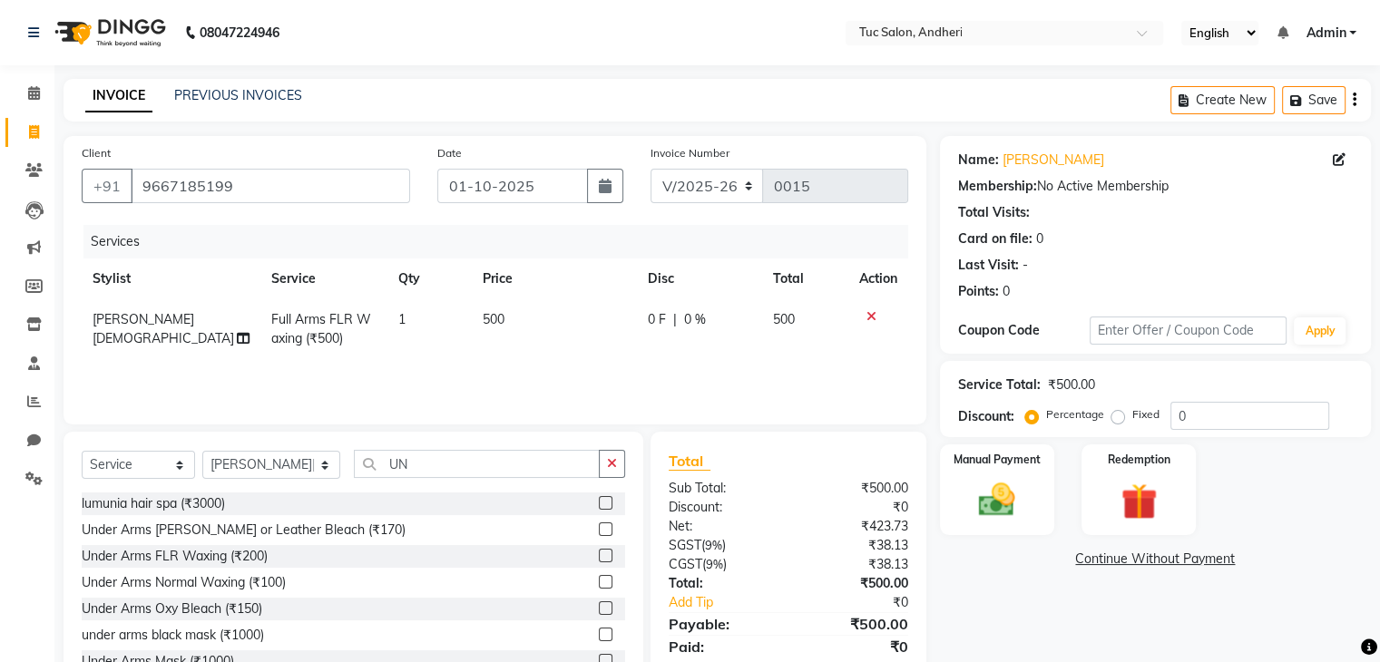
click at [599, 552] on label at bounding box center [606, 556] width 14 height 14
click at [599, 552] on input "checkbox" at bounding box center [605, 557] width 12 height 12
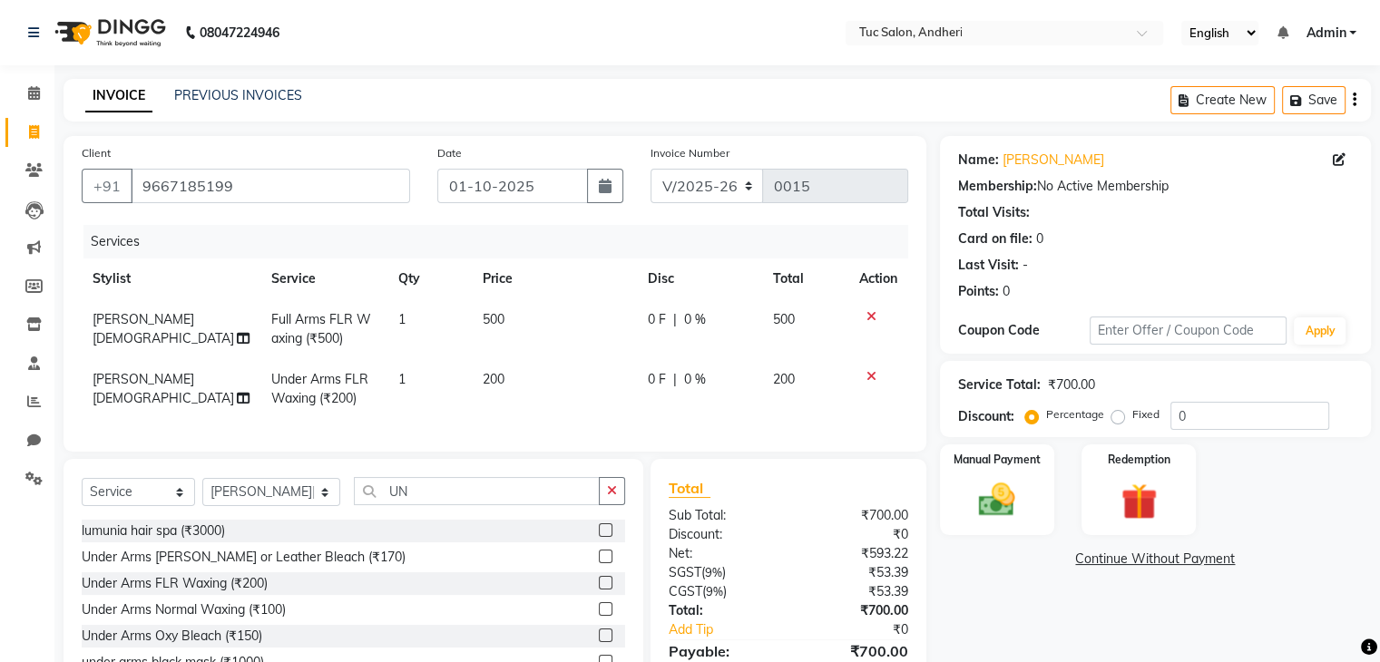
click at [239, 381] on td "[PERSON_NAME][DEMOGRAPHIC_DATA]" at bounding box center [171, 389] width 179 height 60
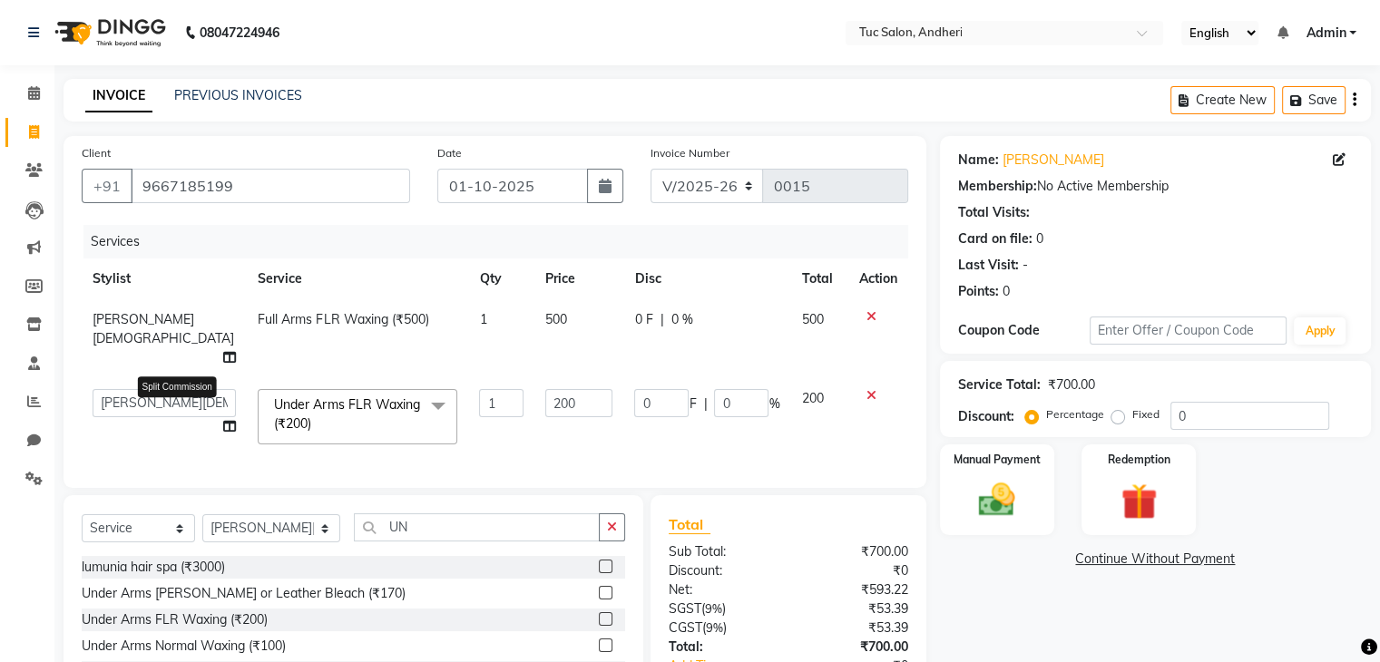
click at [223, 420] on icon at bounding box center [229, 426] width 13 height 13
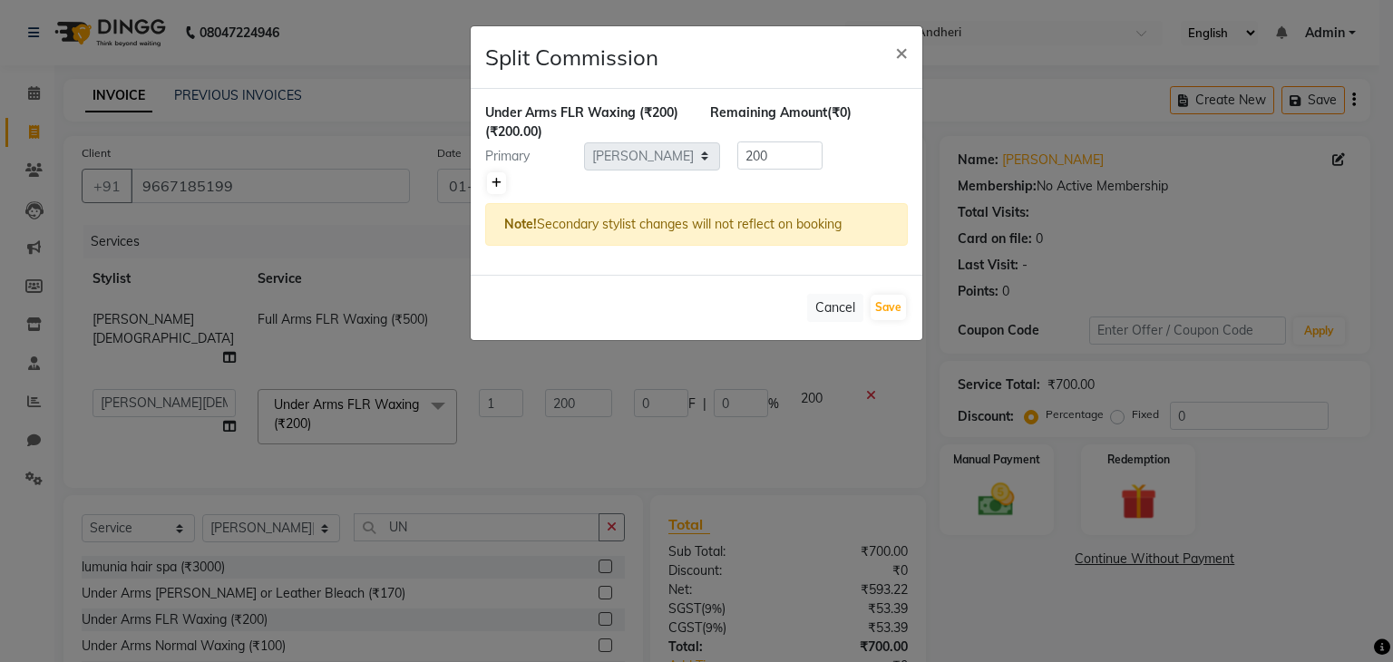
click at [493, 179] on icon at bounding box center [497, 183] width 10 height 11
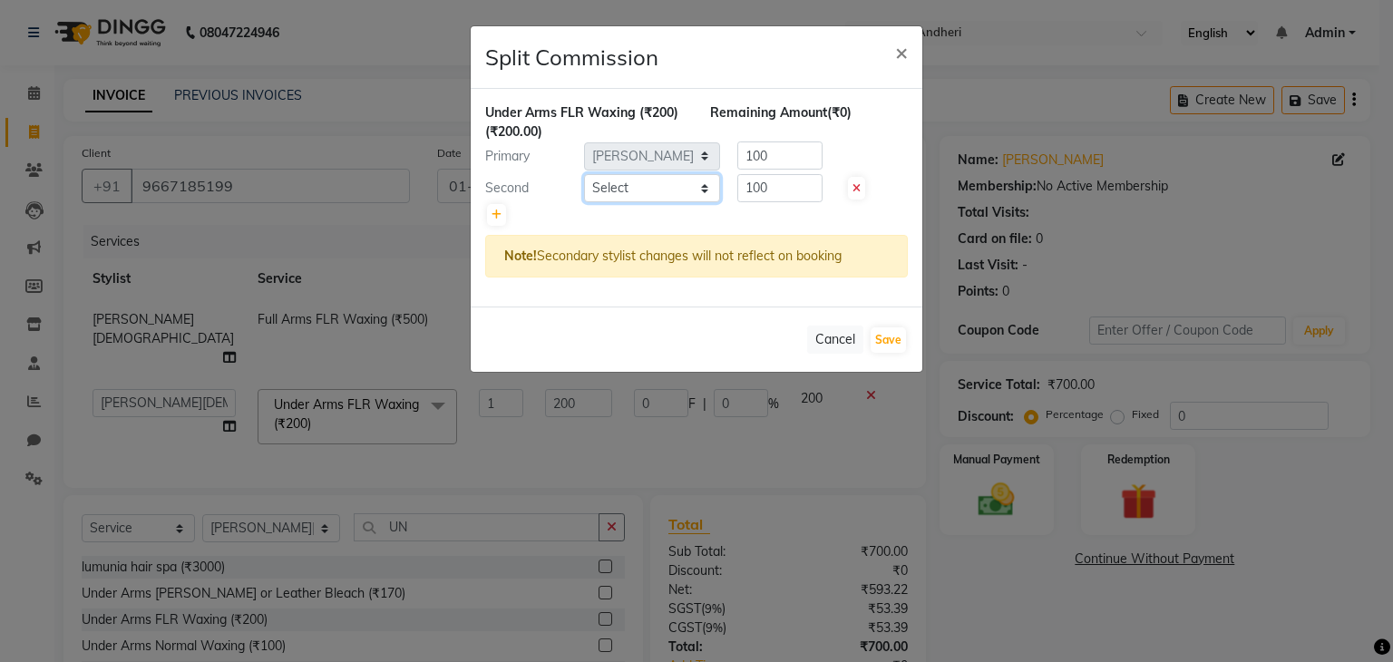
click at [704, 188] on select "Select [PERSON_NAME] [PERSON_NAME] Kaudare [PERSON_NAME] [PERSON_NAME] [PERSON_…" at bounding box center [652, 188] width 136 height 28
click at [584, 174] on select "Select [PERSON_NAME] [PERSON_NAME] Kaudare [PERSON_NAME] [PERSON_NAME] [PERSON_…" at bounding box center [652, 188] width 136 height 28
click at [877, 344] on button "Save" at bounding box center [888, 339] width 35 height 25
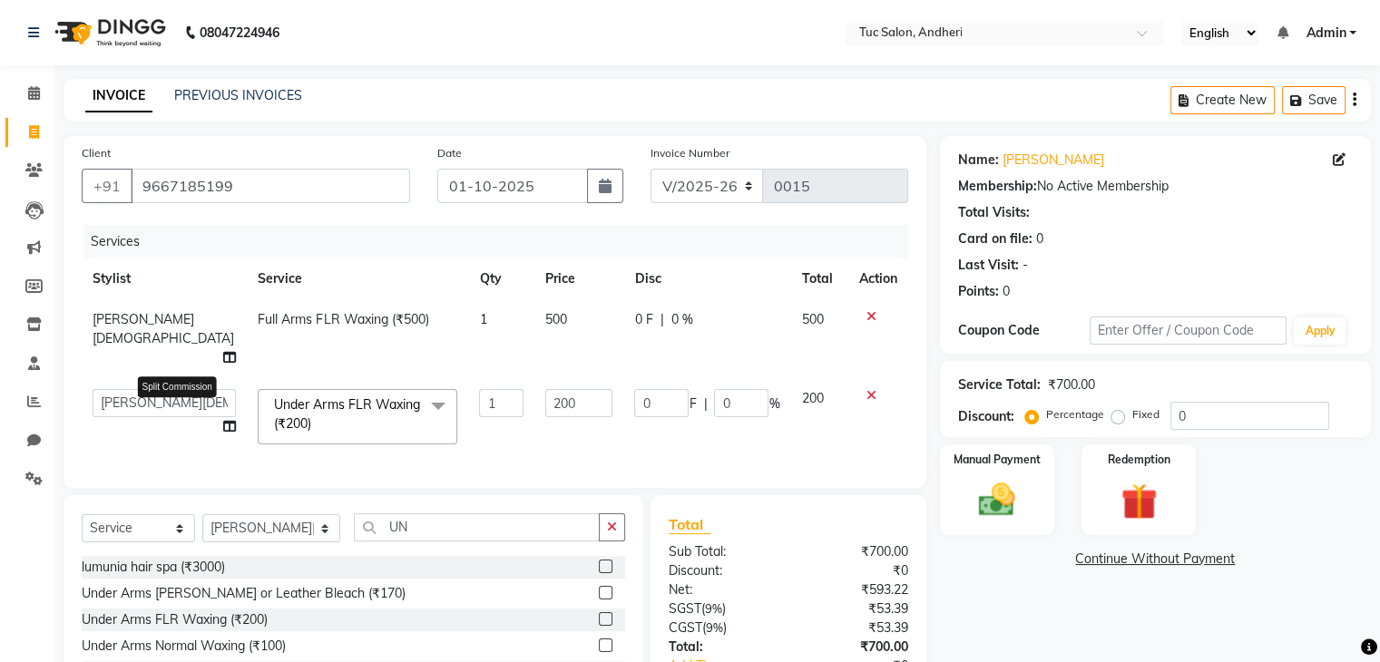
click at [223, 420] on icon at bounding box center [229, 426] width 13 height 13
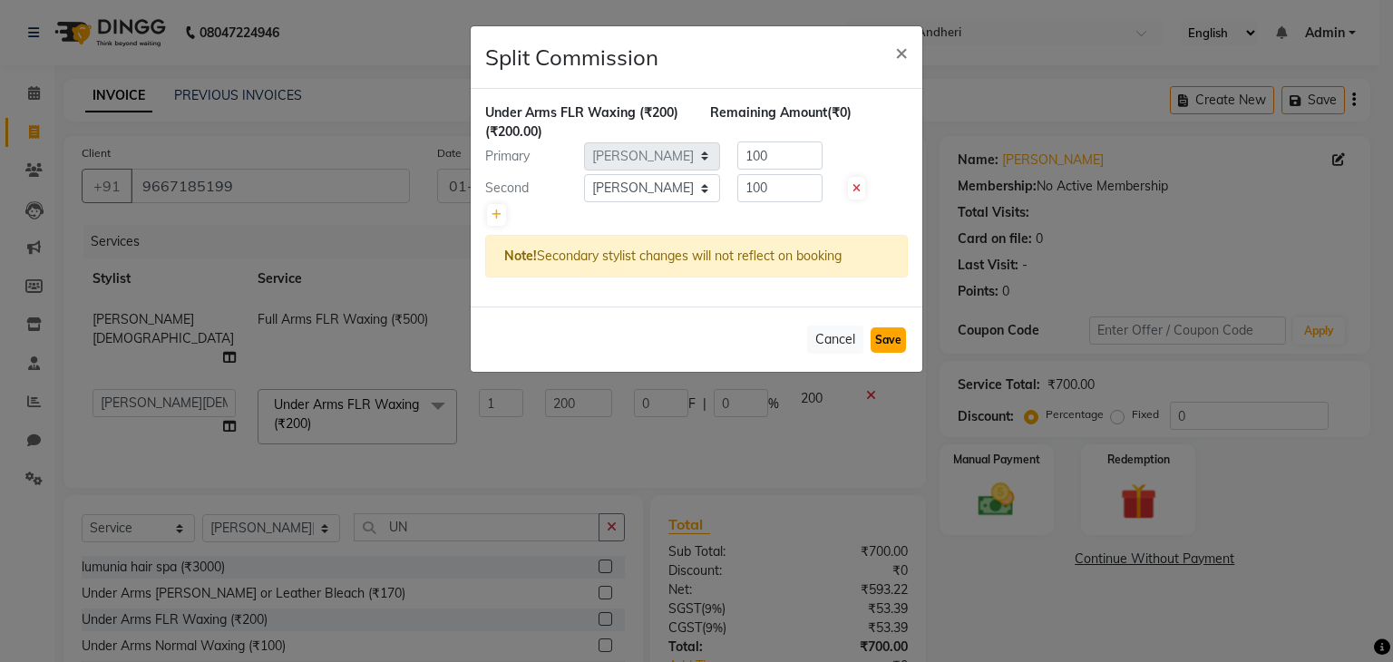
click at [887, 337] on button "Save" at bounding box center [888, 339] width 35 height 25
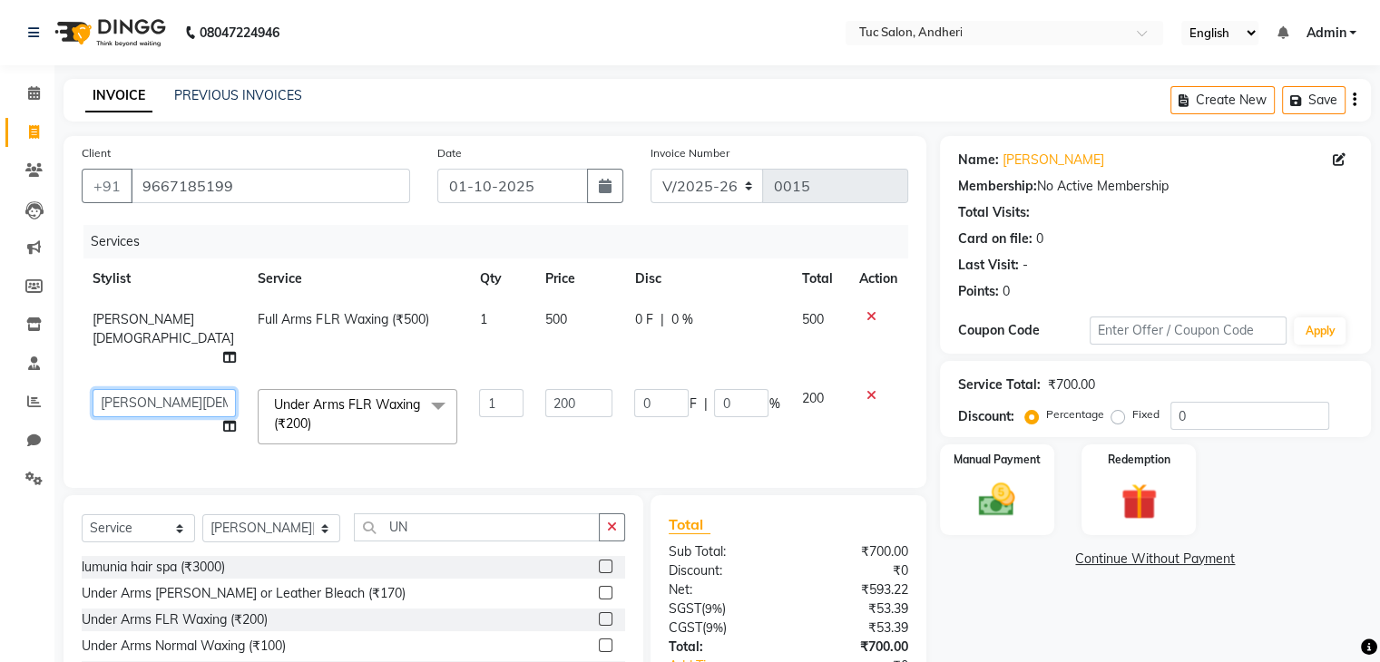
click at [142, 389] on select "[PERSON_NAME] [PERSON_NAME] [PERSON_NAME] [PERSON_NAME] [PERSON_NAME] Kaudare […" at bounding box center [164, 403] width 143 height 28
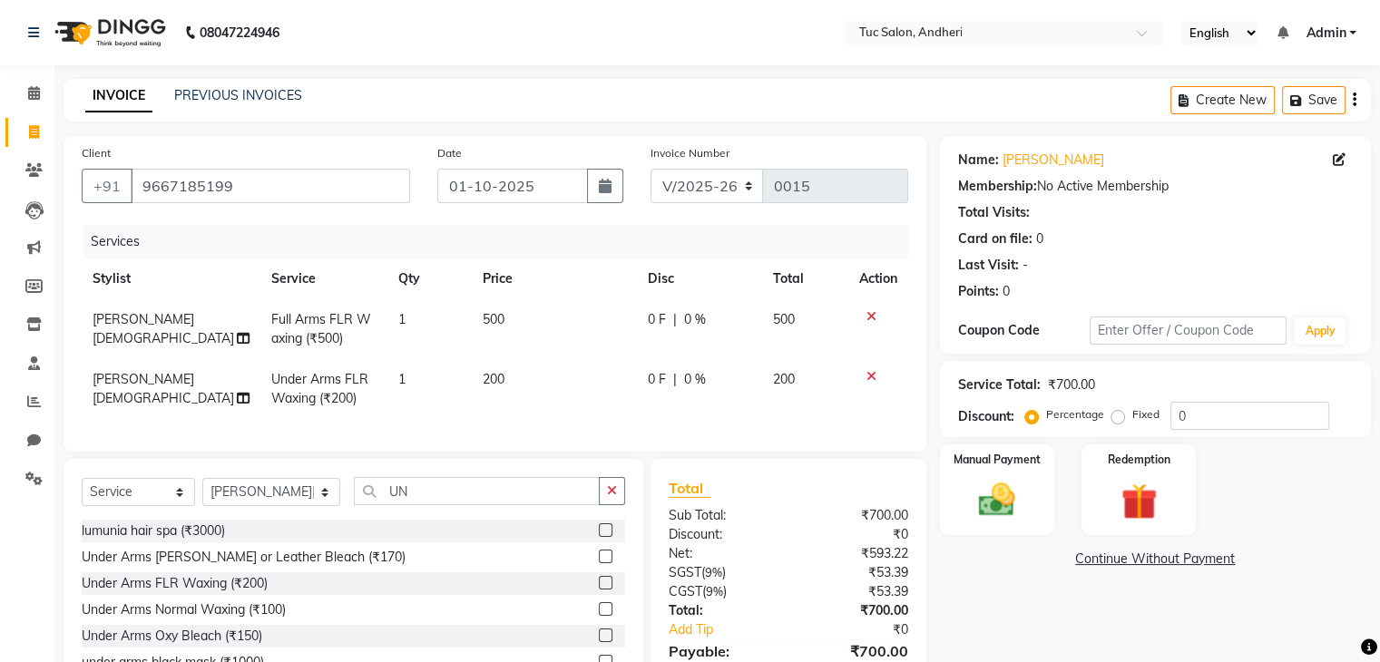
click at [142, 397] on td "[PERSON_NAME][DEMOGRAPHIC_DATA]" at bounding box center [171, 389] width 179 height 60
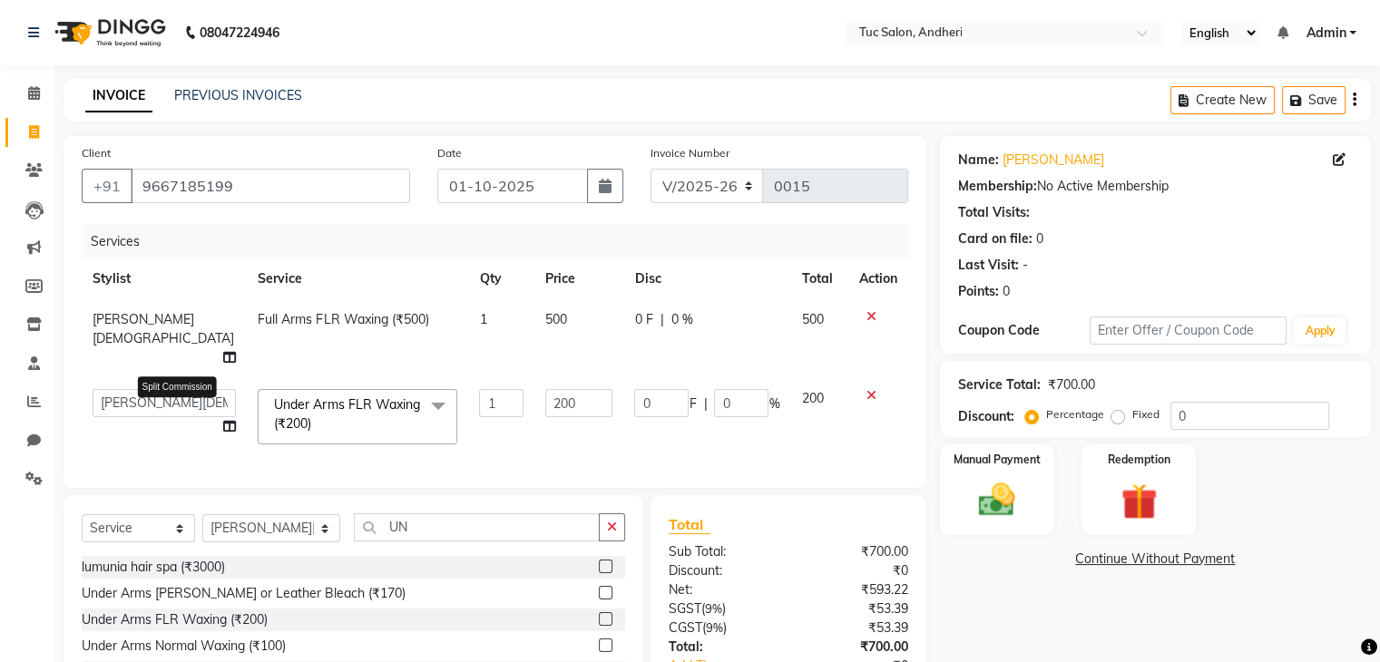
click at [223, 420] on icon at bounding box center [229, 426] width 13 height 13
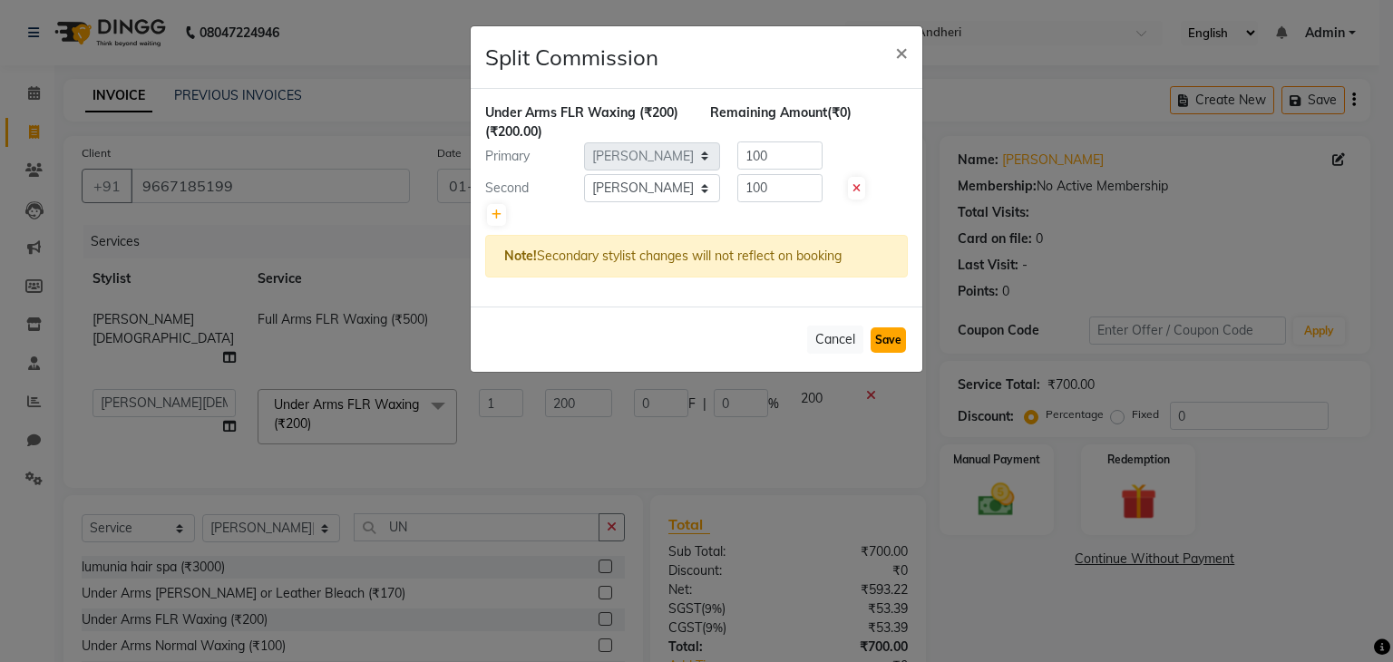
click at [892, 335] on button "Save" at bounding box center [888, 339] width 35 height 25
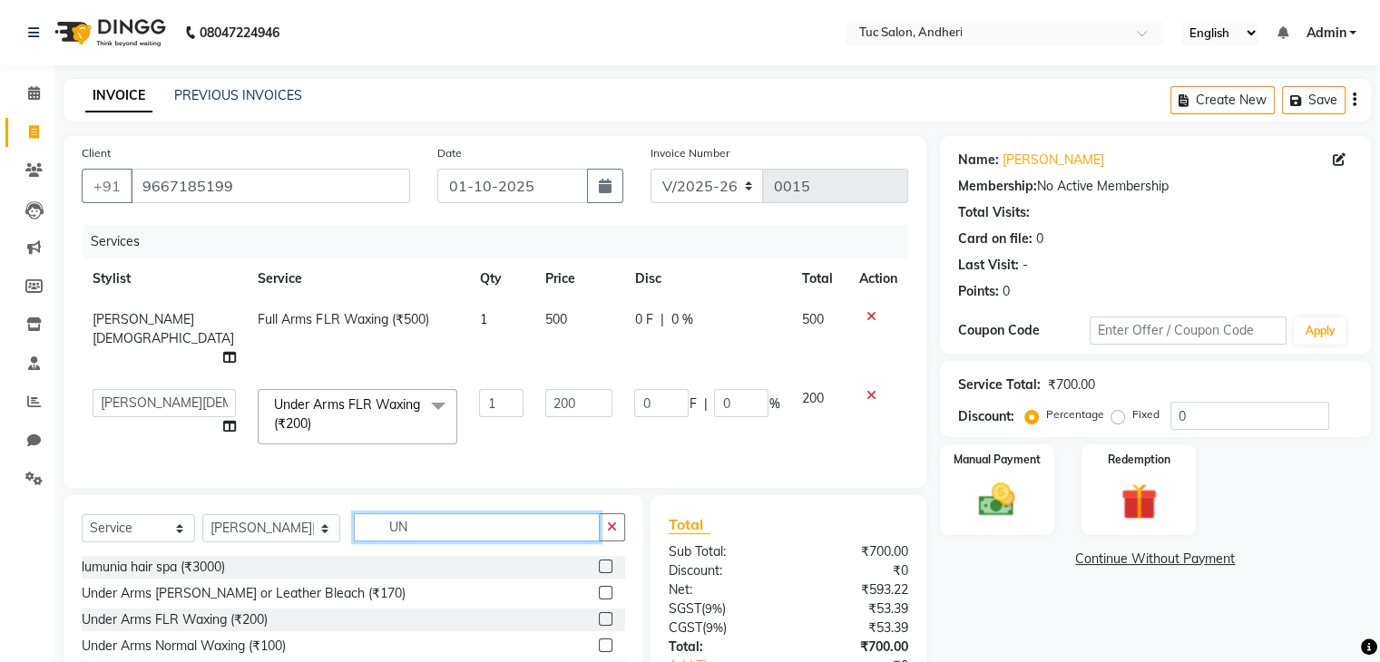
click at [387, 513] on input "UN" at bounding box center [477, 527] width 246 height 28
click at [424, 513] on input "text" at bounding box center [489, 527] width 271 height 28
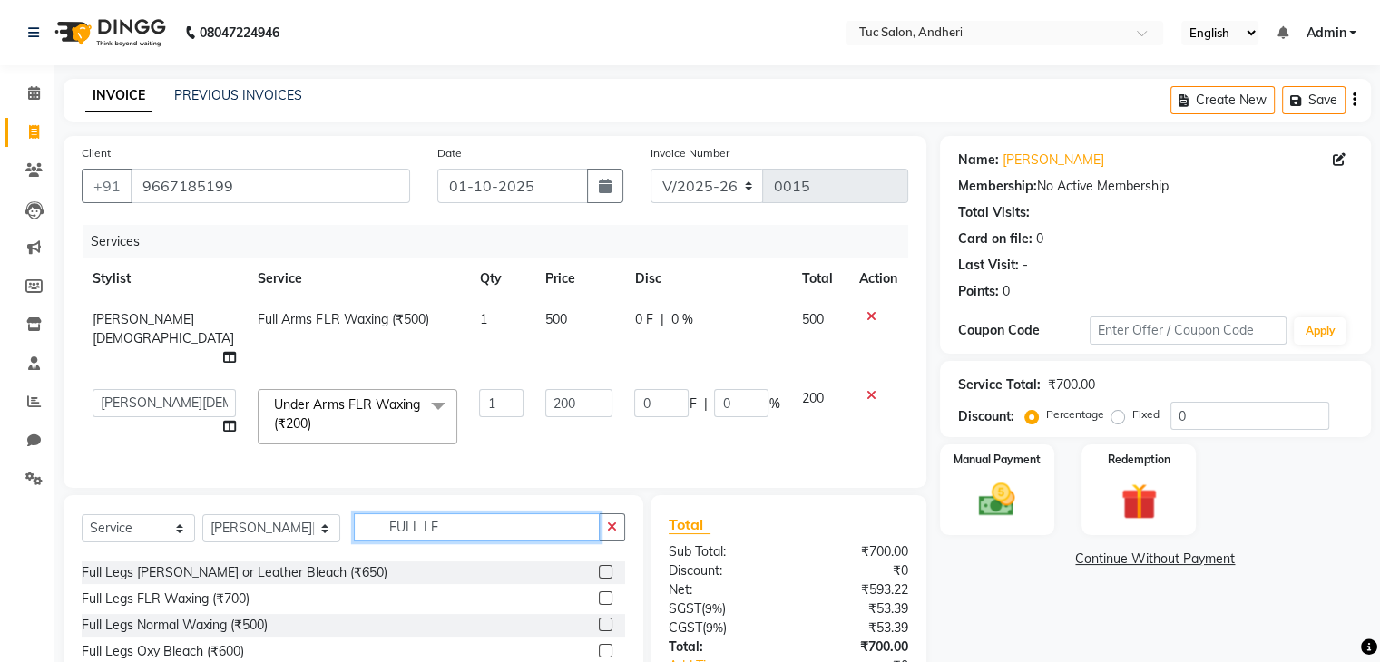
scroll to position [158, 0]
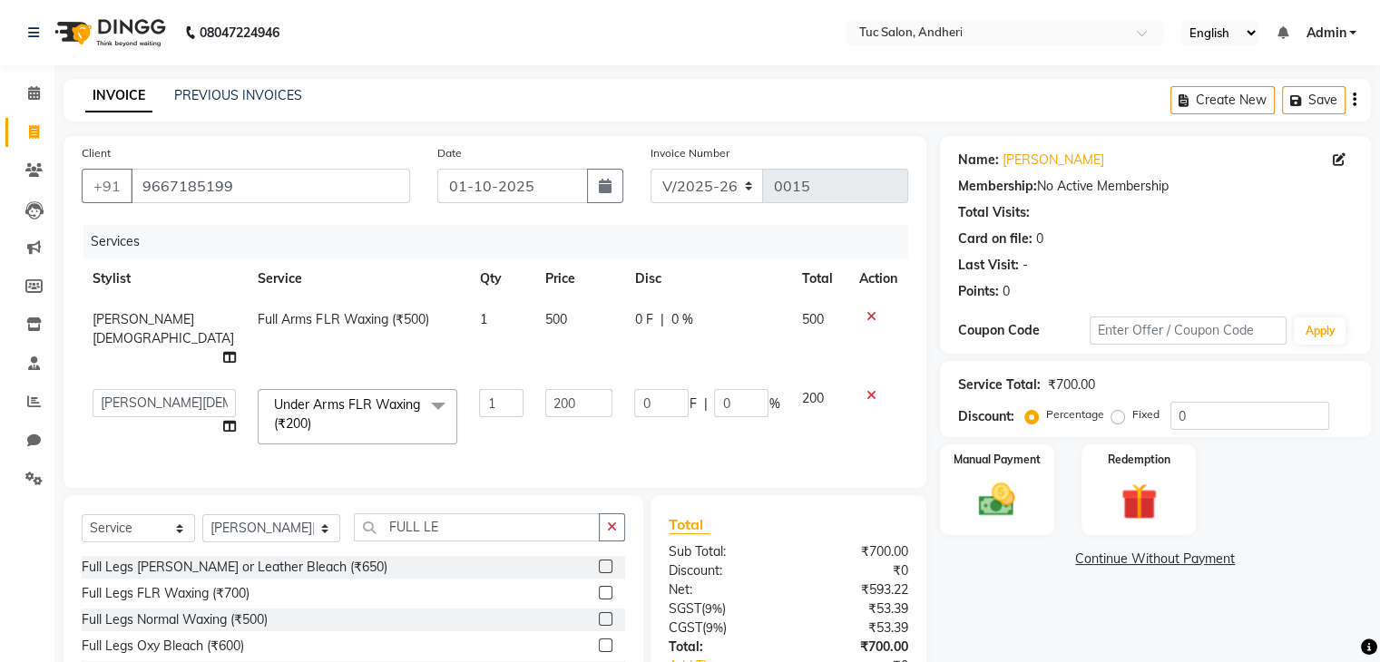
click at [599, 586] on label at bounding box center [606, 593] width 14 height 14
click at [599, 588] on input "checkbox" at bounding box center [605, 594] width 12 height 12
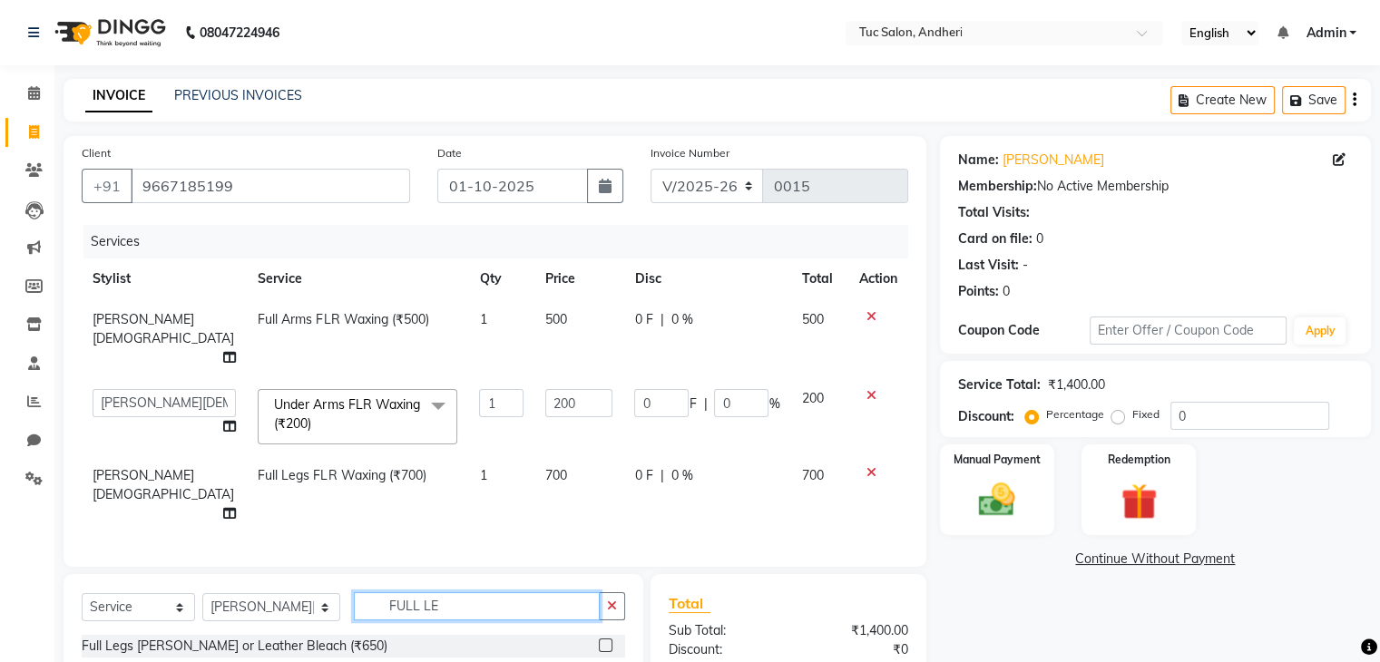
click at [470, 592] on input "FULL LE" at bounding box center [477, 606] width 246 height 28
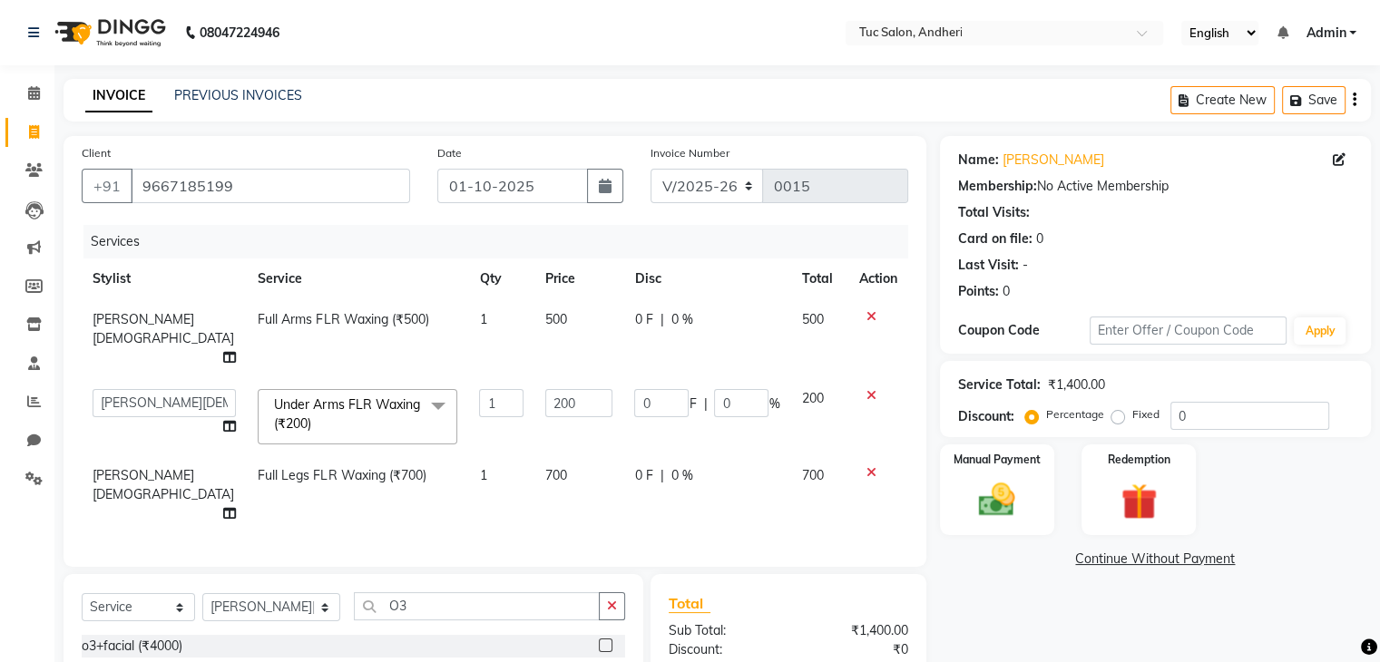
click at [603, 661] on label at bounding box center [606, 672] width 14 height 14
click at [603, 661] on input "checkbox" at bounding box center [605, 673] width 12 height 12
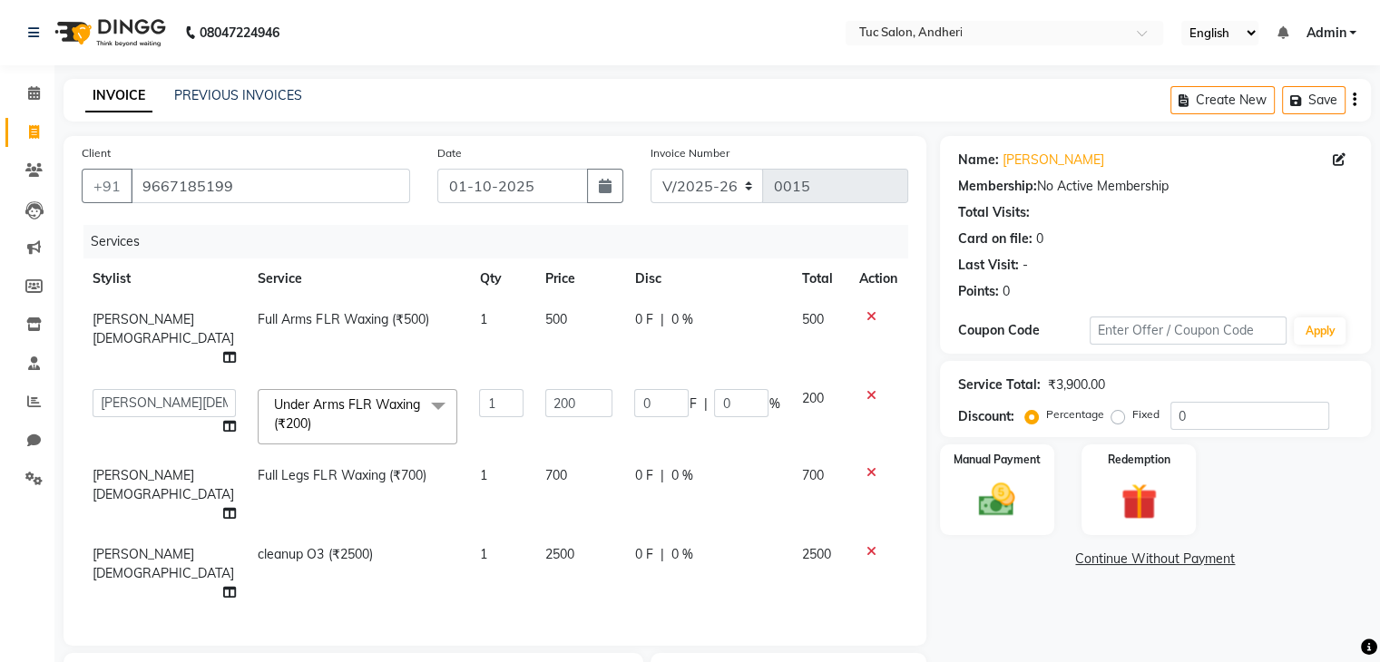
click at [797, 534] on td "2500" at bounding box center [818, 573] width 57 height 79
click at [1132, 423] on label "Fixed" at bounding box center [1145, 414] width 27 height 16
click at [1116, 421] on input "Fixed" at bounding box center [1121, 414] width 13 height 13
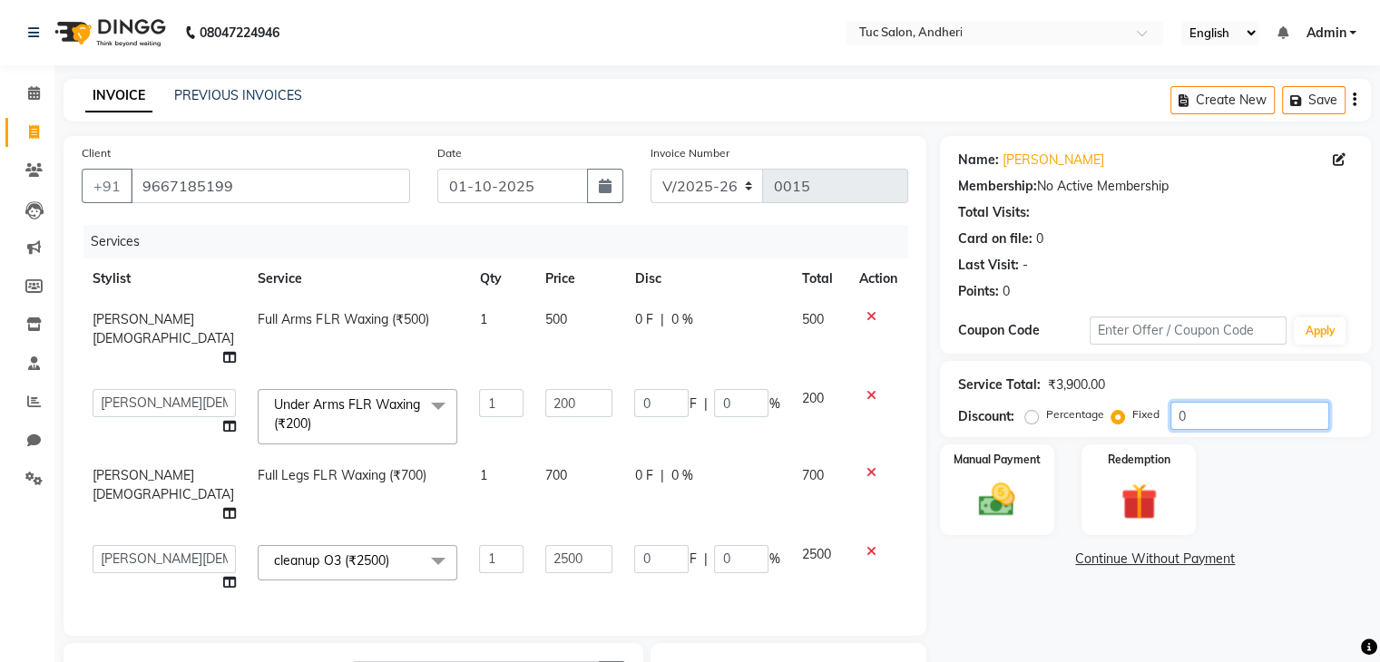
click at [1200, 418] on input "0" at bounding box center [1249, 416] width 159 height 28
click at [810, 546] on span "2500" at bounding box center [815, 554] width 29 height 16
click at [555, 545] on input "2500" at bounding box center [578, 559] width 67 height 28
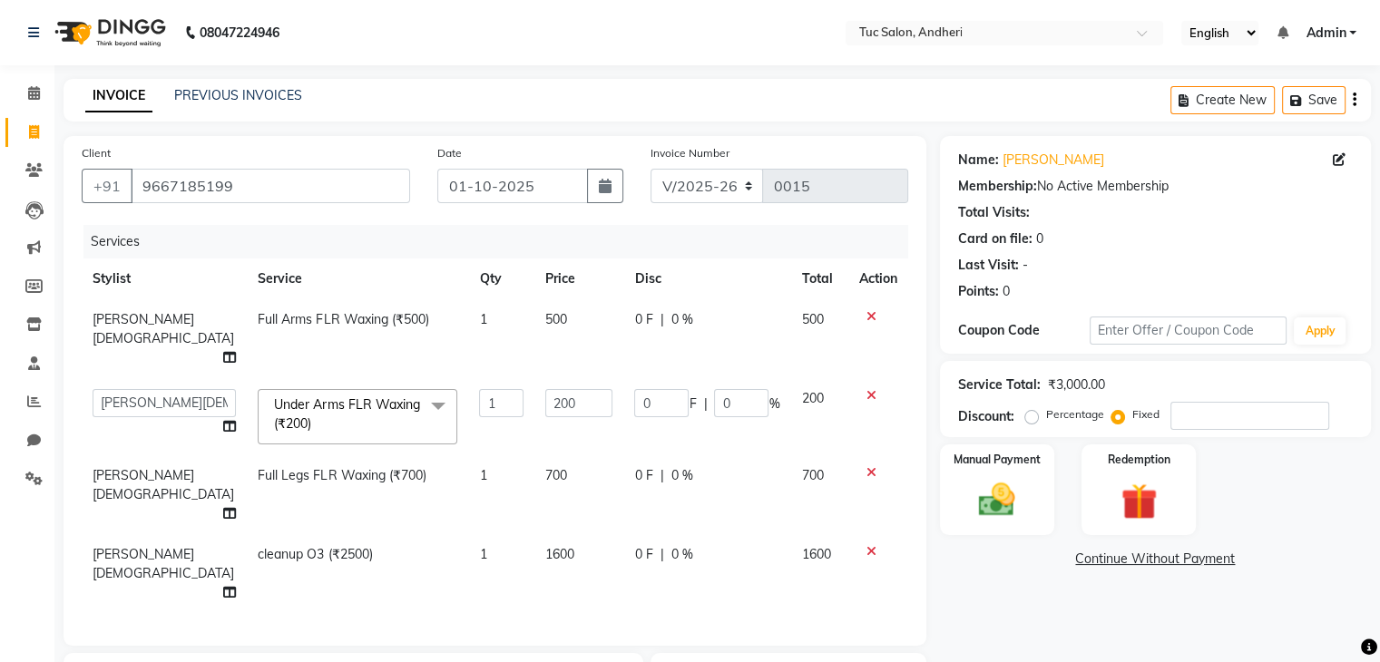
click at [774, 513] on div "Services Stylist Service Qty Price Disc Total Action Reena Gud Full Arms FLR Wa…" at bounding box center [495, 426] width 826 height 403
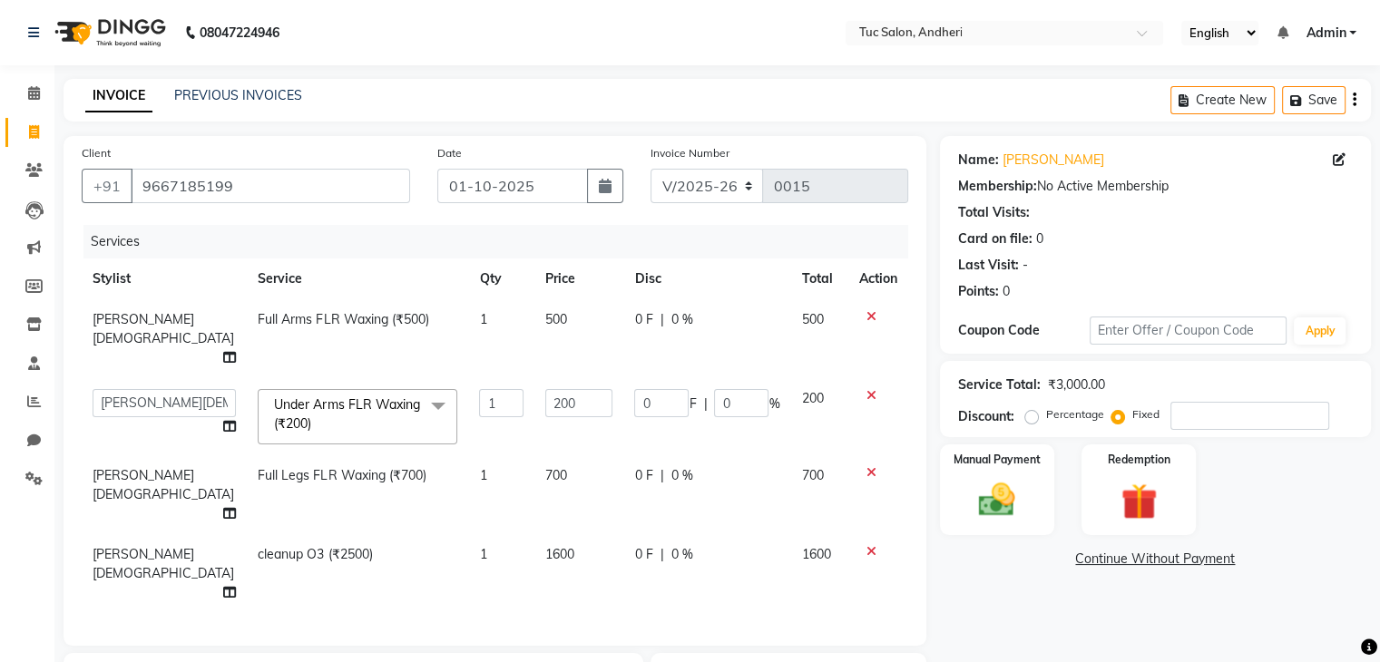
click at [545, 613] on td "2500" at bounding box center [578, 633] width 89 height 41
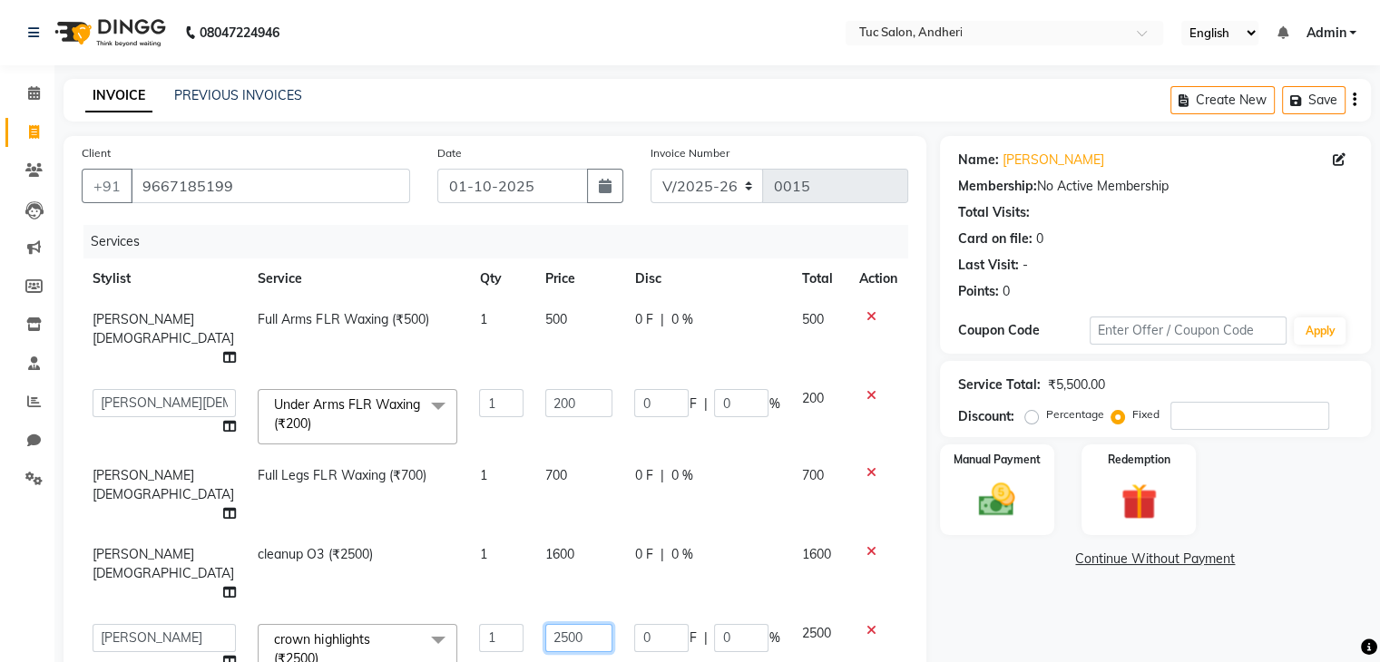
click at [548, 624] on input "2500" at bounding box center [578, 638] width 67 height 28
click at [572, 555] on div "Services Stylist Service Qty Price Disc Total Action Reena Gud Full Arms FLR Wa…" at bounding box center [495, 447] width 826 height 444
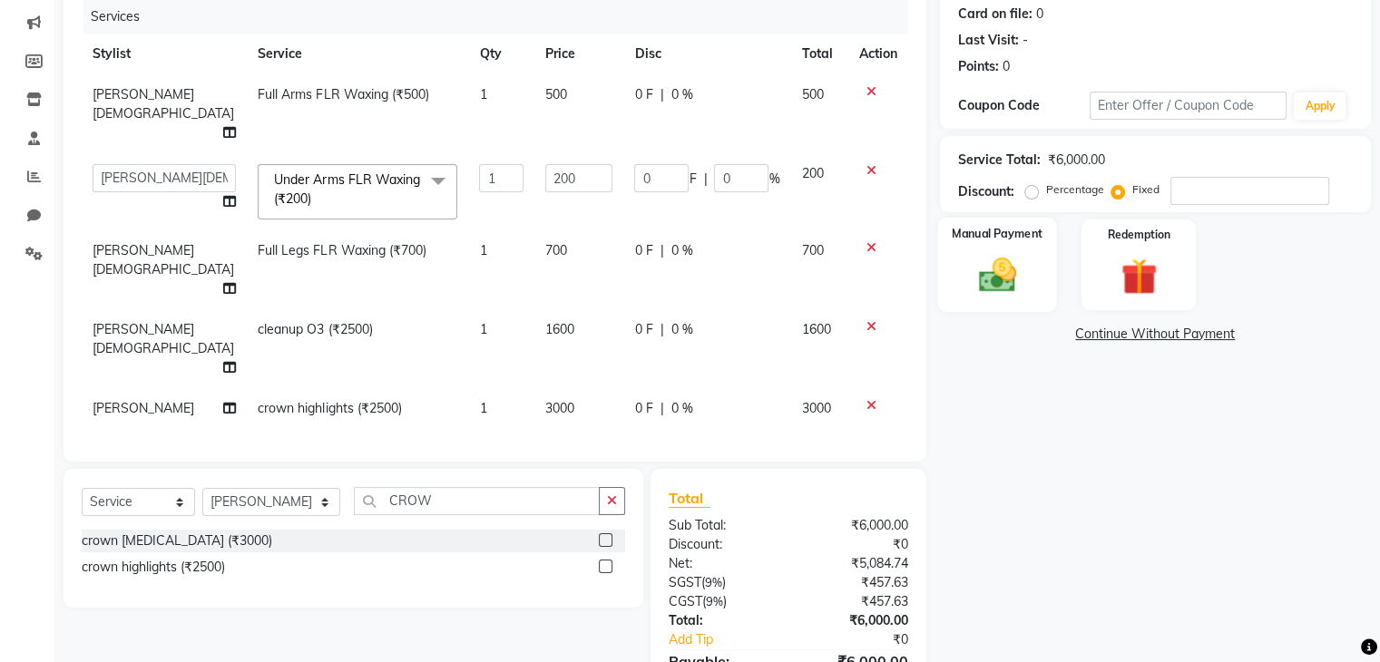
click at [990, 258] on img at bounding box center [996, 276] width 61 height 44
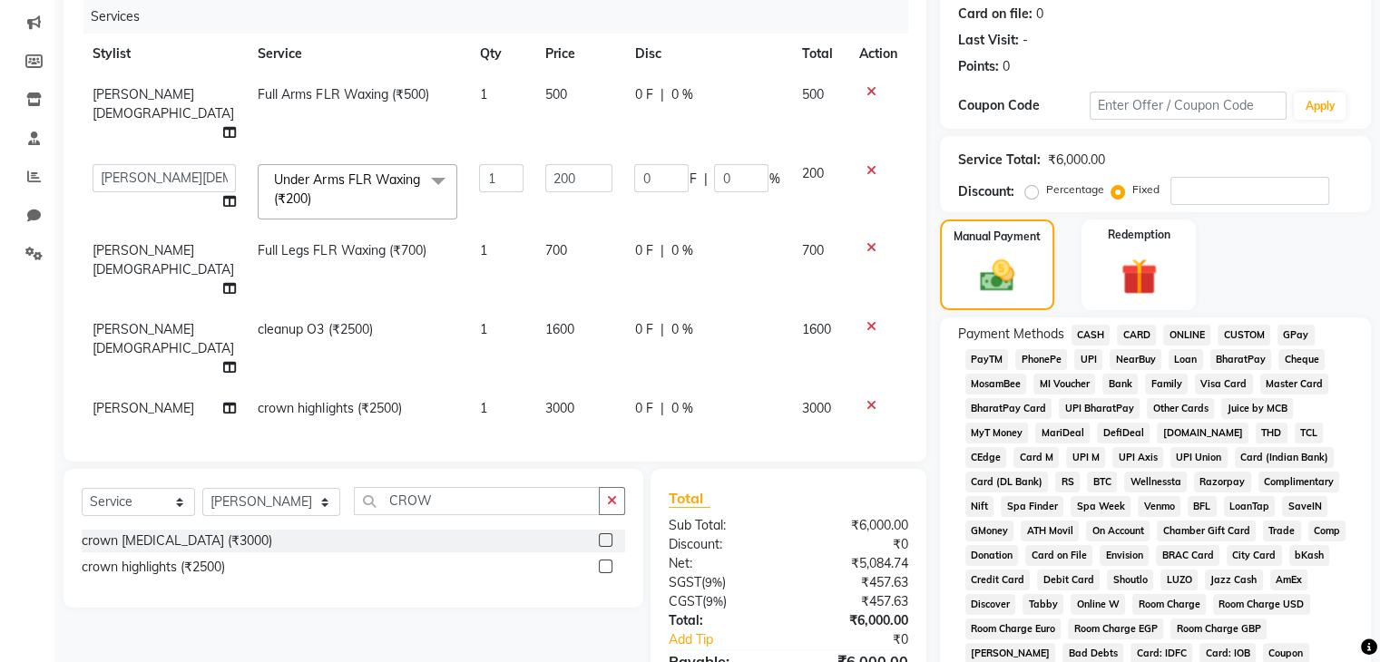
click at [1293, 333] on span "GPay" at bounding box center [1295, 335] width 37 height 21
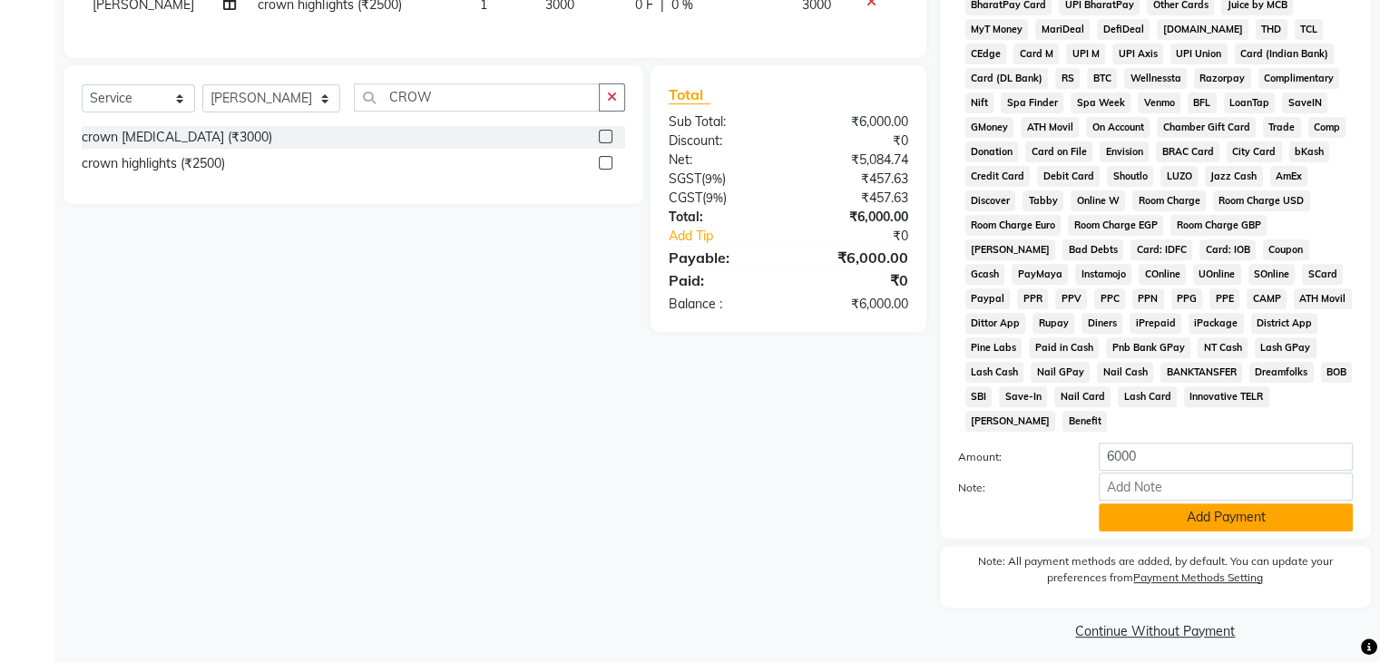
click at [1195, 509] on button "Add Payment" at bounding box center [1226, 517] width 254 height 28
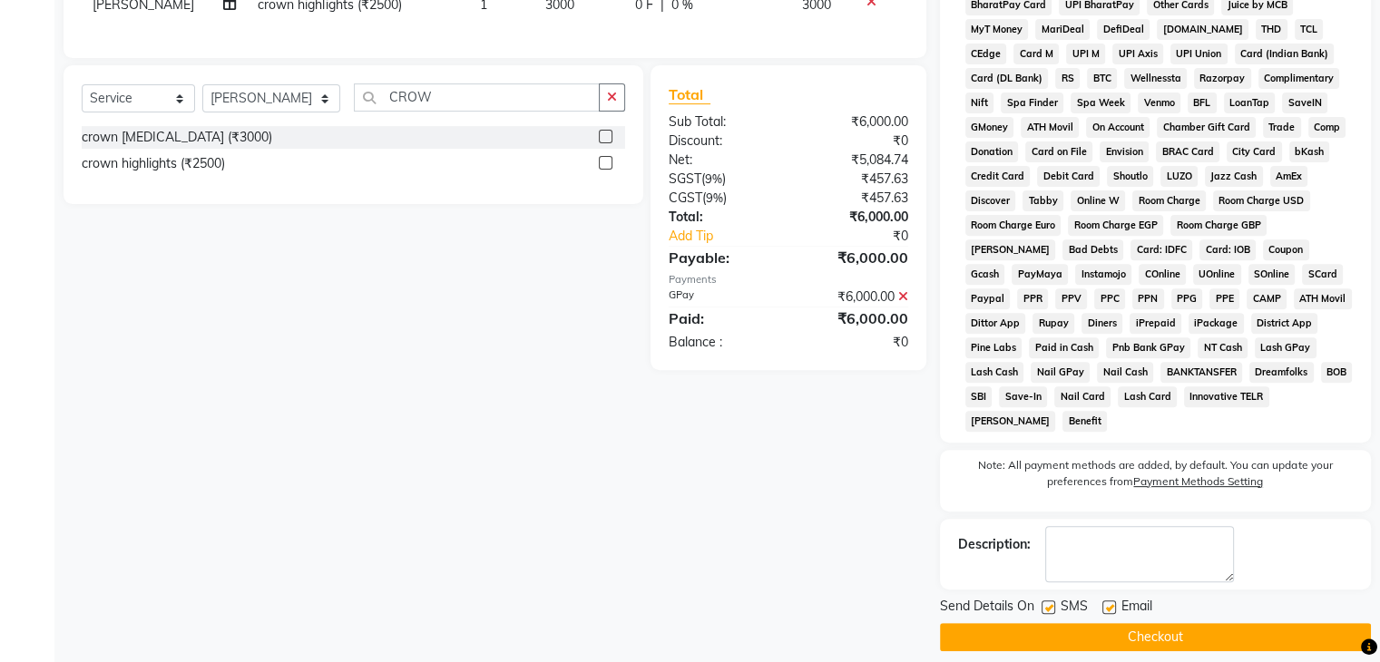
click at [1049, 601] on label at bounding box center [1048, 608] width 14 height 14
click at [1049, 602] on input "checkbox" at bounding box center [1047, 608] width 12 height 12
click at [1107, 601] on label at bounding box center [1109, 608] width 14 height 14
click at [1107, 602] on input "checkbox" at bounding box center [1108, 608] width 12 height 12
click at [1109, 623] on button "Checkout" at bounding box center [1155, 637] width 431 height 28
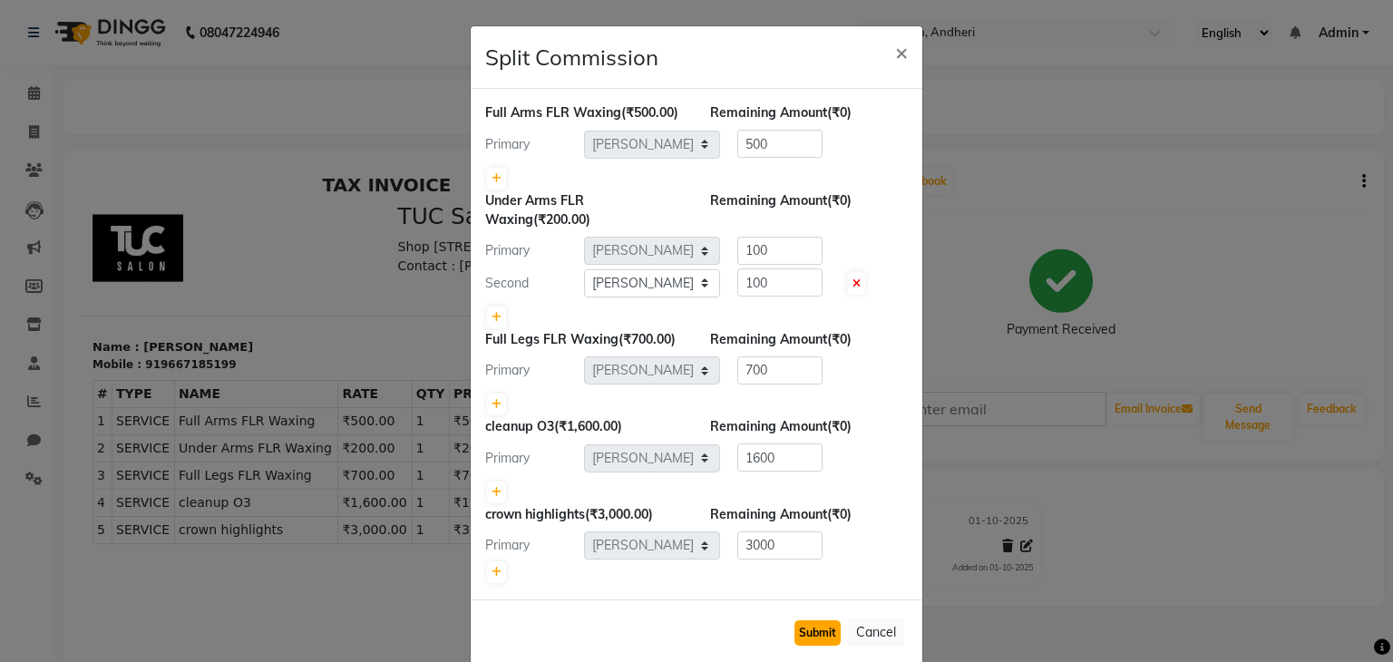
click at [806, 634] on button "Submit" at bounding box center [818, 632] width 46 height 25
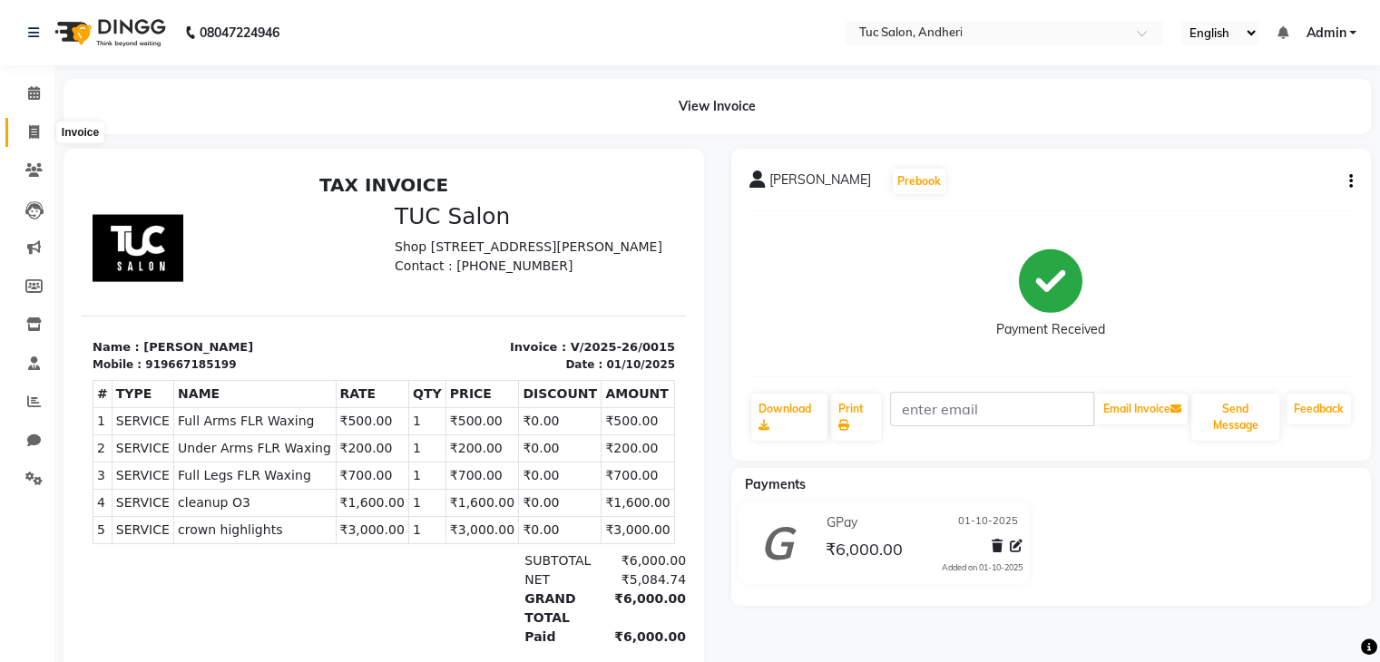
click at [26, 128] on span at bounding box center [34, 132] width 32 height 21
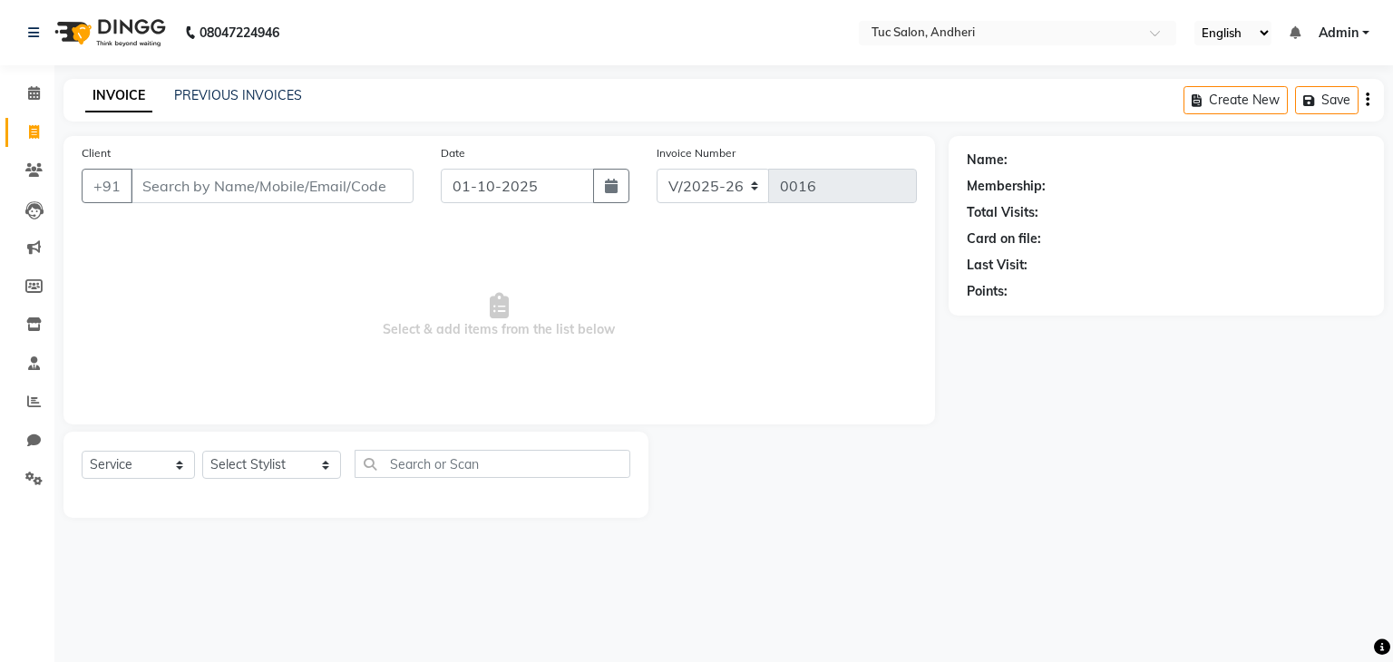
click at [181, 200] on input "Client" at bounding box center [272, 186] width 283 height 34
click at [181, 199] on input "Client" at bounding box center [272, 186] width 283 height 34
drag, startPoint x: 181, startPoint y: 199, endPoint x: 156, endPoint y: 186, distance: 28.4
click at [156, 186] on input "Client" at bounding box center [272, 186] width 283 height 34
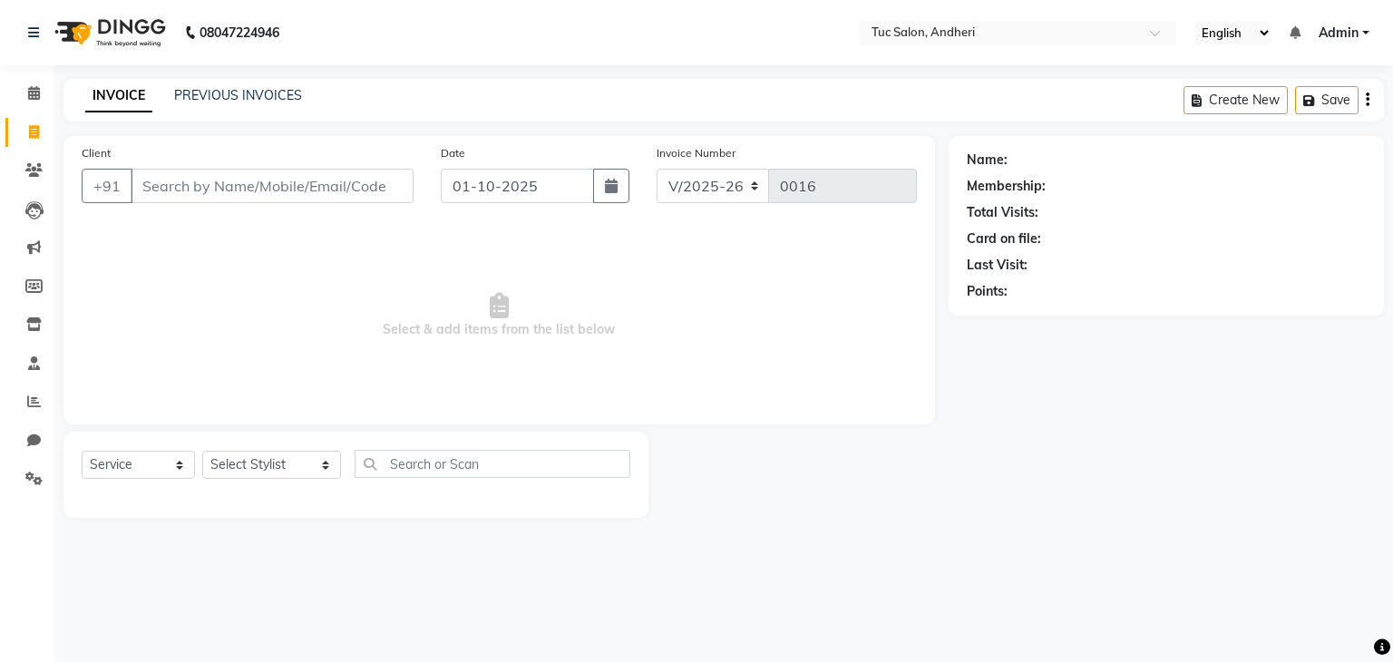
click at [156, 186] on input "Client" at bounding box center [272, 186] width 283 height 34
click at [363, 189] on span "Add Client" at bounding box center [367, 186] width 72 height 18
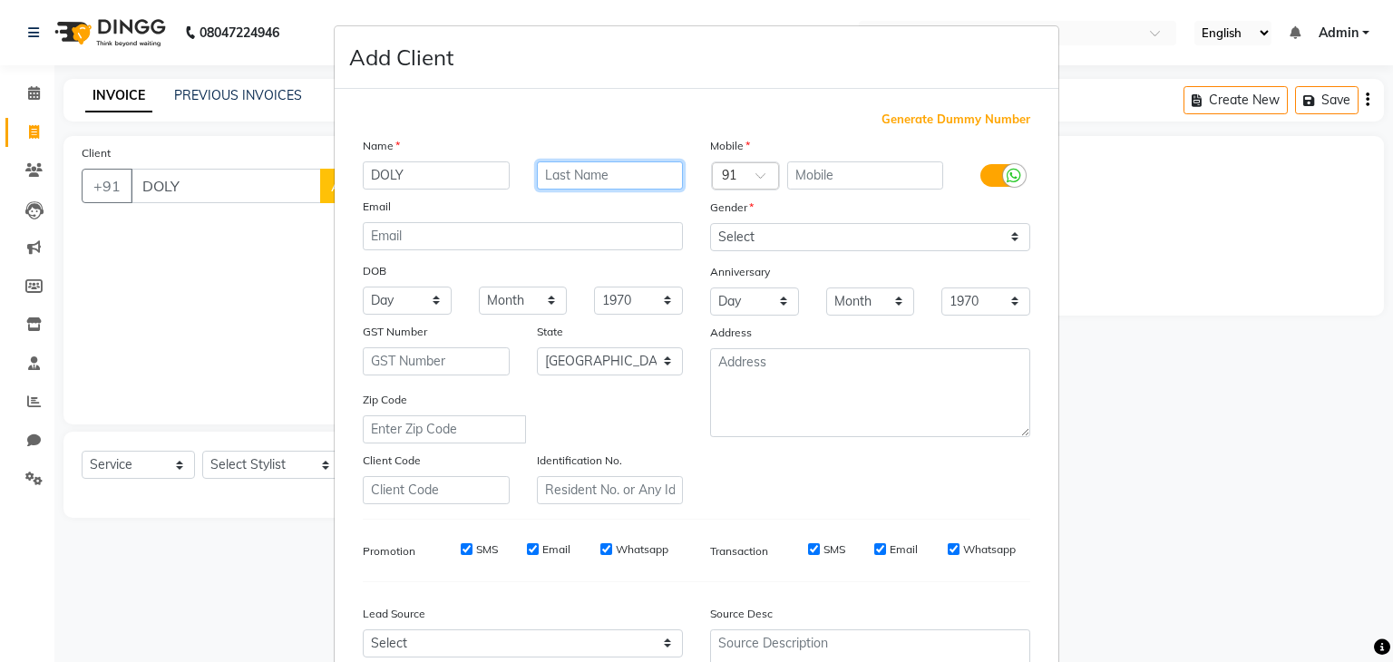
click at [596, 181] on input "text" at bounding box center [610, 175] width 147 height 28
click at [850, 175] on input "text" at bounding box center [865, 175] width 157 height 28
click at [846, 179] on input "text" at bounding box center [865, 175] width 157 height 28
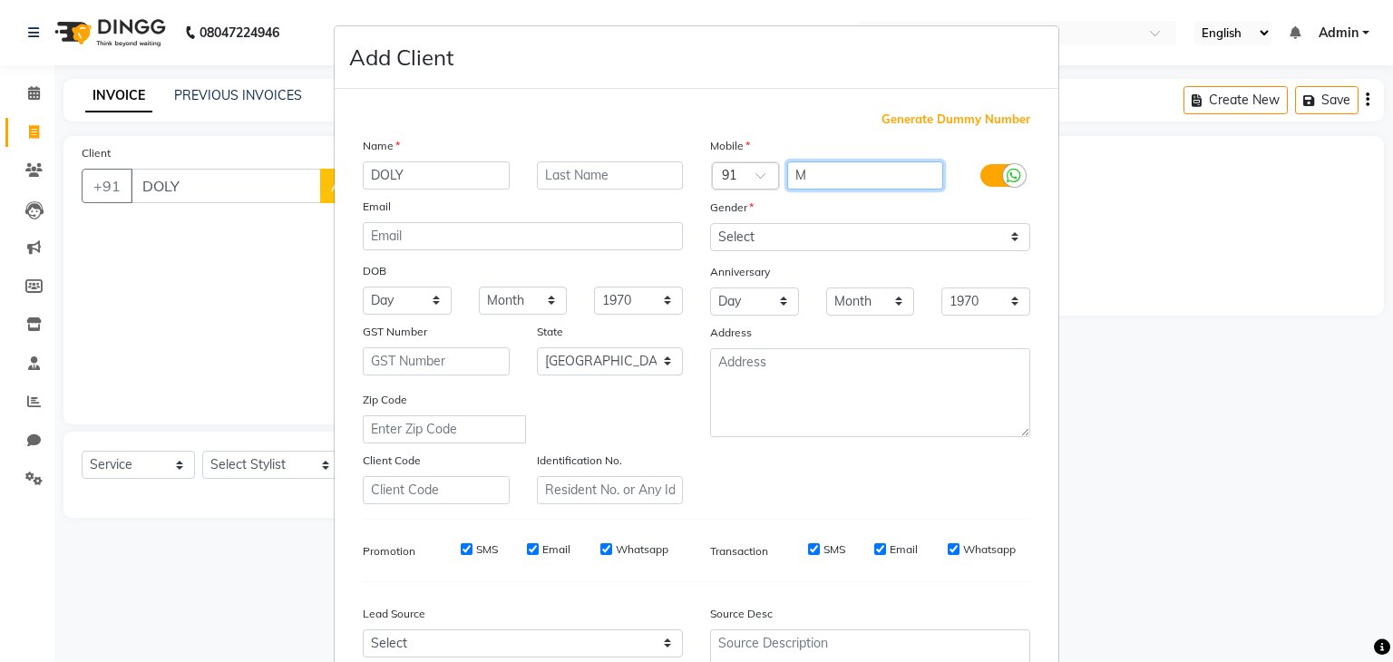
click at [795, 177] on input "M" at bounding box center [865, 175] width 157 height 28
click at [805, 179] on input "text" at bounding box center [865, 175] width 157 height 28
click at [828, 175] on input "text" at bounding box center [865, 175] width 157 height 28
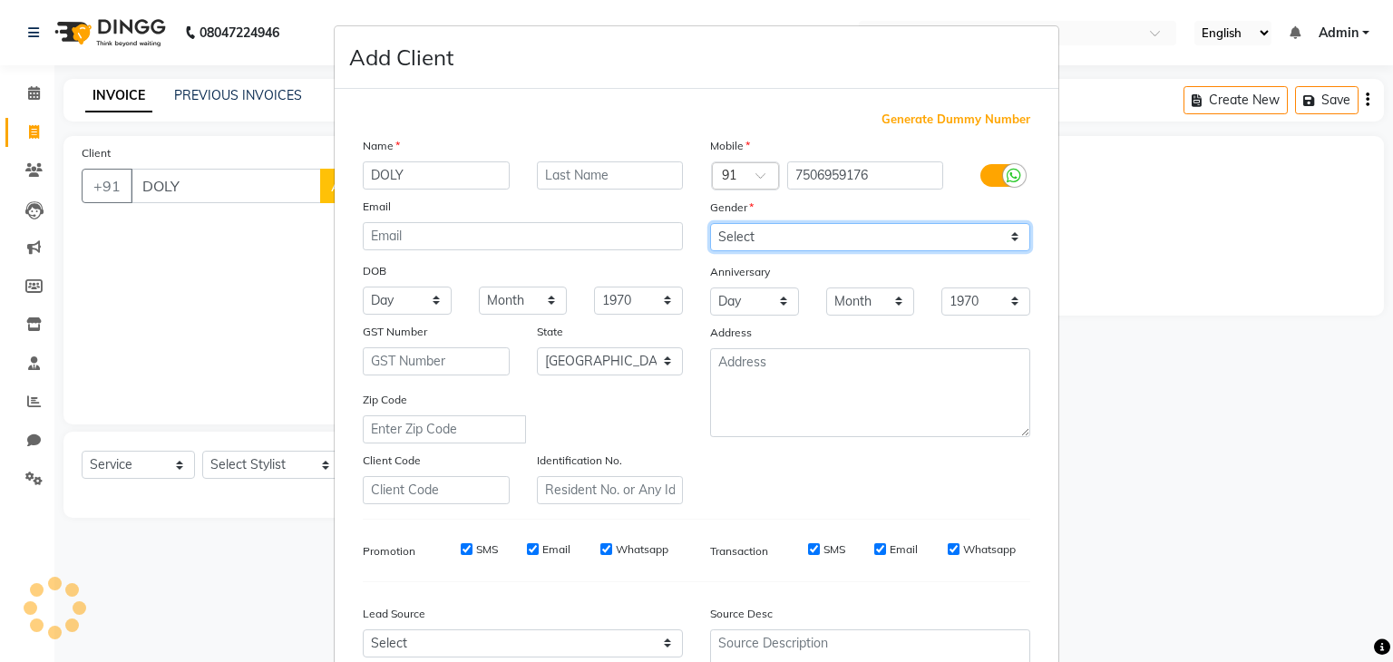
click at [1006, 247] on select "Select [DEMOGRAPHIC_DATA] [DEMOGRAPHIC_DATA] Other Prefer Not To Say" at bounding box center [870, 237] width 320 height 28
click at [710, 224] on select "Select [DEMOGRAPHIC_DATA] [DEMOGRAPHIC_DATA] Other Prefer Not To Say" at bounding box center [870, 237] width 320 height 28
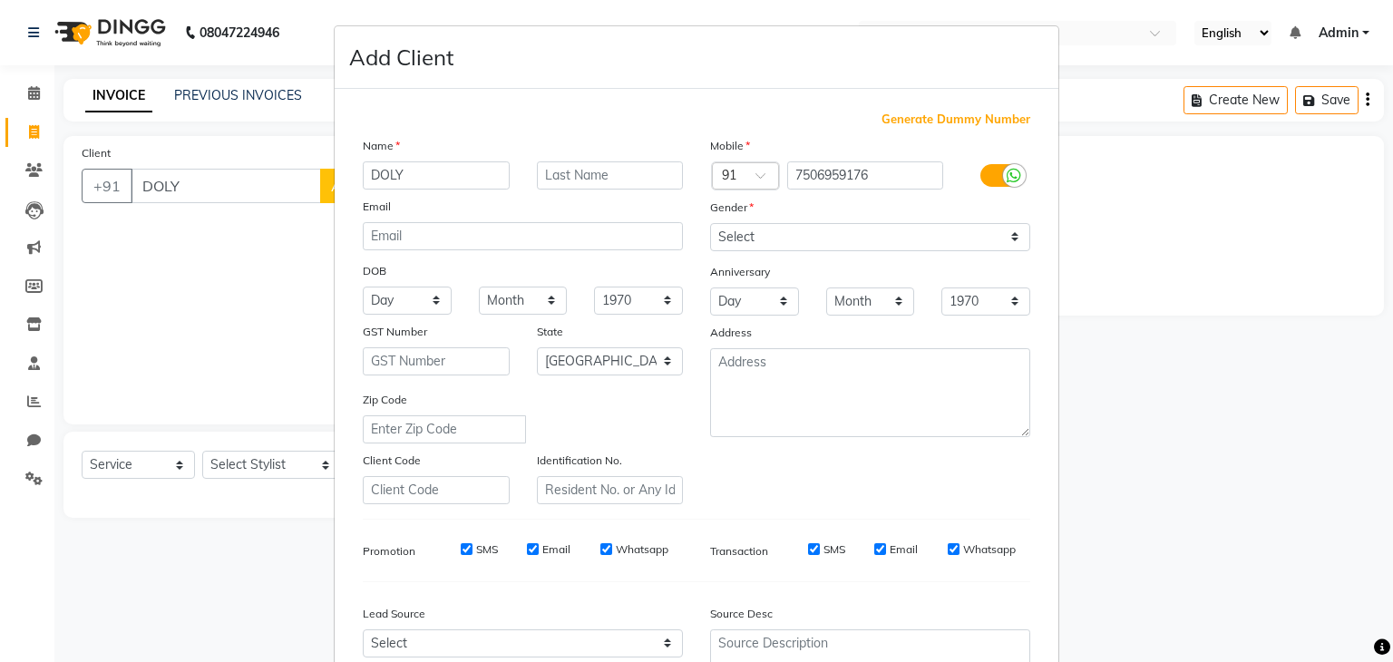
click at [1376, 582] on ngb-modal-window "Add Client Generate Dummy Number Name DOLY Email DOB Day 01 02 03 04 05 06 07 0…" at bounding box center [696, 331] width 1393 height 662
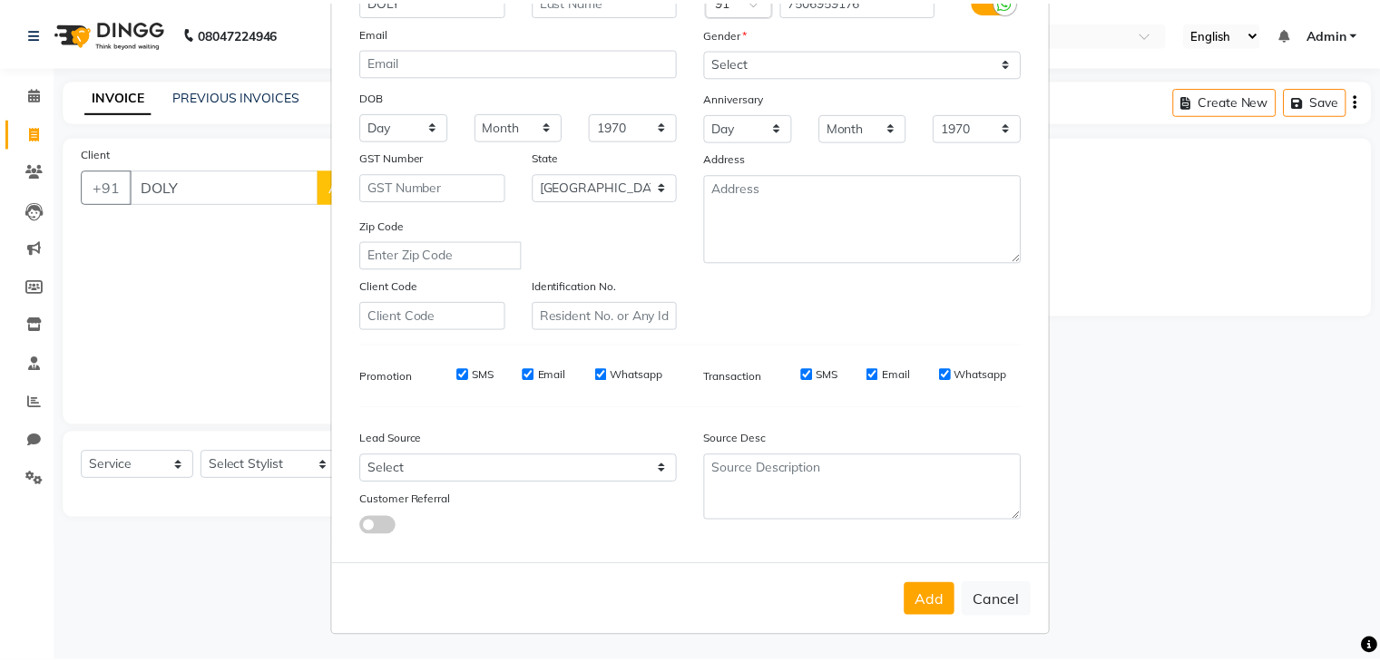
scroll to position [182, 0]
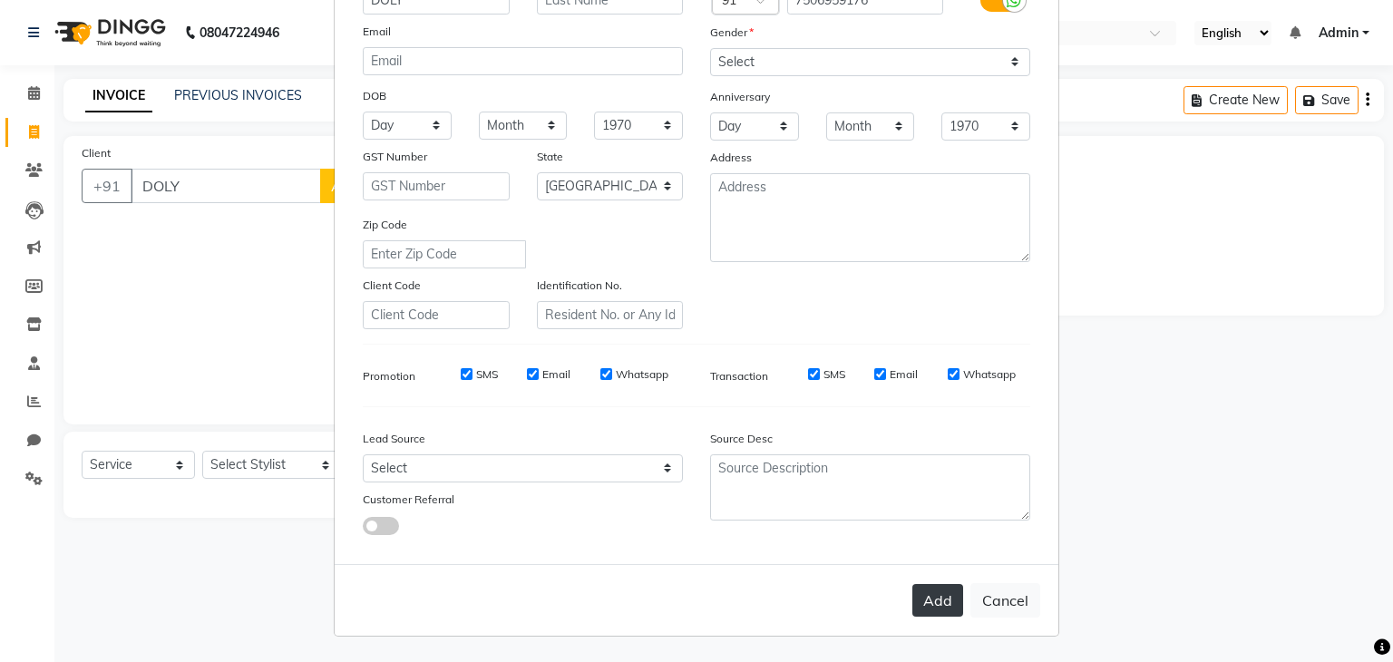
click at [938, 614] on button "Add" at bounding box center [938, 600] width 51 height 33
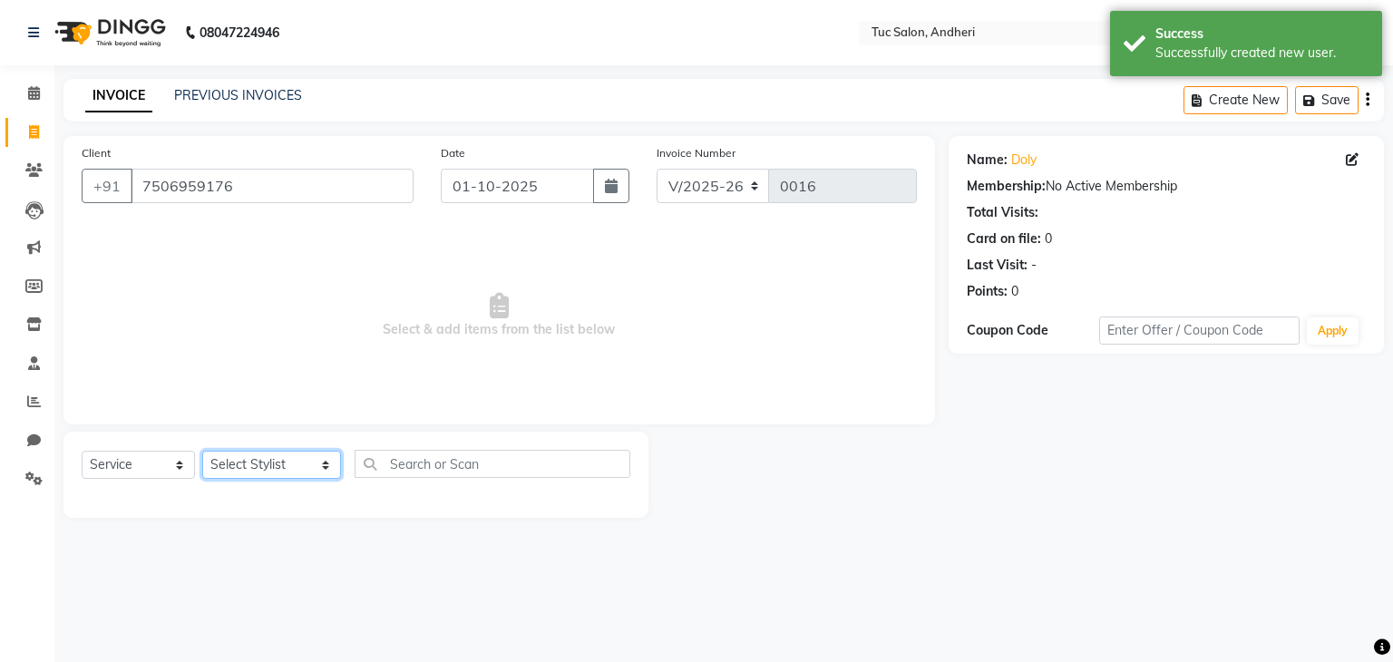
click at [305, 469] on select "Select Stylist [PERSON_NAME] [PERSON_NAME] [PERSON_NAME] [PERSON_NAME] [PERSON_…" at bounding box center [271, 465] width 139 height 28
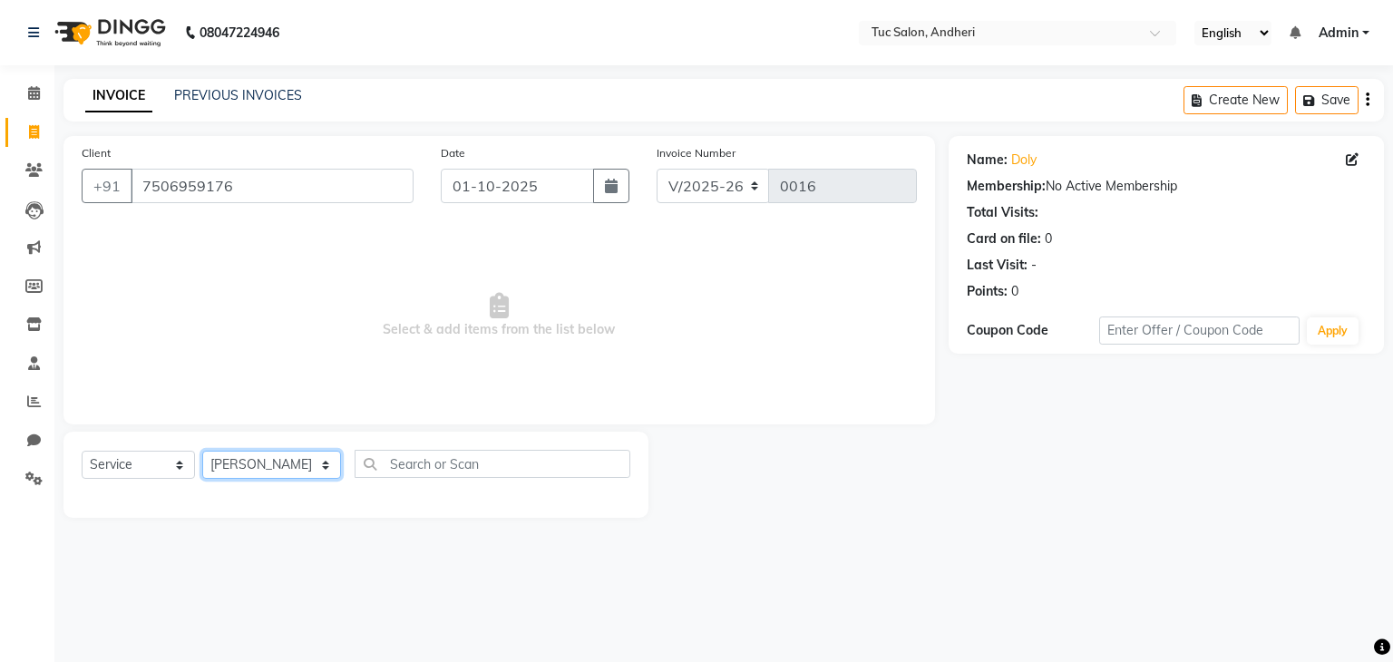
click at [202, 452] on select "Select Stylist [PERSON_NAME] [PERSON_NAME] [PERSON_NAME] [PERSON_NAME] [PERSON_…" at bounding box center [271, 465] width 139 height 28
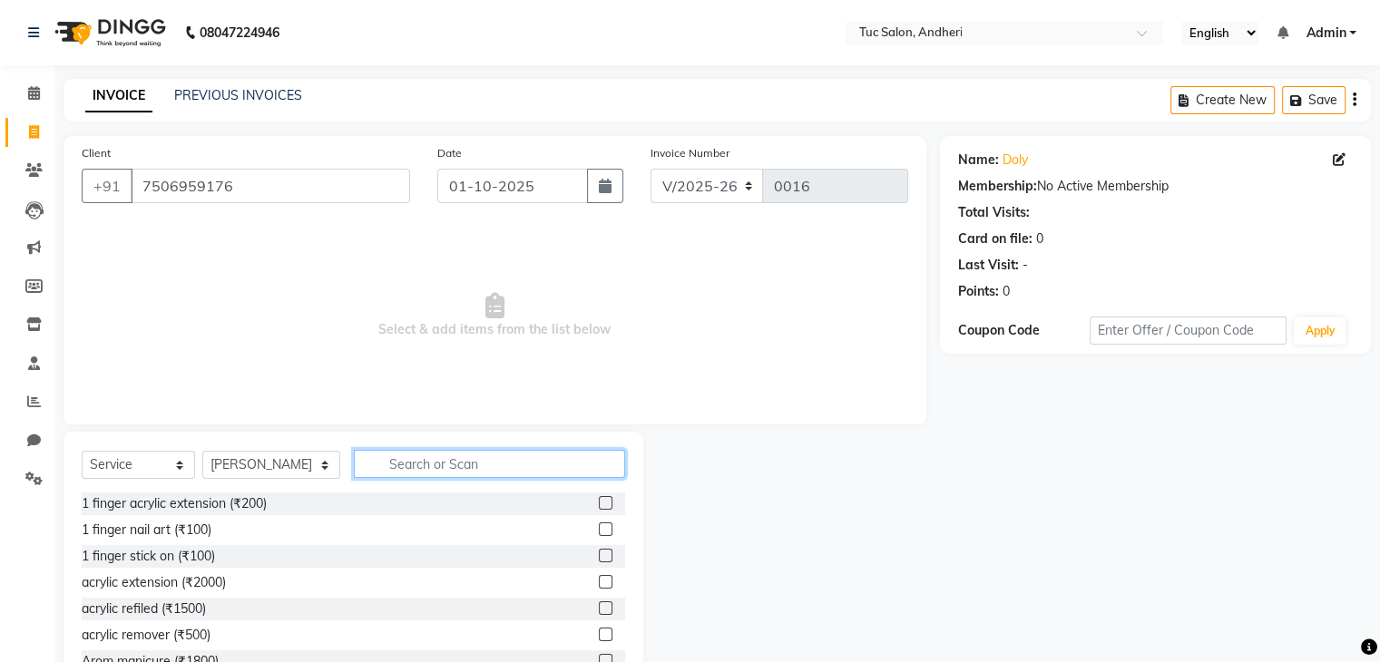
click at [461, 465] on input "text" at bounding box center [489, 464] width 271 height 28
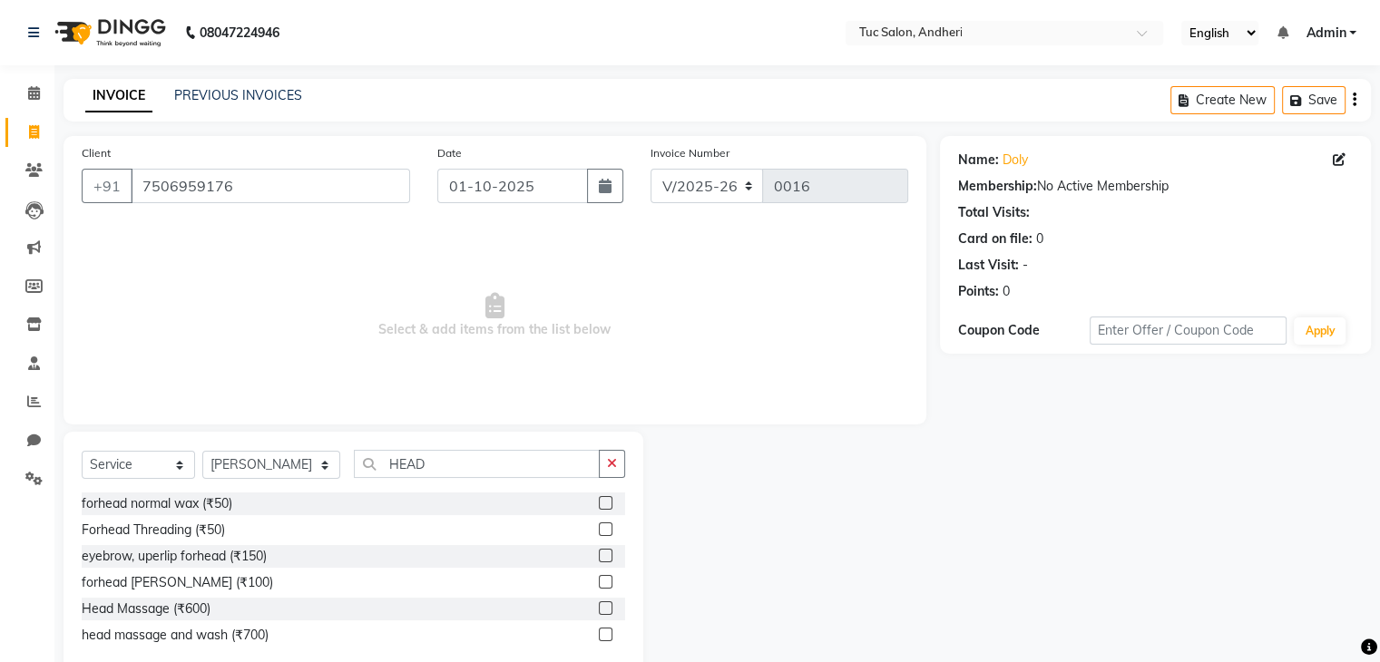
click at [608, 612] on label at bounding box center [606, 608] width 14 height 14
click at [608, 612] on input "checkbox" at bounding box center [605, 609] width 12 height 12
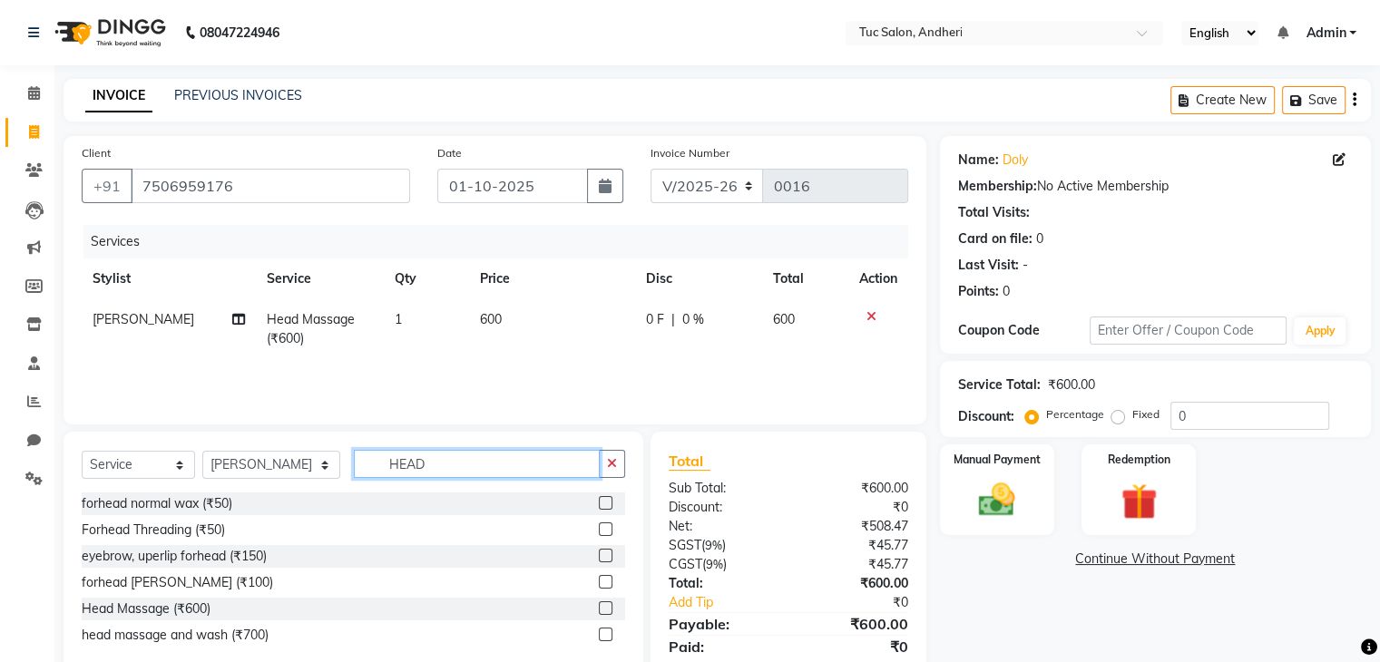
click at [421, 465] on input "HEAD" at bounding box center [477, 464] width 246 height 28
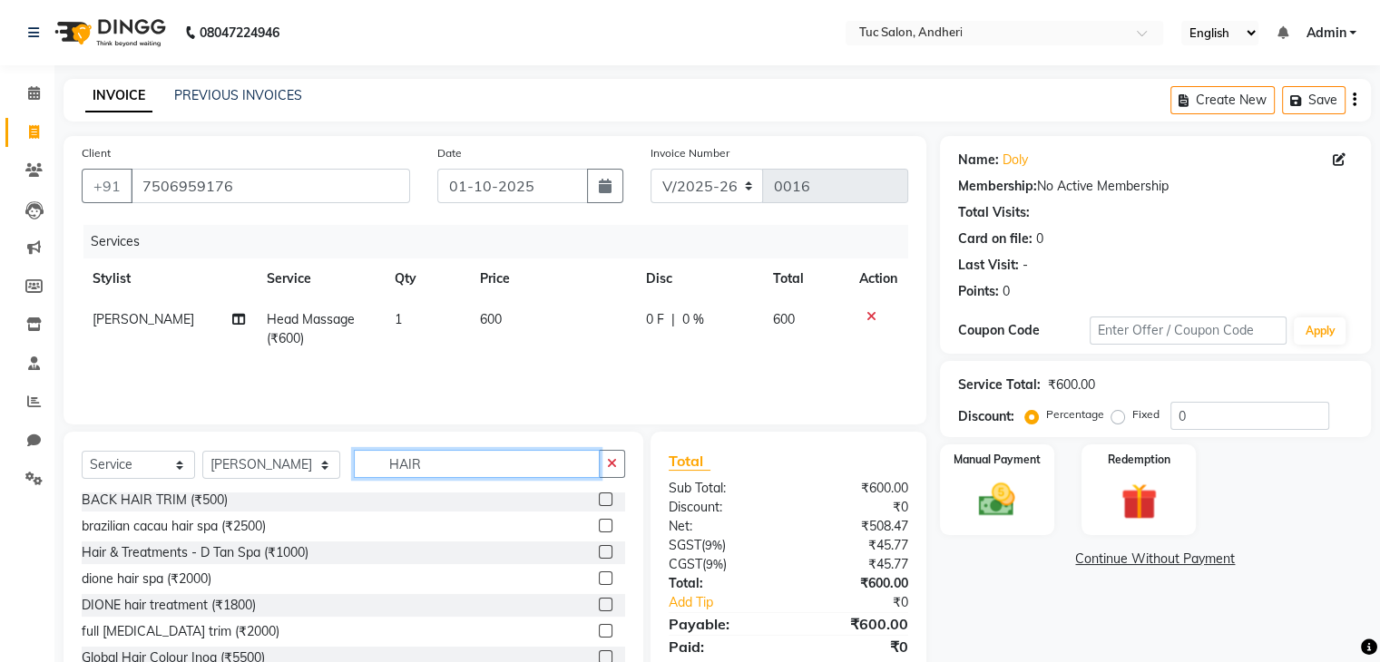
scroll to position [0, 0]
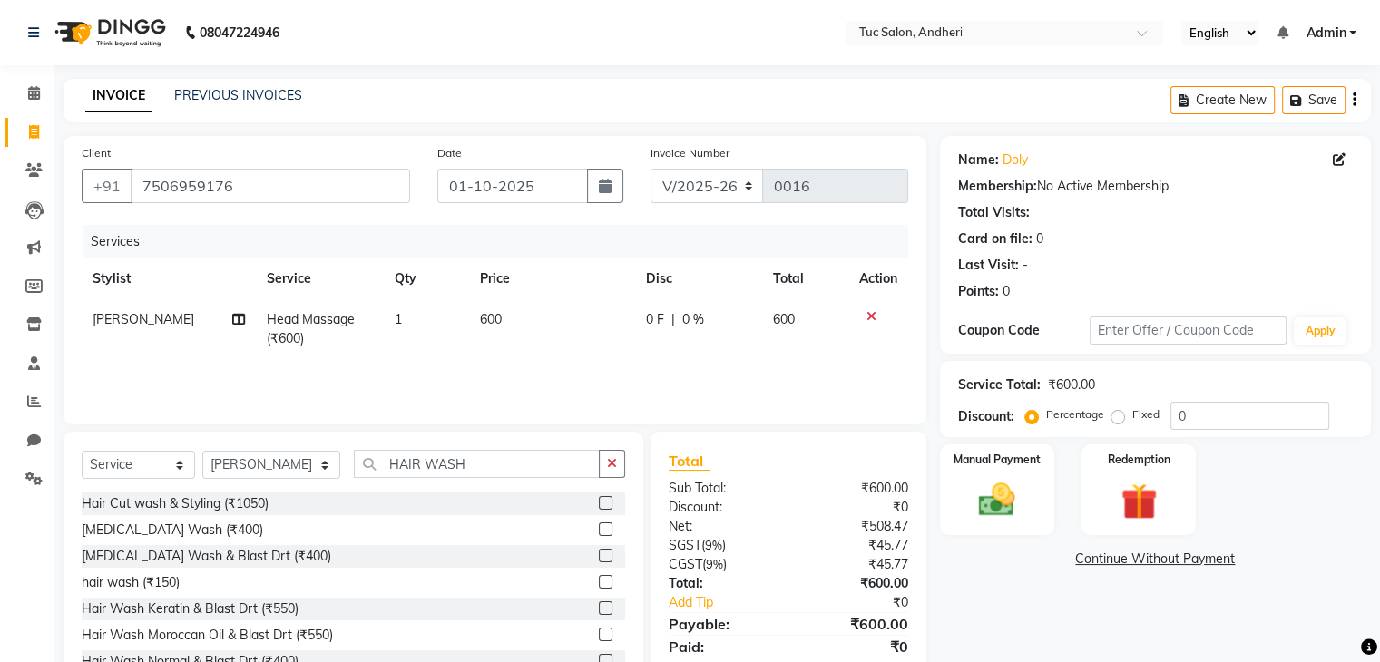
click at [355, 531] on div "[MEDICAL_DATA] Wash (₹400)" at bounding box center [353, 530] width 543 height 23
click at [483, 467] on input "HAIR WASH" at bounding box center [477, 464] width 246 height 28
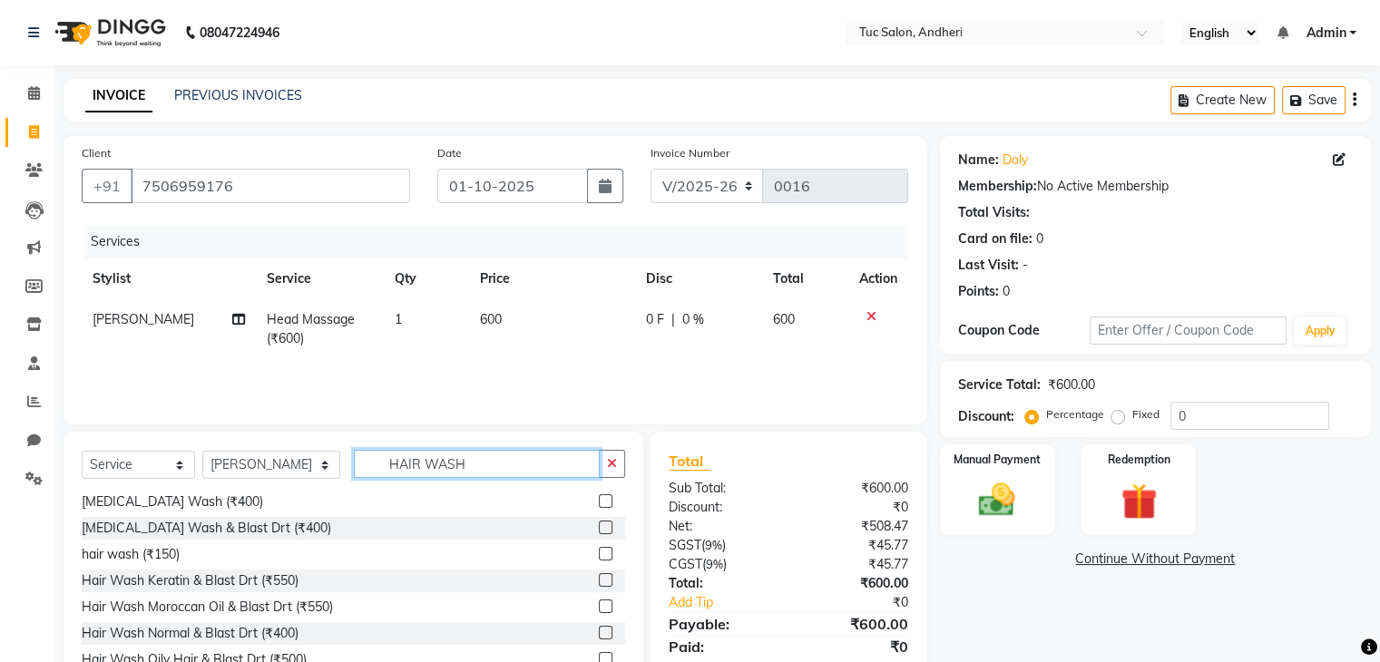
scroll to position [29, 0]
click at [599, 628] on label at bounding box center [606, 632] width 14 height 14
click at [599, 628] on input "checkbox" at bounding box center [605, 633] width 12 height 12
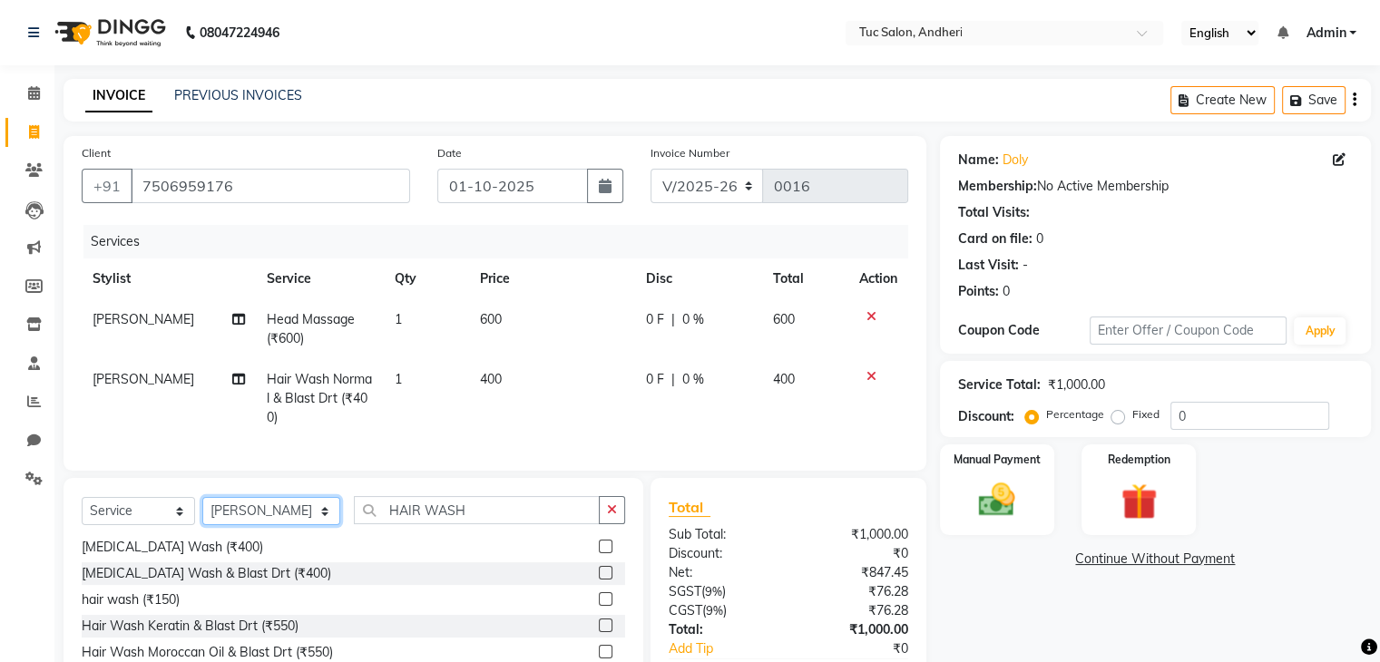
click at [300, 525] on select "Select Stylist [PERSON_NAME] [PERSON_NAME] [PERSON_NAME] [PERSON_NAME] [PERSON_…" at bounding box center [271, 511] width 138 height 28
click at [202, 513] on select "Select Stylist [PERSON_NAME] [PERSON_NAME] [PERSON_NAME] [PERSON_NAME] [PERSON_…" at bounding box center [271, 511] width 138 height 28
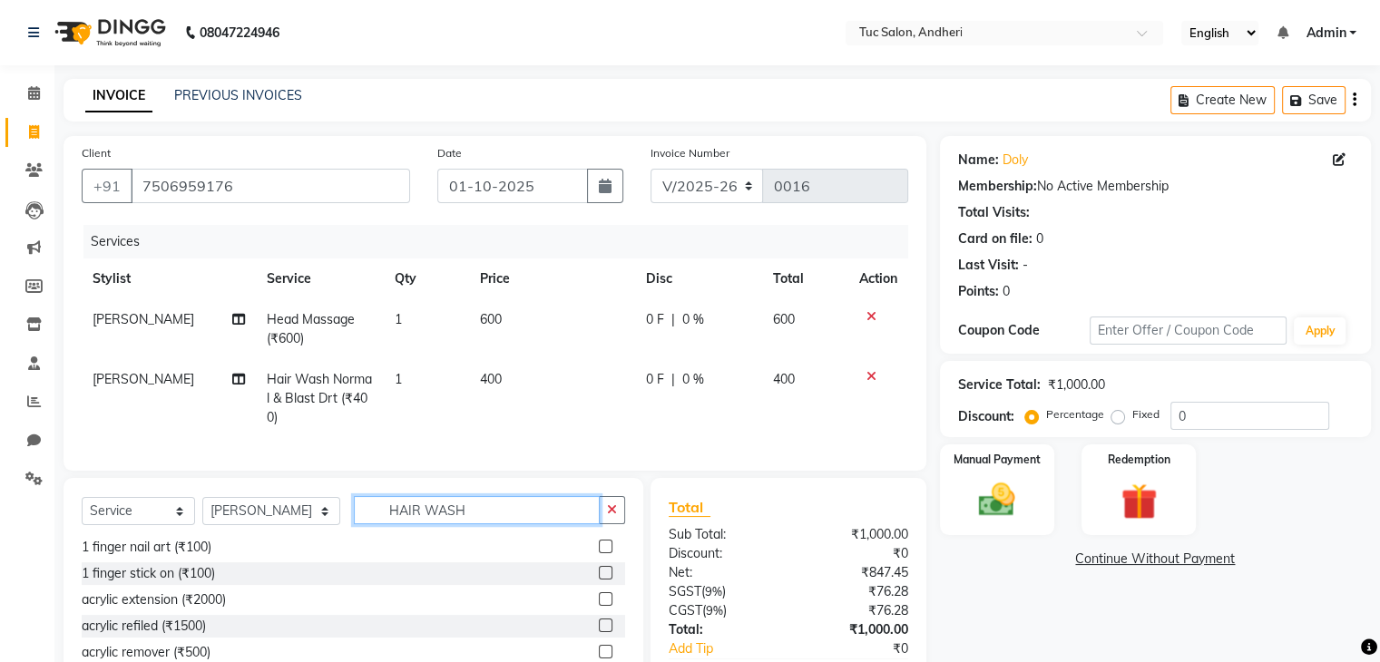
click at [494, 524] on input "HAIR WASH" at bounding box center [477, 510] width 246 height 28
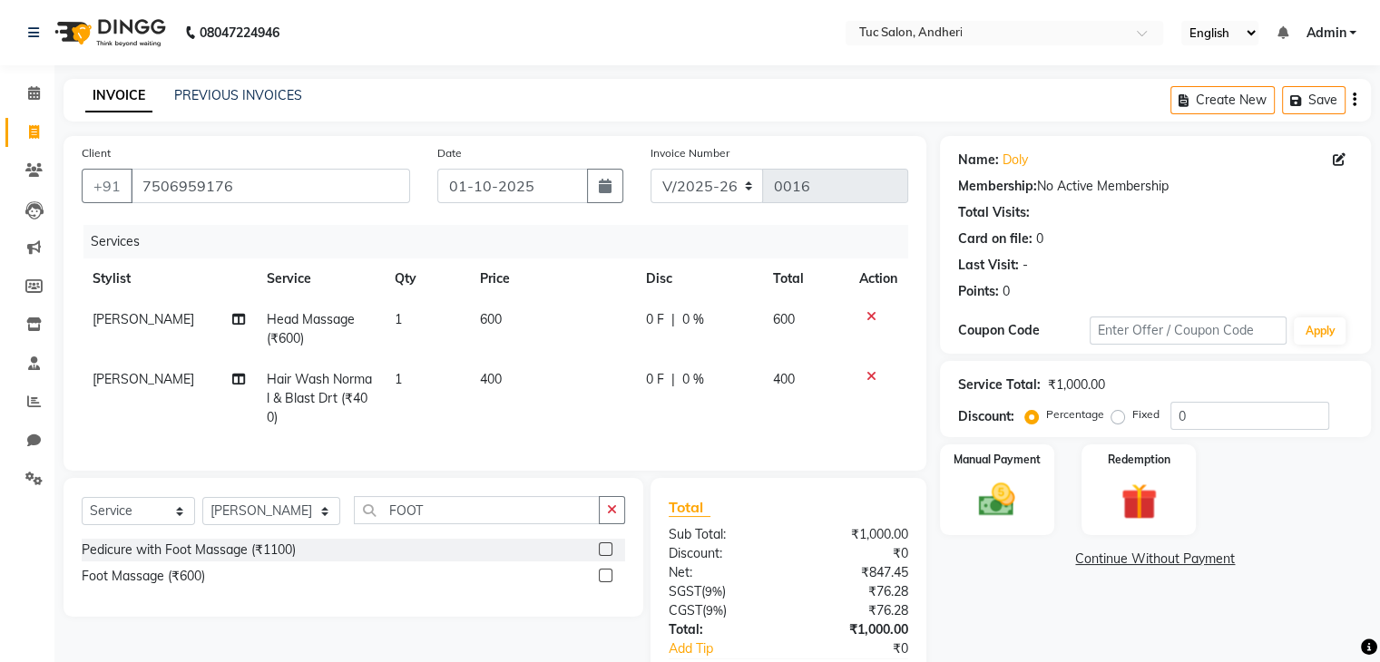
click at [604, 582] on label at bounding box center [606, 576] width 14 height 14
click at [604, 582] on input "checkbox" at bounding box center [605, 577] width 12 height 12
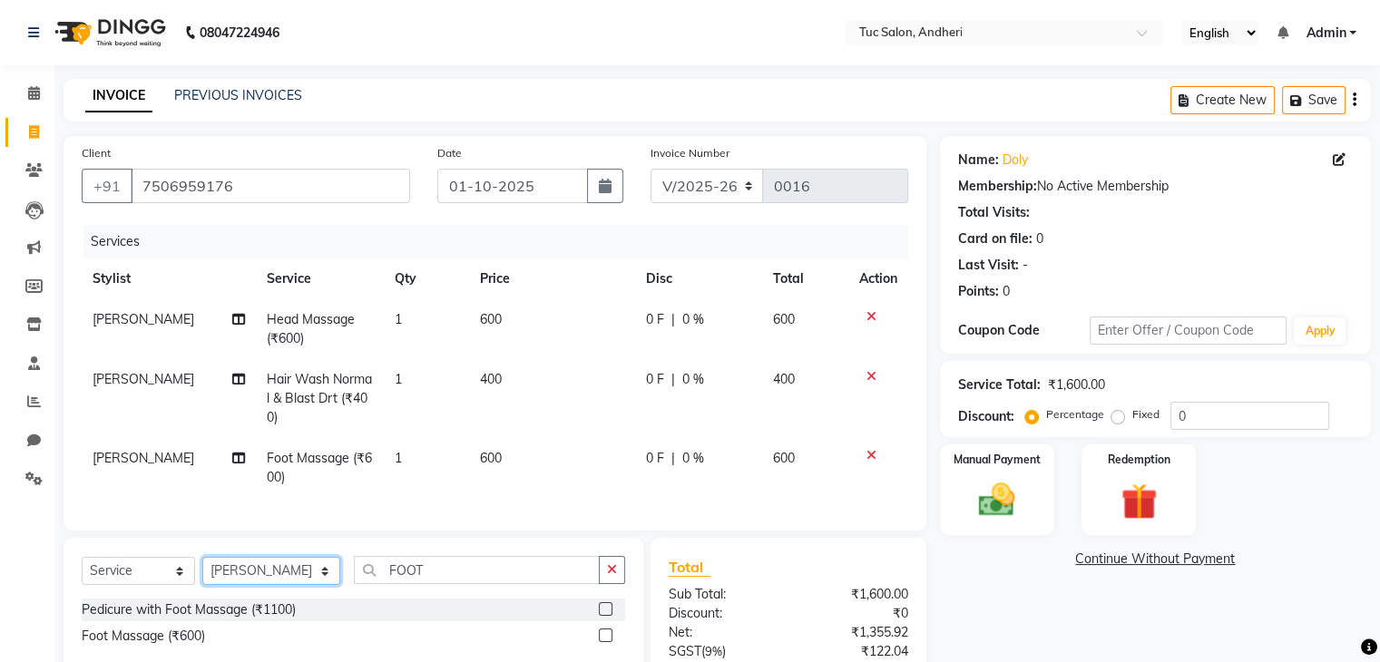
click at [296, 585] on select "Select Stylist [PERSON_NAME] [PERSON_NAME] [PERSON_NAME] [PERSON_NAME] [PERSON_…" at bounding box center [271, 571] width 138 height 28
click at [202, 572] on select "Select Stylist [PERSON_NAME] [PERSON_NAME] [PERSON_NAME] [PERSON_NAME] [PERSON_…" at bounding box center [271, 571] width 138 height 28
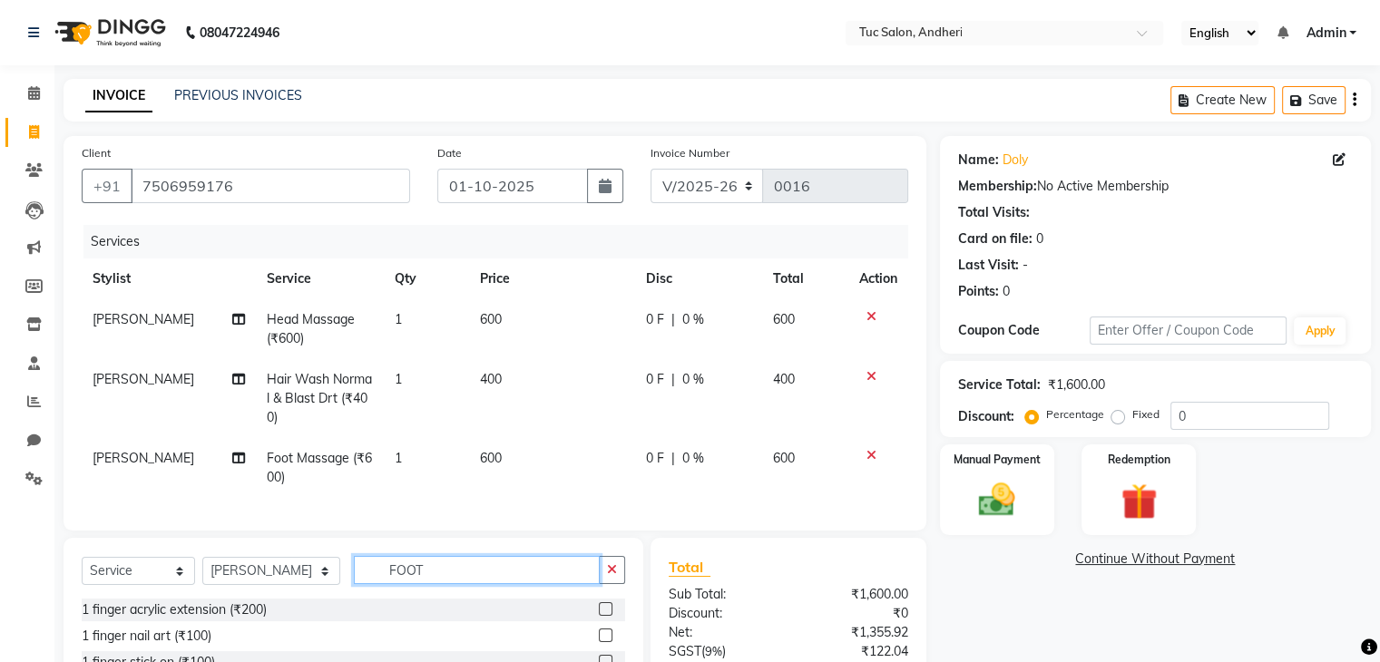
click at [417, 582] on input "FOOT" at bounding box center [477, 570] width 246 height 28
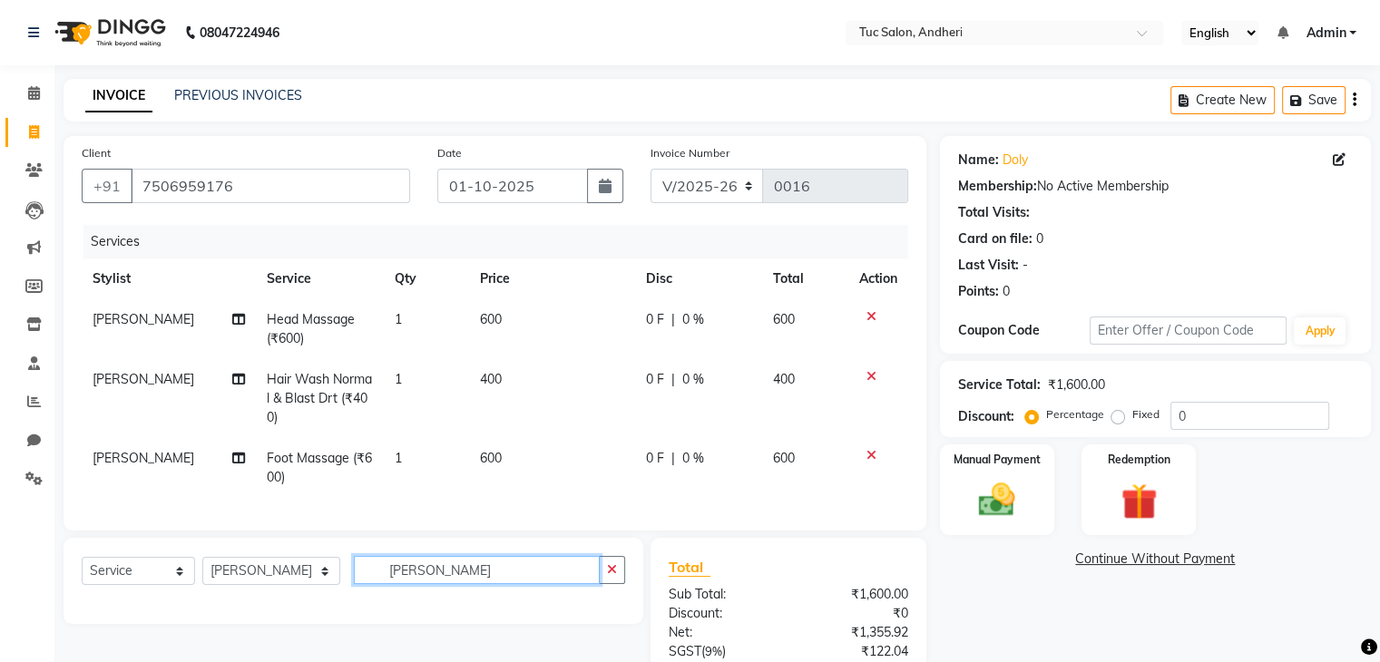
click at [417, 582] on input "[PERSON_NAME]" at bounding box center [477, 570] width 246 height 28
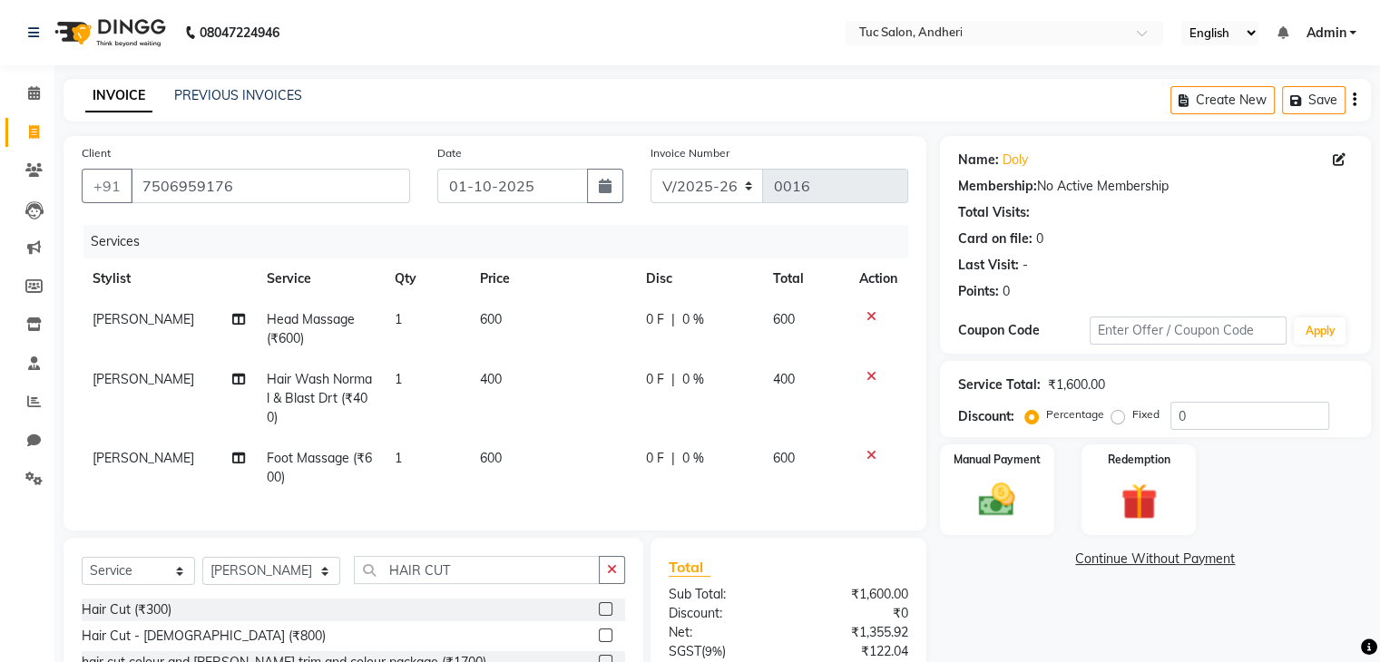
click at [599, 642] on label at bounding box center [606, 636] width 14 height 14
click at [599, 642] on input "checkbox" at bounding box center [605, 636] width 12 height 12
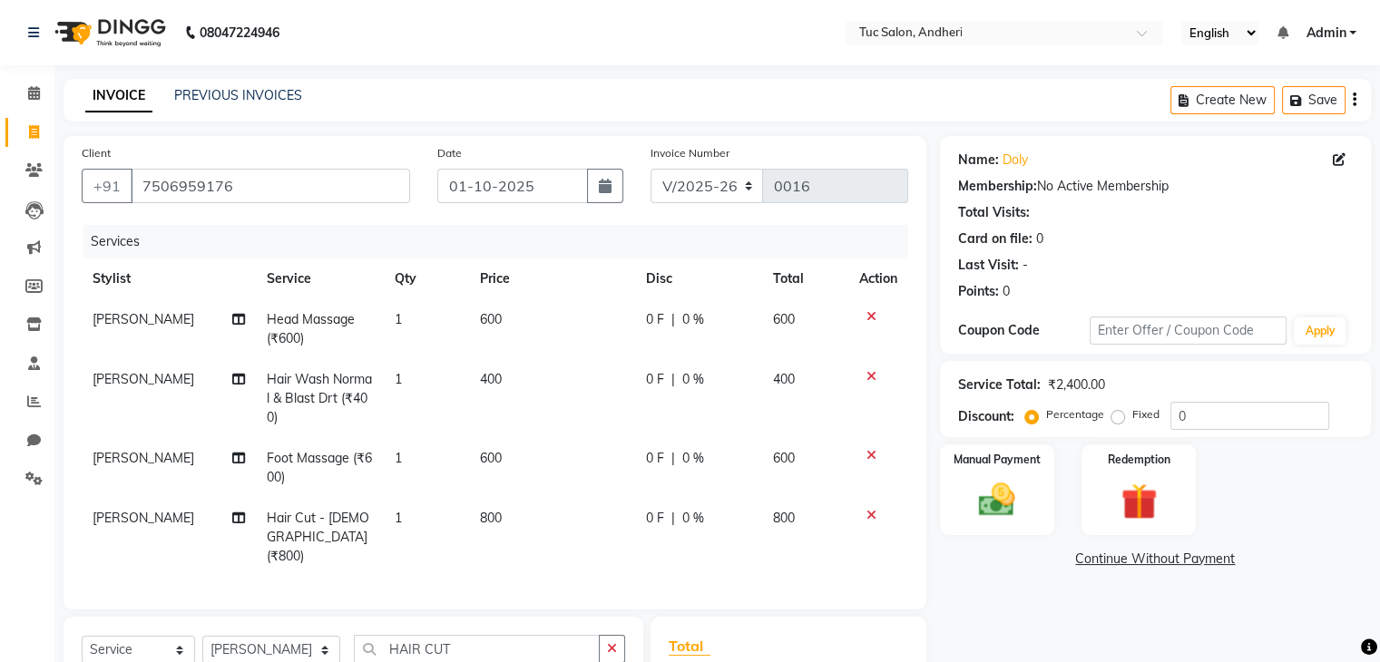
scroll to position [245, 0]
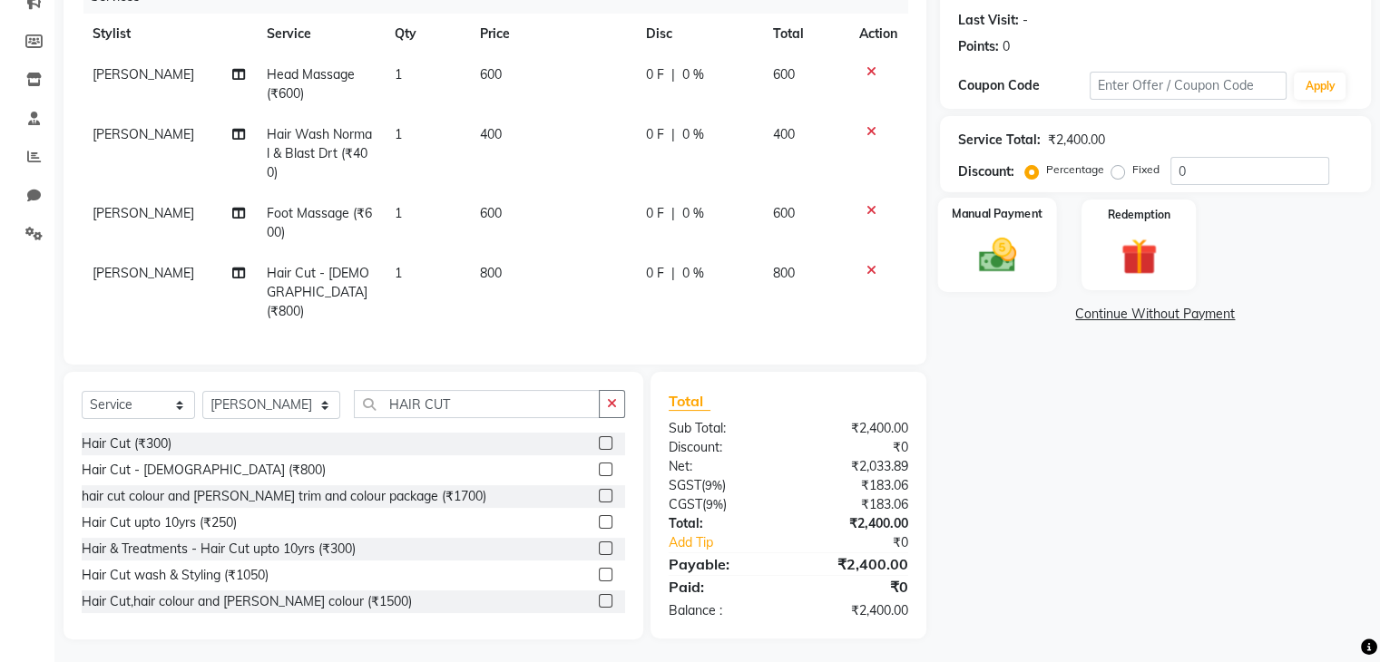
click at [1001, 235] on img at bounding box center [996, 256] width 61 height 44
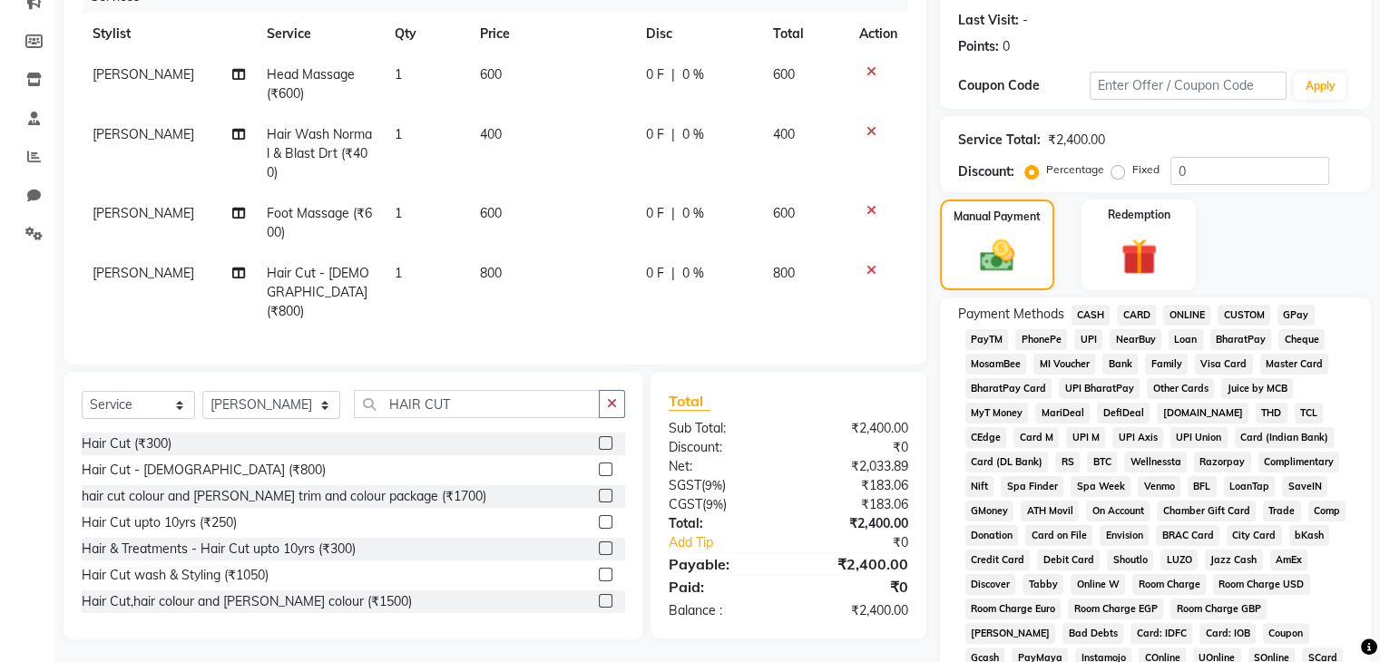
click at [1285, 316] on span "GPay" at bounding box center [1295, 315] width 37 height 21
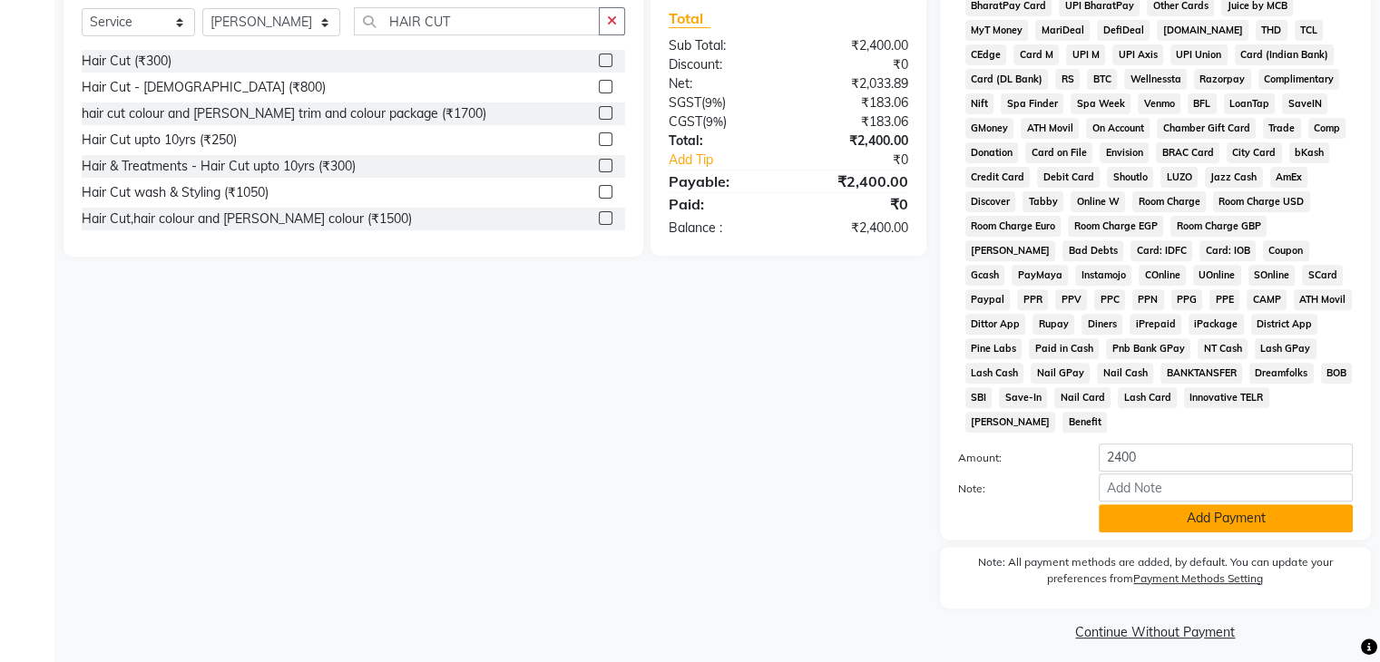
click at [1235, 511] on button "Add Payment" at bounding box center [1226, 518] width 254 height 28
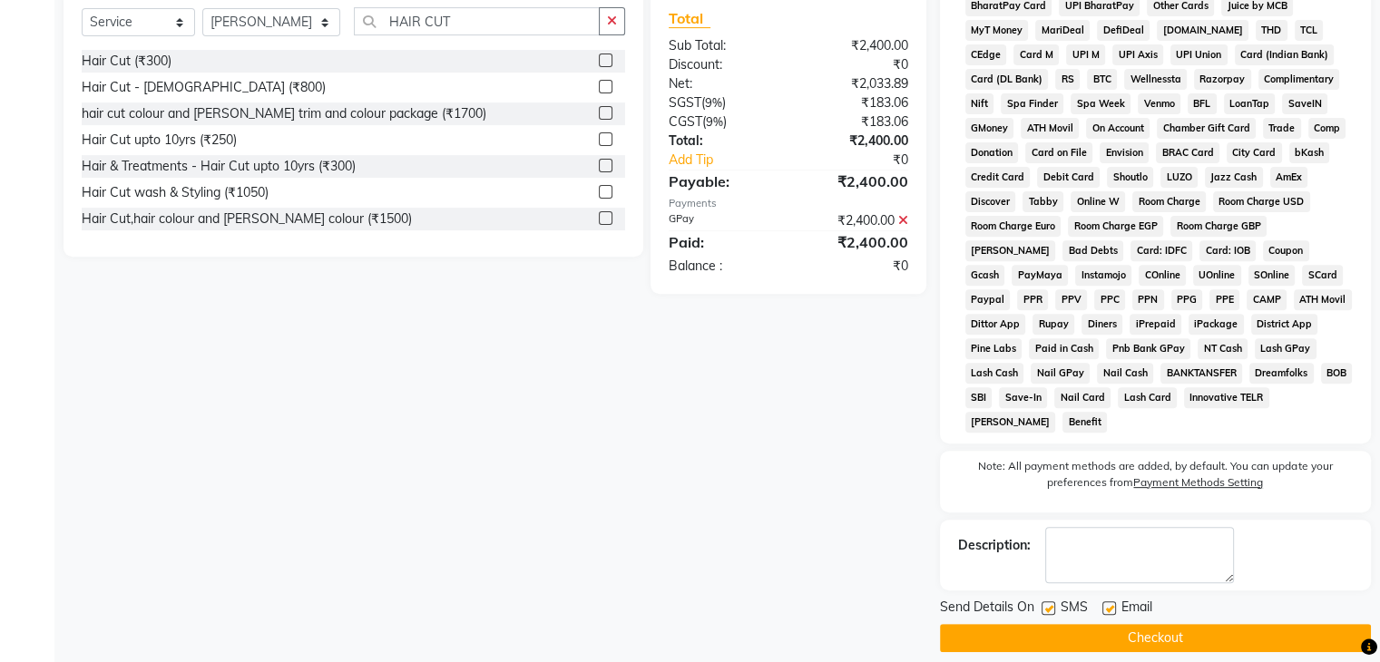
click at [1042, 601] on label at bounding box center [1048, 608] width 14 height 14
click at [1042, 603] on input "checkbox" at bounding box center [1047, 609] width 12 height 12
click at [1110, 601] on label at bounding box center [1109, 608] width 14 height 14
click at [1110, 603] on input "checkbox" at bounding box center [1108, 609] width 12 height 12
click at [1128, 625] on button "Checkout" at bounding box center [1155, 638] width 431 height 28
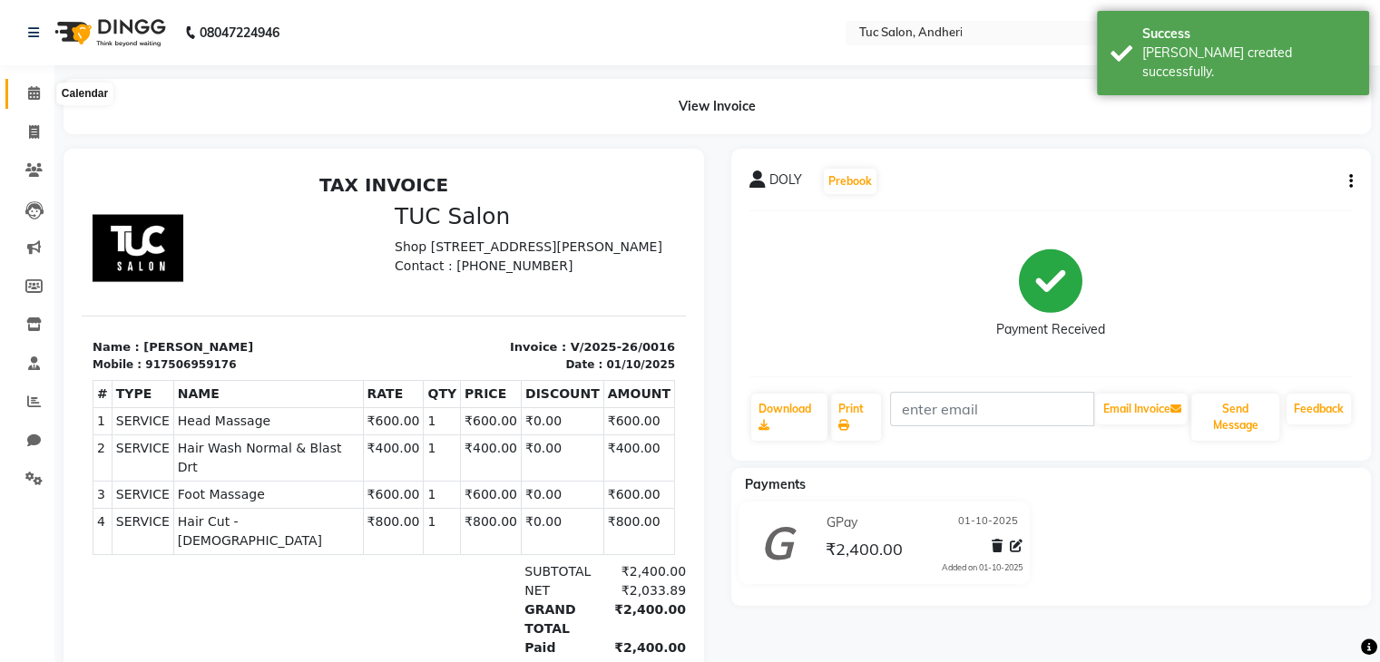
click at [33, 92] on icon at bounding box center [34, 93] width 12 height 14
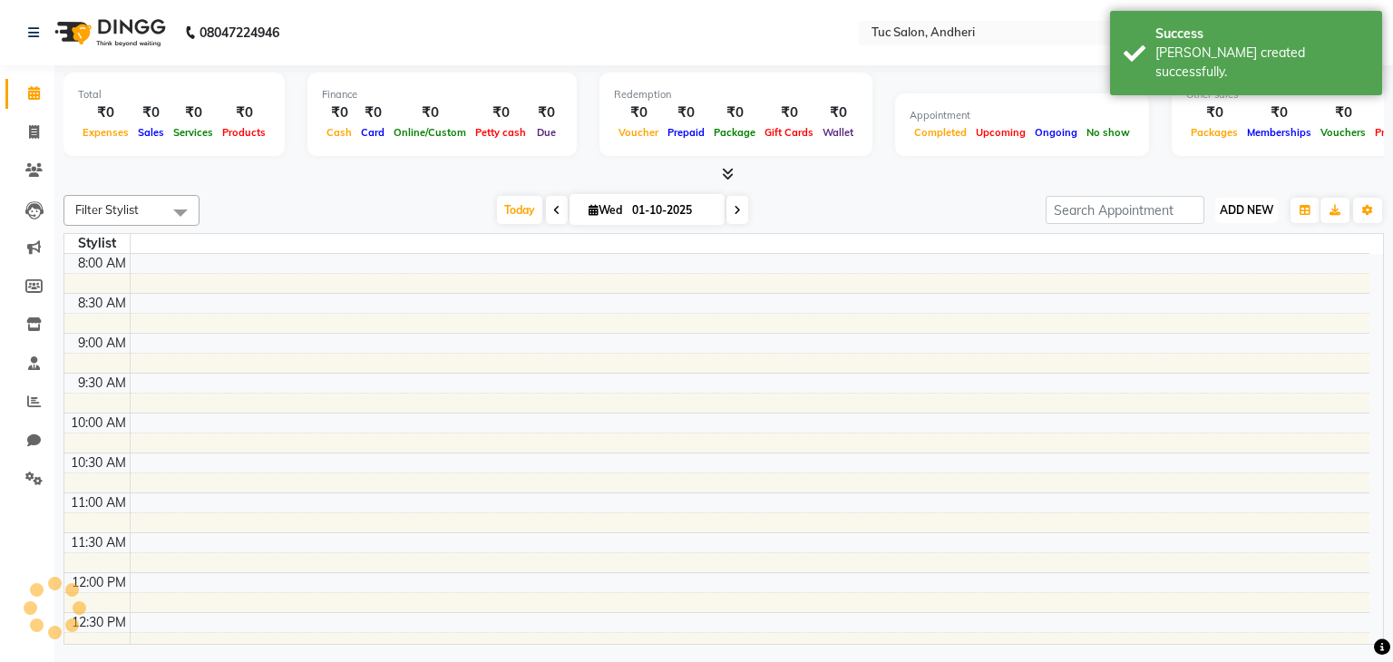
click at [1236, 208] on span "ADD NEW" at bounding box center [1247, 210] width 54 height 14
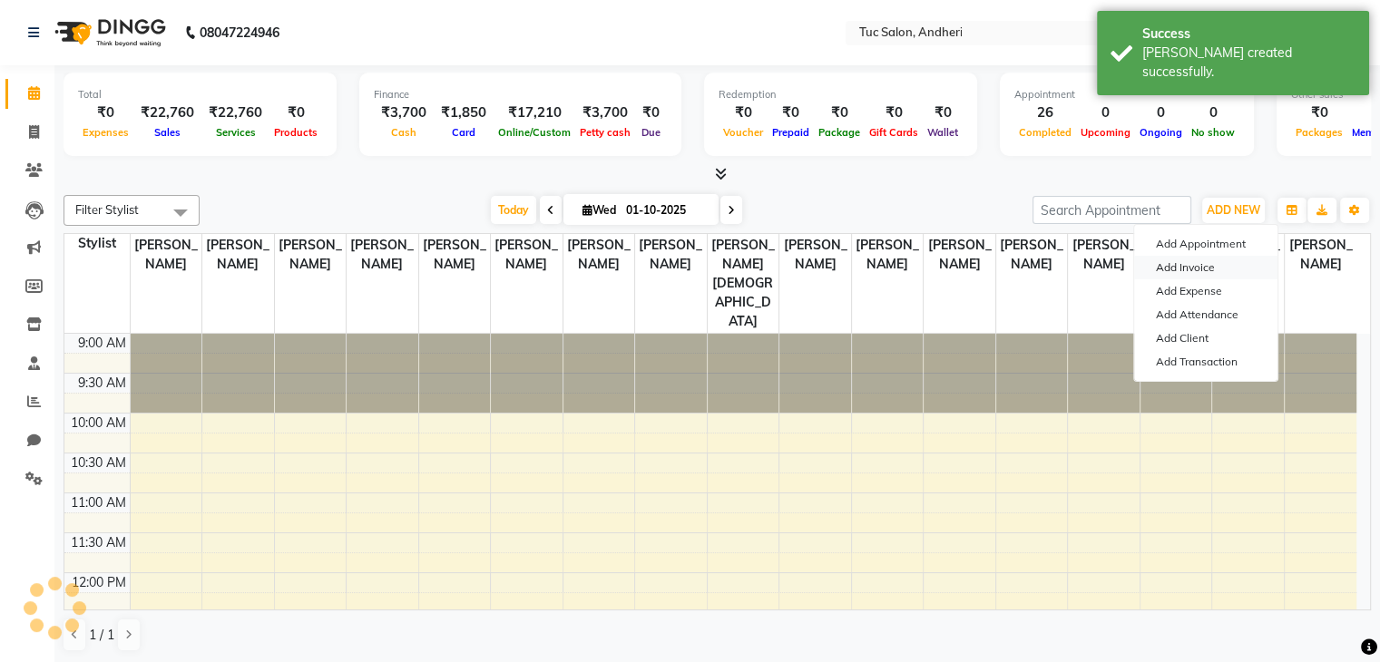
click at [1170, 269] on link "Add Invoice" at bounding box center [1205, 268] width 143 height 24
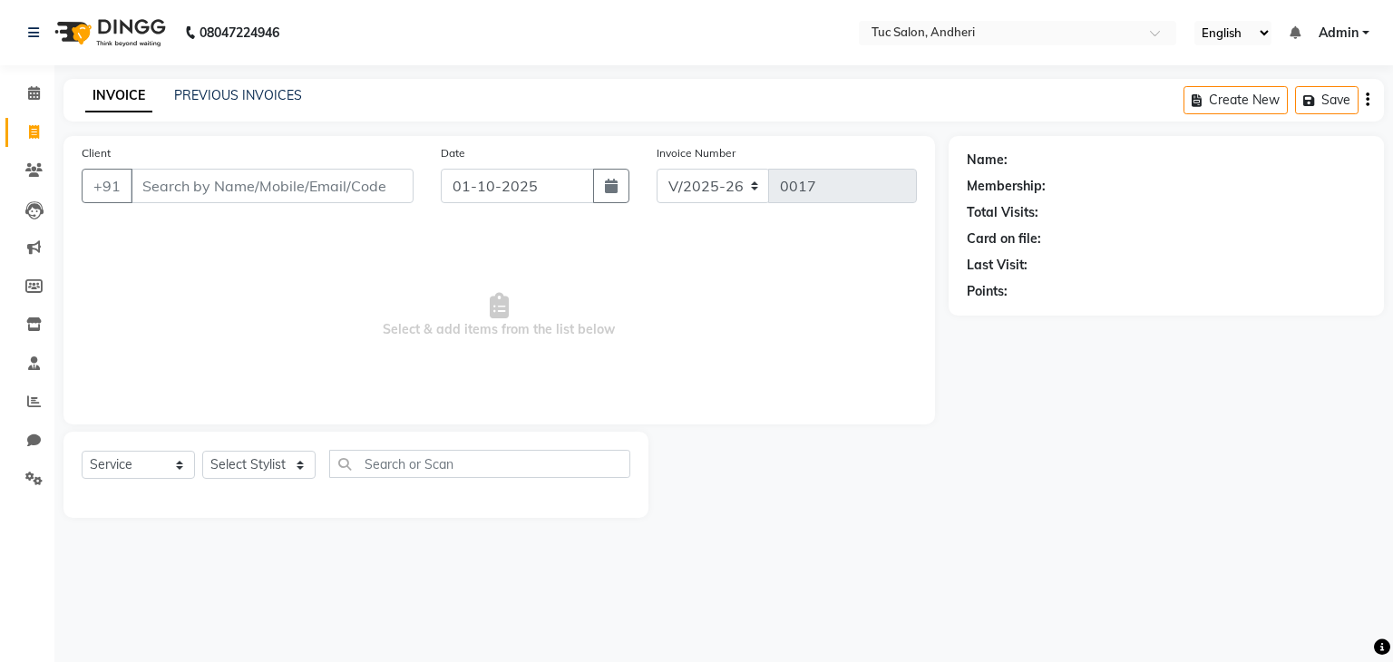
click at [173, 190] on input "Client" at bounding box center [272, 186] width 283 height 34
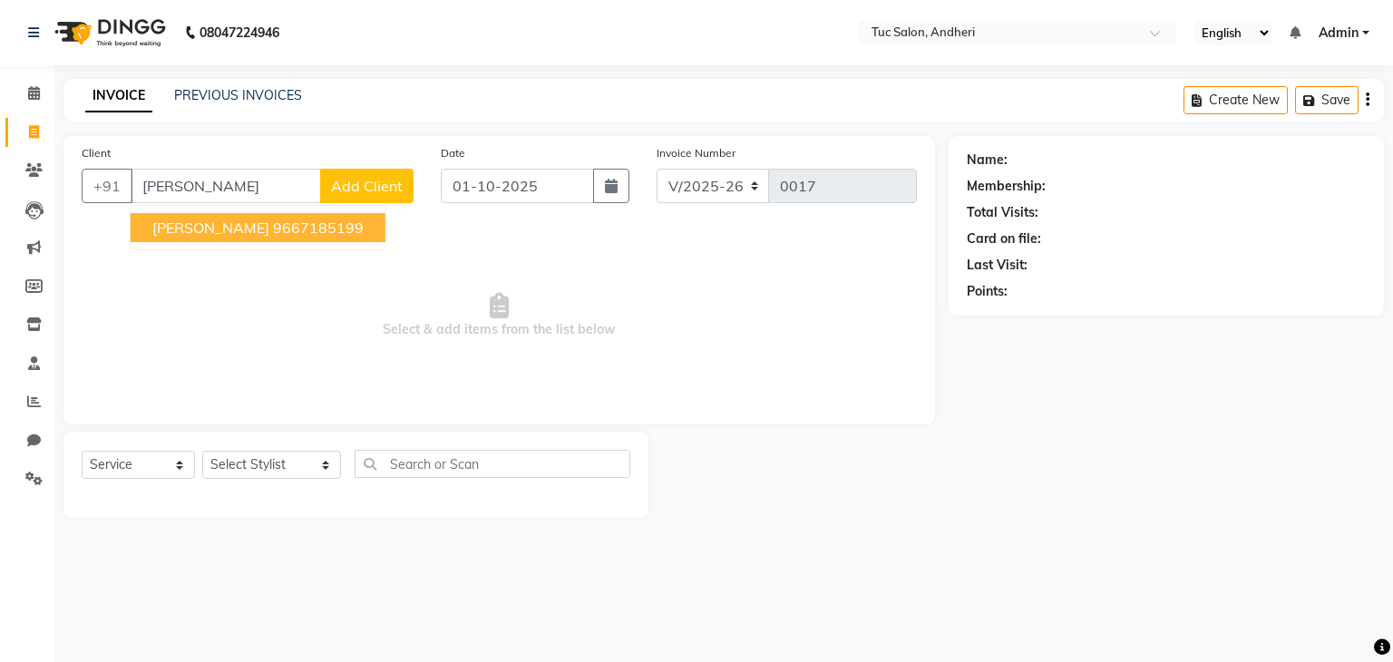
click at [345, 189] on span "Add Client" at bounding box center [367, 186] width 72 height 18
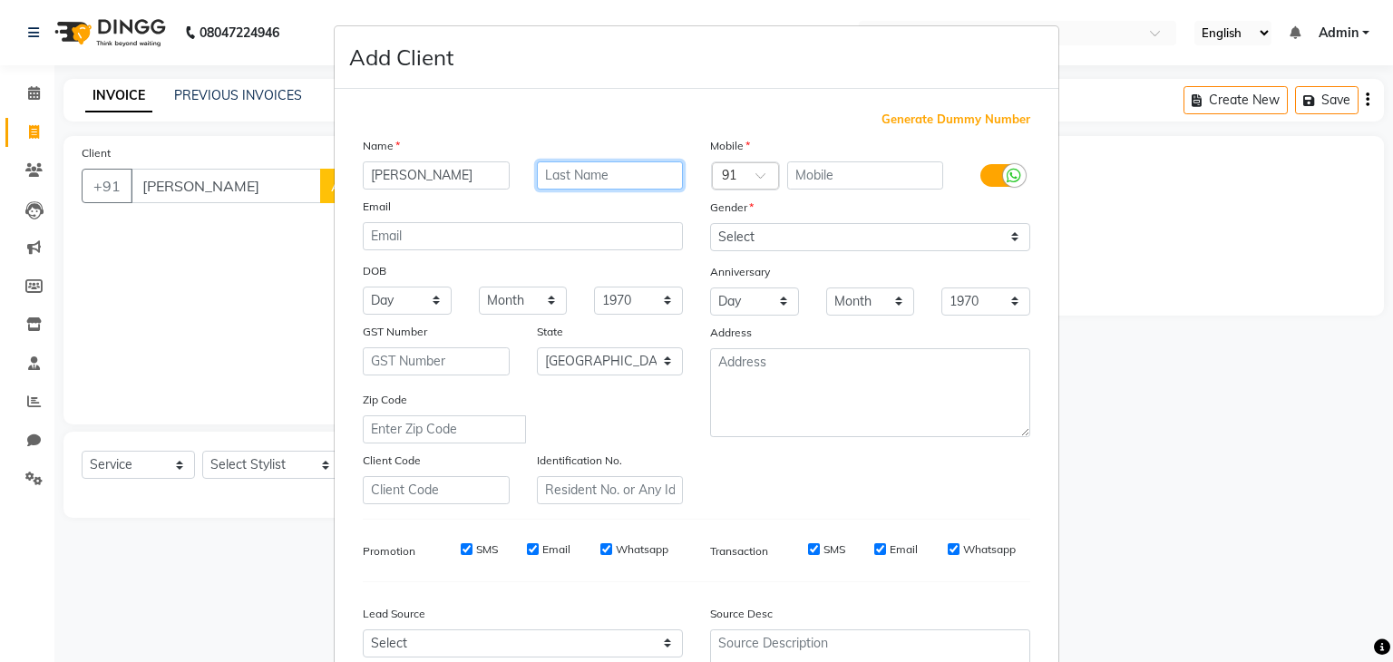
click at [608, 173] on input "text" at bounding box center [610, 175] width 147 height 28
click at [853, 179] on input "text" at bounding box center [865, 175] width 157 height 28
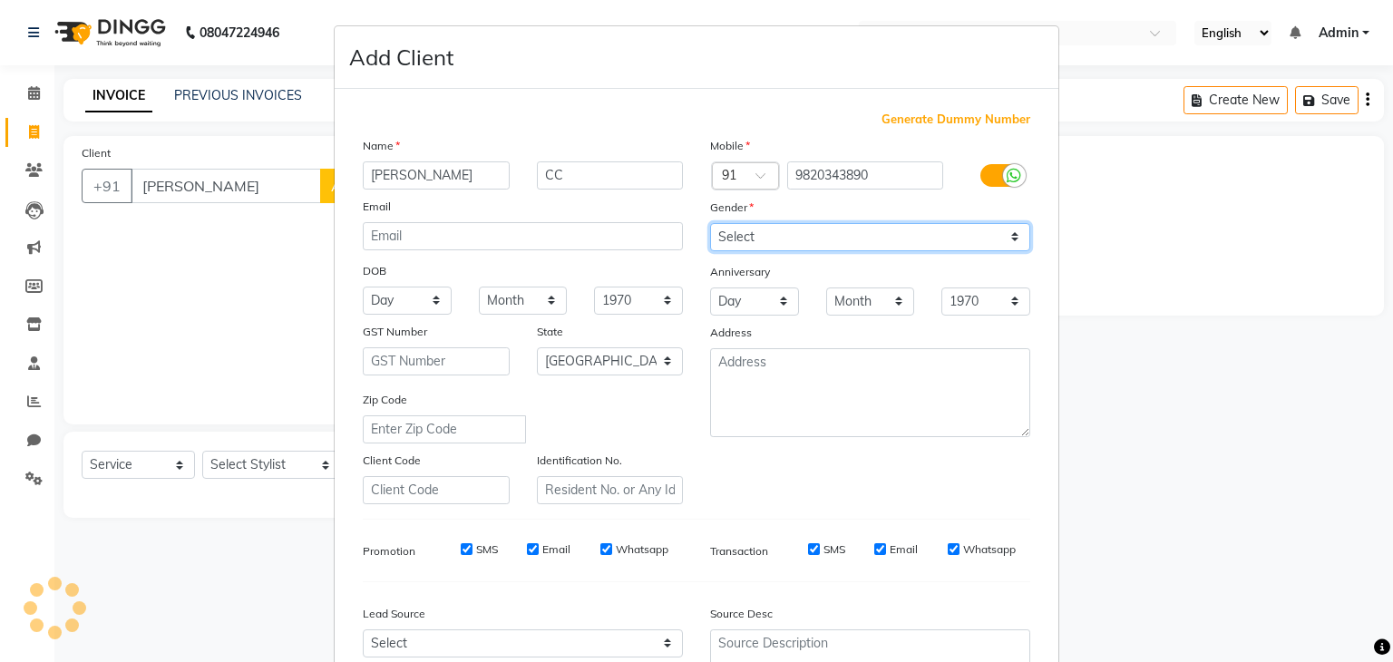
click at [1008, 240] on select "Select [DEMOGRAPHIC_DATA] [DEMOGRAPHIC_DATA] Other Prefer Not To Say" at bounding box center [870, 237] width 320 height 28
click at [710, 224] on select "Select [DEMOGRAPHIC_DATA] [DEMOGRAPHIC_DATA] Other Prefer Not To Say" at bounding box center [870, 237] width 320 height 28
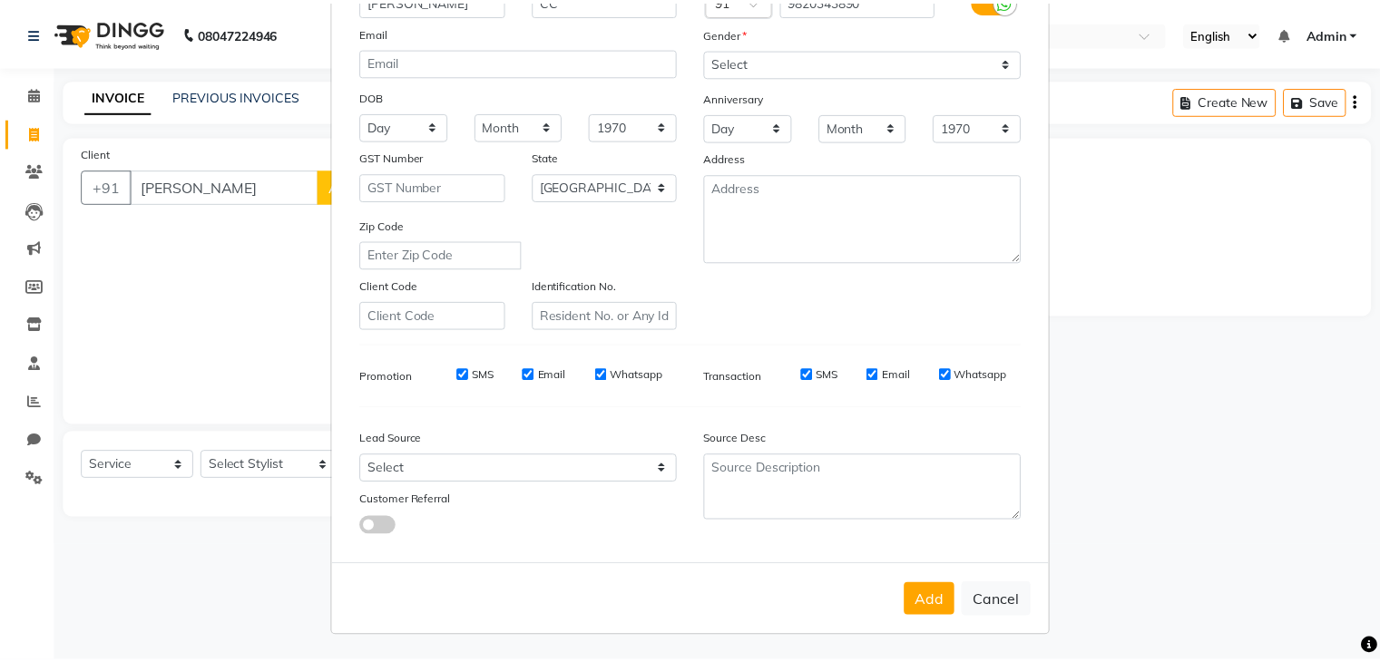
scroll to position [183, 0]
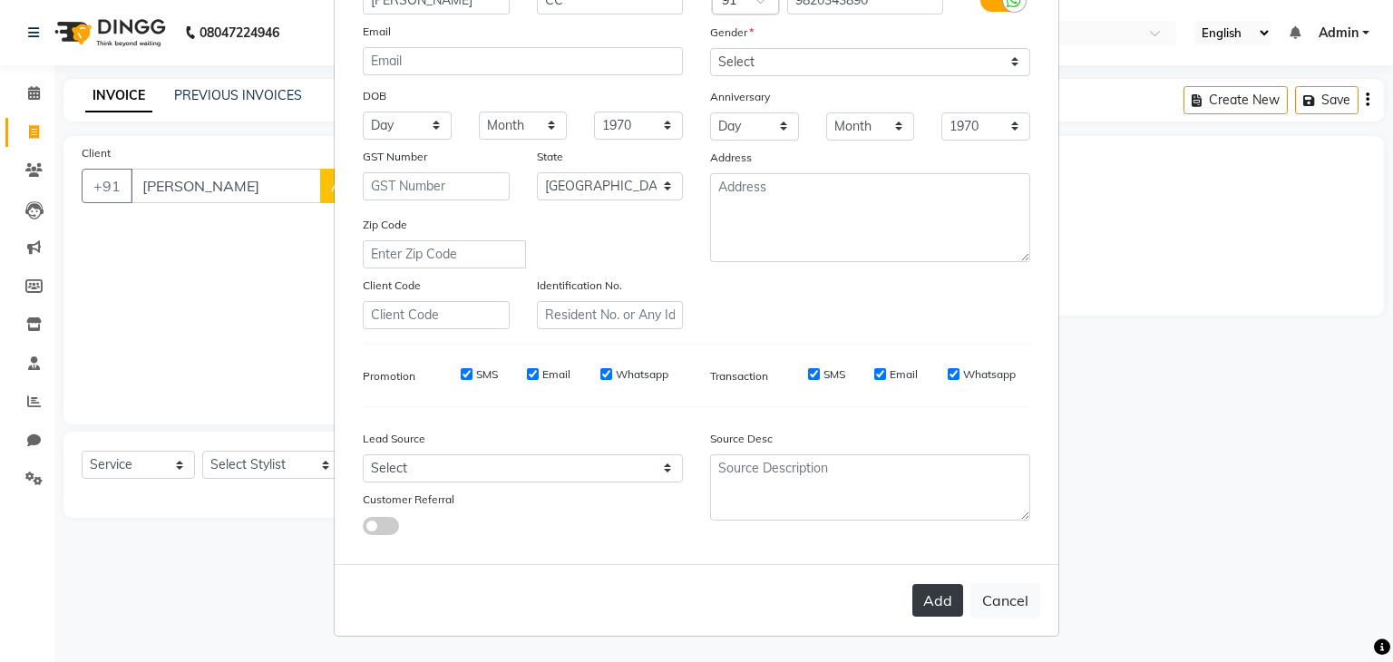
click at [939, 592] on button "Add" at bounding box center [938, 600] width 51 height 33
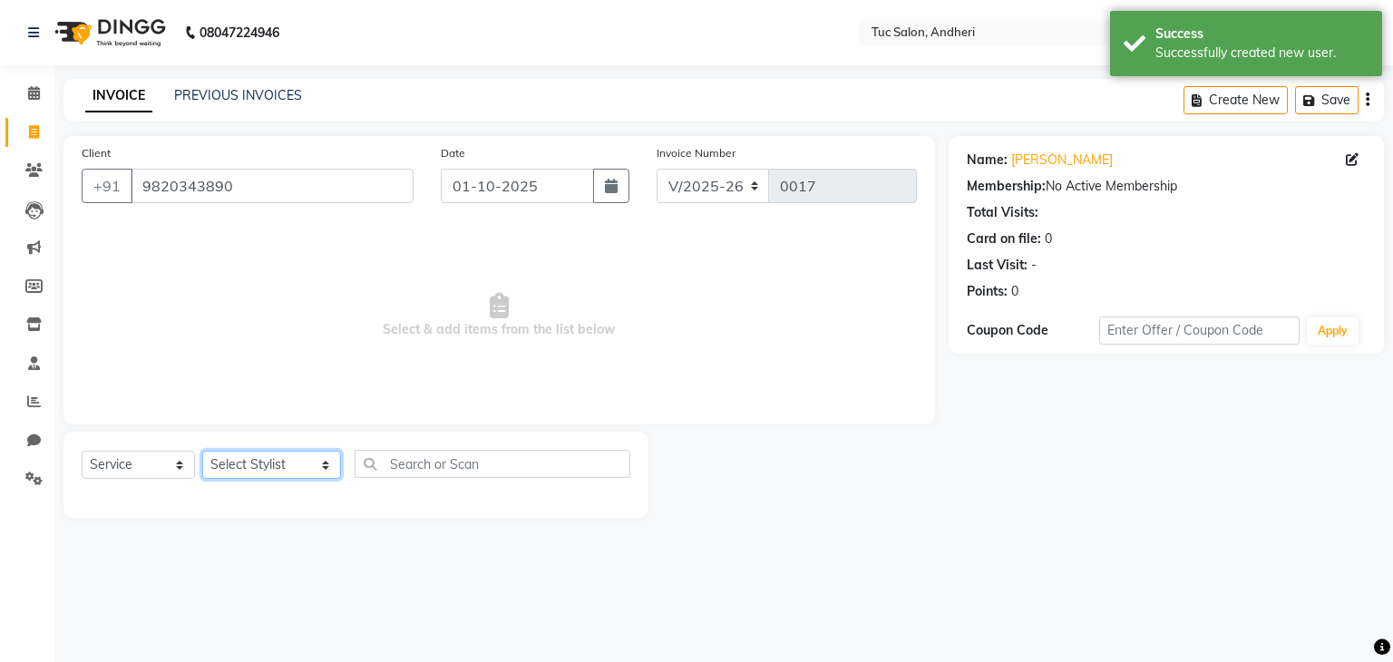
click at [301, 465] on select "Select Stylist [PERSON_NAME] [PERSON_NAME] [PERSON_NAME] [PERSON_NAME] [PERSON_…" at bounding box center [271, 465] width 139 height 28
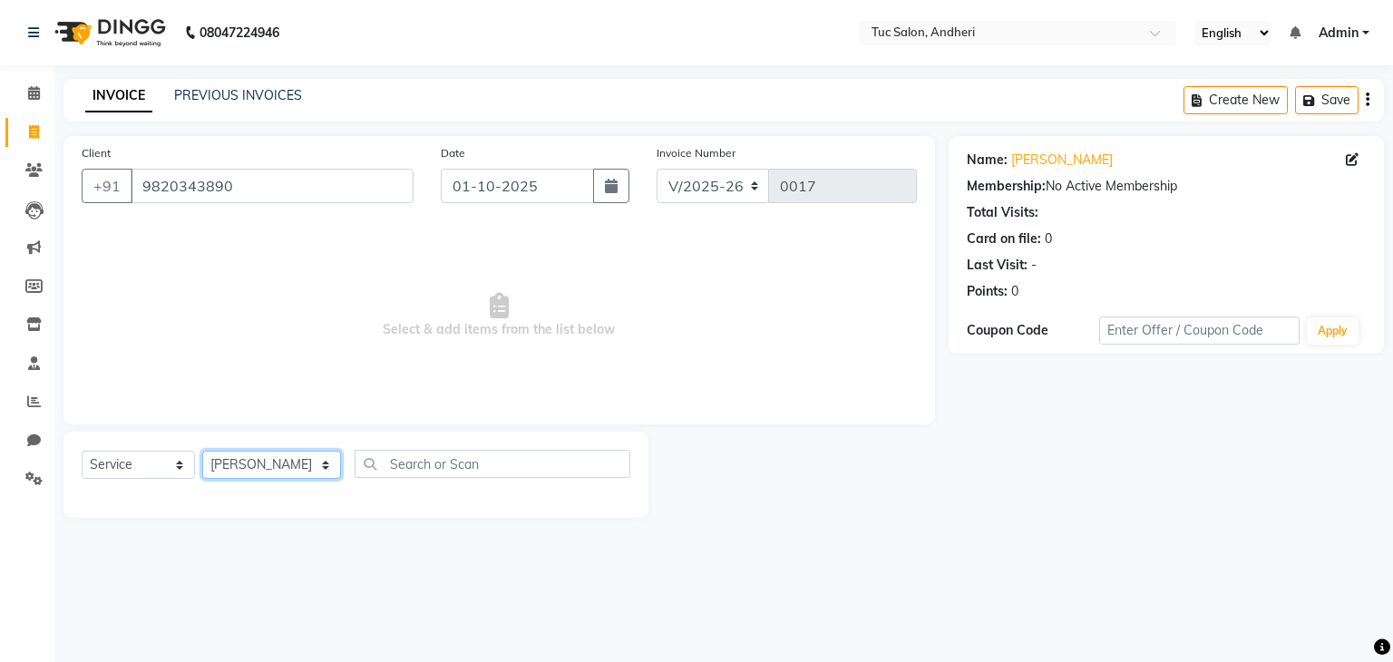
click at [202, 452] on select "Select Stylist [PERSON_NAME] [PERSON_NAME] [PERSON_NAME] [PERSON_NAME] [PERSON_…" at bounding box center [271, 465] width 139 height 28
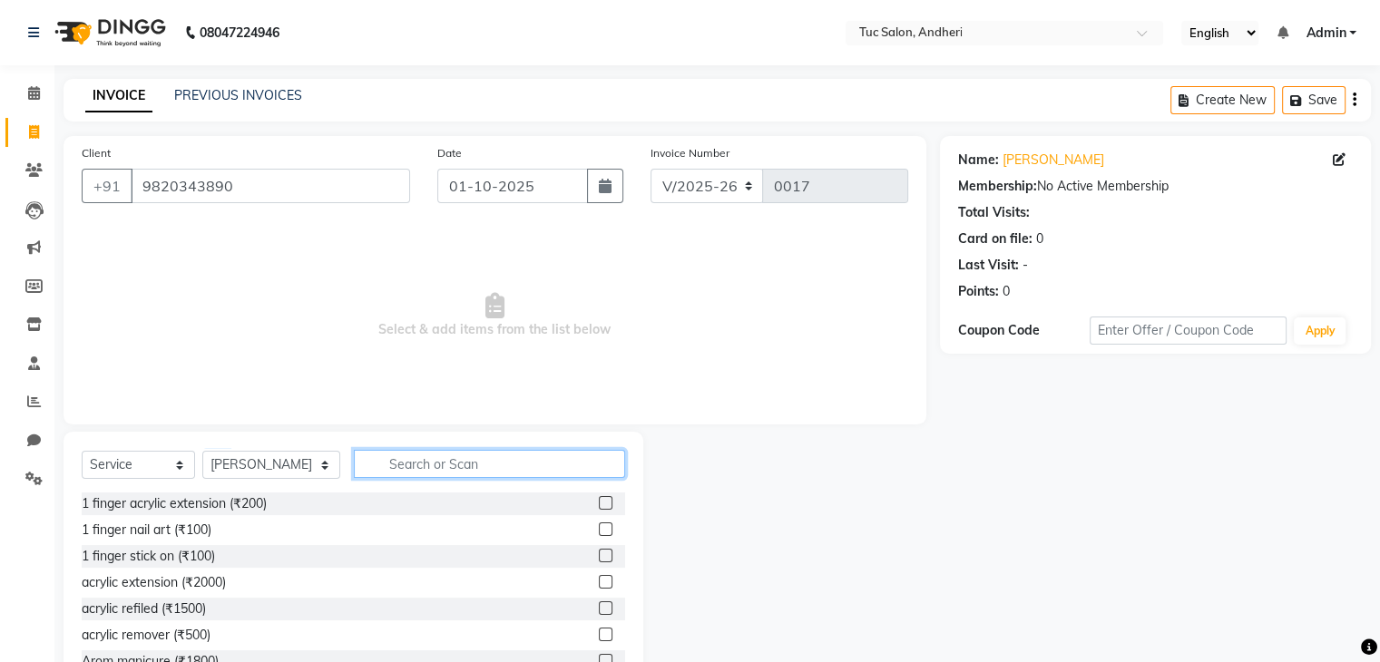
click at [367, 458] on input "text" at bounding box center [489, 464] width 271 height 28
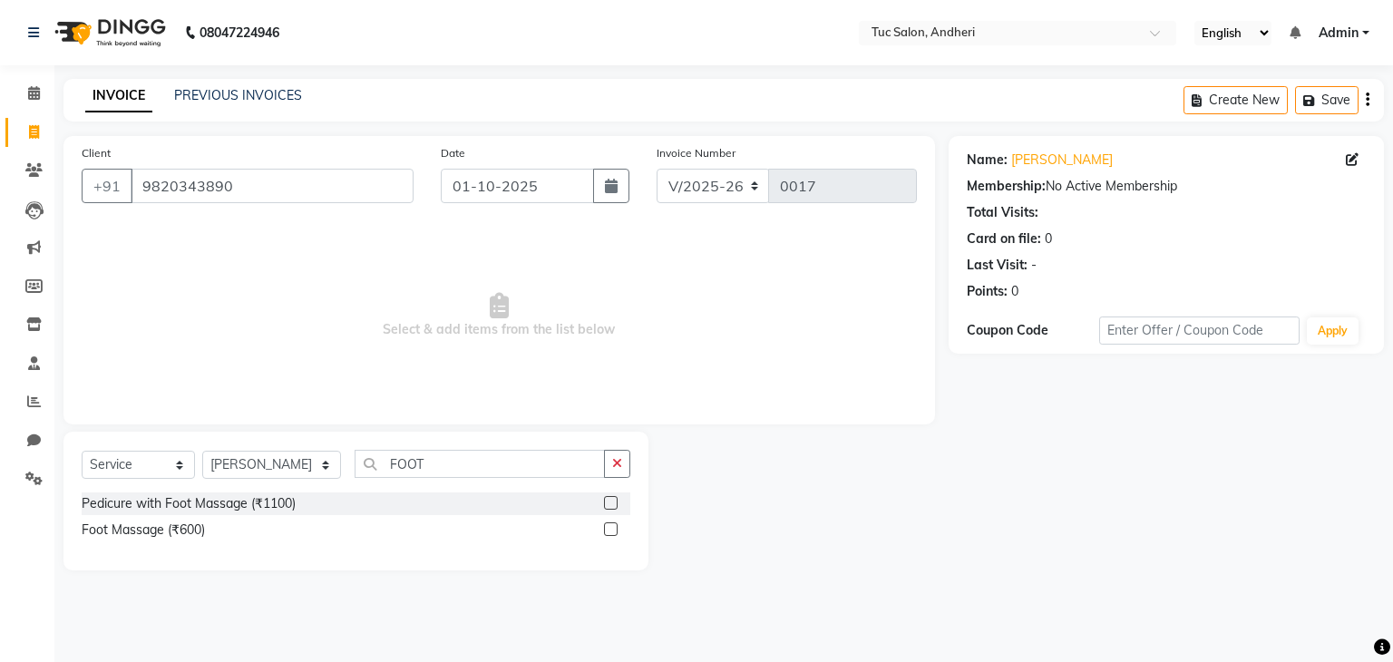
click at [606, 529] on label at bounding box center [611, 529] width 14 height 14
click at [606, 529] on input "checkbox" at bounding box center [610, 530] width 12 height 12
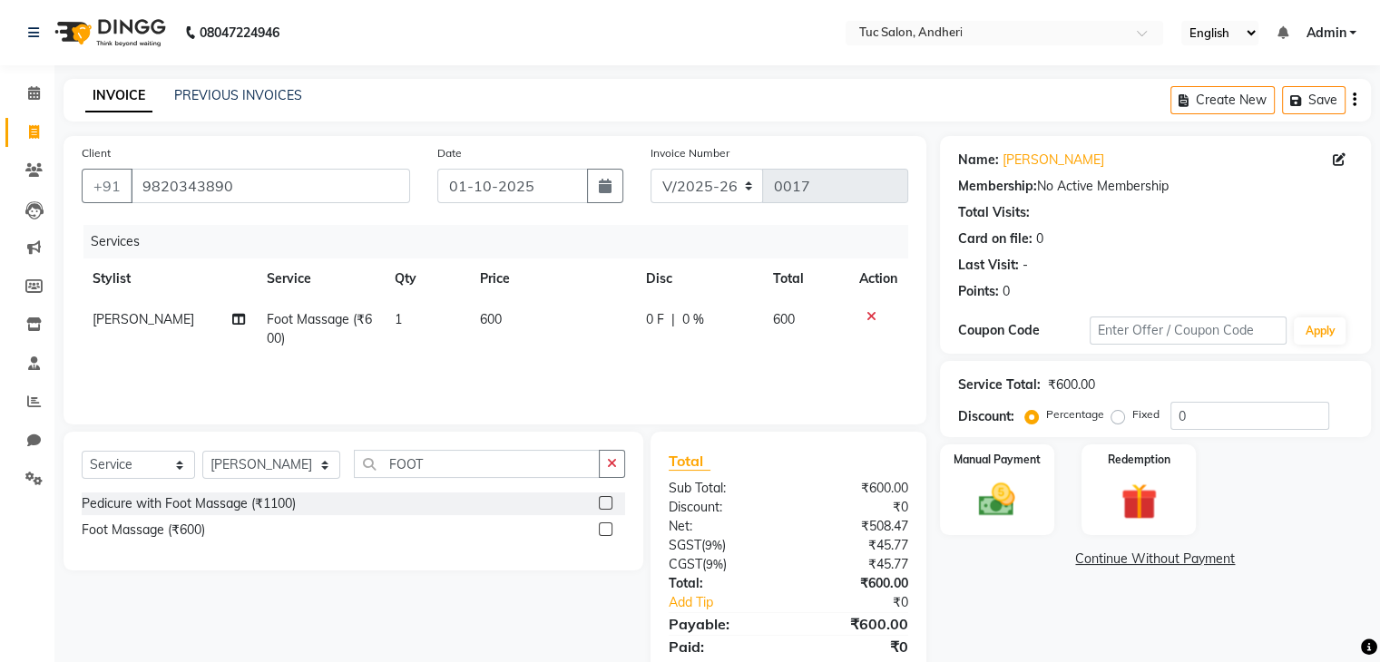
click at [1132, 416] on label "Fixed" at bounding box center [1145, 414] width 27 height 16
click at [1120, 416] on input "Fixed" at bounding box center [1121, 414] width 13 height 13
click at [1206, 422] on input "0" at bounding box center [1249, 416] width 159 height 28
click at [720, 381] on div "Services Stylist Service Qty Price Disc Total Action [PERSON_NAME] Foot Massage…" at bounding box center [495, 315] width 826 height 181
click at [991, 494] on img at bounding box center [996, 501] width 61 height 44
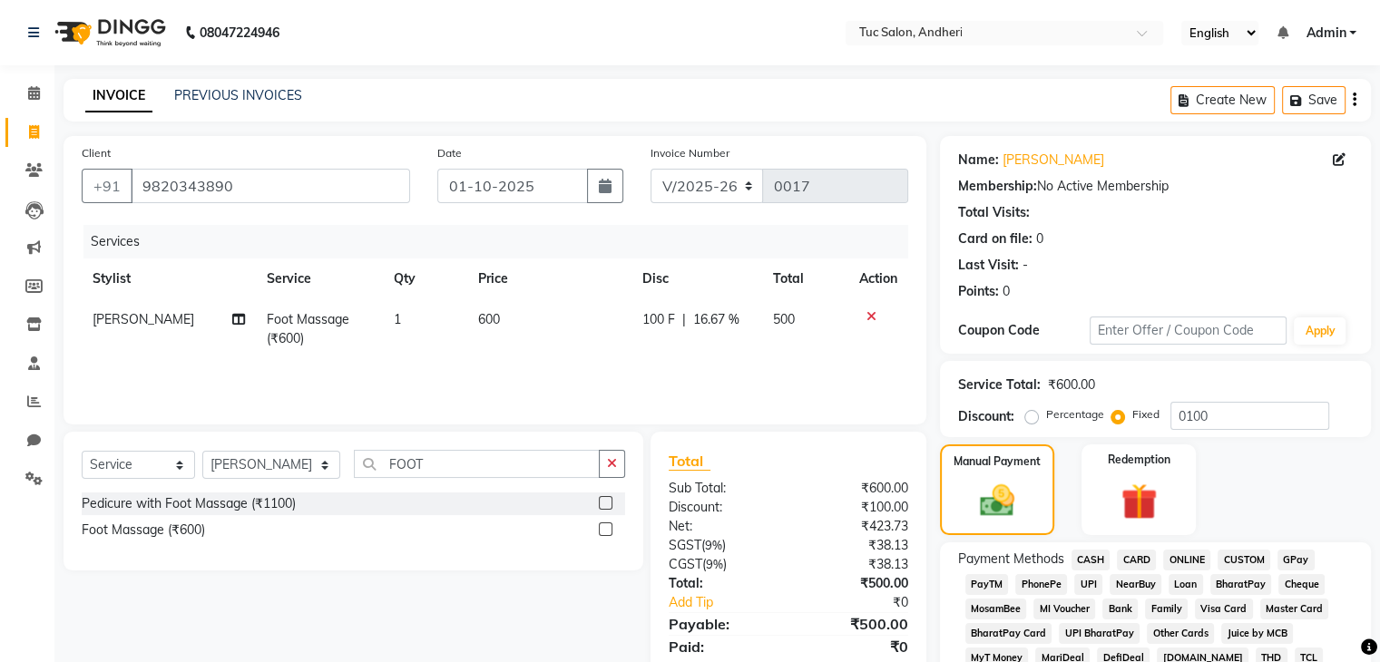
click at [1133, 557] on span "CARD" at bounding box center [1136, 560] width 39 height 21
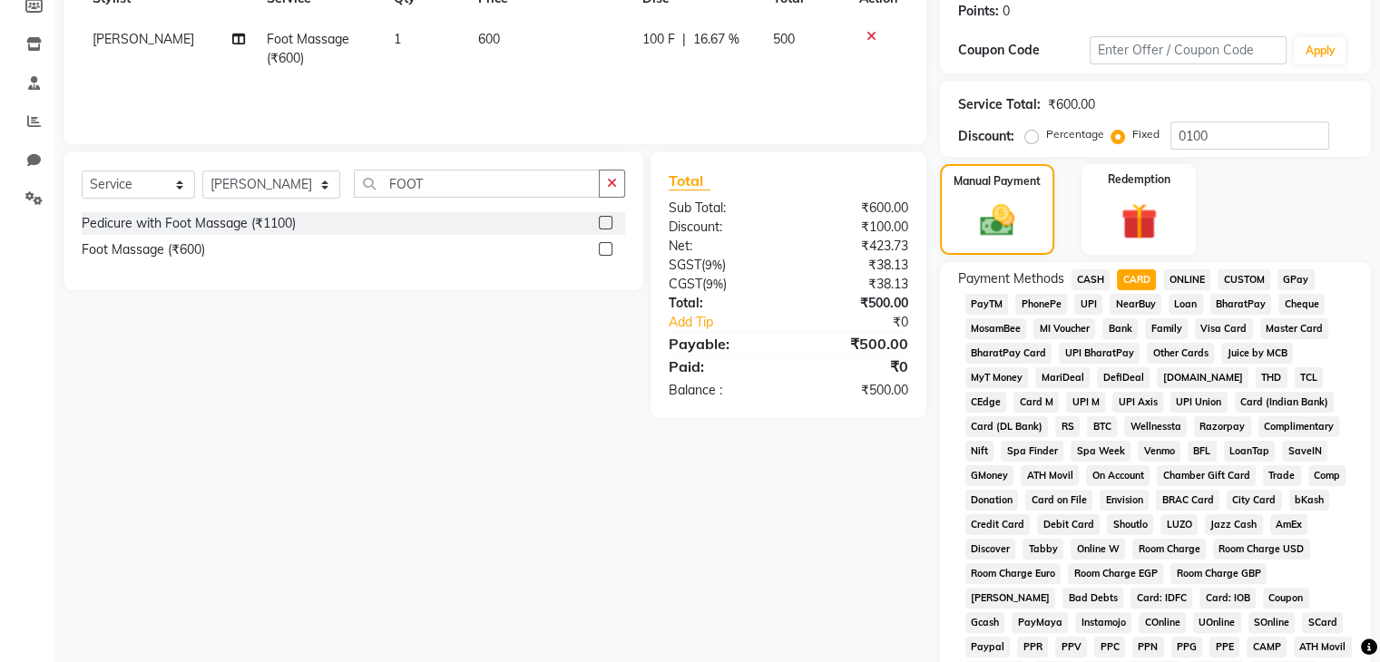
scroll to position [629, 0]
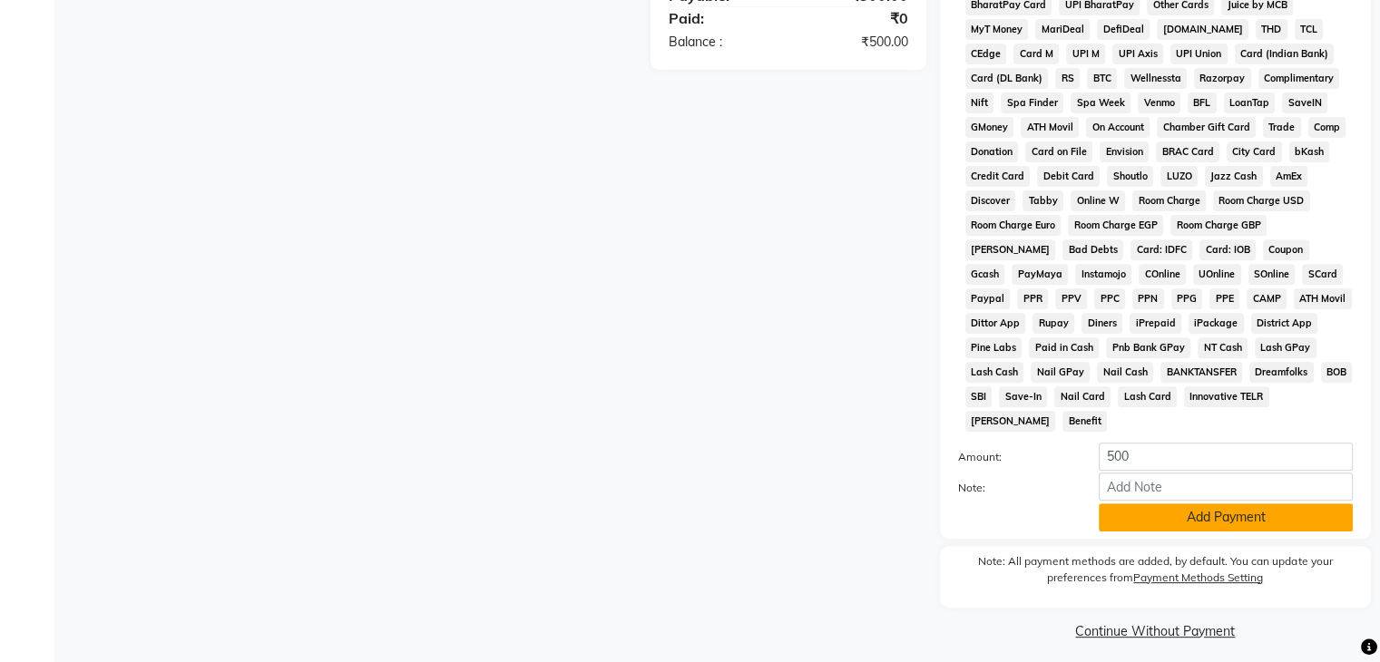
click at [1197, 505] on button "Add Payment" at bounding box center [1226, 517] width 254 height 28
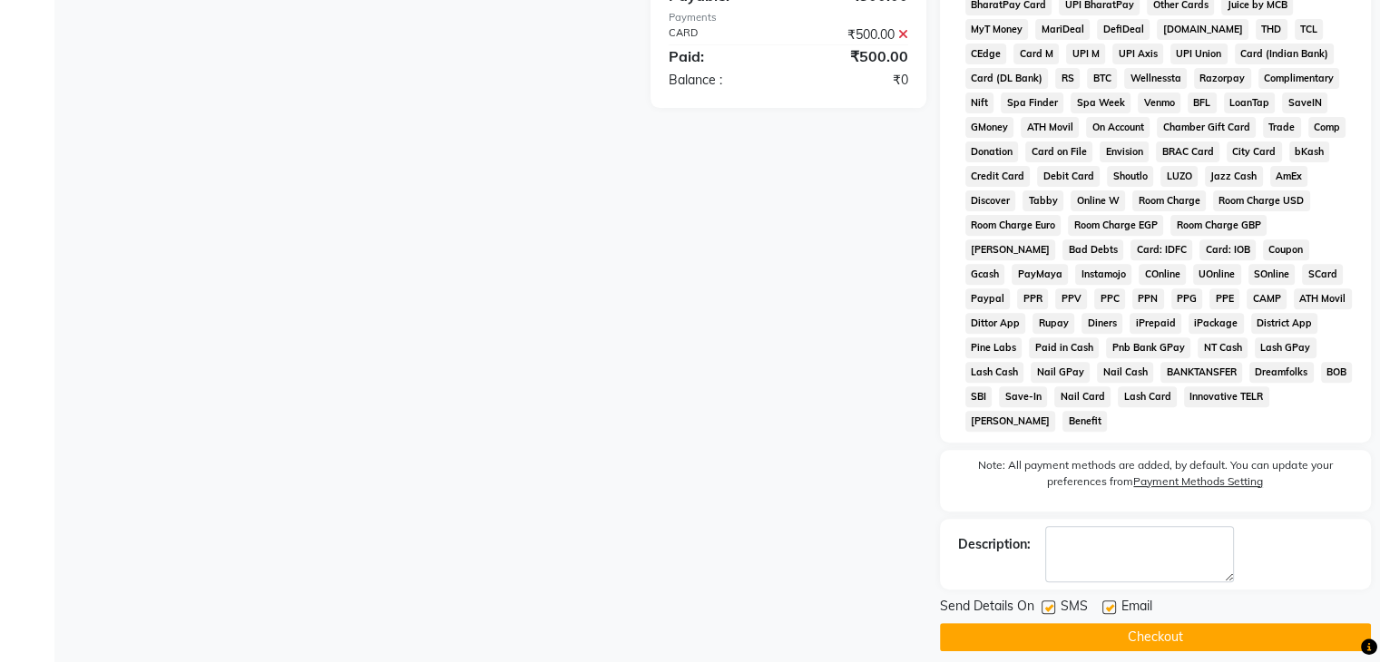
click at [1041, 601] on label at bounding box center [1048, 608] width 14 height 14
click at [1041, 602] on input "checkbox" at bounding box center [1047, 608] width 12 height 12
click at [1102, 601] on label at bounding box center [1109, 608] width 14 height 14
click at [1102, 602] on input "checkbox" at bounding box center [1108, 608] width 12 height 12
click at [1128, 623] on button "Checkout" at bounding box center [1155, 637] width 431 height 28
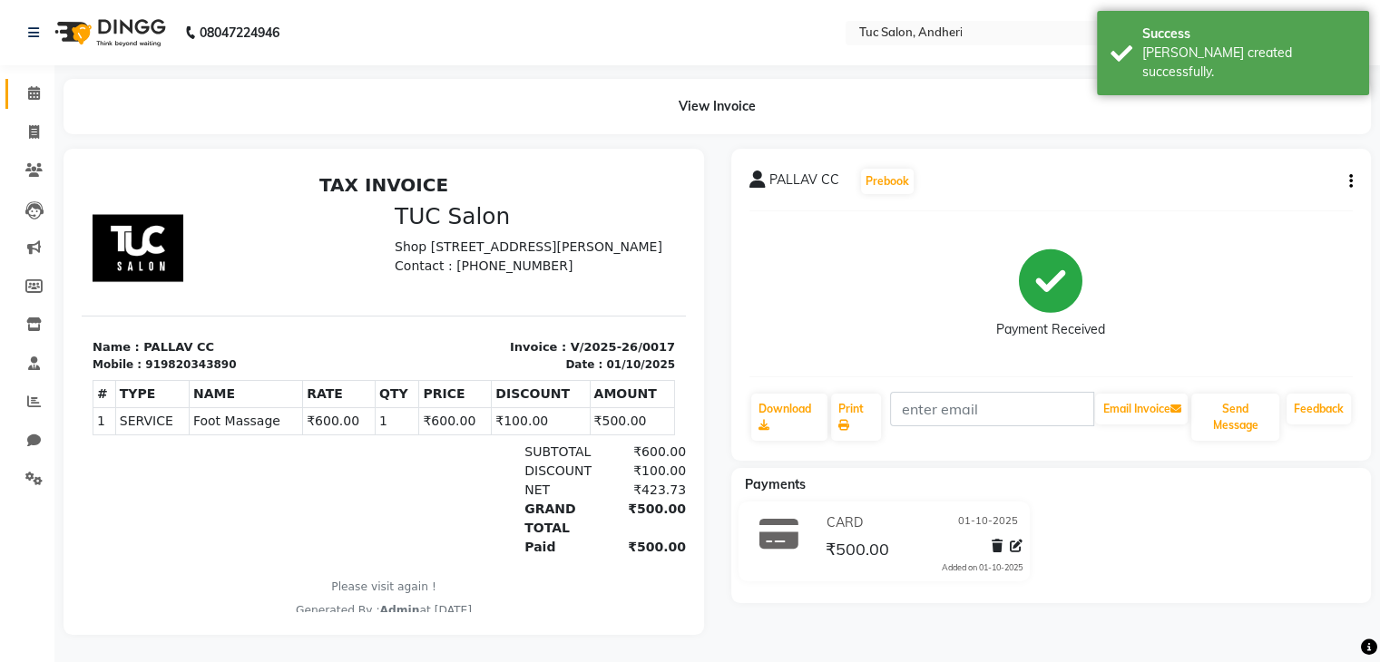
click at [36, 103] on link "Calendar" at bounding box center [27, 94] width 44 height 30
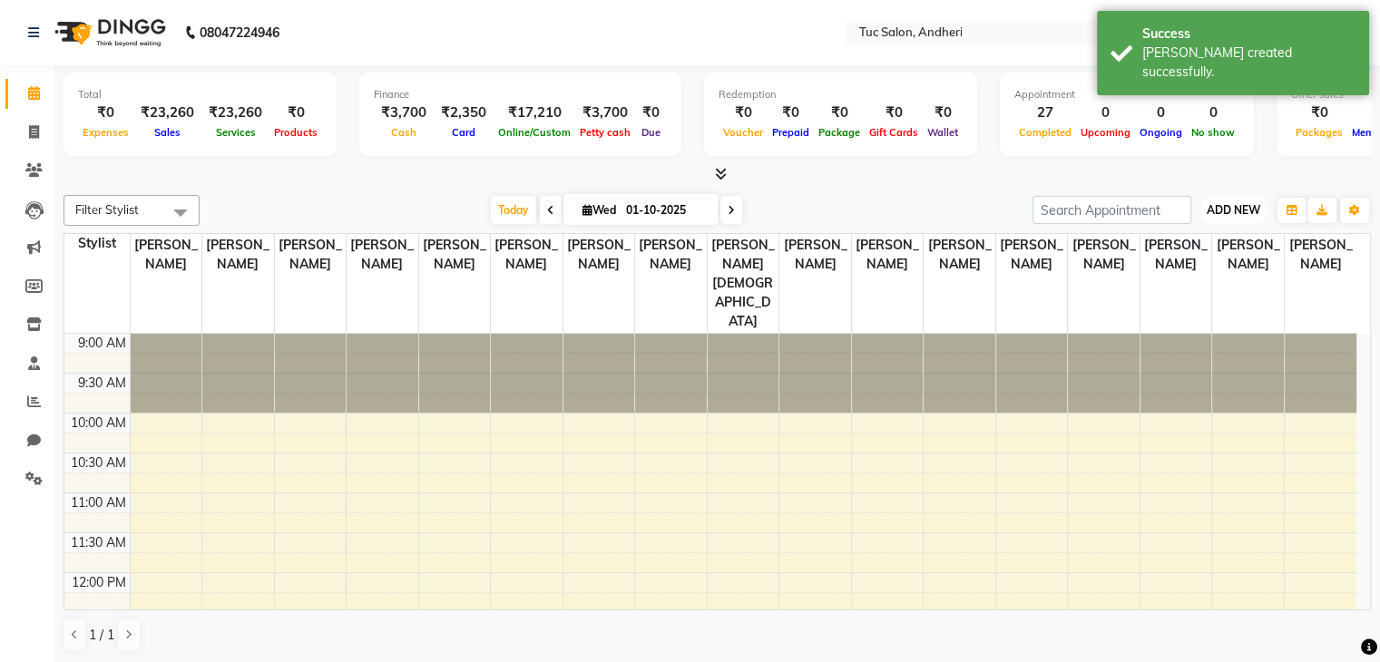
click at [1245, 213] on span "ADD NEW" at bounding box center [1233, 210] width 54 height 14
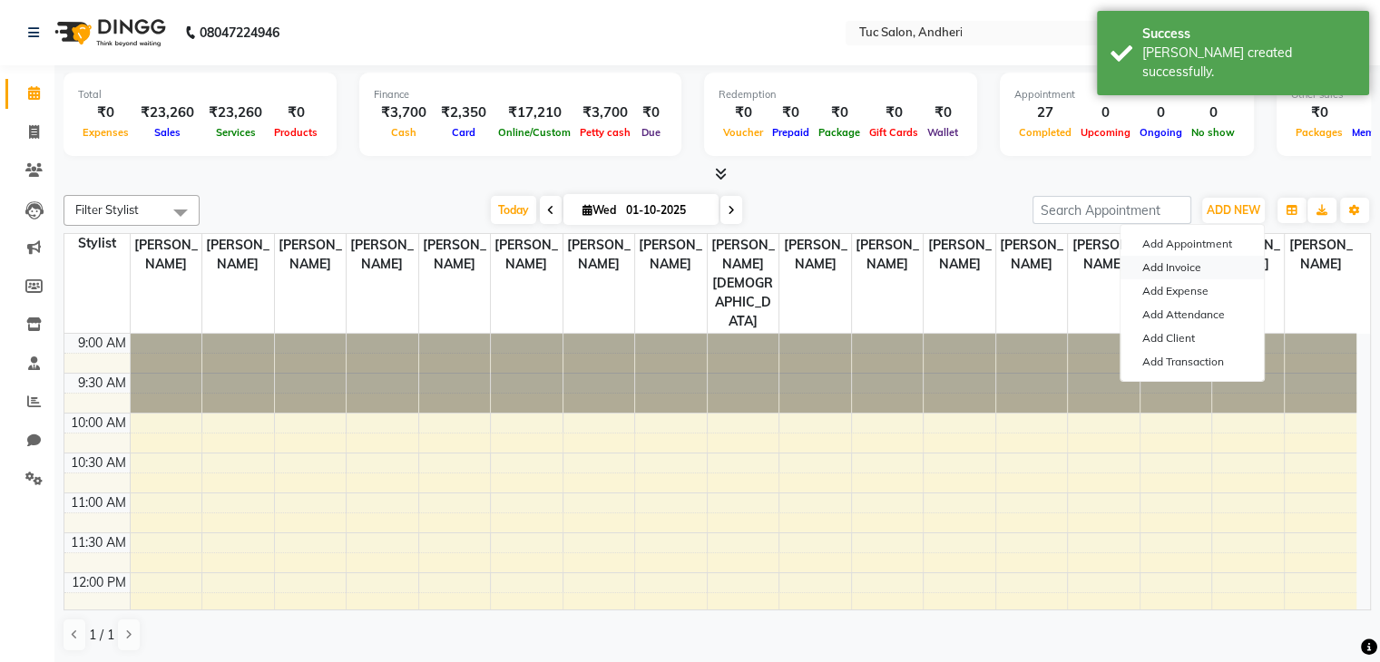
click at [1170, 269] on link "Add Invoice" at bounding box center [1191, 268] width 143 height 24
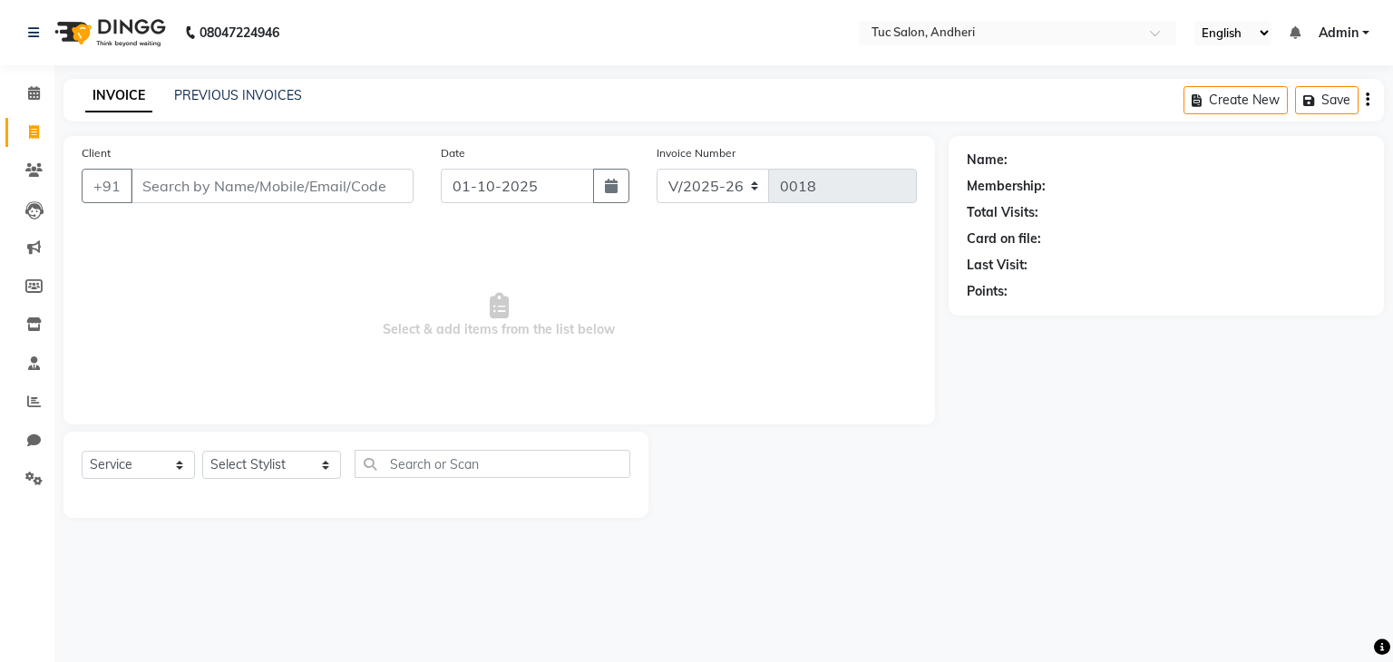
click at [277, 186] on input "Client" at bounding box center [272, 186] width 283 height 34
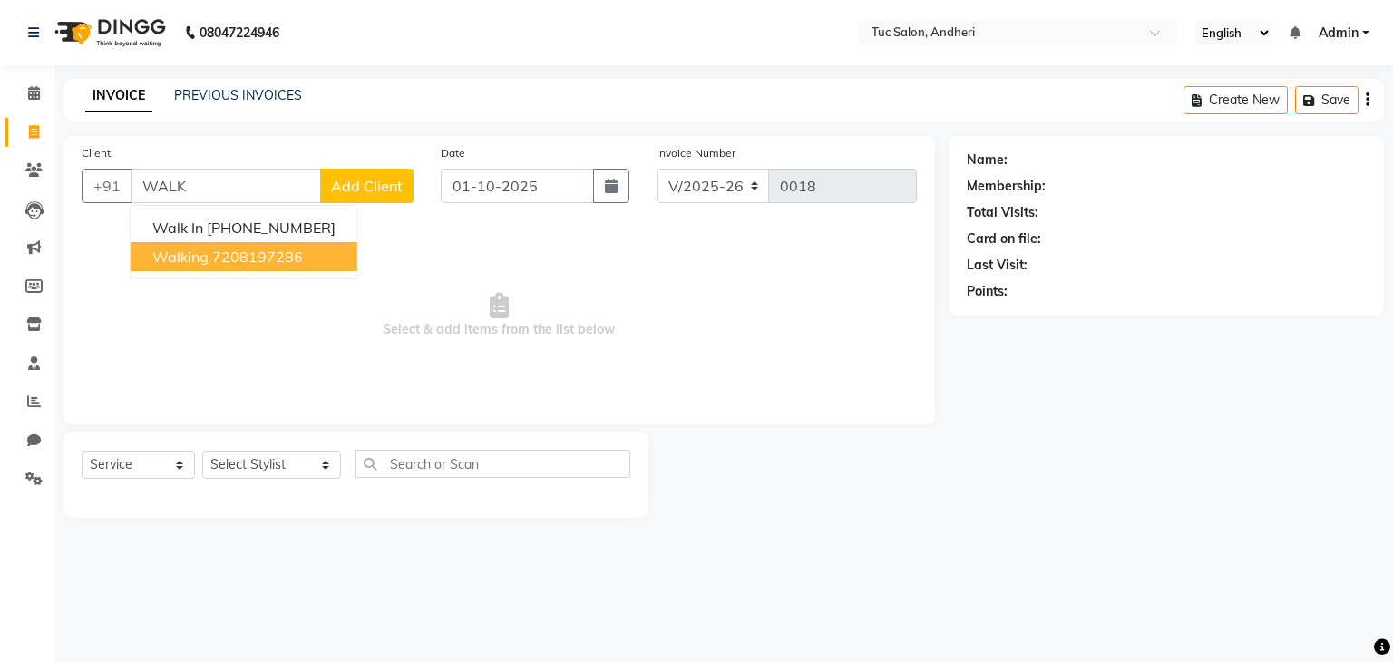
click at [288, 254] on ngb-highlight "7208197286" at bounding box center [257, 257] width 91 height 18
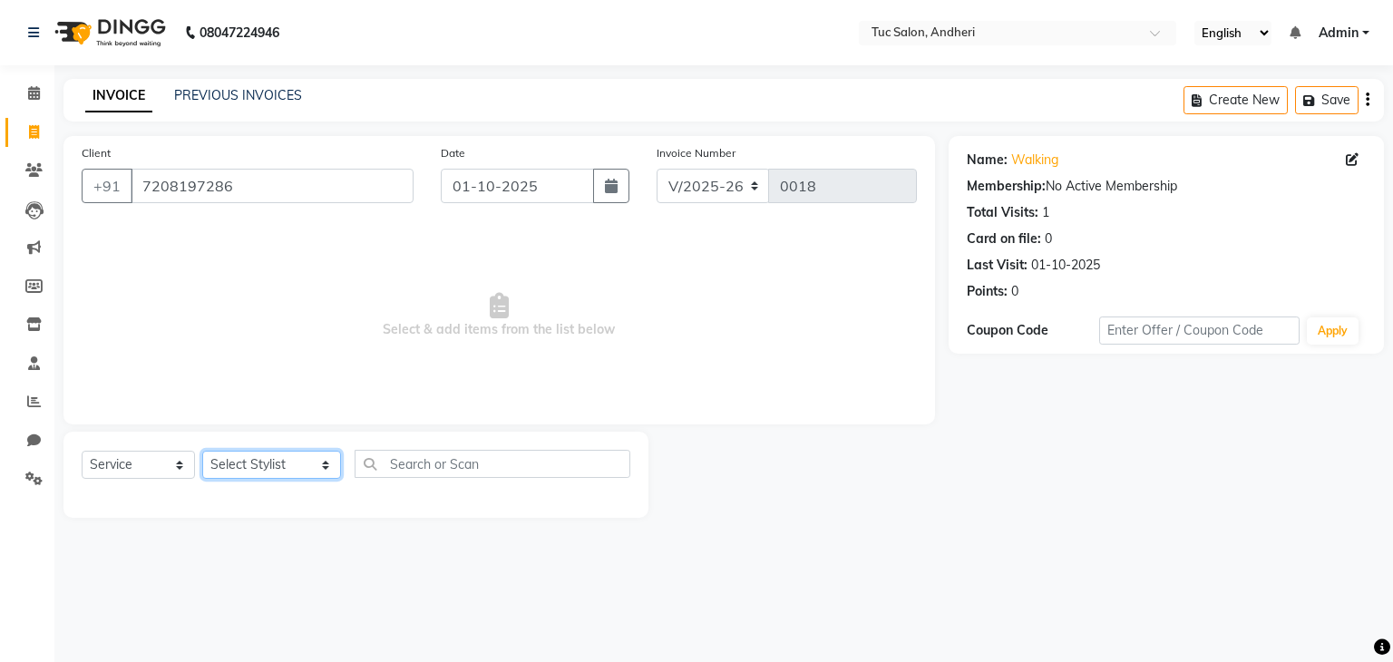
click at [303, 463] on select "Select Stylist [PERSON_NAME] [PERSON_NAME] [PERSON_NAME] [PERSON_NAME] [PERSON_…" at bounding box center [271, 465] width 139 height 28
click at [202, 452] on select "Select Stylist [PERSON_NAME] [PERSON_NAME] [PERSON_NAME] [PERSON_NAME] [PERSON_…" at bounding box center [271, 465] width 139 height 28
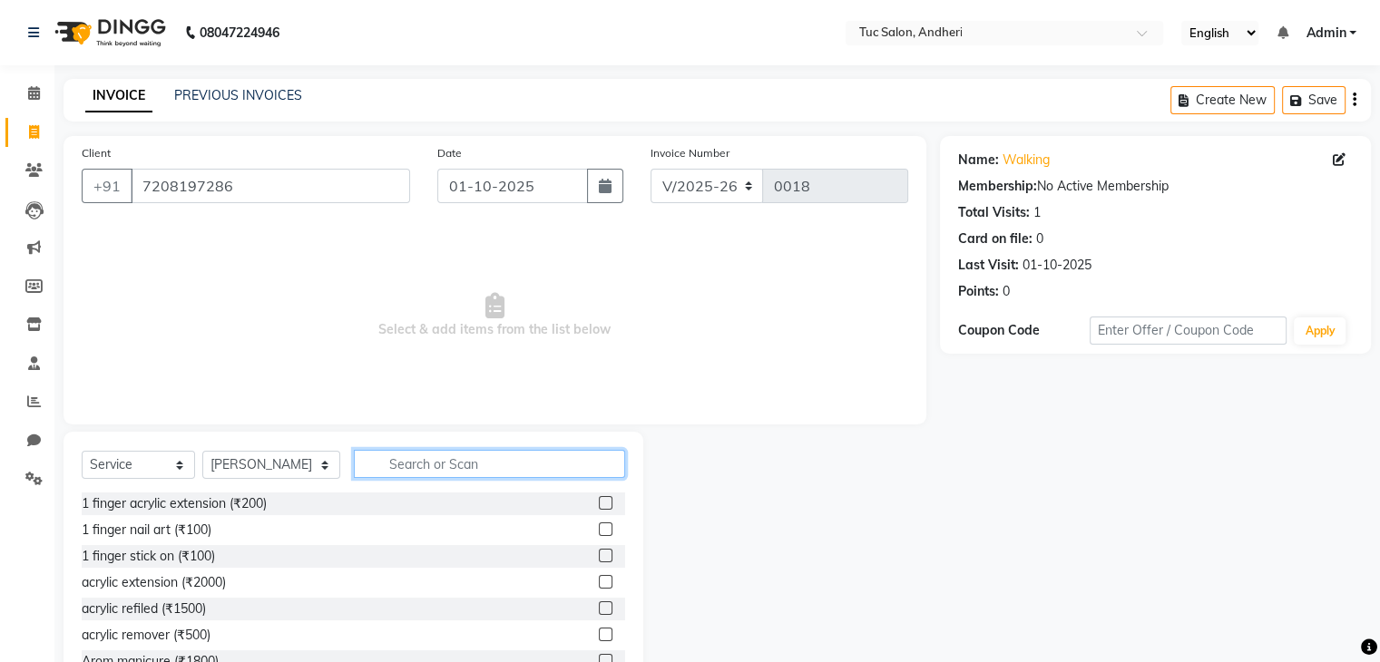
click at [386, 466] on input "text" at bounding box center [489, 464] width 271 height 28
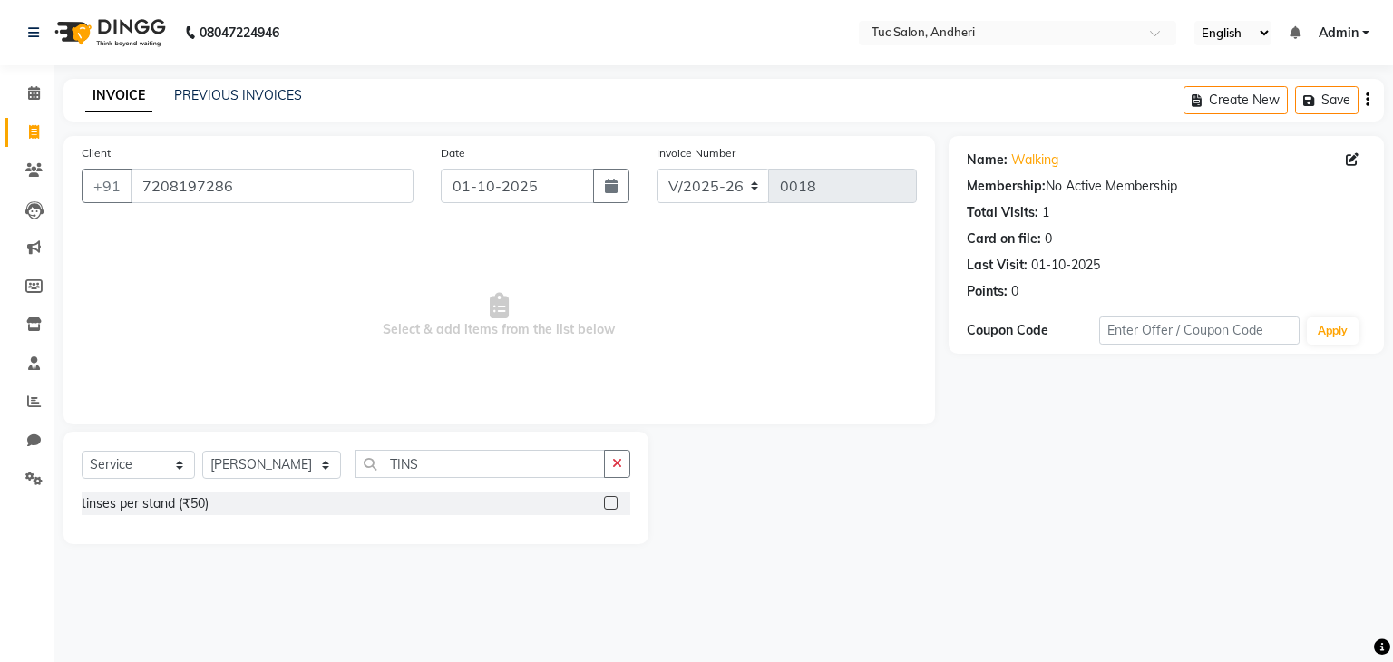
click at [610, 504] on label at bounding box center [611, 503] width 14 height 14
click at [610, 504] on input "checkbox" at bounding box center [610, 504] width 12 height 12
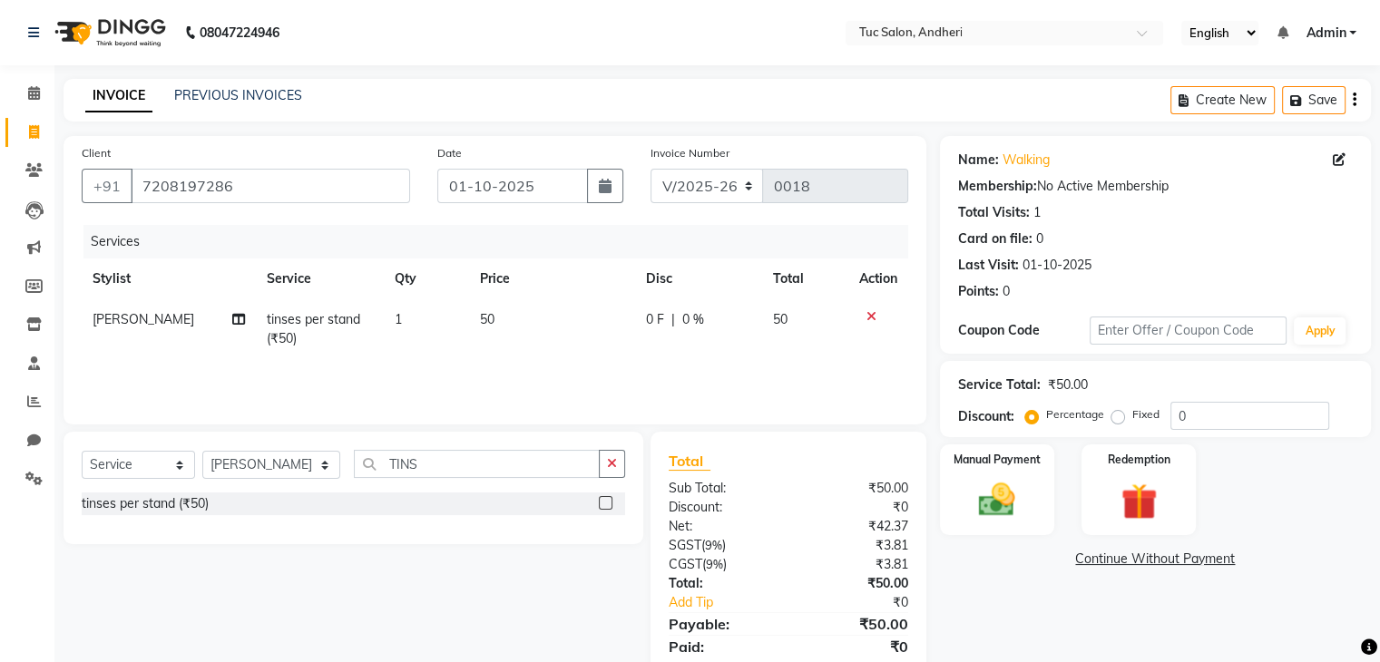
click at [396, 324] on span "1" at bounding box center [398, 319] width 7 height 16
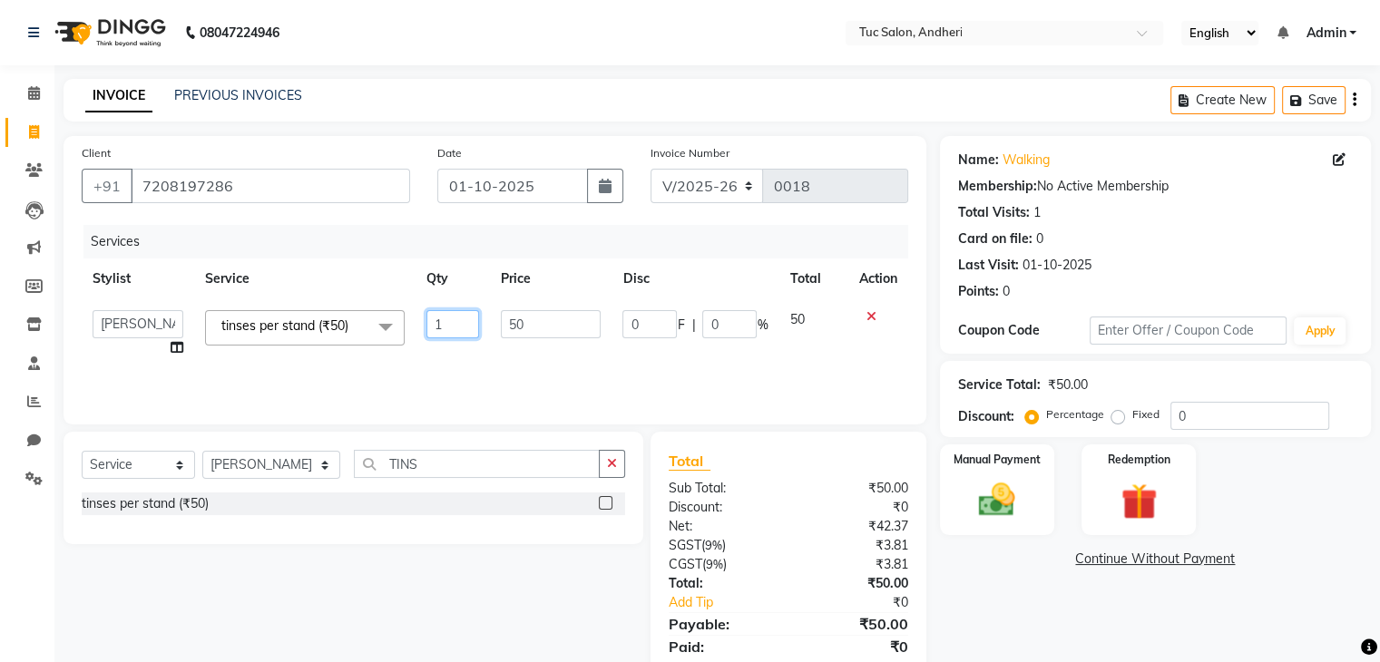
click at [444, 323] on input "1" at bounding box center [452, 324] width 53 height 28
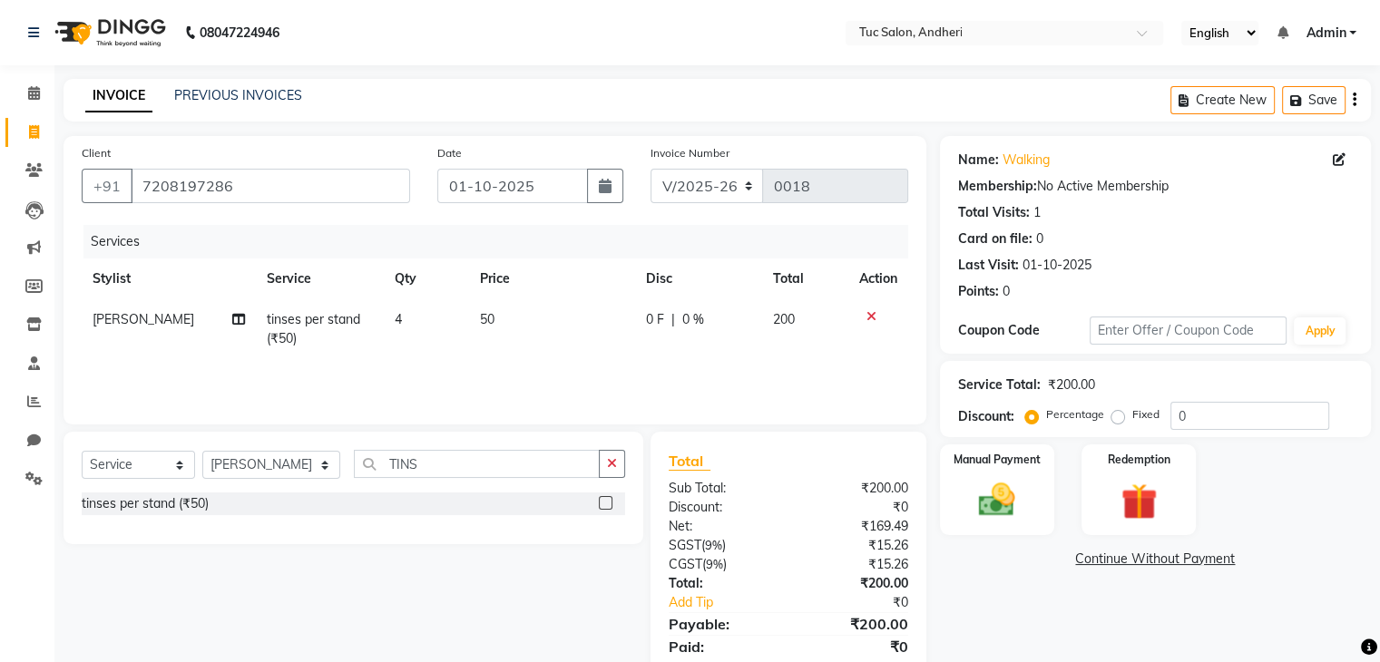
click at [721, 371] on div "Services Stylist Service Qty Price Disc Total Action [PERSON_NAME] tinses per s…" at bounding box center [495, 315] width 826 height 181
click at [1007, 493] on img at bounding box center [996, 501] width 61 height 44
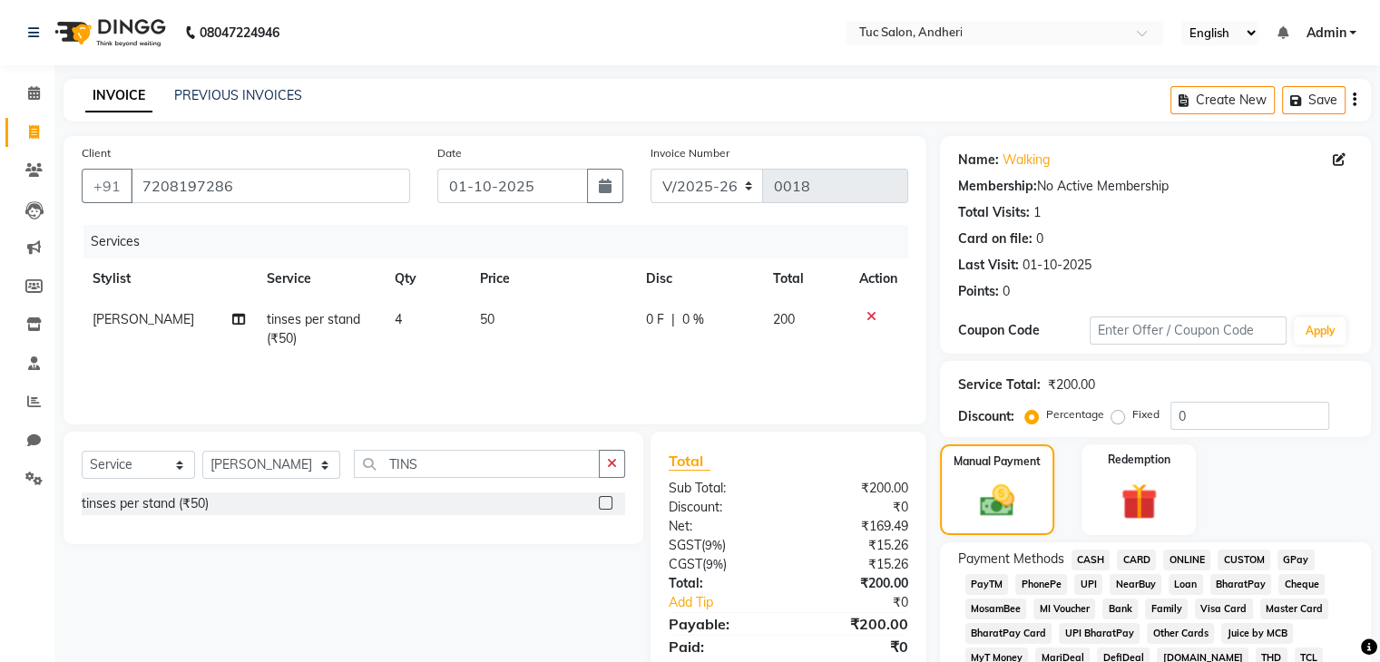
click at [1291, 561] on span "GPay" at bounding box center [1295, 560] width 37 height 21
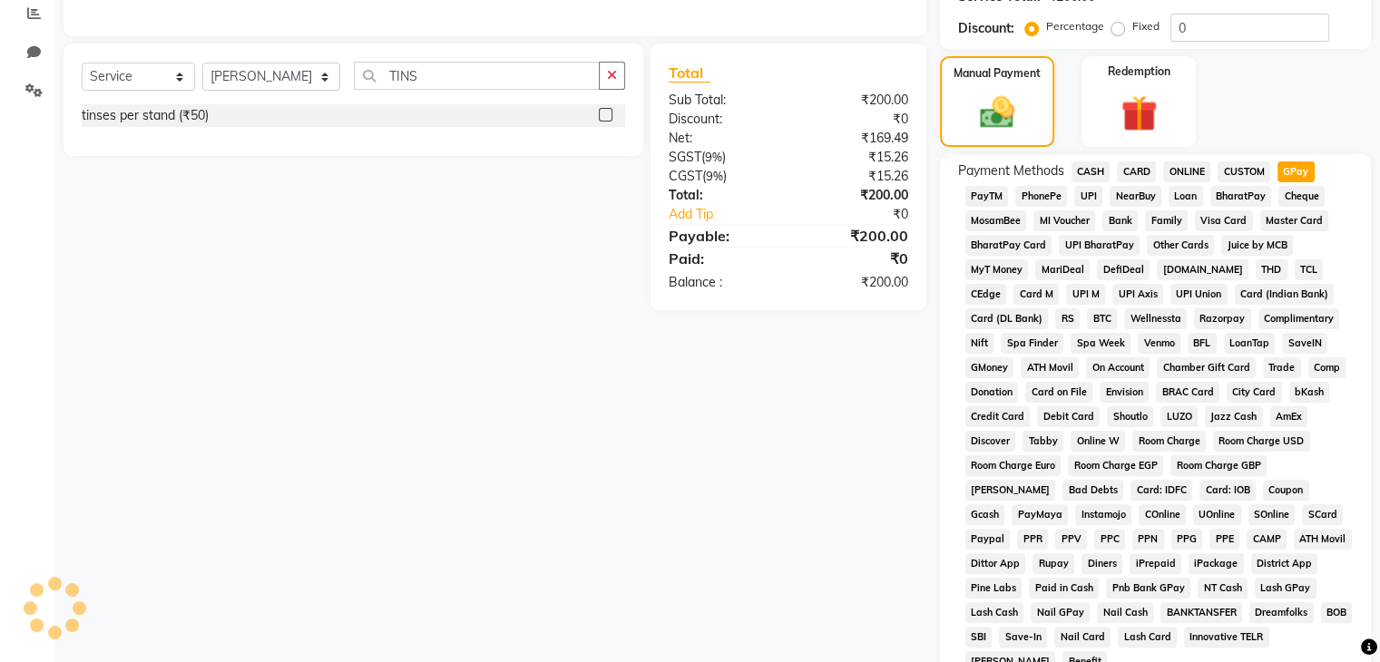
scroll to position [629, 0]
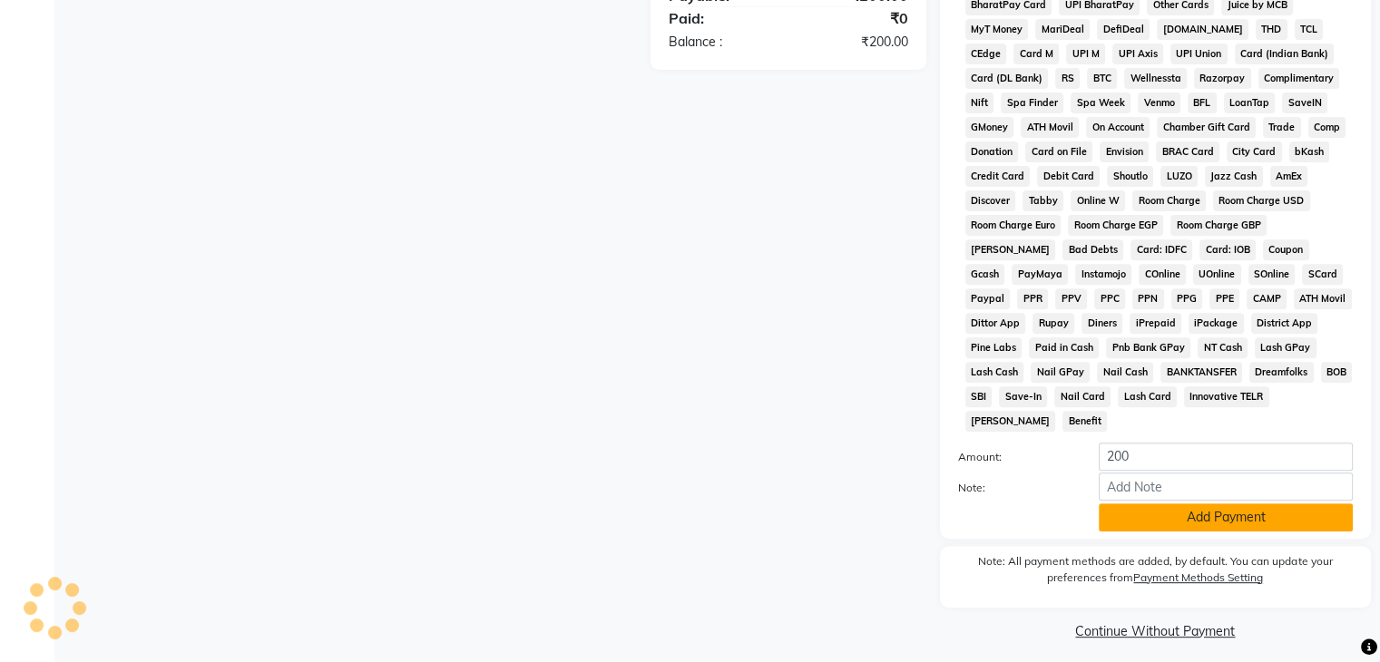
click at [1200, 506] on button "Add Payment" at bounding box center [1226, 517] width 254 height 28
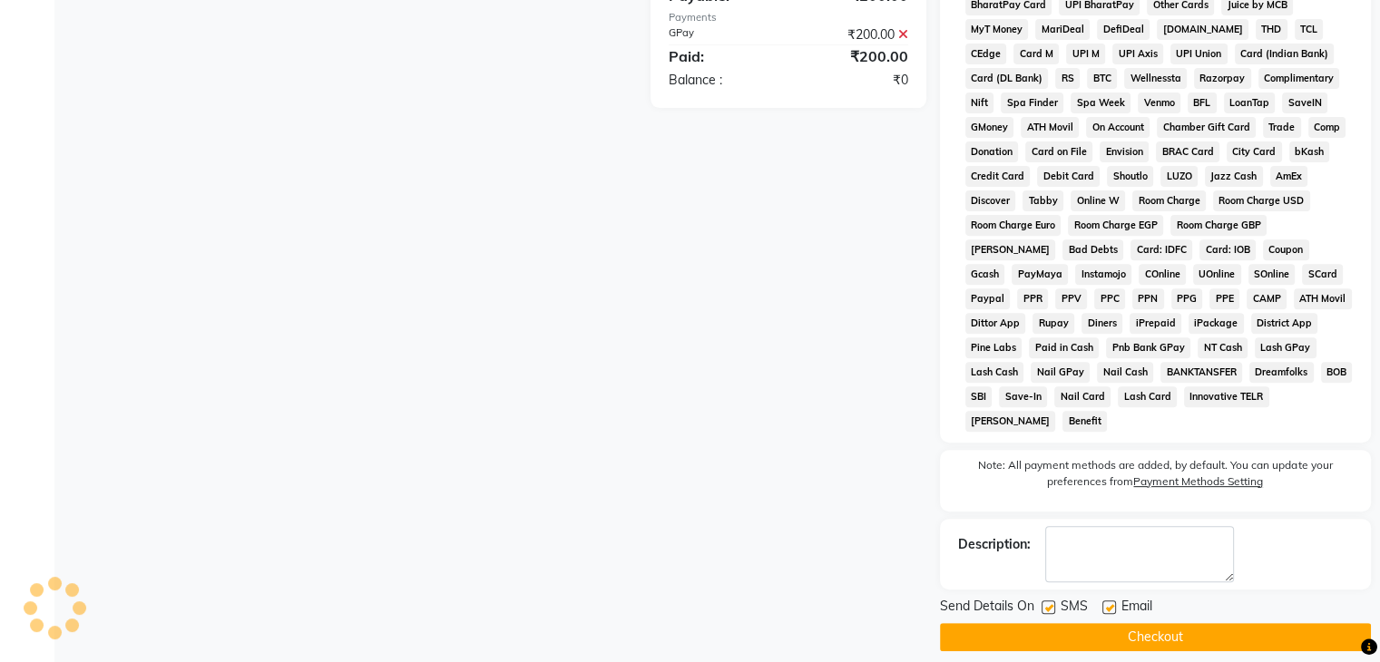
click at [1044, 601] on label at bounding box center [1048, 608] width 14 height 14
click at [1044, 602] on input "checkbox" at bounding box center [1047, 608] width 12 height 12
click at [1108, 601] on label at bounding box center [1109, 608] width 14 height 14
click at [1108, 602] on input "checkbox" at bounding box center [1108, 608] width 12 height 12
click at [1111, 623] on button "Checkout" at bounding box center [1155, 637] width 431 height 28
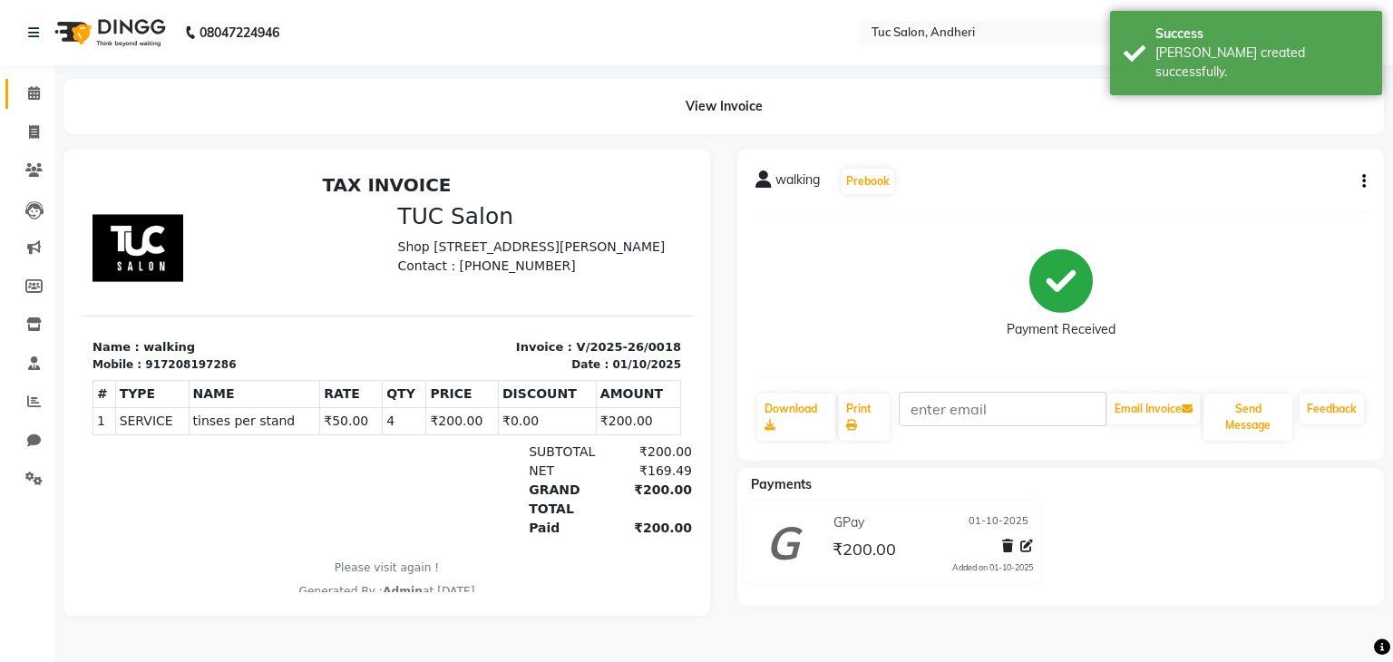
click at [32, 88] on icon at bounding box center [34, 93] width 12 height 14
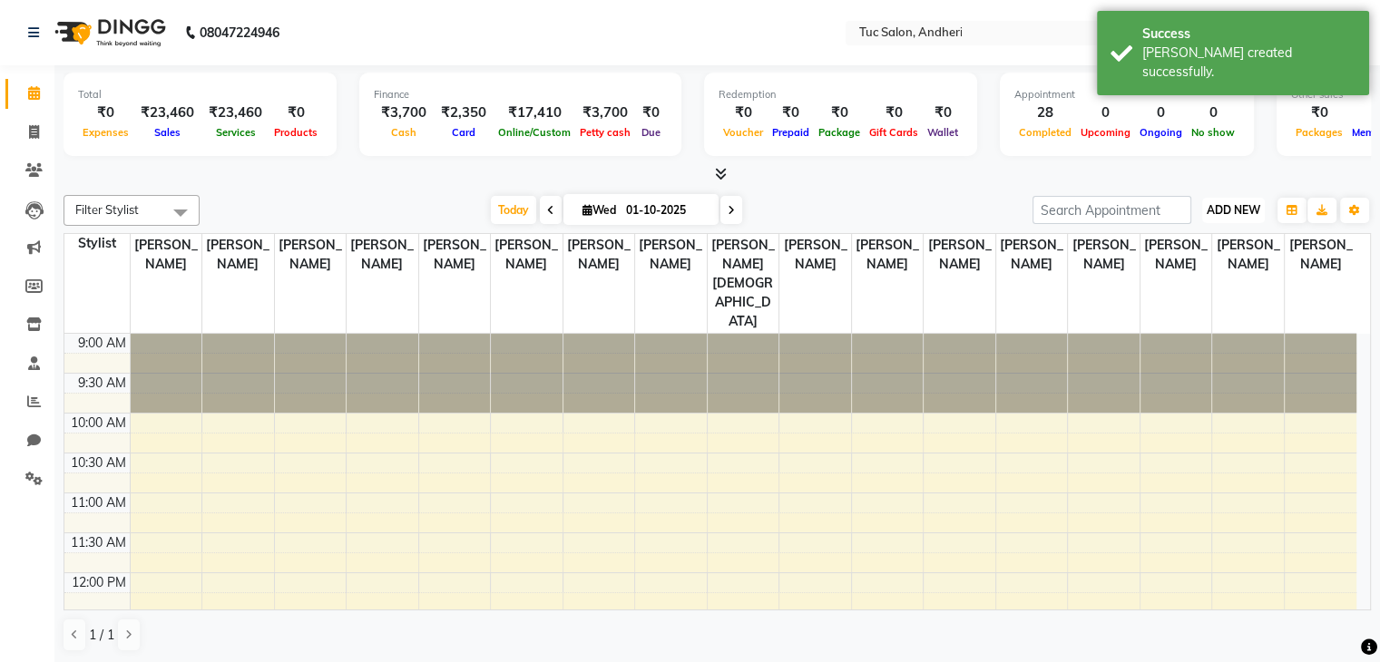
click at [1216, 217] on button "ADD NEW Toggle Dropdown" at bounding box center [1233, 210] width 63 height 25
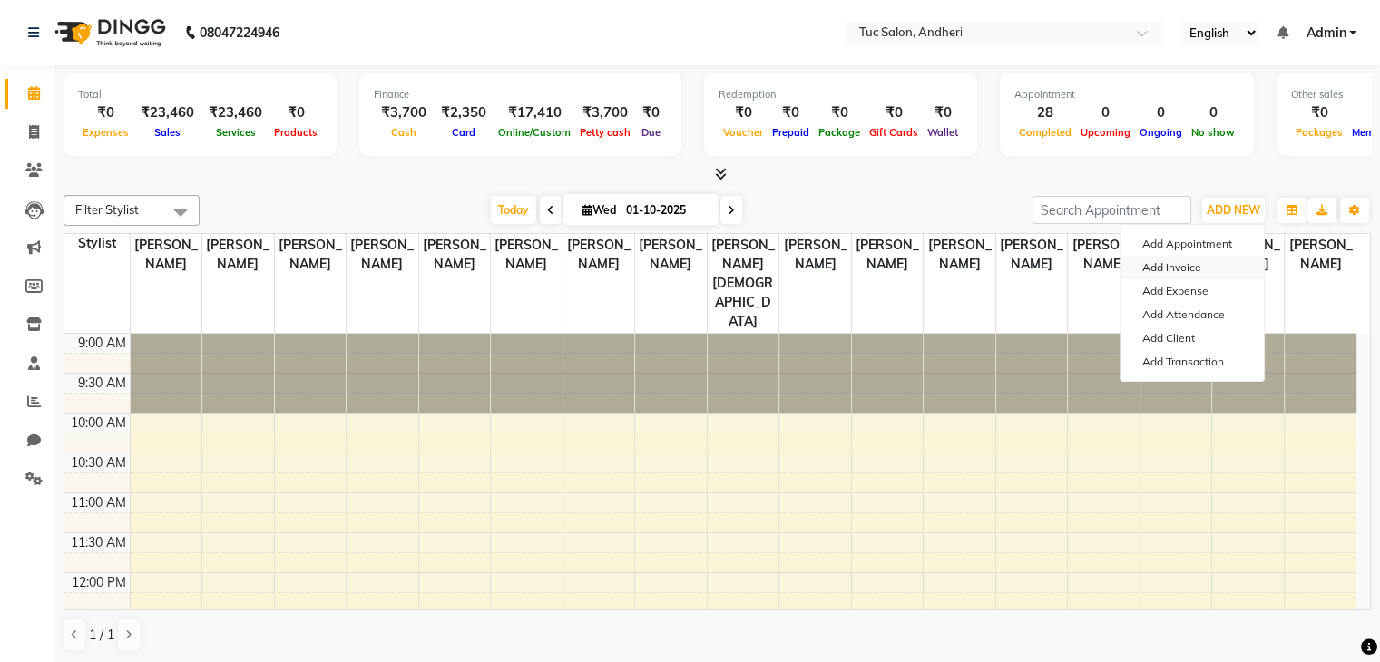
click at [1190, 271] on link "Add Invoice" at bounding box center [1191, 268] width 143 height 24
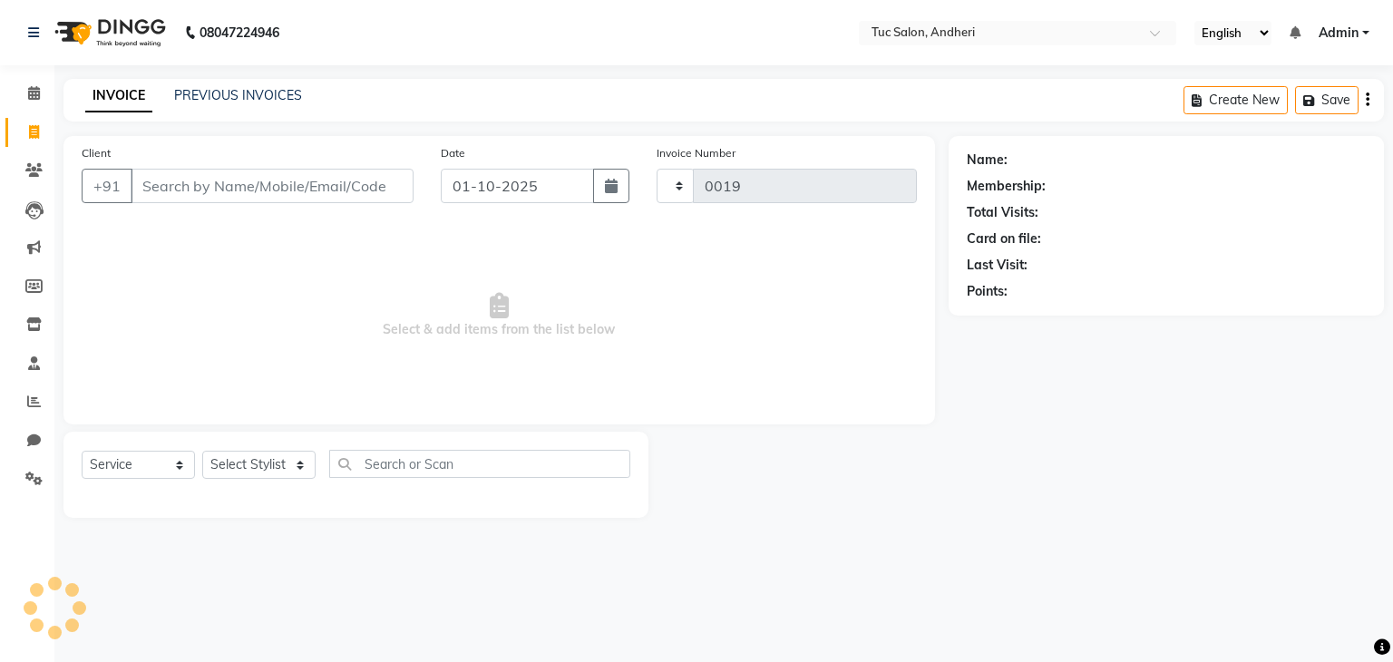
click at [281, 193] on input "Client" at bounding box center [272, 186] width 283 height 34
click at [154, 188] on input "Client" at bounding box center [272, 186] width 283 height 34
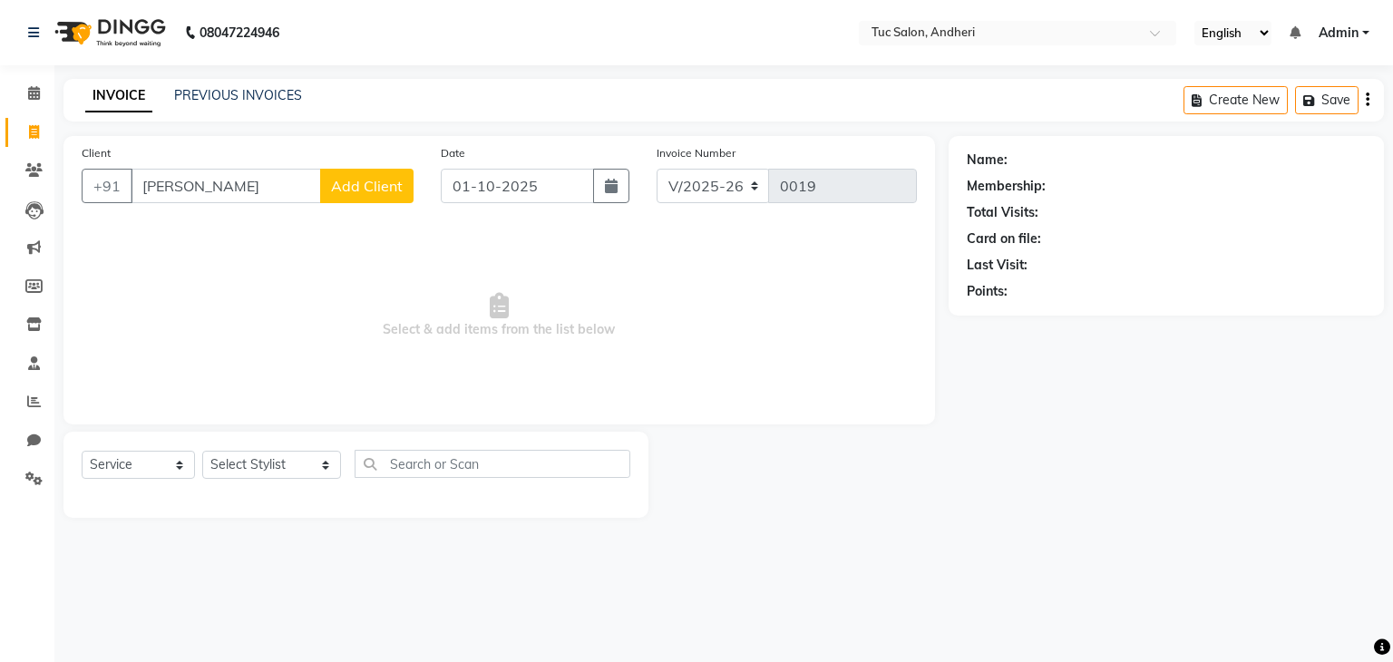
click at [370, 184] on span "Add Client" at bounding box center [367, 186] width 72 height 18
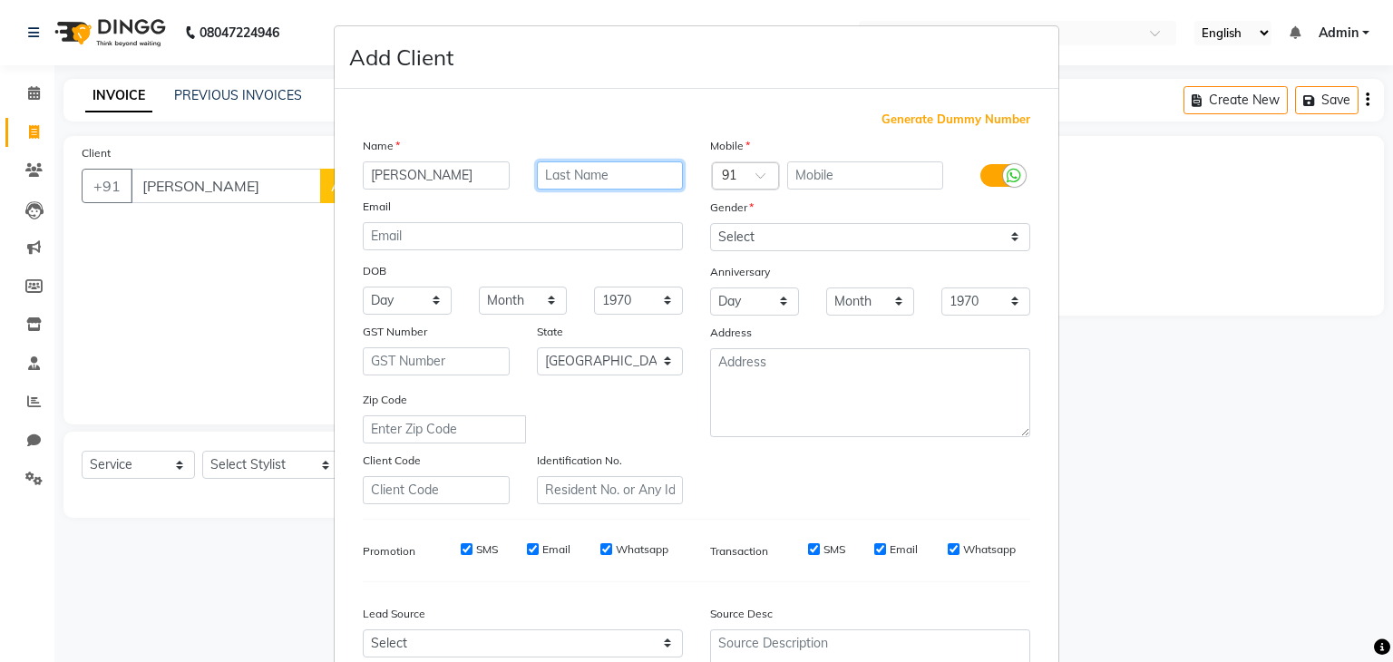
click at [570, 168] on input "text" at bounding box center [610, 175] width 147 height 28
click at [642, 172] on input "text" at bounding box center [610, 175] width 147 height 28
click at [813, 179] on input "text" at bounding box center [865, 175] width 157 height 28
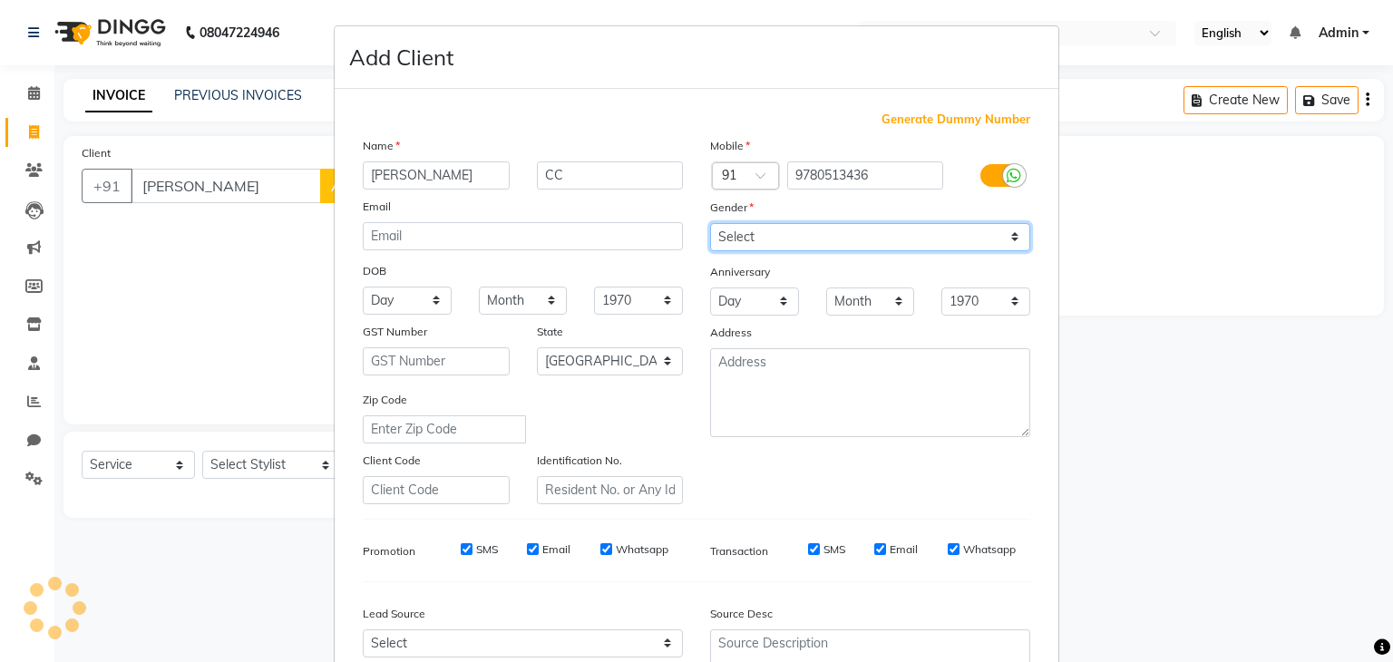
click at [1011, 240] on select "Select [DEMOGRAPHIC_DATA] [DEMOGRAPHIC_DATA] Other Prefer Not To Say" at bounding box center [870, 237] width 320 height 28
click at [710, 224] on select "Select [DEMOGRAPHIC_DATA] [DEMOGRAPHIC_DATA] Other Prefer Not To Say" at bounding box center [870, 237] width 320 height 28
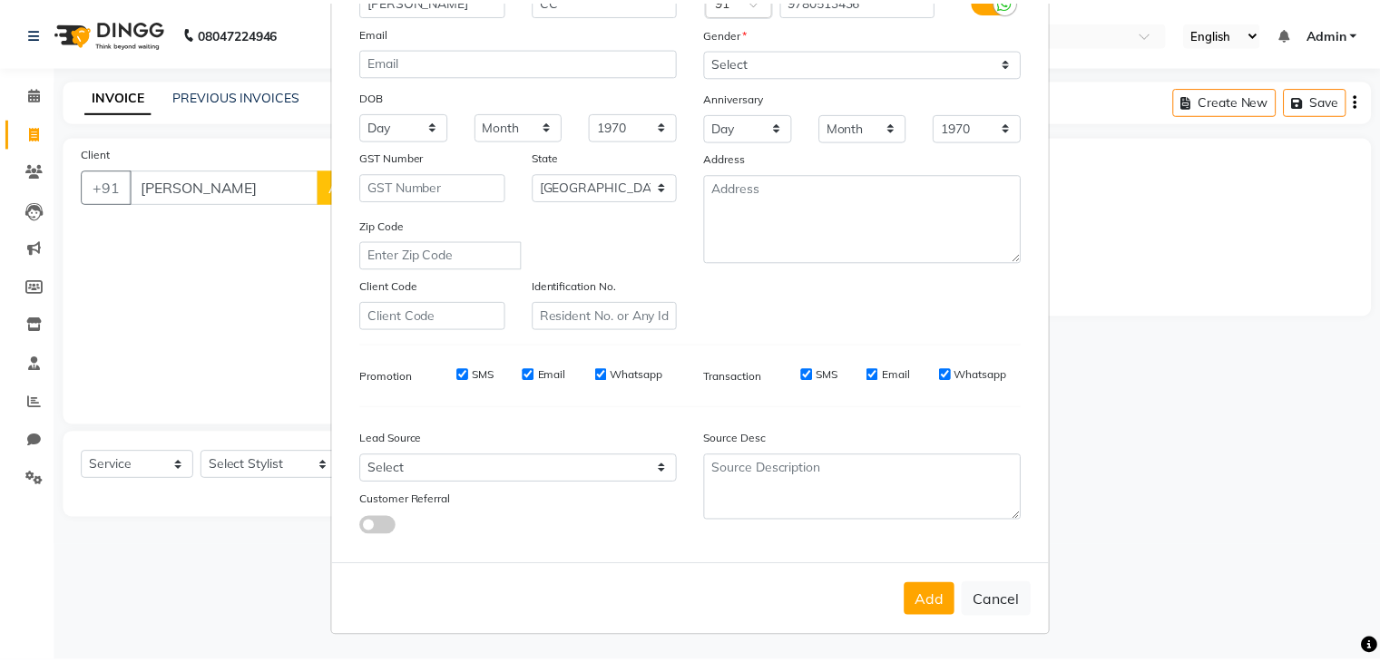
scroll to position [184, 0]
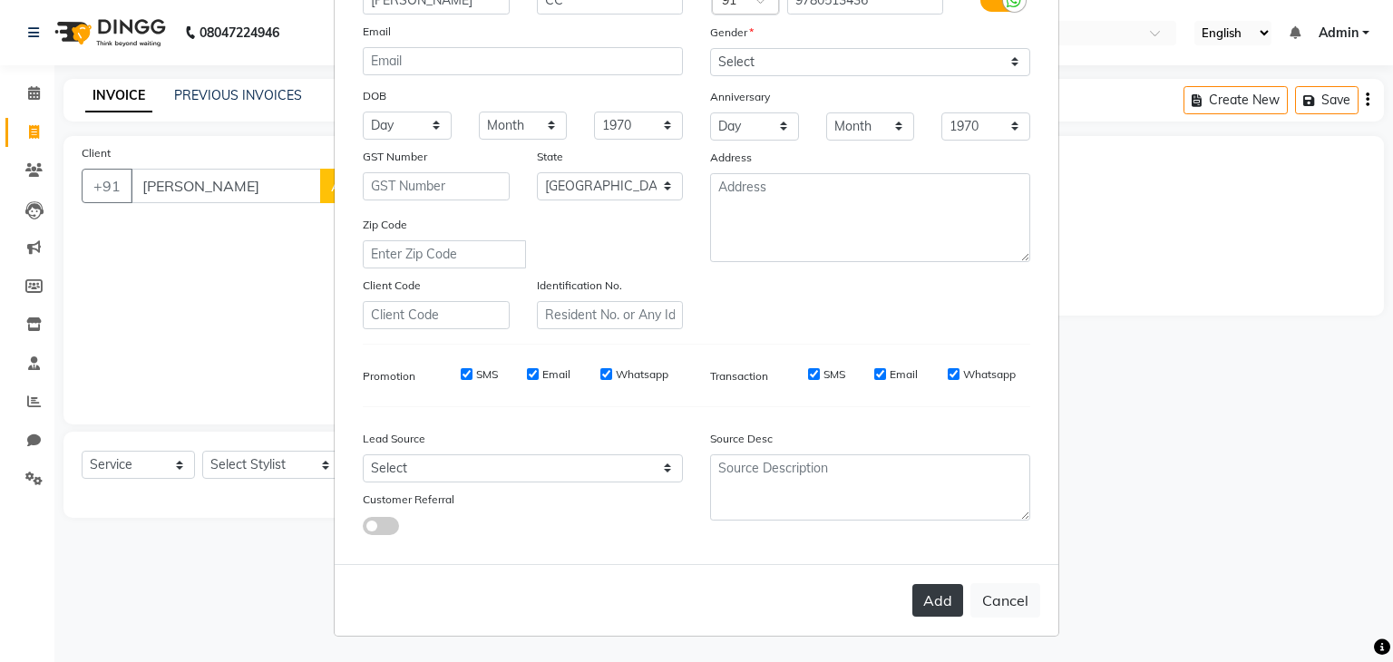
click at [940, 601] on button "Add" at bounding box center [938, 600] width 51 height 33
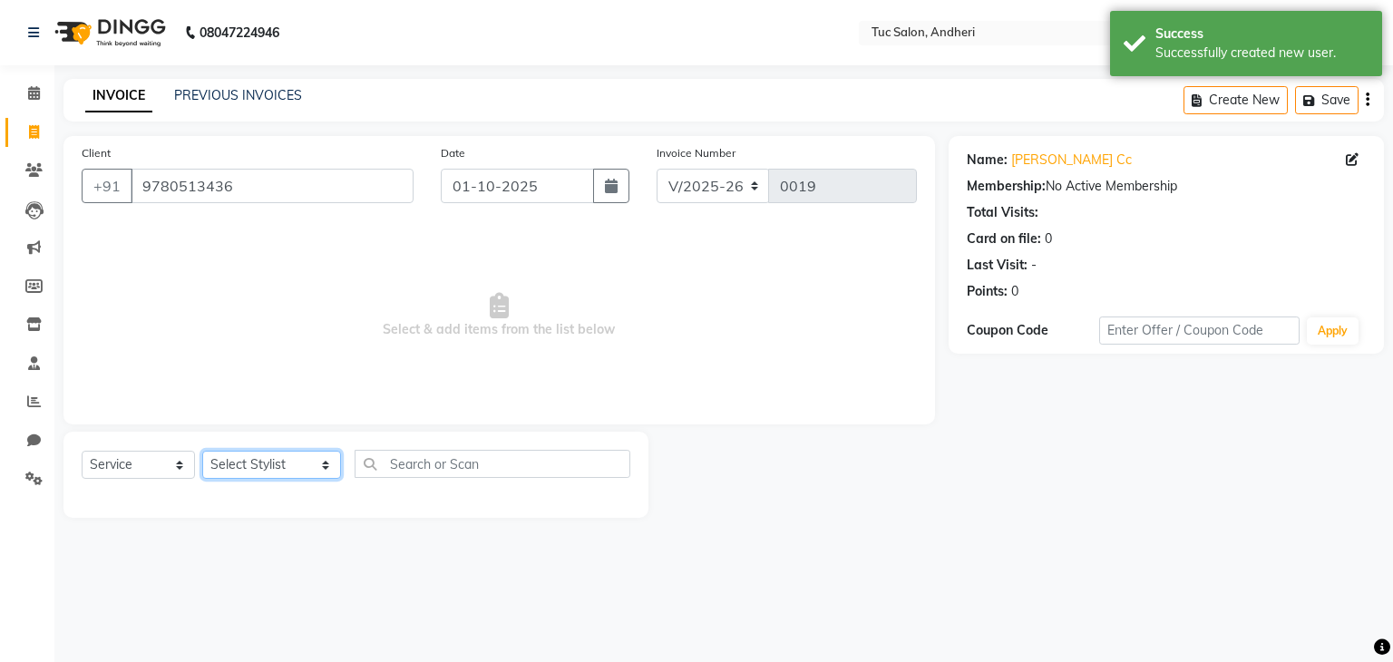
click at [298, 470] on select "Select Stylist [PERSON_NAME] [PERSON_NAME] [PERSON_NAME] [PERSON_NAME] [PERSON_…" at bounding box center [271, 465] width 139 height 28
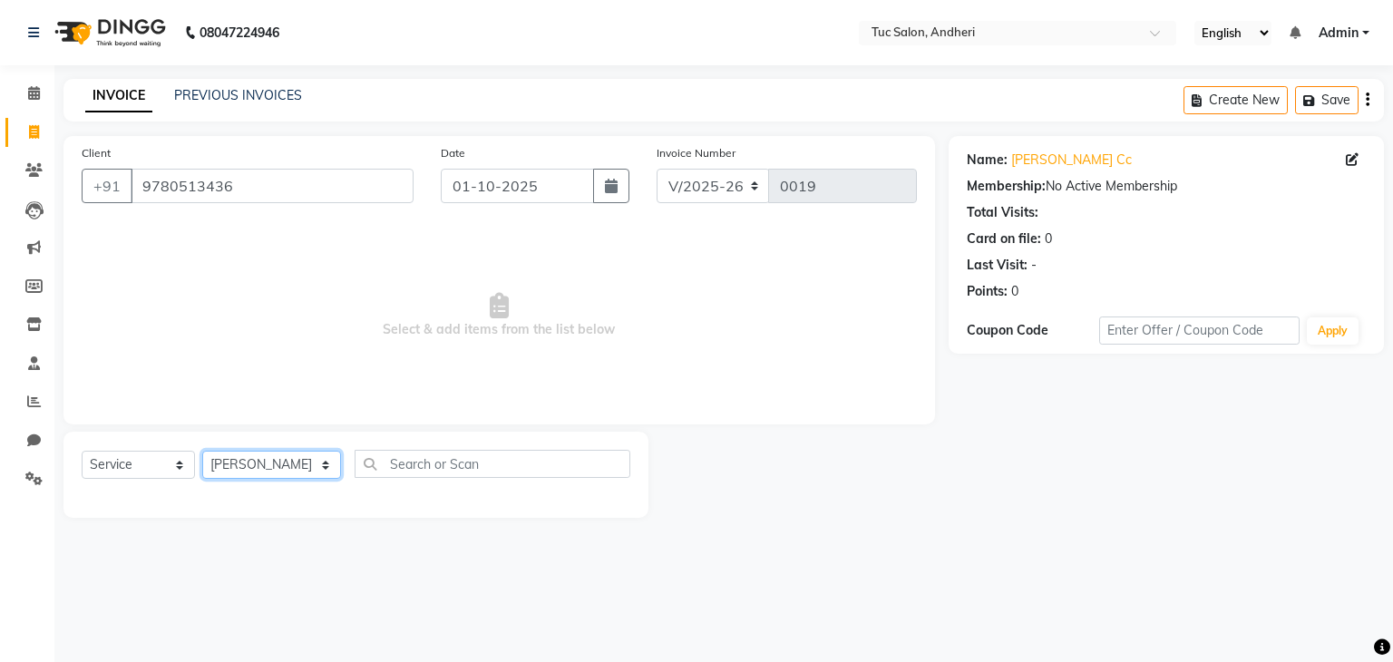
click at [202, 452] on select "Select Stylist [PERSON_NAME] [PERSON_NAME] [PERSON_NAME] [PERSON_NAME] [PERSON_…" at bounding box center [271, 465] width 139 height 28
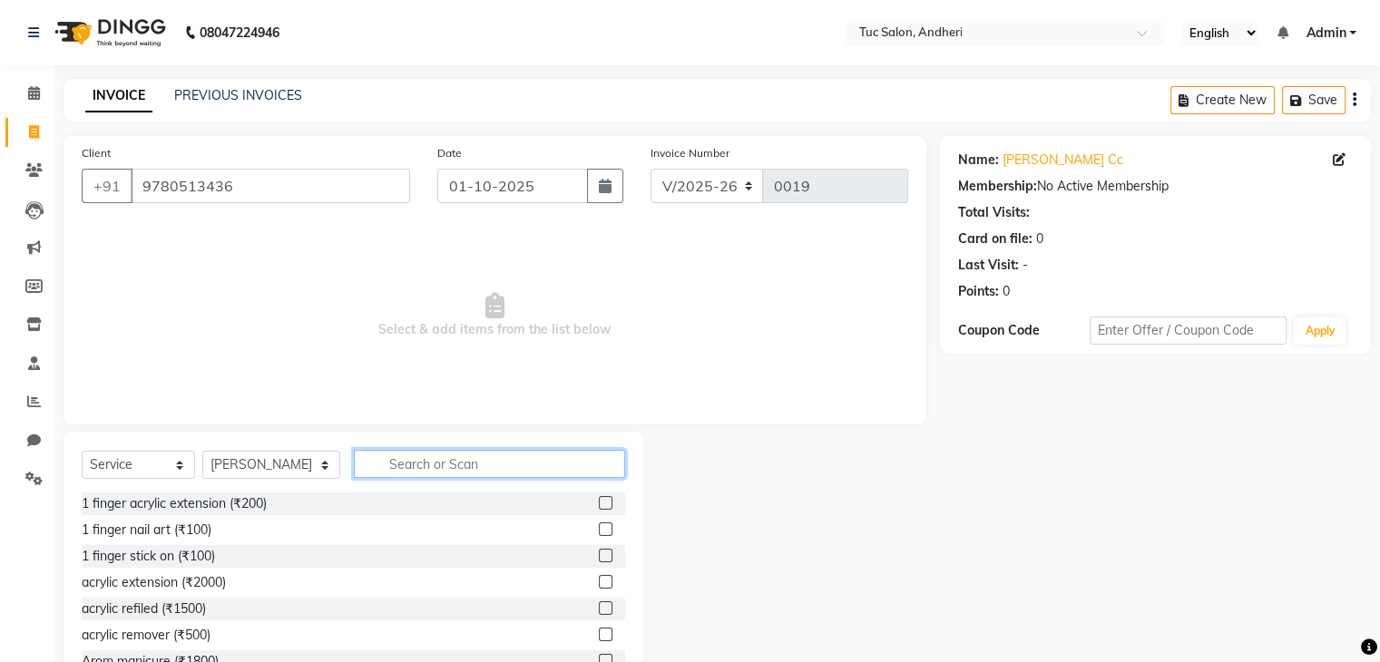
click at [416, 467] on input "text" at bounding box center [489, 464] width 271 height 28
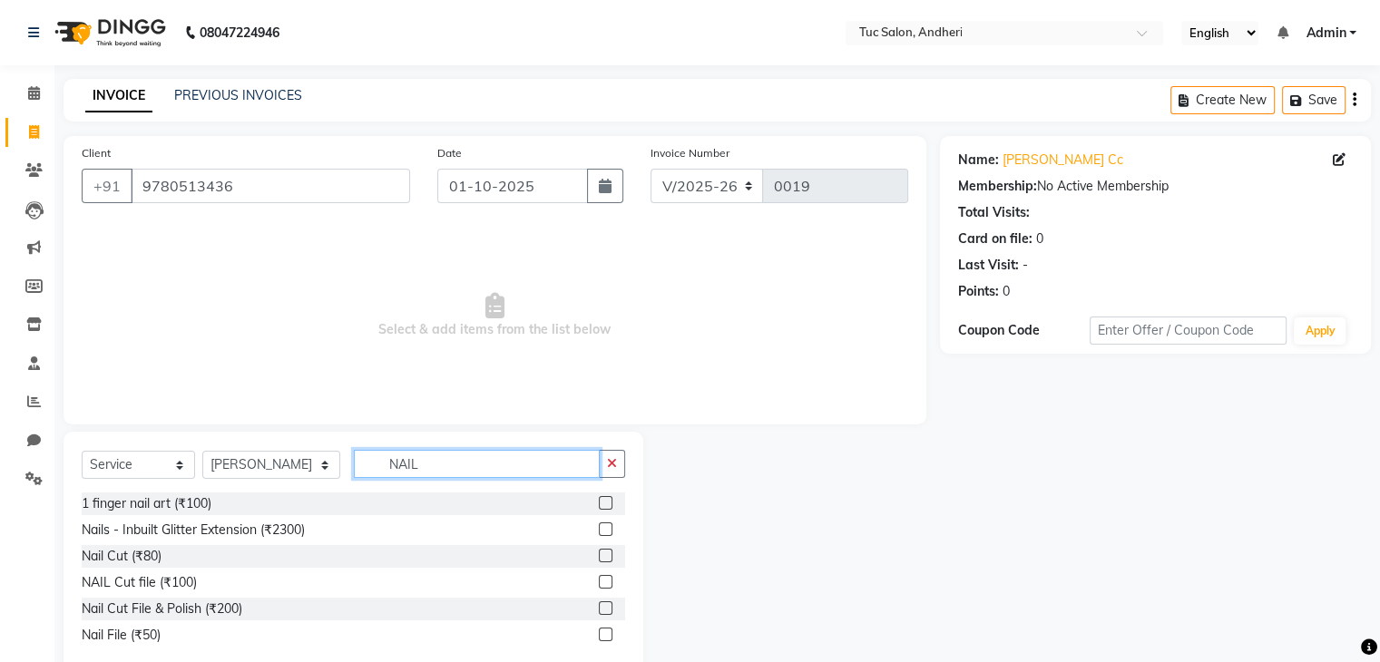
click at [425, 465] on input "NAIL" at bounding box center [477, 464] width 246 height 28
click at [421, 459] on input "OM" at bounding box center [477, 464] width 246 height 28
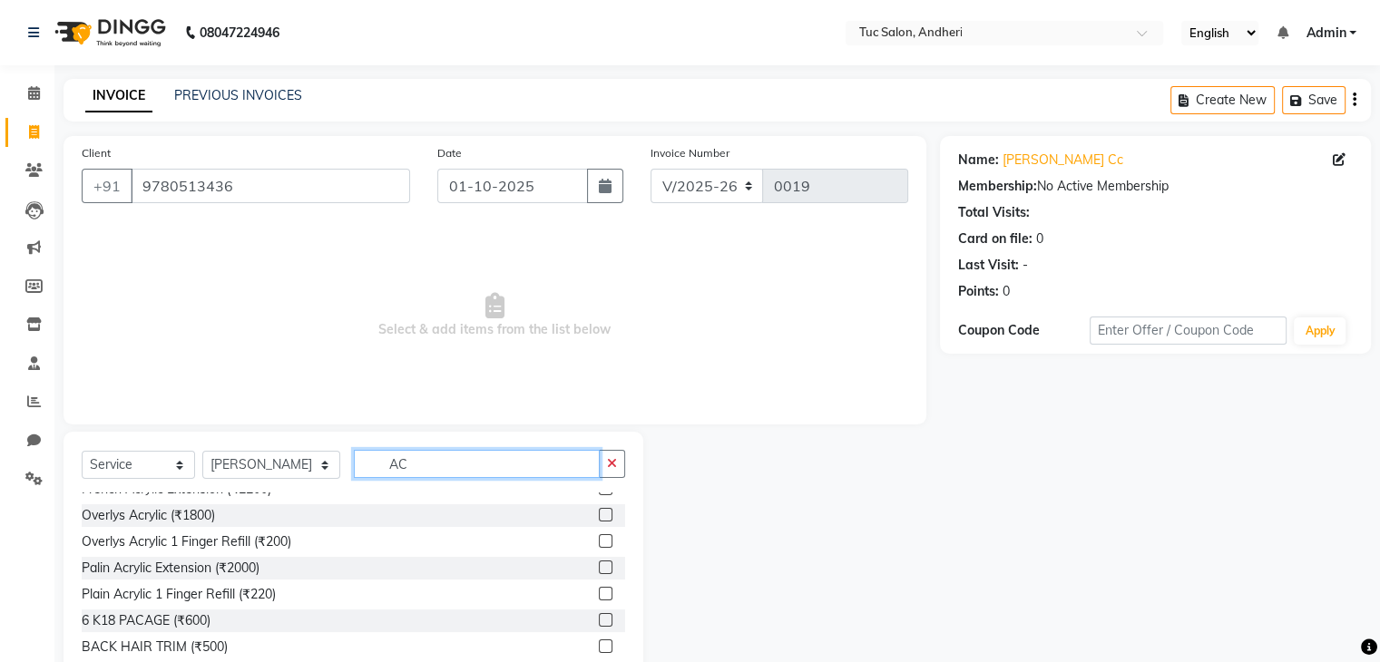
scroll to position [198, 0]
click at [599, 565] on label at bounding box center [606, 569] width 14 height 14
click at [599, 565] on input "checkbox" at bounding box center [605, 569] width 12 height 12
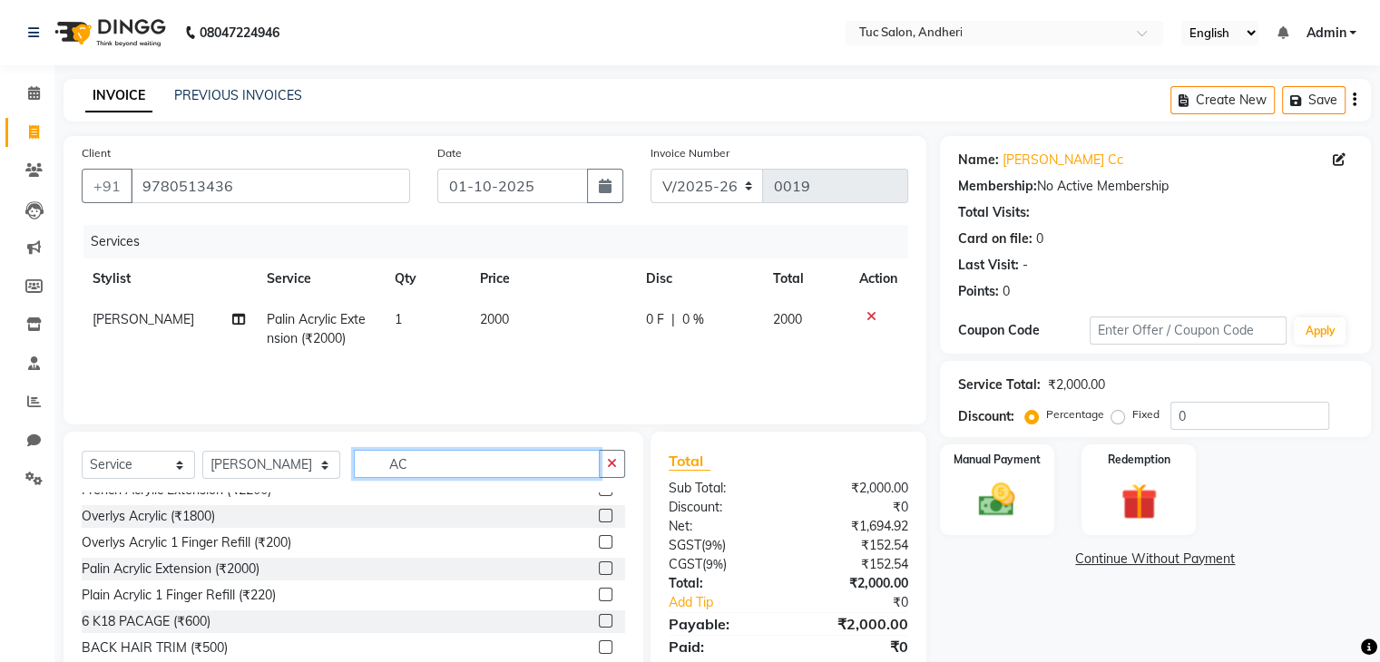
click at [400, 468] on input "AC" at bounding box center [477, 464] width 246 height 28
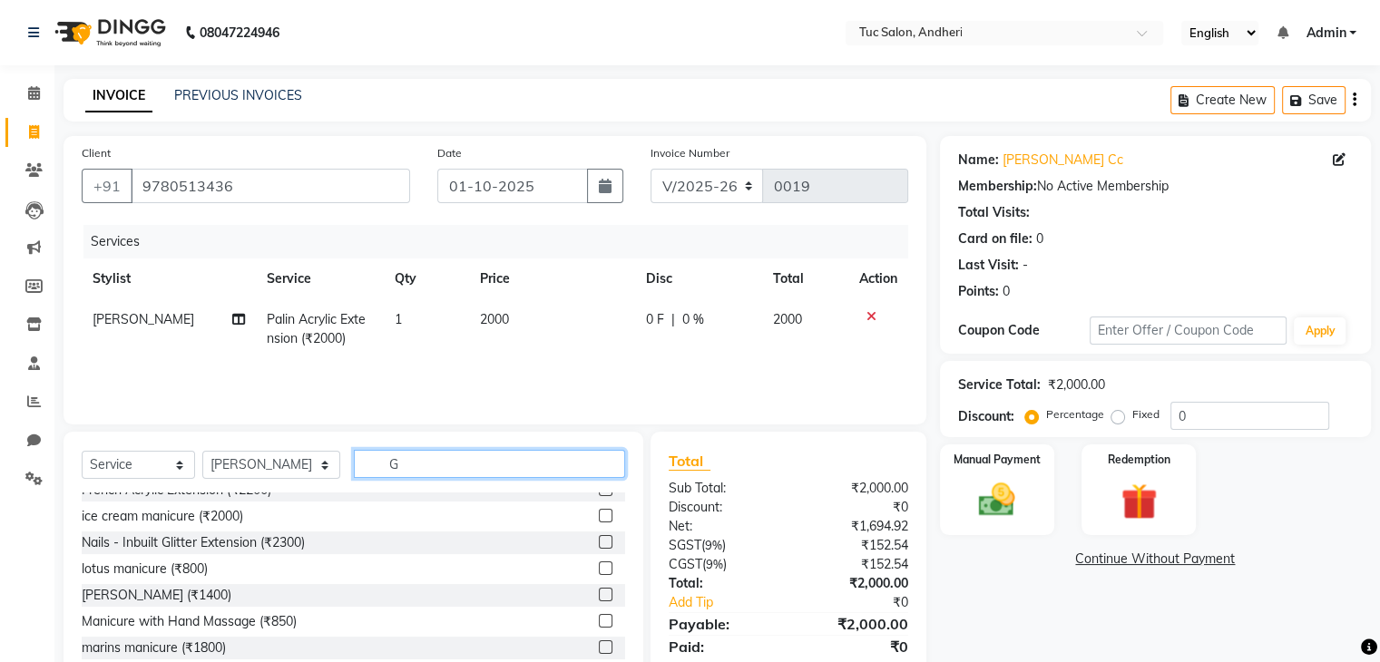
scroll to position [66, 0]
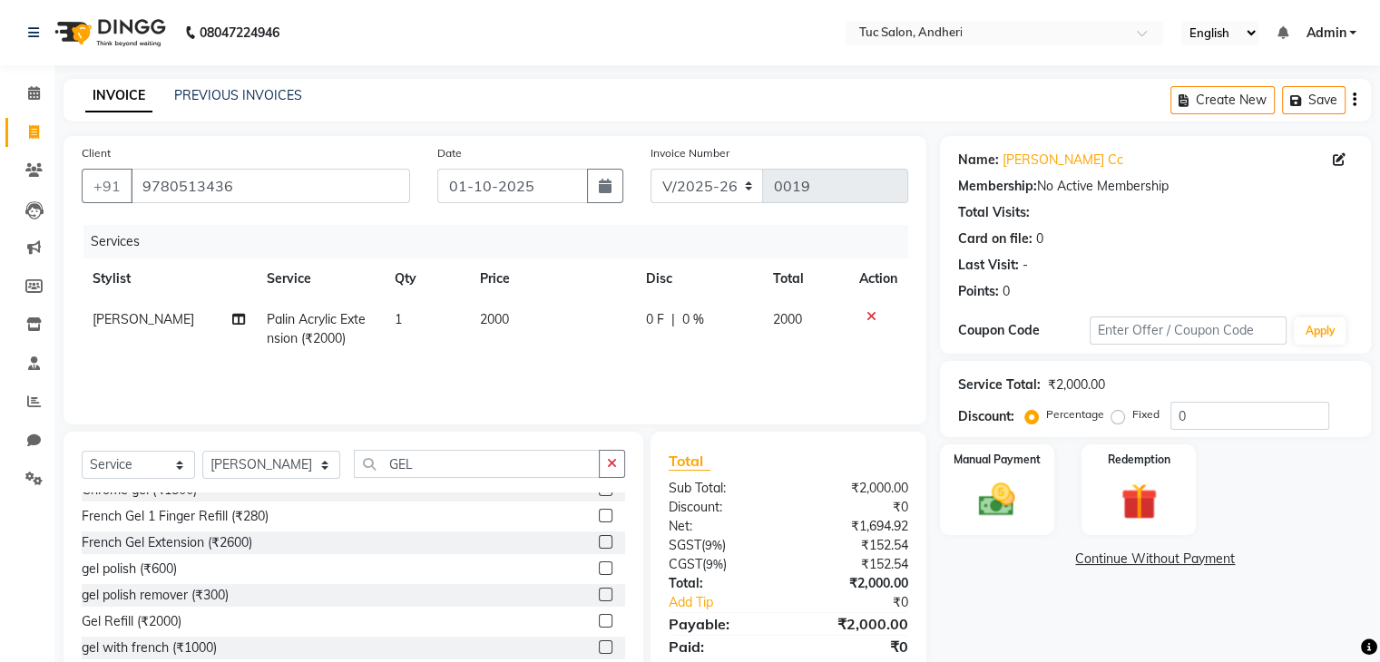
click at [599, 566] on label at bounding box center [606, 569] width 14 height 14
click at [599, 566] on input "checkbox" at bounding box center [605, 569] width 12 height 12
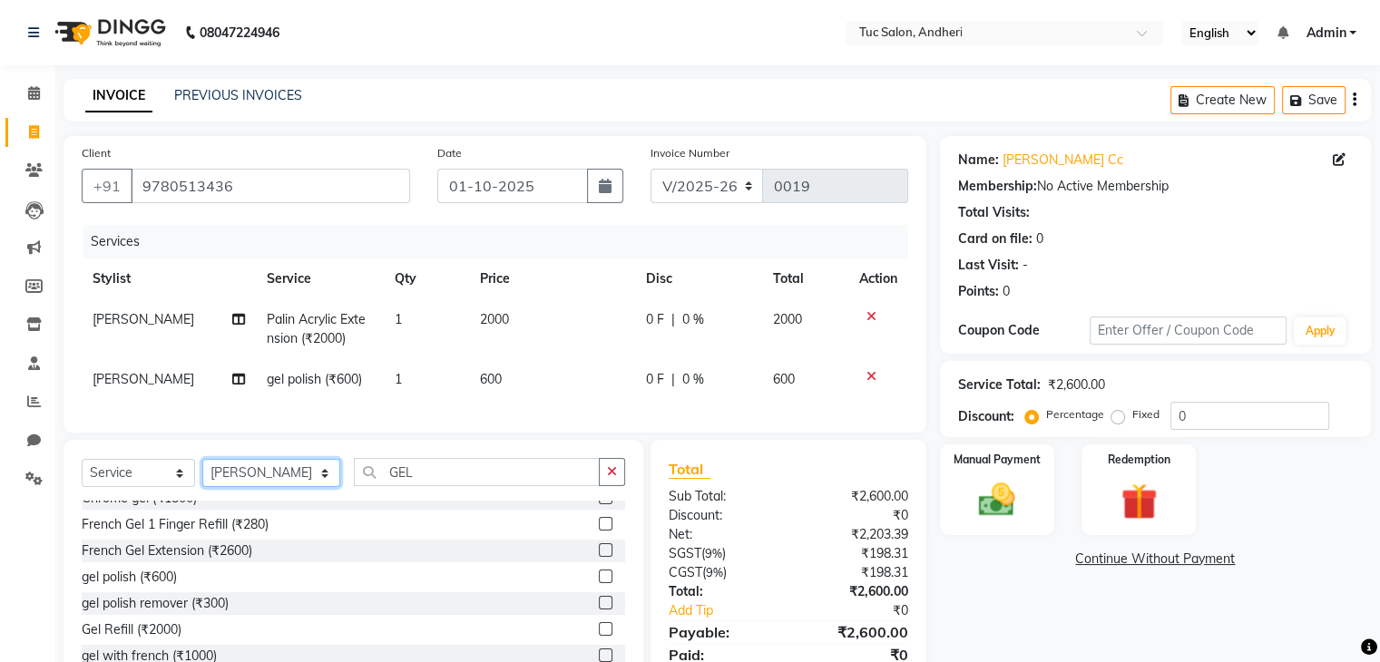
click at [291, 487] on select "Select Stylist [PERSON_NAME] [PERSON_NAME] [PERSON_NAME] [PERSON_NAME] [PERSON_…" at bounding box center [271, 473] width 138 height 28
click at [202, 474] on select "Select Stylist [PERSON_NAME] [PERSON_NAME] [PERSON_NAME] [PERSON_NAME] [PERSON_…" at bounding box center [271, 473] width 138 height 28
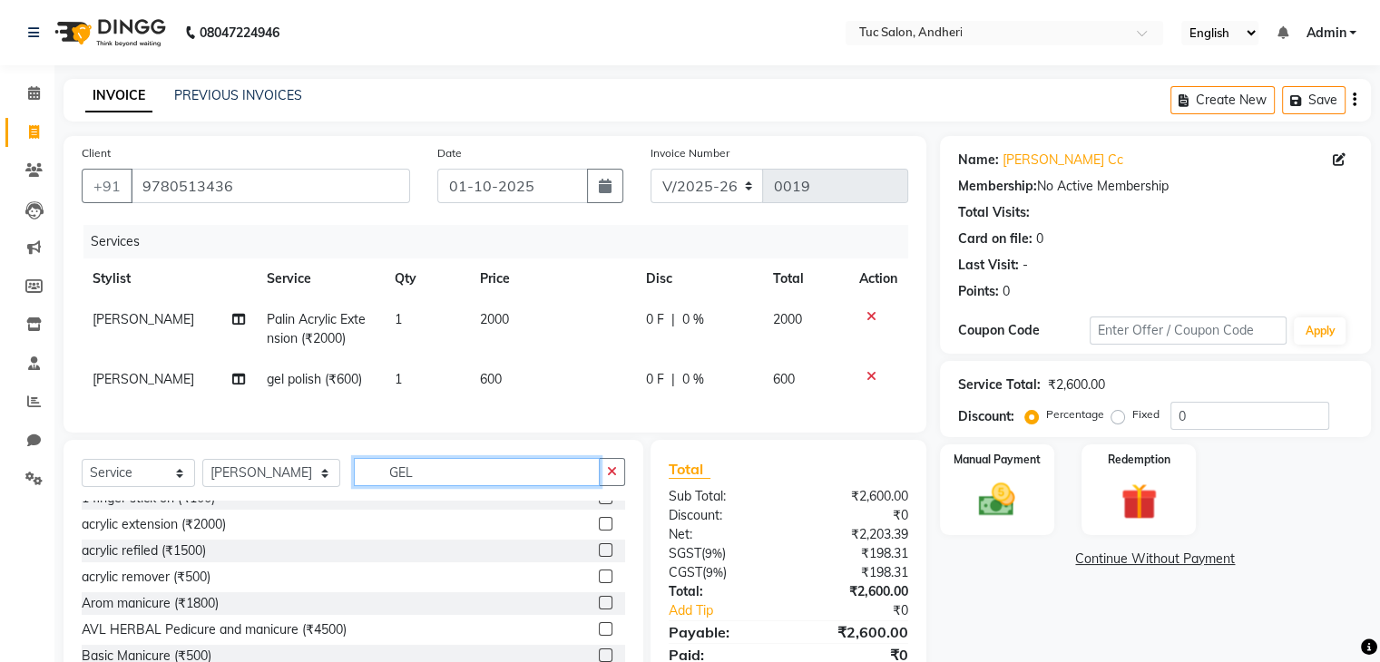
click at [421, 486] on input "GEL" at bounding box center [477, 472] width 246 height 28
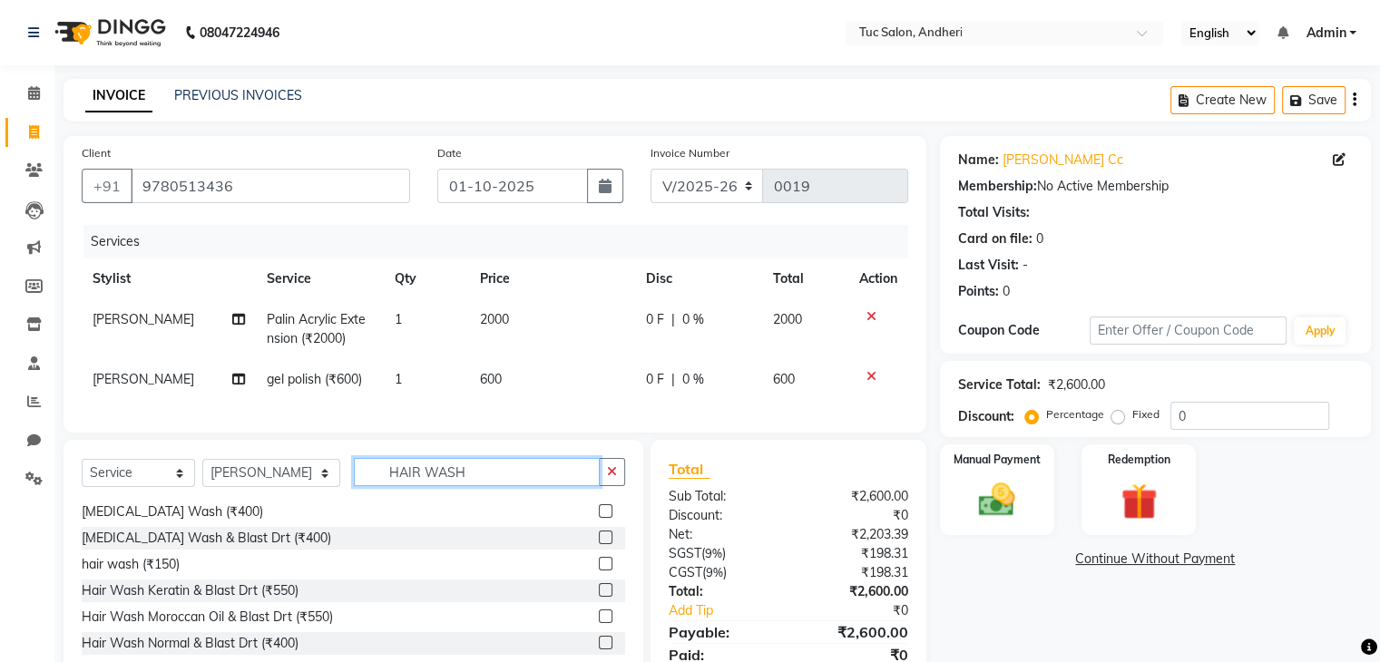
scroll to position [29, 0]
click at [599, 647] on label at bounding box center [606, 640] width 14 height 14
click at [599, 647] on input "checkbox" at bounding box center [605, 641] width 12 height 12
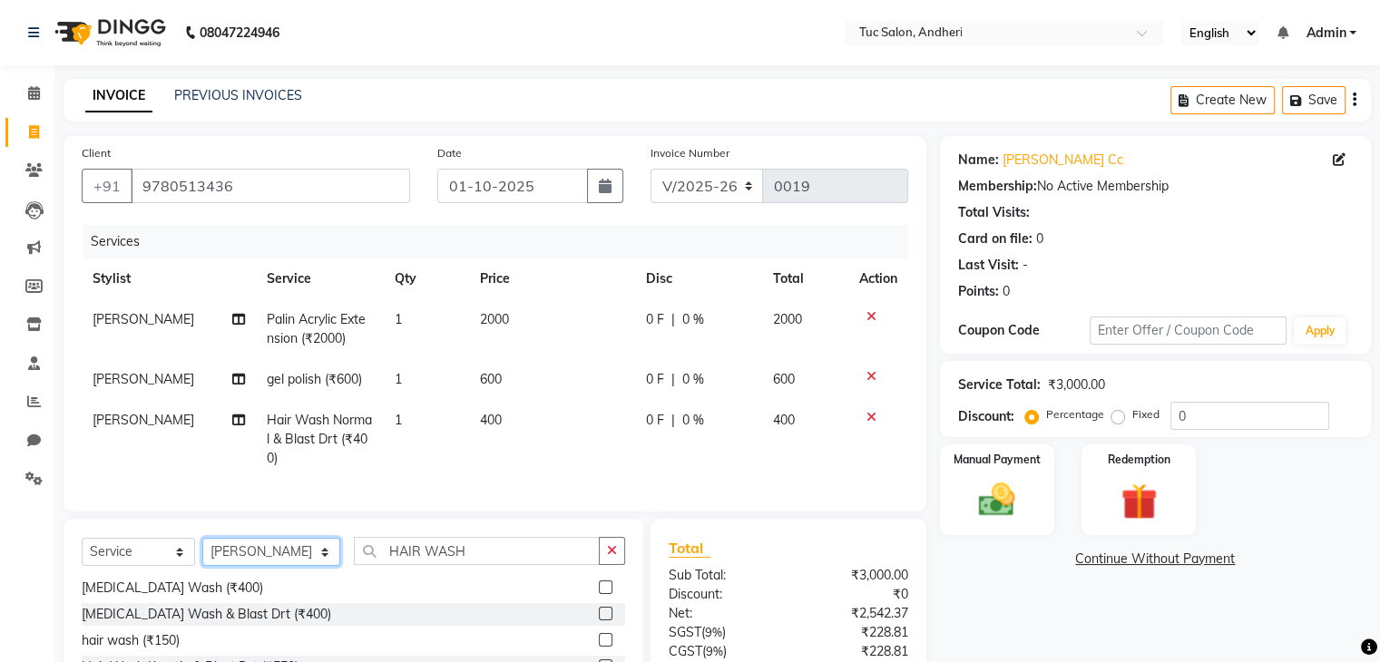
click at [298, 565] on select "Select Stylist [PERSON_NAME] [PERSON_NAME] [PERSON_NAME] [PERSON_NAME] [PERSON_…" at bounding box center [271, 552] width 138 height 28
click at [202, 553] on select "Select Stylist [PERSON_NAME] [PERSON_NAME] [PERSON_NAME] [PERSON_NAME] [PERSON_…" at bounding box center [271, 552] width 138 height 28
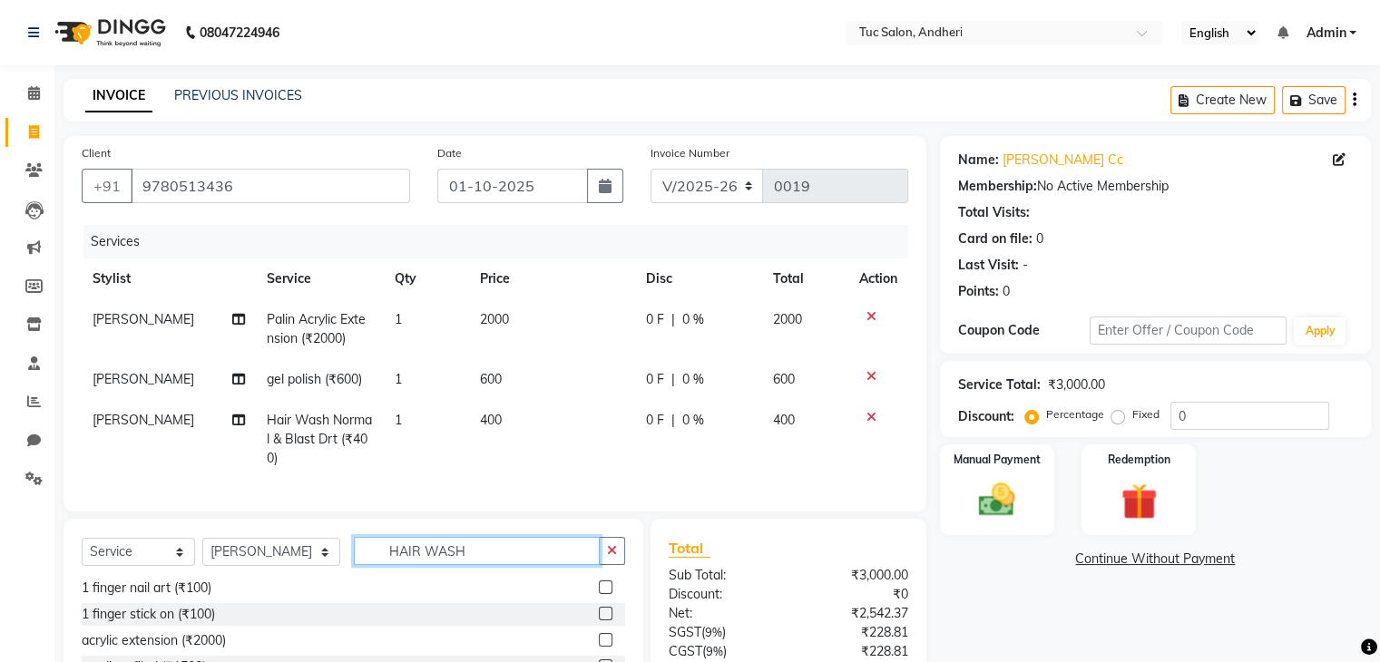
click at [522, 565] on input "HAIR WASH" at bounding box center [477, 551] width 246 height 28
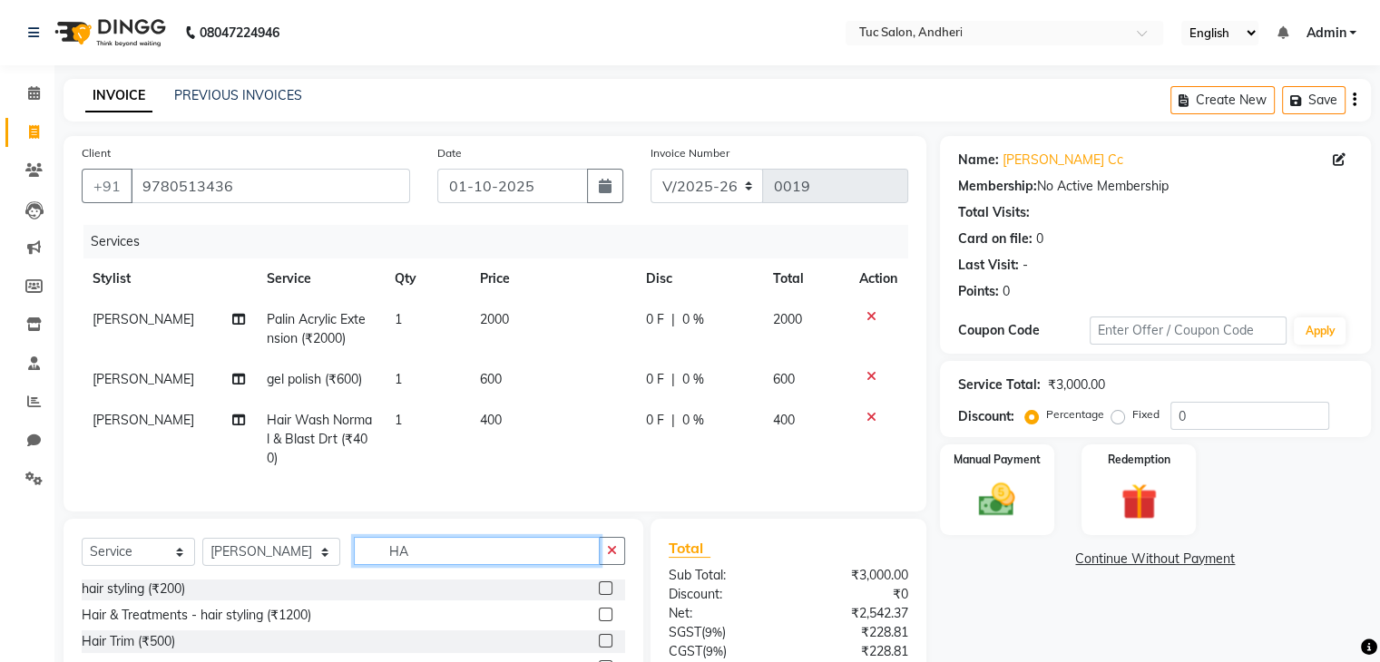
scroll to position [0, 0]
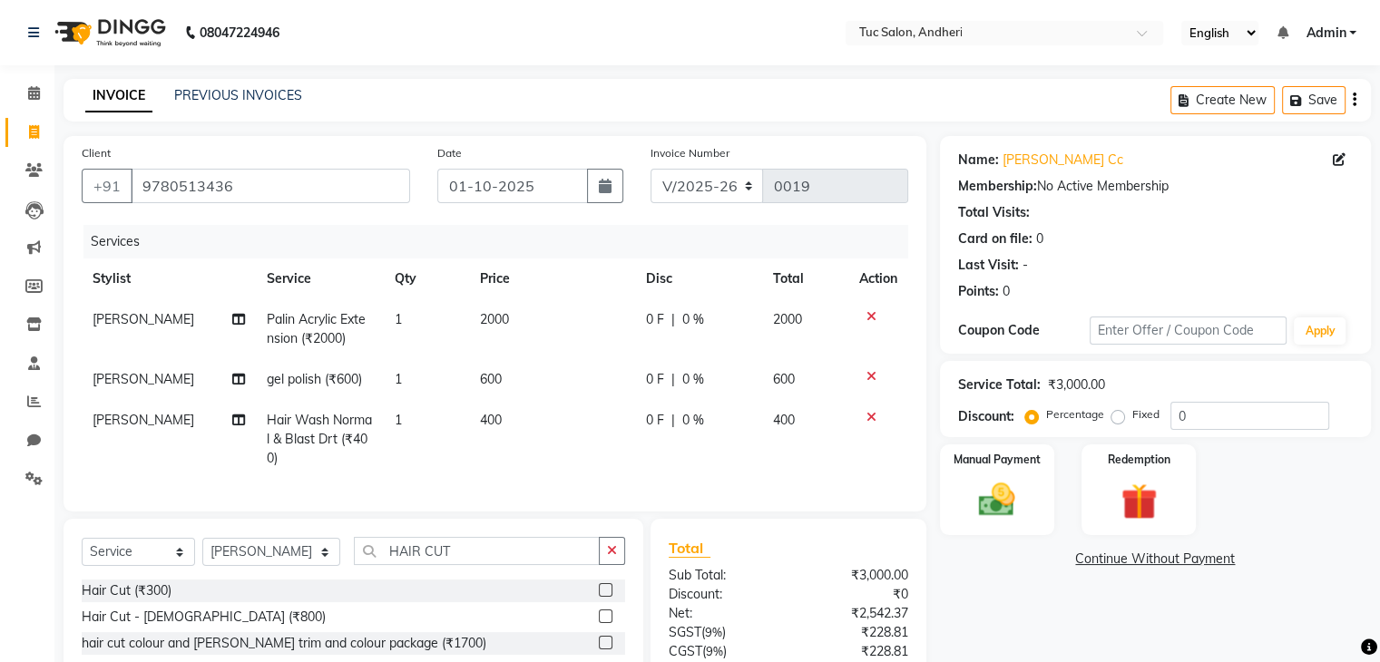
click at [599, 623] on label at bounding box center [606, 617] width 14 height 14
click at [599, 623] on input "checkbox" at bounding box center [605, 617] width 12 height 12
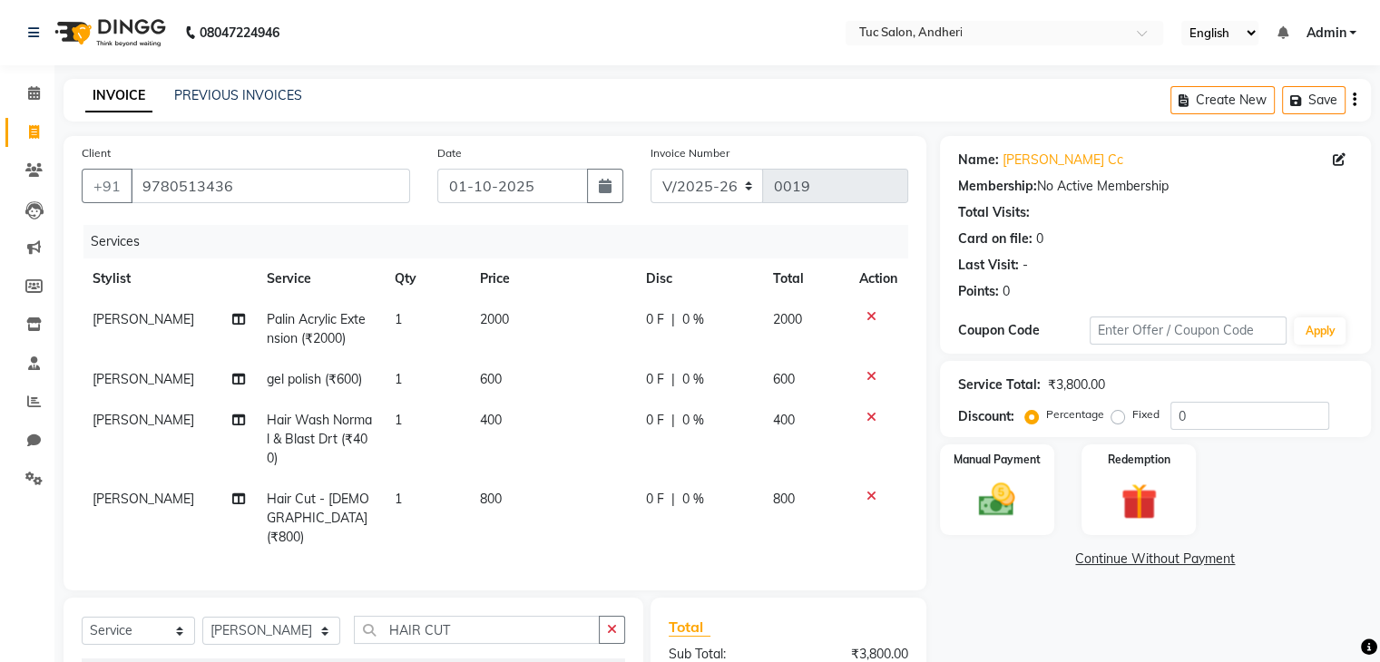
scroll to position [217, 0]
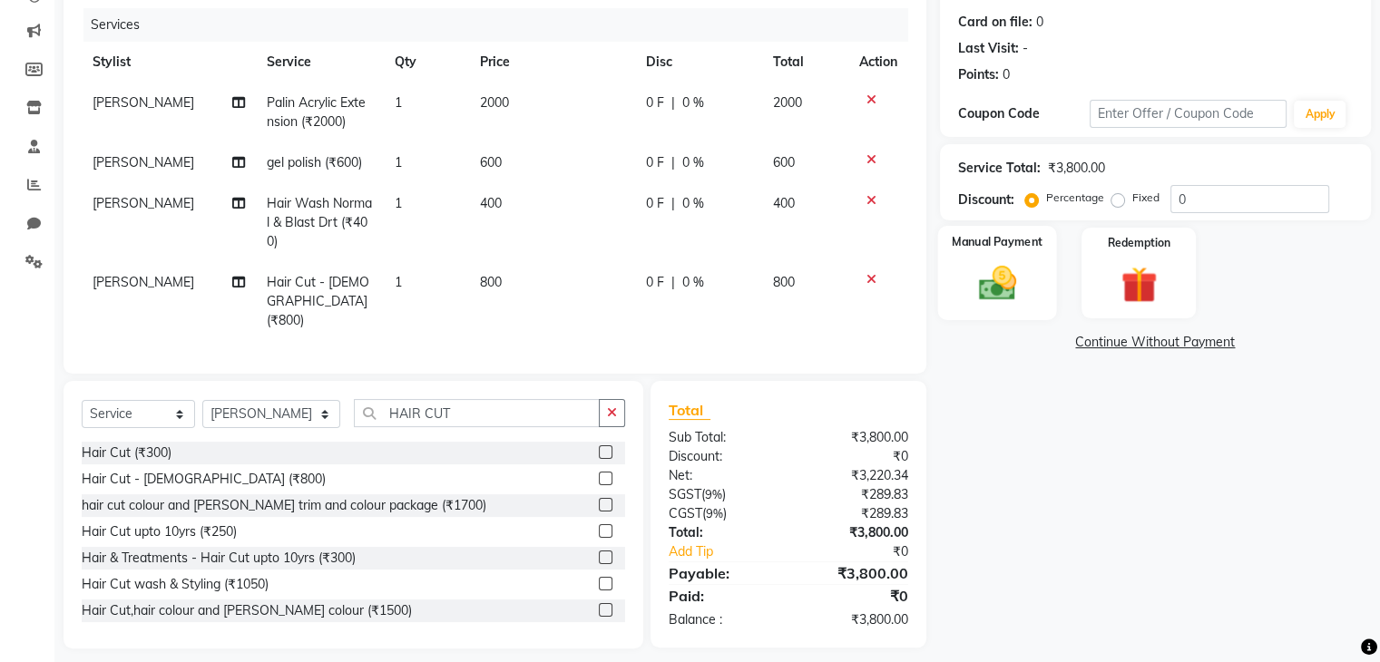
click at [1020, 274] on img at bounding box center [996, 284] width 61 height 44
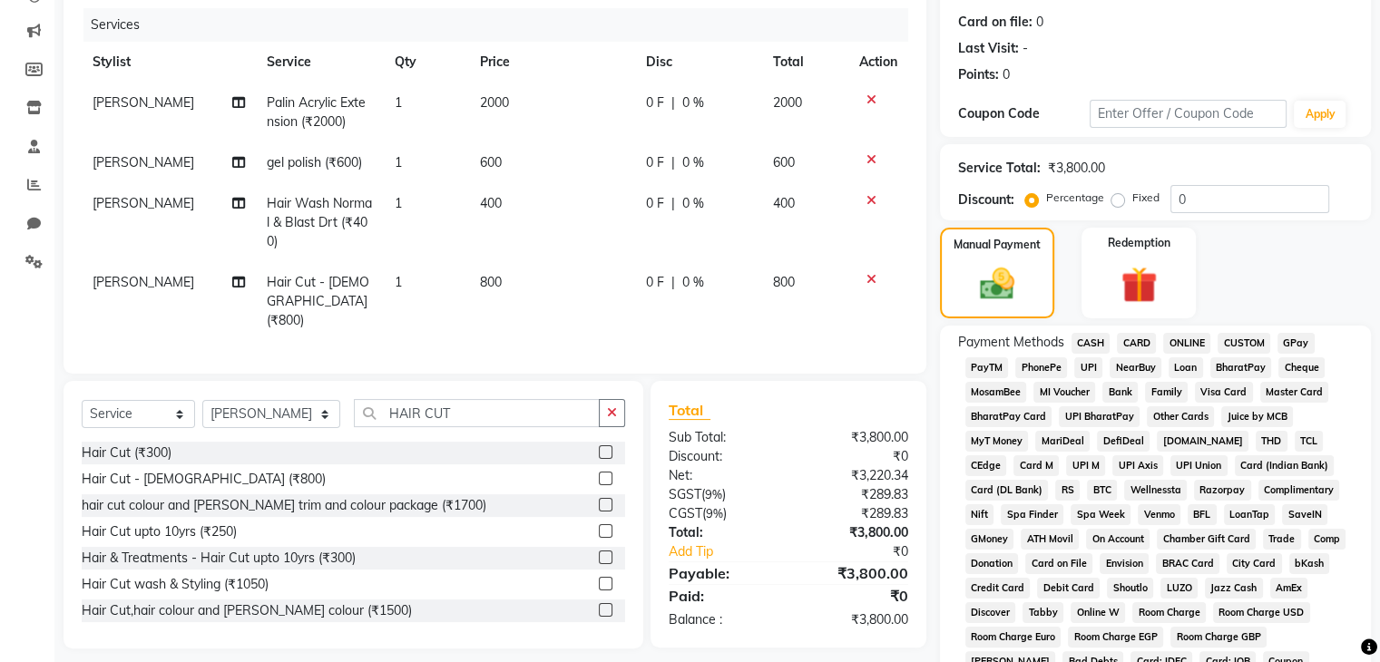
click at [1286, 344] on span "GPay" at bounding box center [1295, 343] width 37 height 21
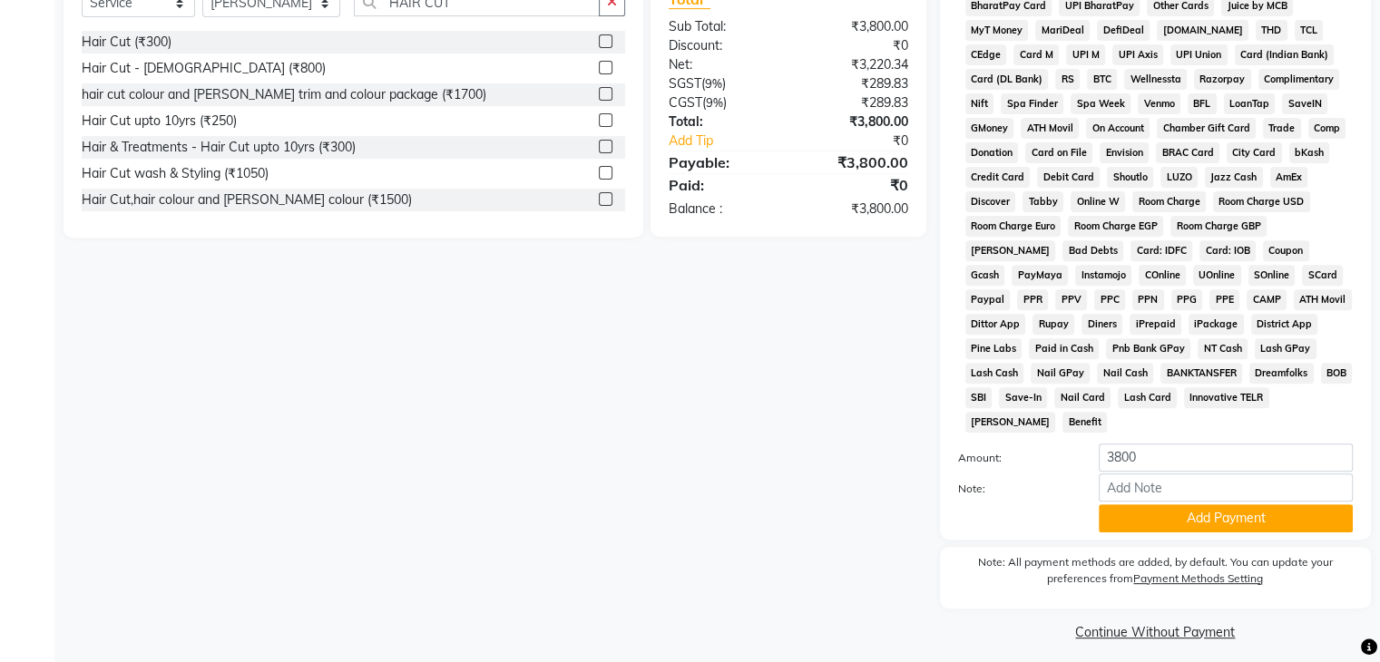
scroll to position [628, 0]
click at [1210, 509] on button "Add Payment" at bounding box center [1226, 518] width 254 height 28
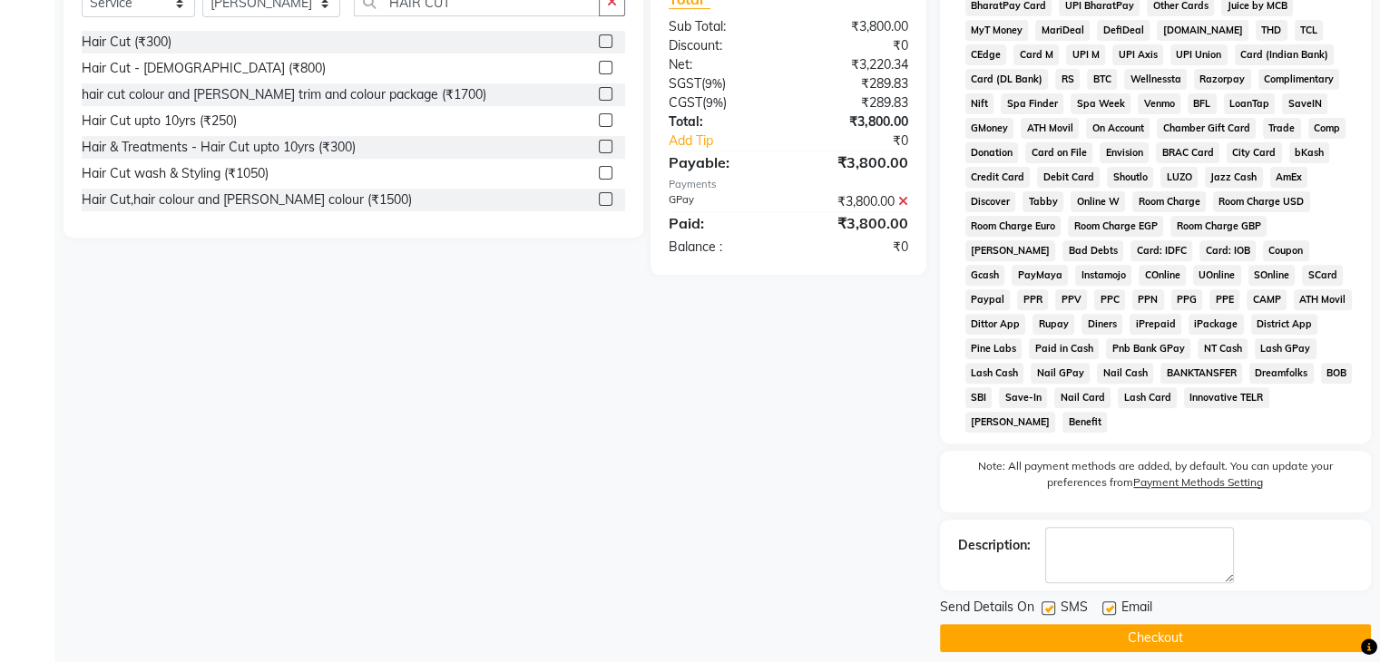
click at [1047, 601] on label at bounding box center [1048, 608] width 14 height 14
click at [1047, 603] on input "checkbox" at bounding box center [1047, 609] width 12 height 12
click at [1112, 601] on label at bounding box center [1109, 608] width 14 height 14
click at [1112, 603] on input "checkbox" at bounding box center [1108, 609] width 12 height 12
click at [1112, 601] on label at bounding box center [1109, 608] width 14 height 14
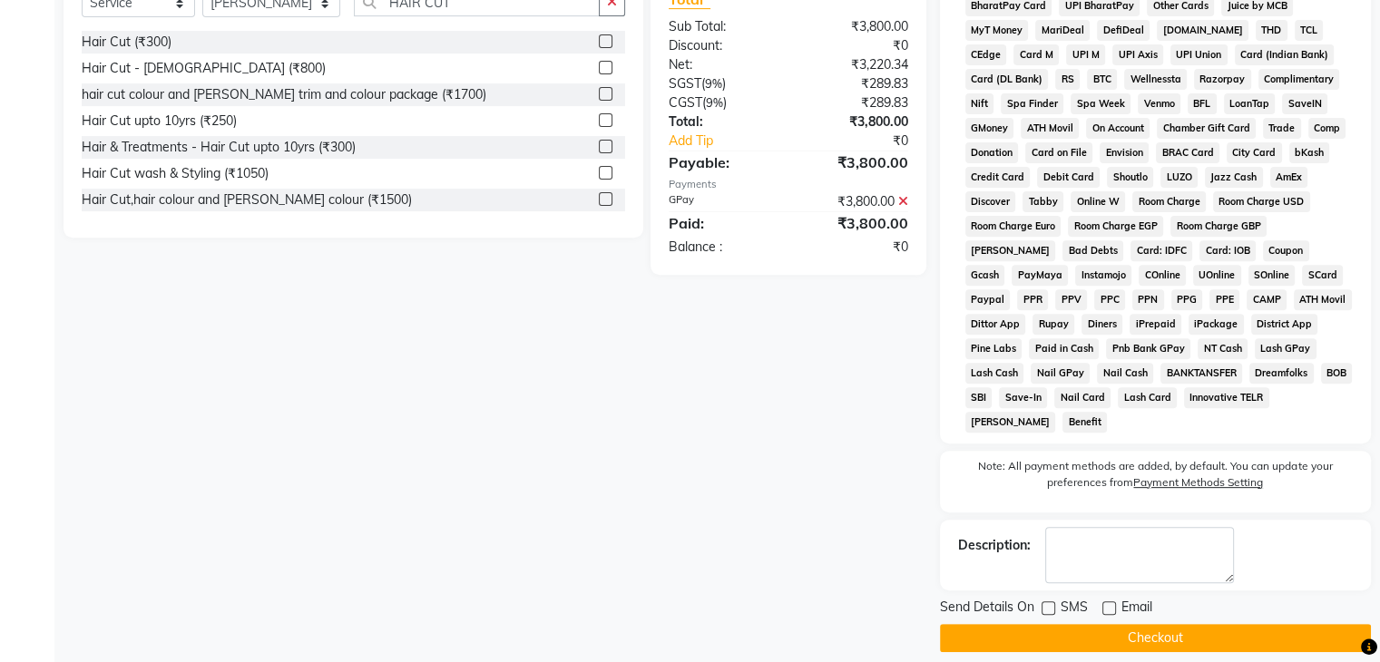
click at [1112, 603] on input "checkbox" at bounding box center [1108, 609] width 12 height 12
click at [1121, 628] on button "Checkout" at bounding box center [1155, 638] width 431 height 28
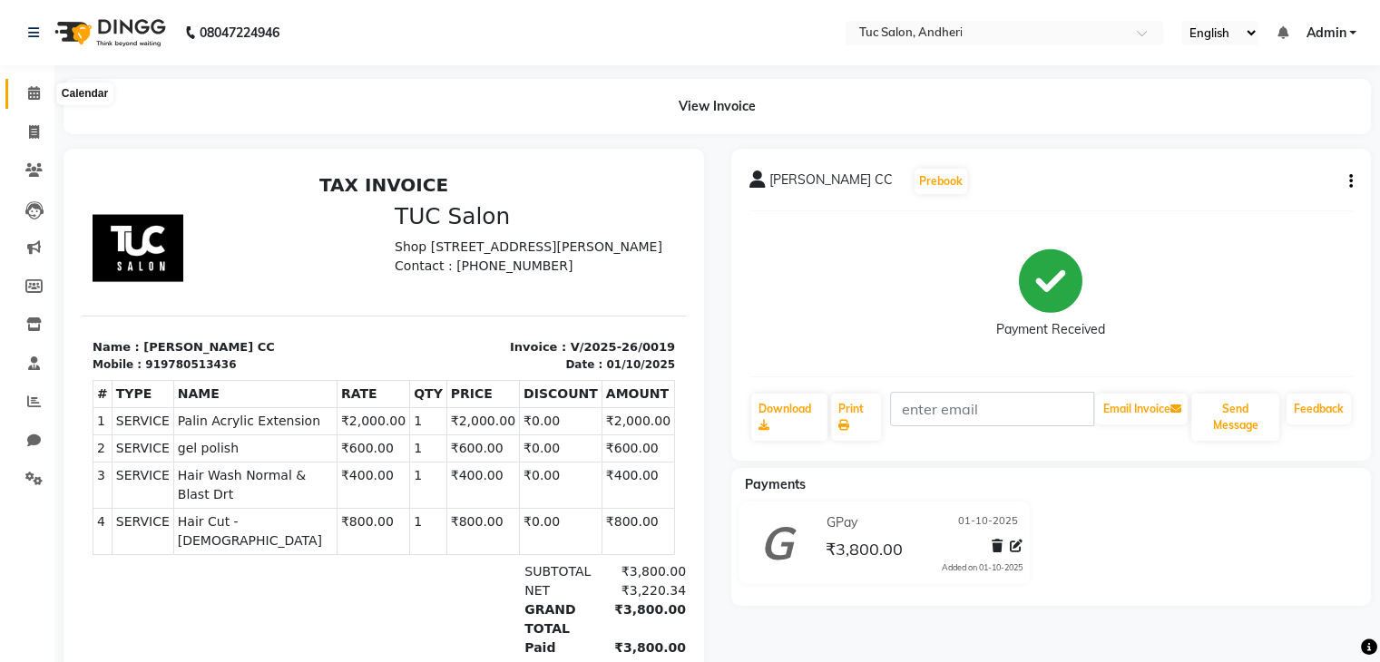
click at [39, 92] on icon at bounding box center [34, 93] width 12 height 14
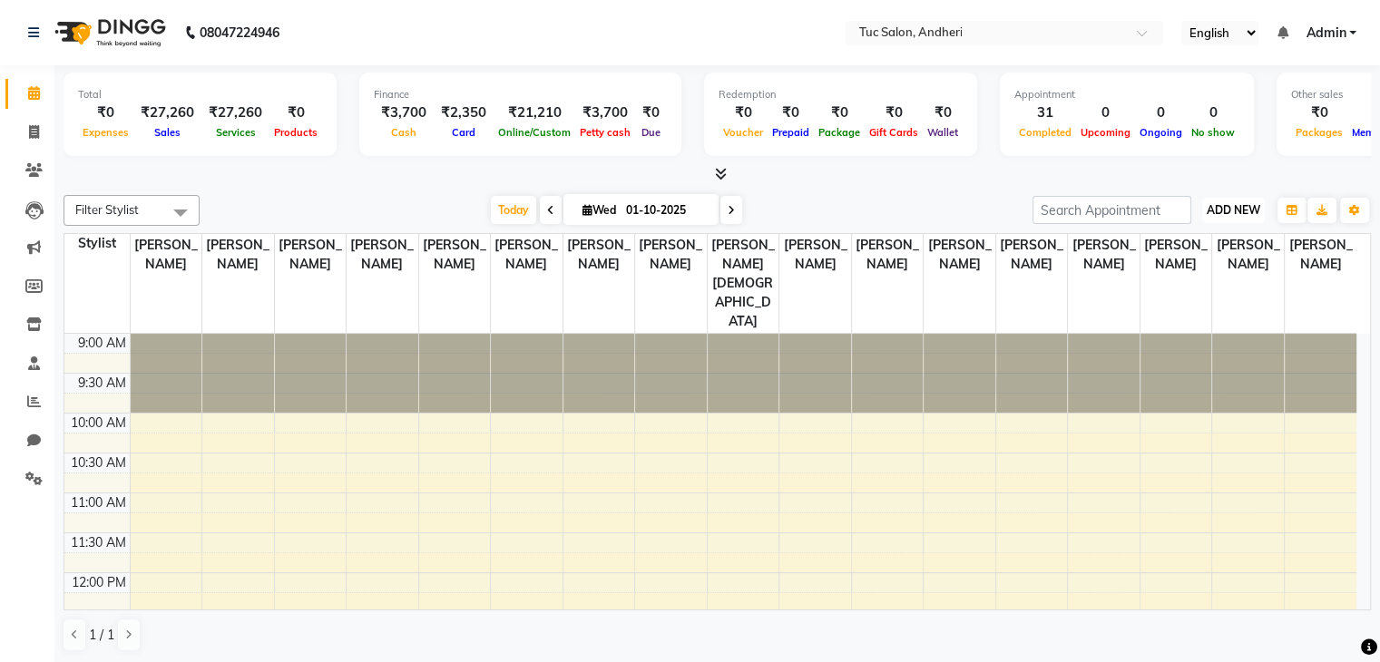
click at [1221, 210] on span "ADD NEW" at bounding box center [1233, 210] width 54 height 14
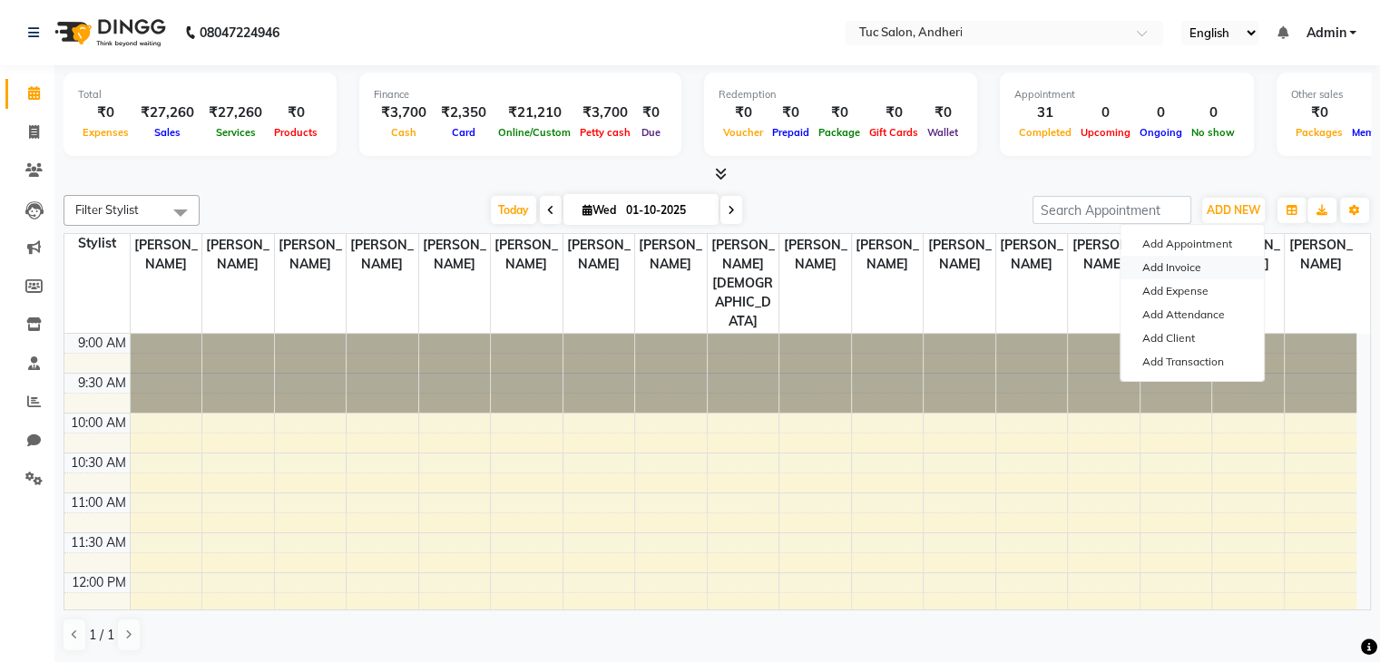
click at [1190, 266] on link "Add Invoice" at bounding box center [1191, 268] width 143 height 24
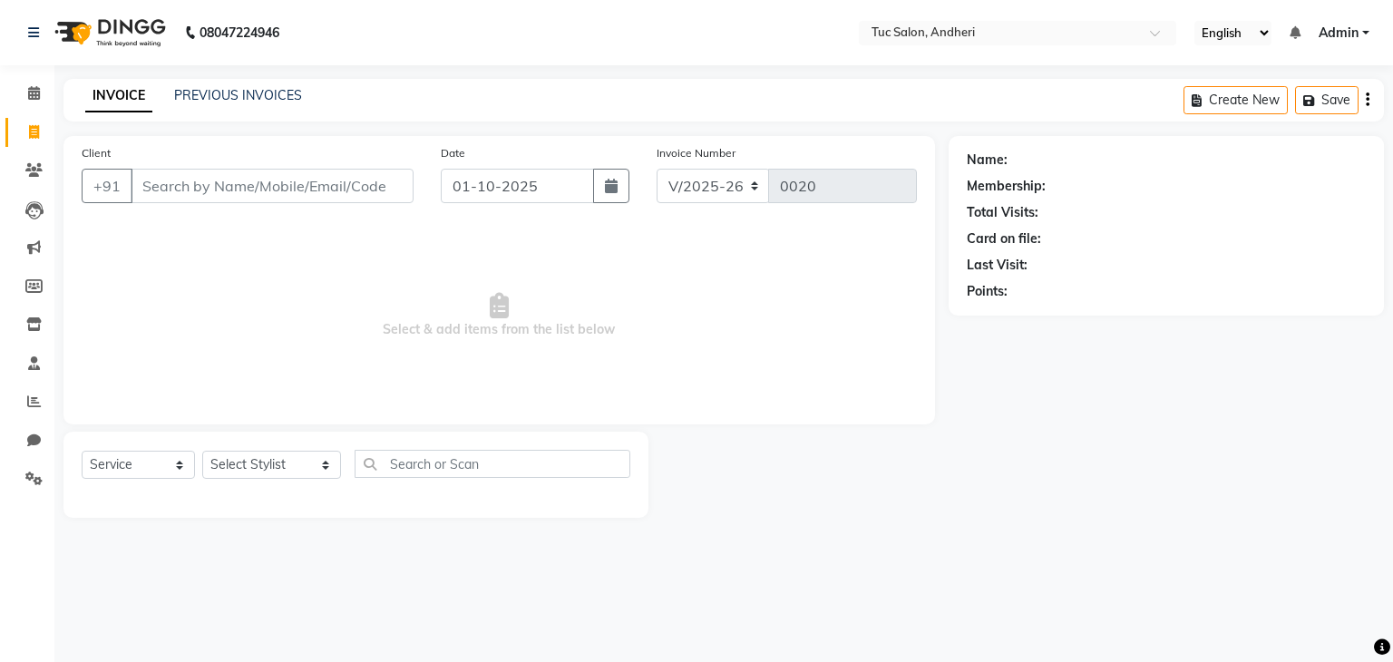
click at [192, 189] on input "Client" at bounding box center [272, 186] width 283 height 34
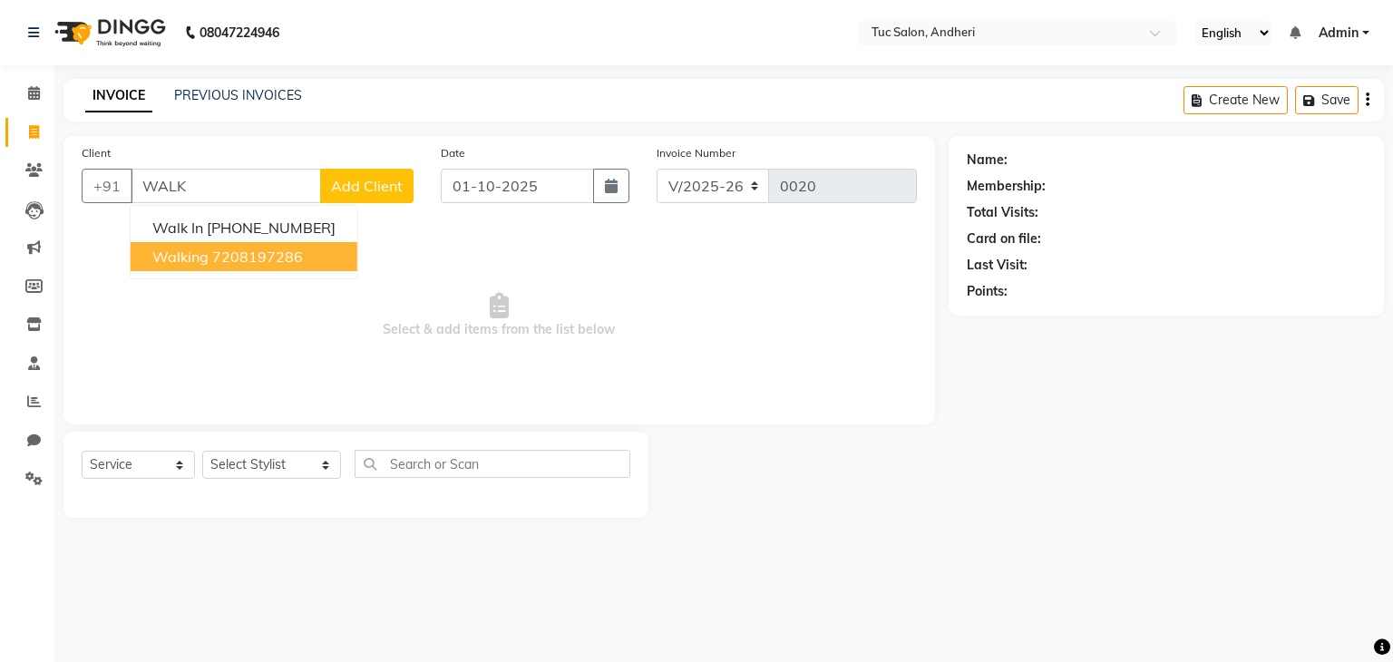
click at [244, 255] on ngb-highlight "7208197286" at bounding box center [257, 257] width 91 height 18
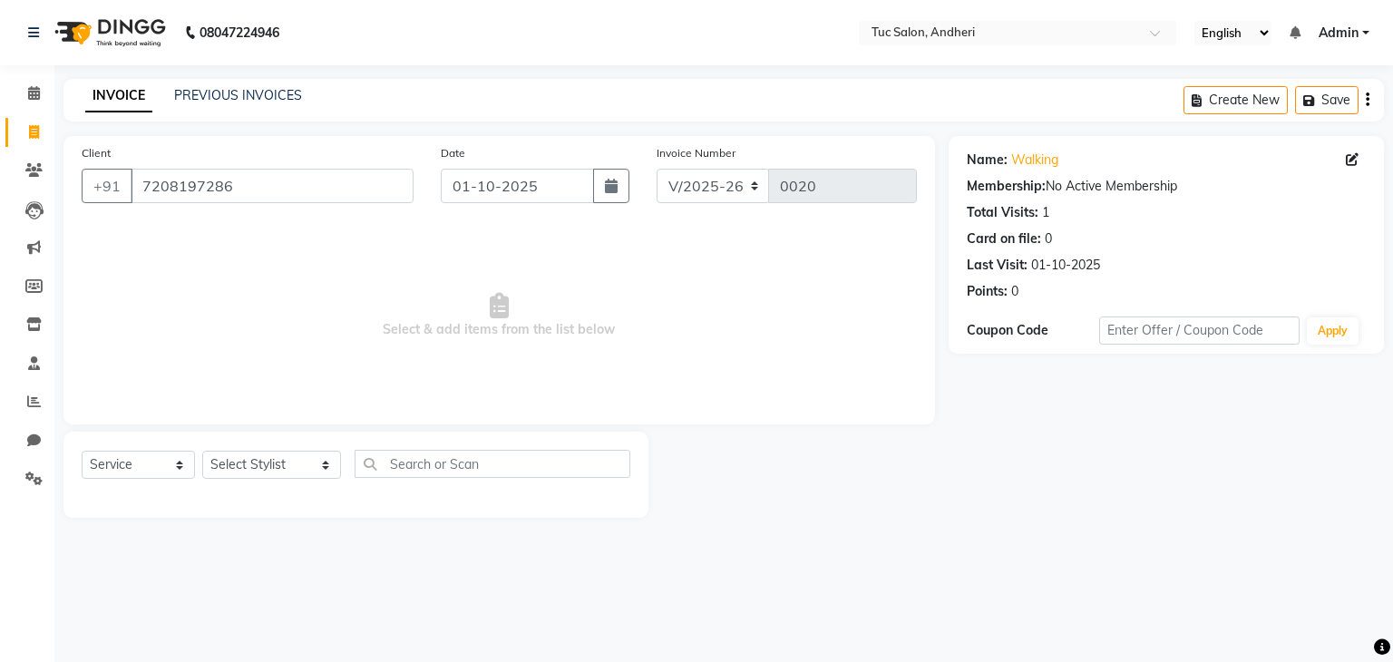
click at [244, 256] on span "Select & add items from the list below" at bounding box center [499, 315] width 835 height 181
click at [298, 182] on input "7208197286" at bounding box center [272, 186] width 283 height 34
click at [300, 458] on select "Select Stylist [PERSON_NAME] [PERSON_NAME] [PERSON_NAME] [PERSON_NAME] [PERSON_…" at bounding box center [271, 465] width 139 height 28
click at [202, 452] on select "Select Stylist [PERSON_NAME] [PERSON_NAME] [PERSON_NAME] [PERSON_NAME] [PERSON_…" at bounding box center [271, 465] width 139 height 28
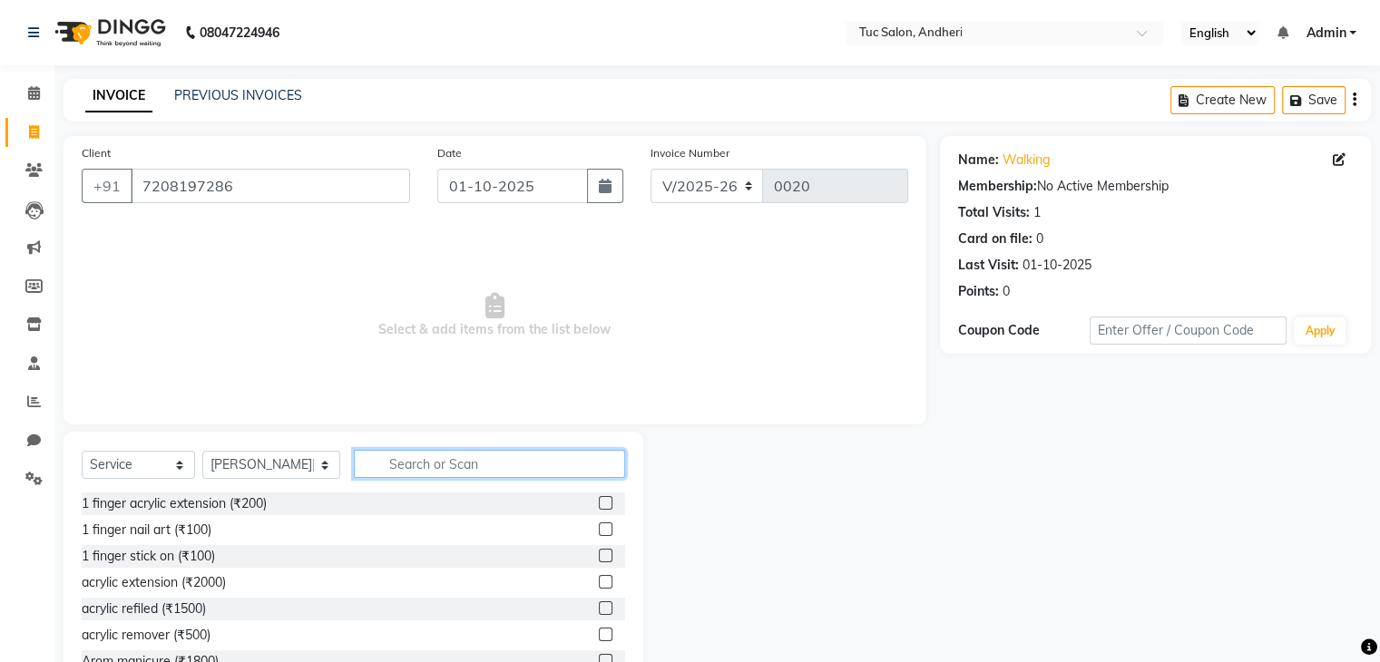
click at [405, 466] on input "text" at bounding box center [489, 464] width 271 height 28
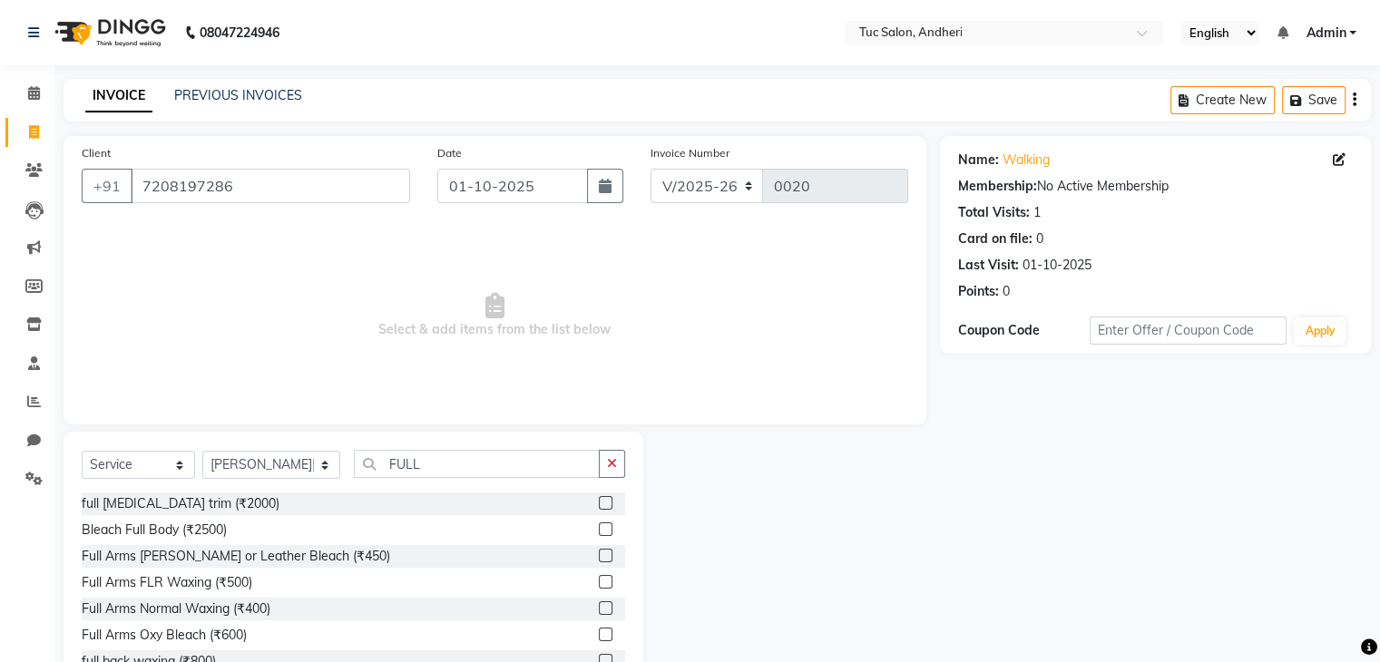
click at [599, 580] on label at bounding box center [606, 582] width 14 height 14
click at [599, 580] on input "checkbox" at bounding box center [605, 583] width 12 height 12
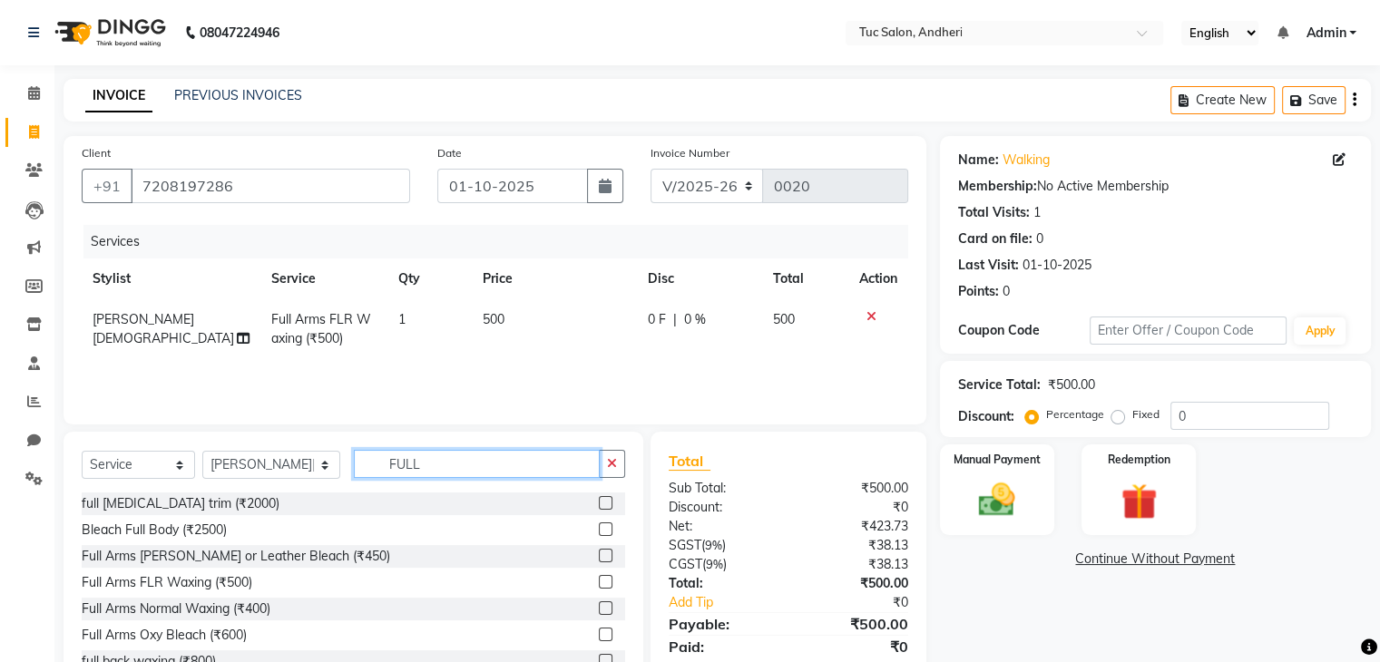
click at [444, 460] on input "FULL" at bounding box center [477, 464] width 246 height 28
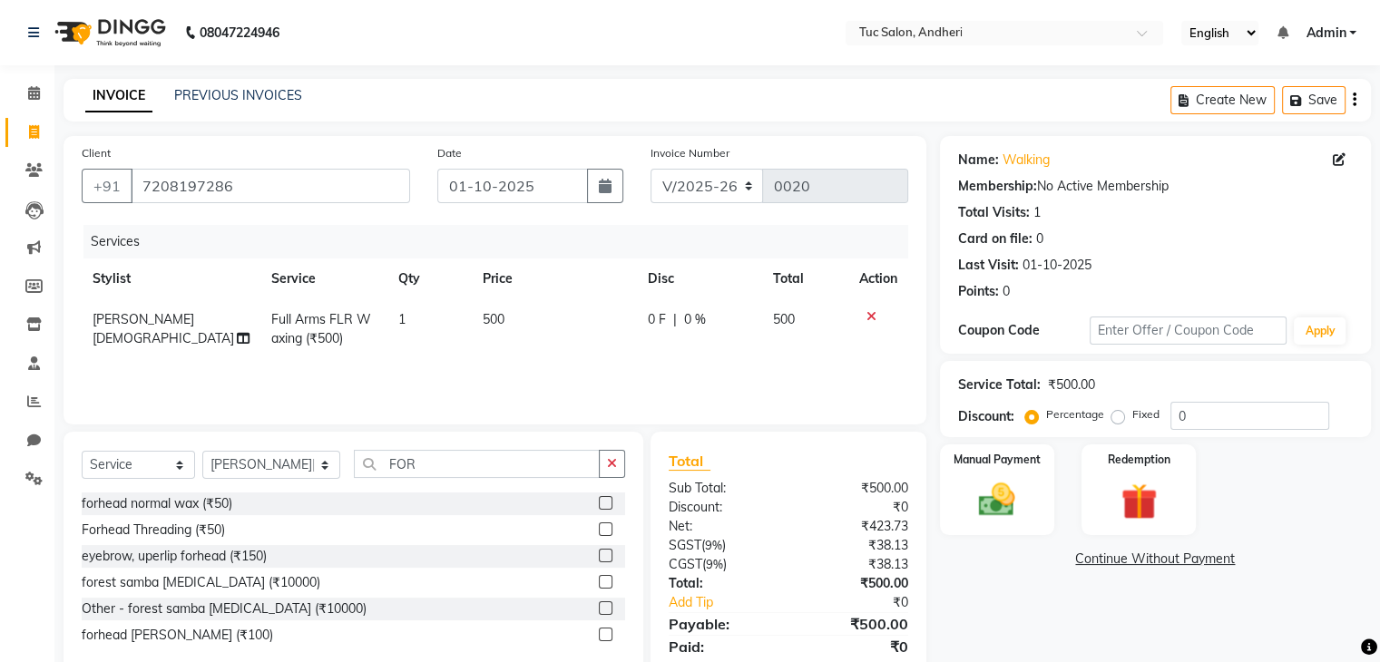
click at [605, 527] on label at bounding box center [606, 529] width 14 height 14
click at [605, 527] on input "checkbox" at bounding box center [605, 530] width 12 height 12
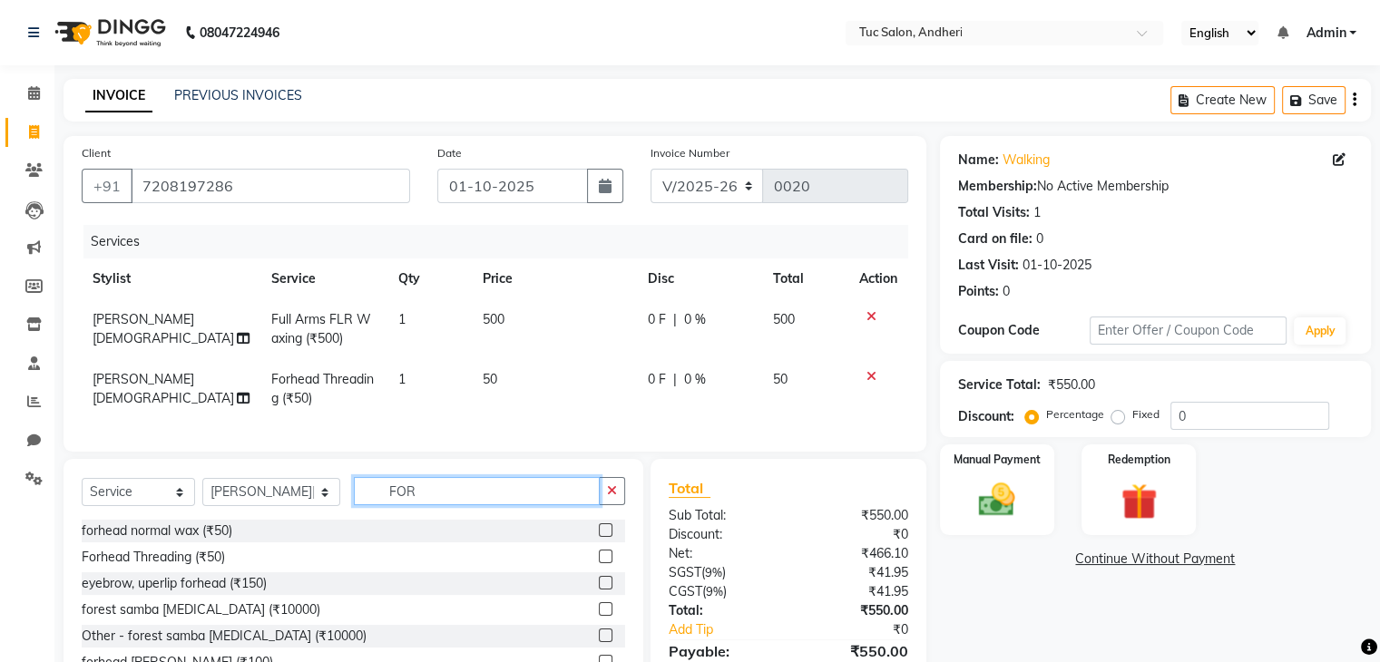
click at [403, 505] on input "FOR" at bounding box center [477, 491] width 246 height 28
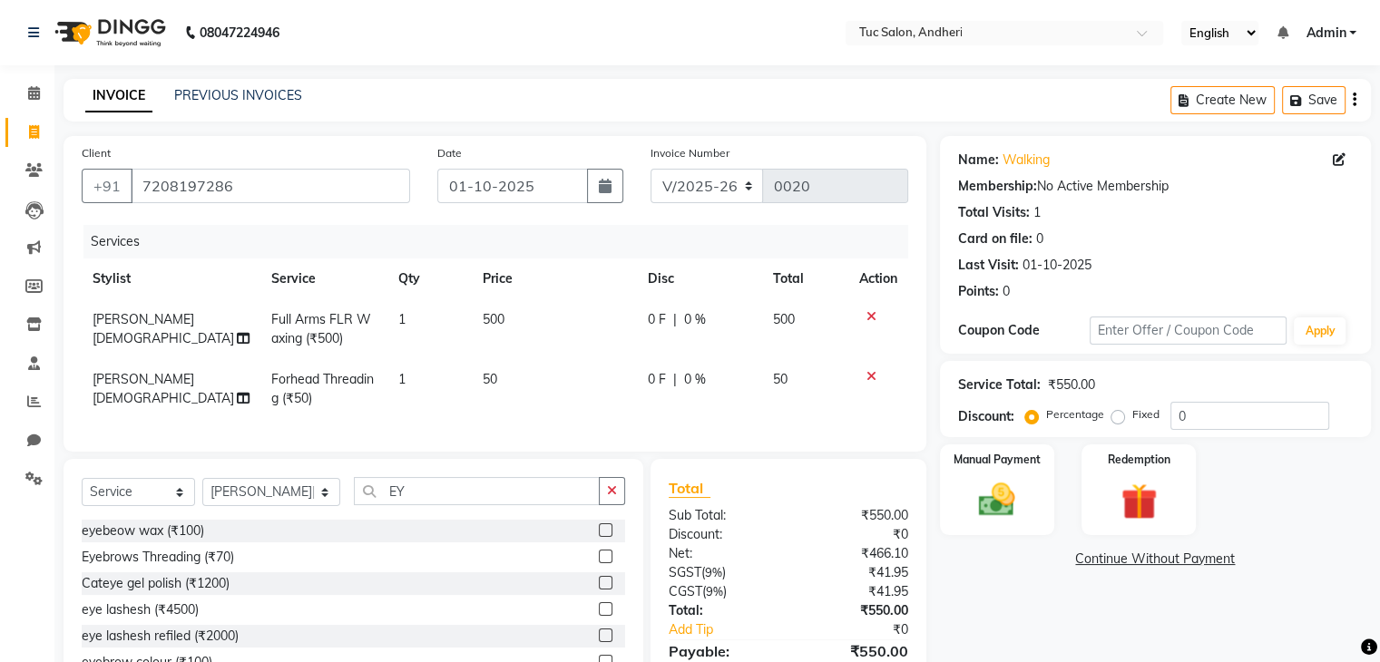
click at [599, 563] on label at bounding box center [606, 557] width 14 height 14
click at [599, 563] on input "checkbox" at bounding box center [605, 558] width 12 height 12
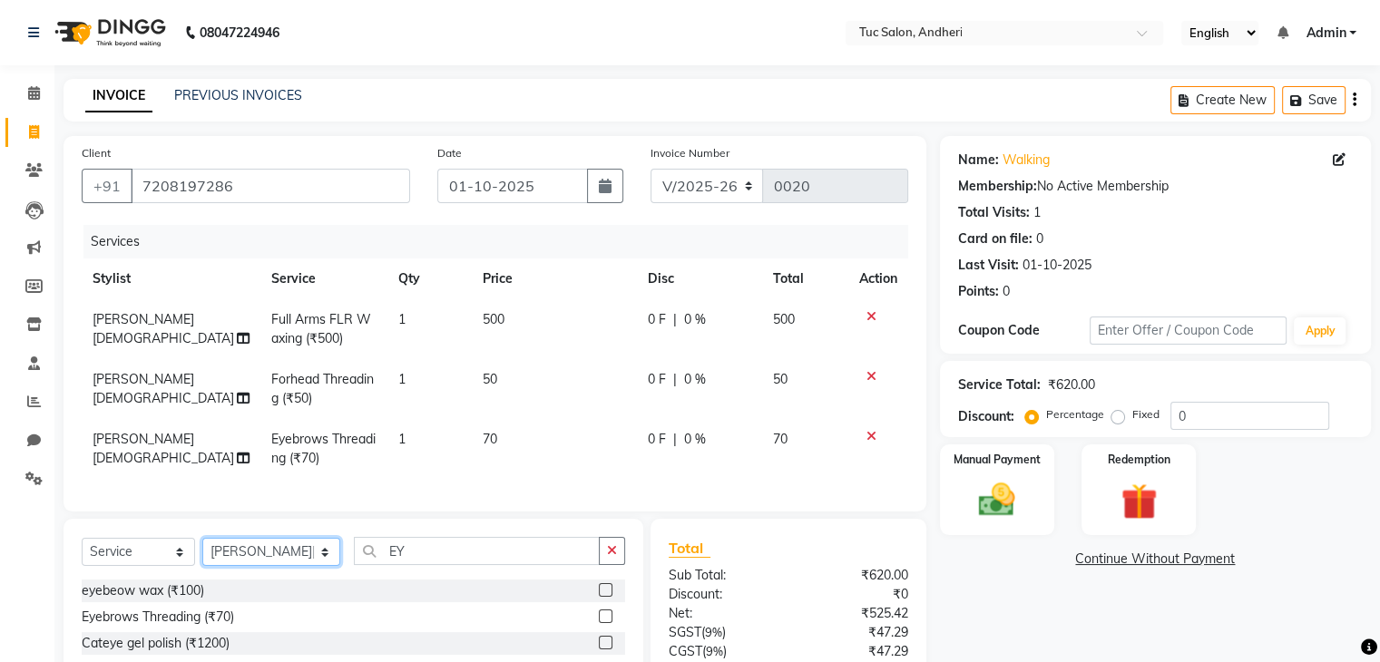
click at [298, 566] on select "Select Stylist [PERSON_NAME] [PERSON_NAME] [PERSON_NAME] [PERSON_NAME] [PERSON_…" at bounding box center [271, 552] width 138 height 28
click at [202, 553] on select "Select Stylist [PERSON_NAME] [PERSON_NAME] [PERSON_NAME] [PERSON_NAME] [PERSON_…" at bounding box center [271, 552] width 138 height 28
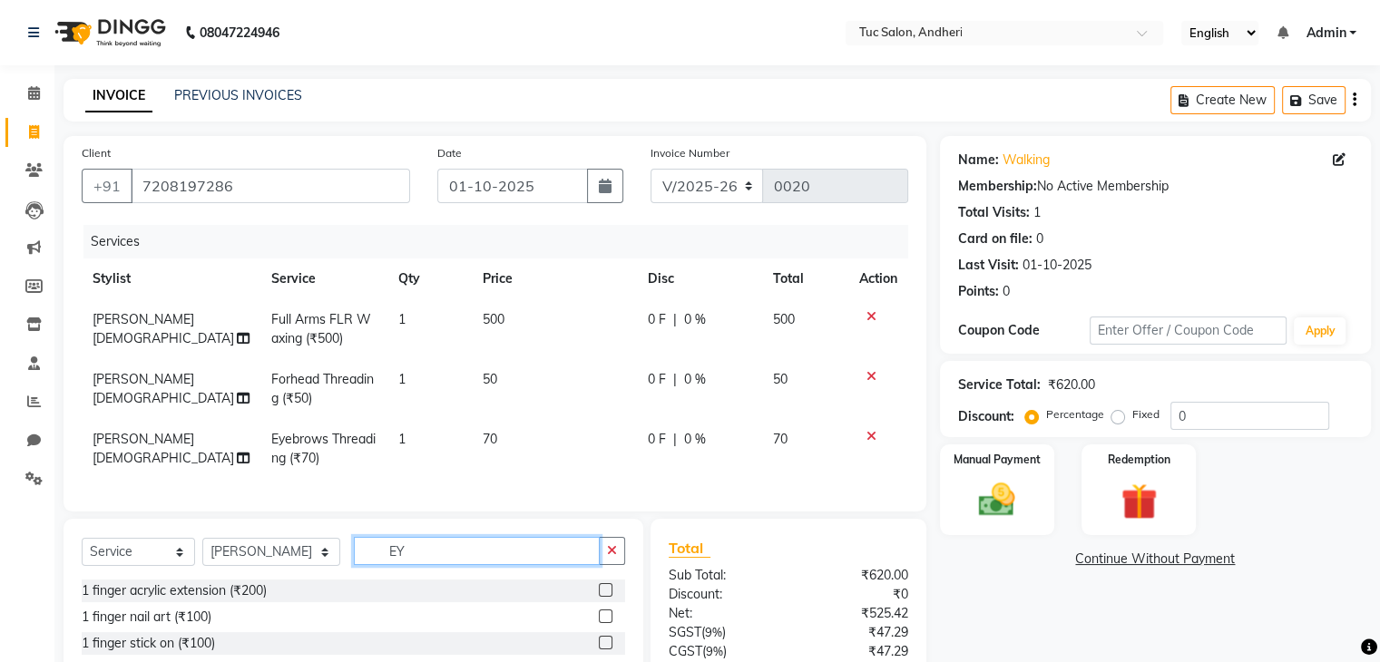
click at [387, 565] on input "EY" at bounding box center [477, 551] width 246 height 28
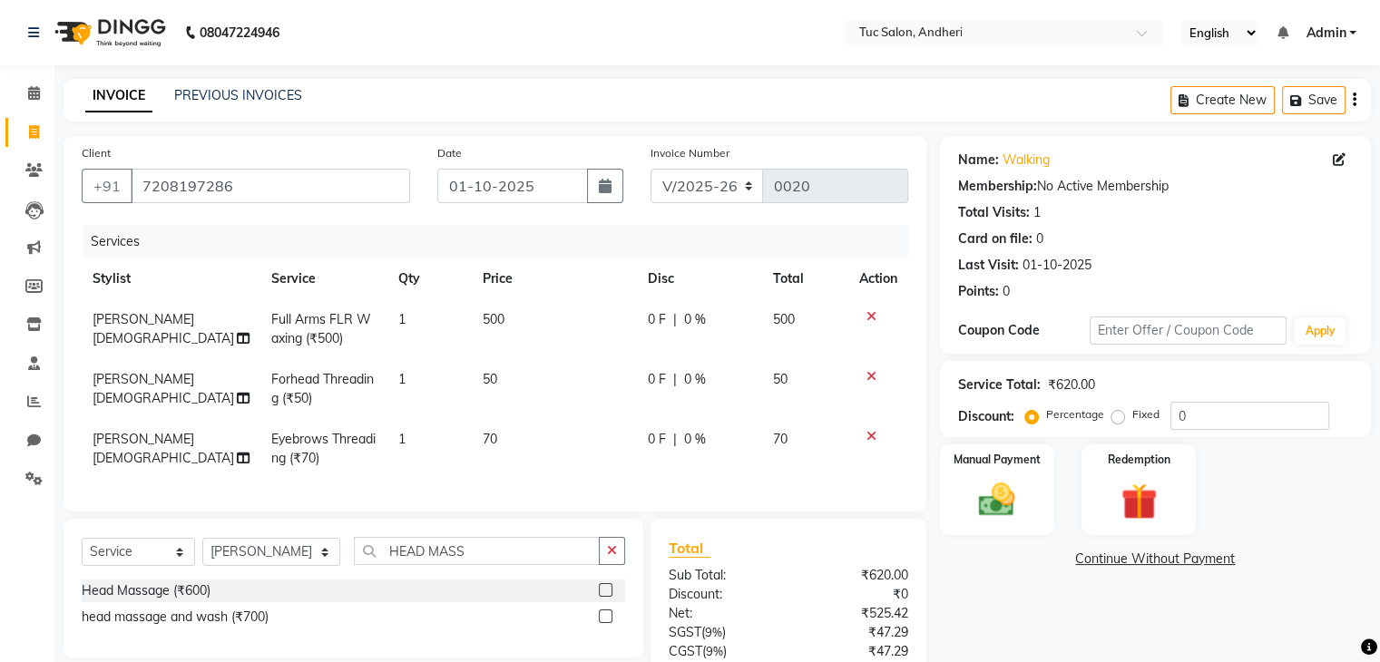
click at [604, 597] on label at bounding box center [606, 590] width 14 height 14
click at [604, 597] on input "checkbox" at bounding box center [605, 591] width 12 height 12
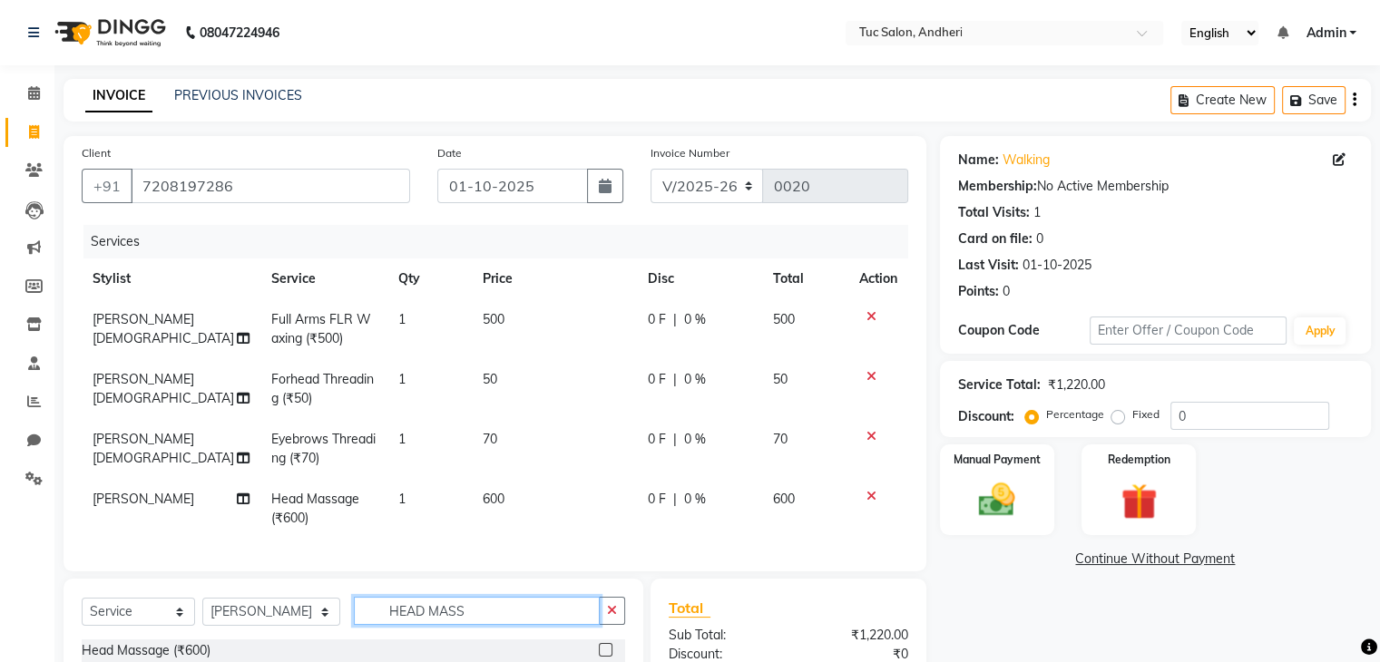
click at [483, 625] on input "HEAD MASS" at bounding box center [477, 611] width 246 height 28
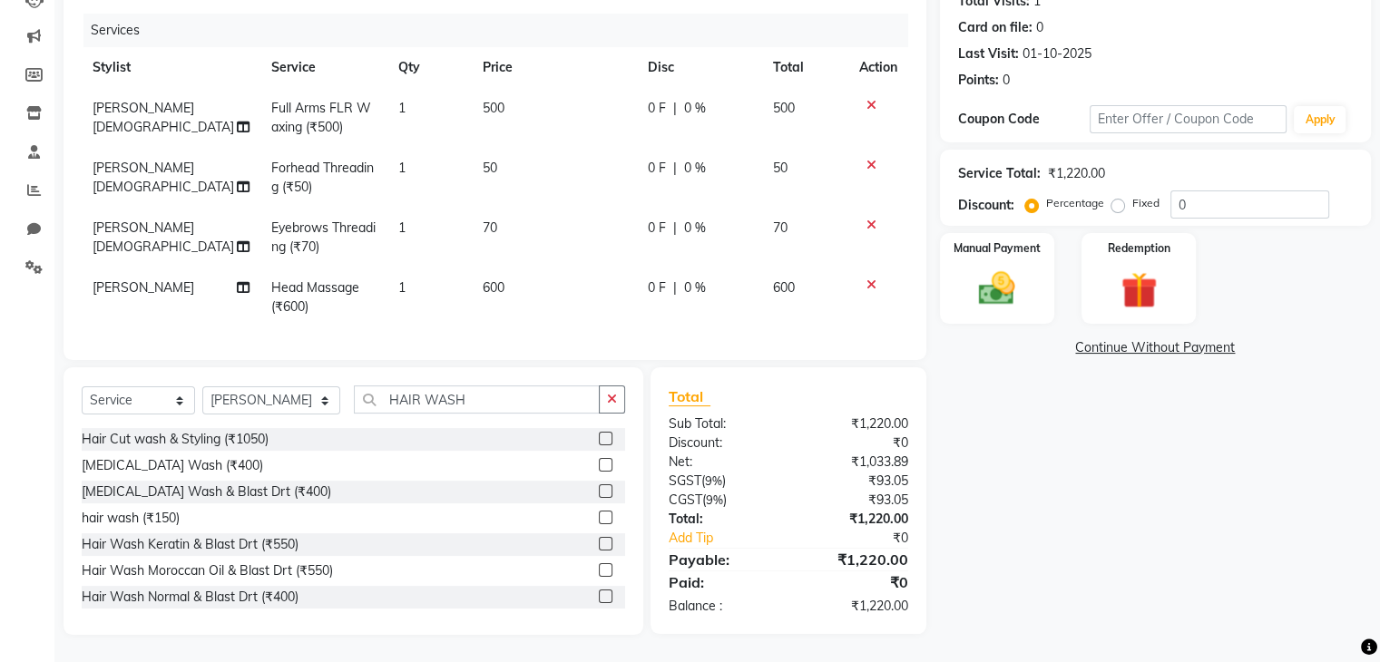
click at [599, 592] on label at bounding box center [606, 597] width 14 height 14
click at [599, 592] on input "checkbox" at bounding box center [605, 597] width 12 height 12
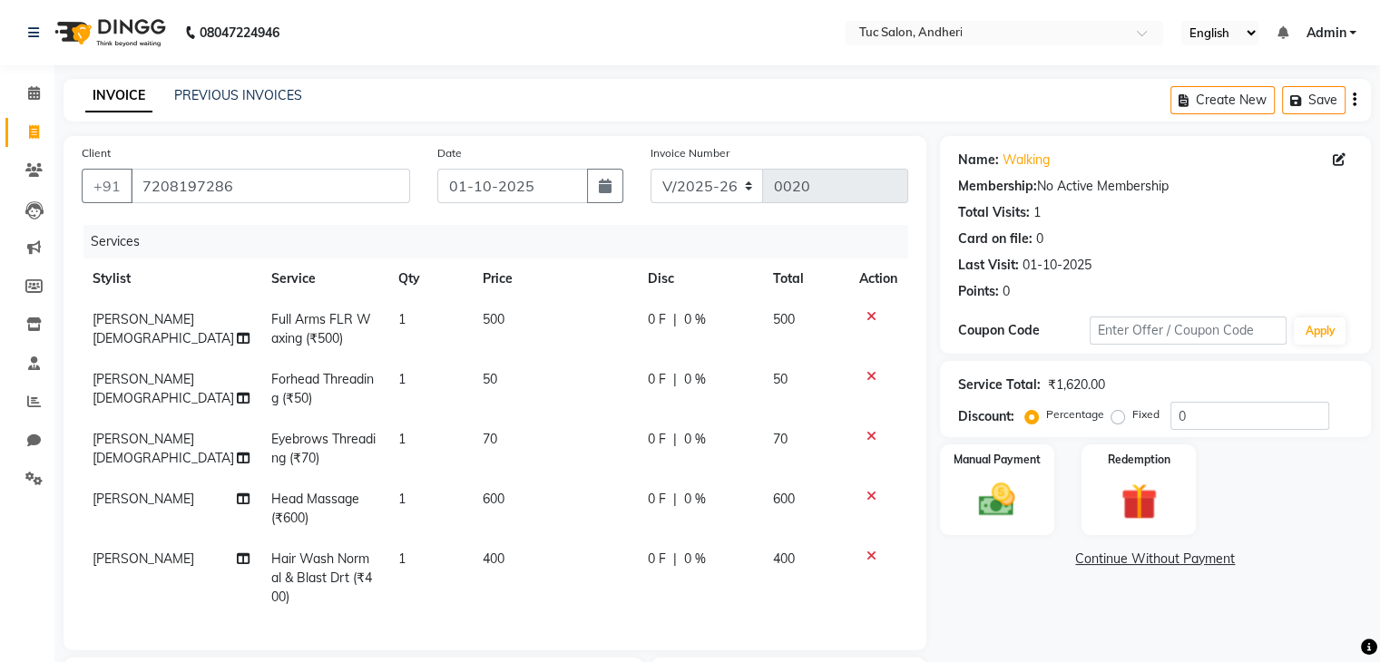
scroll to position [305, 0]
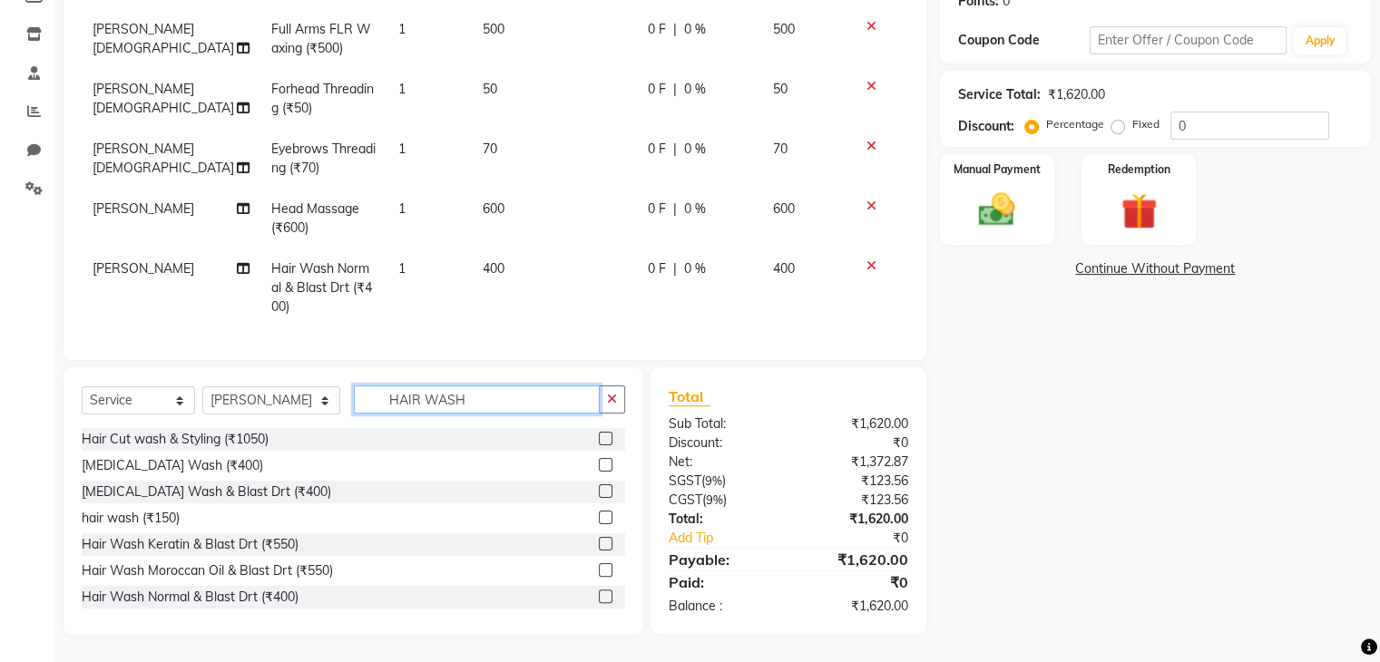
click at [463, 399] on input "HAIR WASH" at bounding box center [477, 400] width 246 height 28
click at [300, 400] on select "Select Stylist [PERSON_NAME] [PERSON_NAME] [PERSON_NAME] [PERSON_NAME] [PERSON_…" at bounding box center [271, 400] width 138 height 28
click at [972, 189] on img at bounding box center [996, 211] width 61 height 44
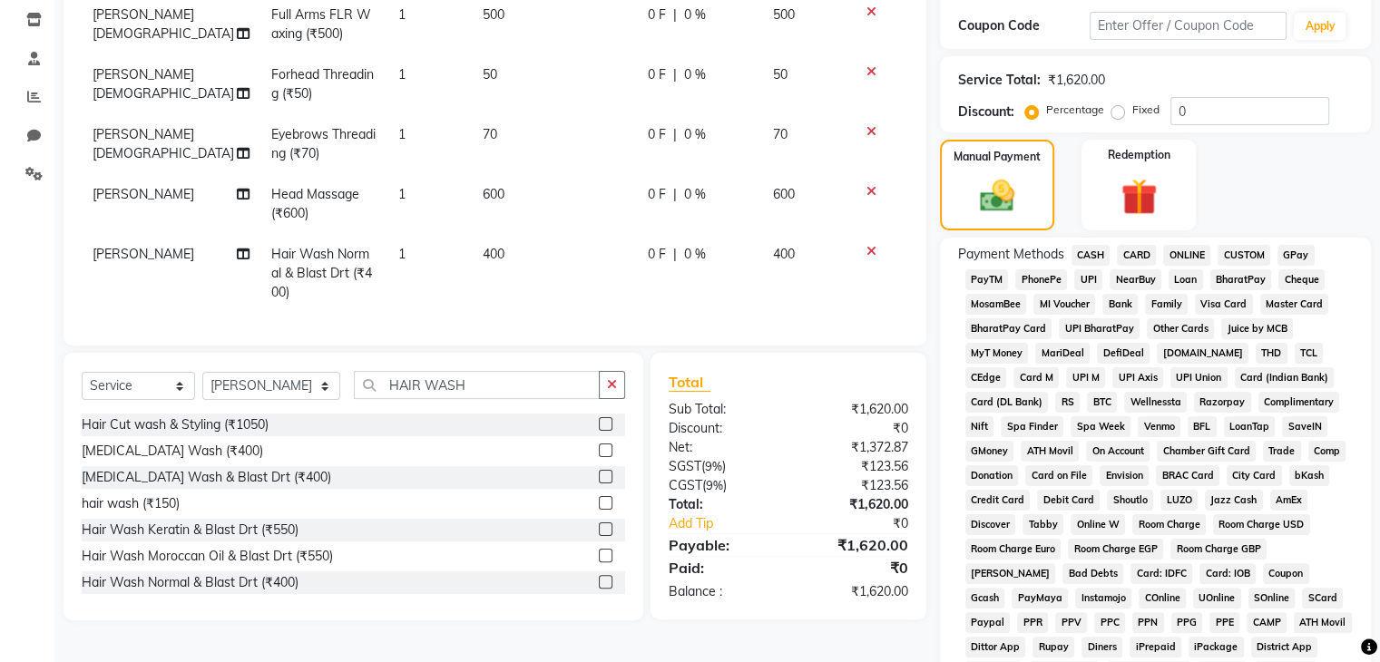
click at [1091, 252] on span "CASH" at bounding box center [1090, 255] width 39 height 21
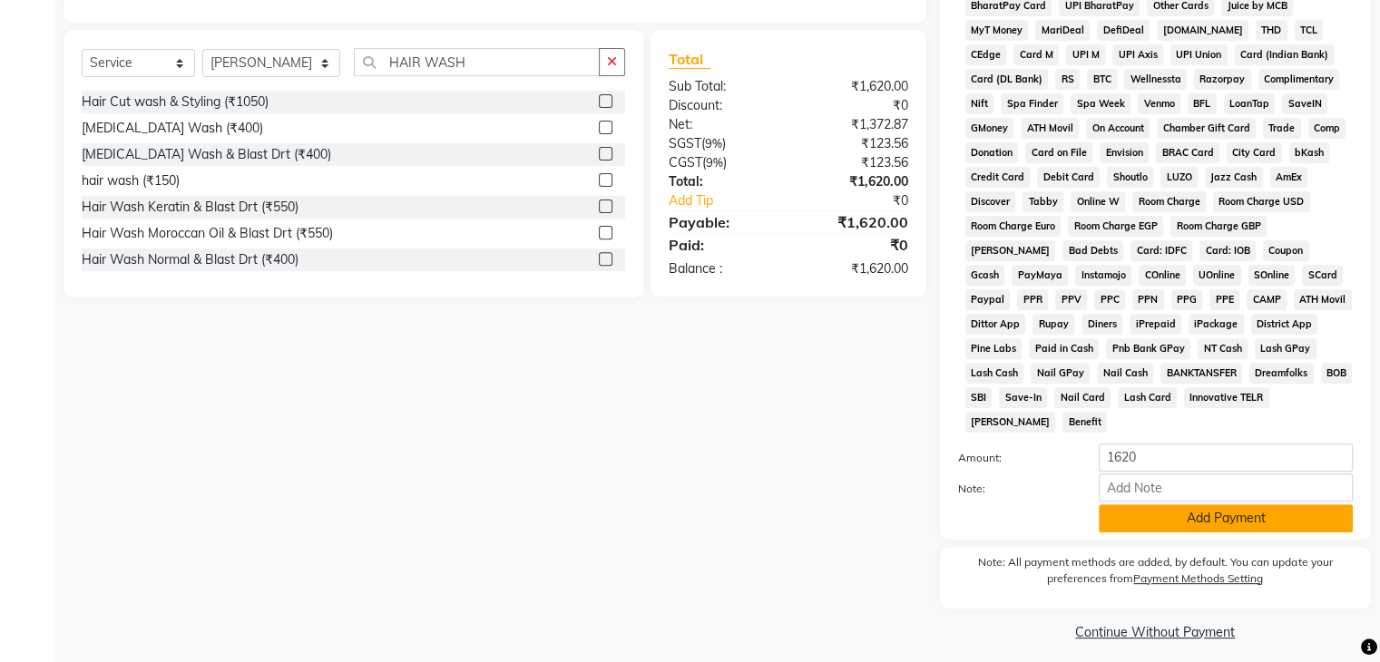
click at [1223, 511] on button "Add Payment" at bounding box center [1226, 518] width 254 height 28
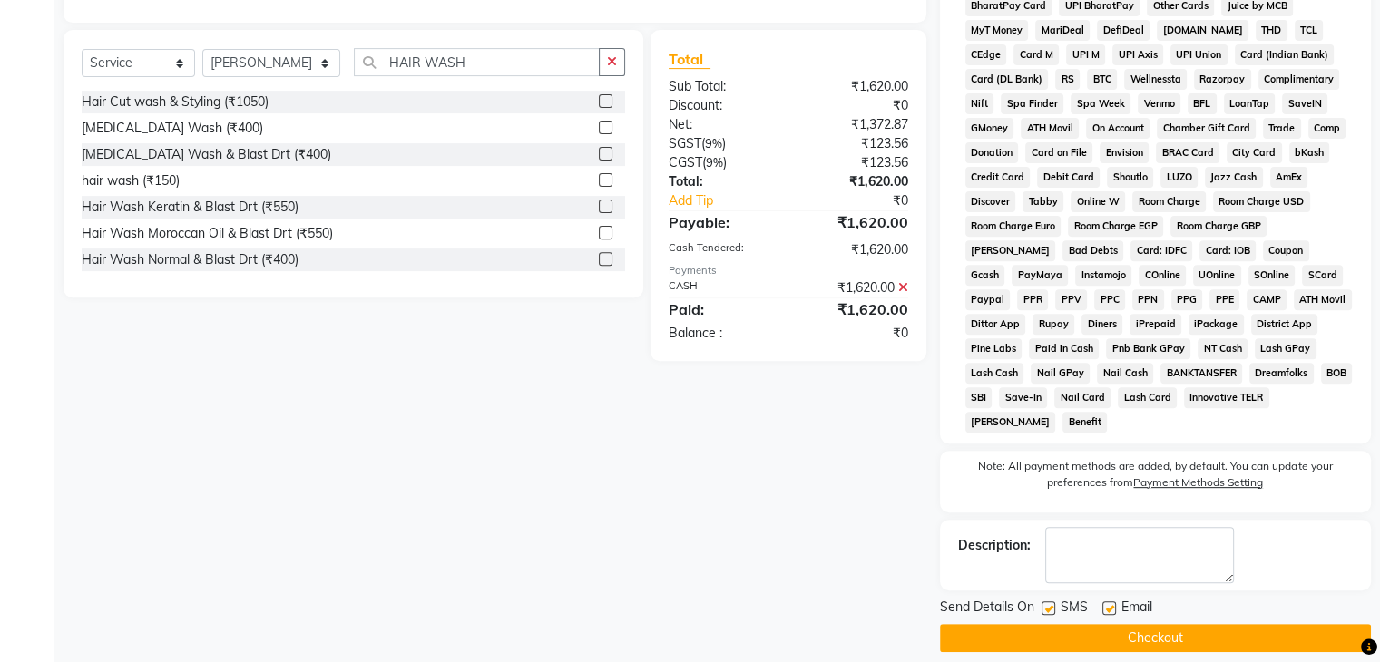
click at [1040, 599] on div "Send Details On SMS Email" at bounding box center [1155, 609] width 431 height 23
click at [1044, 601] on label at bounding box center [1048, 608] width 14 height 14
click at [1044, 603] on input "checkbox" at bounding box center [1047, 609] width 12 height 12
click at [1107, 601] on label at bounding box center [1109, 608] width 14 height 14
click at [1107, 603] on input "checkbox" at bounding box center [1108, 609] width 12 height 12
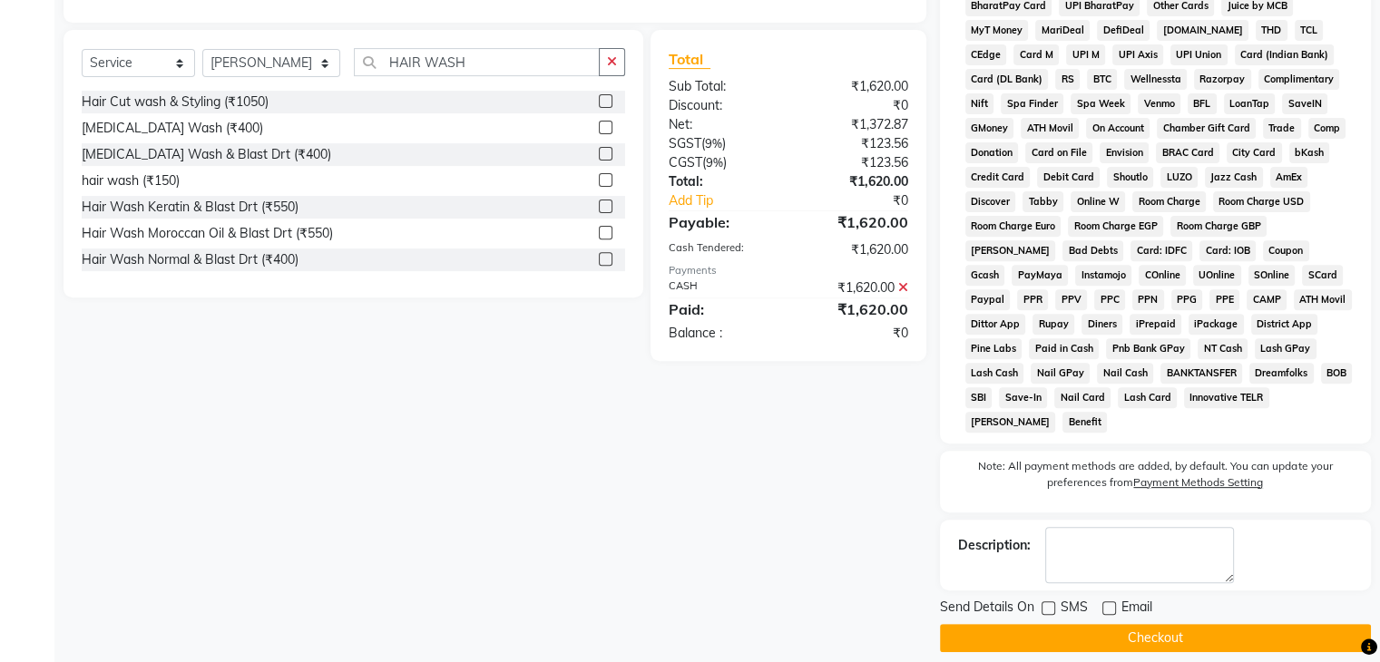
click at [1109, 624] on button "Checkout" at bounding box center [1155, 638] width 431 height 28
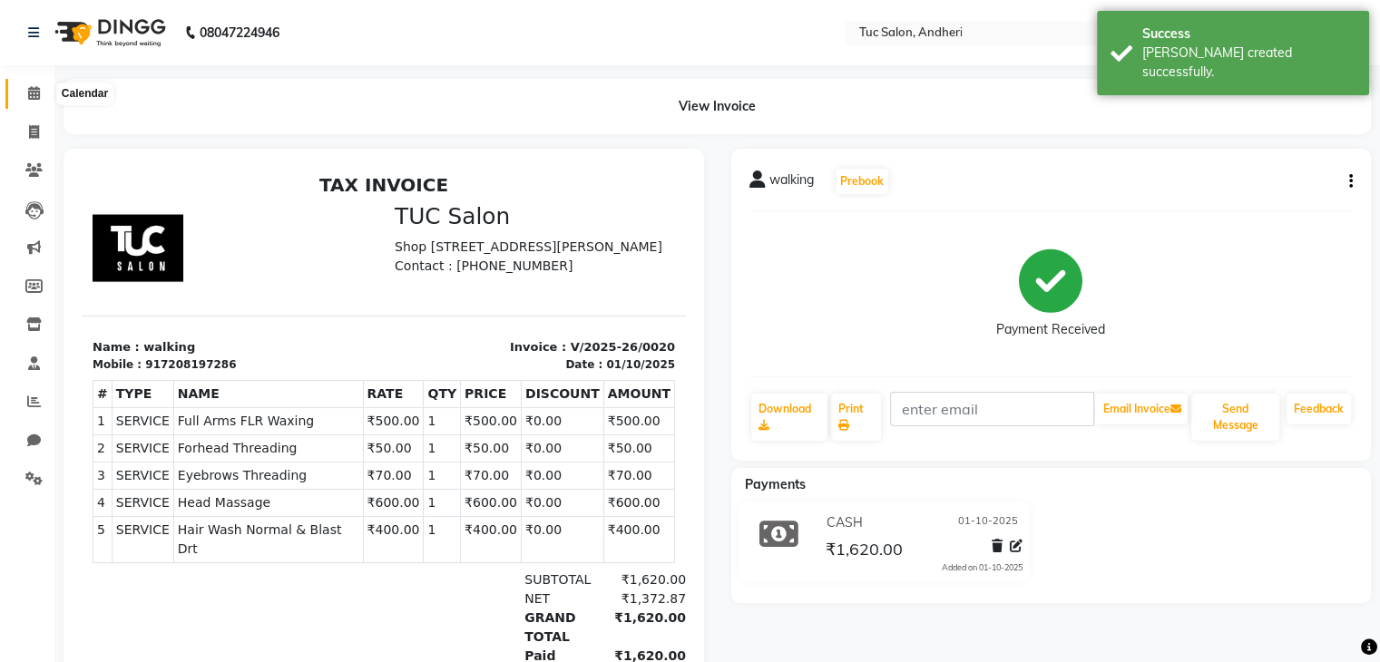
click at [25, 98] on span at bounding box center [34, 93] width 32 height 21
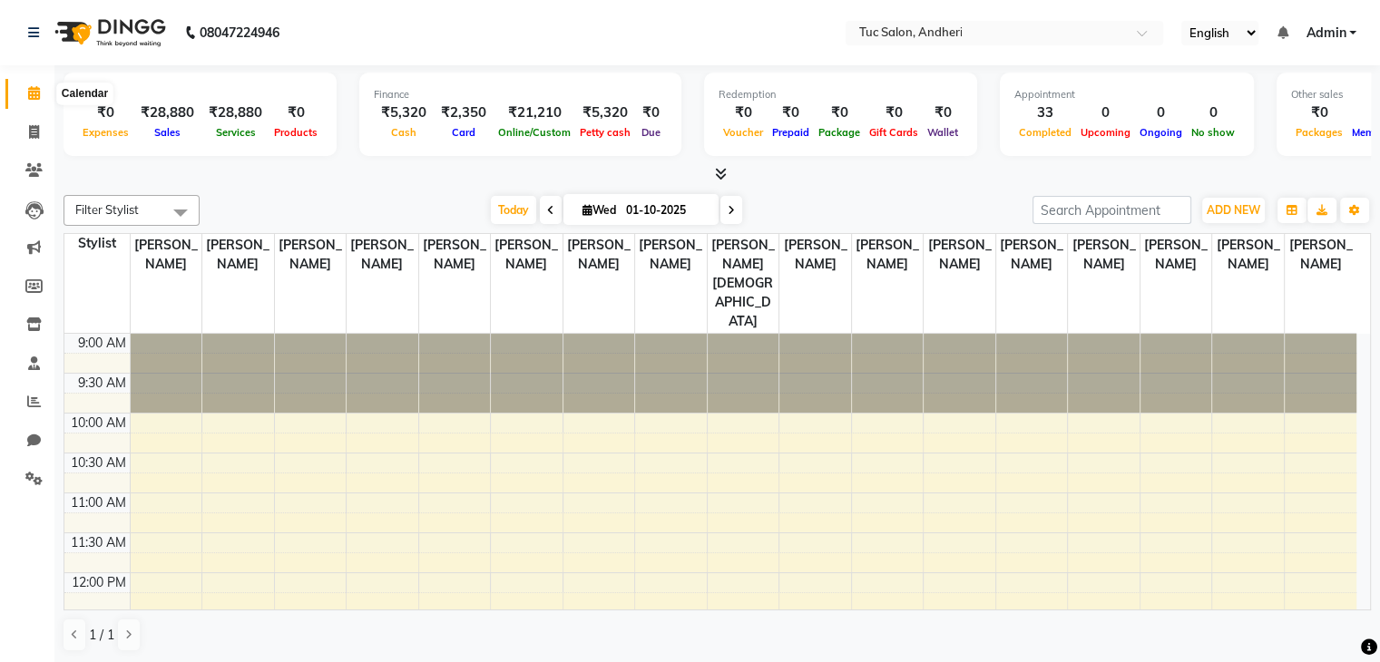
click at [29, 95] on icon at bounding box center [34, 93] width 12 height 14
click at [1224, 215] on button "ADD NEW Toggle Dropdown" at bounding box center [1233, 210] width 63 height 25
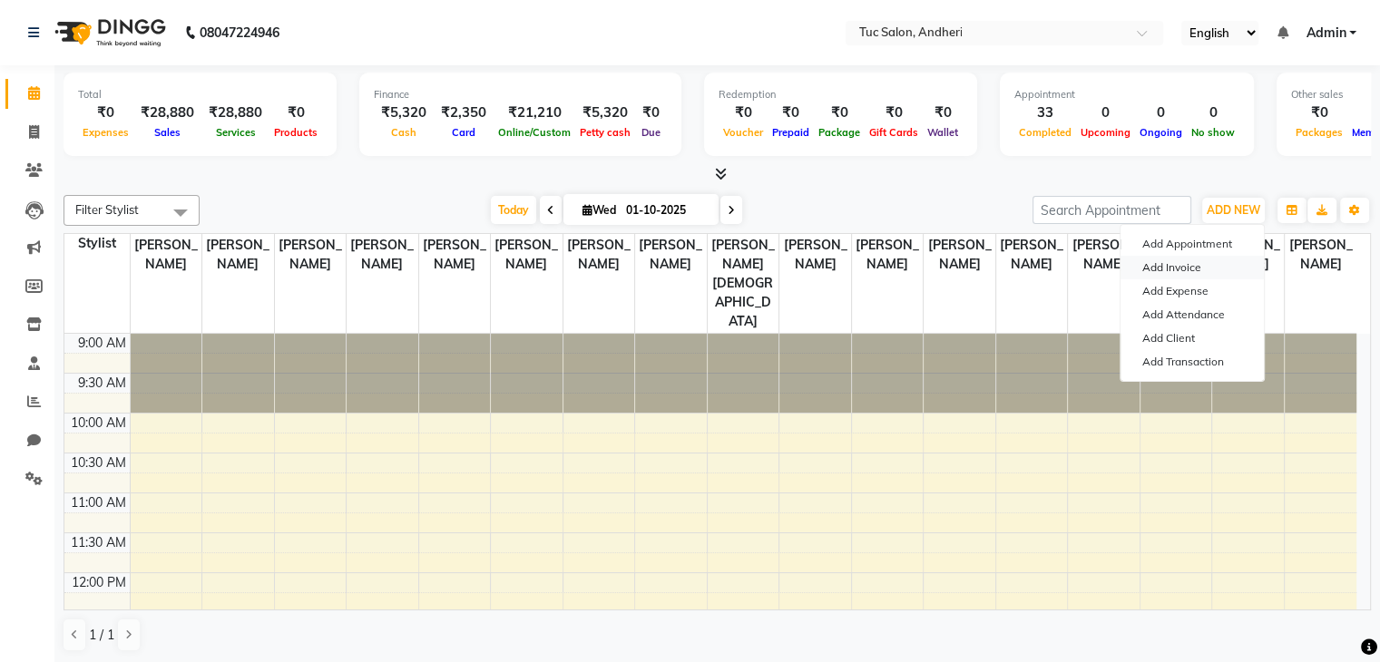
click at [1196, 269] on link "Add Invoice" at bounding box center [1191, 268] width 143 height 24
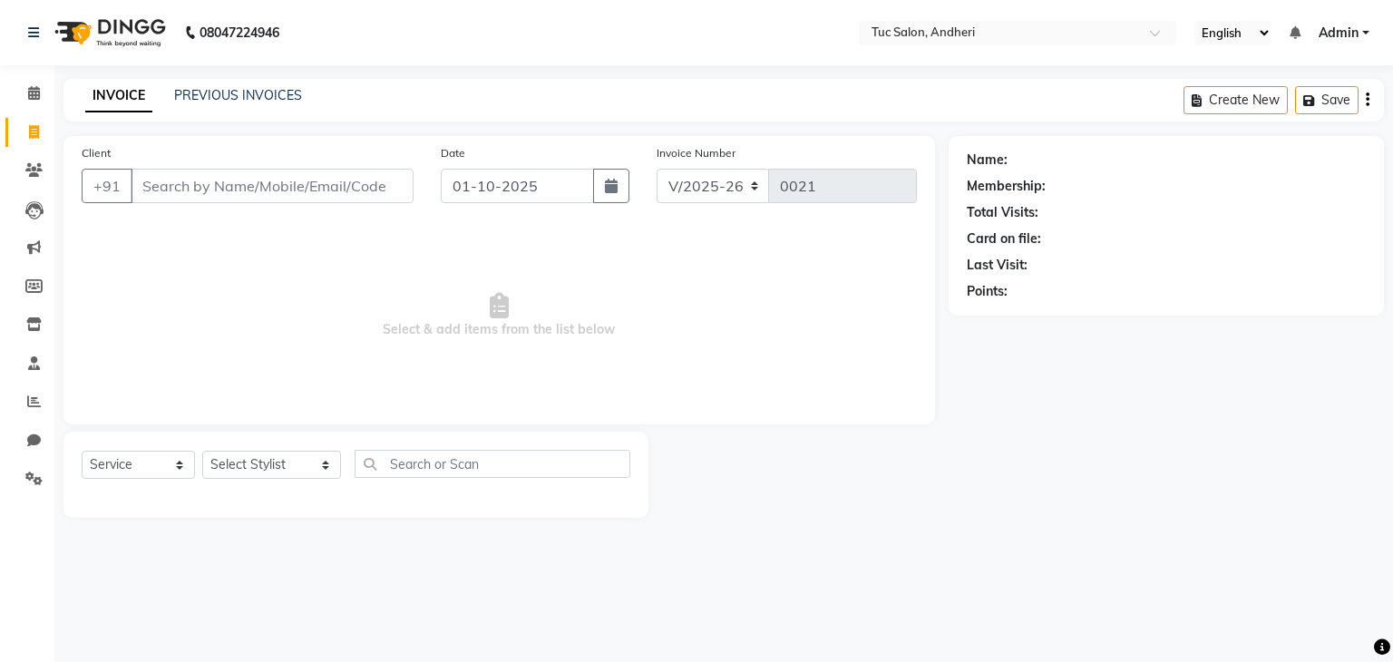
click at [276, 194] on input "Client" at bounding box center [272, 186] width 283 height 34
click at [210, 186] on input "Client" at bounding box center [272, 186] width 283 height 34
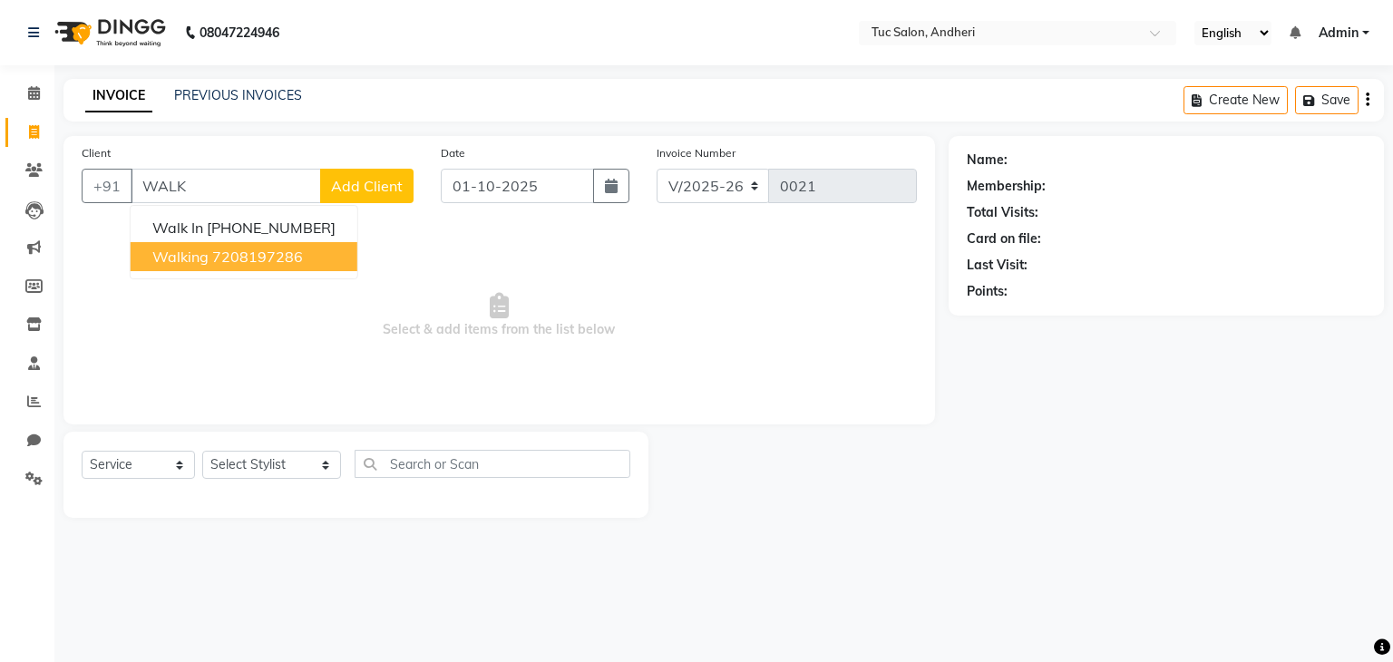
click at [262, 261] on ngb-highlight "7208197286" at bounding box center [257, 257] width 91 height 18
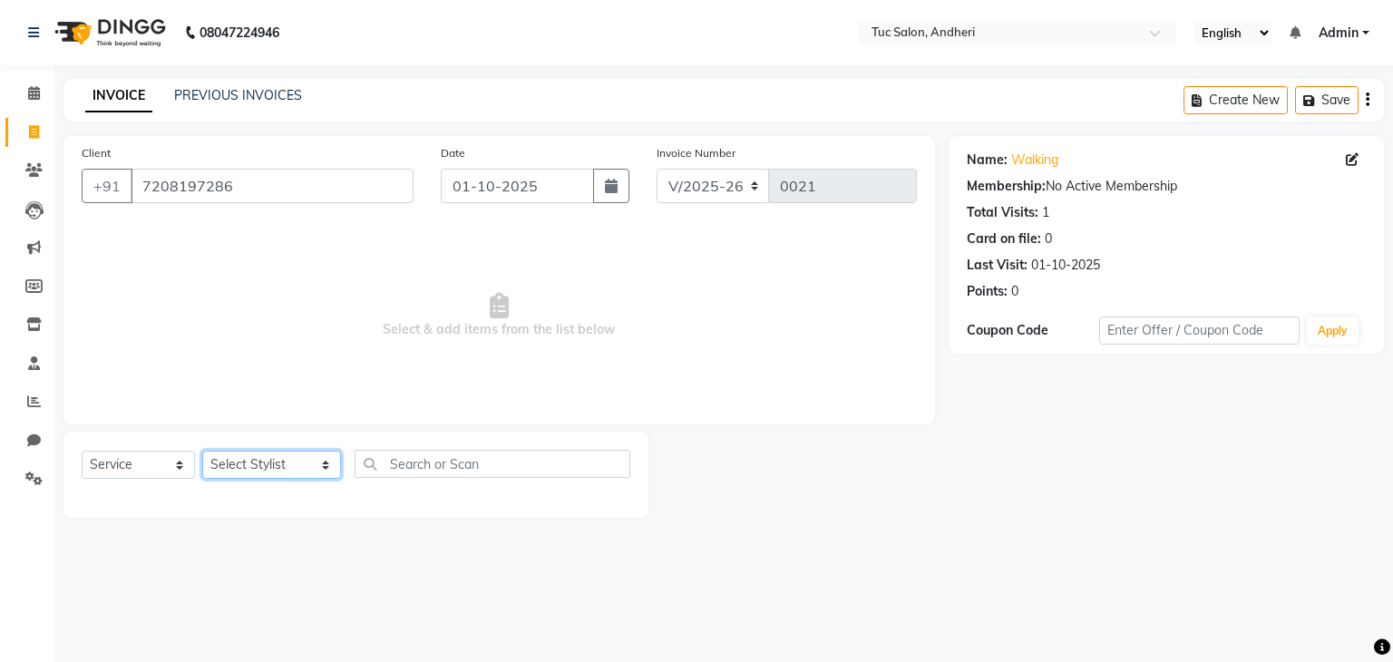
click at [303, 464] on select "Select Stylist [PERSON_NAME] [PERSON_NAME] [PERSON_NAME] [PERSON_NAME] [PERSON_…" at bounding box center [271, 465] width 139 height 28
click at [202, 452] on select "Select Stylist [PERSON_NAME] [PERSON_NAME] [PERSON_NAME] [PERSON_NAME] [PERSON_…" at bounding box center [271, 465] width 139 height 28
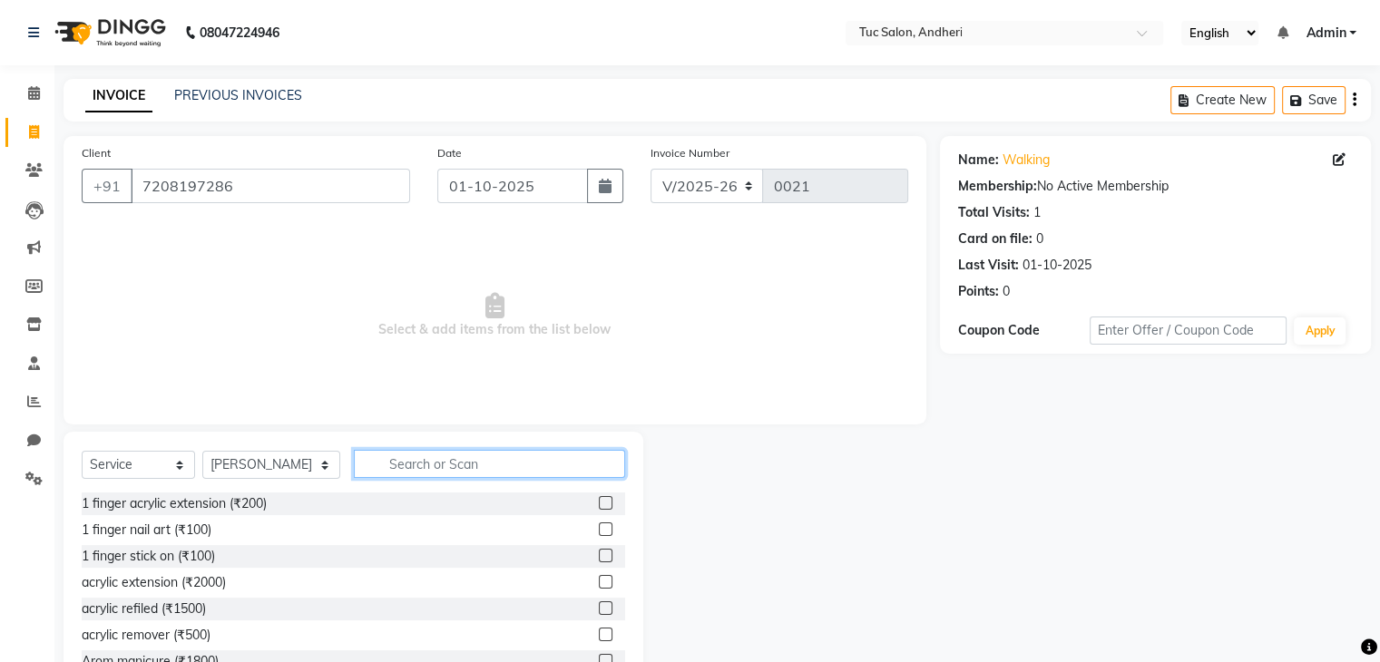
click at [413, 464] on input "text" at bounding box center [489, 464] width 271 height 28
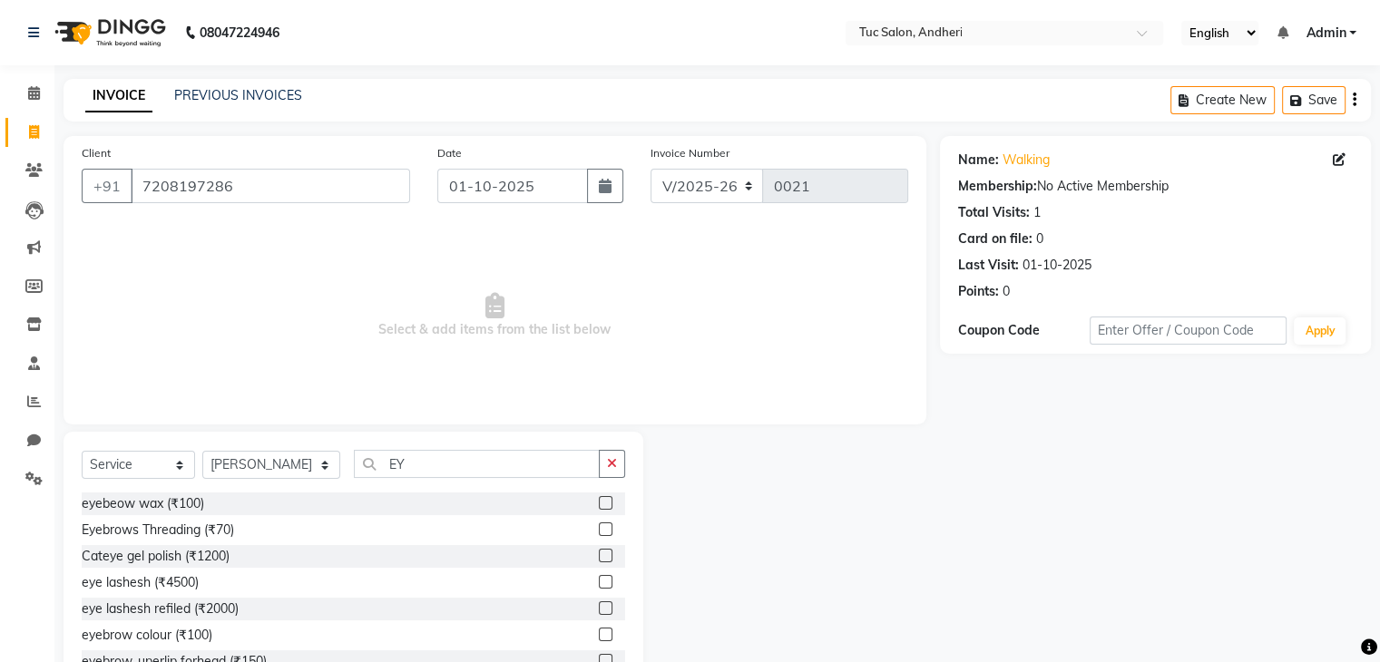
click at [599, 527] on label at bounding box center [606, 529] width 14 height 14
click at [599, 527] on input "checkbox" at bounding box center [605, 530] width 12 height 12
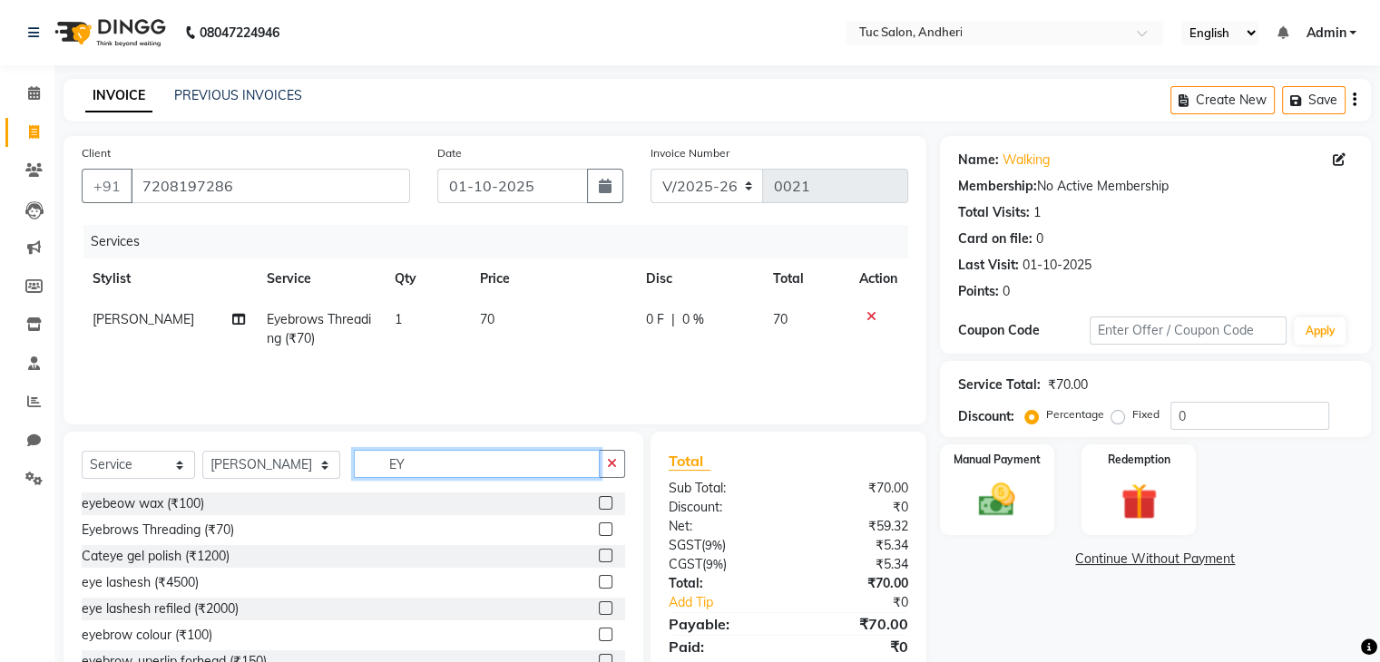
click at [405, 464] on input "EY" at bounding box center [477, 464] width 246 height 28
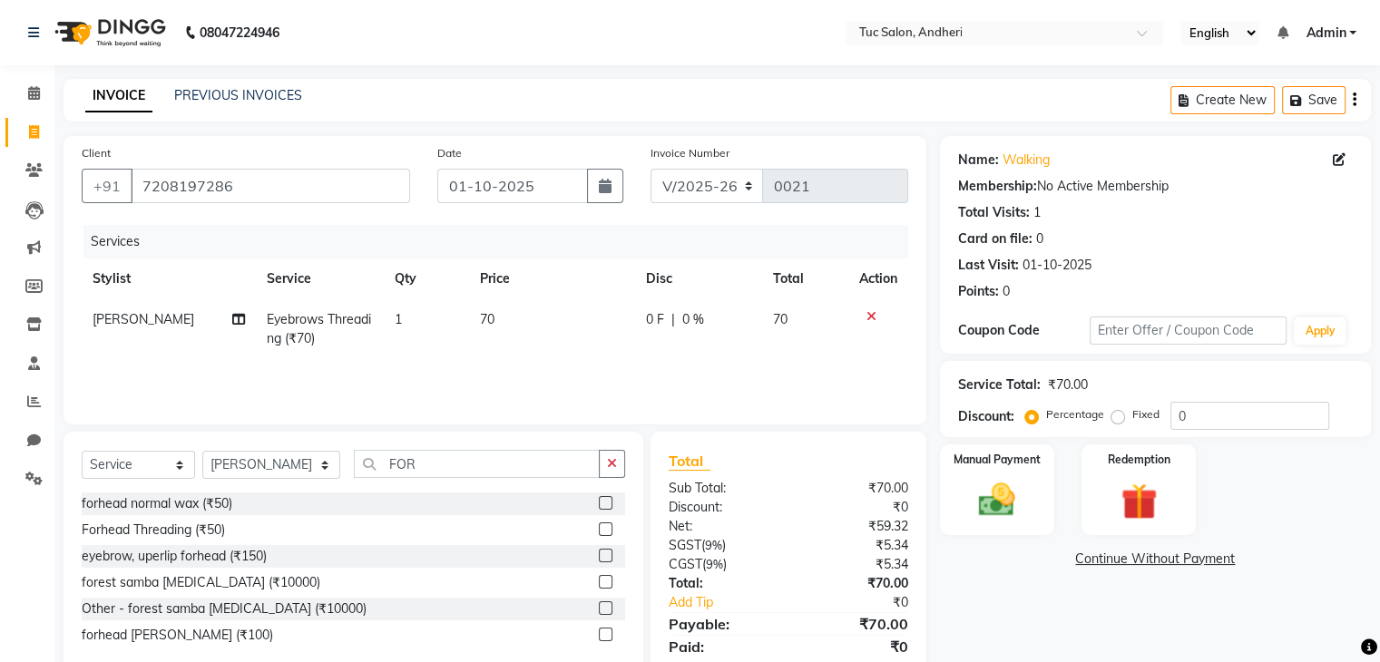
click at [602, 534] on label at bounding box center [606, 529] width 14 height 14
click at [602, 534] on input "checkbox" at bounding box center [605, 530] width 12 height 12
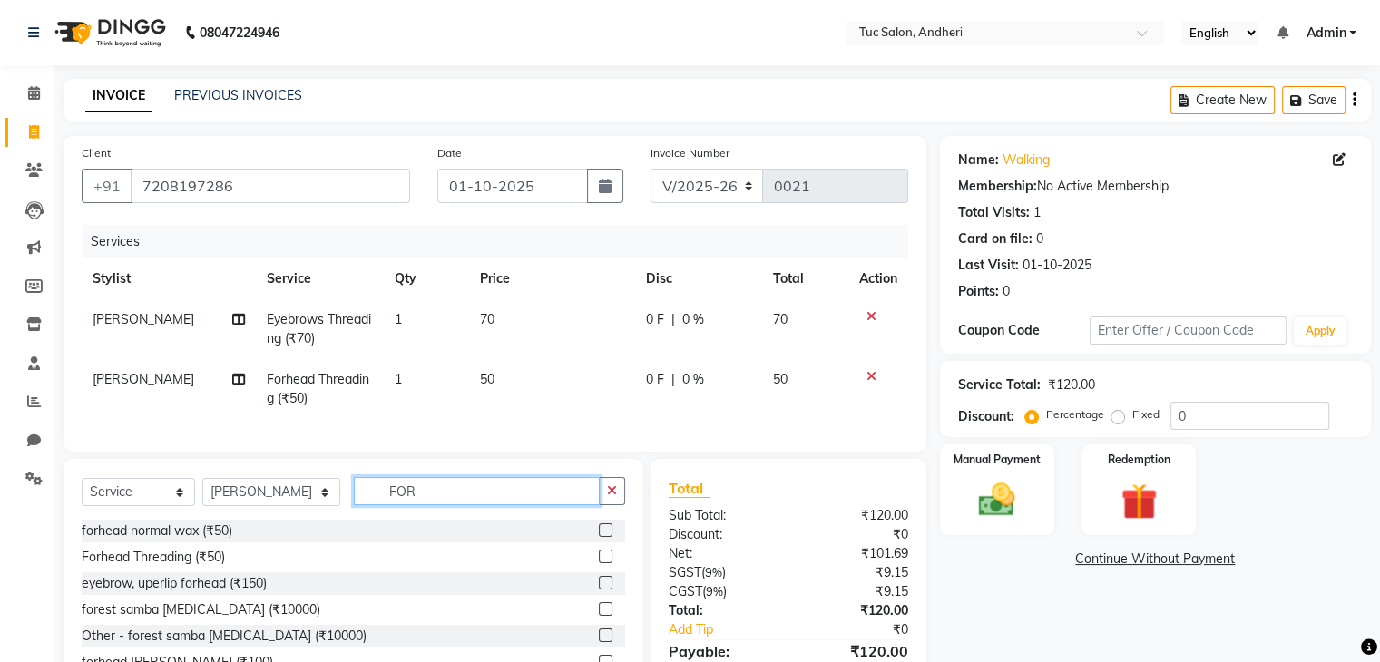
click at [397, 505] on input "FOR" at bounding box center [477, 491] width 246 height 28
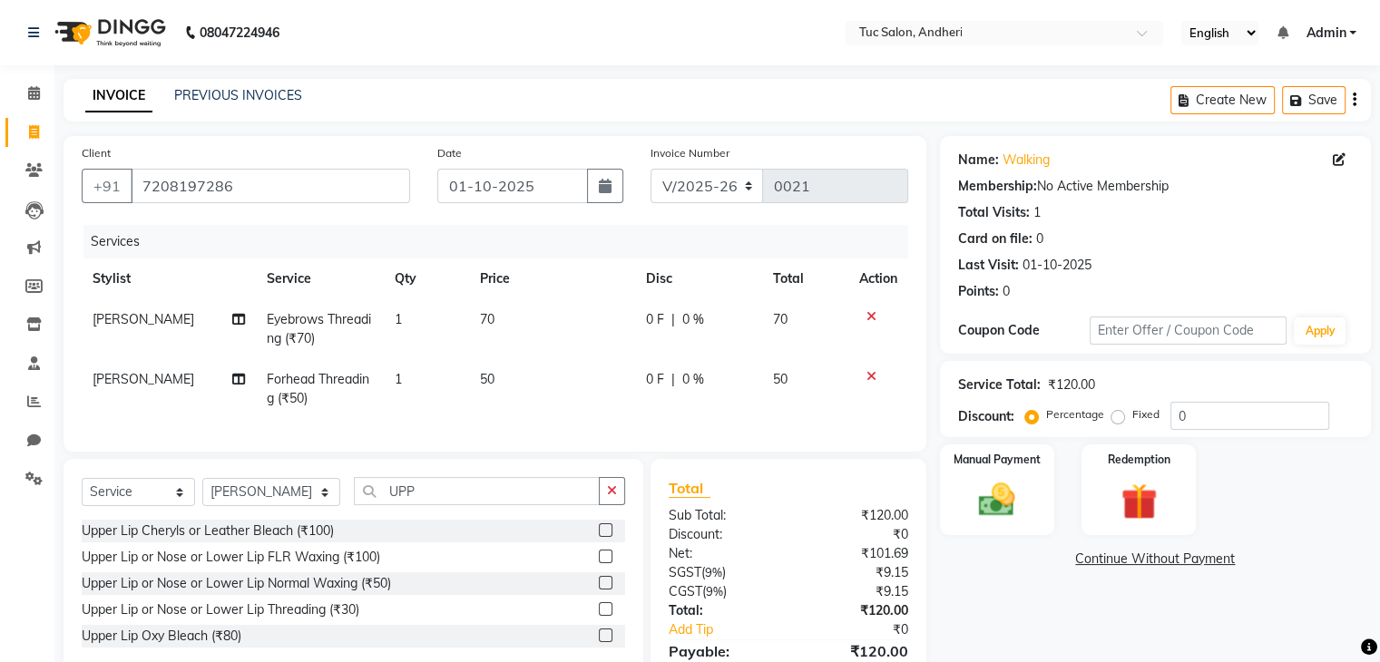
click at [606, 616] on label at bounding box center [606, 609] width 14 height 14
click at [606, 616] on input "checkbox" at bounding box center [605, 610] width 12 height 12
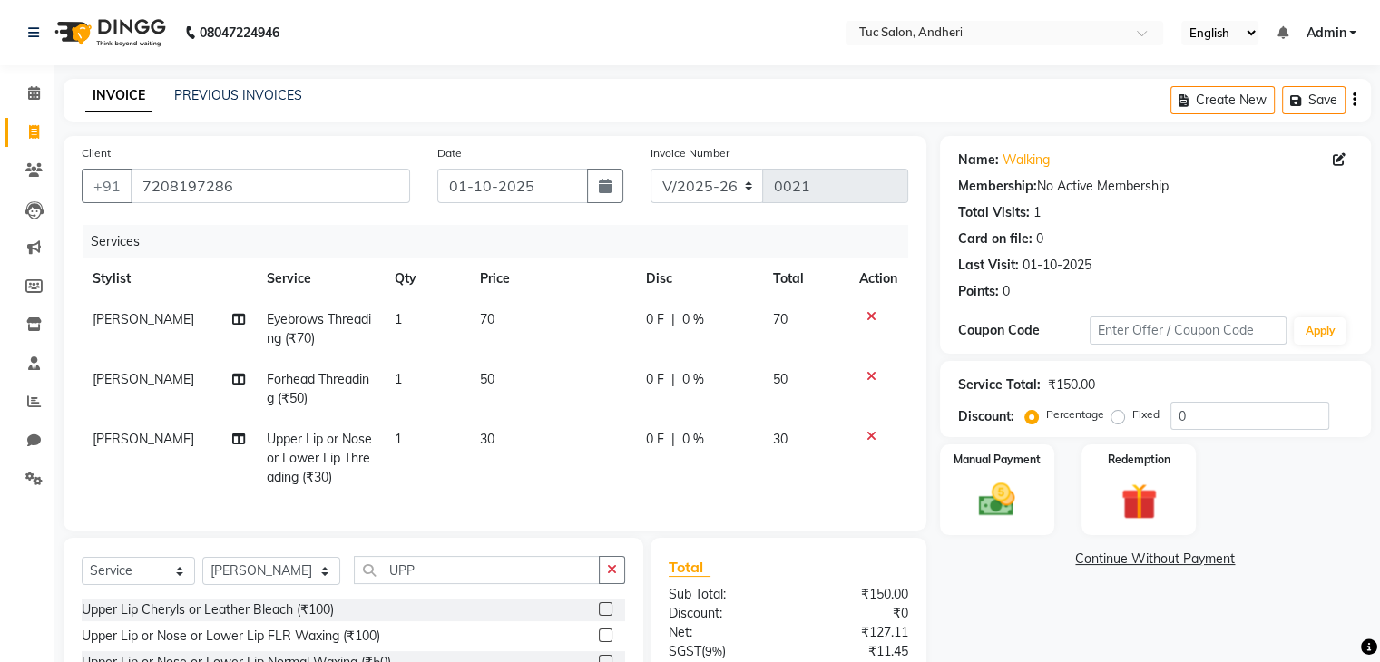
scroll to position [149, 0]
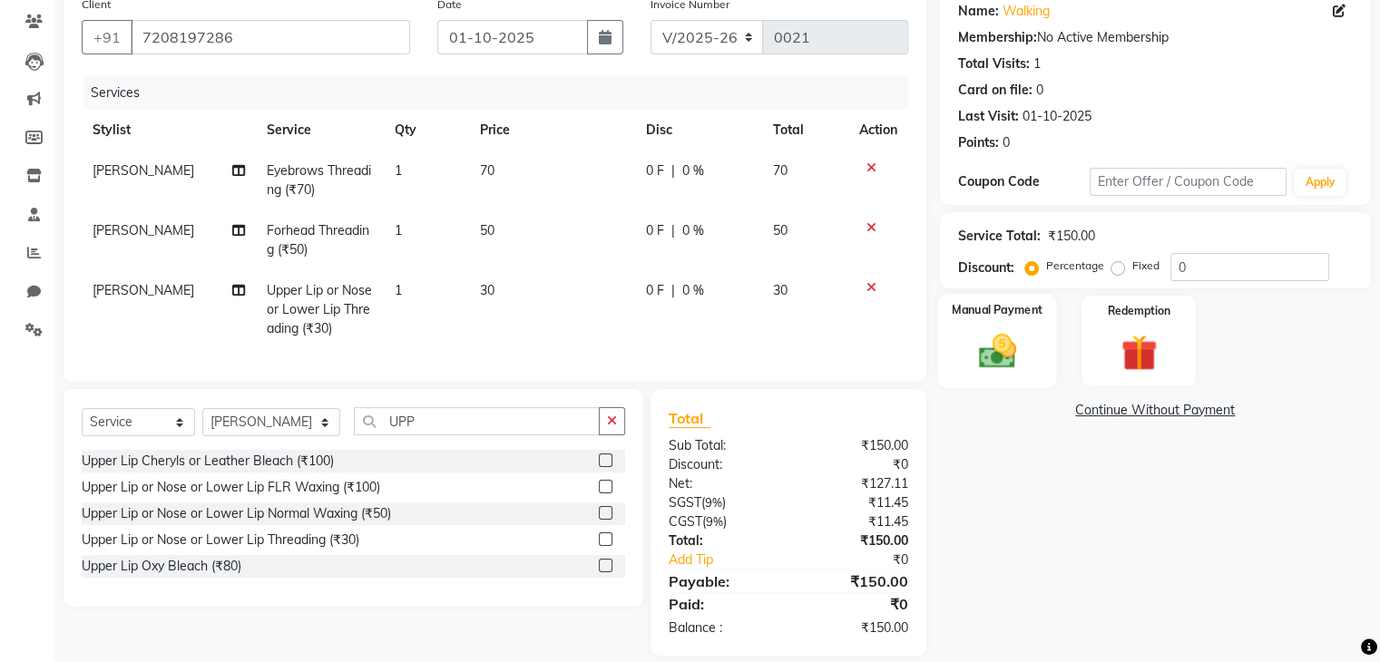
click at [997, 353] on img at bounding box center [996, 352] width 61 height 44
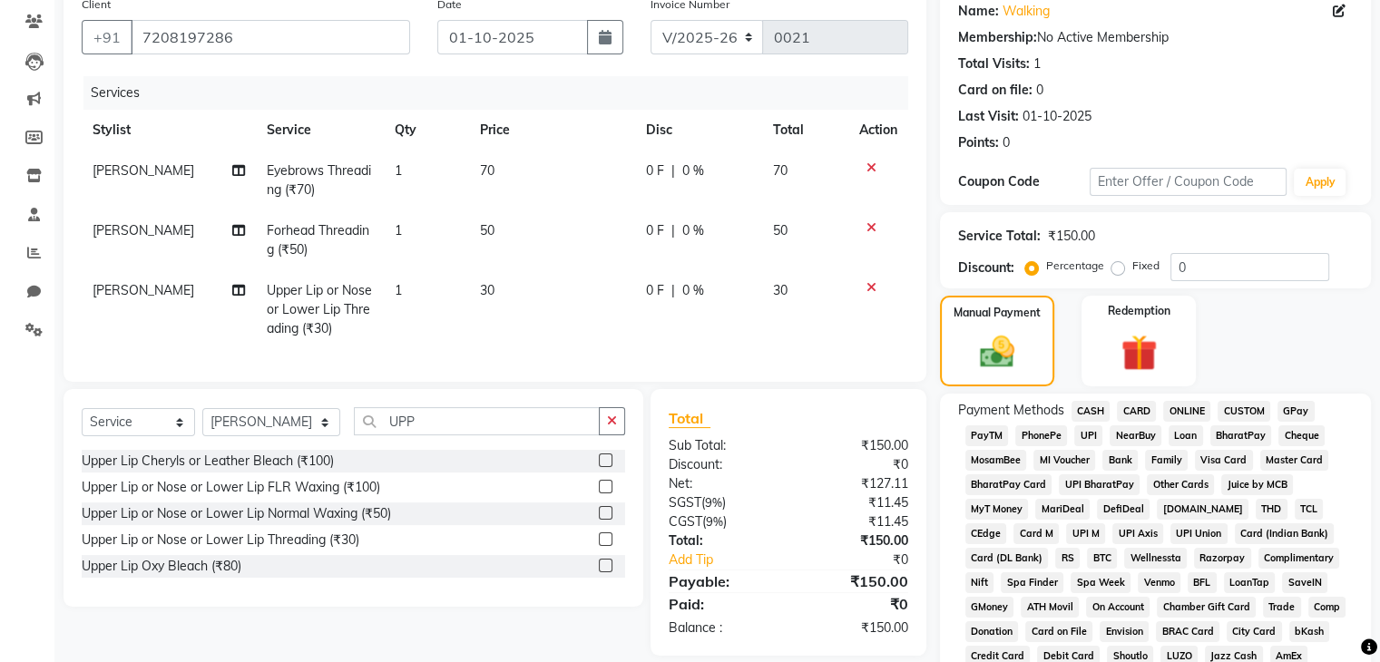
click at [1294, 411] on span "GPay" at bounding box center [1295, 411] width 37 height 21
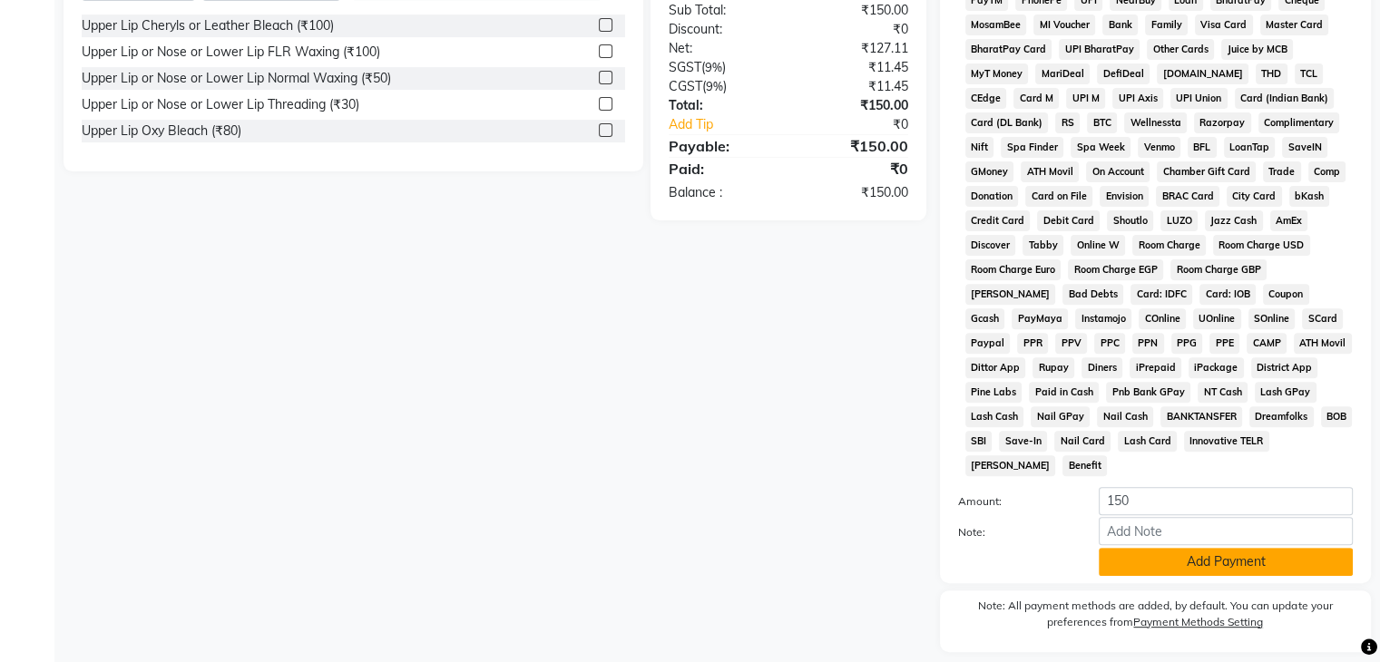
click at [1179, 549] on button "Add Payment" at bounding box center [1226, 562] width 254 height 28
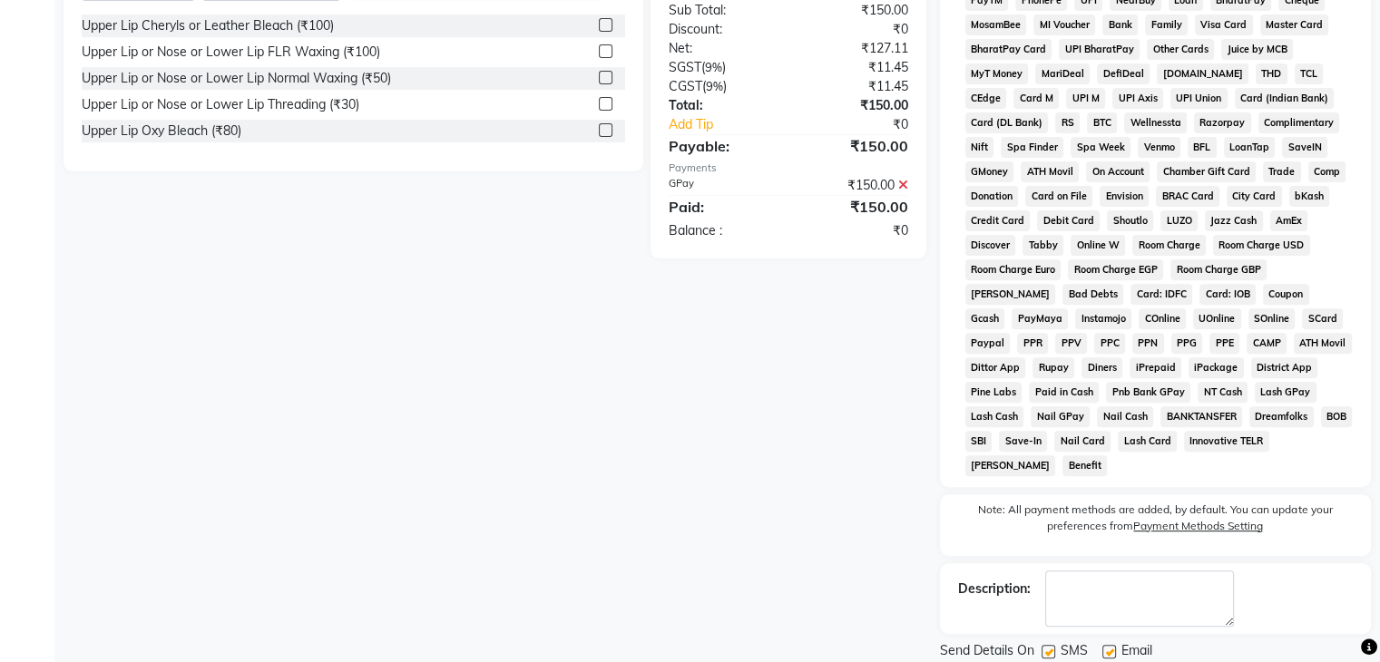
click at [1043, 645] on label at bounding box center [1048, 652] width 14 height 14
click at [1043, 647] on input "checkbox" at bounding box center [1047, 653] width 12 height 12
click at [1105, 645] on label at bounding box center [1109, 652] width 14 height 14
click at [1105, 647] on input "checkbox" at bounding box center [1108, 653] width 12 height 12
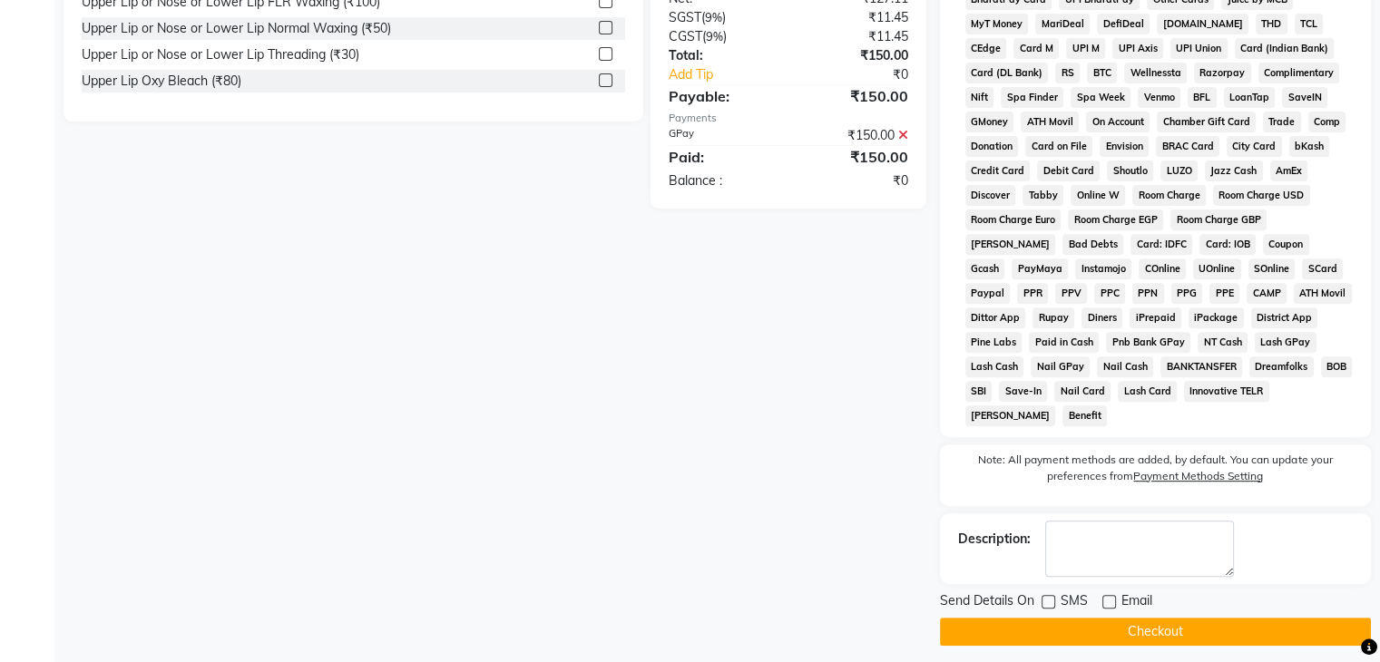
click at [1187, 619] on button "Checkout" at bounding box center [1155, 632] width 431 height 28
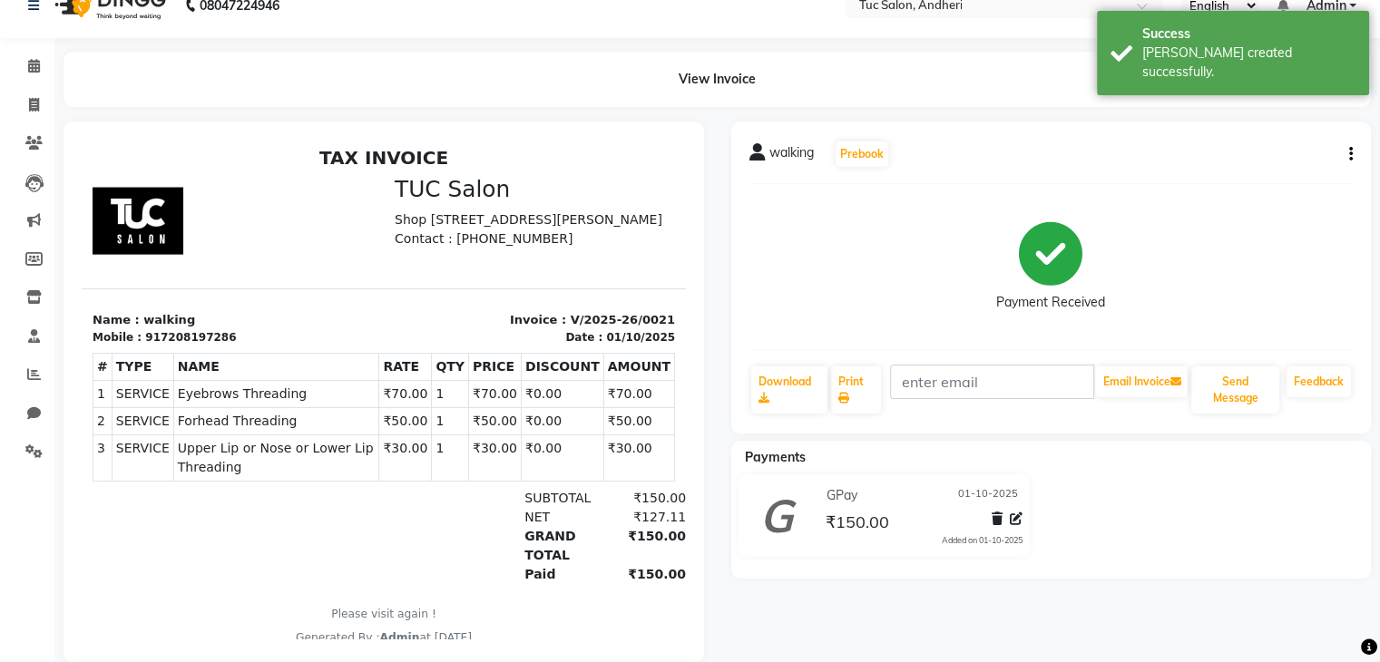
scroll to position [24, 0]
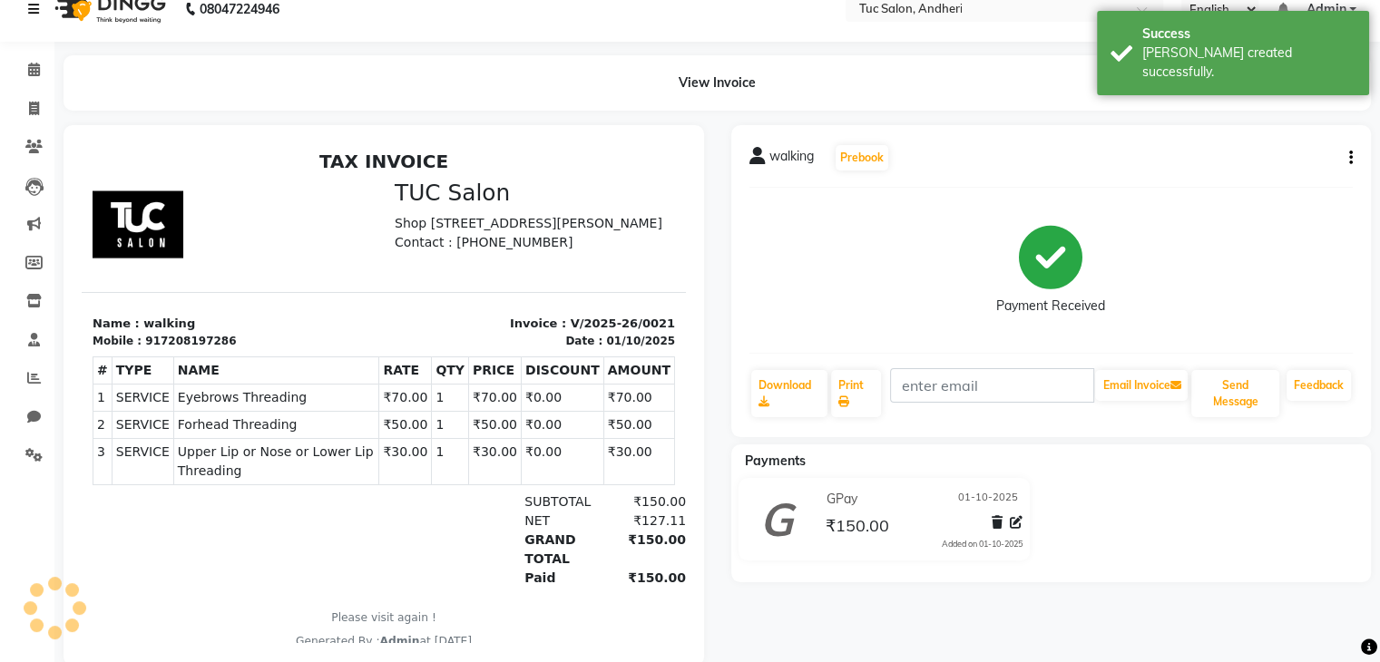
click at [29, 11] on icon at bounding box center [33, 9] width 11 height 13
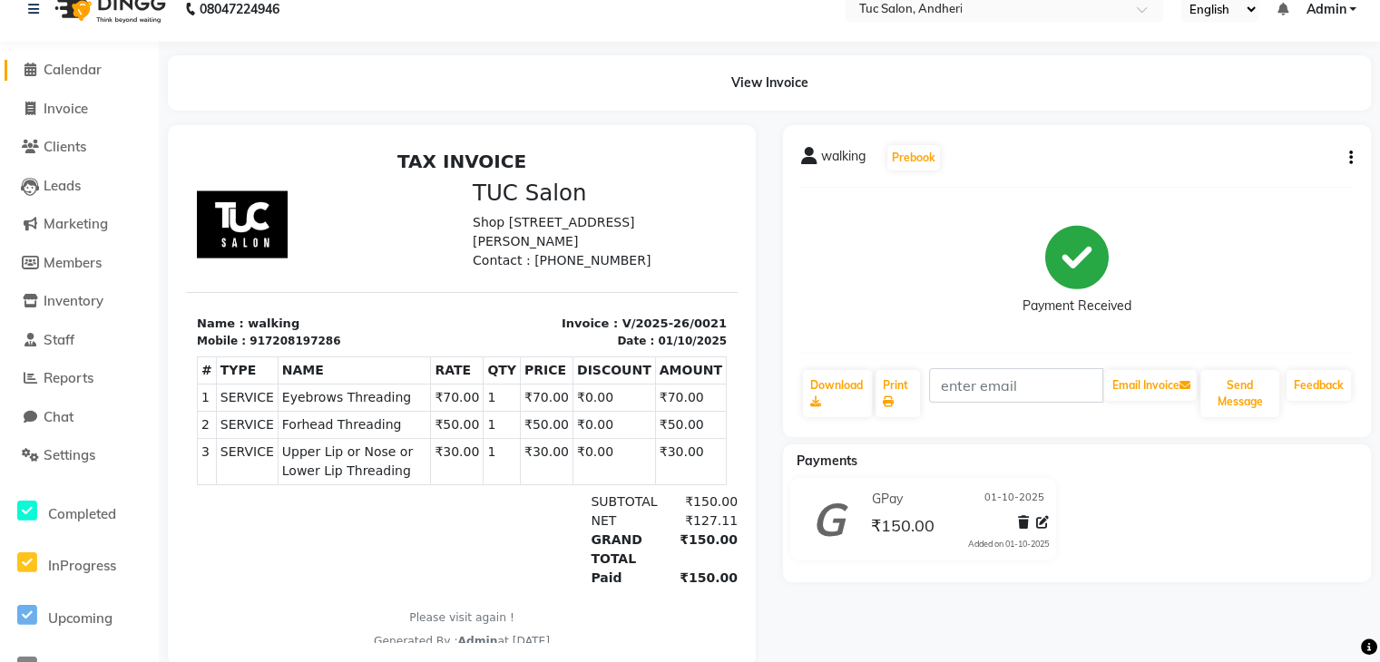
click at [35, 73] on span at bounding box center [29, 70] width 27 height 21
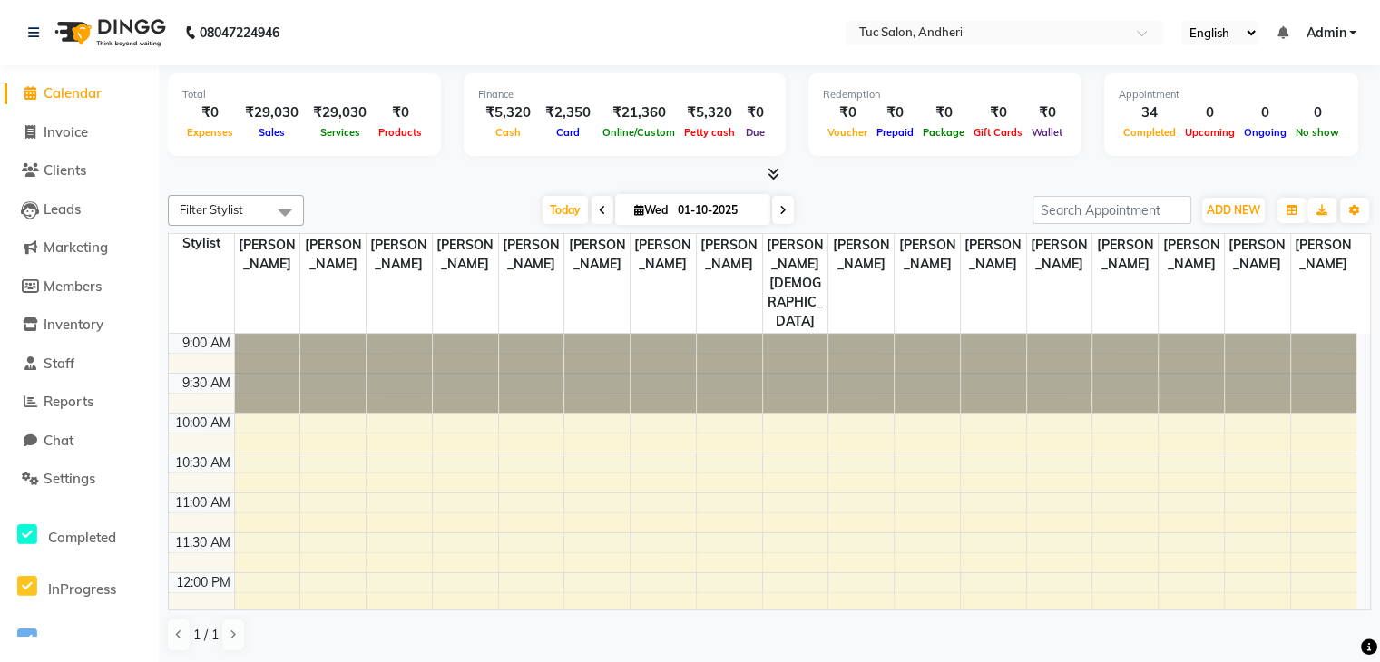
click at [195, 240] on div "Stylist" at bounding box center [201, 243] width 65 height 19
click at [939, 334] on div at bounding box center [926, 373] width 65 height 79
